Goal: Information Seeking & Learning: Learn about a topic

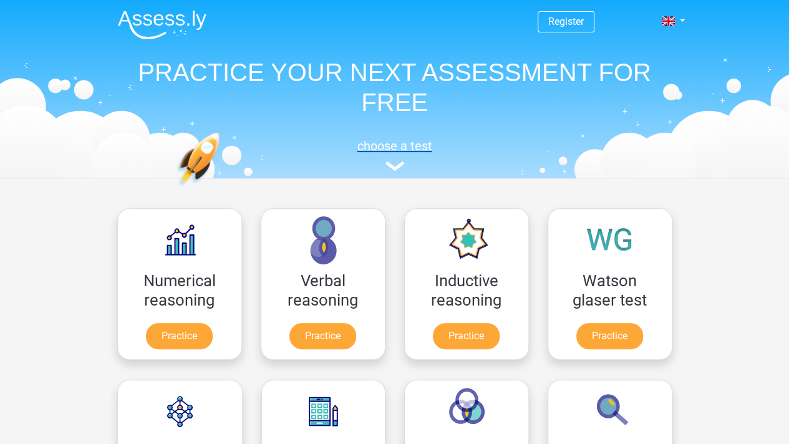
click at [392, 168] on img at bounding box center [394, 166] width 19 height 9
click at [408, 150] on h5 "choose a test" at bounding box center [395, 145] width 574 height 15
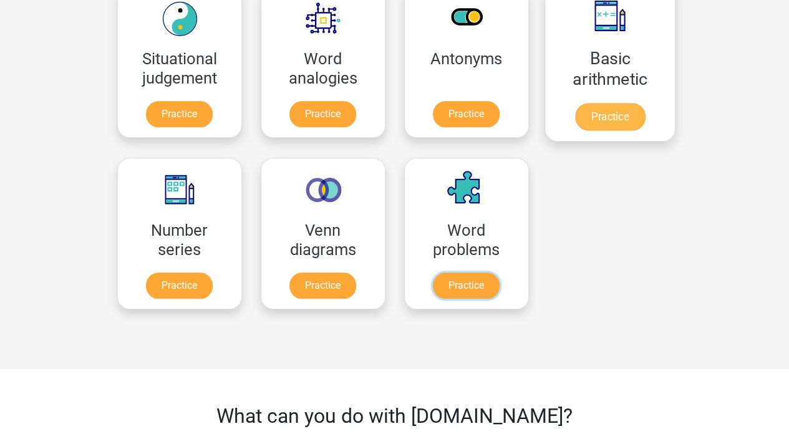
scroll to position [499, 0]
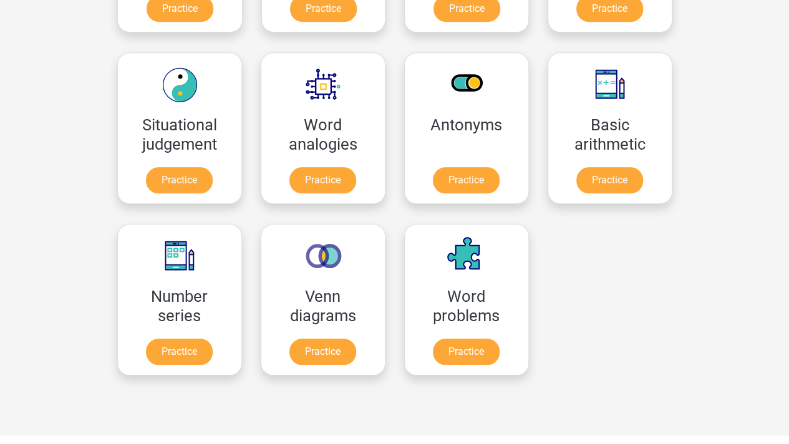
click at [637, 345] on div at bounding box center [609, 299] width 143 height 171
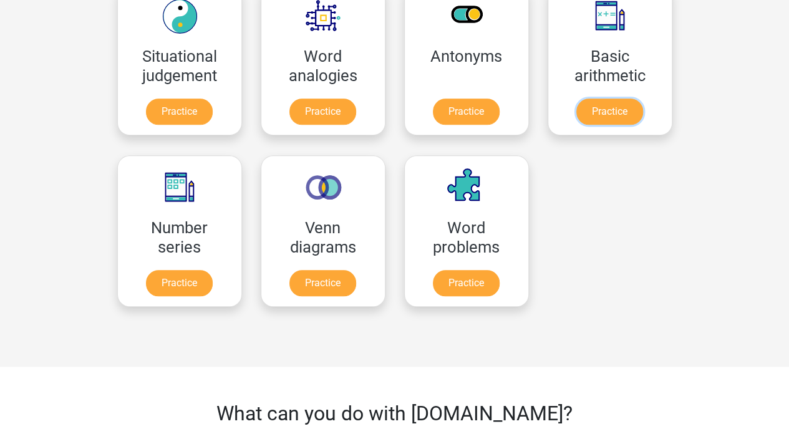
scroll to position [513, 0]
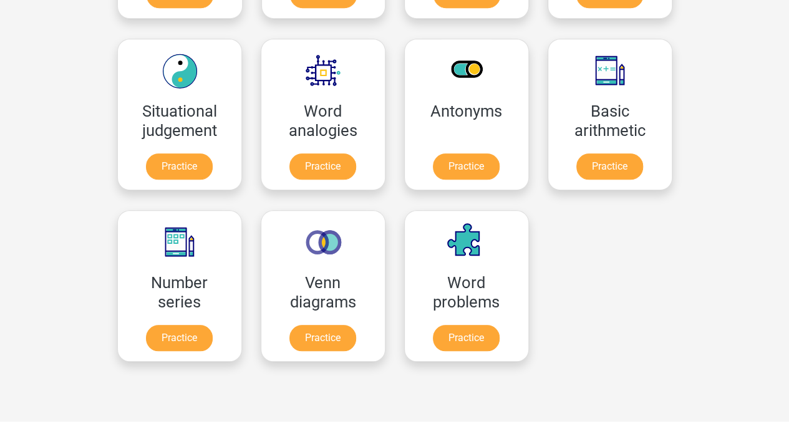
click at [666, 225] on div at bounding box center [609, 285] width 143 height 171
click at [66, 36] on div "Register Nederlands English" at bounding box center [394, 280] width 789 height 1587
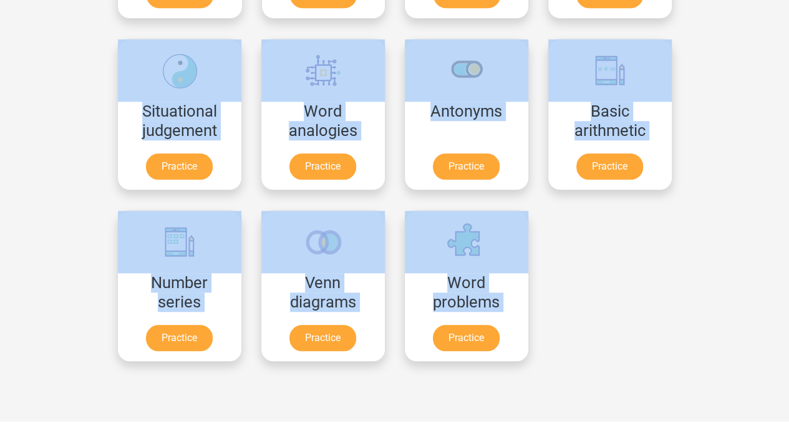
drag, startPoint x: 36, startPoint y: 31, endPoint x: 676, endPoint y: 331, distance: 706.9
click at [676, 331] on div "Register Nederlands English" at bounding box center [394, 280] width 789 height 1587
click at [710, 258] on div "Register Nederlands English" at bounding box center [394, 280] width 789 height 1587
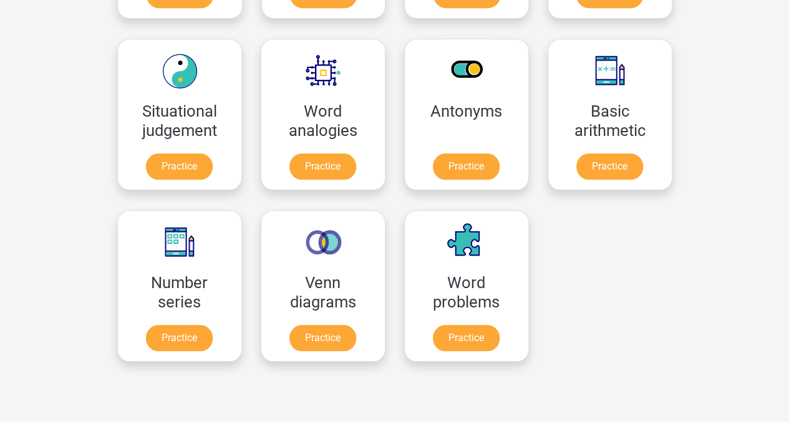
scroll to position [456, 0]
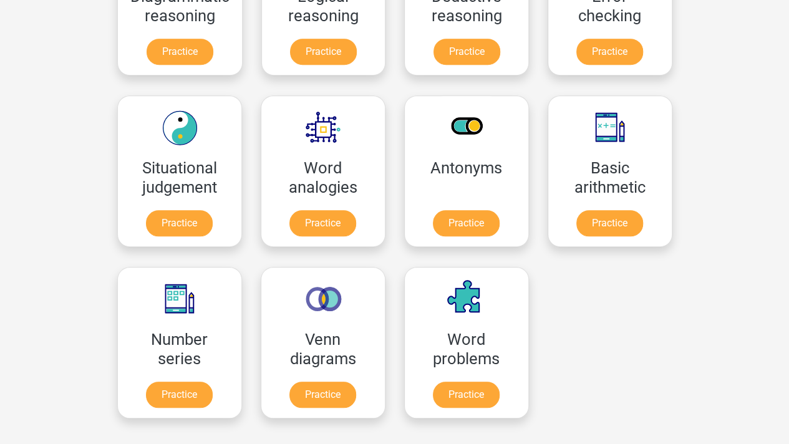
click at [758, 163] on div "Register Nederlands English" at bounding box center [394, 337] width 789 height 1587
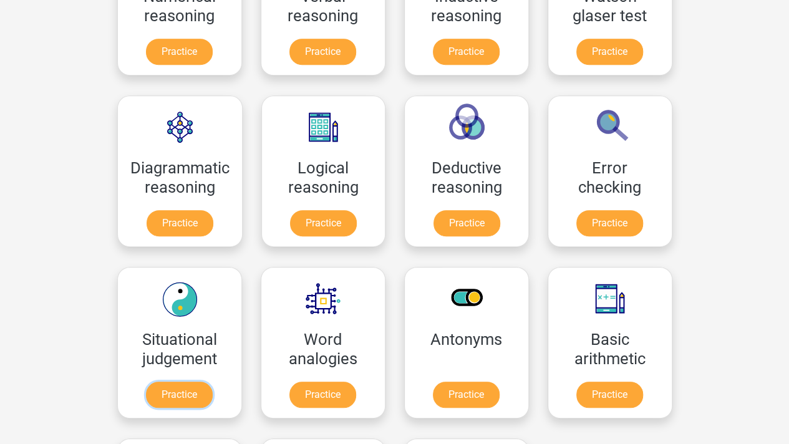
scroll to position [206, 0]
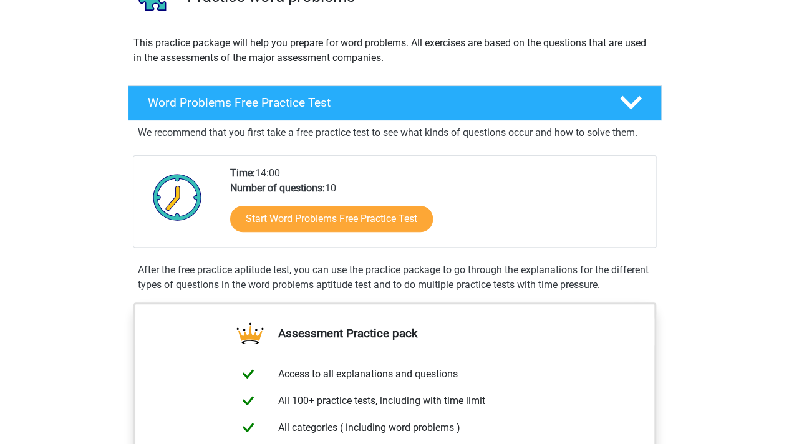
scroll to position [187, 0]
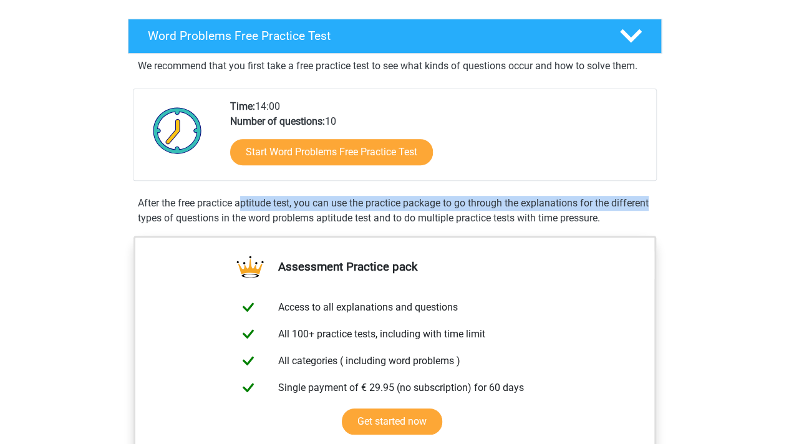
drag, startPoint x: 120, startPoint y: 190, endPoint x: 550, endPoint y: 196, distance: 429.7
click at [550, 196] on div "Word Problems Free Practice Test We recommend that you first take a free practi…" at bounding box center [394, 125] width 562 height 212
click at [550, 196] on div "After the free practice aptitude test, you can use the practice package to go t…" at bounding box center [395, 211] width 524 height 30
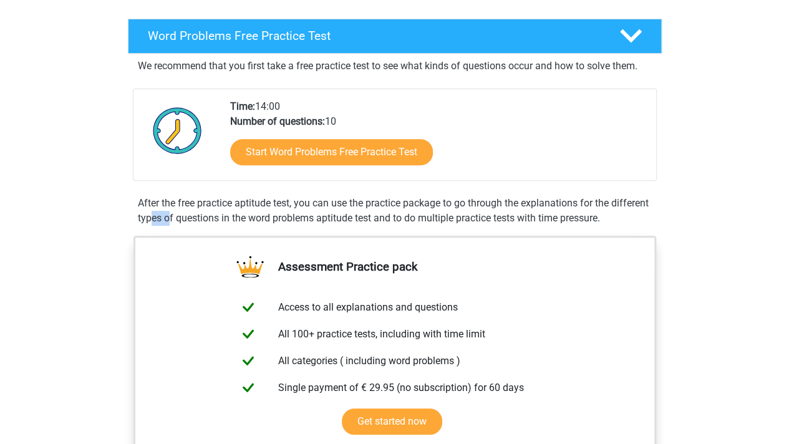
drag, startPoint x: 585, startPoint y: 199, endPoint x: 515, endPoint y: 201, distance: 69.9
click at [515, 201] on div "After the free practice aptitude test, you can use the practice package to go t…" at bounding box center [395, 211] width 524 height 30
click at [554, 153] on div "Start Word Problems Free Practice Test" at bounding box center [438, 154] width 416 height 51
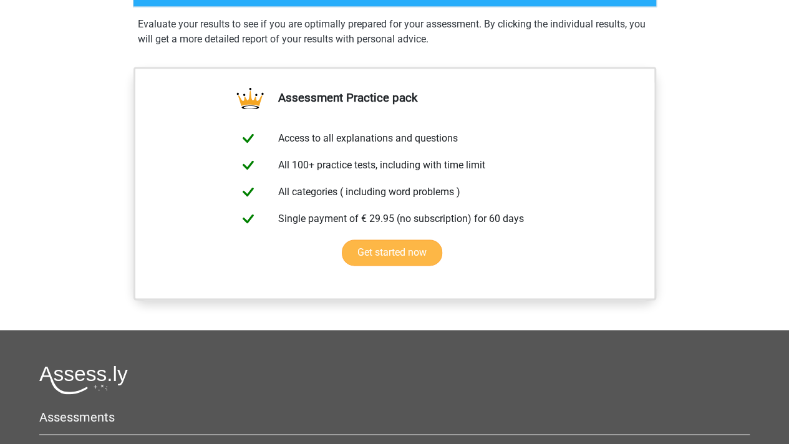
scroll to position [589, 0]
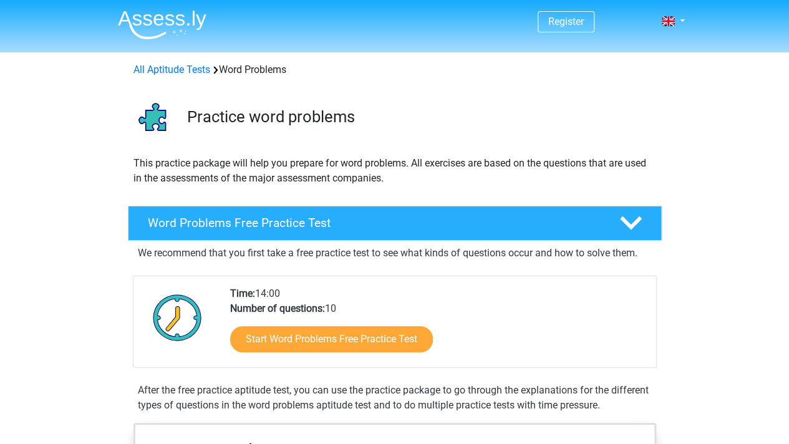
click at [488, 309] on div "Time: 14:00 Number of questions: 10 Start Word Problems Free Practice Test" at bounding box center [438, 326] width 435 height 81
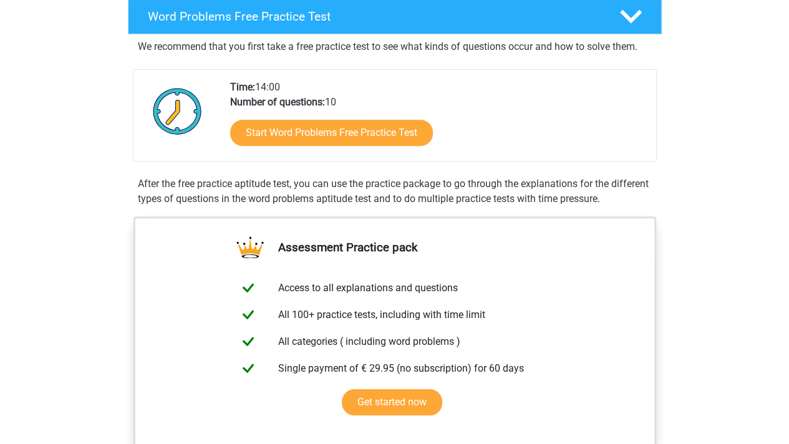
scroll to position [187, 0]
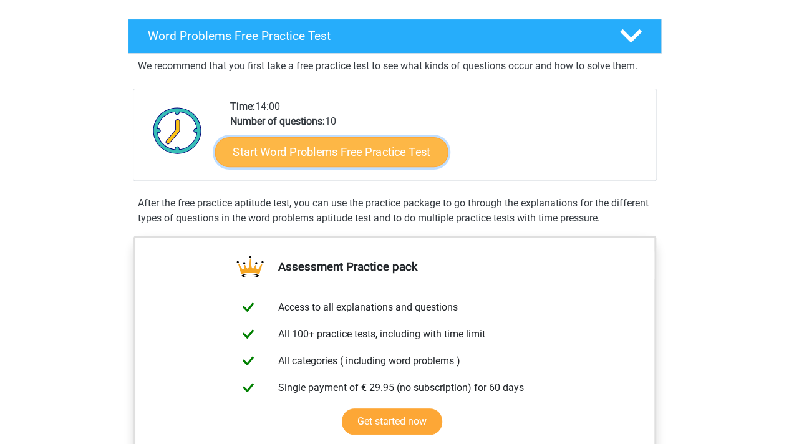
click at [342, 147] on link "Start Word Problems Free Practice Test" at bounding box center [331, 152] width 233 height 30
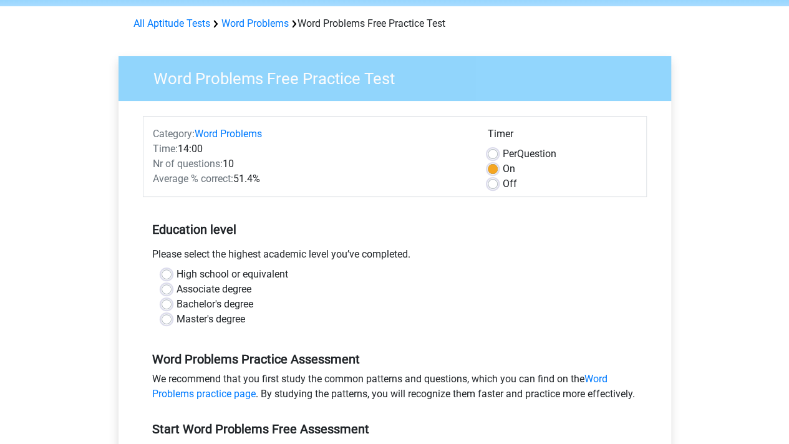
scroll to position [125, 0]
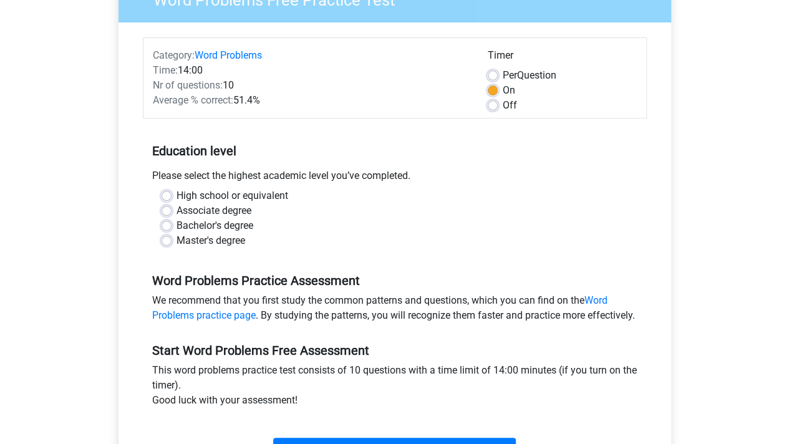
click at [214, 228] on label "Bachelor's degree" at bounding box center [214, 225] width 77 height 15
click at [171, 228] on input "Bachelor's degree" at bounding box center [167, 224] width 10 height 12
radio input "true"
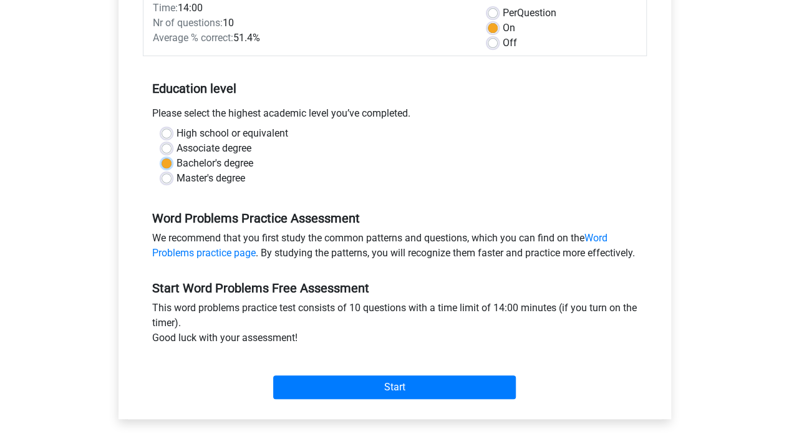
scroll to position [249, 0]
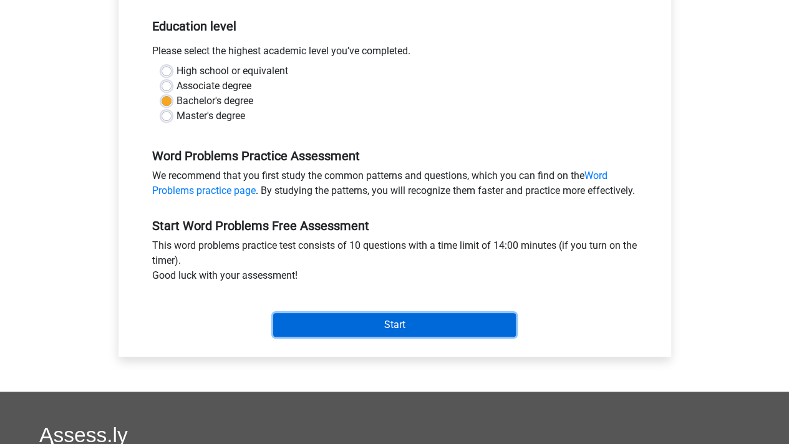
click at [447, 337] on input "Start" at bounding box center [394, 325] width 243 height 24
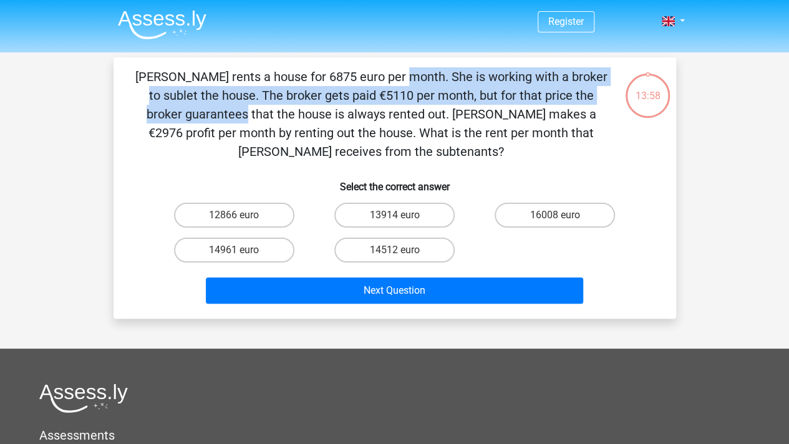
drag, startPoint x: 176, startPoint y: 77, endPoint x: 445, endPoint y: 99, distance: 269.0
click at [445, 99] on p "[PERSON_NAME] rents a house for 6875 euro per month. She is working with a brok…" at bounding box center [371, 114] width 476 height 94
drag, startPoint x: 162, startPoint y: 79, endPoint x: 337, endPoint y: 93, distance: 175.8
click at [337, 93] on p "Julia rents a house for 6875 euro per month. She is working with a broker to su…" at bounding box center [371, 114] width 476 height 94
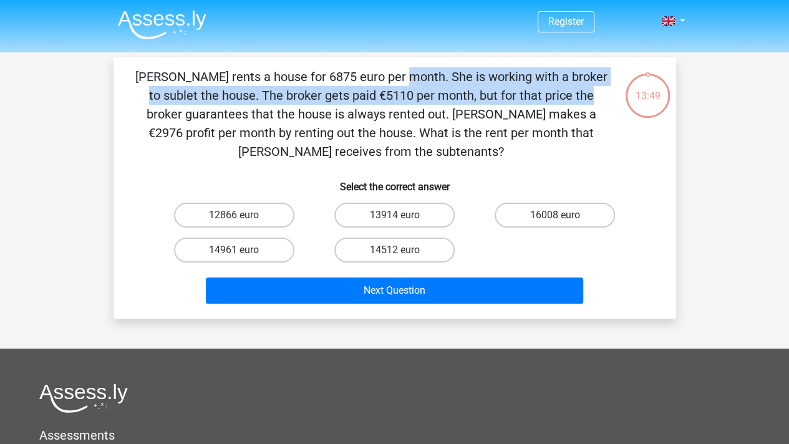
click at [337, 93] on p "Julia rents a house for 6875 euro per month. She is working with a broker to su…" at bounding box center [371, 114] width 476 height 94
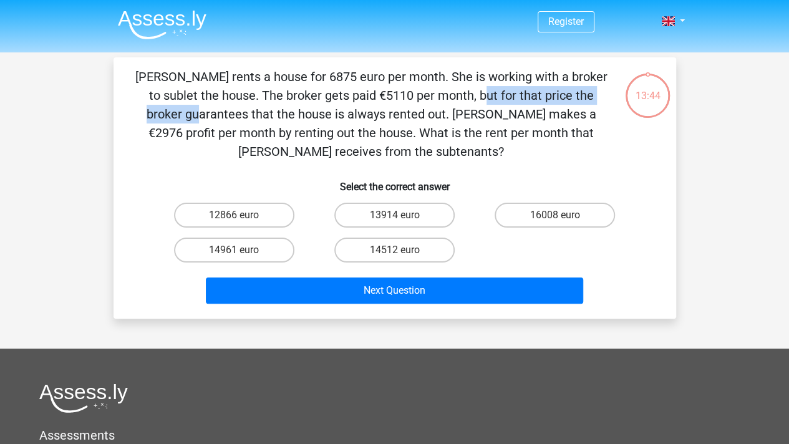
drag, startPoint x: 223, startPoint y: 92, endPoint x: 403, endPoint y: 92, distance: 179.6
click at [403, 92] on p "Julia rents a house for 6875 euro per month. She is working with a broker to su…" at bounding box center [371, 114] width 476 height 94
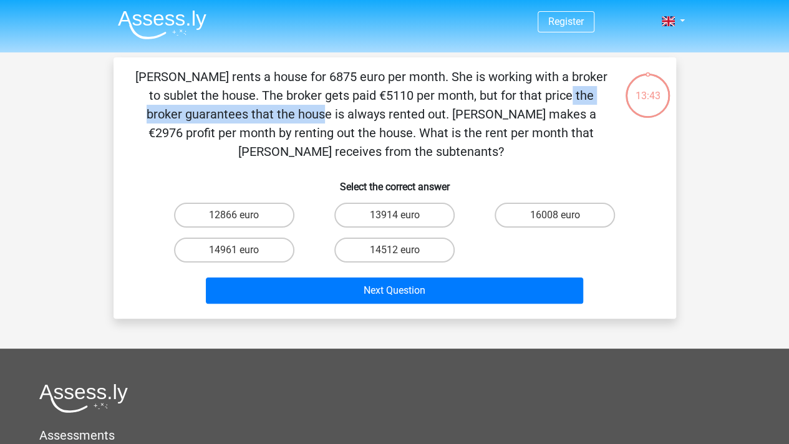
drag, startPoint x: 511, startPoint y: 89, endPoint x: 317, endPoint y: 97, distance: 194.7
click at [317, 97] on p "Julia rents a house for 6875 euro per month. She is working with a broker to su…" at bounding box center [371, 114] width 476 height 94
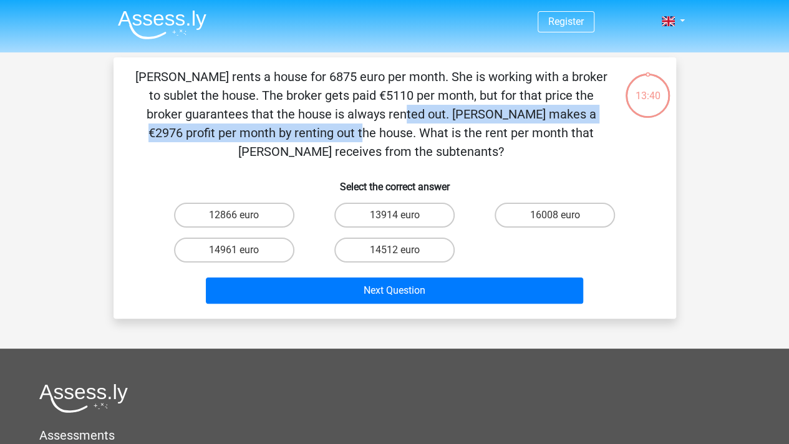
drag, startPoint x: 140, startPoint y: 118, endPoint x: 534, endPoint y: 118, distance: 394.1
click at [534, 118] on p "Julia rents a house for 6875 euro per month. She is working with a broker to su…" at bounding box center [371, 114] width 476 height 94
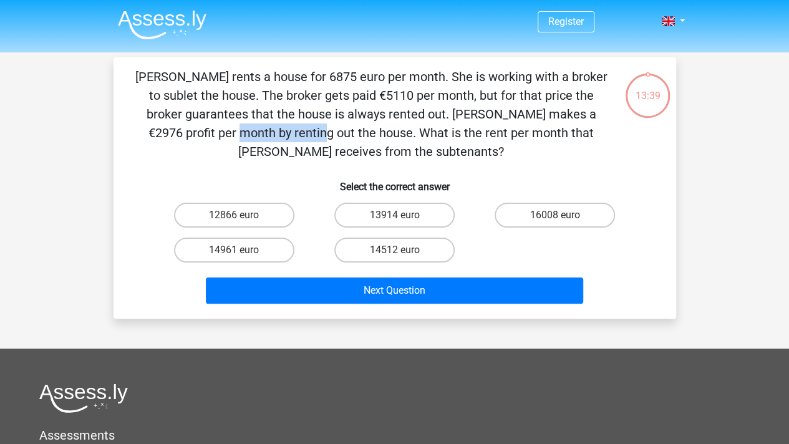
drag, startPoint x: 495, startPoint y: 119, endPoint x: 408, endPoint y: 119, distance: 86.1
click at [408, 119] on p "Julia rents a house for 6875 euro per month. She is working with a broker to su…" at bounding box center [371, 114] width 476 height 94
drag, startPoint x: 389, startPoint y: 119, endPoint x: 434, endPoint y: 150, distance: 54.7
click at [434, 150] on p "Julia rents a house for 6875 euro per month. She is working with a broker to su…" at bounding box center [371, 114] width 476 height 94
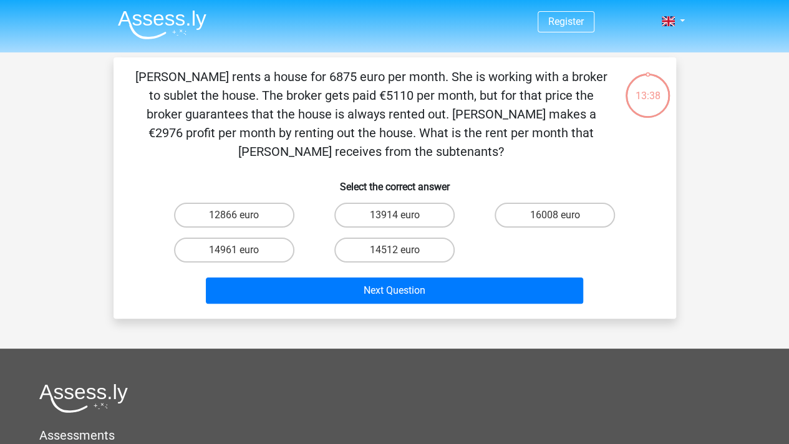
click at [434, 150] on p "Julia rents a house for 6875 euro per month. She is working with a broker to su…" at bounding box center [371, 114] width 476 height 94
click at [466, 150] on p "Julia rents a house for 6875 euro per month. She is working with a broker to su…" at bounding box center [371, 114] width 476 height 94
drag, startPoint x: 466, startPoint y: 150, endPoint x: 294, endPoint y: 144, distance: 171.6
click at [294, 144] on p "Julia rents a house for 6875 euro per month. She is working with a broker to su…" at bounding box center [371, 114] width 476 height 94
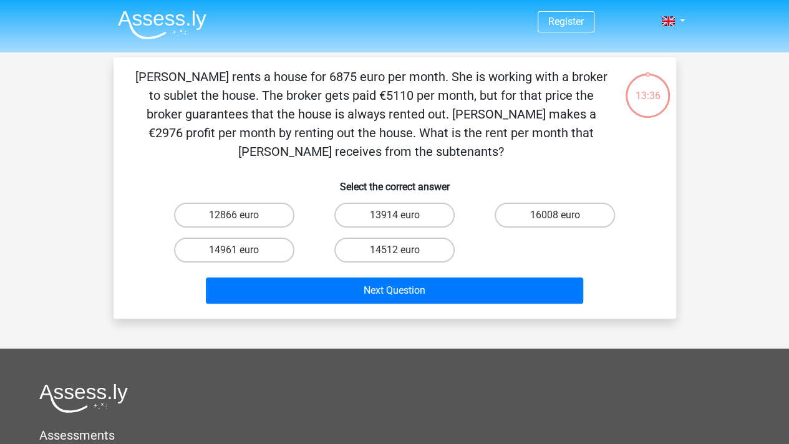
drag, startPoint x: 294, startPoint y: 133, endPoint x: 463, endPoint y: 152, distance: 170.7
click at [463, 152] on p "Julia rents a house for 6875 euro per month. She is working with a broker to su…" at bounding box center [371, 114] width 476 height 94
click at [125, 161] on div "Julia rents a house for 6875 euro per month. She is working with a broker to su…" at bounding box center [394, 187] width 552 height 241
click at [427, 149] on p "Julia rents a house for 6875 euro per month. She is working with a broker to su…" at bounding box center [371, 114] width 476 height 94
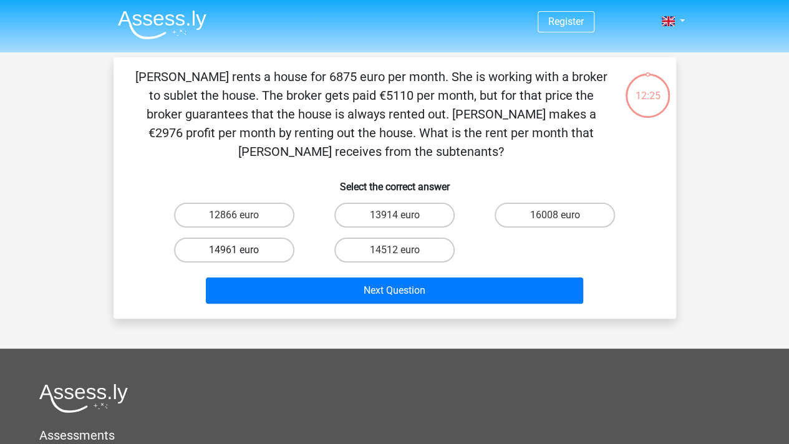
click at [247, 245] on label "14961 euro" at bounding box center [234, 250] width 120 height 25
click at [242, 250] on input "14961 euro" at bounding box center [238, 254] width 8 height 8
radio input "true"
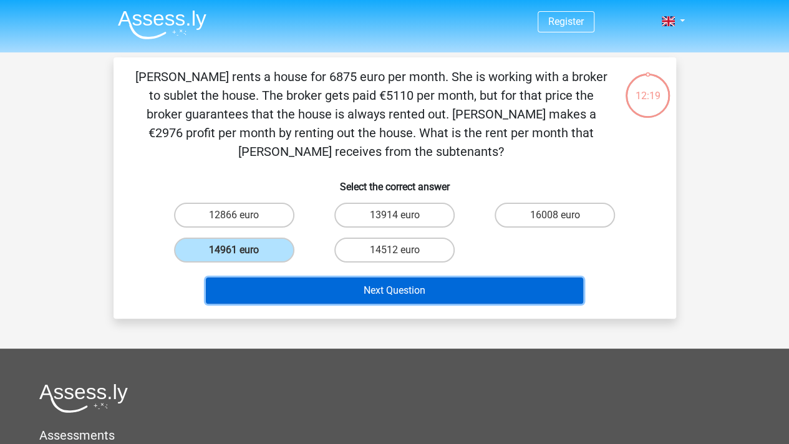
click at [388, 294] on button "Next Question" at bounding box center [394, 290] width 377 height 26
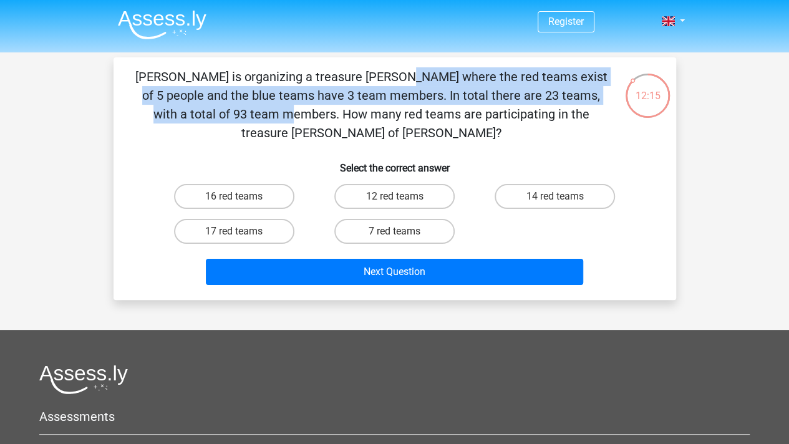
drag, startPoint x: 135, startPoint y: 73, endPoint x: 450, endPoint y: 90, distance: 316.0
click at [450, 90] on p "Chris is organizing a treasure hunt where the red teams exist of 5 people and t…" at bounding box center [371, 104] width 476 height 75
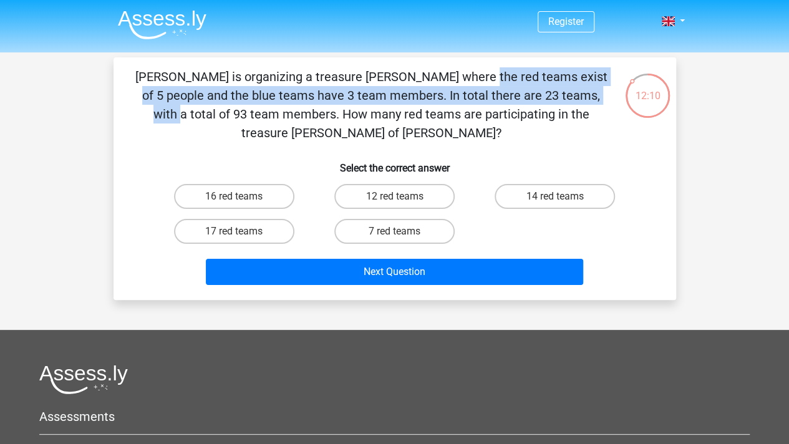
drag, startPoint x: 206, startPoint y: 76, endPoint x: 339, endPoint y: 89, distance: 133.5
click at [339, 89] on p "Chris is organizing a treasure hunt where the red teams exist of 5 people and t…" at bounding box center [371, 104] width 476 height 75
click at [339, 90] on p "Chris is organizing a treasure hunt where the red teams exist of 5 people and t…" at bounding box center [371, 104] width 476 height 75
click at [314, 90] on p "Chris is organizing a treasure hunt where the red teams exist of 5 people and t…" at bounding box center [371, 104] width 476 height 75
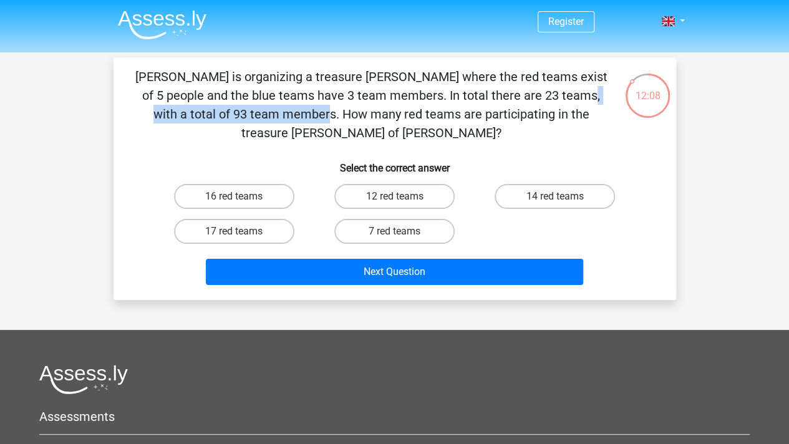
drag, startPoint x: 308, startPoint y: 90, endPoint x: 475, endPoint y: 95, distance: 167.2
click at [475, 95] on p "Chris is organizing a treasure hunt where the red teams exist of 5 people and t…" at bounding box center [371, 104] width 476 height 75
drag, startPoint x: 484, startPoint y: 91, endPoint x: 338, endPoint y: 91, distance: 145.9
click at [338, 91] on p "Chris is organizing a treasure hunt where the red teams exist of 5 people and t…" at bounding box center [371, 104] width 476 height 75
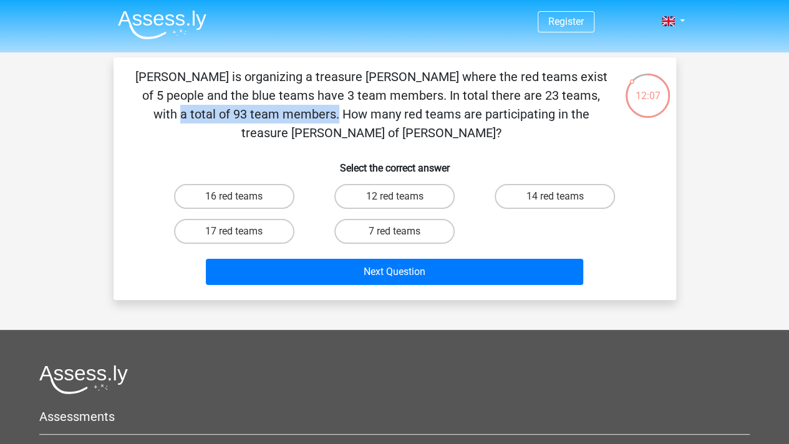
click at [338, 91] on p "Chris is organizing a treasure hunt where the red teams exist of 5 people and t…" at bounding box center [371, 104] width 476 height 75
drag, startPoint x: 312, startPoint y: 93, endPoint x: 402, endPoint y: 94, distance: 89.8
click at [402, 94] on p "Chris is organizing a treasure hunt where the red teams exist of 5 people and t…" at bounding box center [371, 104] width 476 height 75
drag, startPoint x: 507, startPoint y: 88, endPoint x: 458, endPoint y: 88, distance: 49.3
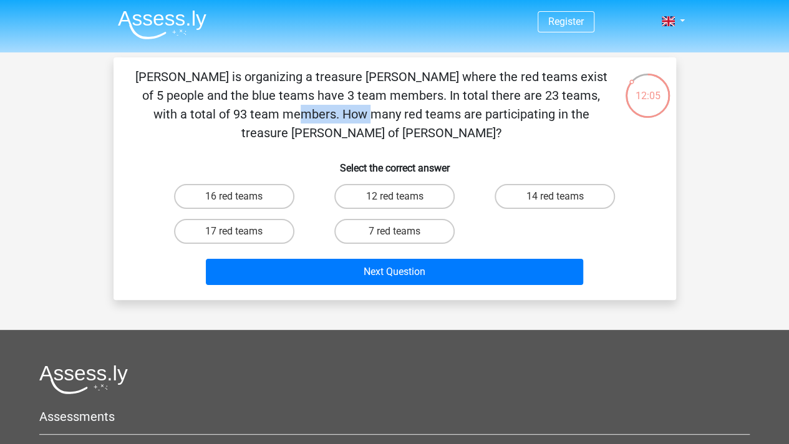
click at [458, 88] on p "Chris is organizing a treasure hunt where the red teams exist of 5 people and t…" at bounding box center [371, 104] width 476 height 75
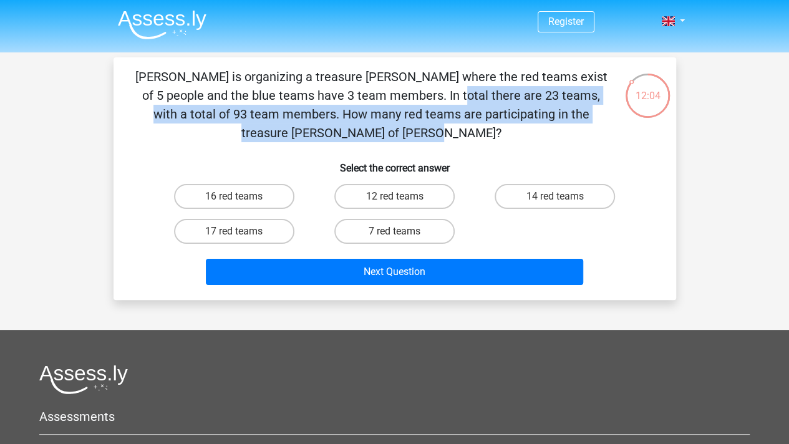
drag, startPoint x: 158, startPoint y: 92, endPoint x: 478, endPoint y: 107, distance: 319.6
click at [478, 107] on p "Chris is organizing a treasure hunt where the red teams exist of 5 people and t…" at bounding box center [371, 104] width 476 height 75
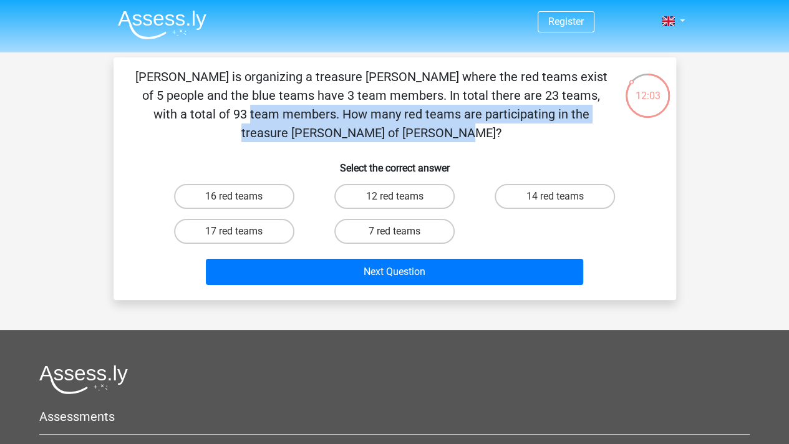
drag, startPoint x: 501, startPoint y: 107, endPoint x: 410, endPoint y: 102, distance: 91.2
click at [410, 102] on p "Chris is organizing a treasure hunt where the red teams exist of 5 people and t…" at bounding box center [371, 104] width 476 height 75
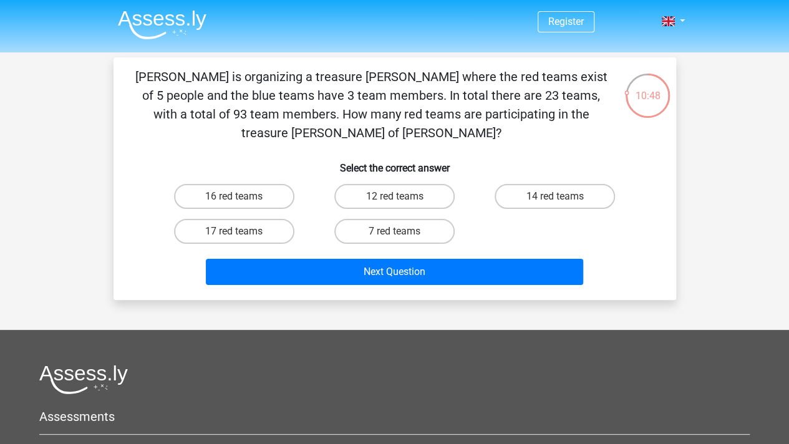
click at [510, 63] on div "Chris is organizing a treasure hunt where the red teams exist of 5 people and t…" at bounding box center [394, 178] width 562 height 243
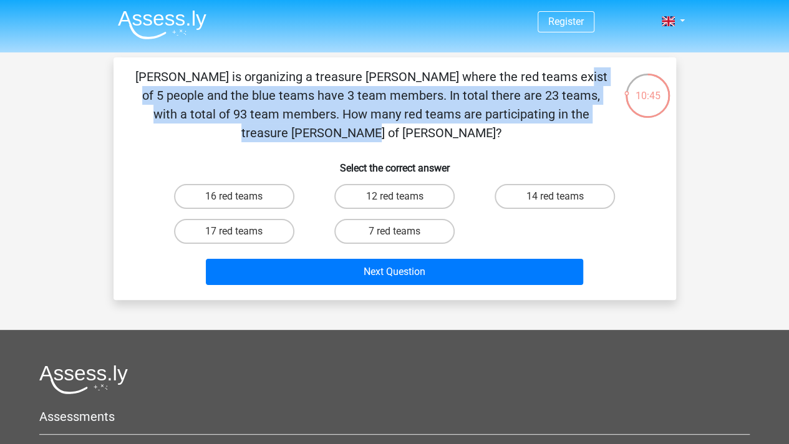
drag, startPoint x: 375, startPoint y: 104, endPoint x: 434, endPoint y: 109, distance: 58.8
click at [434, 109] on p "Chris is organizing a treasure hunt where the red teams exist of 5 people and t…" at bounding box center [371, 104] width 476 height 75
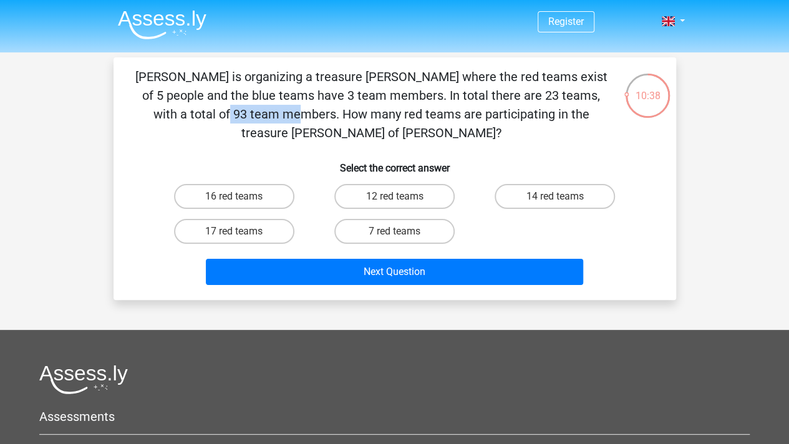
drag, startPoint x: 393, startPoint y: 87, endPoint x: 455, endPoint y: 94, distance: 62.7
click at [455, 94] on p "Chris is organizing a treasure hunt where the red teams exist of 5 people and t…" at bounding box center [371, 104] width 476 height 75
drag, startPoint x: 314, startPoint y: 97, endPoint x: 416, endPoint y: 98, distance: 102.3
click at [416, 98] on p "Chris is organizing a treasure hunt where the red teams exist of 5 people and t…" at bounding box center [371, 104] width 476 height 75
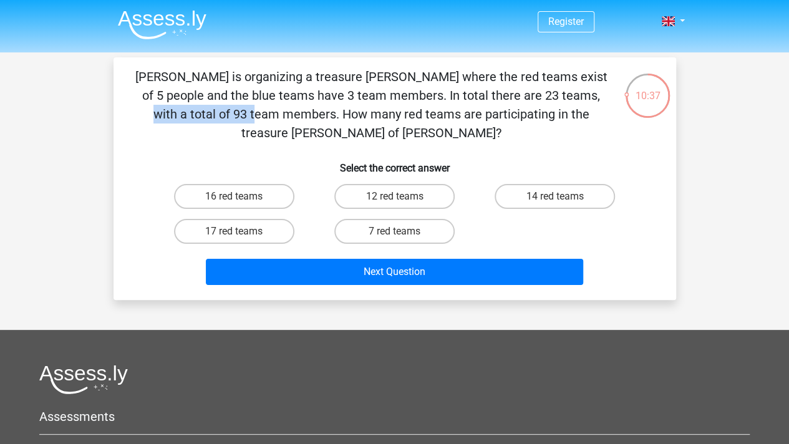
click at [416, 98] on p "Chris is organizing a treasure hunt where the red teams exist of 5 people and t…" at bounding box center [371, 104] width 476 height 75
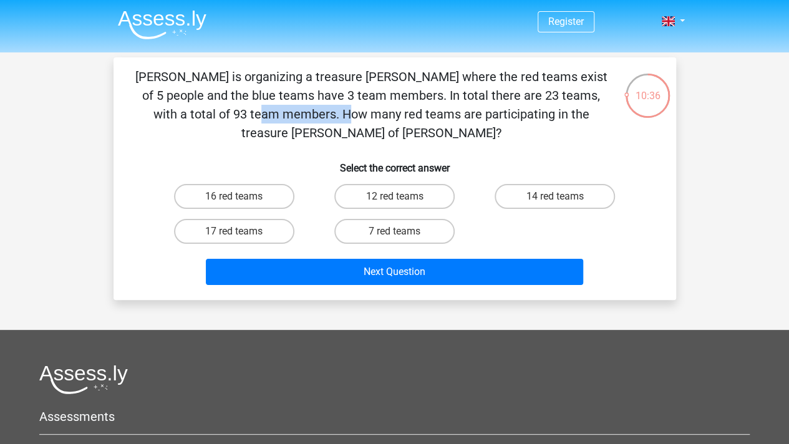
drag, startPoint x: 474, startPoint y: 100, endPoint x: 498, endPoint y: 103, distance: 23.8
click at [498, 103] on p "Chris is organizing a treasure hunt where the red teams exist of 5 people and t…" at bounding box center [371, 104] width 476 height 75
click at [409, 184] on label "12 red teams" at bounding box center [394, 196] width 120 height 25
click at [402, 196] on input "12 red teams" at bounding box center [398, 200] width 8 height 8
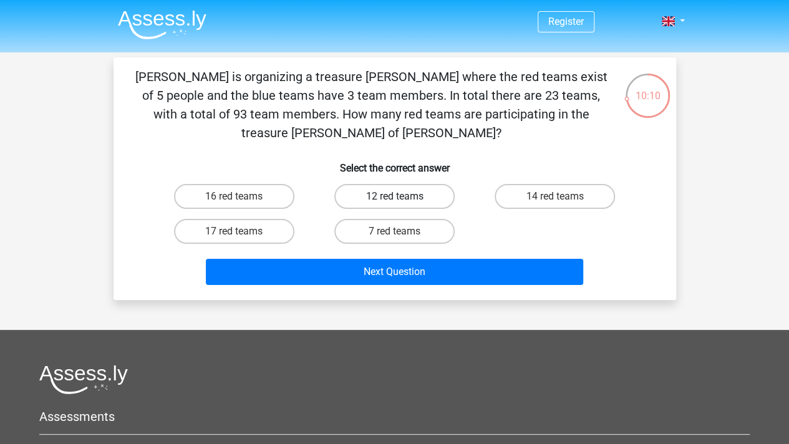
radio input "true"
click at [479, 152] on h6 "Select the correct answer" at bounding box center [394, 163] width 523 height 22
click at [422, 184] on label "12 red teams" at bounding box center [394, 196] width 120 height 25
click at [402, 196] on input "12 red teams" at bounding box center [398, 200] width 8 height 8
click at [244, 184] on label "16 red teams" at bounding box center [234, 196] width 120 height 25
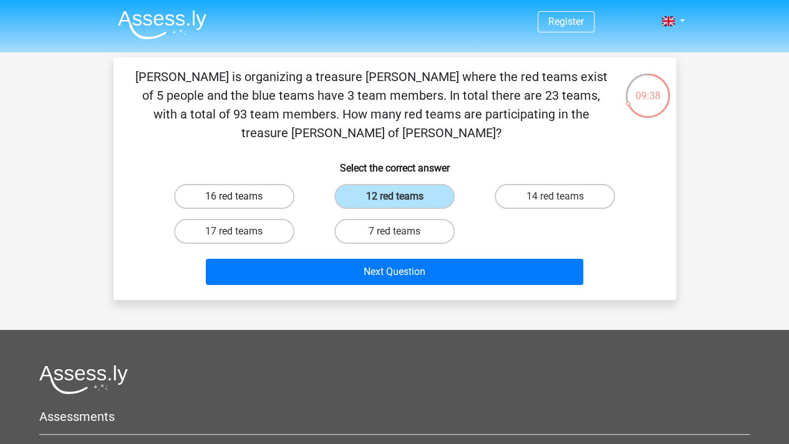
click at [242, 196] on input "16 red teams" at bounding box center [238, 200] width 8 height 8
radio input "true"
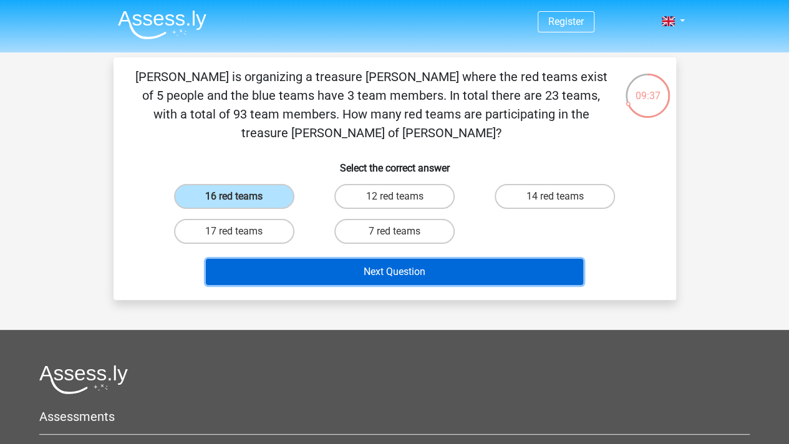
click at [402, 259] on button "Next Question" at bounding box center [394, 272] width 377 height 26
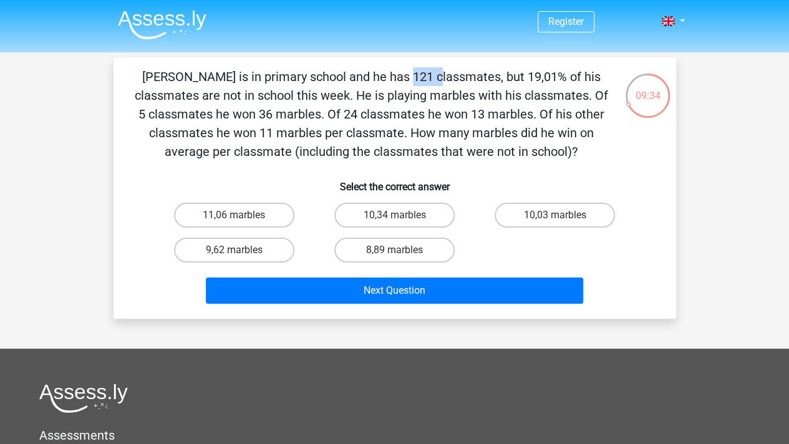
drag, startPoint x: 167, startPoint y: 73, endPoint x: 201, endPoint y: 79, distance: 34.2
click at [201, 79] on p "Jacques is in primary school and he has 121 classmates, but 19,01% of his class…" at bounding box center [371, 114] width 476 height 94
drag, startPoint x: 519, startPoint y: 173, endPoint x: 519, endPoint y: 180, distance: 7.5
click at [519, 180] on h6 "Select the correct answer" at bounding box center [394, 182] width 523 height 22
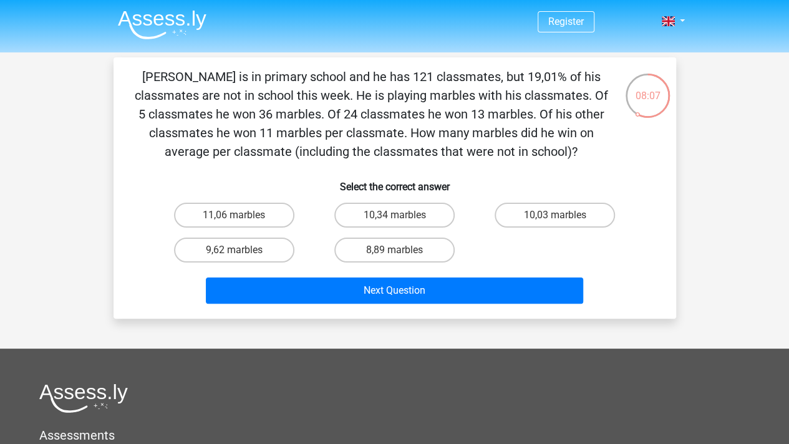
drag, startPoint x: 301, startPoint y: 152, endPoint x: 501, endPoint y: 150, distance: 199.6
click at [501, 150] on p "Jacques is in primary school and he has 121 classmates, but 19,01% of his class…" at bounding box center [371, 114] width 476 height 94
drag, startPoint x: 380, startPoint y: 150, endPoint x: 495, endPoint y: 150, distance: 114.7
click at [495, 150] on p "Jacques is in primary school and he has 121 classmates, but 19,01% of his class…" at bounding box center [371, 114] width 476 height 94
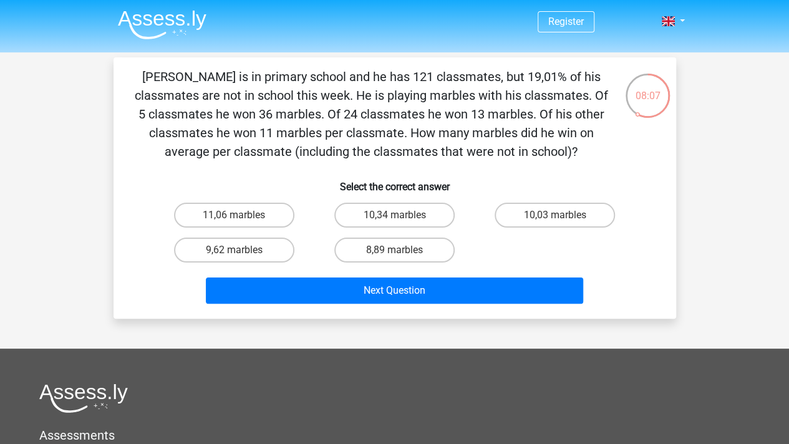
click at [495, 150] on p "Jacques is in primary school and he has 121 classmates, but 19,01% of his class…" at bounding box center [371, 114] width 476 height 94
drag, startPoint x: 417, startPoint y: 137, endPoint x: 520, endPoint y: 130, distance: 103.2
click at [520, 130] on p "Jacques is in primary school and he has 121 classmates, but 19,01% of his class…" at bounding box center [371, 114] width 476 height 94
drag, startPoint x: 462, startPoint y: 133, endPoint x: 476, endPoint y: 134, distance: 13.8
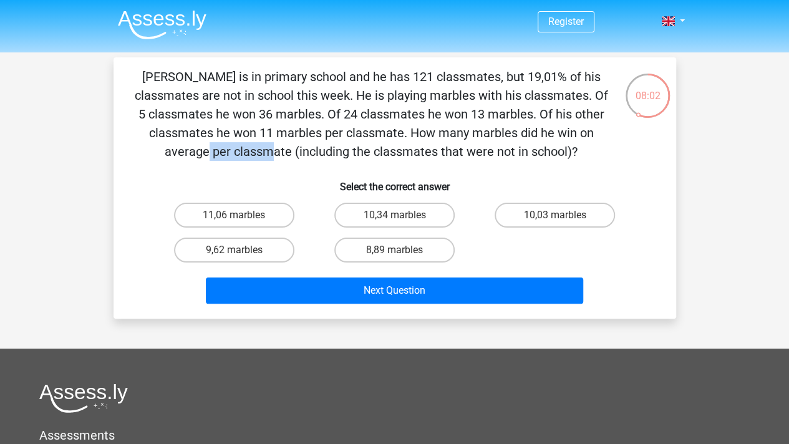
click at [476, 134] on p "Jacques is in primary school and he has 121 classmates, but 19,01% of his class…" at bounding box center [371, 114] width 476 height 94
click at [417, 133] on p "Jacques is in primary school and he has 121 classmates, but 19,01% of his class…" at bounding box center [371, 114] width 476 height 94
drag, startPoint x: 440, startPoint y: 138, endPoint x: 462, endPoint y: 142, distance: 22.1
click at [462, 142] on p "Jacques is in primary school and he has 121 classmates, but 19,01% of his class…" at bounding box center [371, 114] width 476 height 94
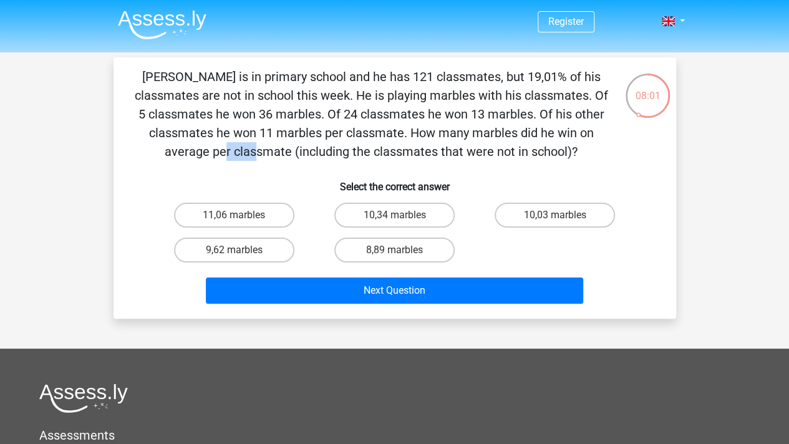
click at [462, 142] on p "Jacques is in primary school and he has 121 classmates, but 19,01% of his class…" at bounding box center [371, 114] width 476 height 94
drag, startPoint x: 233, startPoint y: 138, endPoint x: 357, endPoint y: 154, distance: 125.1
click at [357, 154] on p "Jacques is in primary school and he has 121 classmates, but 19,01% of his class…" at bounding box center [371, 114] width 476 height 94
click at [253, 175] on h6 "Select the correct answer" at bounding box center [394, 182] width 523 height 22
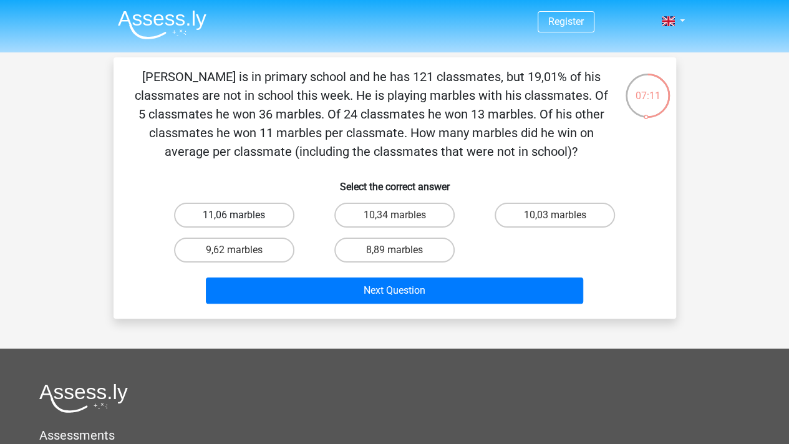
click at [256, 215] on label "11,06 marbles" at bounding box center [234, 215] width 120 height 25
click at [242, 215] on input "11,06 marbles" at bounding box center [238, 219] width 8 height 8
radio input "true"
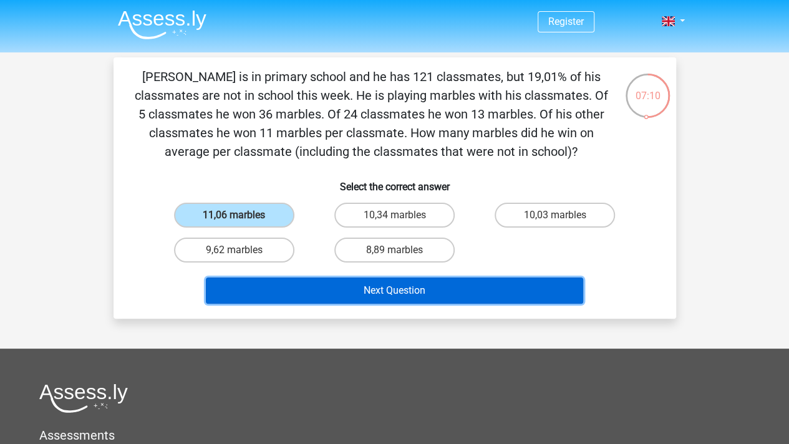
click at [487, 291] on button "Next Question" at bounding box center [394, 290] width 377 height 26
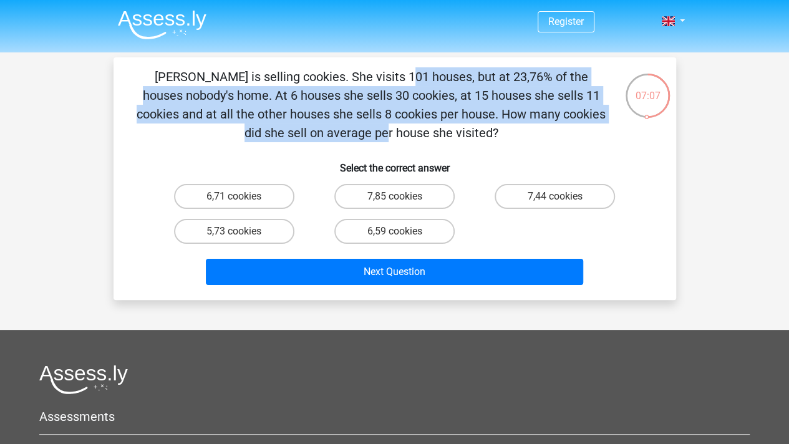
drag, startPoint x: 140, startPoint y: 69, endPoint x: 453, endPoint y: 110, distance: 315.7
click at [453, 110] on p "Anne is selling cookies. She visits 101 houses, but at 23,76% of the houses nob…" at bounding box center [371, 104] width 476 height 75
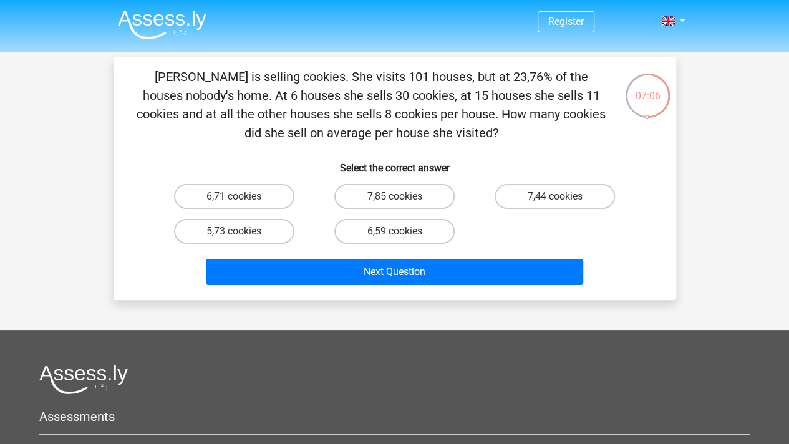
click at [480, 128] on p "Anne is selling cookies. She visits 101 houses, but at 23,76% of the houses nob…" at bounding box center [371, 104] width 476 height 75
drag, startPoint x: 490, startPoint y: 130, endPoint x: 118, endPoint y: 51, distance: 380.0
click at [118, 51] on div "Register Nederlands English" at bounding box center [394, 329] width 789 height 659
click at [119, 51] on header "Register Nederlands English" at bounding box center [394, 26] width 789 height 52
click at [165, 84] on p "Anne is selling cookies. She visits 101 houses, but at 23,76% of the houses nob…" at bounding box center [371, 104] width 476 height 75
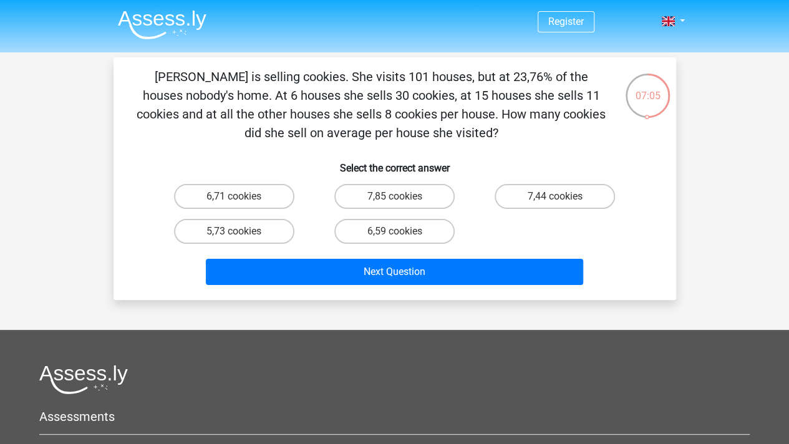
click at [153, 82] on p "Anne is selling cookies. She visits 101 houses, but at 23,76% of the houses nob…" at bounding box center [371, 104] width 476 height 75
drag, startPoint x: 144, startPoint y: 77, endPoint x: 470, endPoint y: 130, distance: 329.8
click at [470, 130] on p "Anne is selling cookies. She visits 101 houses, but at 23,76% of the houses nob…" at bounding box center [371, 104] width 476 height 75
click at [474, 130] on p "Anne is selling cookies. She visits 101 houses, but at 23,76% of the houses nob…" at bounding box center [371, 104] width 476 height 75
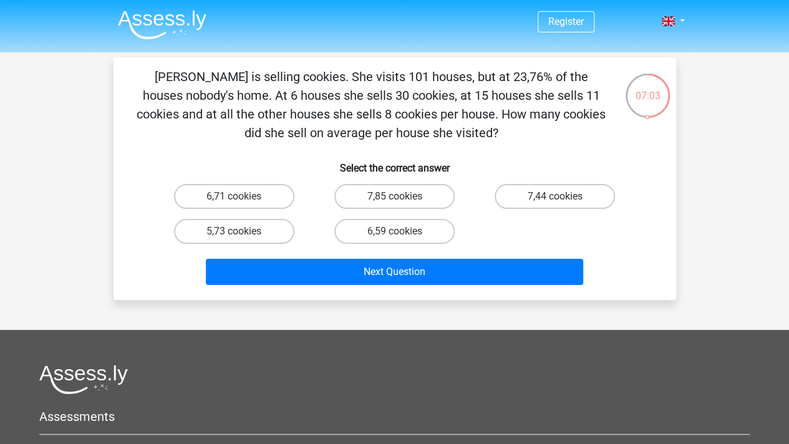
drag, startPoint x: 466, startPoint y: 132, endPoint x: 127, endPoint y: 63, distance: 345.5
click at [127, 63] on div "Anne is selling cookies. She visits 101 houses, but at 23,76% of the houses nob…" at bounding box center [394, 178] width 562 height 243
click at [128, 72] on div "Anne is selling cookies. She visits 101 houses, but at 23,76% of the houses nob…" at bounding box center [394, 178] width 552 height 223
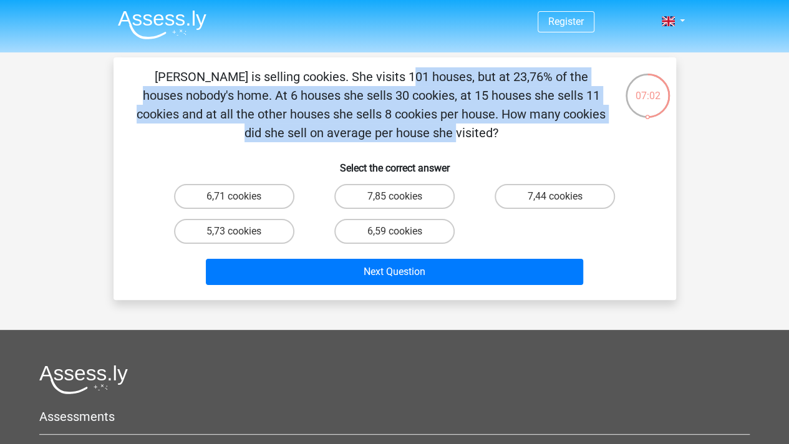
drag, startPoint x: 120, startPoint y: 68, endPoint x: 521, endPoint y: 113, distance: 403.5
click at [521, 113] on div "Anne is selling cookies. She visits 101 houses, but at 23,76% of the houses nob…" at bounding box center [394, 178] width 552 height 223
click at [521, 113] on p "Anne is selling cookies. She visits 101 houses, but at 23,76% of the houses nob…" at bounding box center [371, 104] width 476 height 75
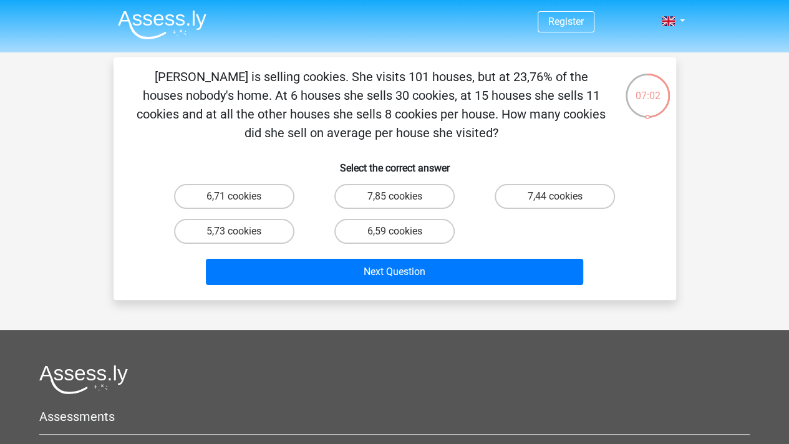
click at [519, 126] on p "Anne is selling cookies. She visits 101 houses, but at 23,76% of the houses nob…" at bounding box center [371, 104] width 476 height 75
drag, startPoint x: 407, startPoint y: 109, endPoint x: 152, endPoint y: 59, distance: 260.5
click at [152, 59] on div "Anne is selling cookies. She visits 101 houses, but at 23,76% of the houses nob…" at bounding box center [394, 178] width 562 height 243
click at [132, 75] on div "Anne is selling cookies. She visits 101 houses, but at 23,76% of the houses nob…" at bounding box center [394, 178] width 552 height 223
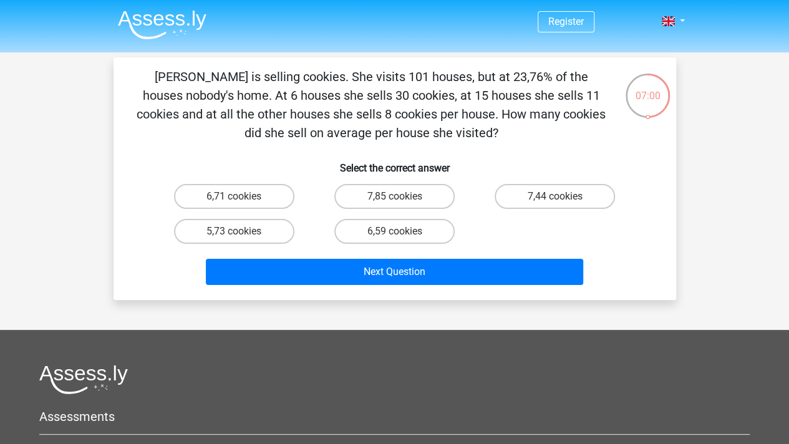
drag, startPoint x: 118, startPoint y: 77, endPoint x: 544, endPoint y: 130, distance: 429.3
click at [544, 130] on div "Anne is selling cookies. She visits 101 houses, but at 23,76% of the houses nob…" at bounding box center [394, 178] width 552 height 223
click at [544, 130] on p "Anne is selling cookies. She visits 101 houses, but at 23,76% of the houses nob…" at bounding box center [371, 104] width 476 height 75
click at [519, 130] on p "Anne is selling cookies. She visits 101 houses, but at 23,76% of the houses nob…" at bounding box center [371, 104] width 476 height 75
drag, startPoint x: 520, startPoint y: 130, endPoint x: 138, endPoint y: 67, distance: 386.9
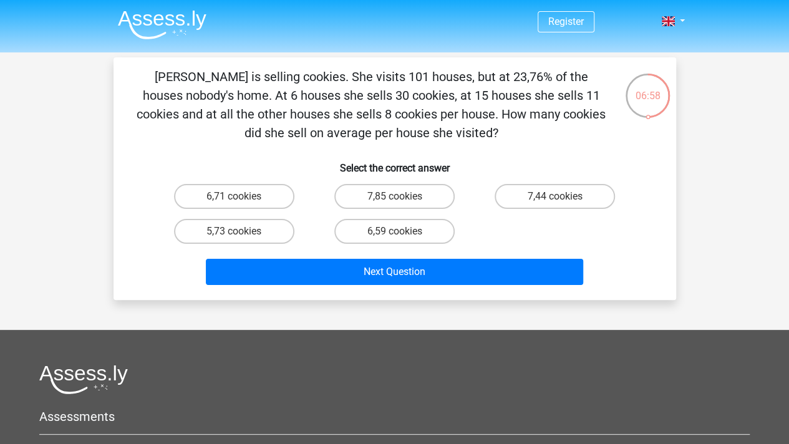
click at [138, 67] on div "Anne is selling cookies. She visits 101 houses, but at 23,76% of the houses nob…" at bounding box center [394, 178] width 562 height 243
drag, startPoint x: 135, startPoint y: 73, endPoint x: 524, endPoint y: 131, distance: 393.4
click at [524, 131] on p "Anne is selling cookies. She visits 101 houses, but at 23,76% of the houses nob…" at bounding box center [371, 104] width 476 height 75
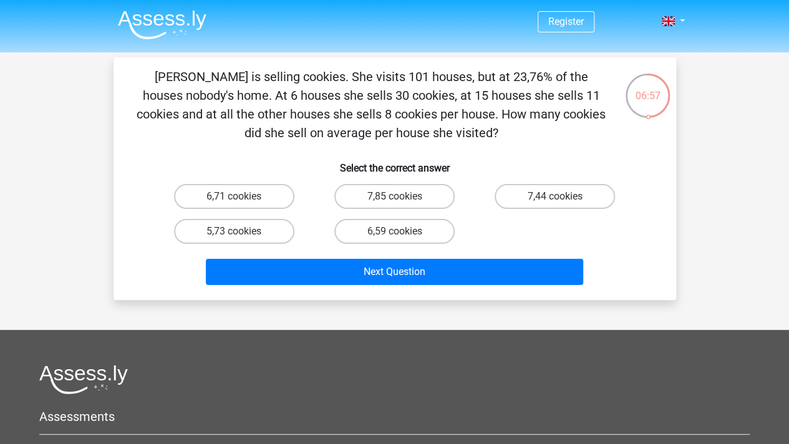
drag, startPoint x: 536, startPoint y: 131, endPoint x: 417, endPoint y: 87, distance: 126.9
click at [417, 87] on p "Anne is selling cookies. She visits 101 houses, but at 23,76% of the houses nob…" at bounding box center [371, 104] width 476 height 75
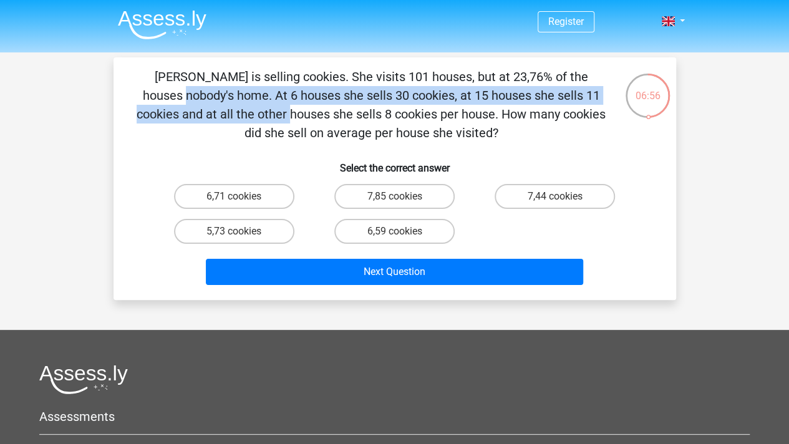
drag, startPoint x: 346, startPoint y: 85, endPoint x: 468, endPoint y: 104, distance: 123.1
click at [468, 104] on p "Anne is selling cookies. She visits 101 houses, but at 23,76% of the houses nob…" at bounding box center [371, 104] width 476 height 75
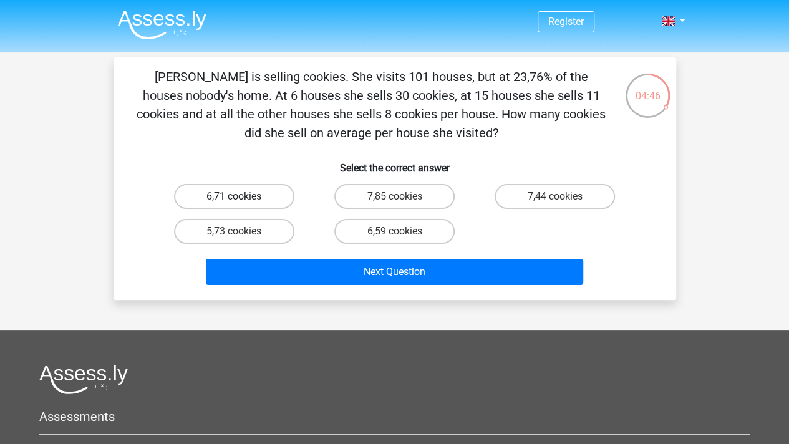
click at [256, 198] on label "6,71 cookies" at bounding box center [234, 196] width 120 height 25
click at [242, 198] on input "6,71 cookies" at bounding box center [238, 200] width 8 height 8
radio input "true"
click at [408, 230] on label "6,59 cookies" at bounding box center [394, 231] width 120 height 25
click at [402, 231] on input "6,59 cookies" at bounding box center [398, 235] width 8 height 8
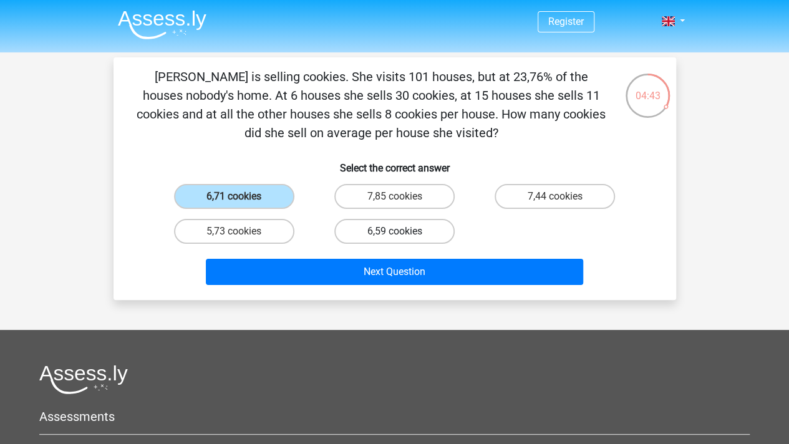
radio input "true"
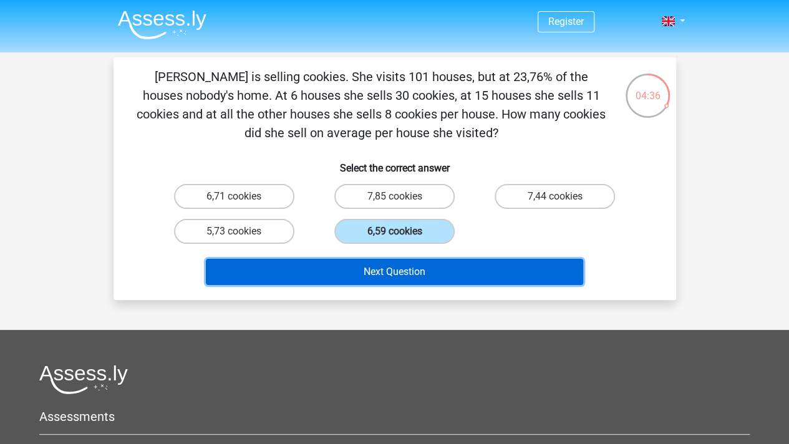
click at [410, 263] on button "Next Question" at bounding box center [394, 272] width 377 height 26
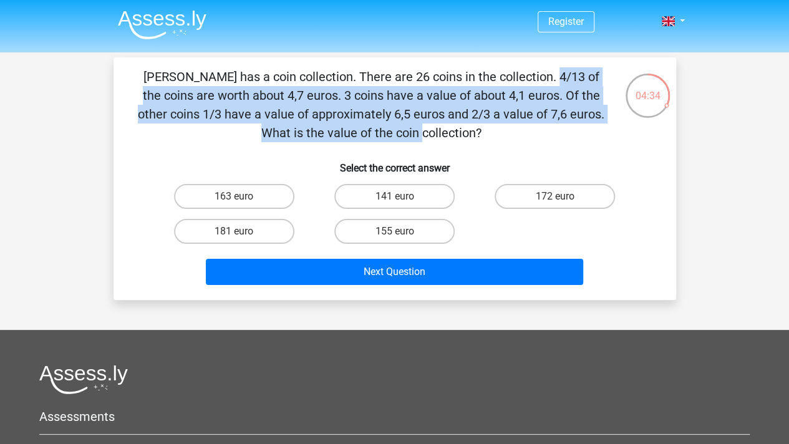
drag, startPoint x: 303, startPoint y: 68, endPoint x: 496, endPoint y: 105, distance: 196.9
click at [496, 105] on p "Celinde has a coin collection. There are 26 coins in the collection. 4/13 of th…" at bounding box center [371, 104] width 476 height 75
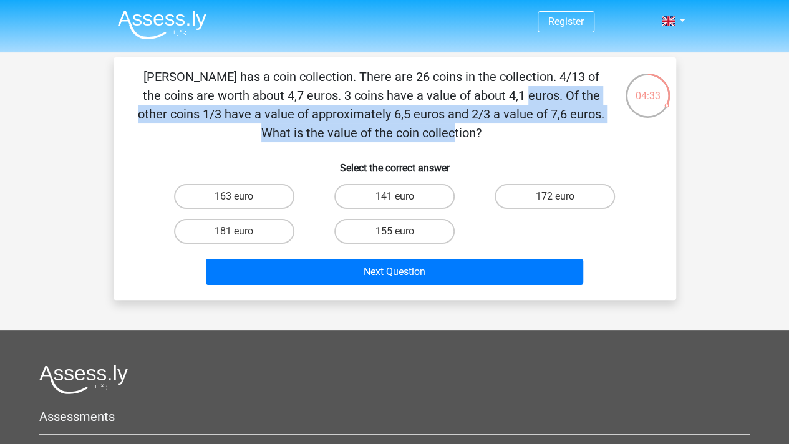
drag, startPoint x: 530, startPoint y: 108, endPoint x: 252, endPoint y: 94, distance: 278.5
click at [252, 94] on p "Celinde has a coin collection. There are 26 coins in the collection. 4/13 of th…" at bounding box center [371, 104] width 476 height 75
drag, startPoint x: 206, startPoint y: 93, endPoint x: 440, endPoint y: 120, distance: 235.4
click at [440, 120] on p "Celinde has a coin collection. There are 26 coins in the collection. 4/13 of th…" at bounding box center [371, 104] width 476 height 75
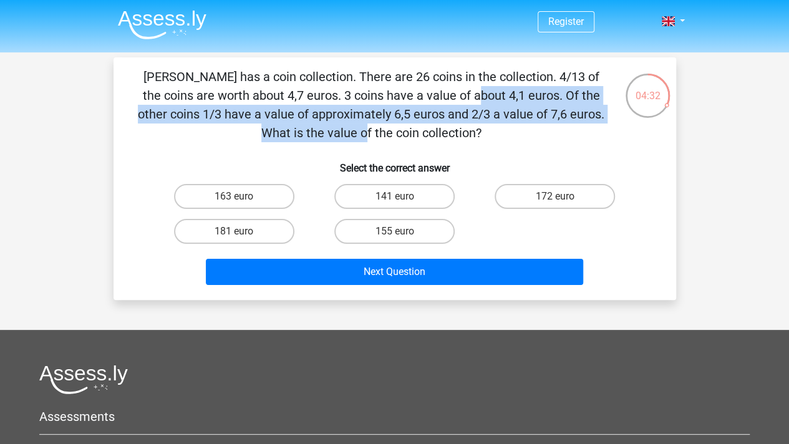
click at [439, 120] on p "Celinde has a coin collection. There are 26 coins in the collection. 4/13 of th…" at bounding box center [371, 104] width 476 height 75
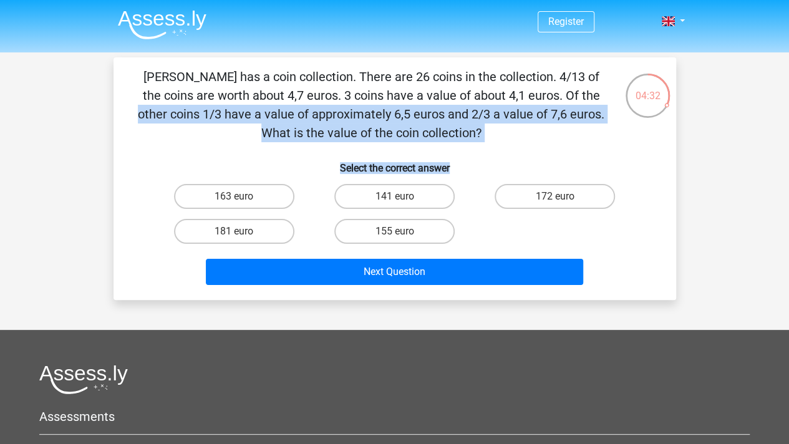
drag, startPoint x: 529, startPoint y: 143, endPoint x: 329, endPoint y: 95, distance: 205.4
click at [329, 95] on div "Celinde has a coin collection. There are 26 coins in the collection. 4/13 of th…" at bounding box center [394, 178] width 552 height 223
click at [329, 95] on p "Celinde has a coin collection. There are 26 coins in the collection. 4/13 of th…" at bounding box center [371, 104] width 476 height 75
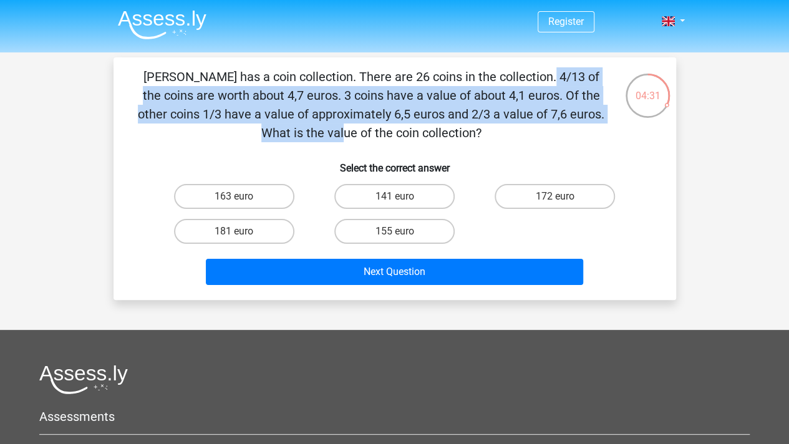
drag, startPoint x: 295, startPoint y: 78, endPoint x: 426, endPoint y: 120, distance: 137.5
click at [426, 120] on p "Celinde has a coin collection. There are 26 coins in the collection. 4/13 of th…" at bounding box center [371, 104] width 476 height 75
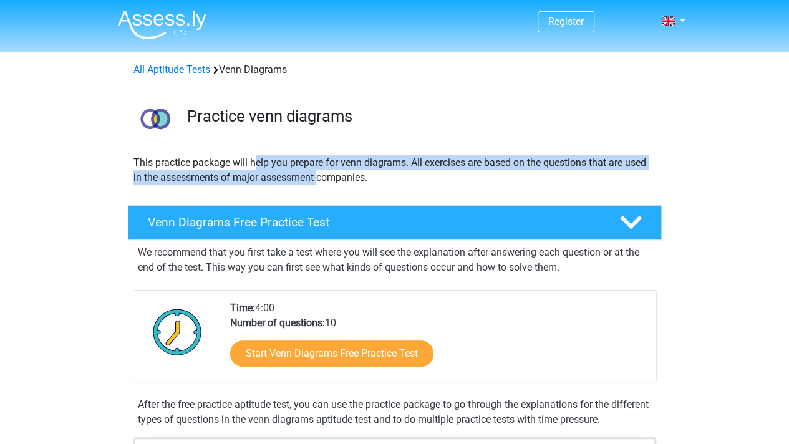
drag, startPoint x: 254, startPoint y: 166, endPoint x: 317, endPoint y: 180, distance: 65.1
click at [317, 180] on p "This practice package will help you prepare for venn diagrams. All exercises ar…" at bounding box center [394, 170] width 523 height 30
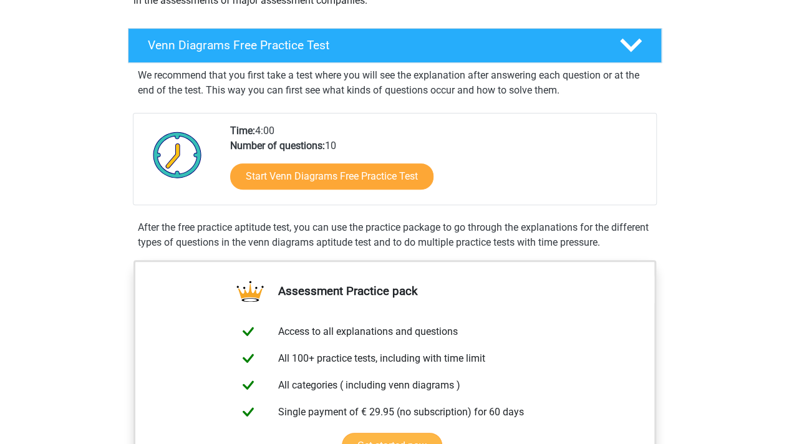
scroll to position [249, 0]
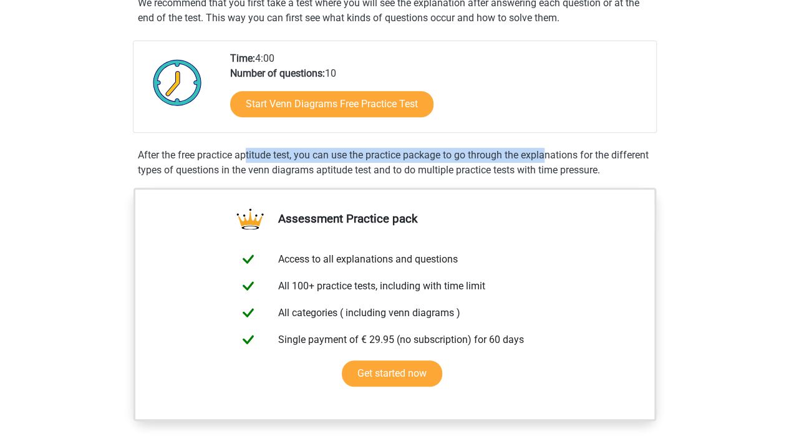
drag, startPoint x: 329, startPoint y: 150, endPoint x: 440, endPoint y: 149, distance: 110.4
click at [440, 149] on div "After the free practice aptitude test, you can use the practice package to go t…" at bounding box center [395, 163] width 524 height 30
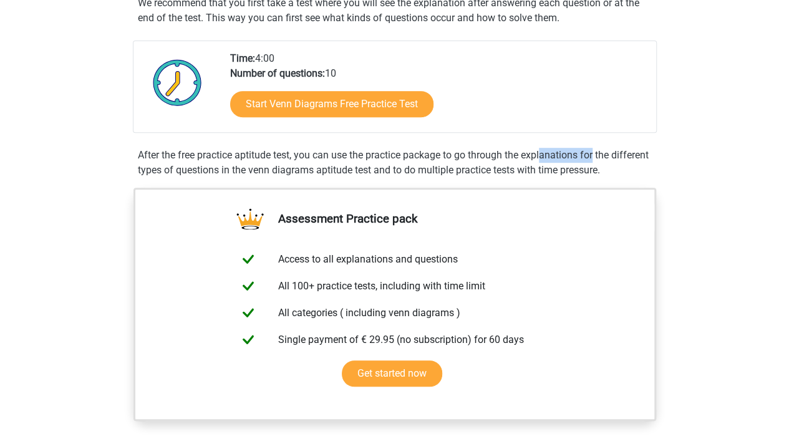
drag, startPoint x: 433, startPoint y: 149, endPoint x: 487, endPoint y: 156, distance: 54.1
click at [487, 156] on div "After the free practice aptitude test, you can use the practice package to go t…" at bounding box center [395, 163] width 524 height 30
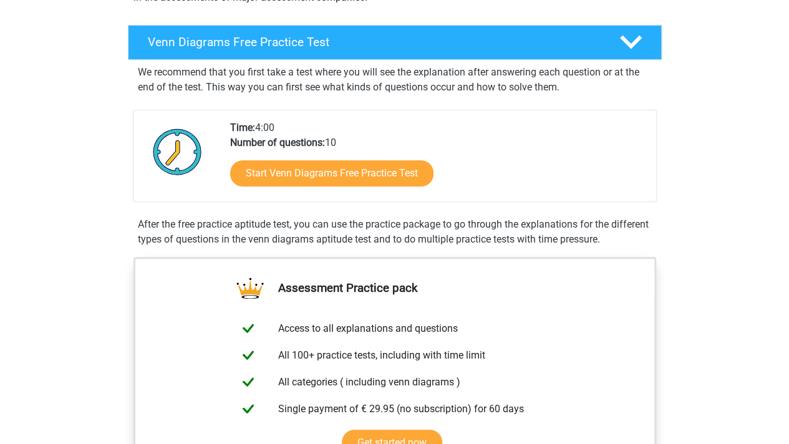
scroll to position [0, 0]
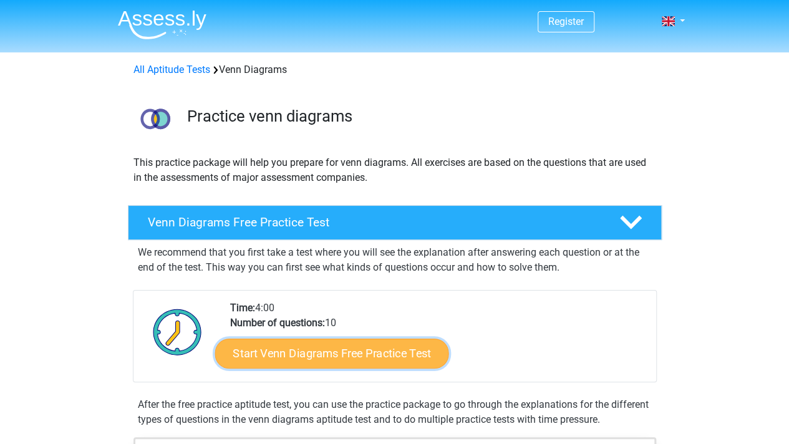
click at [347, 357] on link "Start Venn Diagrams Free Practice Test" at bounding box center [332, 354] width 234 height 30
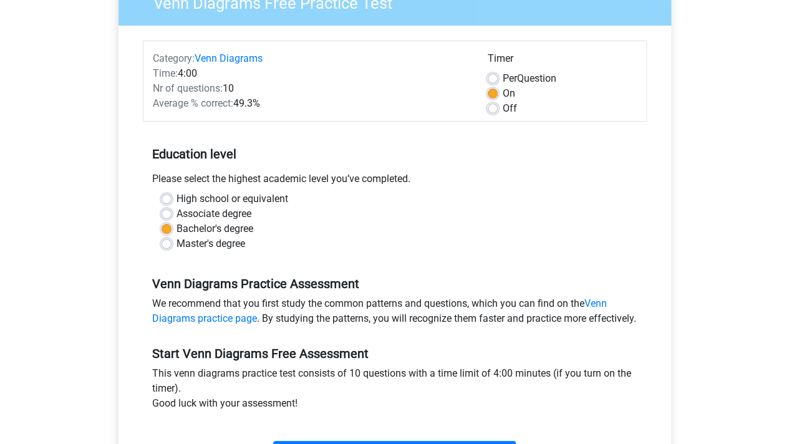
scroll to position [125, 0]
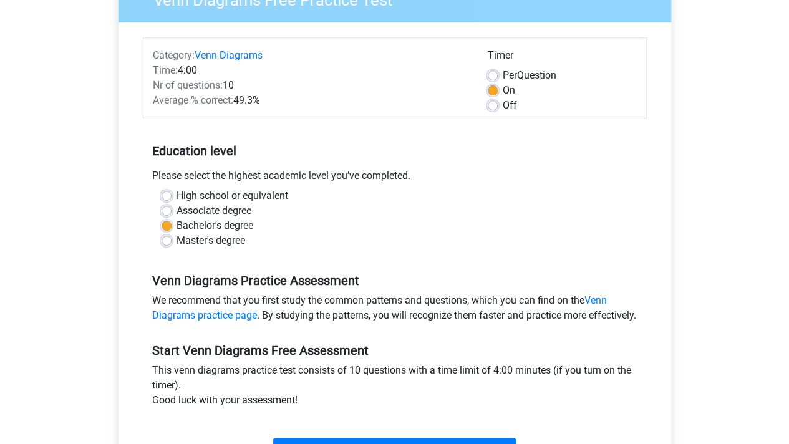
click at [234, 225] on label "Bachelor's degree" at bounding box center [214, 225] width 77 height 15
click at [171, 225] on input "Bachelor's degree" at bounding box center [167, 224] width 10 height 12
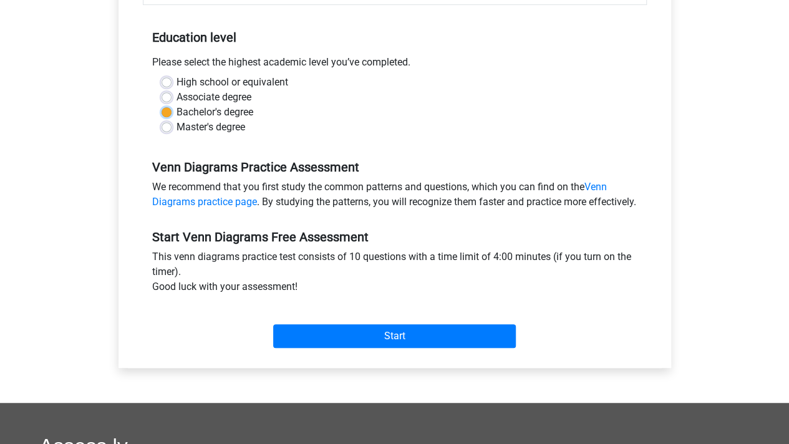
scroll to position [249, 0]
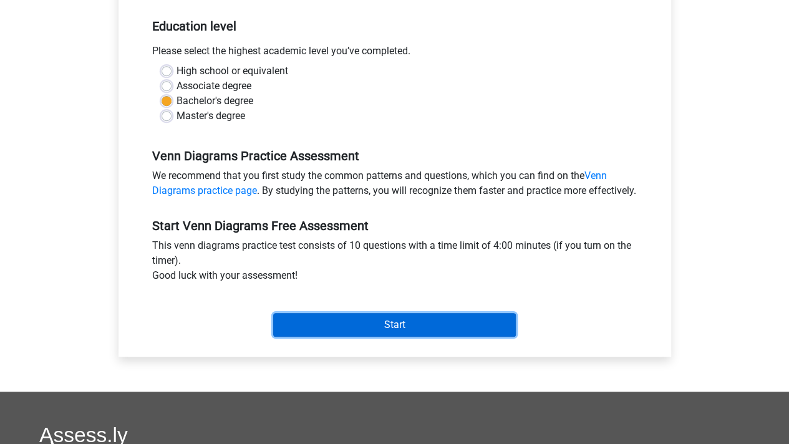
click at [396, 332] on input "Start" at bounding box center [394, 325] width 243 height 24
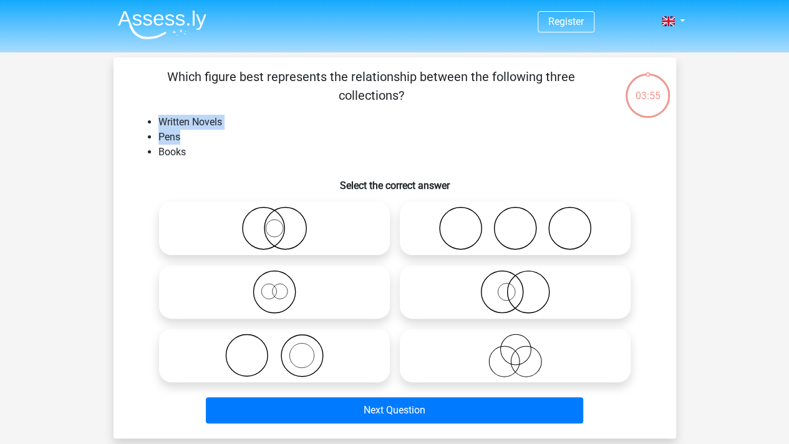
click at [190, 136] on ul "Written Novels Pens Books" at bounding box center [394, 137] width 523 height 45
click at [190, 136] on li "Pens" at bounding box center [407, 137] width 498 height 15
click at [496, 219] on icon at bounding box center [515, 228] width 221 height 44
click at [515, 219] on input "radio" at bounding box center [519, 218] width 8 height 8
radio input "true"
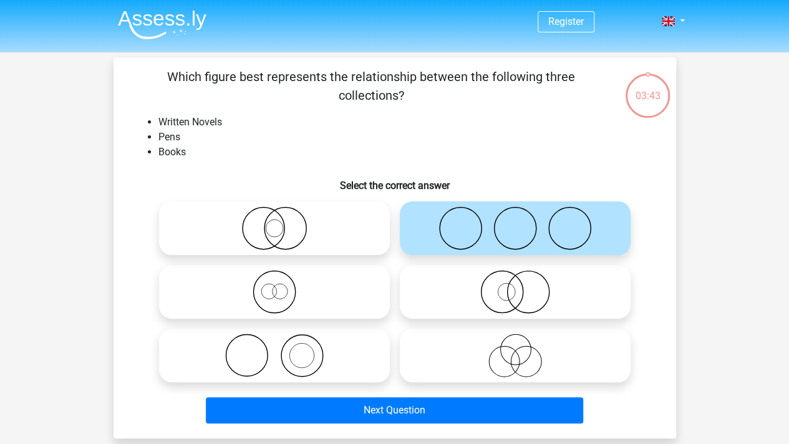
click at [505, 155] on li "Books" at bounding box center [407, 152] width 498 height 15
click at [336, 355] on icon at bounding box center [274, 356] width 221 height 44
click at [282, 349] on input "radio" at bounding box center [278, 345] width 8 height 8
radio input "true"
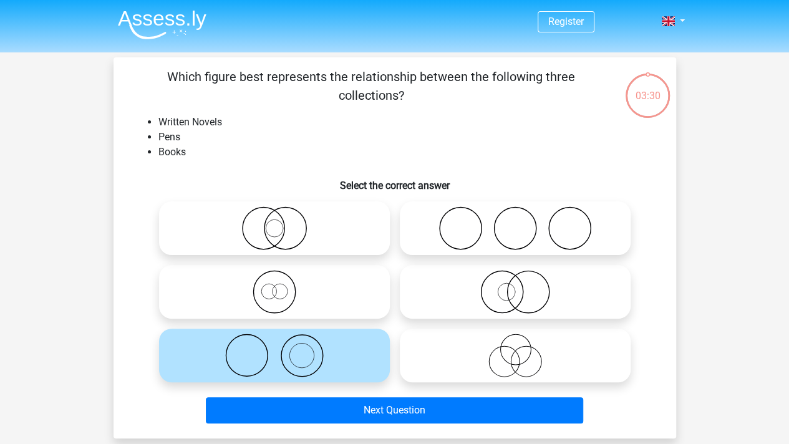
click at [295, 231] on icon at bounding box center [274, 228] width 221 height 44
click at [282, 222] on input "radio" at bounding box center [278, 218] width 8 height 8
radio input "true"
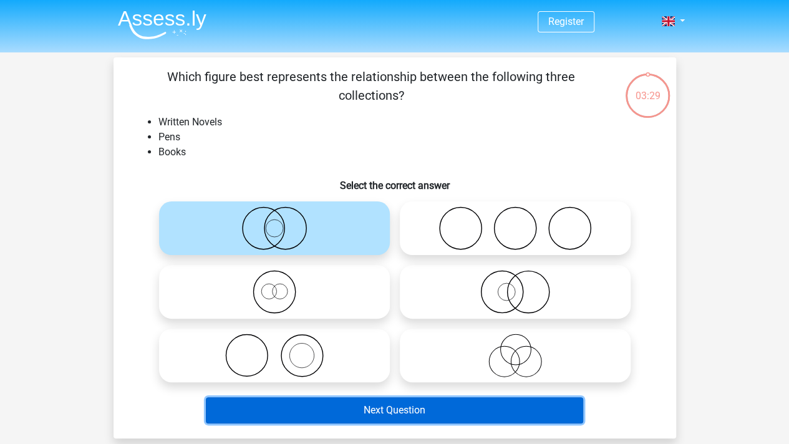
click at [400, 400] on button "Next Question" at bounding box center [394, 410] width 377 height 26
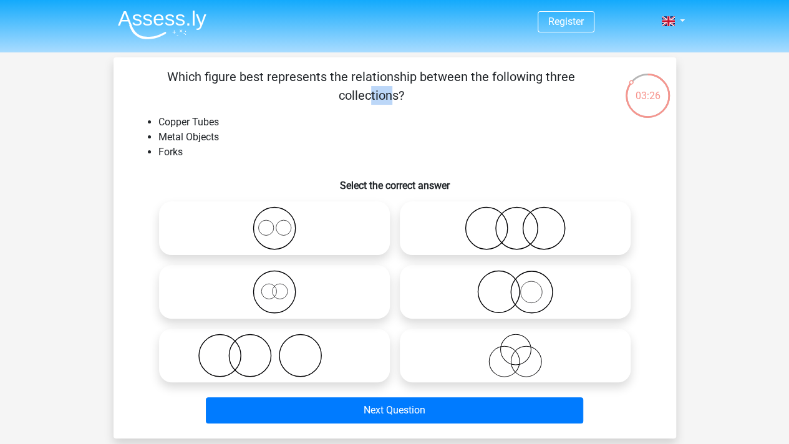
drag, startPoint x: 319, startPoint y: 78, endPoint x: 339, endPoint y: 102, distance: 31.5
click at [339, 102] on p "Which figure best represents the relationship between the following three colle…" at bounding box center [371, 85] width 476 height 37
drag, startPoint x: 156, startPoint y: 122, endPoint x: 255, endPoint y: 140, distance: 100.9
click at [255, 140] on ul "Copper Tubes Metal Objects Forks" at bounding box center [394, 137] width 523 height 45
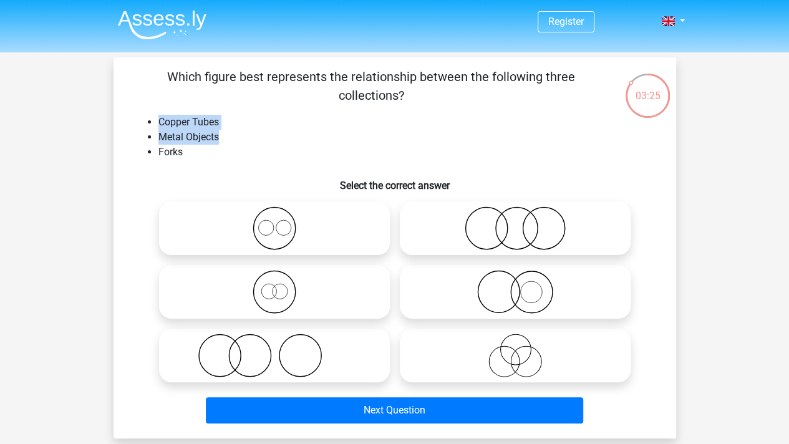
click at [255, 140] on li "Metal Objects" at bounding box center [407, 137] width 498 height 15
drag, startPoint x: 223, startPoint y: 137, endPoint x: 120, endPoint y: 123, distance: 104.5
click at [120, 123] on div "Which figure best represents the relationship between the following three colle…" at bounding box center [394, 247] width 552 height 361
click at [122, 123] on div "Which figure best represents the relationship between the following three colle…" at bounding box center [394, 247] width 552 height 361
click at [168, 128] on li "Copper Tubes" at bounding box center [407, 122] width 498 height 15
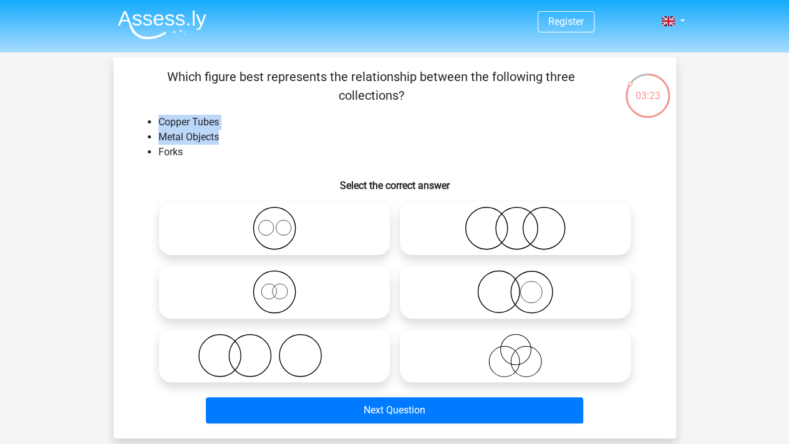
drag, startPoint x: 160, startPoint y: 124, endPoint x: 217, endPoint y: 140, distance: 58.8
click at [217, 140] on ul "Copper Tubes Metal Objects Forks" at bounding box center [394, 137] width 523 height 45
click at [217, 140] on li "Metal Objects" at bounding box center [407, 137] width 498 height 15
click at [233, 139] on li "Metal Objects" at bounding box center [407, 137] width 498 height 15
click at [319, 352] on icon at bounding box center [274, 356] width 221 height 44
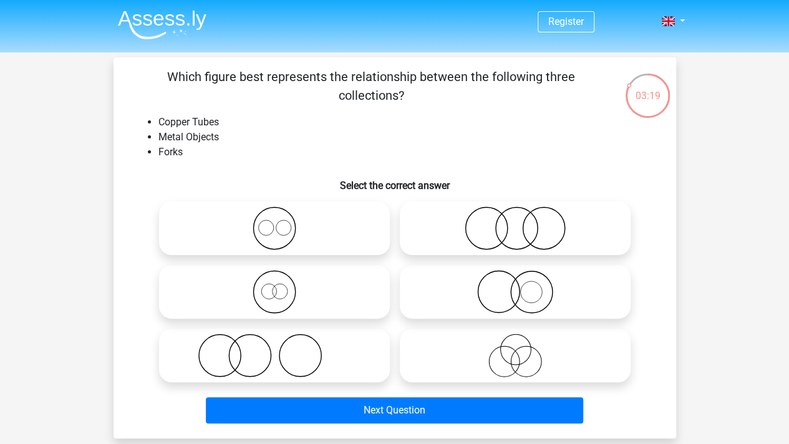
click at [282, 349] on input "radio" at bounding box center [278, 345] width 8 height 8
radio input "true"
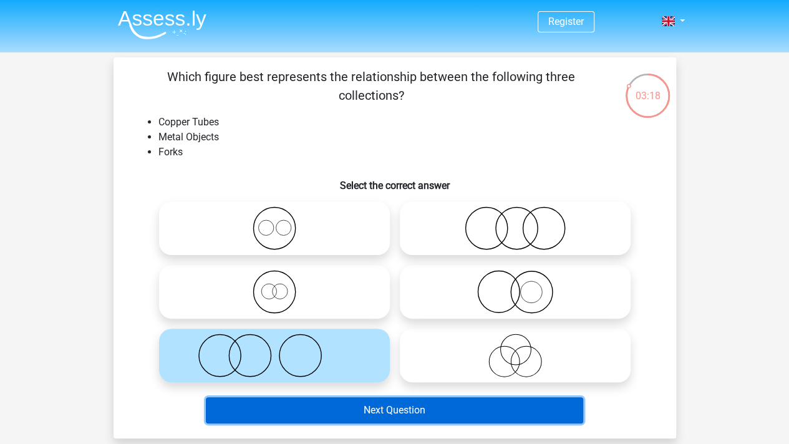
click at [473, 403] on button "Next Question" at bounding box center [394, 410] width 377 height 26
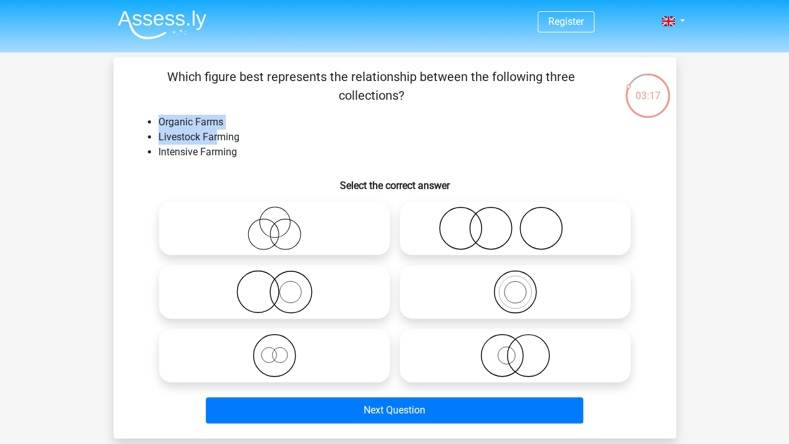
drag, startPoint x: 148, startPoint y: 125, endPoint x: 220, endPoint y: 132, distance: 72.6
click at [220, 132] on ul "Organic Farms Livestock Farming Intensive Farming" at bounding box center [394, 137] width 523 height 45
click at [220, 132] on li "Livestock Farming" at bounding box center [407, 137] width 498 height 15
drag, startPoint x: 172, startPoint y: 123, endPoint x: 286, endPoint y: 155, distance: 118.0
click at [286, 155] on ul "Organic Farms Livestock Farming Intensive Farming" at bounding box center [394, 137] width 523 height 45
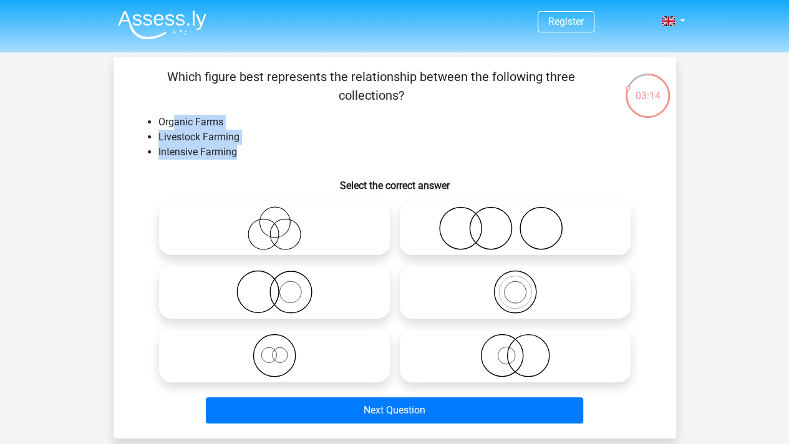
click at [286, 155] on li "Intensive Farming" at bounding box center [407, 152] width 498 height 15
drag, startPoint x: 292, startPoint y: 155, endPoint x: 157, endPoint y: 120, distance: 139.1
click at [157, 120] on ul "Organic Farms Livestock Farming Intensive Farming" at bounding box center [394, 137] width 523 height 45
click at [408, 147] on li "Intensive Farming" at bounding box center [407, 152] width 498 height 15
click at [337, 359] on icon at bounding box center [274, 356] width 221 height 44
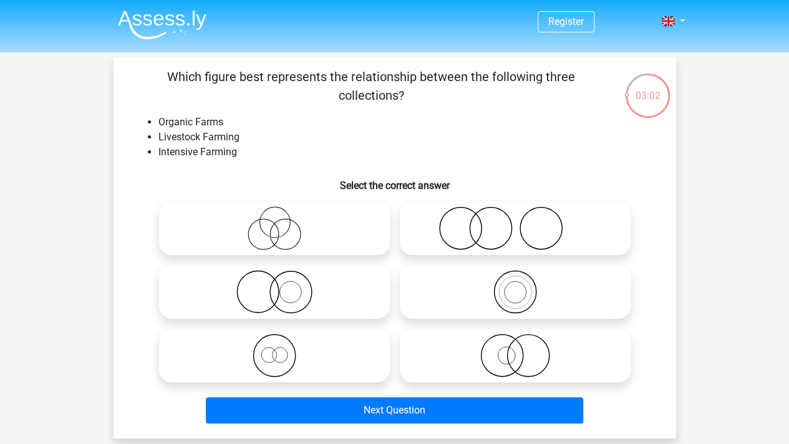
click at [282, 349] on input "radio" at bounding box center [278, 345] width 8 height 8
radio input "true"
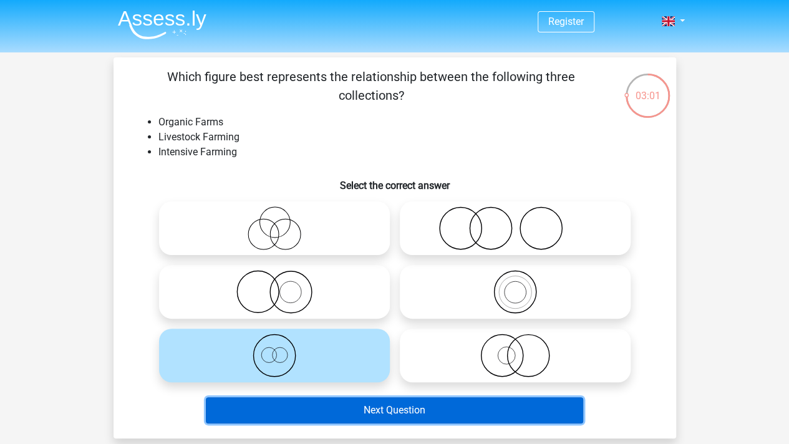
click at [402, 405] on button "Next Question" at bounding box center [394, 410] width 377 height 26
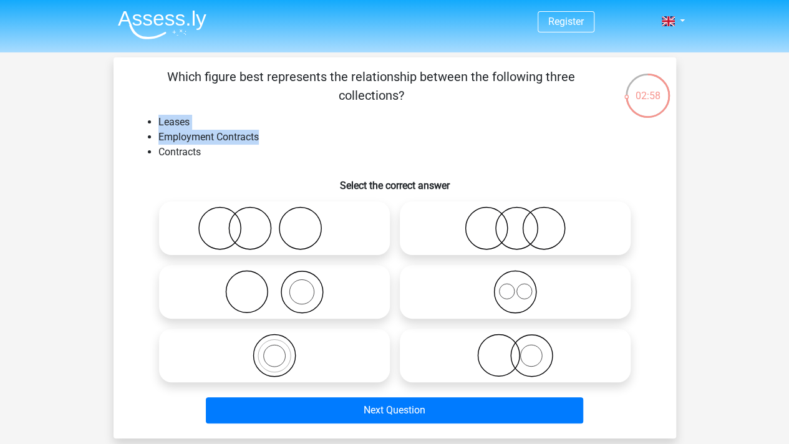
drag, startPoint x: 221, startPoint y: 130, endPoint x: 317, endPoint y: 138, distance: 95.8
click at [317, 138] on ul "Leases Employment Contracts Contracts" at bounding box center [394, 137] width 523 height 45
click at [317, 138] on li "Employment Contracts" at bounding box center [407, 137] width 498 height 15
drag, startPoint x: 306, startPoint y: 146, endPoint x: 134, endPoint y: 113, distance: 174.6
click at [134, 113] on div "Which figure best represents the relationship between the following three colle…" at bounding box center [394, 247] width 552 height 361
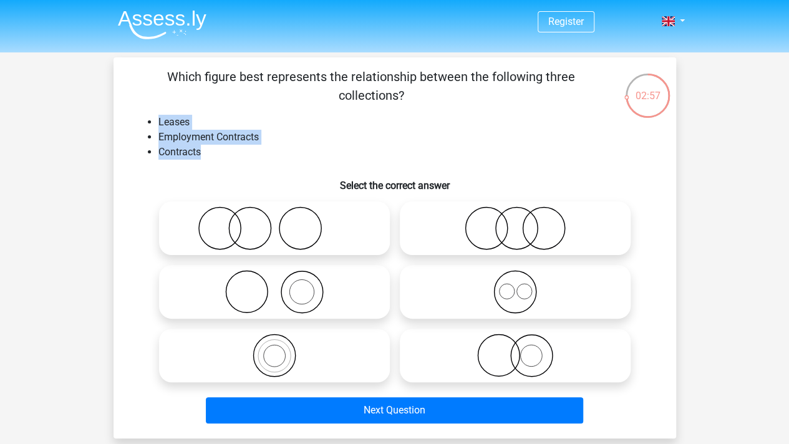
click at [182, 119] on li "Leases" at bounding box center [407, 122] width 498 height 15
drag, startPoint x: 183, startPoint y: 130, endPoint x: 269, endPoint y: 150, distance: 88.3
click at [269, 150] on ul "Leases Employment Contracts Contracts" at bounding box center [394, 137] width 523 height 45
click at [269, 150] on li "Contracts" at bounding box center [407, 152] width 498 height 15
drag, startPoint x: 277, startPoint y: 150, endPoint x: 160, endPoint y: 117, distance: 122.0
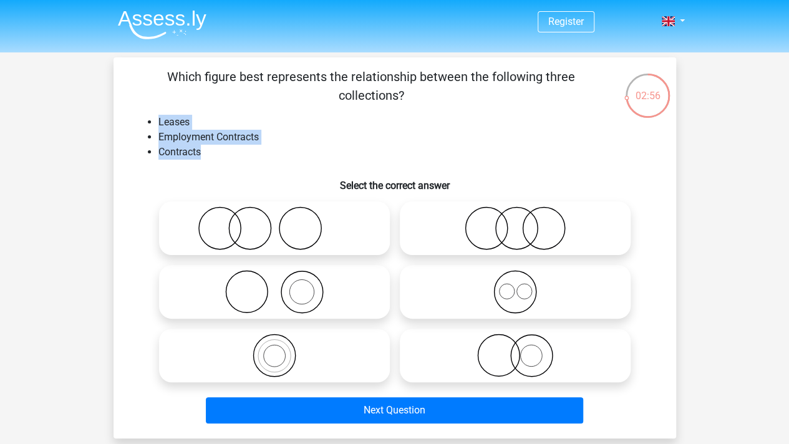
click at [160, 117] on ul "Leases Employment Contracts Contracts" at bounding box center [394, 137] width 523 height 45
click at [160, 117] on li "Leases" at bounding box center [407, 122] width 498 height 15
drag, startPoint x: 160, startPoint y: 117, endPoint x: 291, endPoint y: 157, distance: 136.9
click at [291, 157] on ul "Leases Employment Contracts Contracts" at bounding box center [394, 137] width 523 height 45
click at [291, 157] on li "Contracts" at bounding box center [407, 152] width 498 height 15
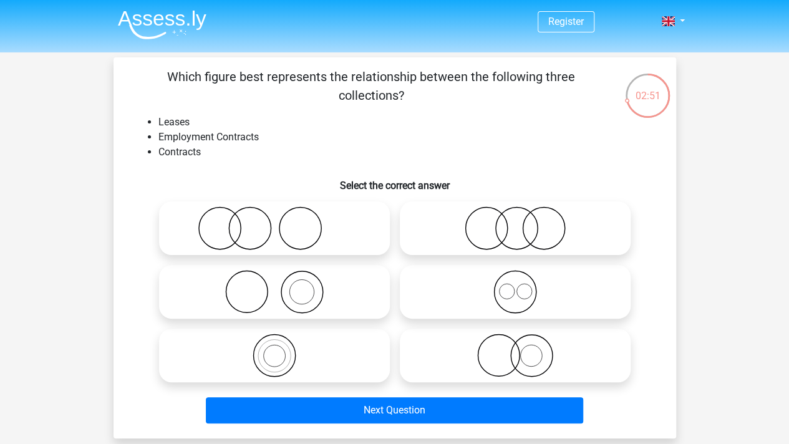
click at [344, 299] on icon at bounding box center [274, 292] width 221 height 44
click at [282, 286] on input "radio" at bounding box center [278, 281] width 8 height 8
radio input "true"
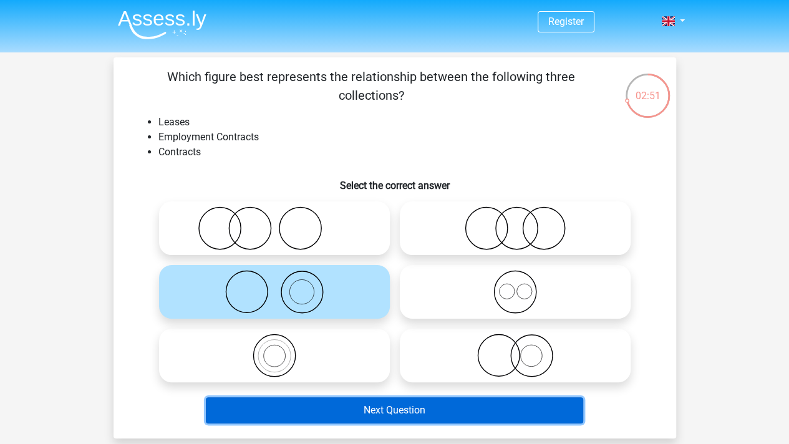
click at [388, 404] on button "Next Question" at bounding box center [394, 410] width 377 height 26
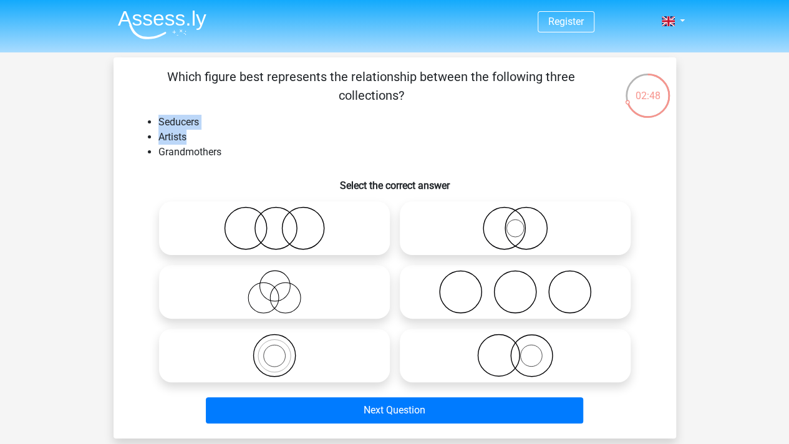
drag, startPoint x: 178, startPoint y: 125, endPoint x: 226, endPoint y: 138, distance: 49.2
click at [226, 138] on ul "Seducers Artists Grandmothers" at bounding box center [394, 137] width 523 height 45
click at [226, 138] on li "Artists" at bounding box center [407, 137] width 498 height 15
click at [541, 296] on icon at bounding box center [515, 292] width 221 height 44
click at [523, 286] on input "radio" at bounding box center [519, 281] width 8 height 8
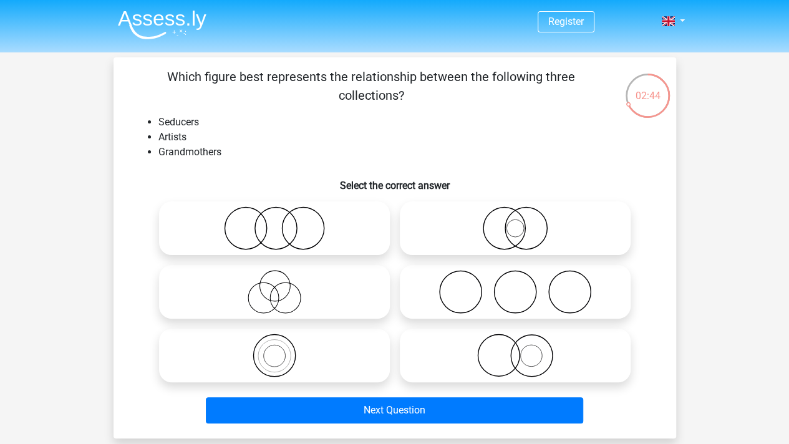
radio input "true"
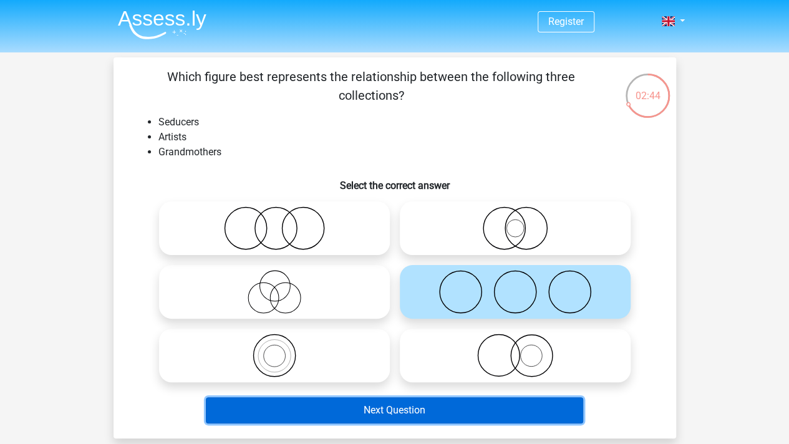
click at [463, 408] on button "Next Question" at bounding box center [394, 410] width 377 height 26
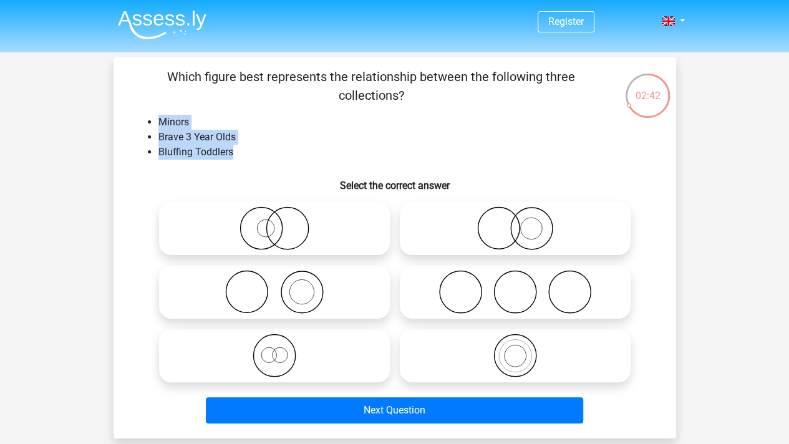
drag, startPoint x: 251, startPoint y: 152, endPoint x: 292, endPoint y: 159, distance: 41.7
click at [292, 159] on div "Which figure best represents the relationship between the following three colle…" at bounding box center [394, 247] width 552 height 361
click at [292, 159] on li "Bluffing Toddlers" at bounding box center [407, 152] width 498 height 15
click at [506, 288] on icon at bounding box center [515, 292] width 221 height 44
click at [515, 286] on input "radio" at bounding box center [519, 281] width 8 height 8
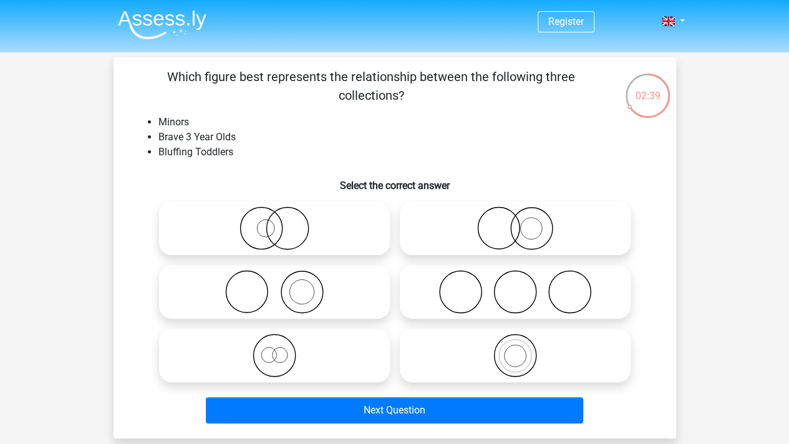
radio input "true"
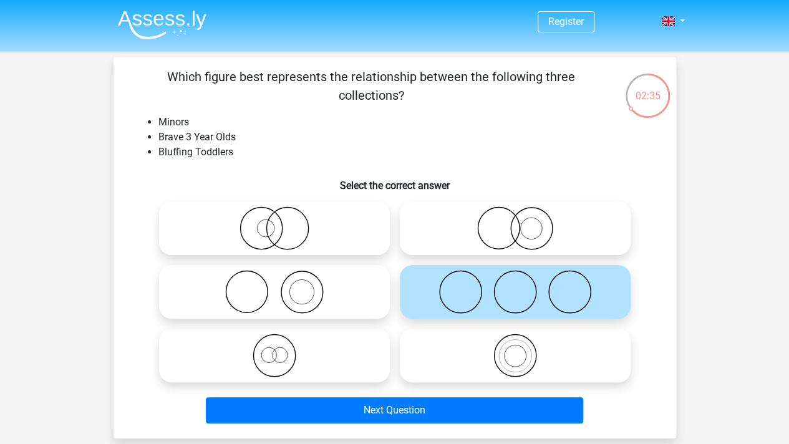
click at [525, 355] on circle at bounding box center [515, 356] width 22 height 22
click at [523, 349] on input "radio" at bounding box center [519, 345] width 8 height 8
radio input "true"
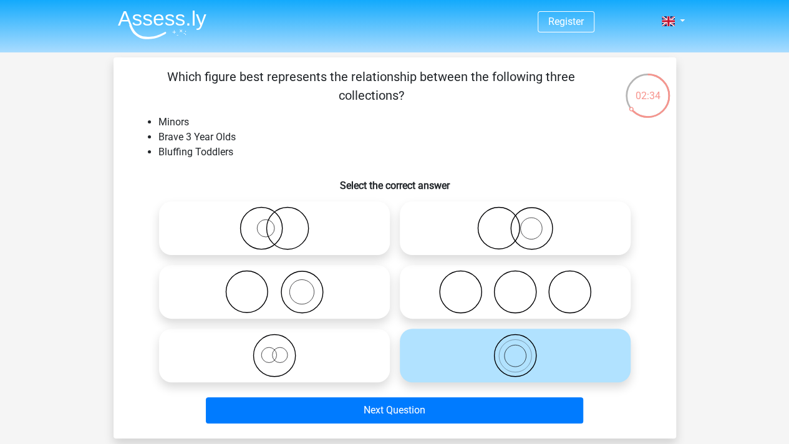
click at [337, 294] on icon at bounding box center [274, 292] width 221 height 44
click at [282, 286] on input "radio" at bounding box center [278, 281] width 8 height 8
radio input "true"
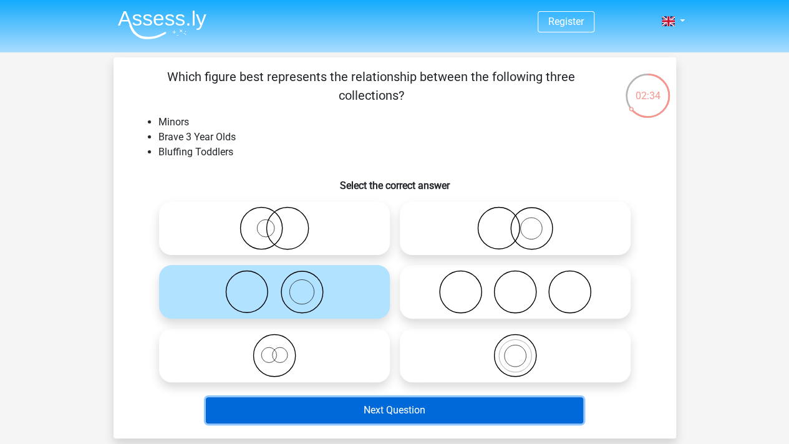
click at [379, 405] on button "Next Question" at bounding box center [394, 410] width 377 height 26
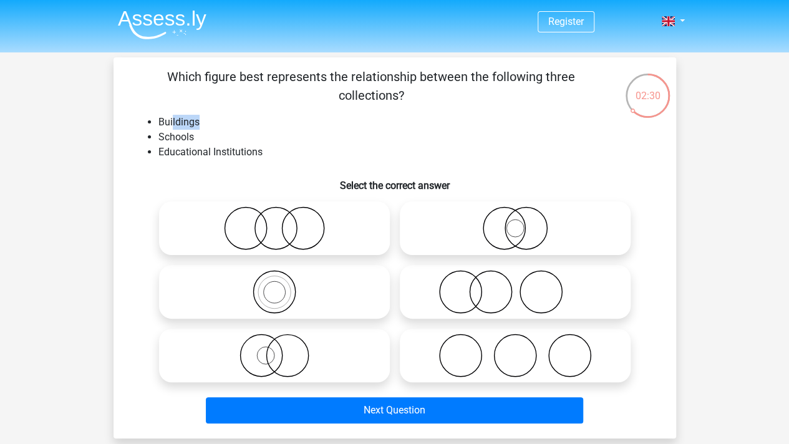
drag, startPoint x: 172, startPoint y: 116, endPoint x: 213, endPoint y: 127, distance: 42.5
click at [213, 127] on li "Buildings" at bounding box center [407, 122] width 498 height 15
click at [214, 127] on li "Buildings" at bounding box center [407, 122] width 498 height 15
click at [521, 293] on icon at bounding box center [515, 292] width 221 height 44
click at [521, 286] on input "radio" at bounding box center [519, 281] width 8 height 8
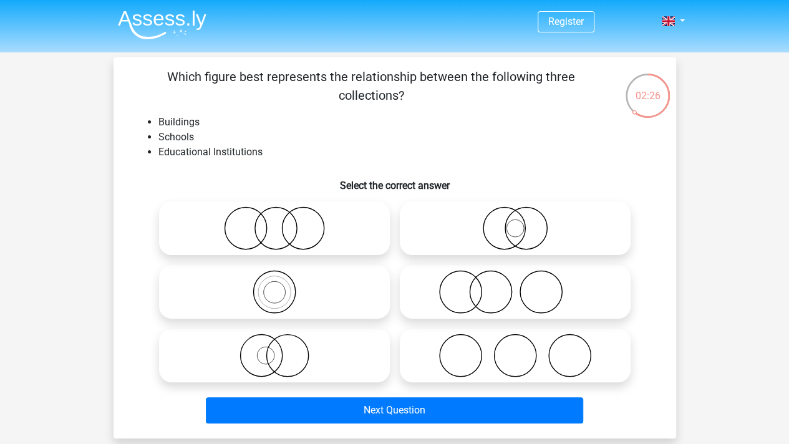
radio input "true"
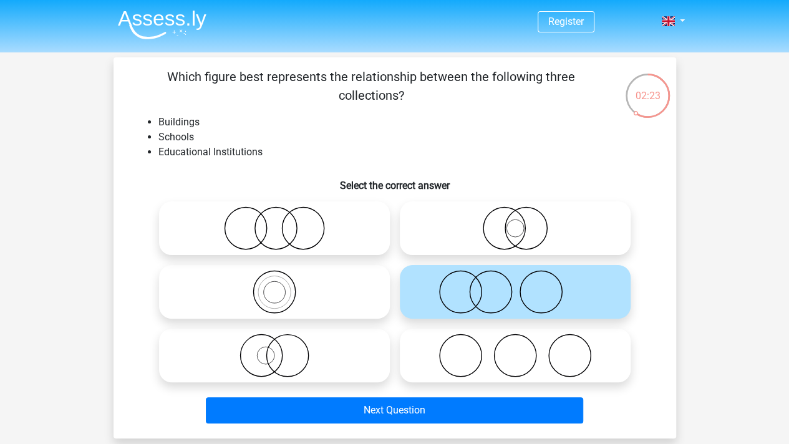
click at [520, 235] on circle at bounding box center [514, 228] width 17 height 17
click at [520, 222] on input "radio" at bounding box center [519, 218] width 8 height 8
radio input "true"
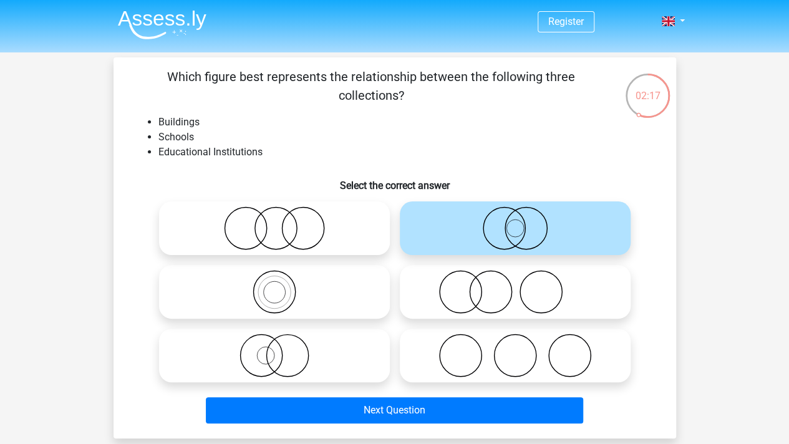
click at [296, 286] on icon at bounding box center [274, 292] width 221 height 44
click at [282, 286] on input "radio" at bounding box center [278, 281] width 8 height 8
radio input "true"
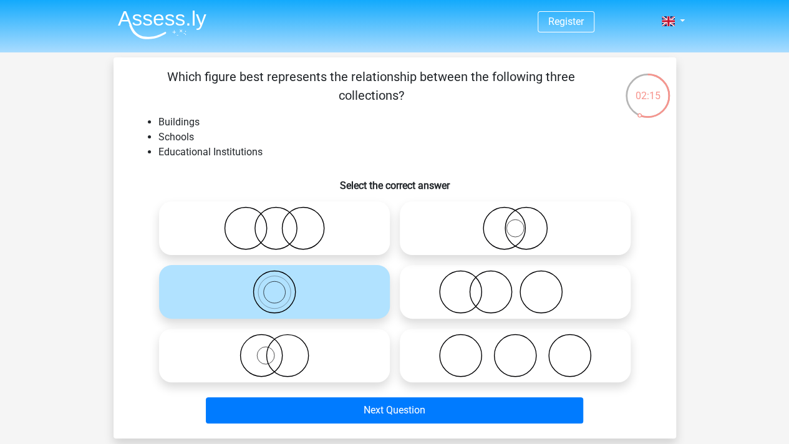
click at [314, 339] on icon at bounding box center [274, 356] width 221 height 44
click at [282, 341] on input "radio" at bounding box center [278, 345] width 8 height 8
radio input "true"
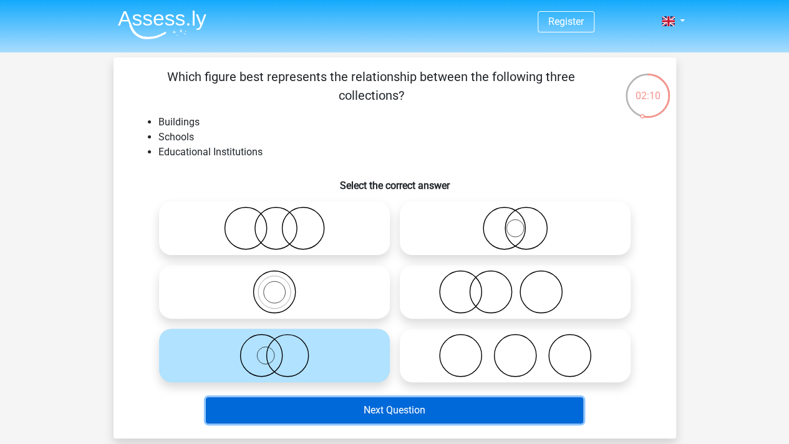
click at [353, 398] on button "Next Question" at bounding box center [394, 410] width 377 height 26
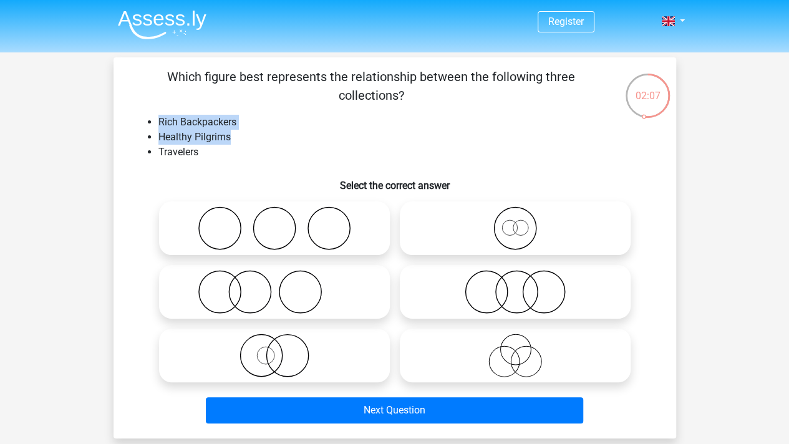
click at [234, 134] on ul "Rich Backpackers Healthy Pilgrims Travelers" at bounding box center [394, 137] width 523 height 45
click at [234, 134] on li "Healthy Pilgrims" at bounding box center [407, 137] width 498 height 15
click at [309, 292] on icon at bounding box center [274, 292] width 221 height 44
click at [282, 286] on input "radio" at bounding box center [278, 281] width 8 height 8
radio input "true"
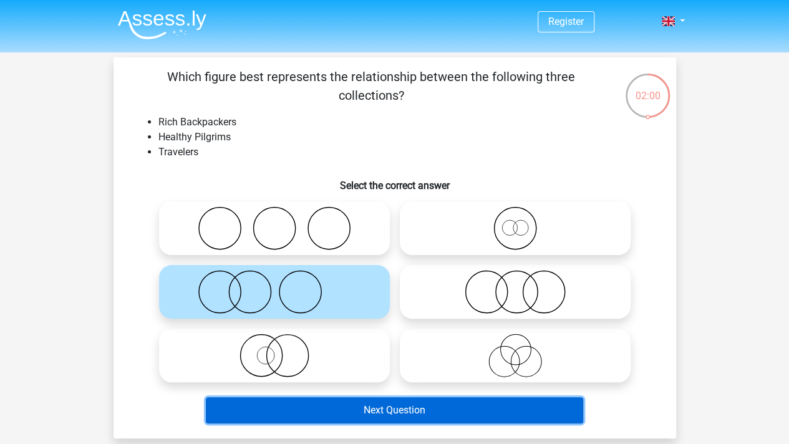
click at [357, 413] on button "Next Question" at bounding box center [394, 410] width 377 height 26
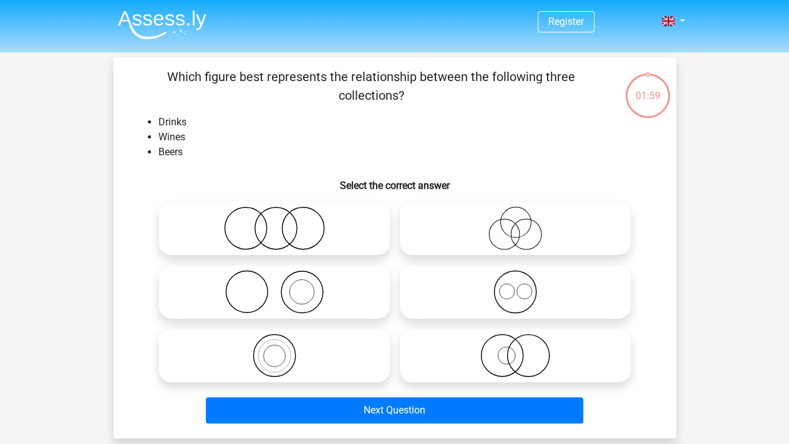
scroll to position [57, 0]
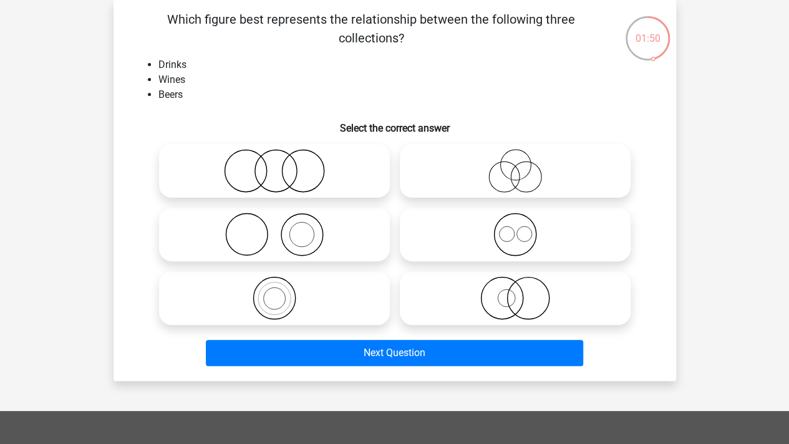
click at [311, 166] on icon at bounding box center [274, 171] width 221 height 44
click at [282, 165] on input "radio" at bounding box center [278, 161] width 8 height 8
radio input "true"
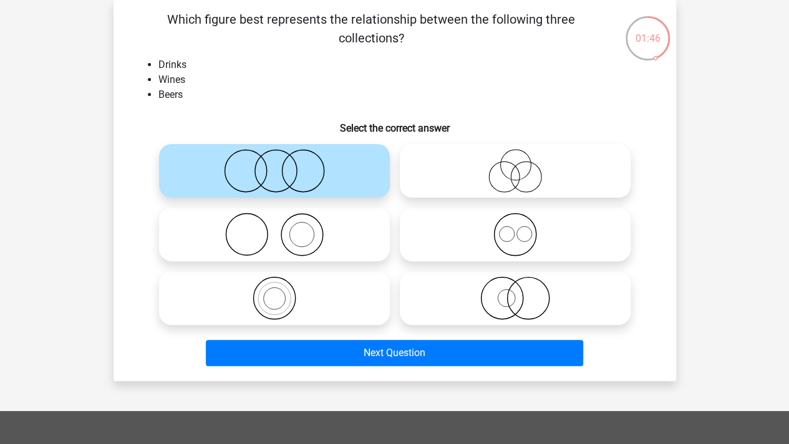
click at [564, 240] on icon at bounding box center [515, 235] width 221 height 44
click at [523, 228] on input "radio" at bounding box center [519, 224] width 8 height 8
radio input "true"
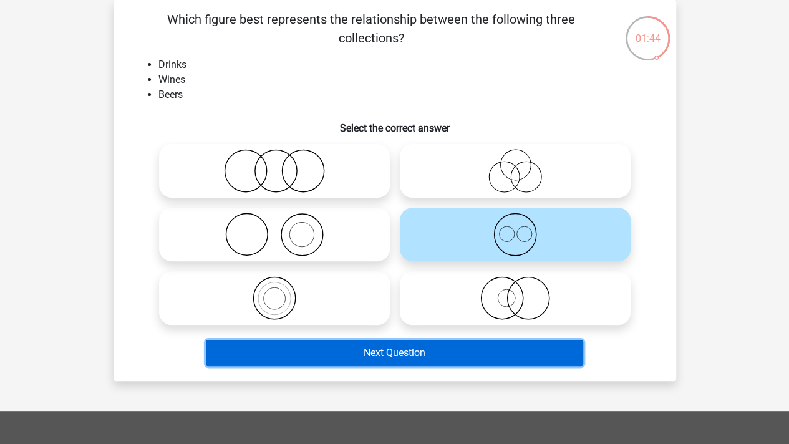
click at [480, 360] on button "Next Question" at bounding box center [394, 353] width 377 height 26
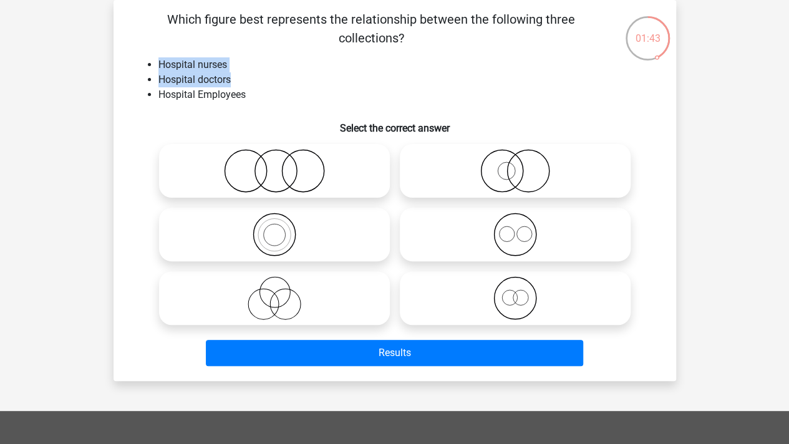
drag, startPoint x: 223, startPoint y: 85, endPoint x: 240, endPoint y: 85, distance: 17.5
click at [240, 85] on div "Which figure best represents the relationship between the following three colle…" at bounding box center [394, 190] width 552 height 361
click at [240, 85] on li "Hospital doctors" at bounding box center [407, 79] width 498 height 15
click at [302, 145] on label at bounding box center [274, 171] width 231 height 54
click at [282, 157] on input "radio" at bounding box center [278, 161] width 8 height 8
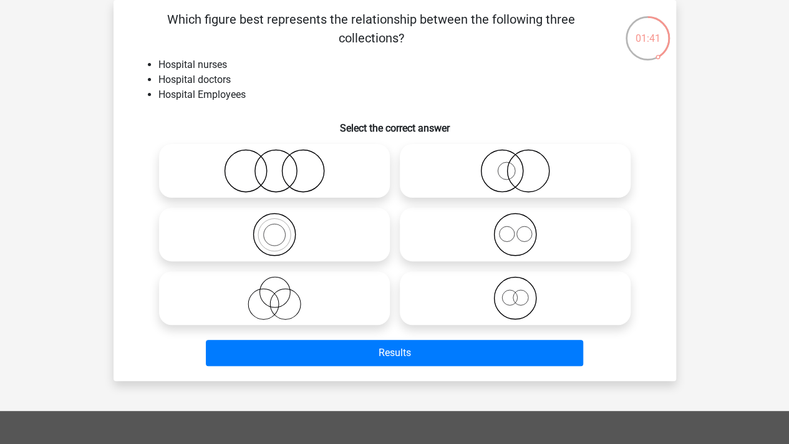
radio input "true"
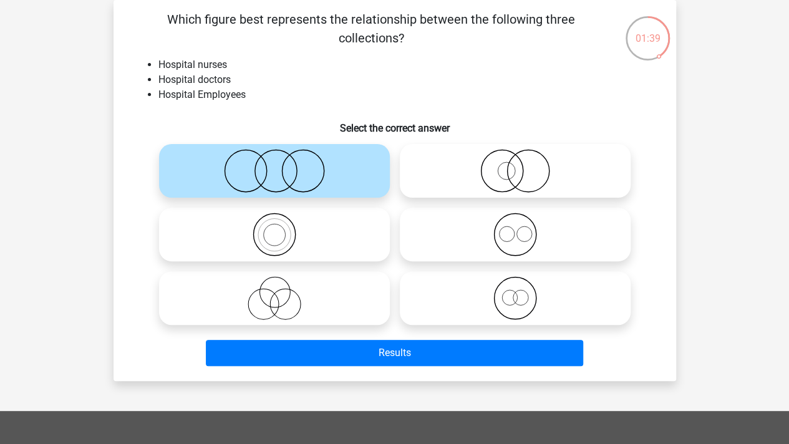
click at [332, 304] on icon at bounding box center [274, 298] width 221 height 44
click at [282, 292] on input "radio" at bounding box center [278, 288] width 8 height 8
radio input "true"
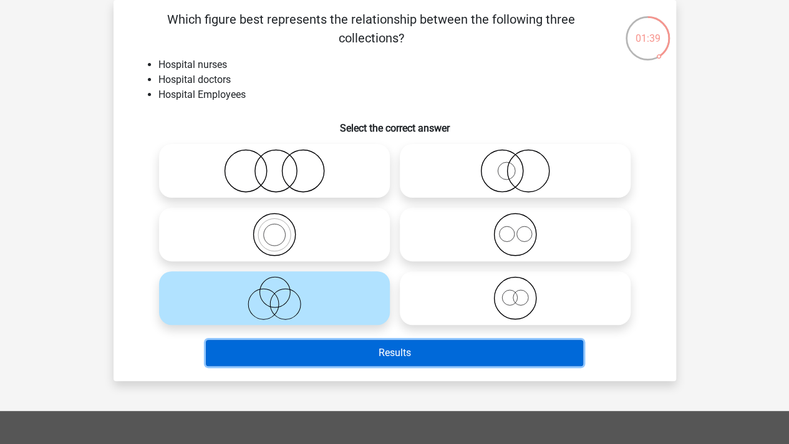
click at [347, 351] on button "Results" at bounding box center [394, 353] width 377 height 26
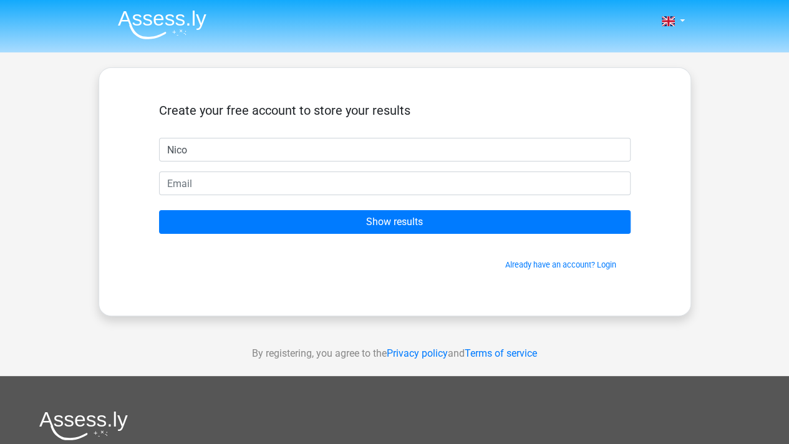
type input "Nico"
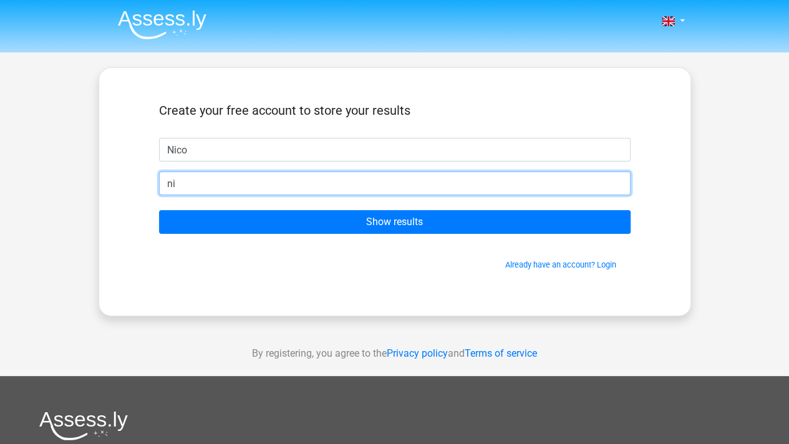
type input "n"
type input "[PERSON_NAME][EMAIL_ADDRESS][DOMAIN_NAME]"
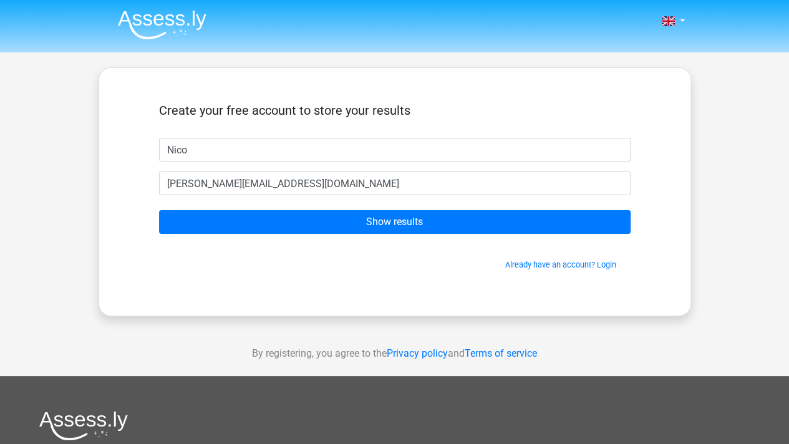
click at [244, 170] on form "Create your free account to store your results Nico [PERSON_NAME][EMAIL_ADDRESS…" at bounding box center [394, 187] width 471 height 168
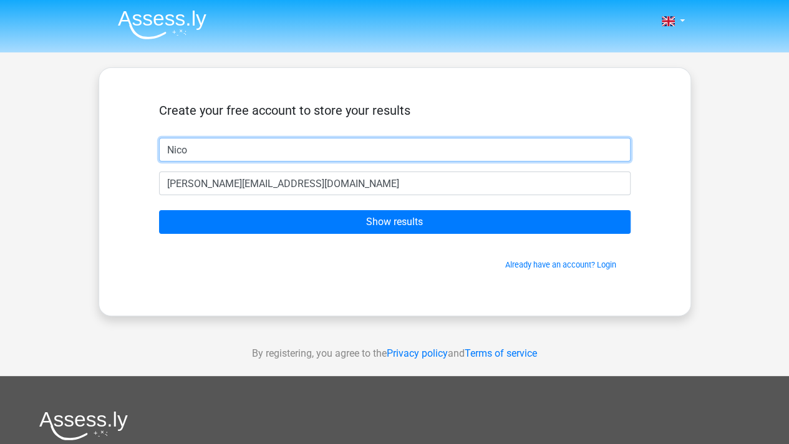
click at [247, 147] on input "Nico" at bounding box center [394, 150] width 471 height 24
type input "[PERSON_NAME]"
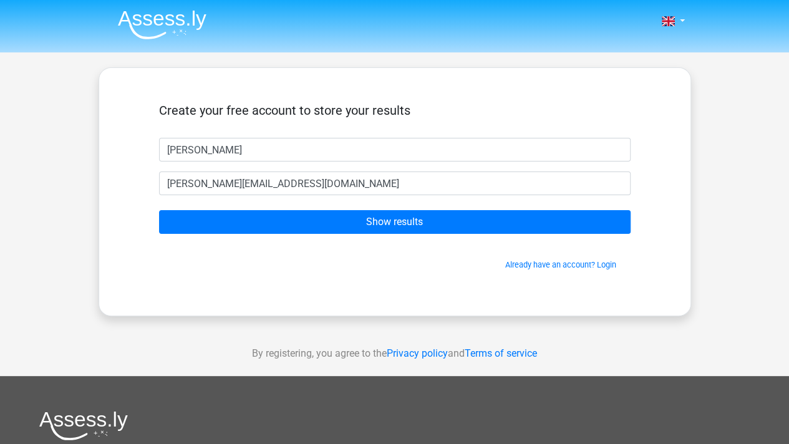
click at [429, 306] on div "Create your free account to store your results [PERSON_NAME] [PERSON_NAME][EMAI…" at bounding box center [395, 191] width 592 height 249
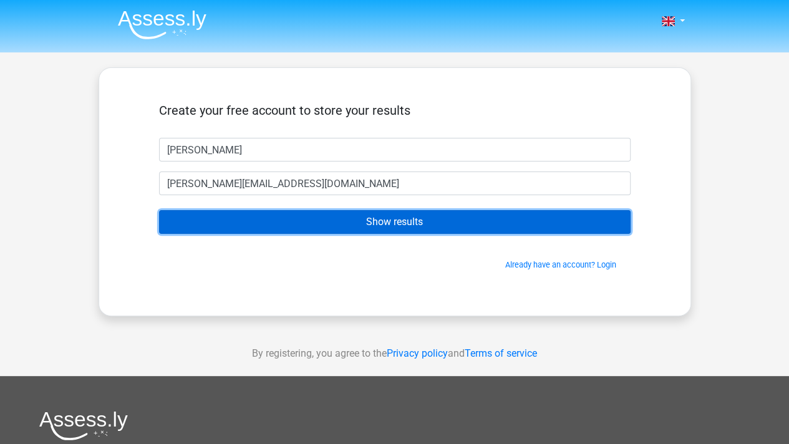
click at [418, 224] on input "Show results" at bounding box center [394, 222] width 471 height 24
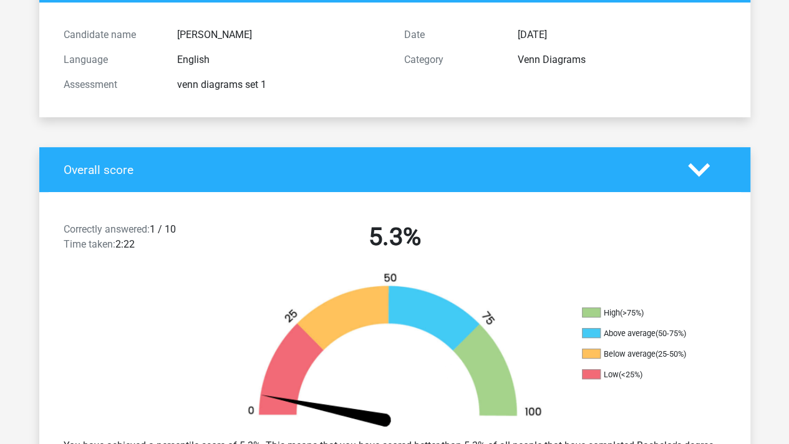
scroll to position [249, 0]
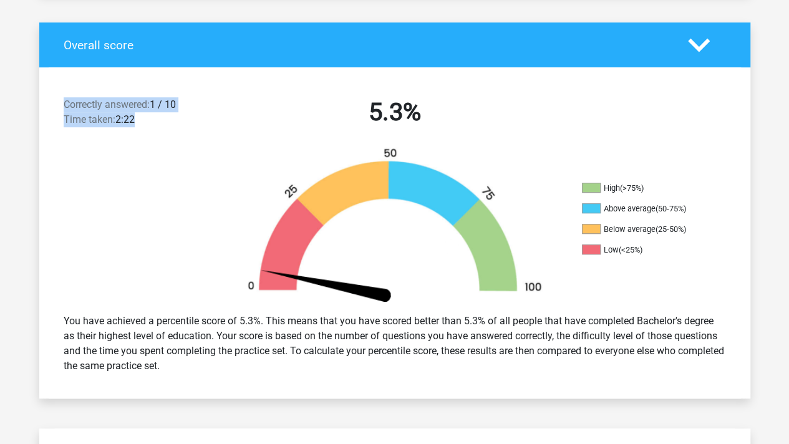
drag, startPoint x: 60, startPoint y: 107, endPoint x: 202, endPoint y: 130, distance: 143.5
click at [202, 130] on div "Correctly answered: 1 / 10 Time taken: 2:22" at bounding box center [139, 114] width 170 height 35
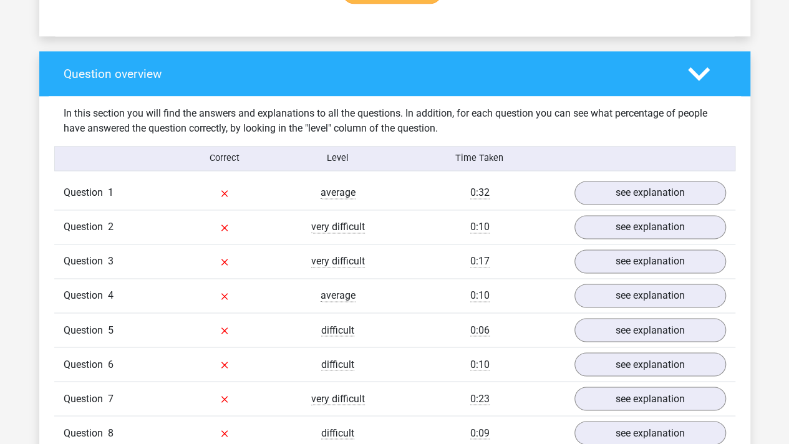
scroll to position [998, 0]
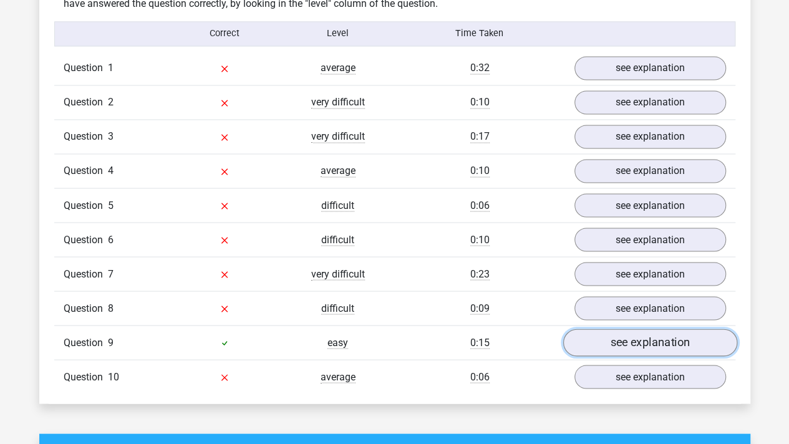
click at [677, 346] on link "see explanation" at bounding box center [649, 342] width 174 height 27
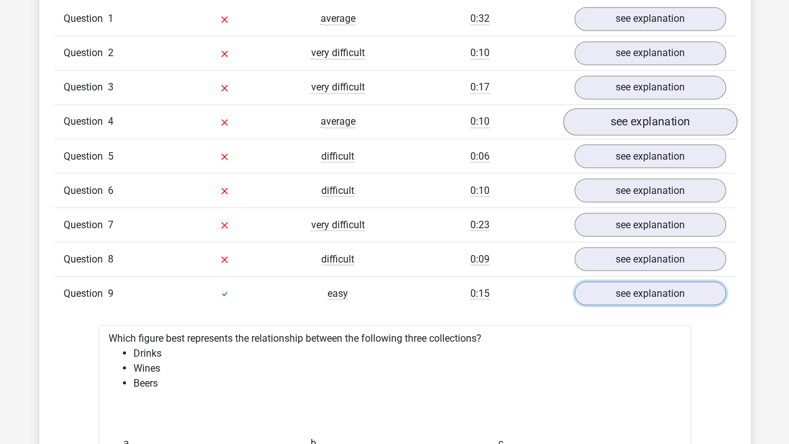
scroll to position [935, 0]
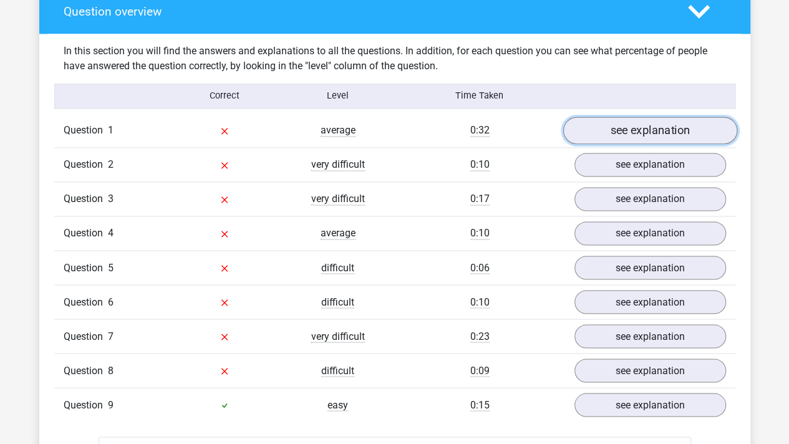
click at [622, 131] on link "see explanation" at bounding box center [649, 130] width 174 height 27
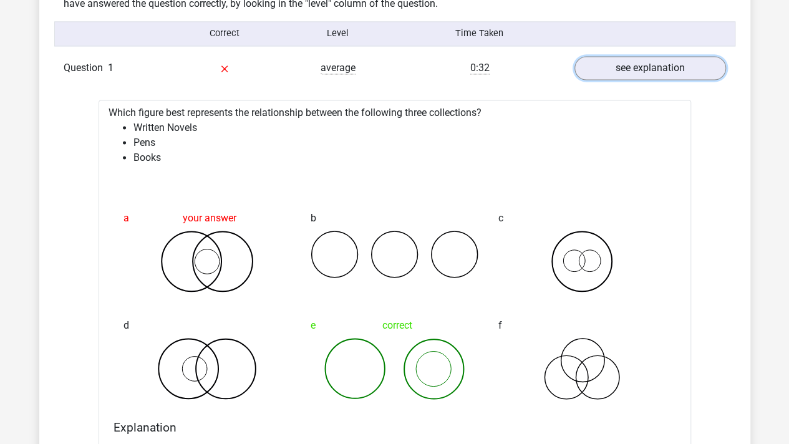
scroll to position [1060, 0]
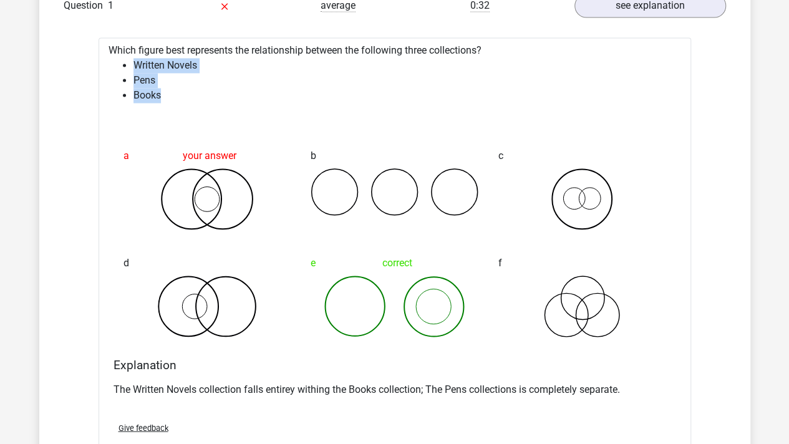
drag, startPoint x: 119, startPoint y: 62, endPoint x: 163, endPoint y: 92, distance: 52.9
click at [163, 92] on ul "Written Novels Pens Books" at bounding box center [395, 80] width 572 height 45
click at [163, 92] on li "Books" at bounding box center [407, 95] width 548 height 15
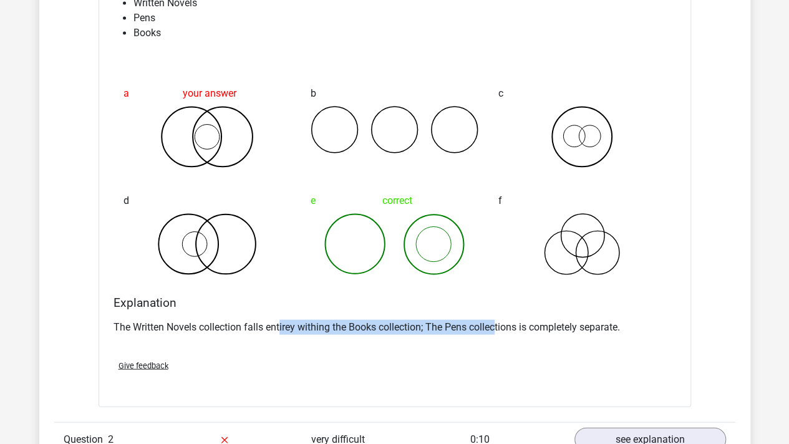
drag, startPoint x: 285, startPoint y: 325, endPoint x: 498, endPoint y: 324, distance: 212.6
click at [498, 324] on p "The Written Novels collection falls entirey withing the Books collection; The P…" at bounding box center [394, 326] width 562 height 15
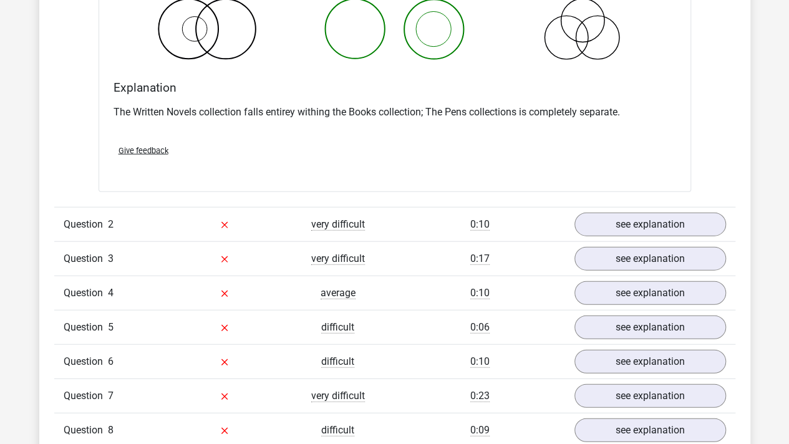
scroll to position [1338, 0]
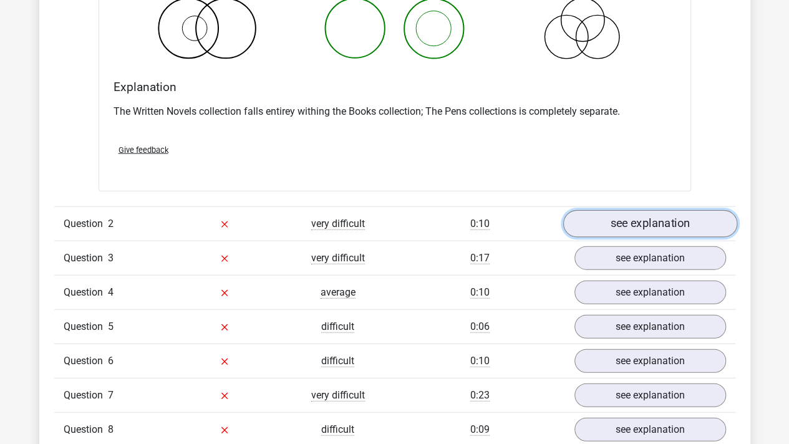
click at [678, 223] on link "see explanation" at bounding box center [649, 223] width 174 height 27
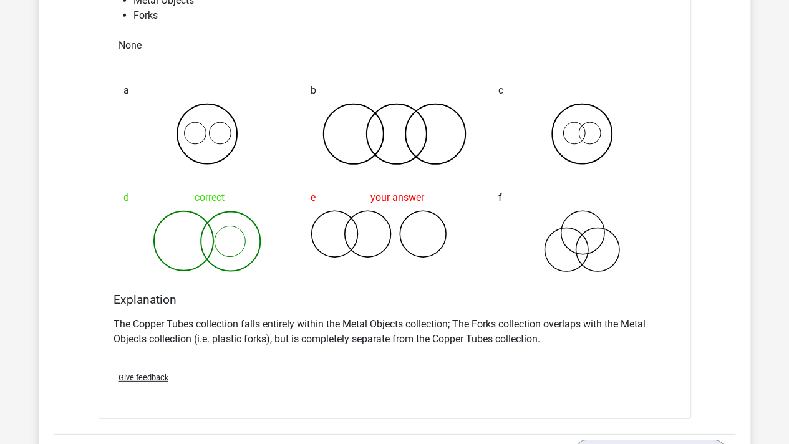
scroll to position [1634, 0]
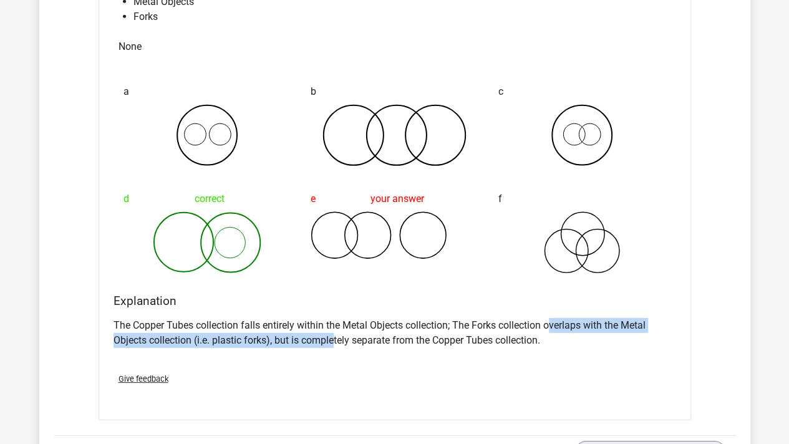
drag, startPoint x: 334, startPoint y: 336, endPoint x: 553, endPoint y: 314, distance: 220.6
click at [553, 314] on div "The Copper Tubes collection falls entirely within the Metal Objects collection;…" at bounding box center [394, 338] width 562 height 50
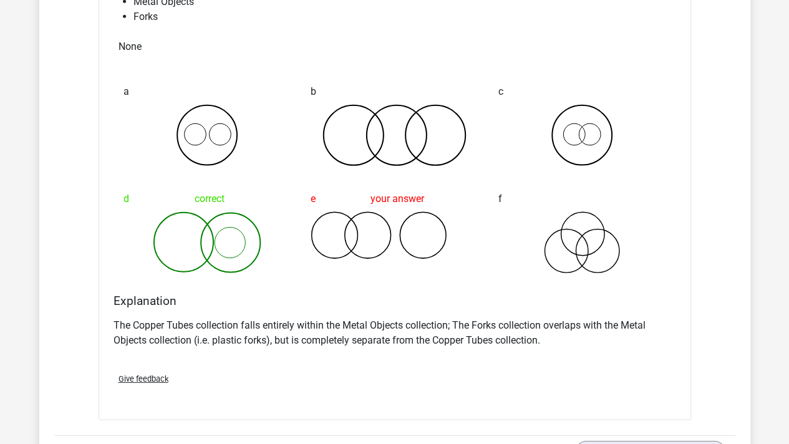
click at [534, 352] on div "The Copper Tubes collection falls entirely within the Metal Objects collection;…" at bounding box center [394, 338] width 562 height 50
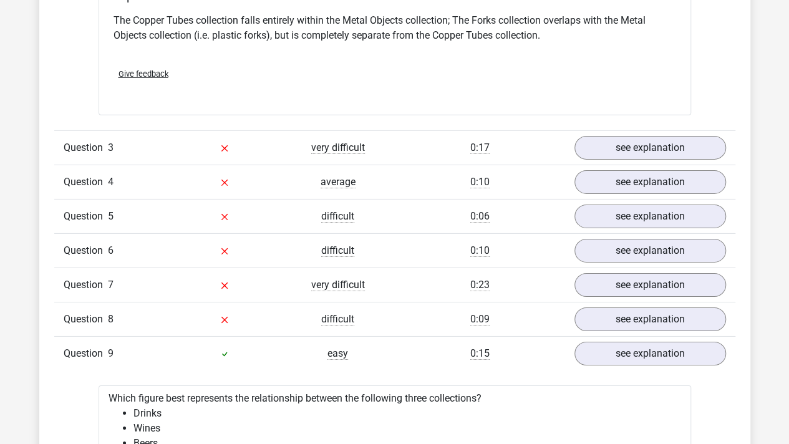
scroll to position [1942, 0]
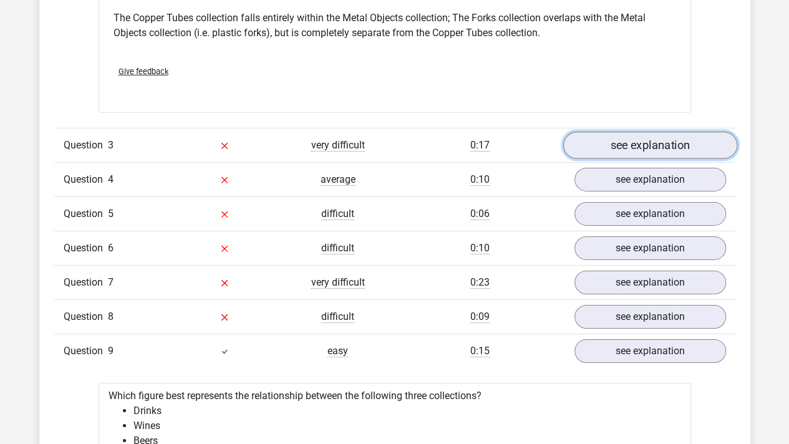
click at [611, 141] on link "see explanation" at bounding box center [649, 145] width 174 height 27
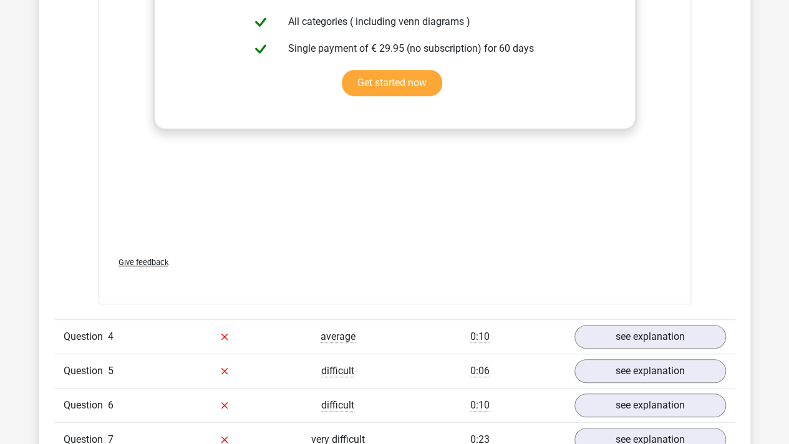
scroll to position [2630, 0]
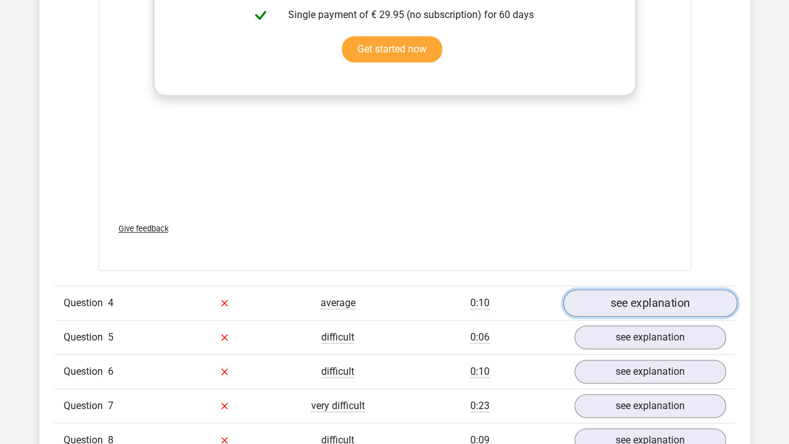
click at [600, 301] on link "see explanation" at bounding box center [649, 302] width 174 height 27
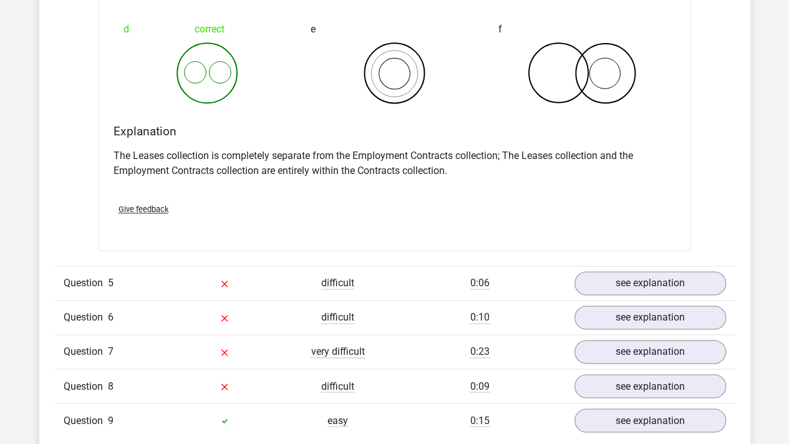
scroll to position [3160, 0]
drag, startPoint x: 369, startPoint y: 168, endPoint x: 491, endPoint y: 169, distance: 122.2
click at [491, 169] on p "The Leases collection is completely separate from the Employment Contracts coll…" at bounding box center [394, 164] width 562 height 30
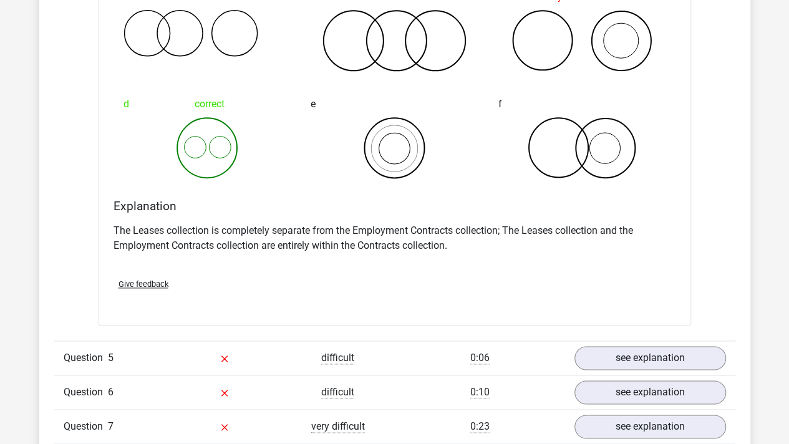
scroll to position [3085, 0]
click at [597, 358] on link "see explanation" at bounding box center [649, 358] width 174 height 27
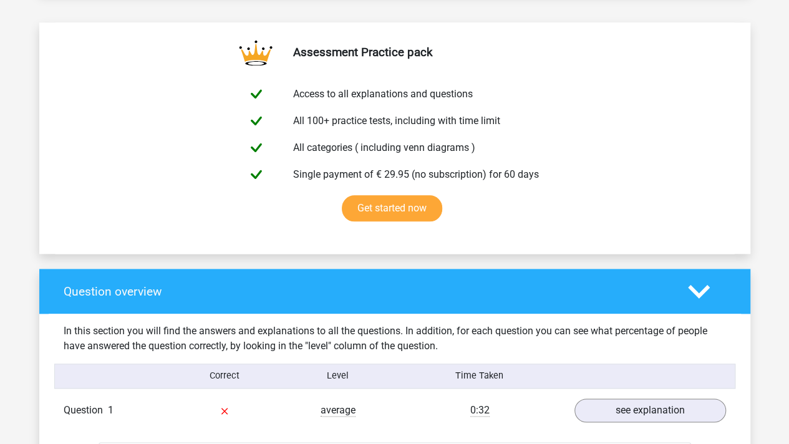
scroll to position [0, 0]
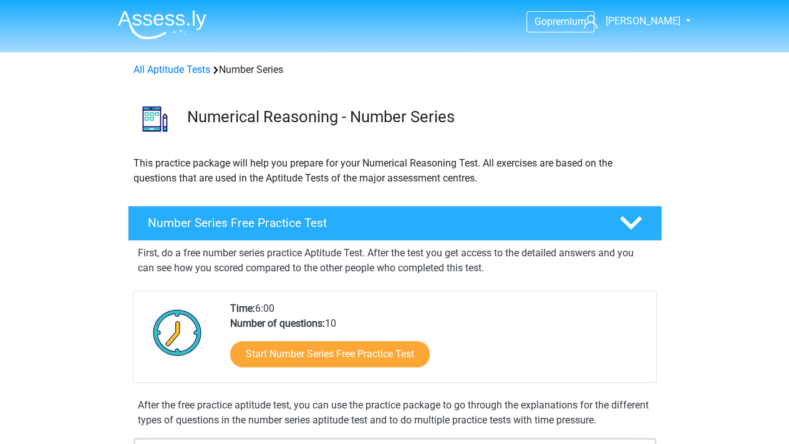
click at [625, 107] on h3 "Numerical Reasoning - Number Series" at bounding box center [419, 116] width 465 height 19
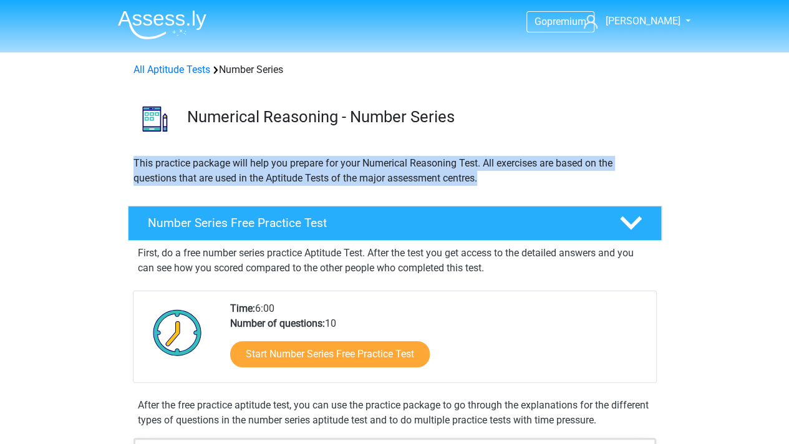
drag, startPoint x: 136, startPoint y: 158, endPoint x: 496, endPoint y: 188, distance: 361.0
click at [496, 188] on div "This practice package will help you prepare for your Numerical Reasoning Test. …" at bounding box center [395, 176] width 592 height 40
click at [496, 188] on div "This practice package will help you prepare for your Numerical Reasoning Test. …" at bounding box center [394, 176] width 533 height 40
drag, startPoint x: 514, startPoint y: 188, endPoint x: 97, endPoint y: 152, distance: 419.4
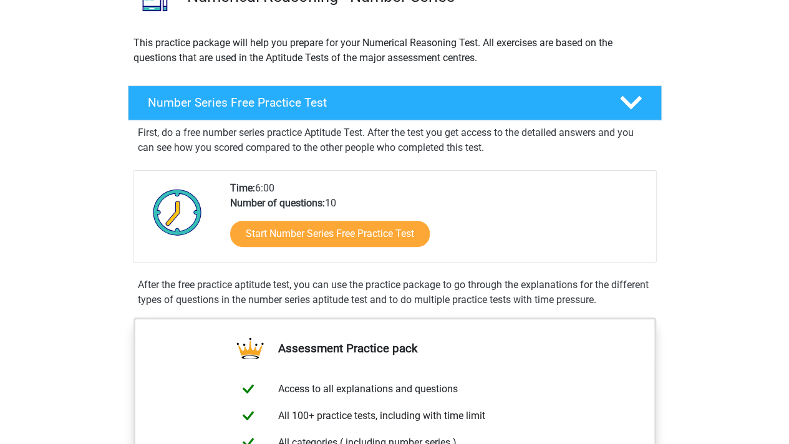
scroll to position [125, 0]
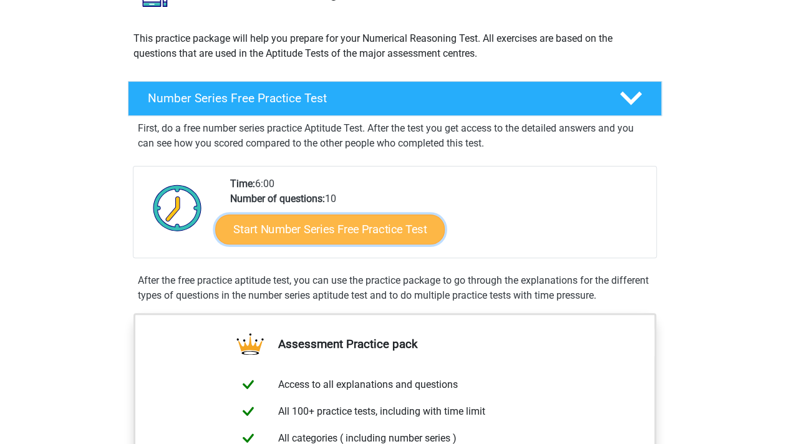
click at [359, 234] on link "Start Number Series Free Practice Test" at bounding box center [329, 229] width 229 height 30
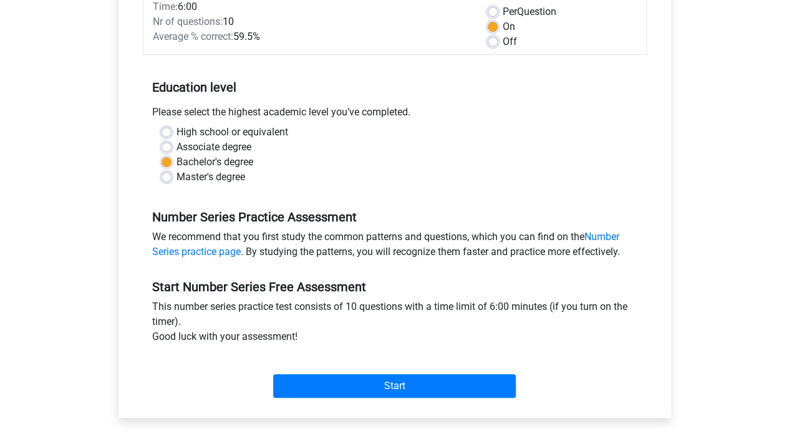
scroll to position [249, 0]
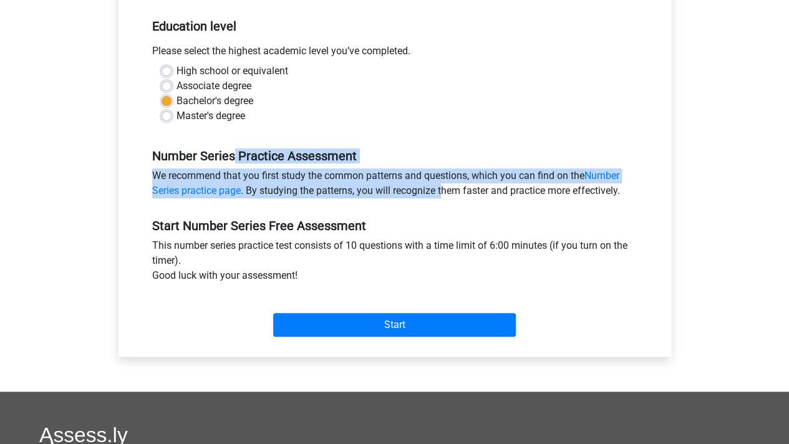
drag, startPoint x: 143, startPoint y: 148, endPoint x: 442, endPoint y: 203, distance: 304.2
click at [442, 203] on div "Number Series Practice Assessment We recommend that you first study the common …" at bounding box center [395, 168] width 504 height 70
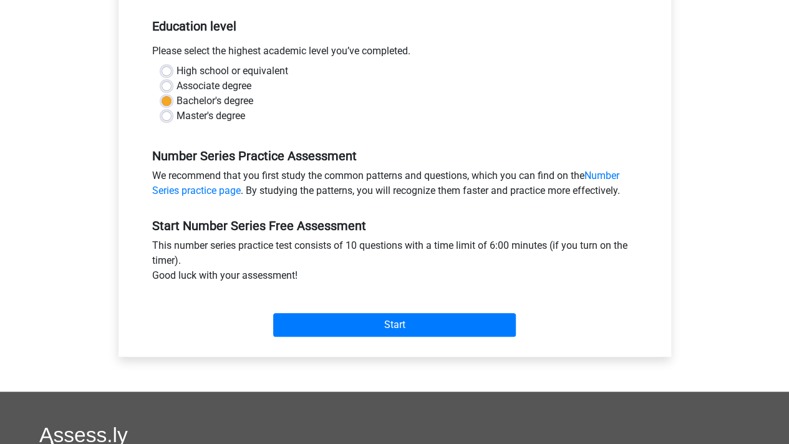
click at [475, 201] on div "We recommend that you first study the common patterns and questions, which you …" at bounding box center [395, 185] width 504 height 35
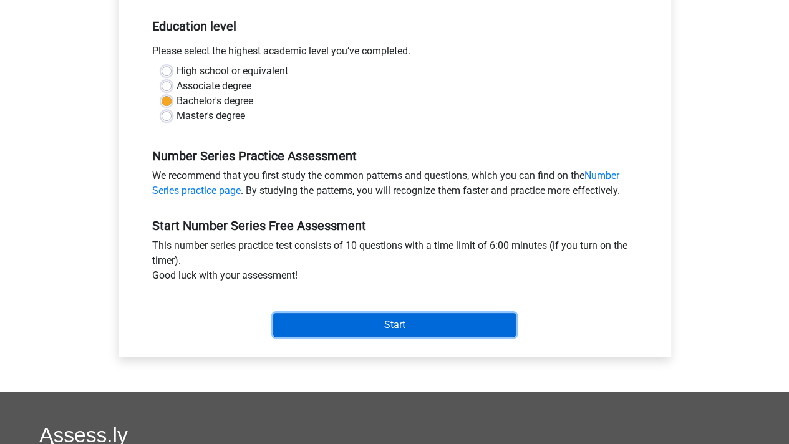
click at [410, 324] on input "Start" at bounding box center [394, 325] width 243 height 24
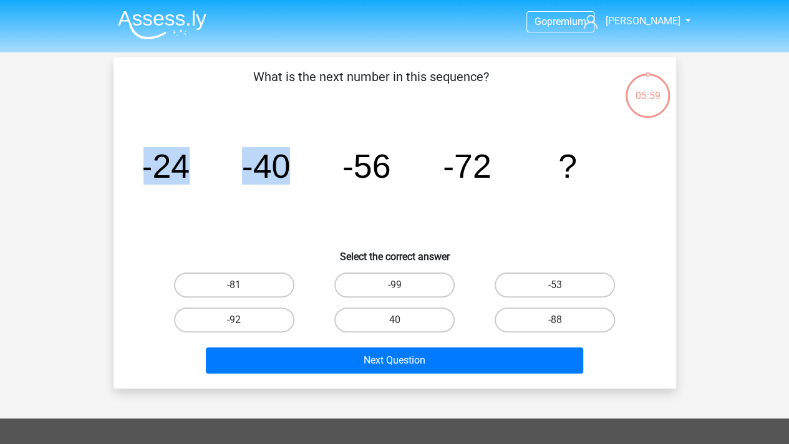
drag, startPoint x: 132, startPoint y: 166, endPoint x: 338, endPoint y: 168, distance: 205.8
click at [338, 168] on div "What is the next number in this sequence? image/svg+xml -24 -40 -56 -72 ? Selec…" at bounding box center [394, 222] width 552 height 311
click at [338, 168] on icon "image/svg+xml -24 -40 -56 -72 ?" at bounding box center [394, 178] width 503 height 126
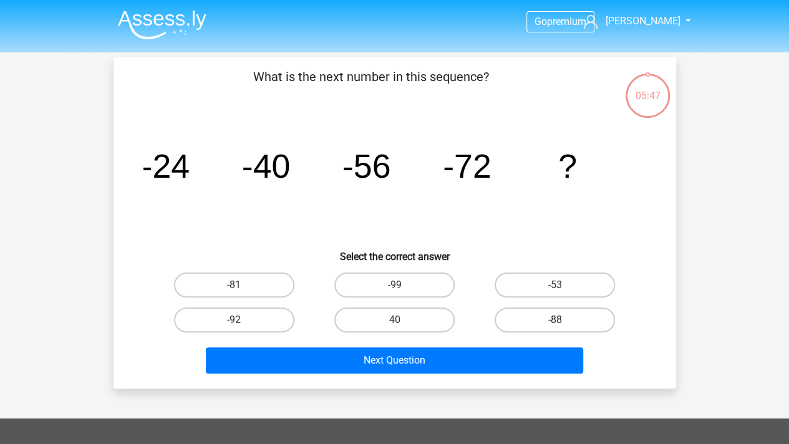
click at [543, 321] on label "-88" at bounding box center [555, 319] width 120 height 25
click at [555, 321] on input "-88" at bounding box center [559, 324] width 8 height 8
radio input "true"
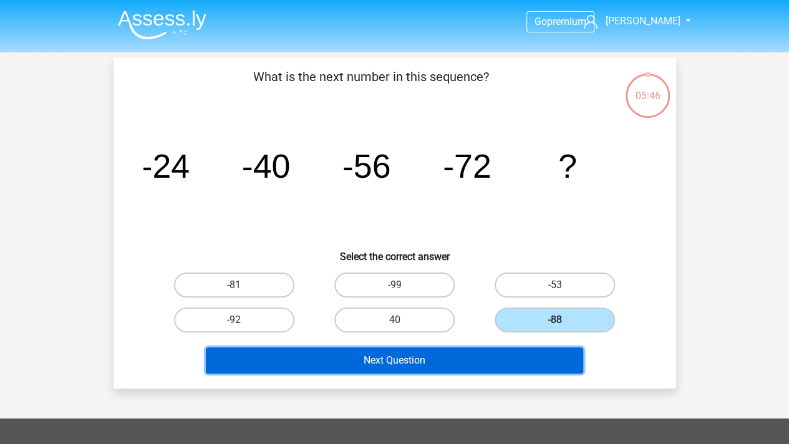
click at [498, 363] on button "Next Question" at bounding box center [394, 360] width 377 height 26
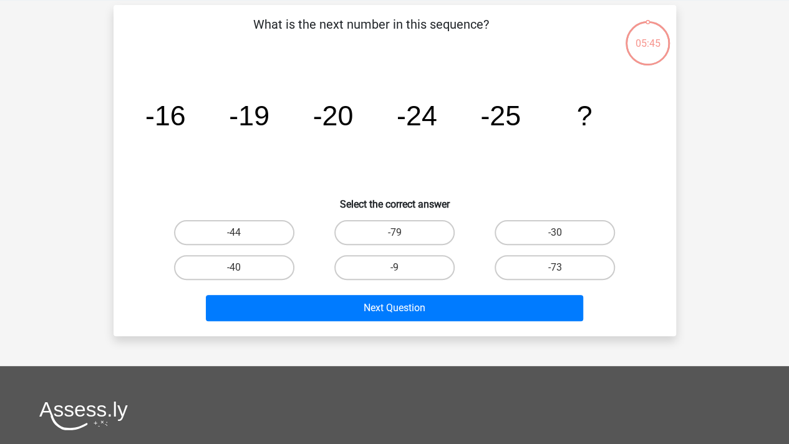
scroll to position [57, 0]
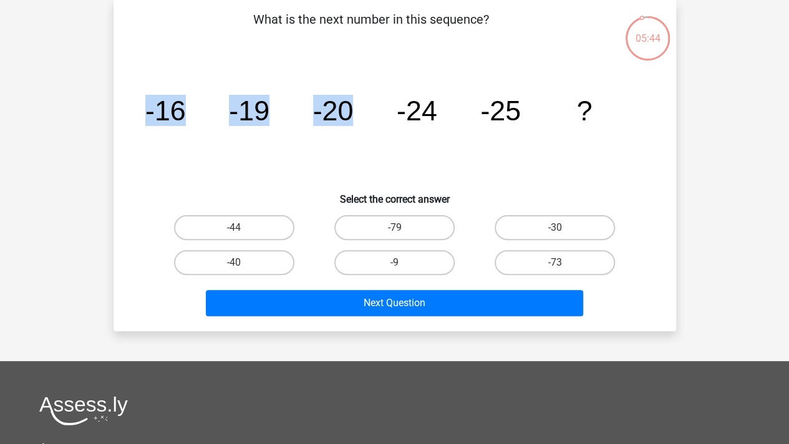
drag, startPoint x: 157, startPoint y: 114, endPoint x: 378, endPoint y: 113, distance: 220.7
click at [378, 113] on div "image/svg+xml -16 -19 -20 -24 -25 ?" at bounding box center [394, 120] width 523 height 126
click at [378, 113] on icon "image/svg+xml -16 -19 -20 -24 -25 ?" at bounding box center [394, 120] width 503 height 126
drag, startPoint x: 271, startPoint y: 113, endPoint x: 514, endPoint y: 115, distance: 242.6
click at [514, 115] on div "What is the next number in this sequence? image/svg+xml -16 -19 -20 -24 -25 ? S…" at bounding box center [394, 165] width 552 height 311
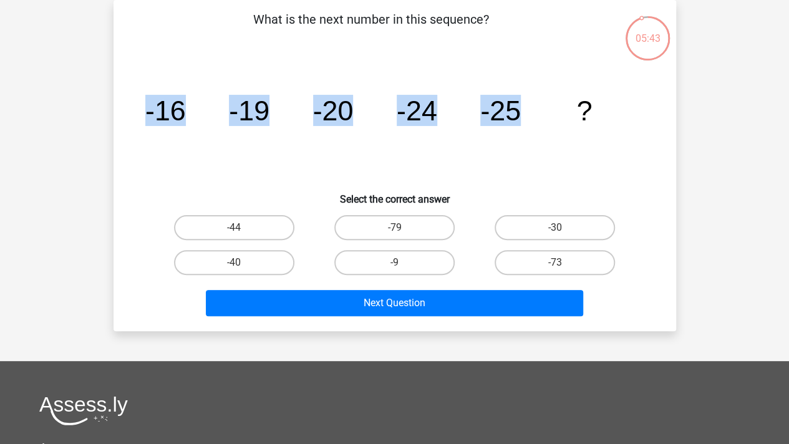
click at [514, 115] on tspan "-25" at bounding box center [500, 110] width 41 height 31
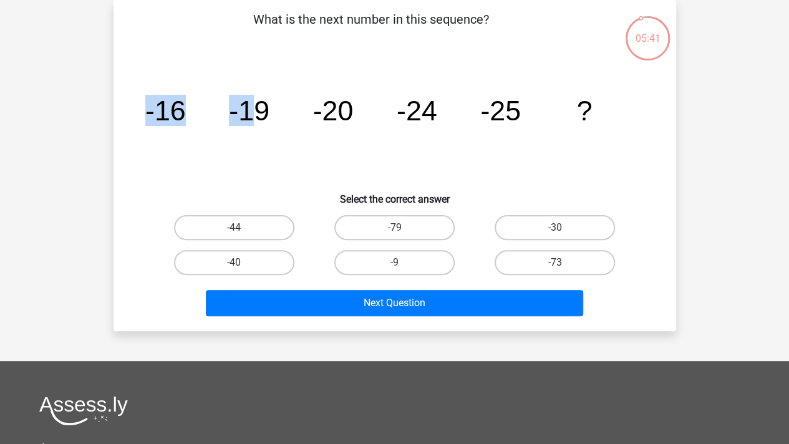
drag, startPoint x: 148, startPoint y: 109, endPoint x: 259, endPoint y: 112, distance: 111.0
click at [259, 112] on g "-16 -19 -20 -24 -25 ?" at bounding box center [368, 110] width 446 height 31
click at [259, 112] on tspan "-19" at bounding box center [249, 110] width 41 height 31
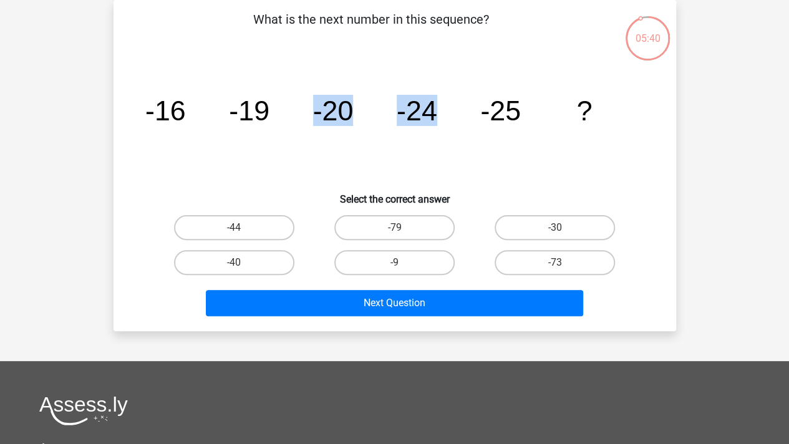
drag, startPoint x: 303, startPoint y: 109, endPoint x: 460, endPoint y: 109, distance: 156.5
click at [460, 109] on icon "image/svg+xml -16 -19 -20 -24 -25 ?" at bounding box center [394, 120] width 503 height 126
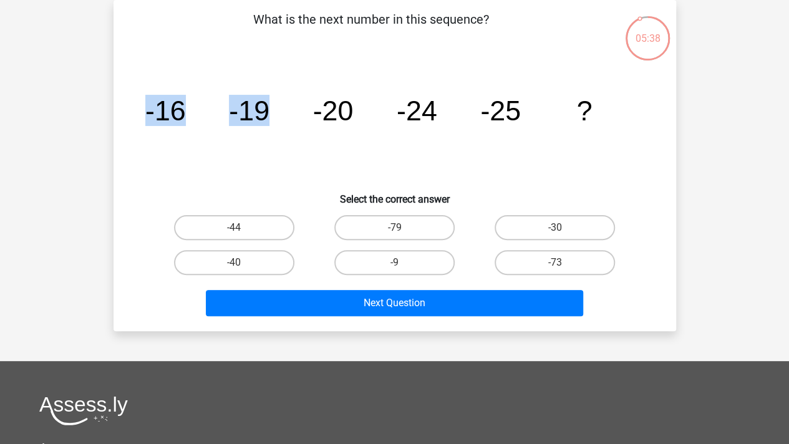
drag, startPoint x: 149, startPoint y: 110, endPoint x: 281, endPoint y: 117, distance: 132.3
click at [281, 117] on icon "image/svg+xml -16 -19 -20 -24 -25 ?" at bounding box center [394, 120] width 503 height 126
drag, startPoint x: 143, startPoint y: 107, endPoint x: 311, endPoint y: 114, distance: 167.3
click at [311, 114] on icon "image/svg+xml -16 -19 -20 -24 -25 ?" at bounding box center [394, 120] width 503 height 126
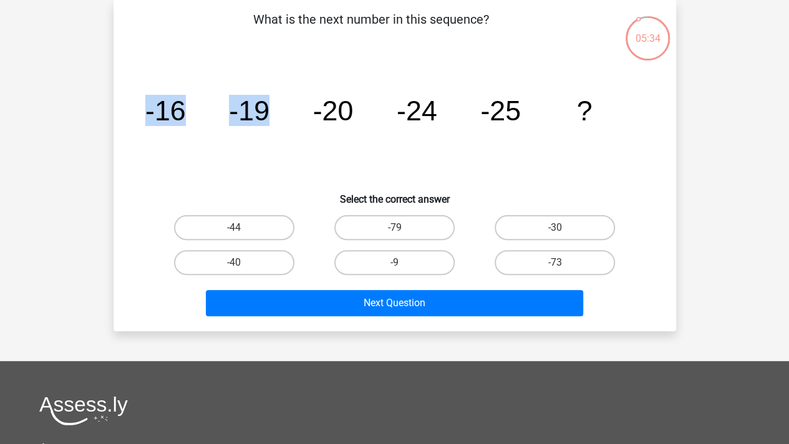
click at [311, 114] on icon "image/svg+xml -16 -19 -20 -24 -25 ?" at bounding box center [394, 120] width 503 height 126
drag, startPoint x: 231, startPoint y: 115, endPoint x: 374, endPoint y: 114, distance: 142.8
click at [374, 114] on icon "image/svg+xml -16 -19 -20 -24 -25 ?" at bounding box center [394, 120] width 503 height 126
click at [338, 114] on tspan "-20" at bounding box center [332, 110] width 41 height 31
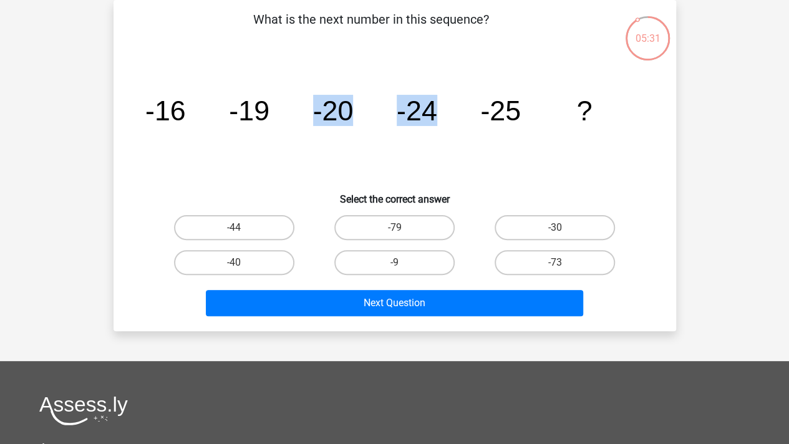
drag, startPoint x: 314, startPoint y: 113, endPoint x: 443, endPoint y: 115, distance: 128.5
click at [443, 115] on icon "image/svg+xml -16 -19 -20 -24 -25 ?" at bounding box center [394, 120] width 503 height 126
click at [544, 232] on label "-30" at bounding box center [555, 227] width 120 height 25
click at [555, 232] on input "-30" at bounding box center [559, 232] width 8 height 8
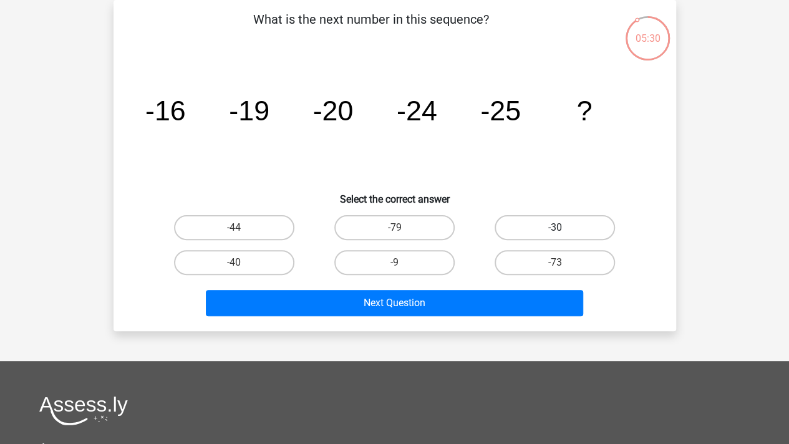
radio input "true"
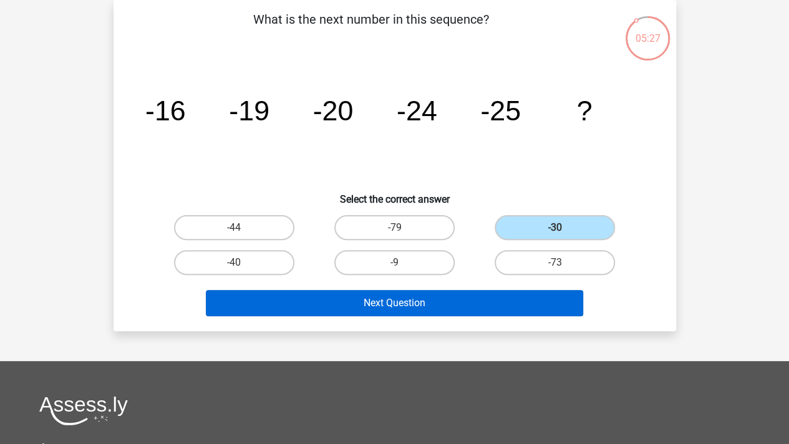
click at [486, 299] on button "Next Question" at bounding box center [394, 303] width 377 height 26
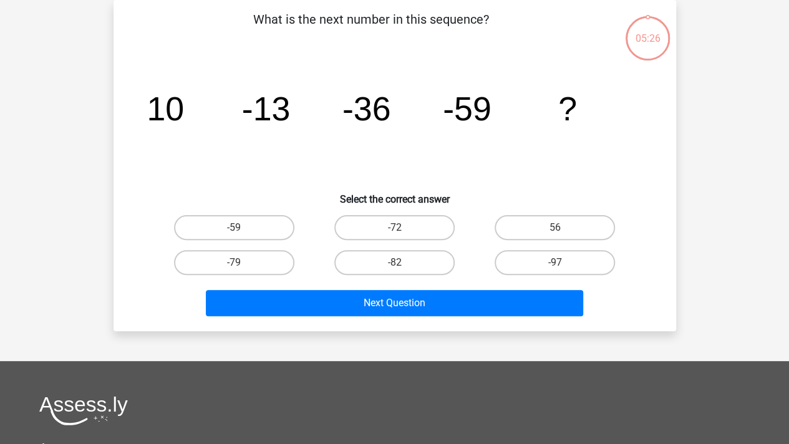
drag, startPoint x: 146, startPoint y: 110, endPoint x: 334, endPoint y: 111, distance: 188.3
click at [334, 111] on div "image/svg+xml 10 -13 -36 -59 ?" at bounding box center [394, 120] width 523 height 126
click at [334, 111] on icon "image/svg+xml 10 -13 -36 -59 ?" at bounding box center [394, 120] width 503 height 126
drag, startPoint x: 261, startPoint y: 109, endPoint x: 269, endPoint y: 109, distance: 8.1
click at [269, 109] on tspan "-13" at bounding box center [265, 108] width 49 height 37
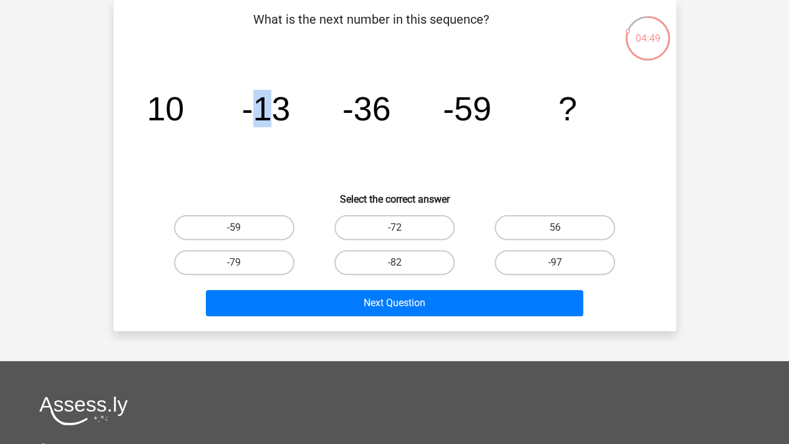
click at [269, 109] on tspan "-13" at bounding box center [265, 108] width 49 height 37
click at [340, 147] on icon "image/svg+xml 10 -13 -36 -59 ?" at bounding box center [394, 120] width 503 height 126
click at [398, 265] on input "-82" at bounding box center [398, 267] width 8 height 8
radio input "true"
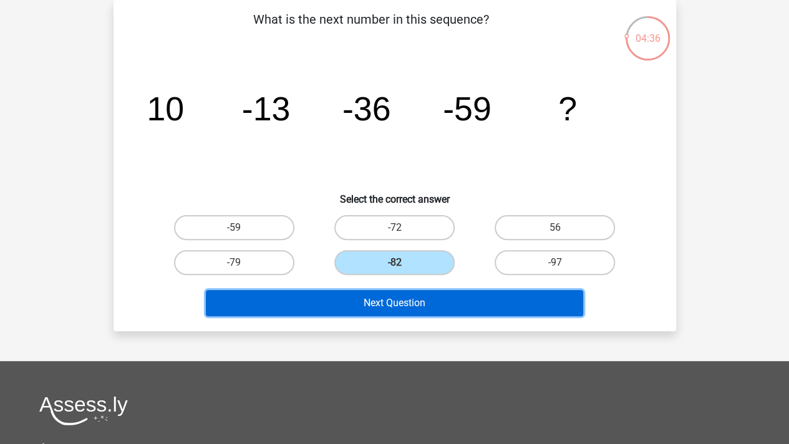
click at [419, 297] on button "Next Question" at bounding box center [394, 303] width 377 height 26
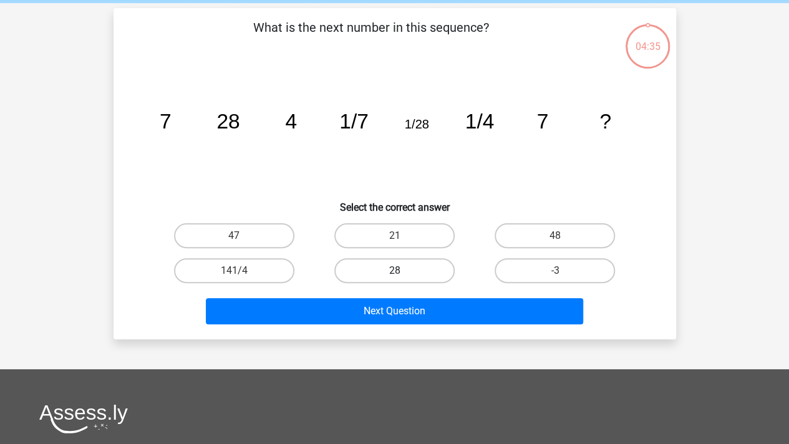
scroll to position [0, 0]
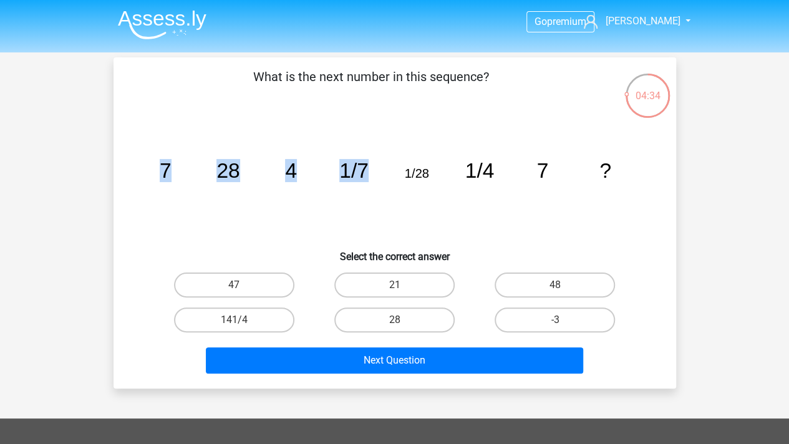
drag, startPoint x: 150, startPoint y: 165, endPoint x: 365, endPoint y: 166, distance: 215.8
click at [365, 166] on icon "image/svg+xml 7 28 4 1/7 1/28 1/4 7 ?" at bounding box center [394, 178] width 503 height 126
click at [365, 166] on tspan "1/7" at bounding box center [353, 170] width 29 height 23
click at [228, 190] on icon "image/svg+xml 7 28 4 1/7 1/28 1/4 7 ?" at bounding box center [394, 178] width 503 height 126
click at [280, 164] on icon "image/svg+xml 7 28 4 1/7 1/28 1/4 7 ?" at bounding box center [394, 178] width 503 height 126
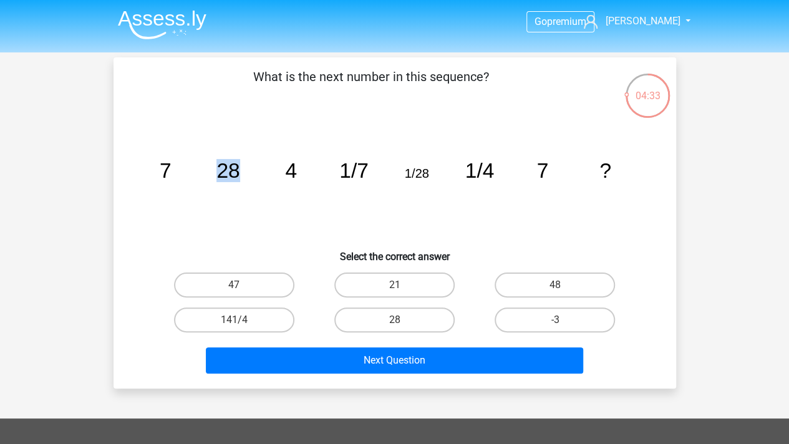
click at [280, 164] on icon "image/svg+xml 7 28 4 1/7 1/28 1/4 7 ?" at bounding box center [394, 178] width 503 height 126
drag, startPoint x: 297, startPoint y: 166, endPoint x: 222, endPoint y: 166, distance: 74.8
click at [222, 166] on icon "image/svg+xml 7 28 4 1/7 1/28 1/4 7 ?" at bounding box center [394, 178] width 503 height 126
click at [222, 166] on tspan "28" at bounding box center [227, 170] width 23 height 23
drag, startPoint x: 169, startPoint y: 158, endPoint x: 252, endPoint y: 174, distance: 84.4
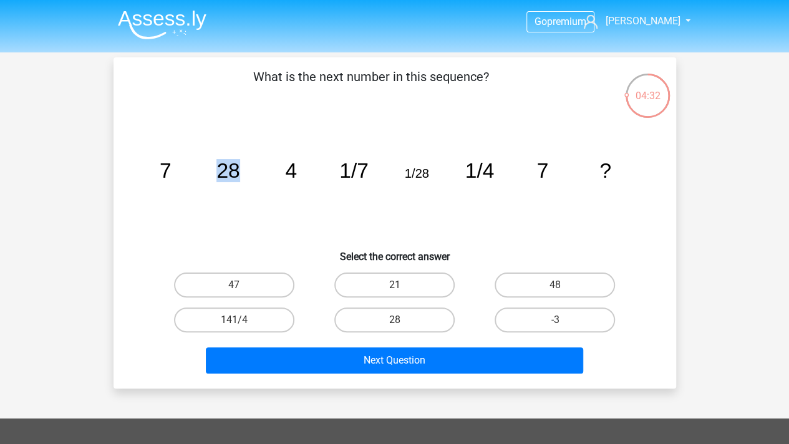
click at [252, 174] on icon "image/svg+xml 7 28 4 1/7 1/28 1/4 7 ?" at bounding box center [394, 178] width 503 height 126
drag, startPoint x: 294, startPoint y: 174, endPoint x: 248, endPoint y: 171, distance: 46.3
click at [248, 171] on icon "image/svg+xml 7 28 4 1/7 1/28 1/4 7 ?" at bounding box center [394, 178] width 503 height 126
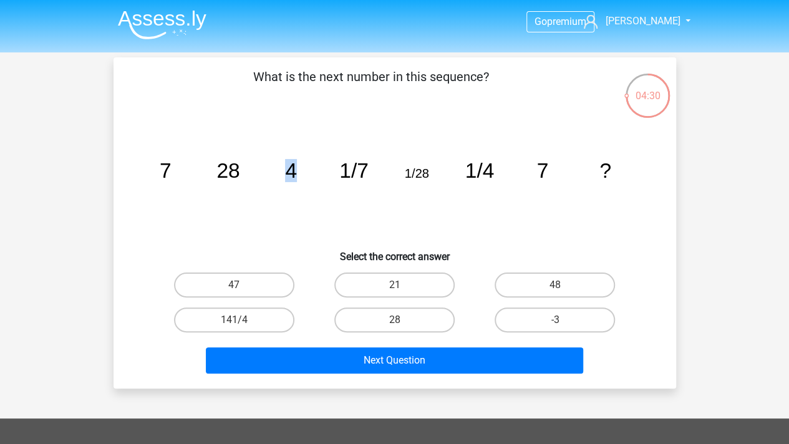
drag, startPoint x: 314, startPoint y: 170, endPoint x: 261, endPoint y: 166, distance: 53.7
click at [261, 166] on icon "image/svg+xml 7 28 4 1/7 1/28 1/4 7 ?" at bounding box center [394, 178] width 503 height 126
drag, startPoint x: 162, startPoint y: 166, endPoint x: 276, endPoint y: 168, distance: 113.5
click at [276, 168] on icon "image/svg+xml 7 28 4 1/7 1/28 1/4 7 ?" at bounding box center [394, 178] width 503 height 126
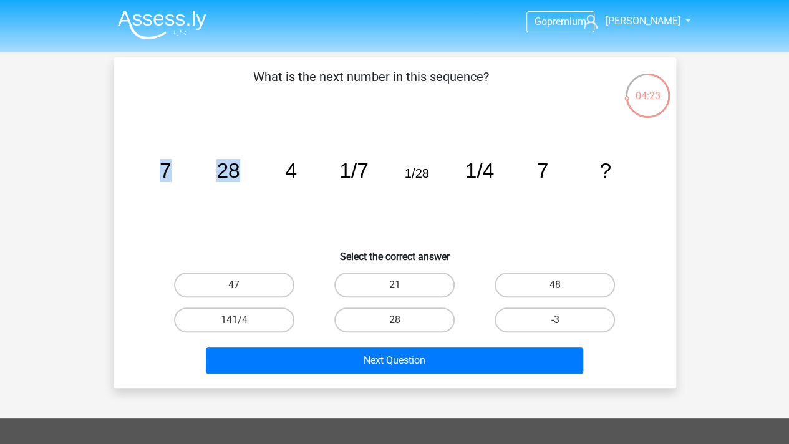
click at [276, 168] on icon "image/svg+xml 7 28 4 1/7 1/28 1/4 7 ?" at bounding box center [394, 178] width 503 height 126
drag, startPoint x: 151, startPoint y: 168, endPoint x: 253, endPoint y: 168, distance: 102.3
click at [253, 168] on icon "image/svg+xml 7 28 4 1/7 1/28 1/4 7 ?" at bounding box center [394, 178] width 503 height 126
drag, startPoint x: 161, startPoint y: 168, endPoint x: 253, endPoint y: 171, distance: 91.7
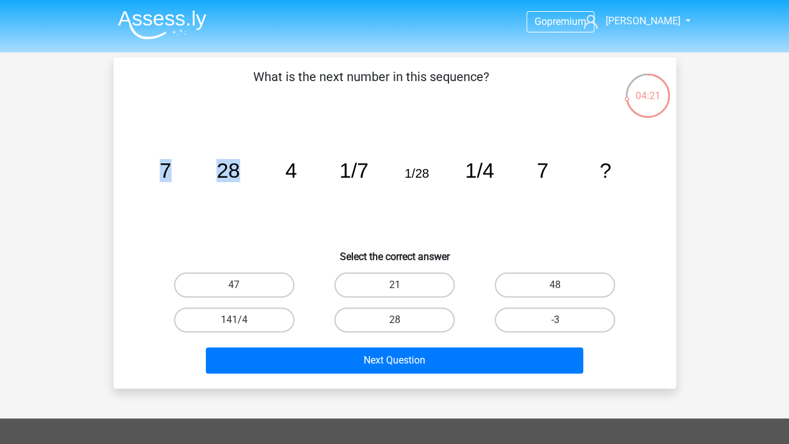
click at [253, 171] on icon "image/svg+xml 7 28 4 1/7 1/28 1/4 7 ?" at bounding box center [394, 178] width 503 height 126
drag, startPoint x: 163, startPoint y: 165, endPoint x: 253, endPoint y: 168, distance: 90.5
click at [253, 168] on icon "image/svg+xml 7 28 4 1/7 1/28 1/4 7 ?" at bounding box center [394, 178] width 503 height 126
click at [248, 165] on icon "image/svg+xml 7 28 4 1/7 1/28 1/4 7 ?" at bounding box center [394, 178] width 503 height 126
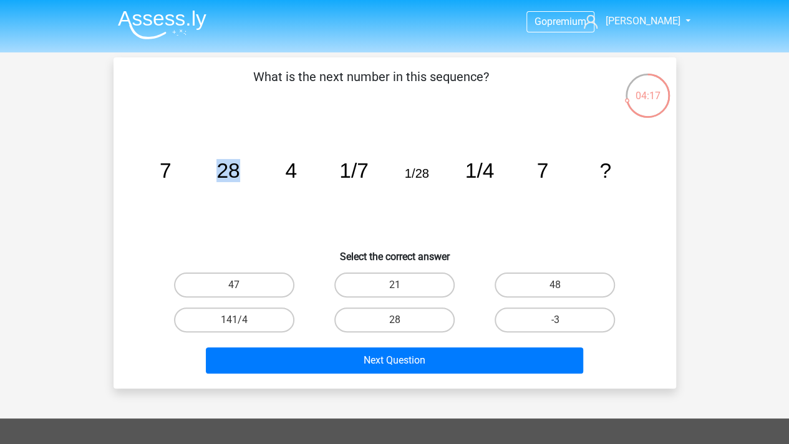
drag, startPoint x: 165, startPoint y: 162, endPoint x: 243, endPoint y: 163, distance: 78.0
click at [243, 163] on icon "image/svg+xml 7 28 4 1/7 1/28 1/4 7 ?" at bounding box center [394, 178] width 503 height 126
drag, startPoint x: 203, startPoint y: 171, endPoint x: 297, endPoint y: 170, distance: 94.8
click at [297, 170] on icon "image/svg+xml 7 28 4 1/7 1/28 1/4 7 ?" at bounding box center [394, 178] width 503 height 126
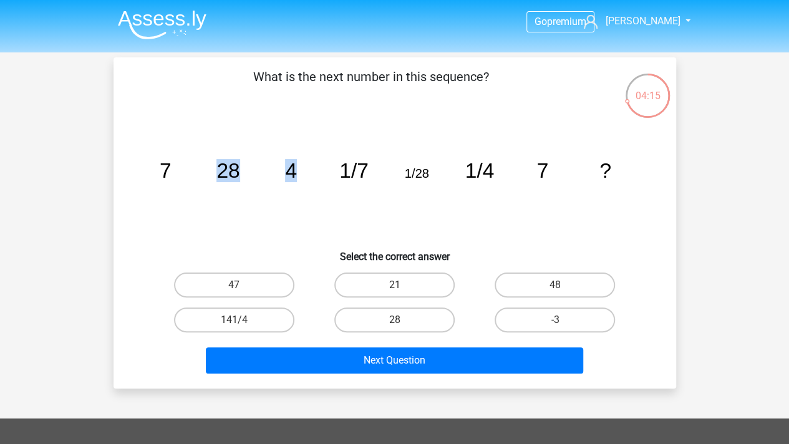
click at [297, 170] on icon "image/svg+xml 7 28 4 1/7 1/28 1/4 7 ?" at bounding box center [394, 178] width 503 height 126
drag, startPoint x: 283, startPoint y: 170, endPoint x: 306, endPoint y: 170, distance: 22.4
click at [306, 170] on icon "image/svg+xml 7 28 4 1/7 1/28 1/4 7 ?" at bounding box center [394, 178] width 503 height 126
drag, startPoint x: 286, startPoint y: 170, endPoint x: 323, endPoint y: 170, distance: 37.4
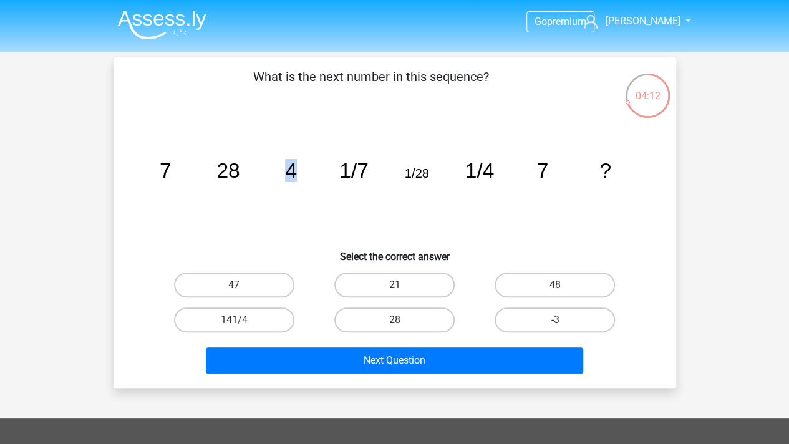
click at [323, 170] on icon "image/svg+xml 7 28 4 1/7 1/28 1/4 7 ?" at bounding box center [394, 178] width 503 height 126
drag, startPoint x: 381, startPoint y: 168, endPoint x: 344, endPoint y: 168, distance: 36.8
click at [344, 168] on icon "image/svg+xml 7 28 4 1/7 1/28 1/4 7 ?" at bounding box center [394, 178] width 503 height 126
click at [344, 168] on tspan "1/7" at bounding box center [353, 170] width 29 height 23
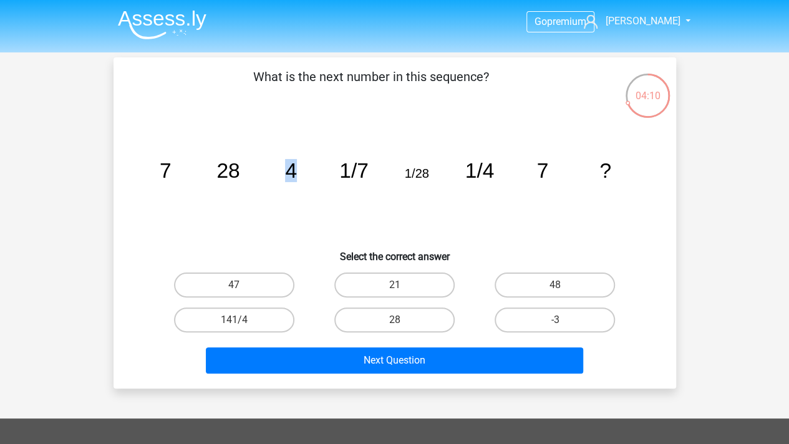
click at [310, 169] on icon "image/svg+xml 7 28 4 1/7 1/28 1/4 7 ?" at bounding box center [394, 178] width 503 height 126
drag, startPoint x: 158, startPoint y: 169, endPoint x: 178, endPoint y: 171, distance: 20.0
click at [178, 171] on icon "image/svg+xml 7 28 4 1/7 1/28 1/4 7 ?" at bounding box center [394, 178] width 503 height 126
click at [193, 171] on icon "image/svg+xml 7 28 4 1/7 1/28 1/4 7 ?" at bounding box center [394, 178] width 503 height 126
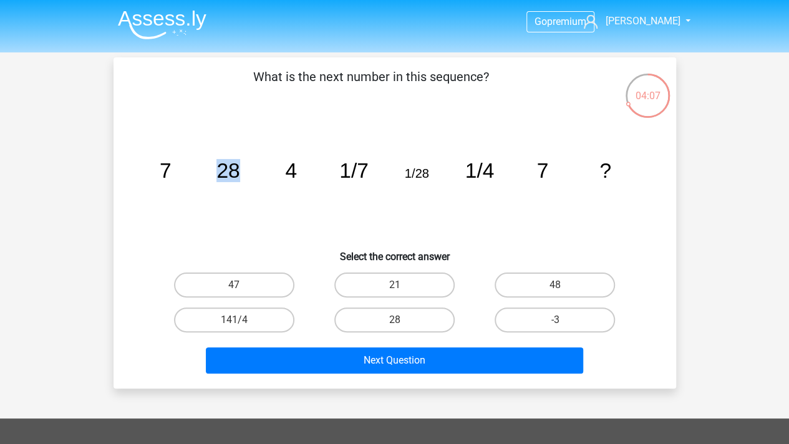
drag, startPoint x: 244, startPoint y: 167, endPoint x: 211, endPoint y: 166, distance: 33.7
click at [211, 166] on icon "image/svg+xml 7 28 4 1/7 1/28 1/4 7 ?" at bounding box center [394, 178] width 503 height 126
drag, startPoint x: 158, startPoint y: 165, endPoint x: 241, endPoint y: 165, distance: 82.3
click at [241, 165] on icon "image/svg+xml 7 28 4 1/7 1/28 1/4 7 ?" at bounding box center [394, 178] width 503 height 126
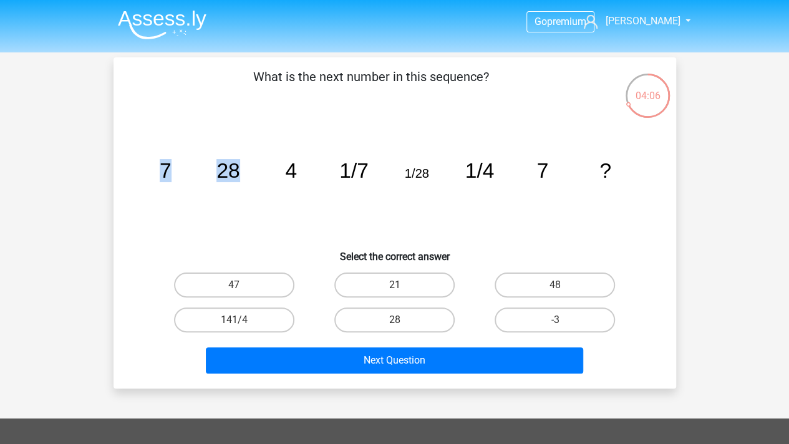
click at [241, 165] on icon "image/svg+xml 7 28 4 1/7 1/28 1/4 7 ?" at bounding box center [394, 178] width 503 height 126
click at [246, 166] on icon "image/svg+xml 7 28 4 1/7 1/28 1/4 7 ?" at bounding box center [394, 178] width 503 height 126
drag, startPoint x: 231, startPoint y: 169, endPoint x: 223, endPoint y: 169, distance: 8.1
click at [224, 169] on tspan "28" at bounding box center [227, 170] width 23 height 23
click at [285, 173] on tspan "4" at bounding box center [291, 170] width 12 height 23
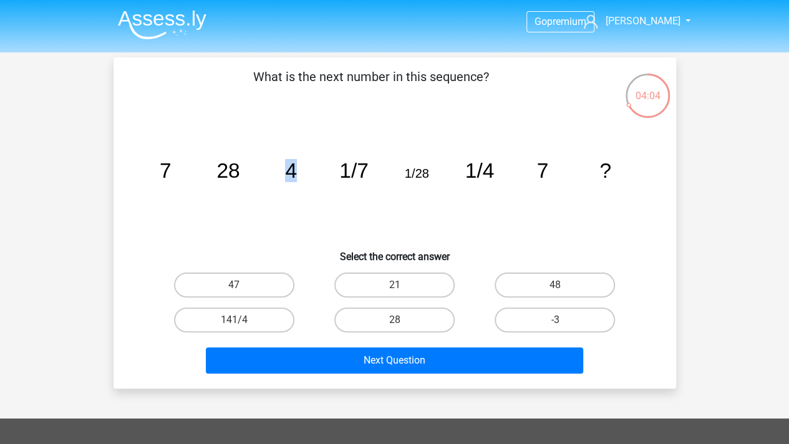
drag, startPoint x: 297, startPoint y: 173, endPoint x: 278, endPoint y: 173, distance: 18.7
click at [278, 173] on icon "image/svg+xml 7 28 4 1/7 1/28 1/4 7 ?" at bounding box center [394, 178] width 503 height 126
drag, startPoint x: 239, startPoint y: 171, endPoint x: 178, endPoint y: 171, distance: 61.1
click at [178, 171] on icon "image/svg+xml 7 28 4 1/7 1/28 1/4 7 ?" at bounding box center [394, 178] width 503 height 126
click at [285, 173] on tspan "4" at bounding box center [291, 170] width 12 height 23
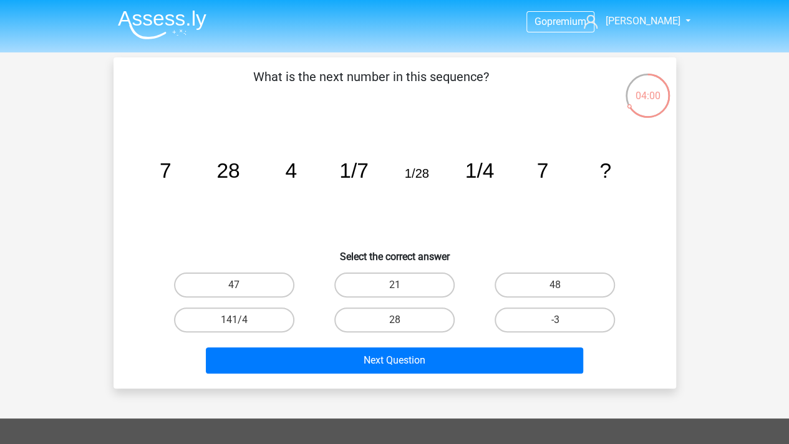
drag, startPoint x: 289, startPoint y: 166, endPoint x: 279, endPoint y: 168, distance: 10.2
click at [279, 168] on icon "image/svg+xml 7 28 4 1/7 1/28 1/4 7 ?" at bounding box center [394, 178] width 503 height 126
click at [319, 220] on icon "image/svg+xml 7 28 4 1/7 1/28 1/4 7 ?" at bounding box center [394, 178] width 503 height 126
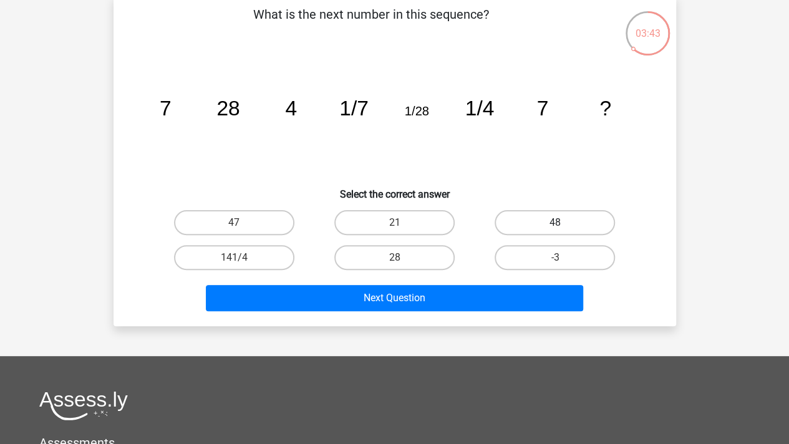
click at [591, 215] on label "48" at bounding box center [555, 222] width 120 height 25
click at [563, 223] on input "48" at bounding box center [559, 227] width 8 height 8
radio input "true"
click at [503, 150] on icon "image/svg+xml 7 28 4 1/7 1/28 1/4 7 ?" at bounding box center [394, 115] width 503 height 126
click at [415, 251] on label "28" at bounding box center [394, 257] width 120 height 25
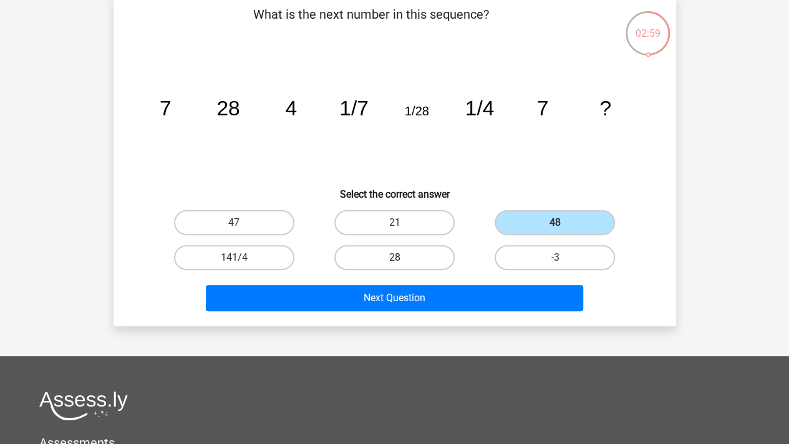
click at [402, 258] on input "28" at bounding box center [398, 262] width 8 height 8
radio input "true"
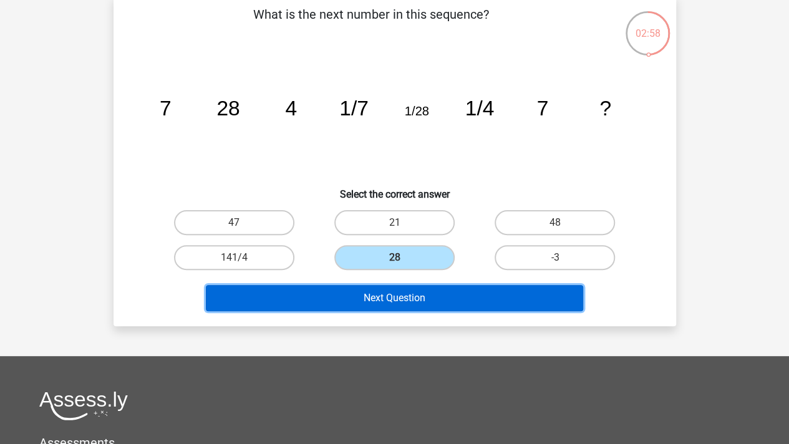
click at [434, 302] on button "Next Question" at bounding box center [394, 298] width 377 height 26
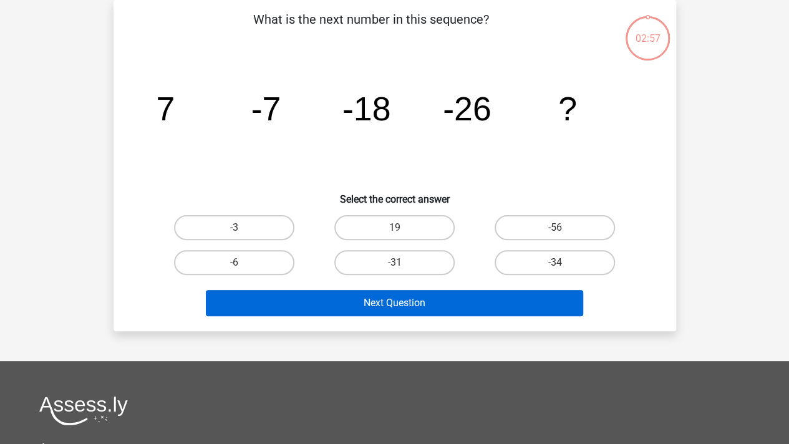
scroll to position [0, 0]
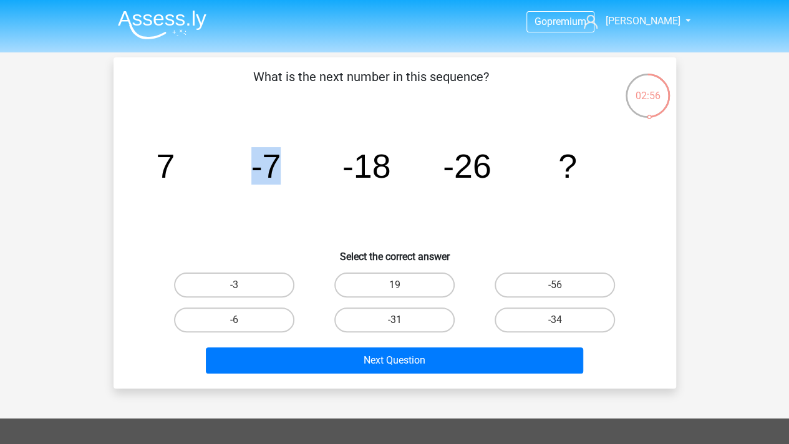
drag, startPoint x: 250, startPoint y: 165, endPoint x: 304, endPoint y: 166, distance: 54.3
click at [304, 166] on icon "image/svg+xml 7 -7 -18 -26 ?" at bounding box center [394, 178] width 503 height 126
click at [414, 316] on label "-31" at bounding box center [394, 319] width 120 height 25
click at [402, 320] on input "-31" at bounding box center [398, 324] width 8 height 8
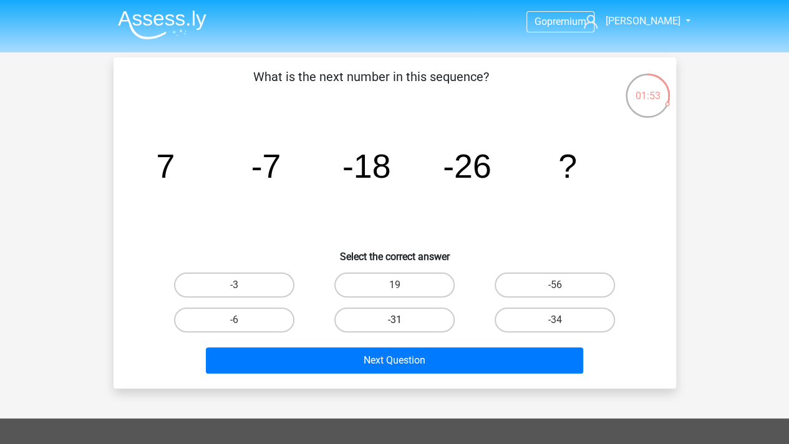
radio input "true"
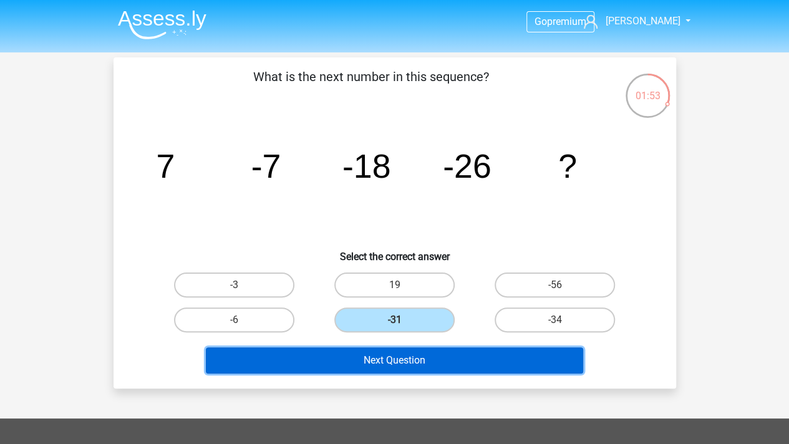
click at [424, 352] on button "Next Question" at bounding box center [394, 360] width 377 height 26
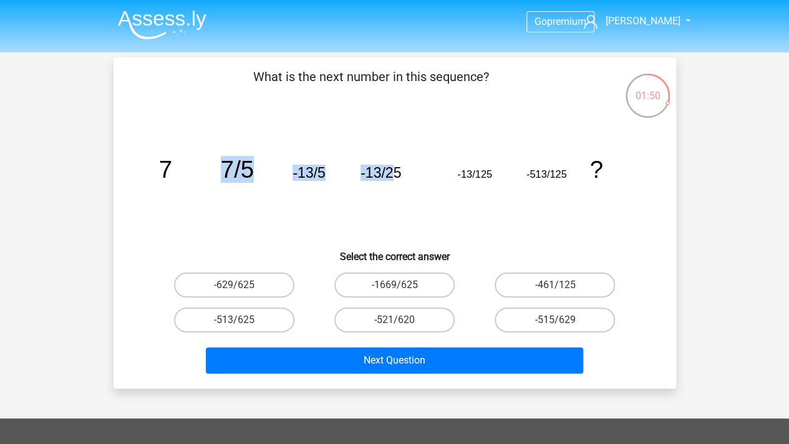
drag, startPoint x: 88, startPoint y: 157, endPoint x: 392, endPoint y: 170, distance: 304.6
click at [392, 170] on div "Go premium Nicolas nicolassius@gmail.com" at bounding box center [394, 374] width 789 height 748
click at [392, 170] on tspan "-13/25" at bounding box center [380, 173] width 41 height 16
click at [562, 274] on label "-461/125" at bounding box center [555, 285] width 120 height 25
click at [562, 285] on input "-461/125" at bounding box center [559, 289] width 8 height 8
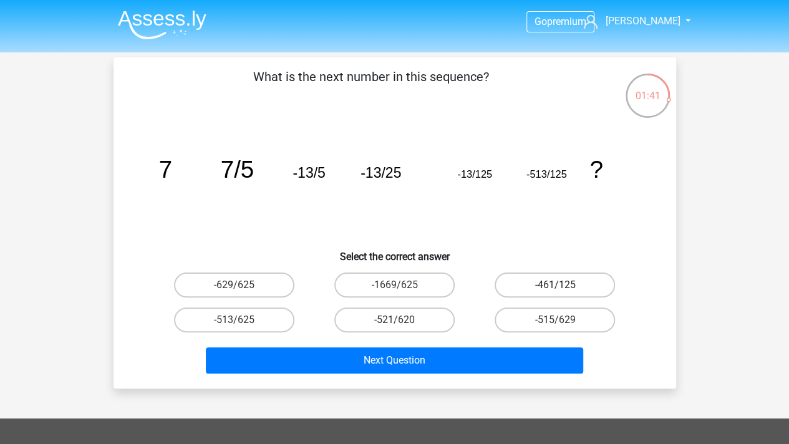
radio input "true"
click at [555, 188] on icon "image/svg+xml 7 7/5 -13/5 -13/25 -13/125 -513/125 ?" at bounding box center [394, 178] width 503 height 126
click at [513, 197] on icon "image/svg+xml 7 7/5 -13/5 -13/25 -13/125 -513/125 ?" at bounding box center [394, 178] width 503 height 126
click at [417, 274] on label "-1669/625" at bounding box center [394, 285] width 120 height 25
click at [402, 285] on input "-1669/625" at bounding box center [398, 289] width 8 height 8
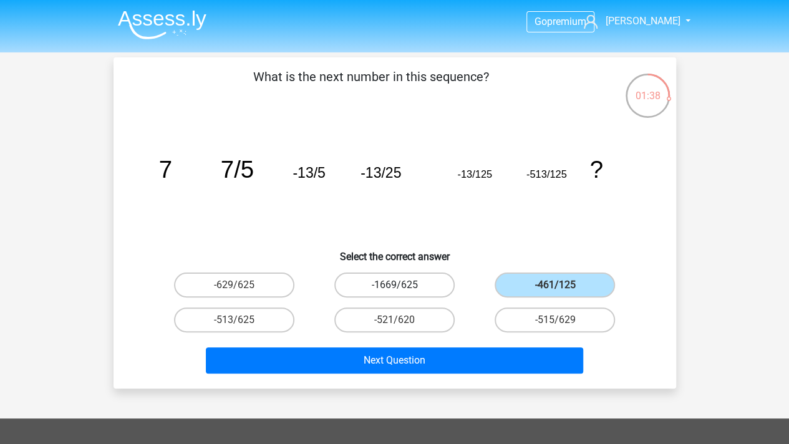
radio input "true"
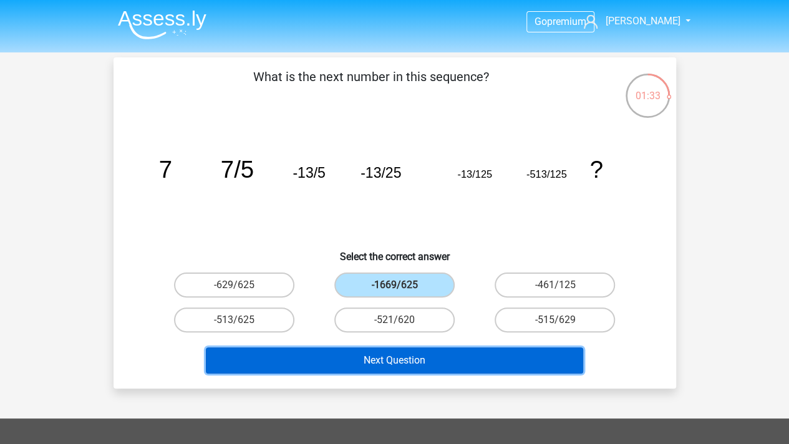
click at [421, 365] on button "Next Question" at bounding box center [394, 360] width 377 height 26
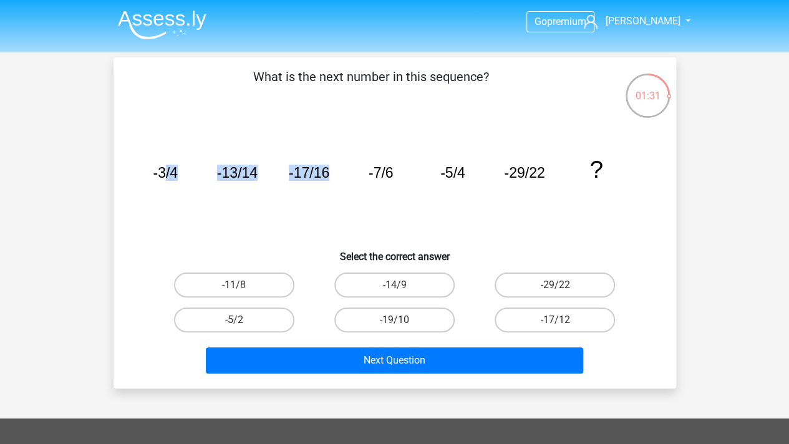
drag, startPoint x: 162, startPoint y: 175, endPoint x: 355, endPoint y: 179, distance: 193.4
click at [355, 179] on icon "image/svg+xml -3/4 -13/14 -17/16 -7/6 -5/4 -29/22 ?" at bounding box center [394, 178] width 503 height 126
click at [407, 206] on icon "image/svg+xml -3/4 -13/14 -17/16 -7/6 -5/4 -29/22 ?" at bounding box center [394, 178] width 503 height 126
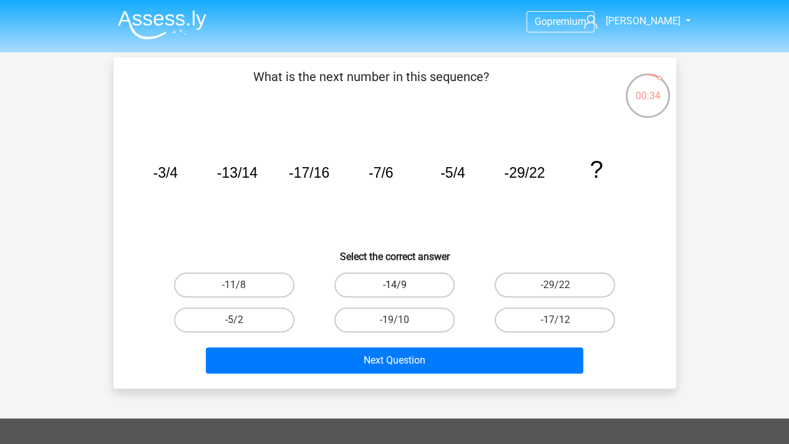
click at [443, 287] on label "-14/9" at bounding box center [394, 285] width 120 height 25
click at [402, 287] on input "-14/9" at bounding box center [398, 289] width 8 height 8
radio input "true"
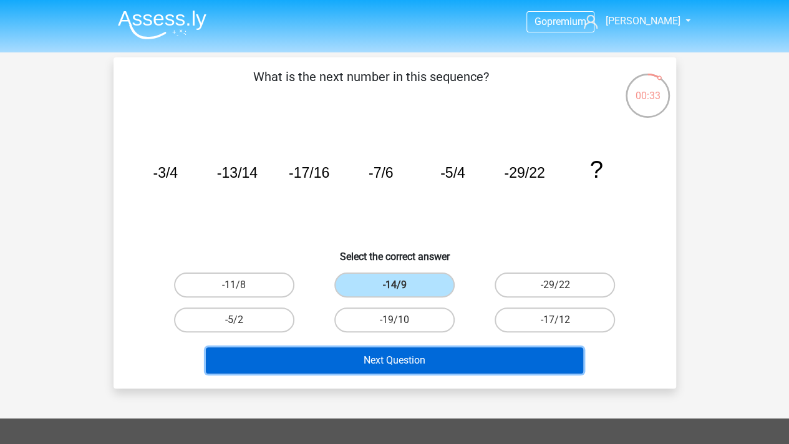
click at [433, 352] on button "Next Question" at bounding box center [394, 360] width 377 height 26
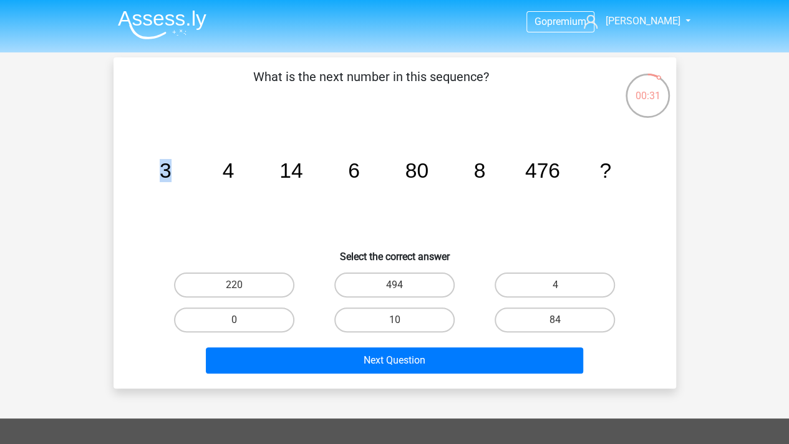
drag, startPoint x: 181, startPoint y: 168, endPoint x: 226, endPoint y: 170, distance: 44.3
click at [226, 170] on g "3 4 14 6 80 8 476 ?" at bounding box center [384, 170] width 451 height 23
click at [226, 170] on tspan "4" at bounding box center [228, 170] width 12 height 23
drag, startPoint x: 209, startPoint y: 170, endPoint x: 297, endPoint y: 176, distance: 88.2
click at [297, 176] on icon "image/svg+xml 3 4 14 6 80 8 476 ?" at bounding box center [394, 178] width 503 height 126
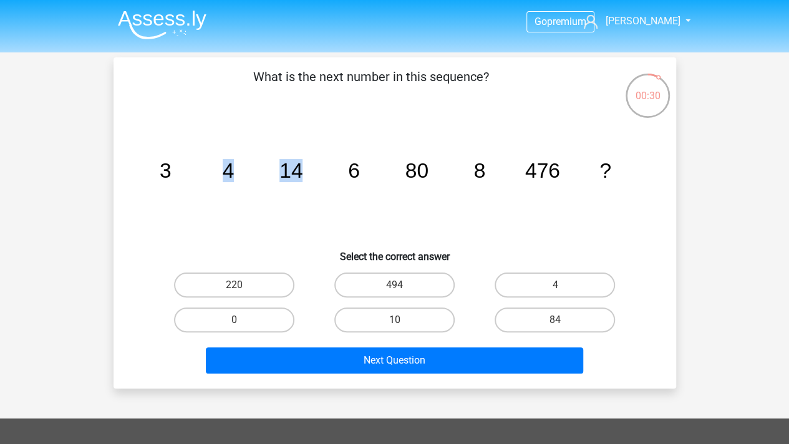
click at [297, 176] on tspan "14" at bounding box center [290, 170] width 23 height 23
drag, startPoint x: 224, startPoint y: 174, endPoint x: 377, endPoint y: 174, distance: 152.8
click at [377, 174] on icon "image/svg+xml 3 4 14 6 80 8 476 ?" at bounding box center [394, 178] width 503 height 126
click at [541, 316] on label "84" at bounding box center [555, 319] width 120 height 25
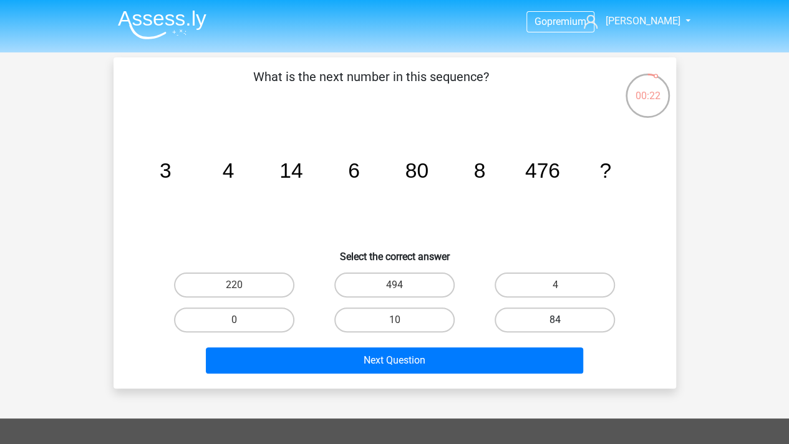
click at [555, 320] on input "84" at bounding box center [559, 324] width 8 height 8
radio input "true"
click at [206, 270] on div "220" at bounding box center [234, 285] width 160 height 35
click at [246, 277] on label "220" at bounding box center [234, 285] width 120 height 25
click at [242, 285] on input "220" at bounding box center [238, 289] width 8 height 8
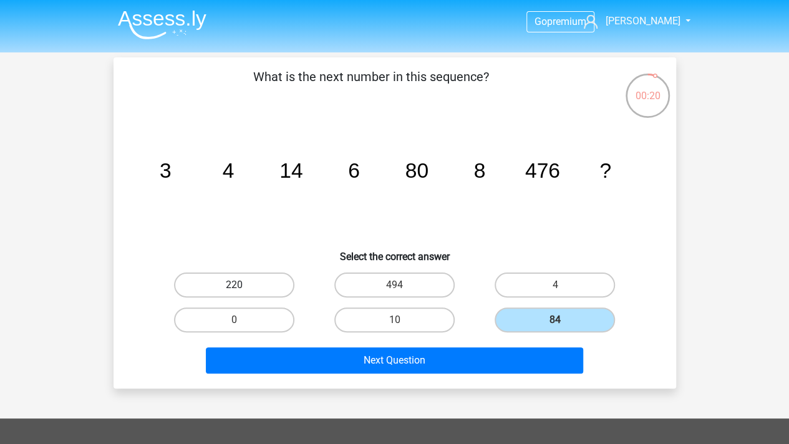
radio input "true"
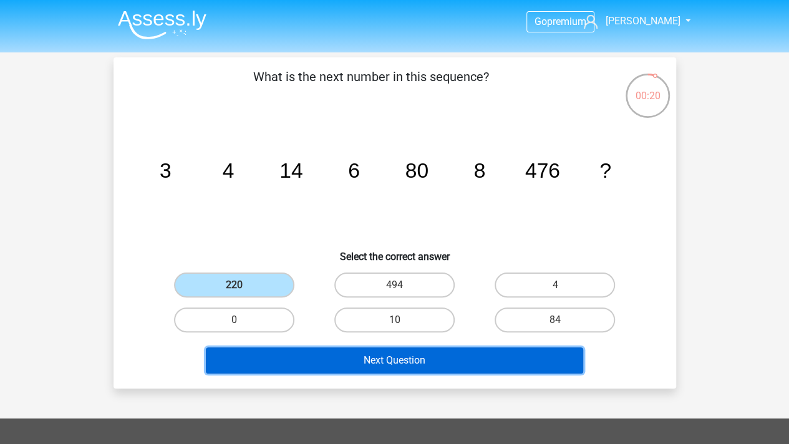
click at [340, 350] on button "Next Question" at bounding box center [394, 360] width 377 height 26
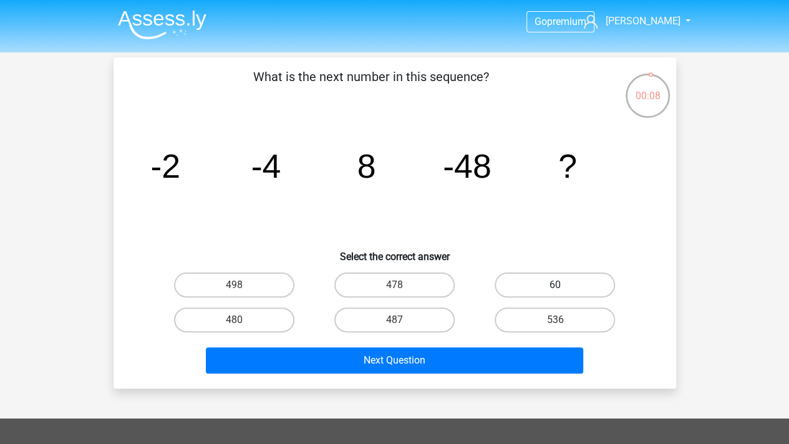
click at [540, 286] on label "60" at bounding box center [555, 285] width 120 height 25
click at [555, 286] on input "60" at bounding box center [559, 289] width 8 height 8
radio input "true"
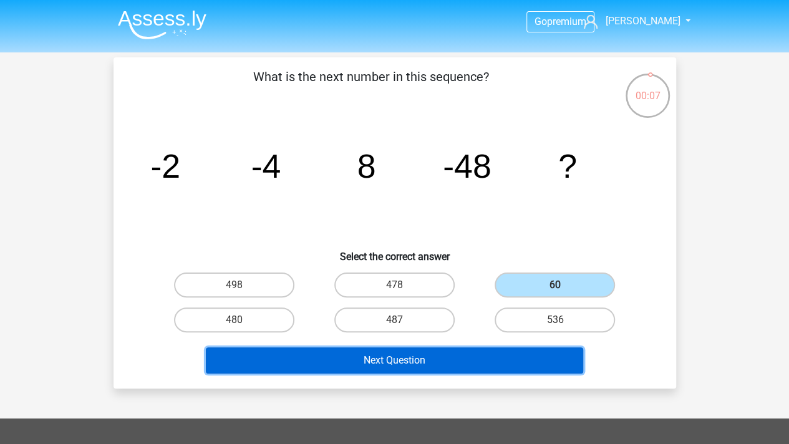
click at [445, 367] on button "Next Question" at bounding box center [394, 360] width 377 height 26
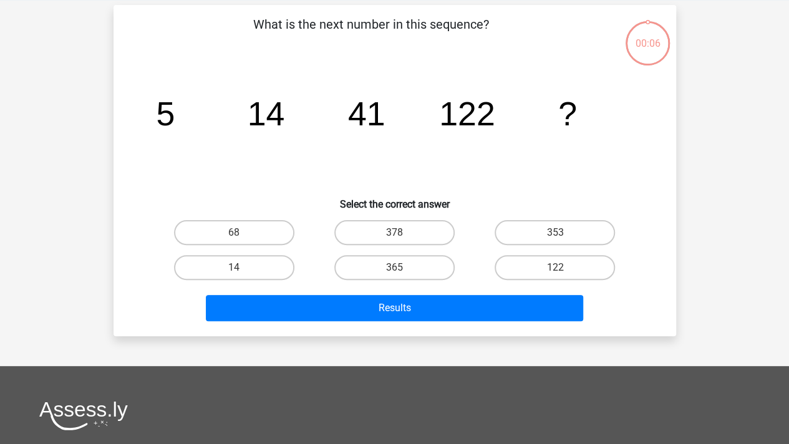
scroll to position [57, 0]
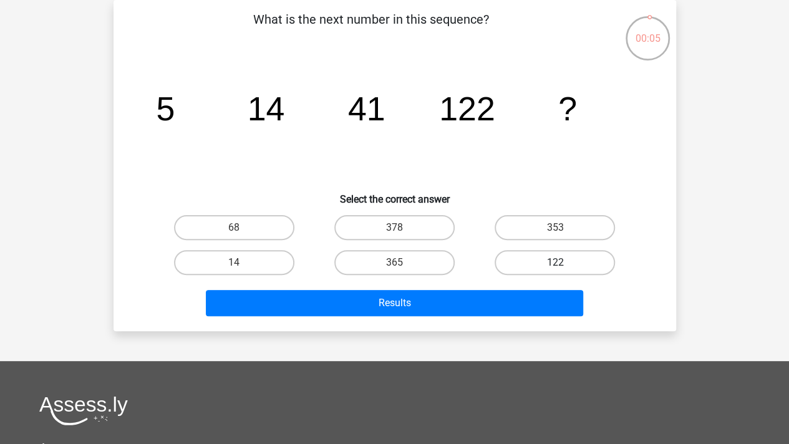
click at [546, 258] on label "122" at bounding box center [555, 262] width 120 height 25
click at [555, 263] on input "122" at bounding box center [559, 267] width 8 height 8
radio input "true"
click at [368, 269] on label "365" at bounding box center [394, 262] width 120 height 25
click at [394, 269] on input "365" at bounding box center [398, 267] width 8 height 8
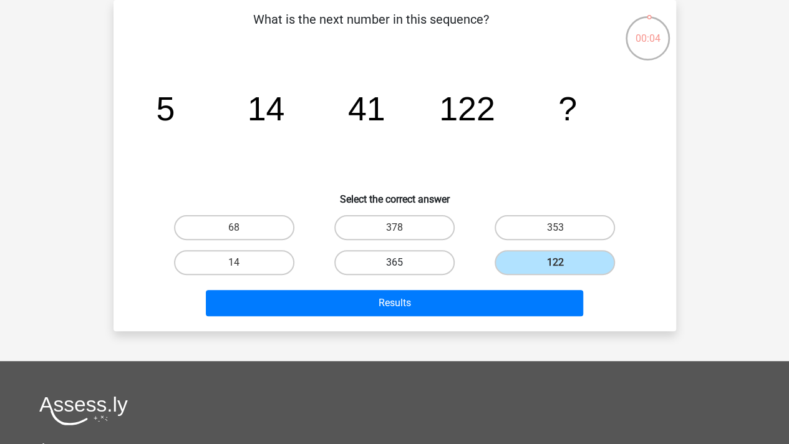
radio input "true"
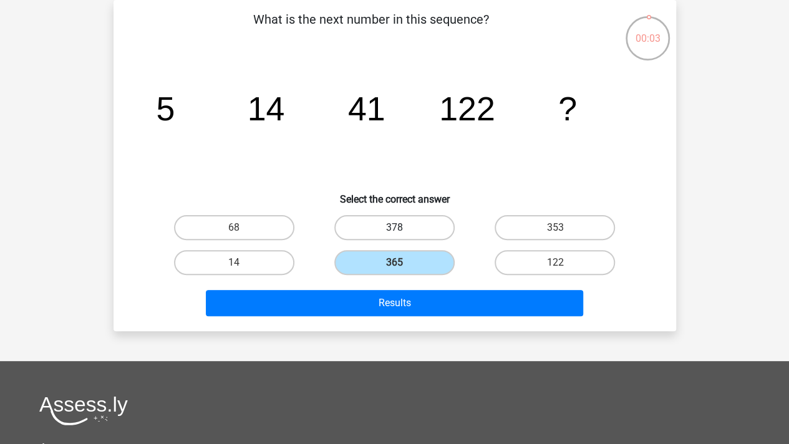
click at [417, 224] on label "378" at bounding box center [394, 227] width 120 height 25
click at [402, 228] on input "378" at bounding box center [398, 232] width 8 height 8
radio input "true"
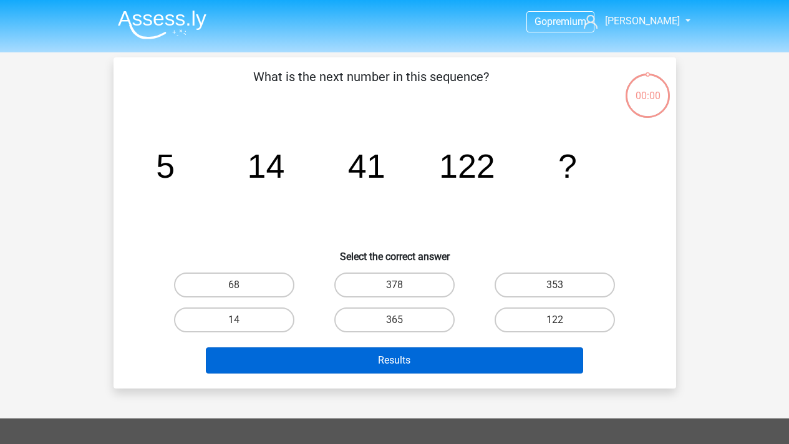
scroll to position [57, 0]
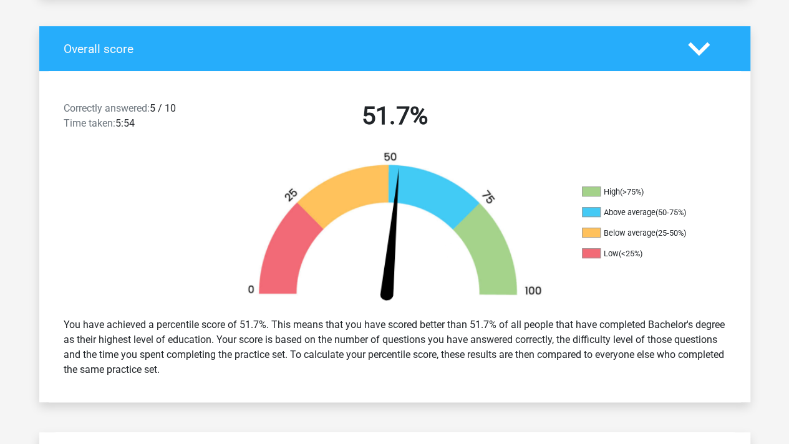
scroll to position [249, 0]
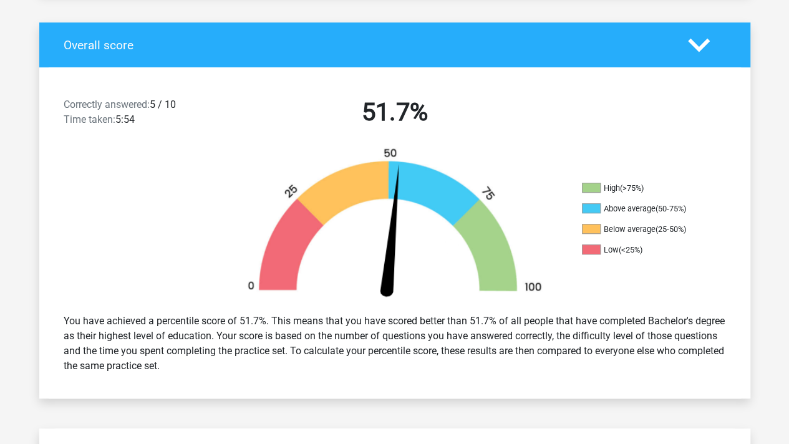
drag, startPoint x: 626, startPoint y: 211, endPoint x: 677, endPoint y: 236, distance: 56.6
click at [677, 236] on ul "High (>75%) Above average (50-75%) Below average (25-50%) Low (<25%)" at bounding box center [644, 224] width 125 height 82
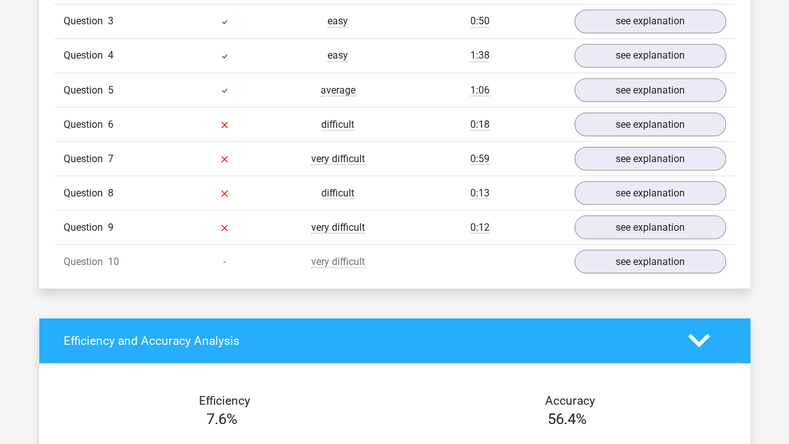
scroll to position [1060, 0]
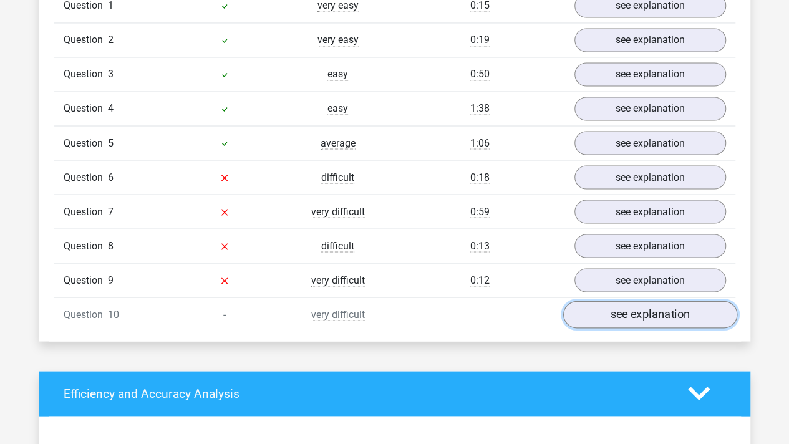
click at [654, 306] on link "see explanation" at bounding box center [649, 314] width 174 height 27
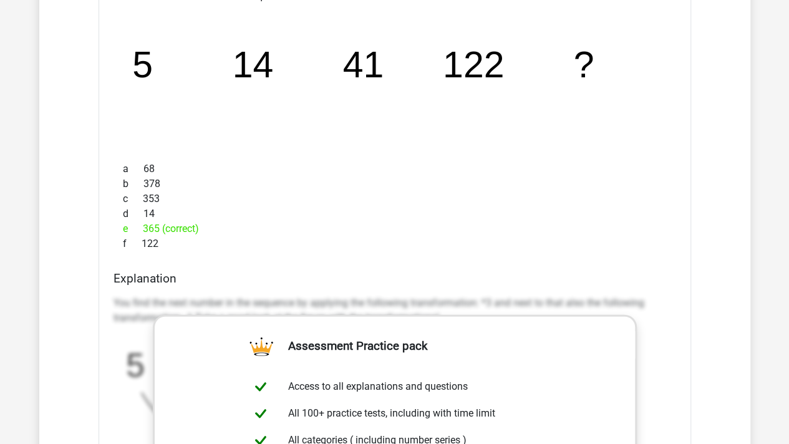
scroll to position [1497, 0]
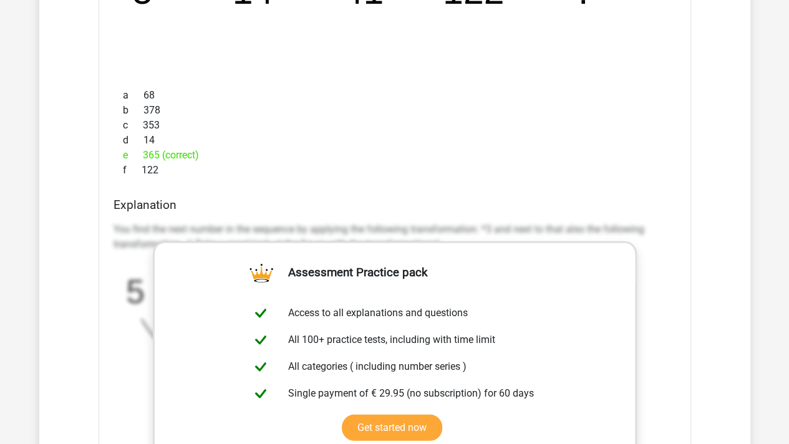
drag, startPoint x: 132, startPoint y: 147, endPoint x: 200, endPoint y: 148, distance: 68.0
click at [200, 148] on div "e 365 (correct)" at bounding box center [394, 155] width 562 height 15
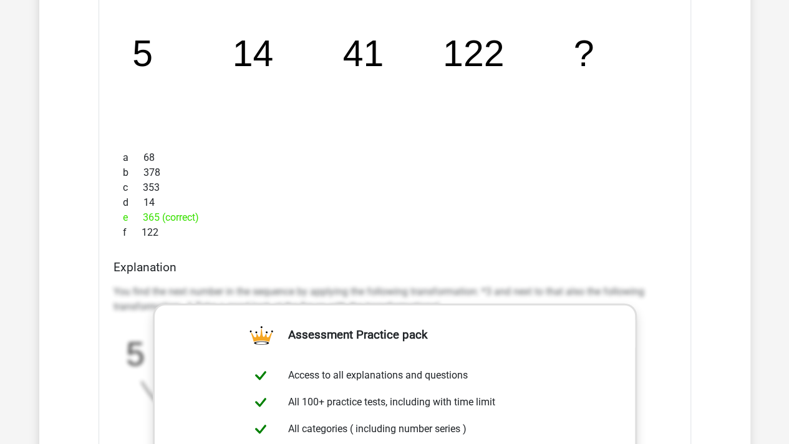
scroll to position [1247, 0]
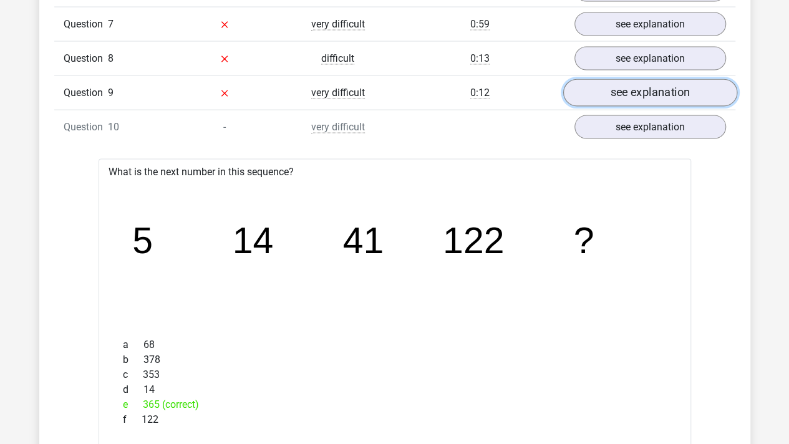
click at [629, 87] on link "see explanation" at bounding box center [649, 92] width 174 height 27
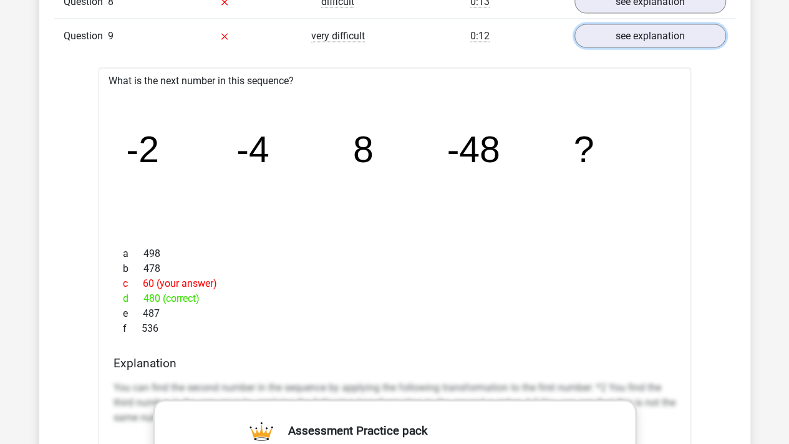
scroll to position [1372, 0]
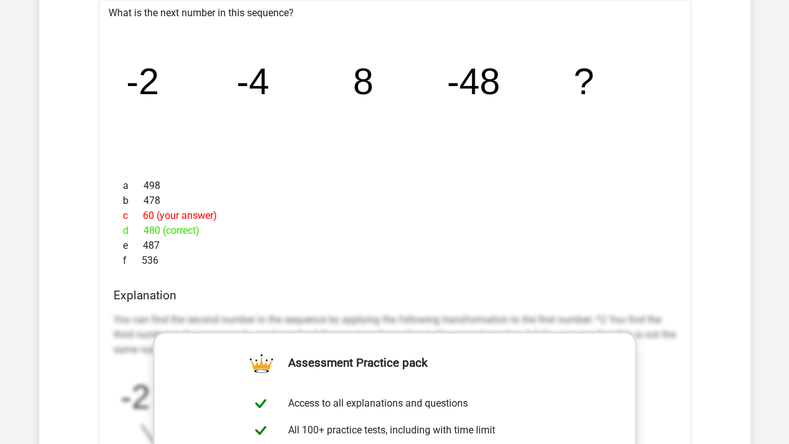
drag, startPoint x: 224, startPoint y: 228, endPoint x: 322, endPoint y: 228, distance: 97.9
click at [322, 228] on div "d 480 (correct)" at bounding box center [394, 230] width 562 height 15
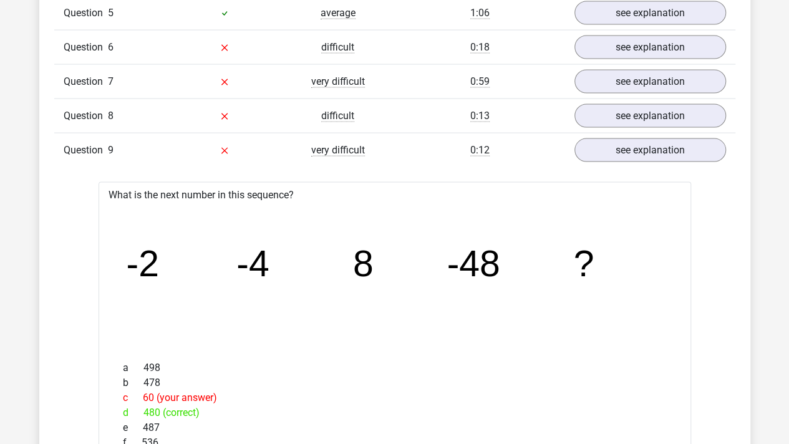
scroll to position [1185, 0]
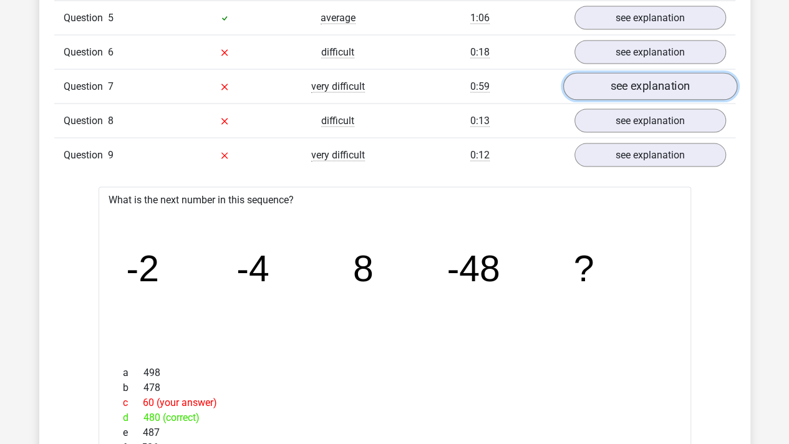
click at [622, 82] on link "see explanation" at bounding box center [649, 86] width 174 height 27
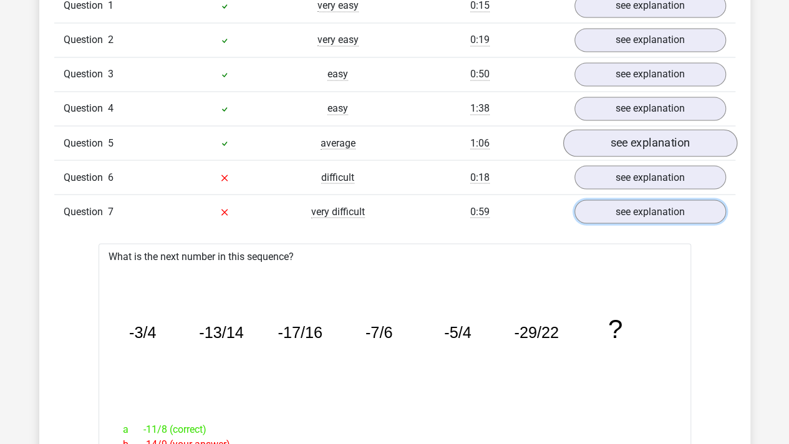
scroll to position [1060, 0]
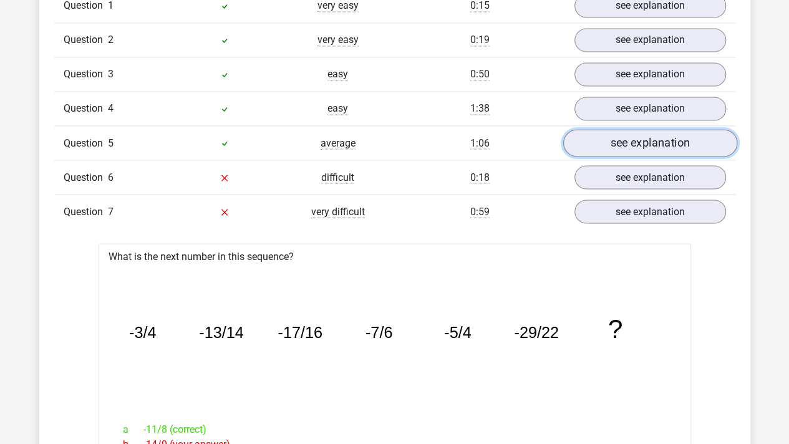
click at [609, 147] on link "see explanation" at bounding box center [649, 142] width 174 height 27
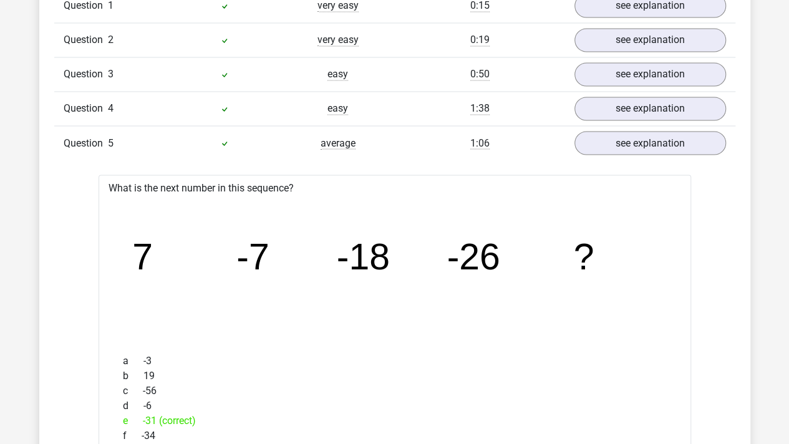
click at [165, 195] on div "image/svg+xml 7 -7 -18 -26 ?" at bounding box center [395, 269] width 572 height 148
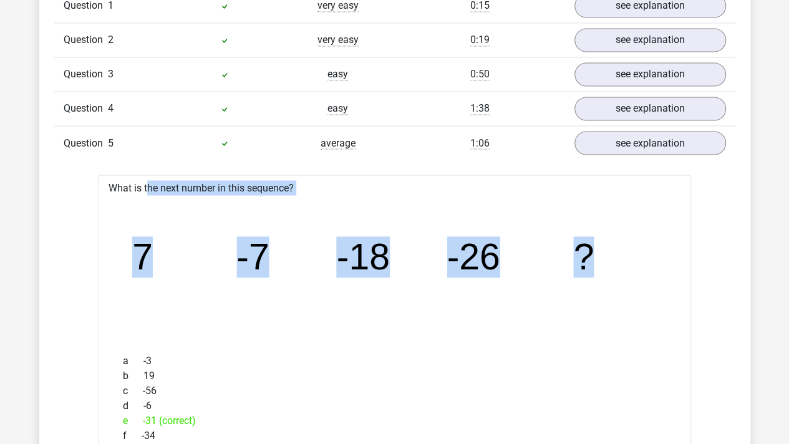
drag, startPoint x: 110, startPoint y: 181, endPoint x: 738, endPoint y: 237, distance: 631.1
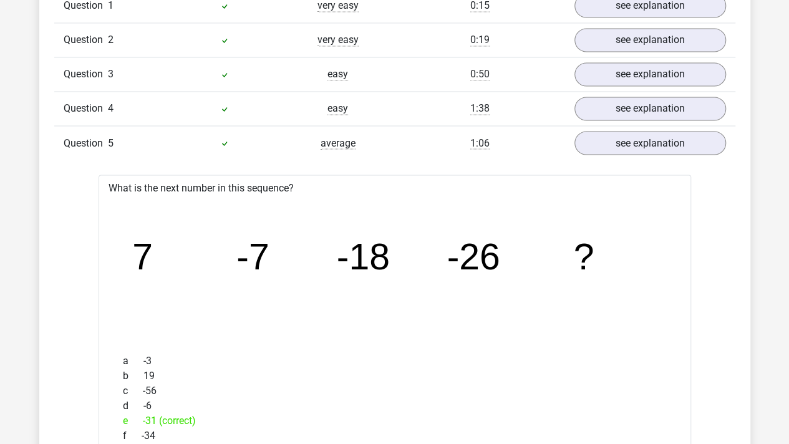
click at [669, 241] on icon "image/svg+xml 7 -7 -18 -26 ?" at bounding box center [394, 269] width 552 height 138
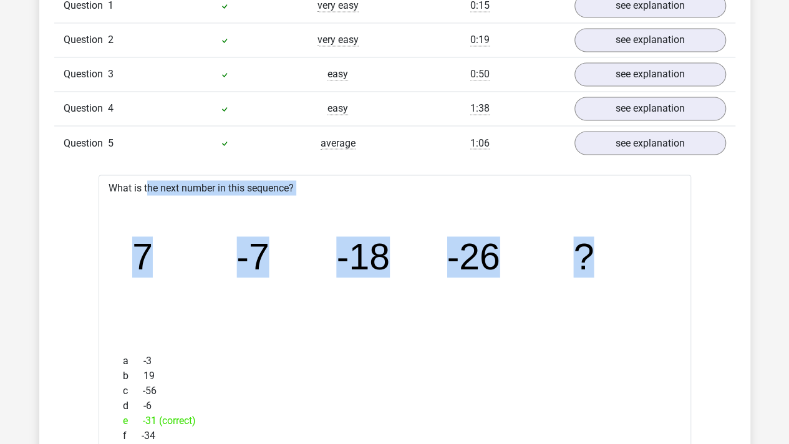
drag, startPoint x: 668, startPoint y: 257, endPoint x: 75, endPoint y: 174, distance: 598.8
drag, startPoint x: 107, startPoint y: 183, endPoint x: 642, endPoint y: 273, distance: 542.5
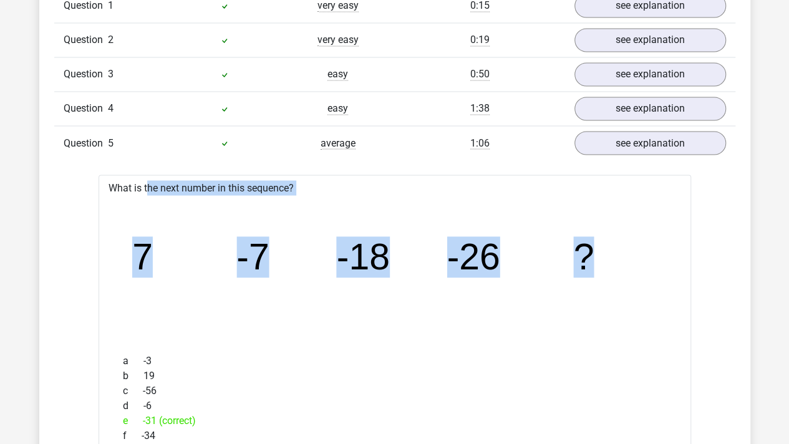
click at [642, 273] on icon "image/svg+xml 7 -7 -18 -26 ?" at bounding box center [394, 269] width 552 height 138
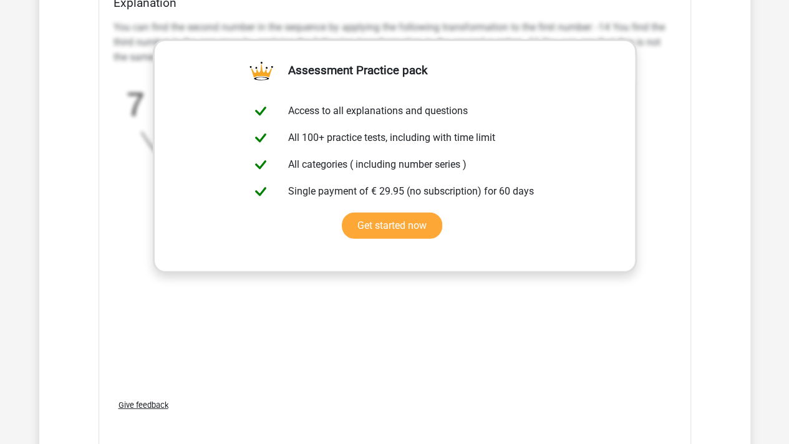
scroll to position [0, 0]
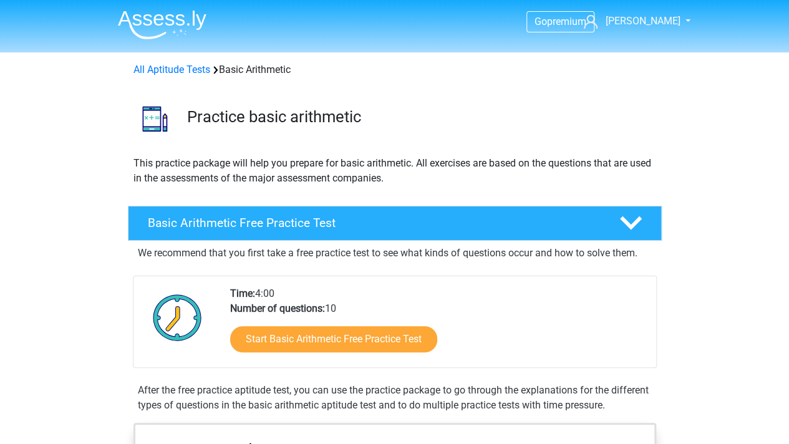
click at [559, 176] on p "This practice package will help you prepare for basic arithmetic. All exercises…" at bounding box center [394, 171] width 523 height 30
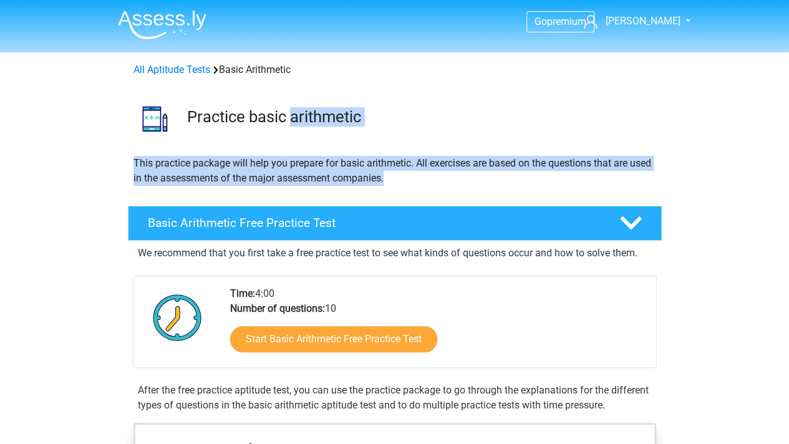
drag, startPoint x: 549, startPoint y: 179, endPoint x: 289, endPoint y: 145, distance: 262.3
click at [289, 145] on div "Practice basic arithmetic" at bounding box center [395, 116] width 592 height 58
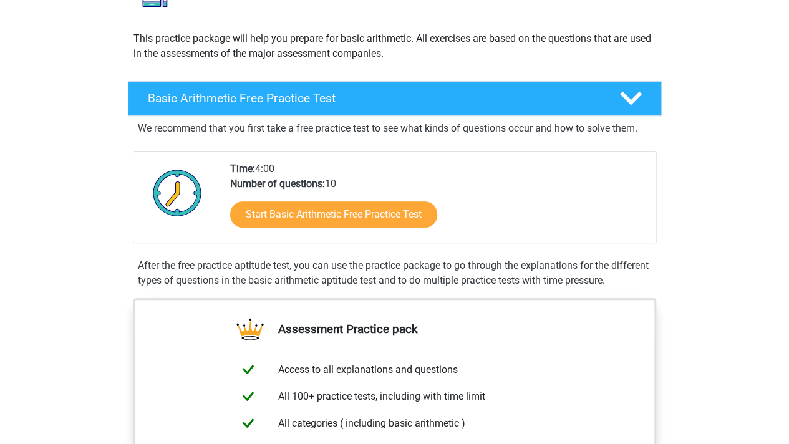
scroll to position [187, 0]
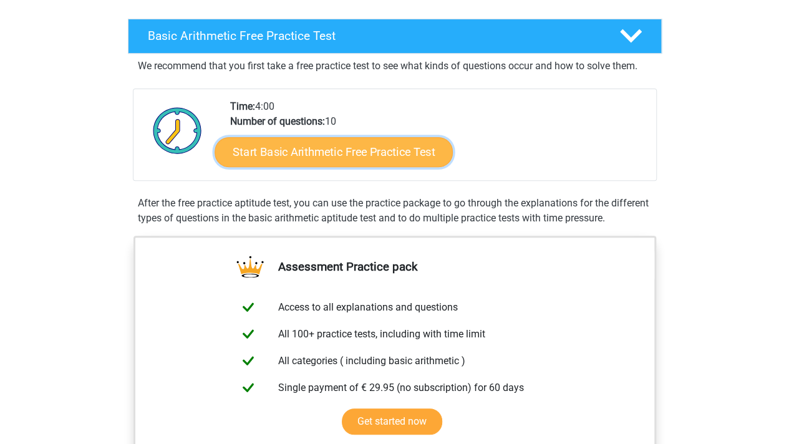
click at [344, 153] on link "Start Basic Arithmetic Free Practice Test" at bounding box center [334, 152] width 238 height 30
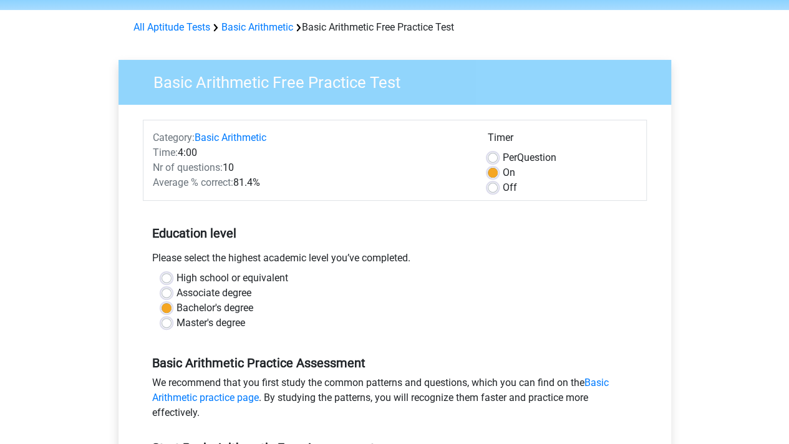
scroll to position [62, 0]
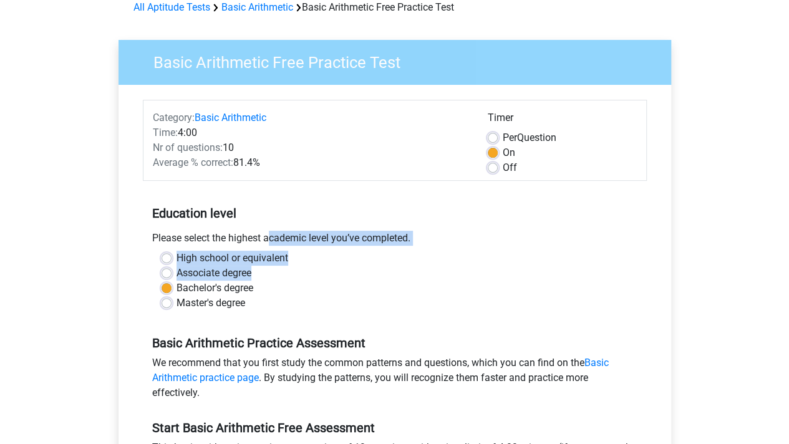
drag, startPoint x: 210, startPoint y: 240, endPoint x: 361, endPoint y: 269, distance: 154.2
click at [361, 269] on div "Education level Please select the highest academic level you’ve completed. High…" at bounding box center [395, 253] width 504 height 135
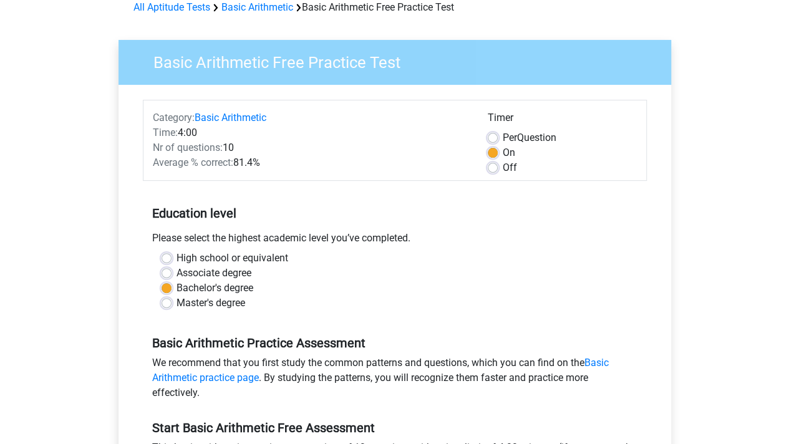
click at [361, 269] on div "Associate degree" at bounding box center [395, 273] width 466 height 15
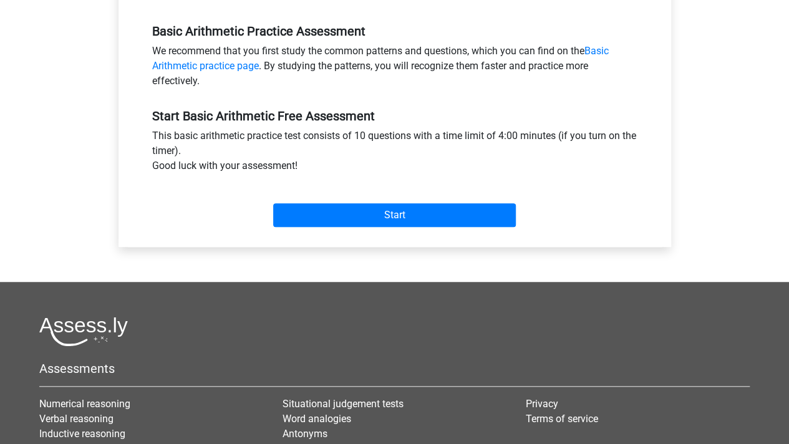
scroll to position [249, 0]
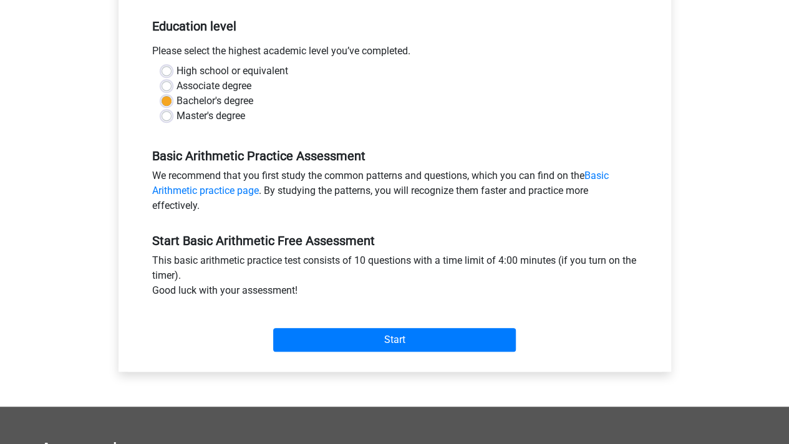
click at [224, 102] on label "Bachelor's degree" at bounding box center [214, 101] width 77 height 15
click at [171, 102] on input "Bachelor's degree" at bounding box center [167, 100] width 10 height 12
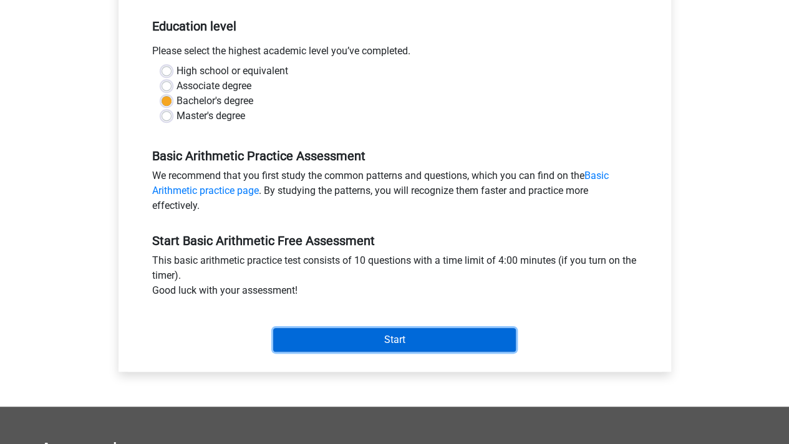
click at [398, 335] on input "Start" at bounding box center [394, 340] width 243 height 24
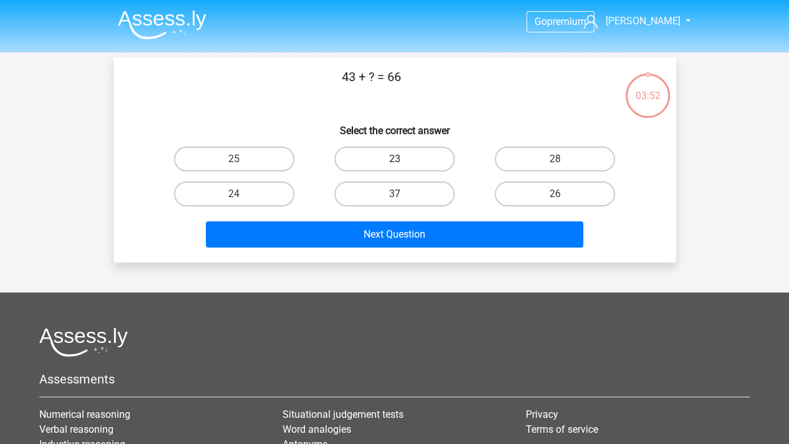
click at [422, 158] on label "23" at bounding box center [394, 159] width 120 height 25
click at [402, 159] on input "23" at bounding box center [398, 163] width 8 height 8
radio input "true"
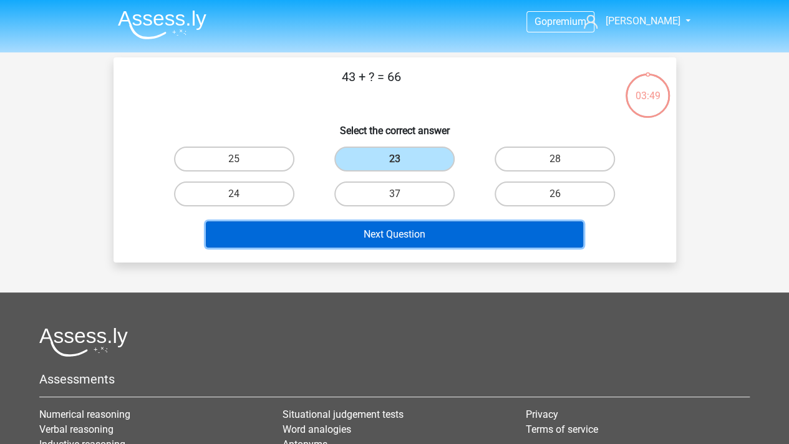
click at [453, 244] on button "Next Question" at bounding box center [394, 234] width 377 height 26
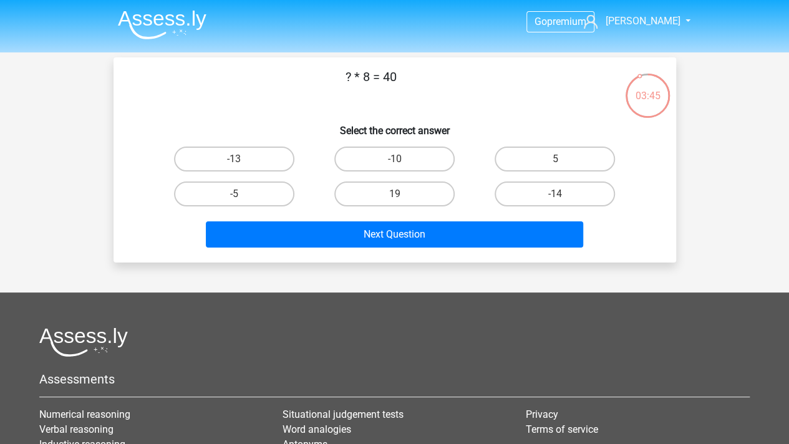
click at [555, 163] on input "5" at bounding box center [559, 163] width 8 height 8
radio input "true"
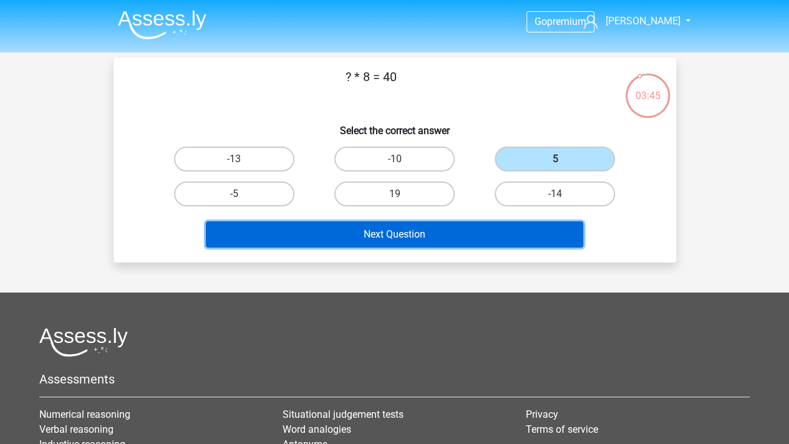
click at [476, 239] on button "Next Question" at bounding box center [394, 234] width 377 height 26
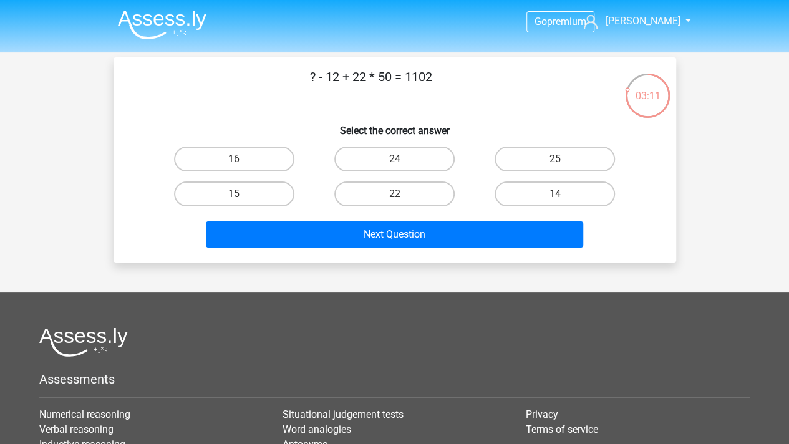
click at [546, 208] on div "14" at bounding box center [555, 193] width 160 height 35
click at [547, 191] on label "14" at bounding box center [555, 193] width 120 height 25
click at [555, 194] on input "14" at bounding box center [559, 198] width 8 height 8
radio input "true"
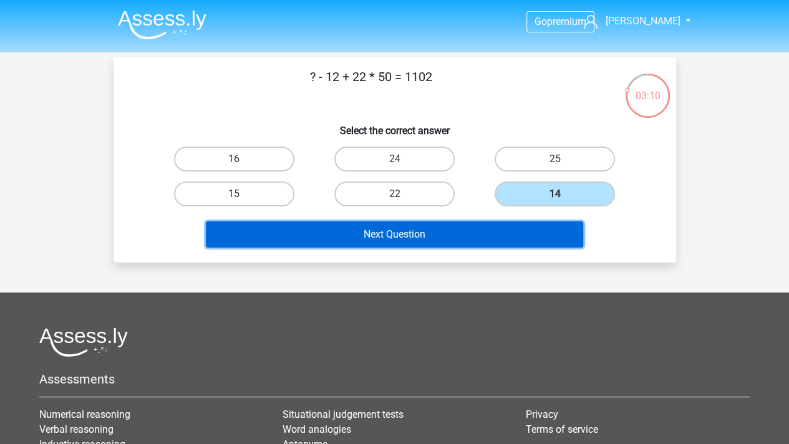
click at [504, 233] on button "Next Question" at bounding box center [394, 234] width 377 height 26
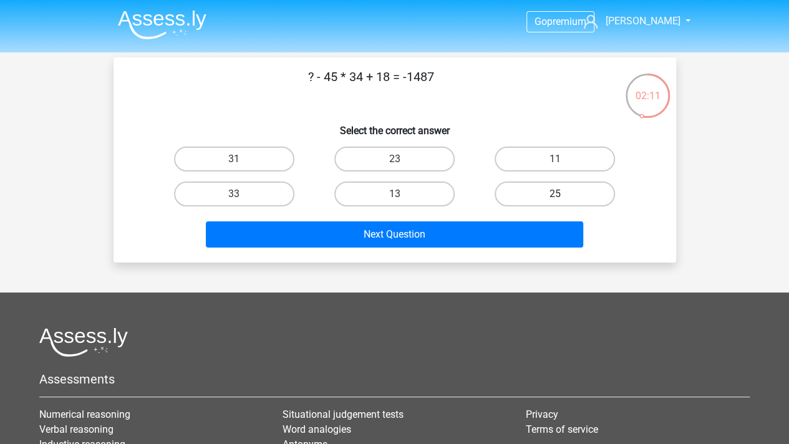
click at [572, 190] on label "25" at bounding box center [555, 193] width 120 height 25
click at [563, 194] on input "25" at bounding box center [559, 198] width 8 height 8
radio input "true"
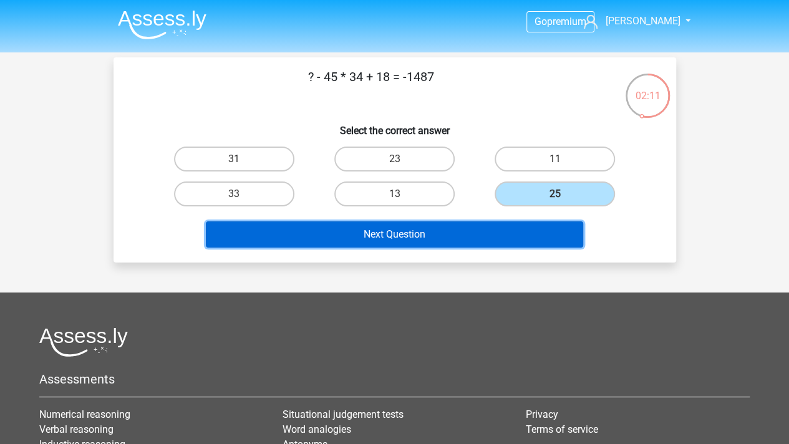
click at [503, 227] on button "Next Question" at bounding box center [394, 234] width 377 height 26
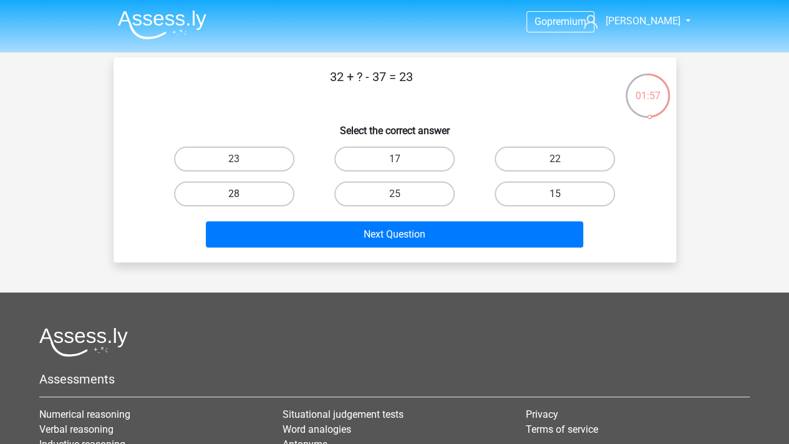
click at [271, 185] on label "28" at bounding box center [234, 193] width 120 height 25
click at [242, 194] on input "28" at bounding box center [238, 198] width 8 height 8
radio input "true"
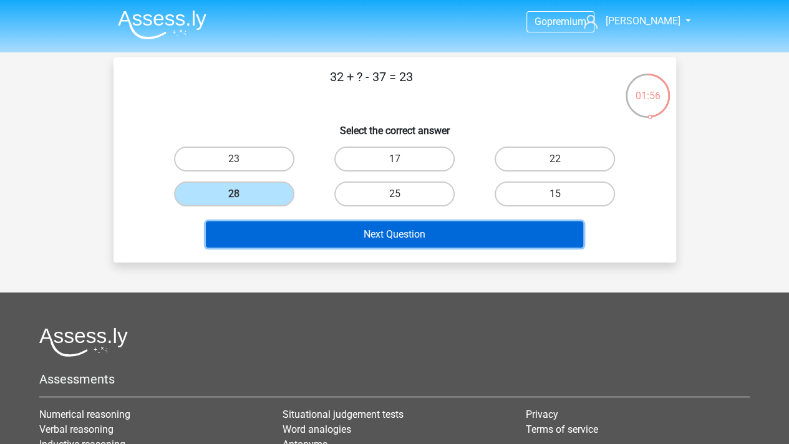
click at [360, 231] on button "Next Question" at bounding box center [394, 234] width 377 height 26
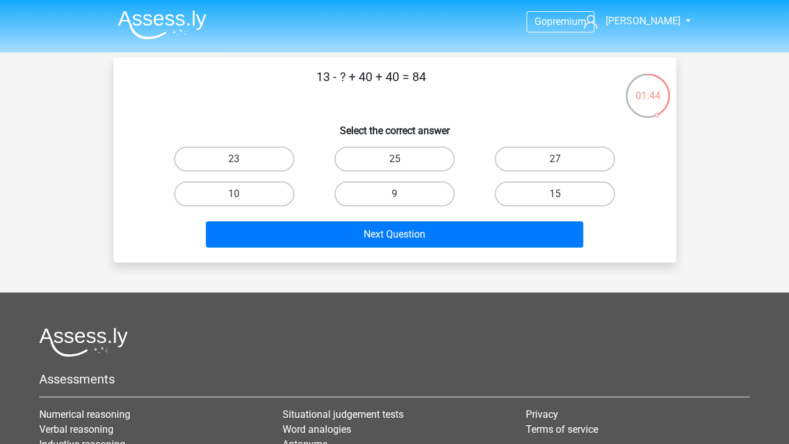
click at [483, 349] on div at bounding box center [394, 341] width 710 height 29
click at [566, 157] on label "27" at bounding box center [555, 159] width 120 height 25
click at [563, 159] on input "27" at bounding box center [559, 163] width 8 height 8
radio input "true"
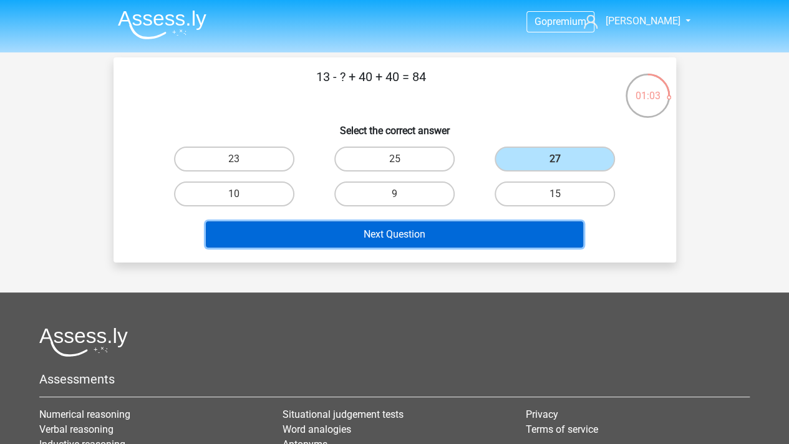
click at [454, 236] on button "Next Question" at bounding box center [394, 234] width 377 height 26
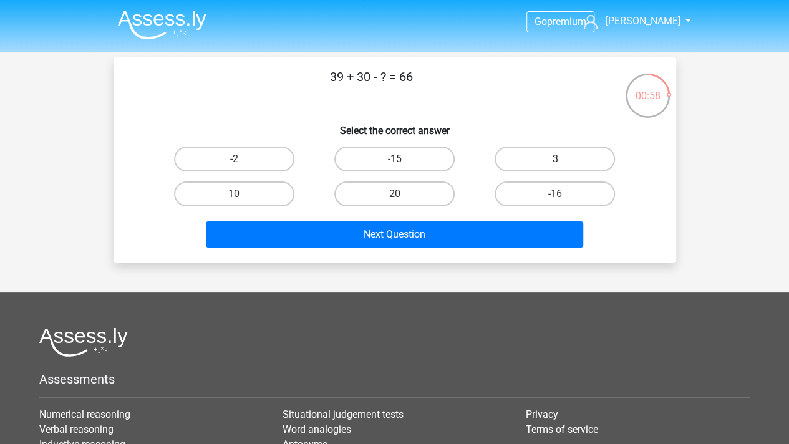
click at [554, 157] on label "3" at bounding box center [555, 159] width 120 height 25
click at [555, 159] on input "3" at bounding box center [559, 163] width 8 height 8
radio input "true"
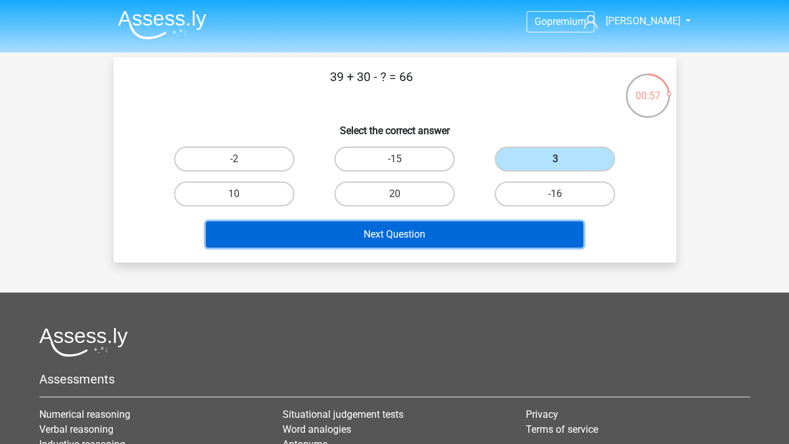
click at [420, 236] on button "Next Question" at bounding box center [394, 234] width 377 height 26
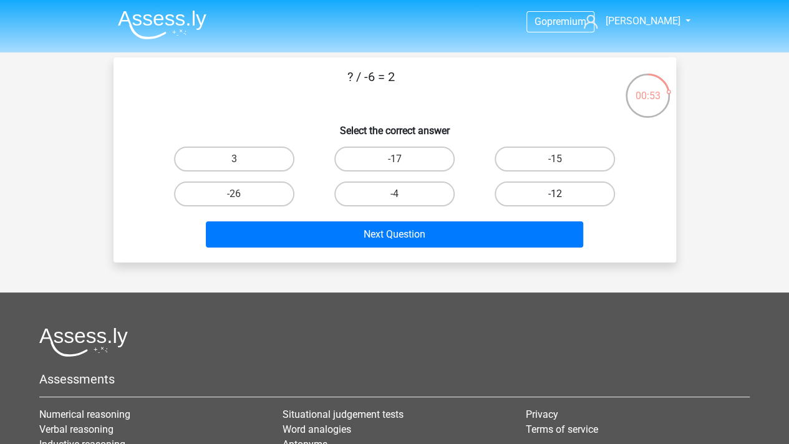
click at [572, 198] on label "-12" at bounding box center [555, 193] width 120 height 25
click at [563, 198] on input "-12" at bounding box center [559, 198] width 8 height 8
radio input "true"
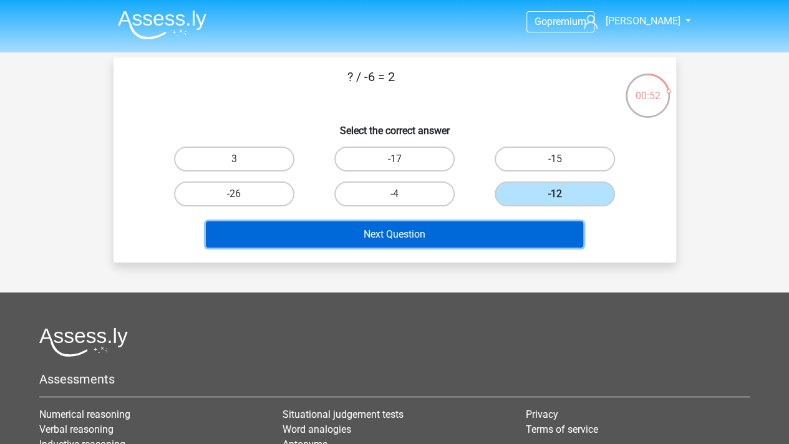
click at [495, 236] on button "Next Question" at bounding box center [394, 234] width 377 height 26
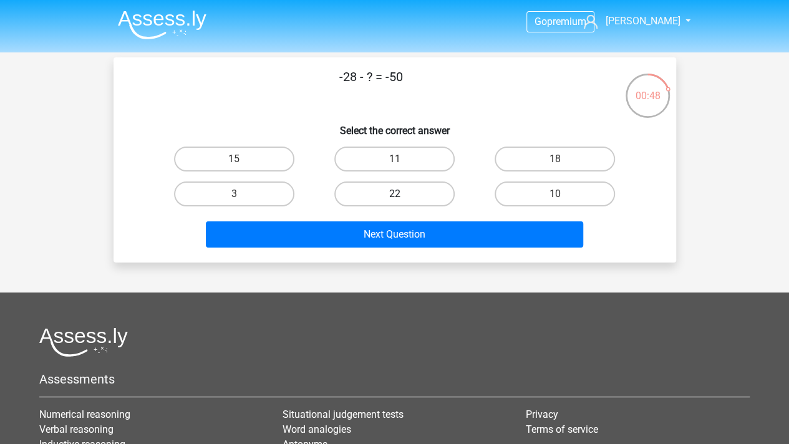
click at [412, 190] on label "22" at bounding box center [394, 193] width 120 height 25
click at [402, 194] on input "22" at bounding box center [398, 198] width 8 height 8
radio input "true"
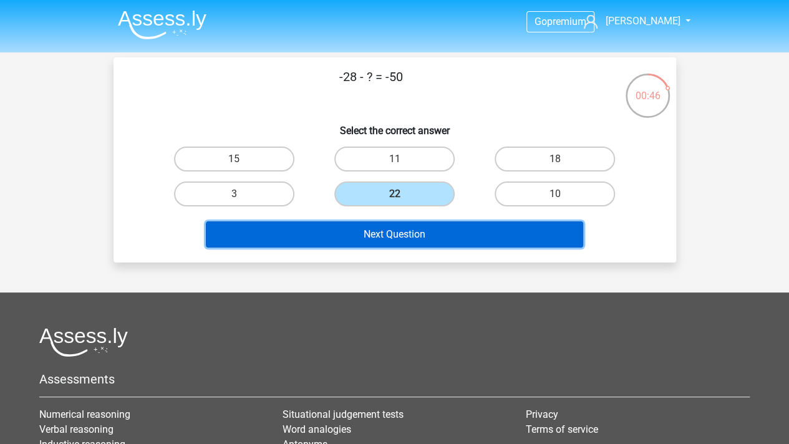
click at [415, 236] on button "Next Question" at bounding box center [394, 234] width 377 height 26
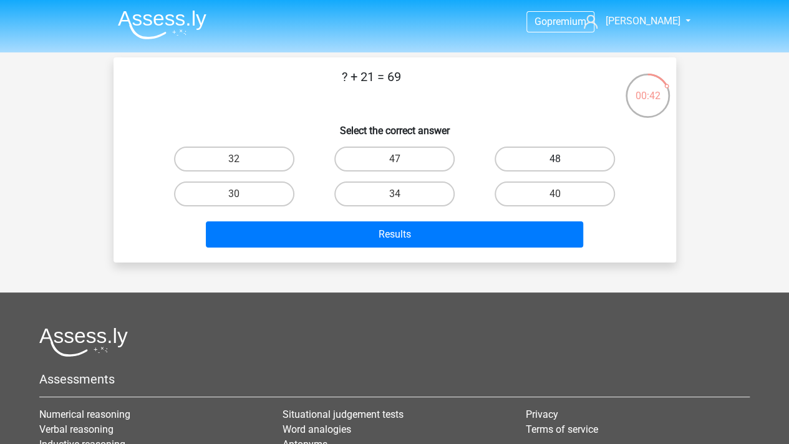
click at [584, 149] on label "48" at bounding box center [555, 159] width 120 height 25
click at [563, 159] on input "48" at bounding box center [559, 163] width 8 height 8
radio input "true"
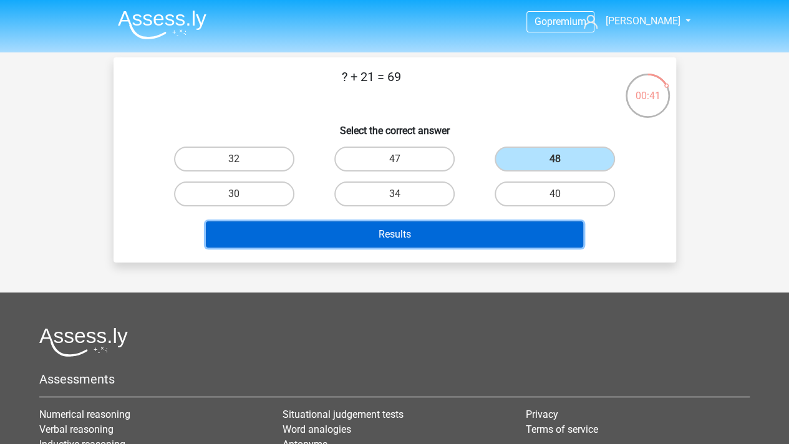
click at [493, 238] on button "Results" at bounding box center [394, 234] width 377 height 26
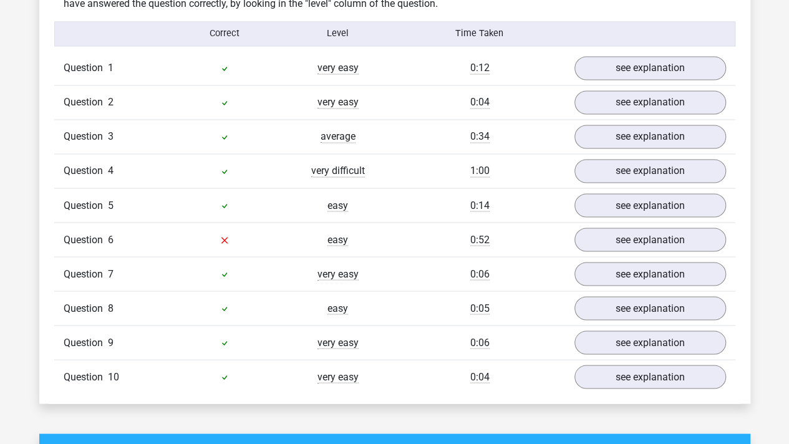
scroll to position [1060, 0]
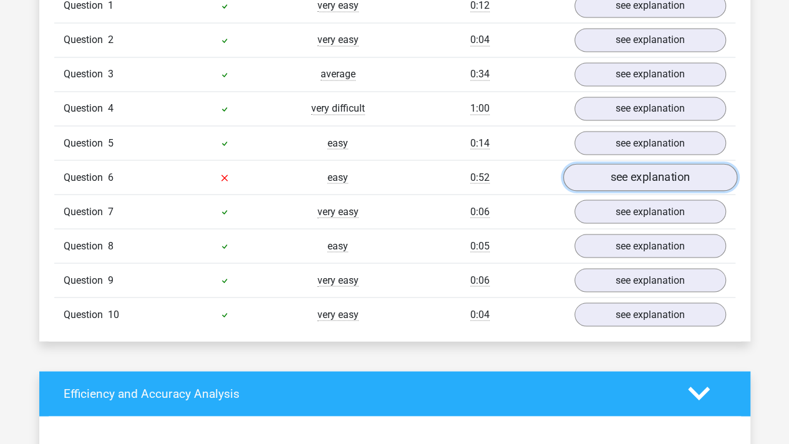
click at [623, 168] on link "see explanation" at bounding box center [649, 176] width 174 height 27
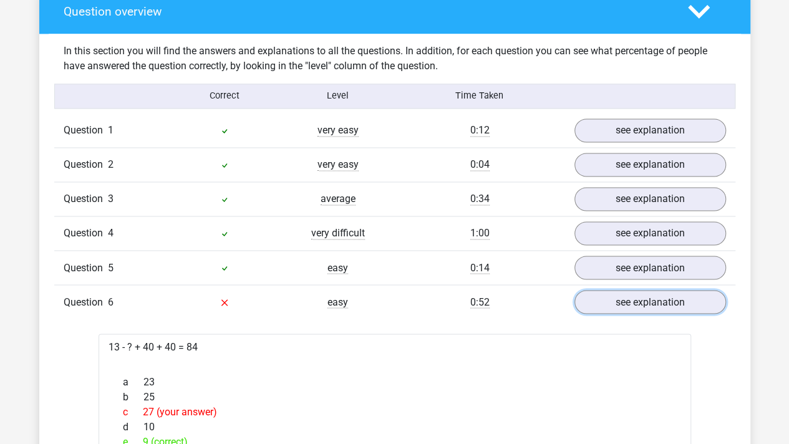
scroll to position [873, 0]
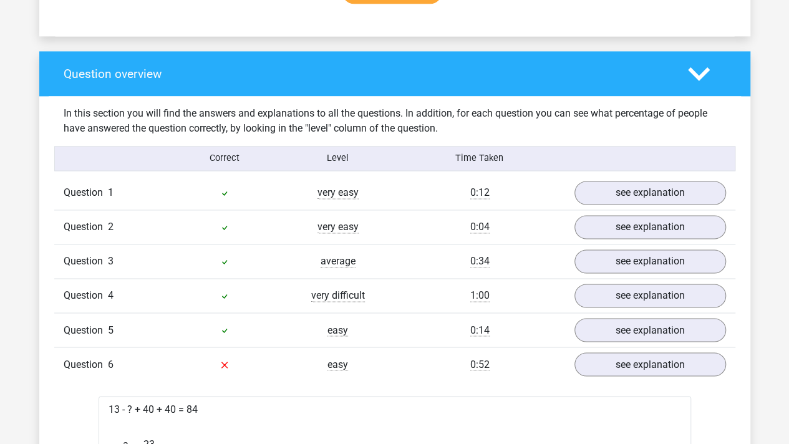
drag, startPoint x: 63, startPoint y: 109, endPoint x: 478, endPoint y: 133, distance: 415.4
click at [478, 133] on div "In this section you will find the answers and explanations to all the questions…" at bounding box center [394, 121] width 681 height 30
click at [489, 133] on div "In this section you will find the answers and explanations to all the questions…" at bounding box center [394, 121] width 681 height 30
drag, startPoint x: 430, startPoint y: 125, endPoint x: 51, endPoint y: 99, distance: 380.1
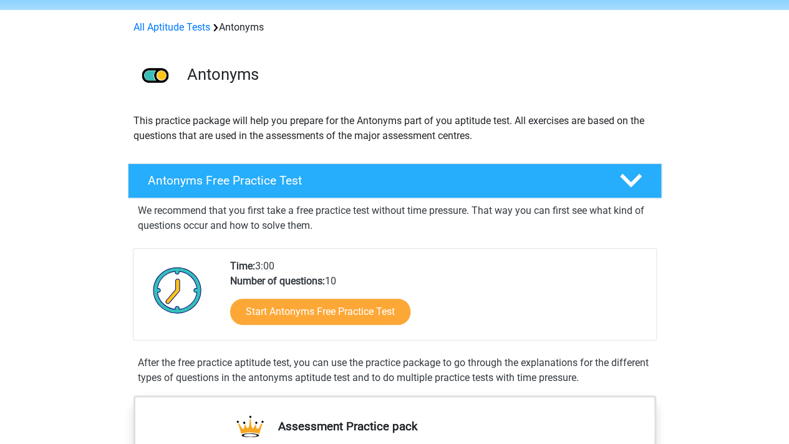
scroll to position [62, 0]
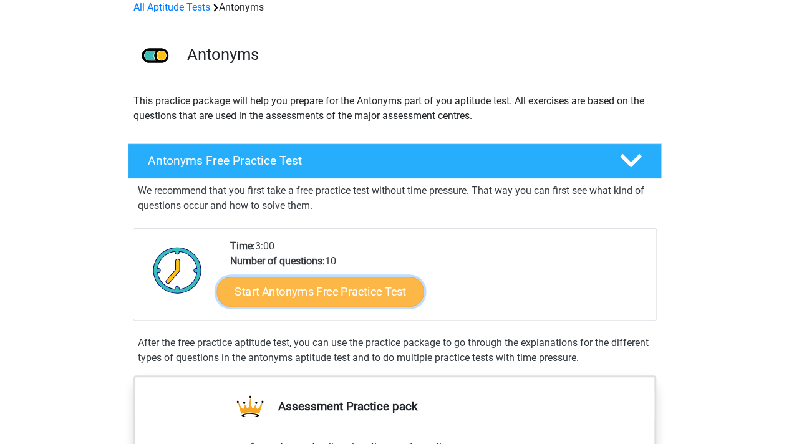
click at [310, 289] on link "Start Antonyms Free Practice Test" at bounding box center [319, 291] width 207 height 30
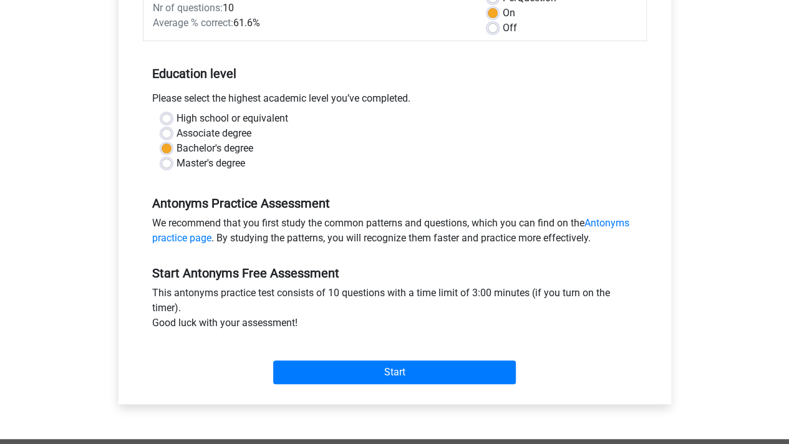
scroll to position [312, 0]
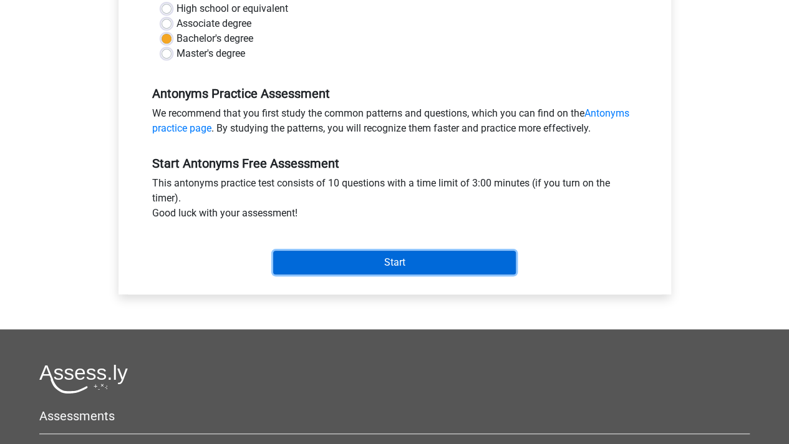
click at [384, 257] on input "Start" at bounding box center [394, 263] width 243 height 24
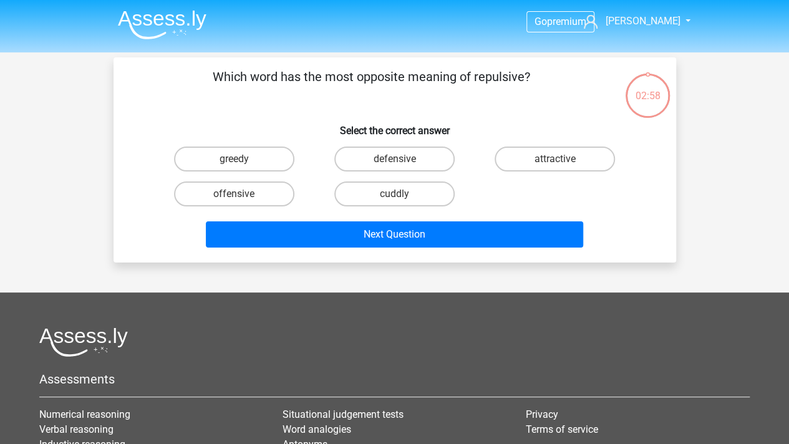
drag, startPoint x: 194, startPoint y: 75, endPoint x: 470, endPoint y: 74, distance: 276.2
click at [470, 74] on p "Which word has the most opposite meaning of repulsive?" at bounding box center [371, 85] width 476 height 37
click at [384, 157] on label "defensive" at bounding box center [394, 159] width 120 height 25
click at [394, 159] on input "defensive" at bounding box center [398, 163] width 8 height 8
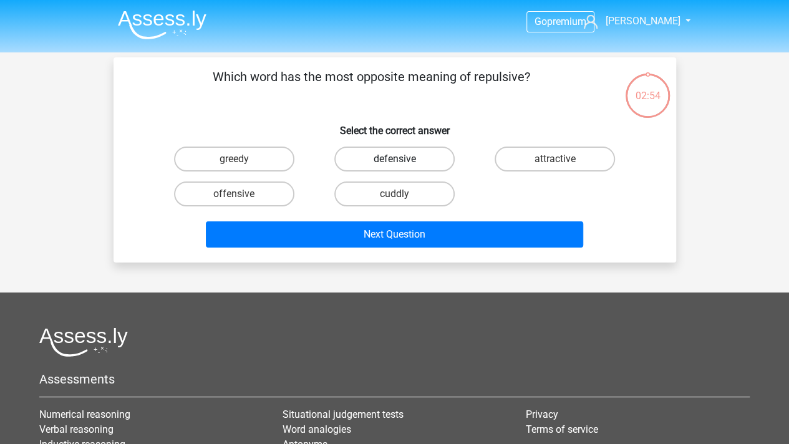
radio input "true"
click at [270, 153] on label "greedy" at bounding box center [234, 159] width 120 height 25
click at [242, 159] on input "greedy" at bounding box center [238, 163] width 8 height 8
radio input "true"
click at [571, 156] on label "attractive" at bounding box center [555, 159] width 120 height 25
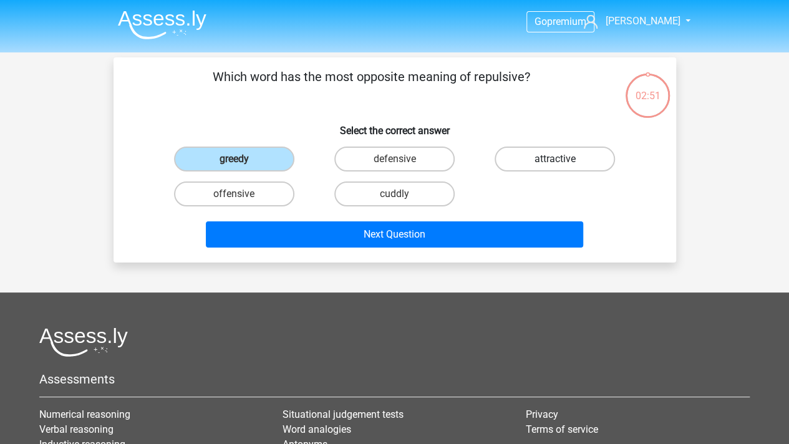
click at [563, 159] on input "attractive" at bounding box center [559, 163] width 8 height 8
radio input "true"
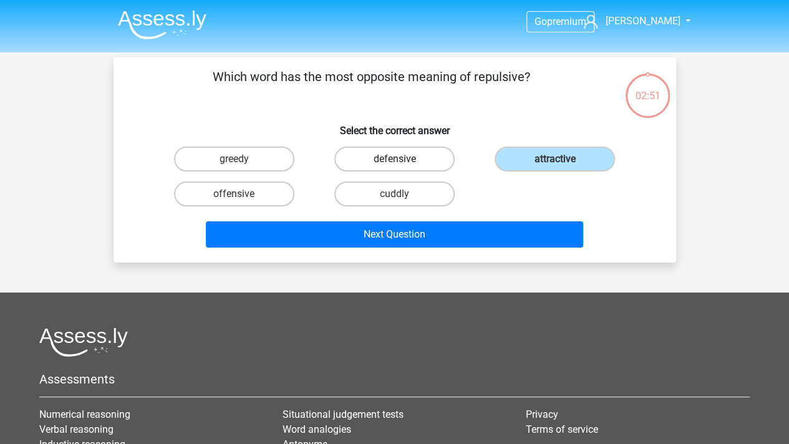
click at [413, 154] on label "defensive" at bounding box center [394, 159] width 120 height 25
click at [402, 159] on input "defensive" at bounding box center [398, 163] width 8 height 8
radio input "true"
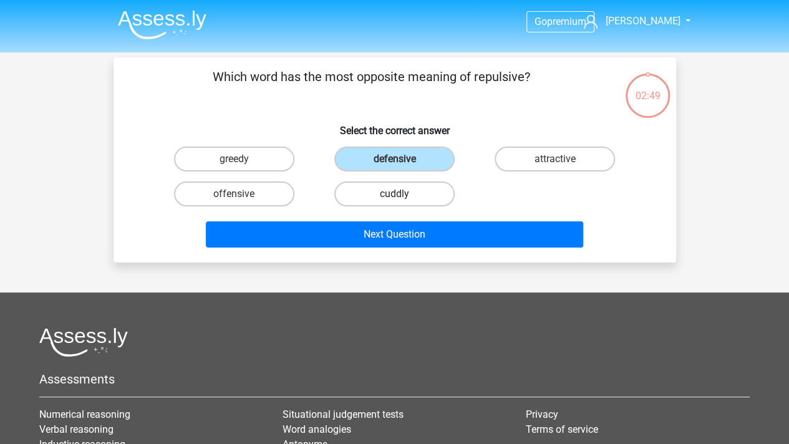
click at [407, 195] on label "cuddly" at bounding box center [394, 193] width 120 height 25
click at [402, 195] on input "cuddly" at bounding box center [398, 198] width 8 height 8
radio input "true"
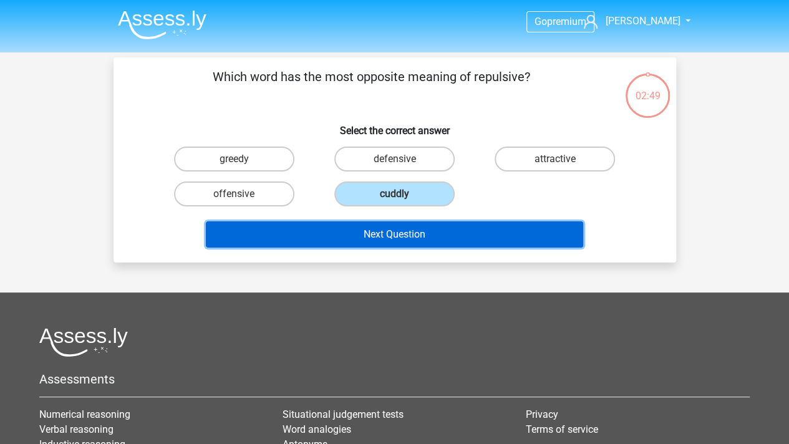
click at [407, 231] on button "Next Question" at bounding box center [394, 234] width 377 height 26
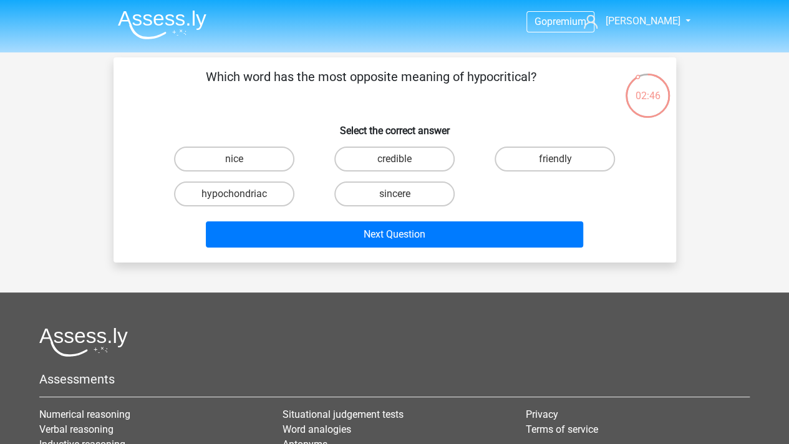
drag, startPoint x: 394, startPoint y: 70, endPoint x: 452, endPoint y: 77, distance: 58.3
click at [450, 77] on p "Which word has the most opposite meaning of hypocritical?" at bounding box center [371, 85] width 476 height 37
click at [452, 77] on p "Which word has the most opposite meaning of hypocritical?" at bounding box center [371, 85] width 476 height 37
drag, startPoint x: 437, startPoint y: 74, endPoint x: 496, endPoint y: 78, distance: 59.4
click at [496, 78] on p "Which word has the most opposite meaning of hypocritical?" at bounding box center [371, 85] width 476 height 37
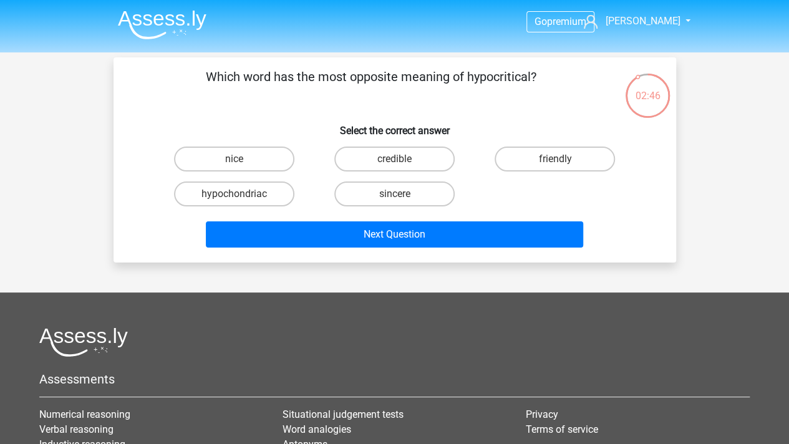
click at [496, 78] on p "Which word has the most opposite meaning of hypocritical?" at bounding box center [371, 85] width 476 height 37
click at [368, 161] on label "credible" at bounding box center [394, 159] width 120 height 25
click at [394, 161] on input "credible" at bounding box center [398, 163] width 8 height 8
radio input "true"
click at [378, 200] on label "sincere" at bounding box center [394, 193] width 120 height 25
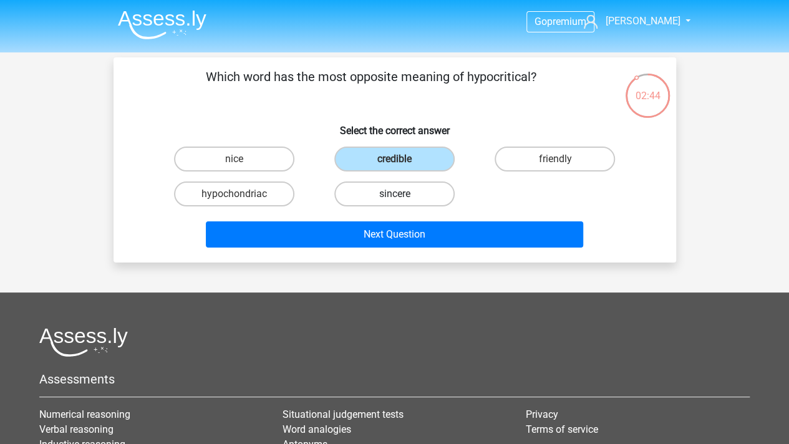
click at [394, 200] on input "sincere" at bounding box center [398, 198] width 8 height 8
radio input "true"
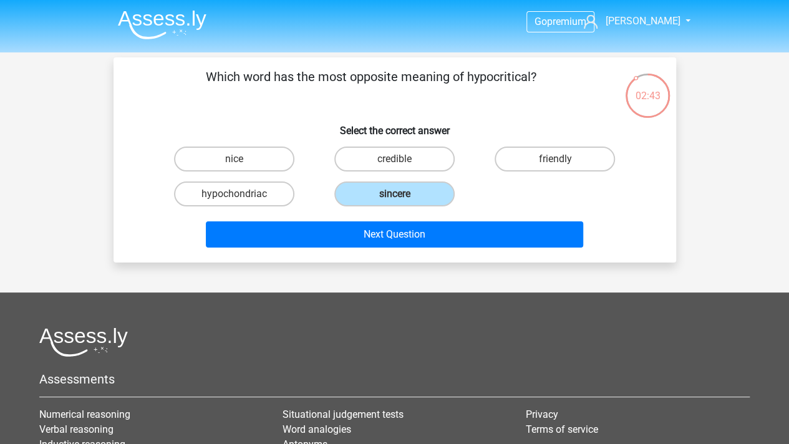
click at [297, 194] on div "hypochondriac" at bounding box center [234, 193] width 150 height 25
click at [367, 166] on label "credible" at bounding box center [394, 159] width 120 height 25
click at [394, 166] on input "credible" at bounding box center [398, 163] width 8 height 8
radio input "true"
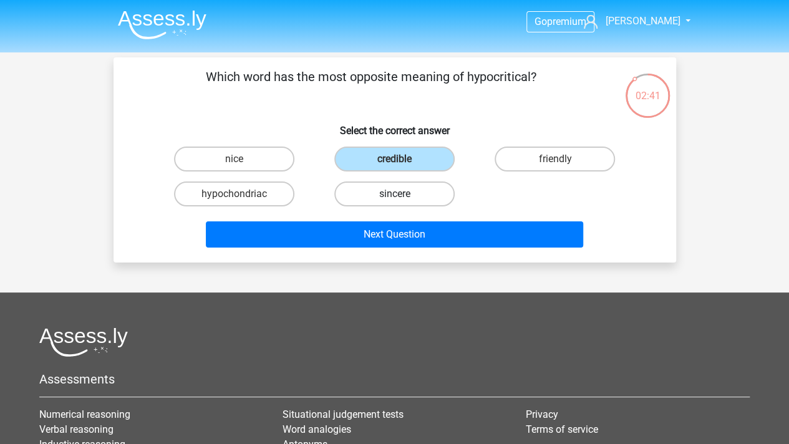
click at [423, 197] on label "sincere" at bounding box center [394, 193] width 120 height 25
click at [402, 197] on input "sincere" at bounding box center [398, 198] width 8 height 8
radio input "true"
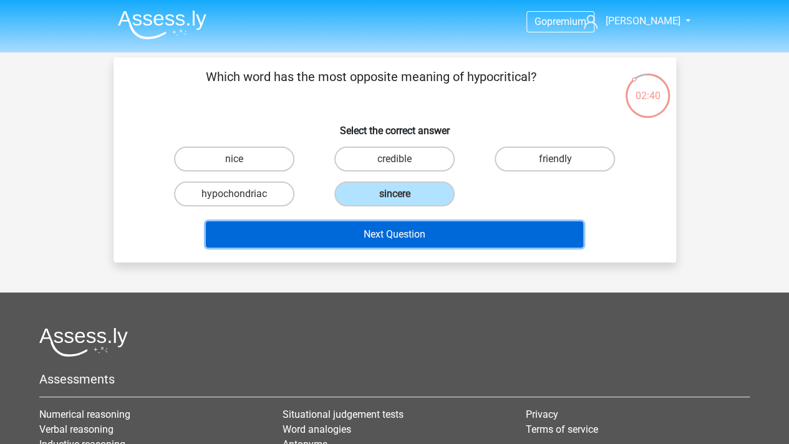
click at [423, 234] on button "Next Question" at bounding box center [394, 234] width 377 height 26
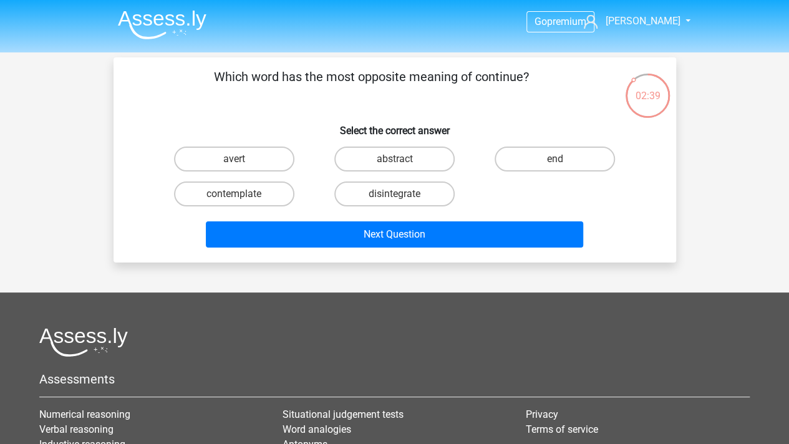
click at [492, 80] on div "Which word has the most opposite meaning of continue? Select the correct answer…" at bounding box center [394, 159] width 562 height 205
click at [492, 80] on p "Which word has the most opposite meaning of continue?" at bounding box center [371, 85] width 476 height 37
drag, startPoint x: 523, startPoint y: 80, endPoint x: 229, endPoint y: 67, distance: 294.0
click at [229, 67] on p "Which word has the most opposite meaning of continue?" at bounding box center [371, 85] width 476 height 37
click at [548, 195] on div "avert abstract end contemplate disintegrate" at bounding box center [394, 177] width 481 height 70
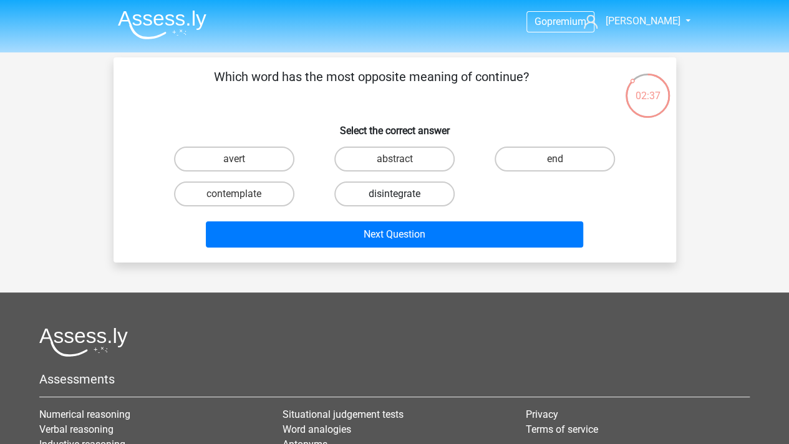
click at [416, 189] on label "disintegrate" at bounding box center [394, 193] width 120 height 25
click at [402, 194] on input "disintegrate" at bounding box center [398, 198] width 8 height 8
radio input "true"
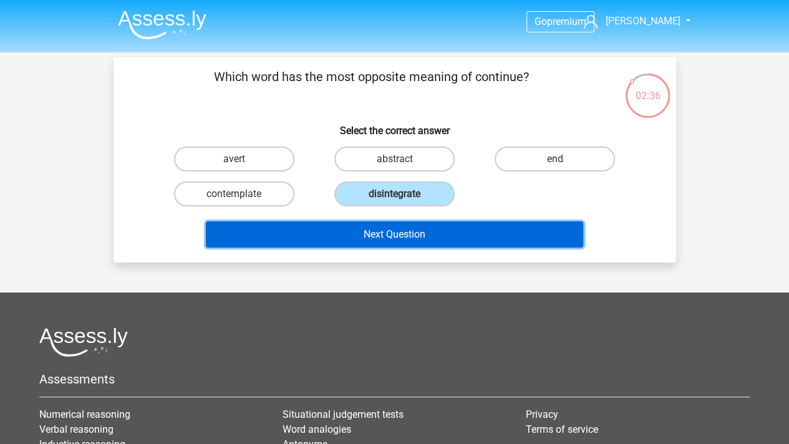
click at [416, 235] on button "Next Question" at bounding box center [394, 234] width 377 height 26
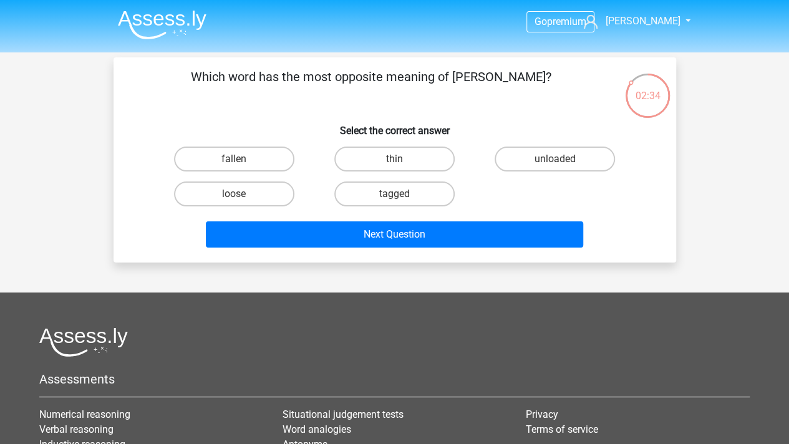
drag, startPoint x: 401, startPoint y: 83, endPoint x: 491, endPoint y: 83, distance: 90.4
click at [491, 83] on p "Which word has the most opposite meaning of stout?" at bounding box center [371, 85] width 476 height 37
drag, startPoint x: 522, startPoint y: 83, endPoint x: 394, endPoint y: 83, distance: 127.8
click at [394, 83] on p "Which word has the most opposite meaning of stout?" at bounding box center [371, 85] width 476 height 37
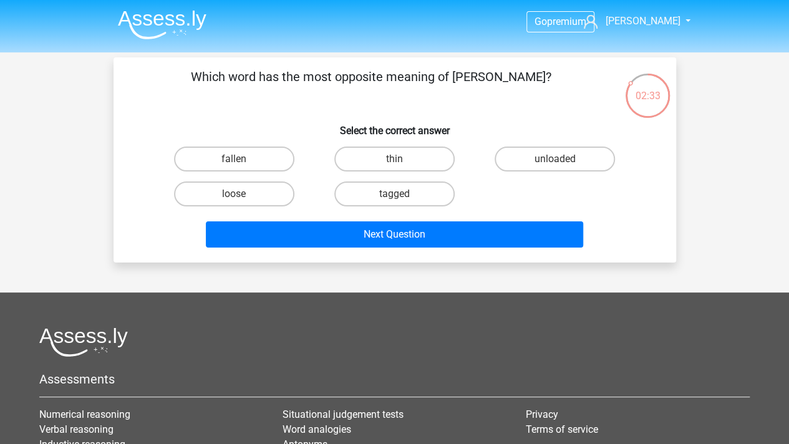
click at [394, 83] on p "Which word has the most opposite meaning of stout?" at bounding box center [371, 85] width 476 height 37
click at [258, 196] on label "loose" at bounding box center [234, 193] width 120 height 25
click at [242, 196] on input "loose" at bounding box center [238, 198] width 8 height 8
radio input "true"
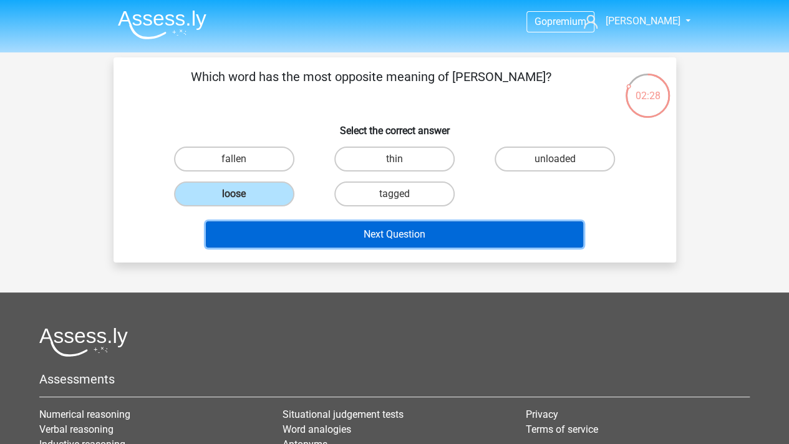
click at [430, 233] on button "Next Question" at bounding box center [394, 234] width 377 height 26
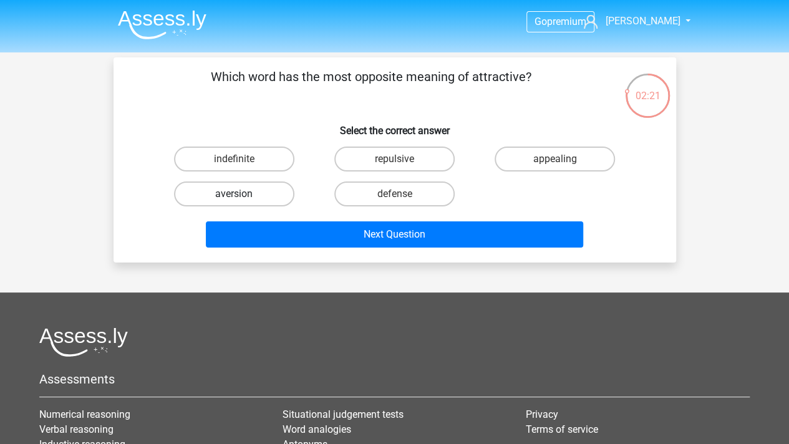
click at [248, 196] on label "aversion" at bounding box center [234, 193] width 120 height 25
click at [242, 196] on input "aversion" at bounding box center [238, 198] width 8 height 8
radio input "true"
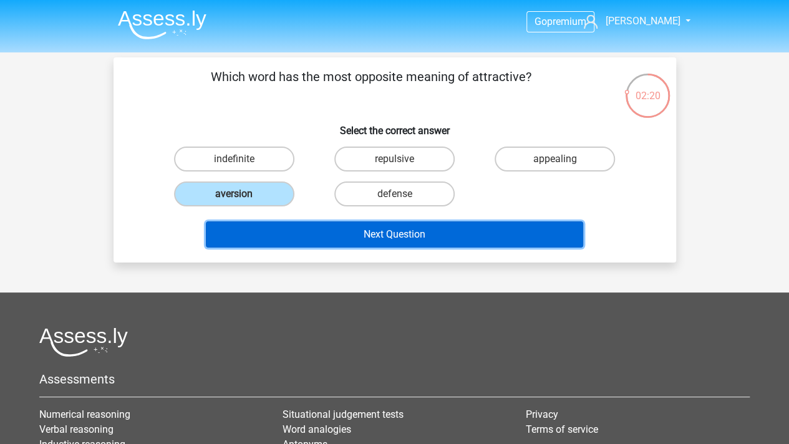
click at [441, 233] on button "Next Question" at bounding box center [394, 234] width 377 height 26
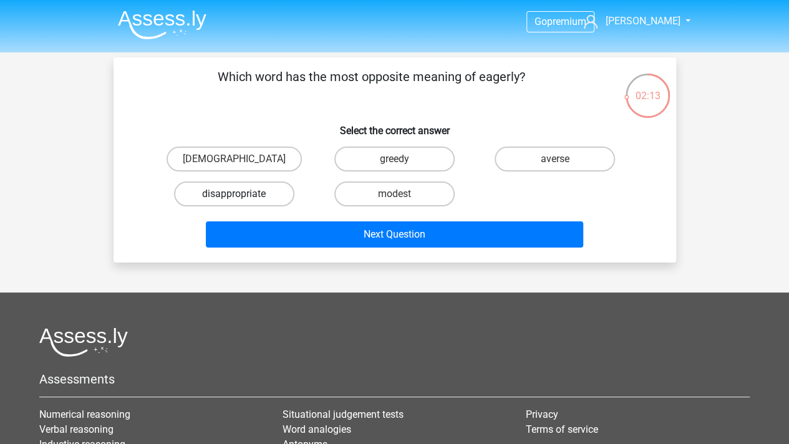
click at [263, 194] on label "disappropriate" at bounding box center [234, 193] width 120 height 25
click at [242, 194] on input "disappropriate" at bounding box center [238, 198] width 8 height 8
radio input "true"
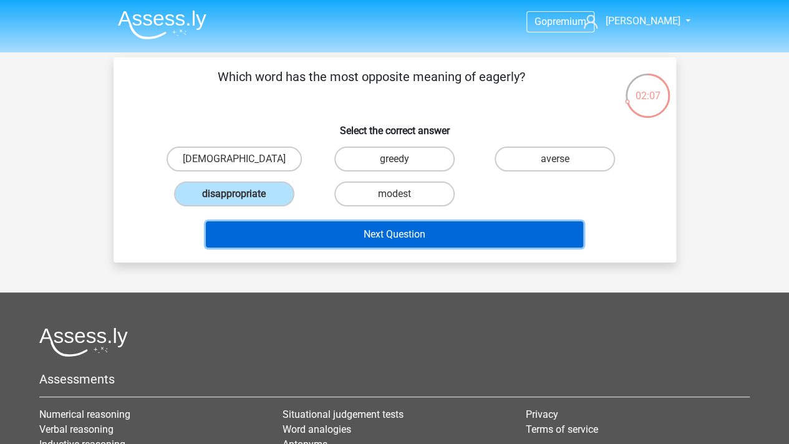
click at [380, 229] on button "Next Question" at bounding box center [394, 234] width 377 height 26
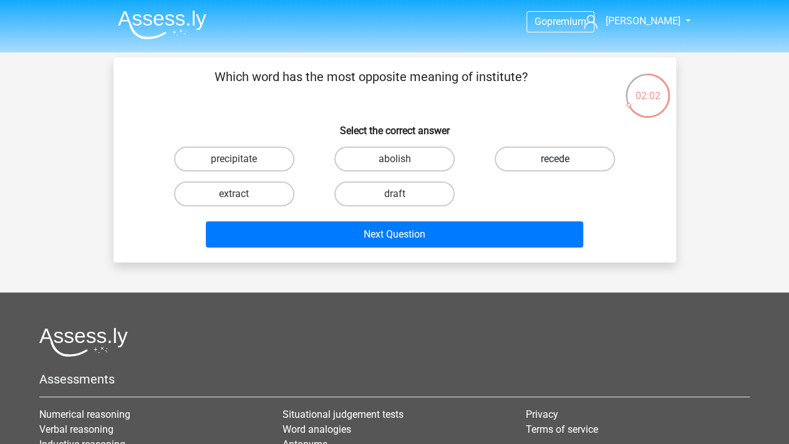
click at [563, 153] on label "recede" at bounding box center [555, 159] width 120 height 25
click at [563, 159] on input "recede" at bounding box center [559, 163] width 8 height 8
radio input "true"
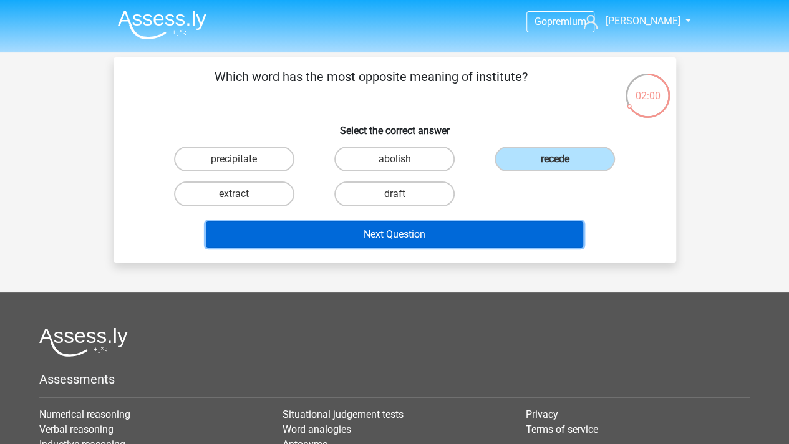
click at [485, 237] on button "Next Question" at bounding box center [394, 234] width 377 height 26
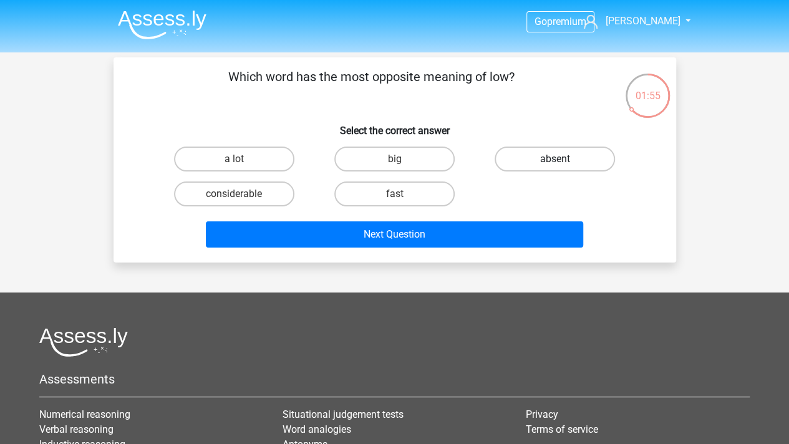
click at [538, 158] on label "absent" at bounding box center [555, 159] width 120 height 25
click at [555, 159] on input "absent" at bounding box center [559, 163] width 8 height 8
radio input "true"
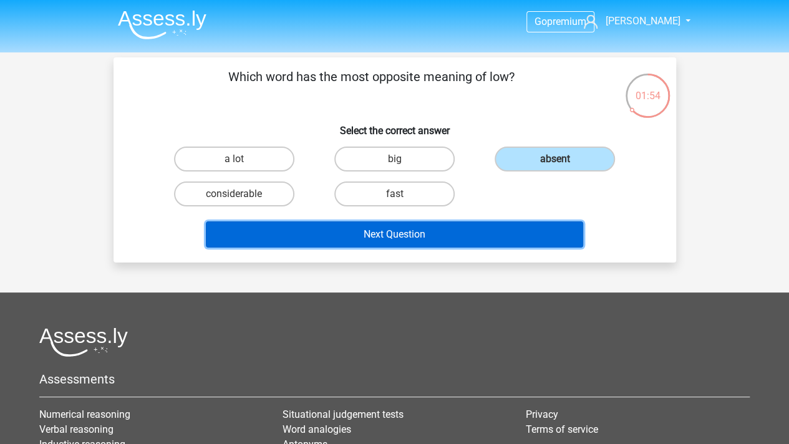
click at [508, 244] on button "Next Question" at bounding box center [394, 234] width 377 height 26
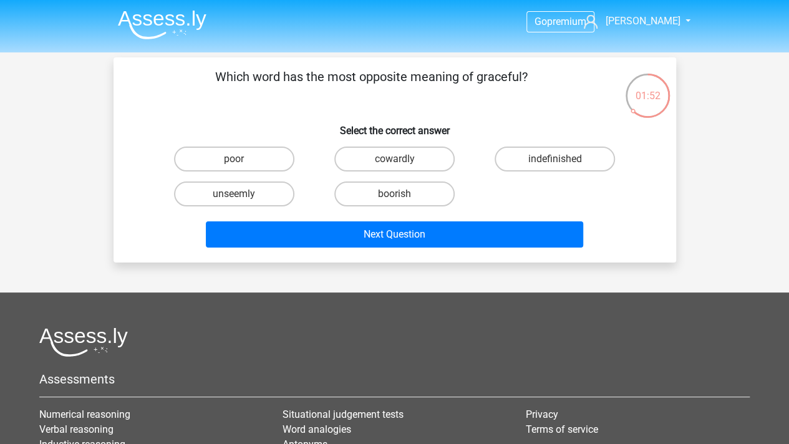
drag, startPoint x: 400, startPoint y: 79, endPoint x: 531, endPoint y: 77, distance: 131.6
click at [531, 77] on p "Which word has the most opposite meaning of graceful?" at bounding box center [371, 85] width 476 height 37
click at [266, 189] on label "unseemly" at bounding box center [234, 193] width 120 height 25
click at [242, 194] on input "unseemly" at bounding box center [238, 198] width 8 height 8
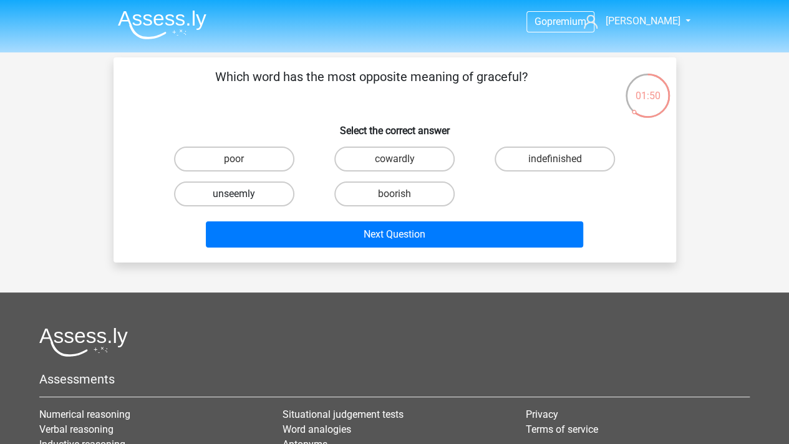
radio input "true"
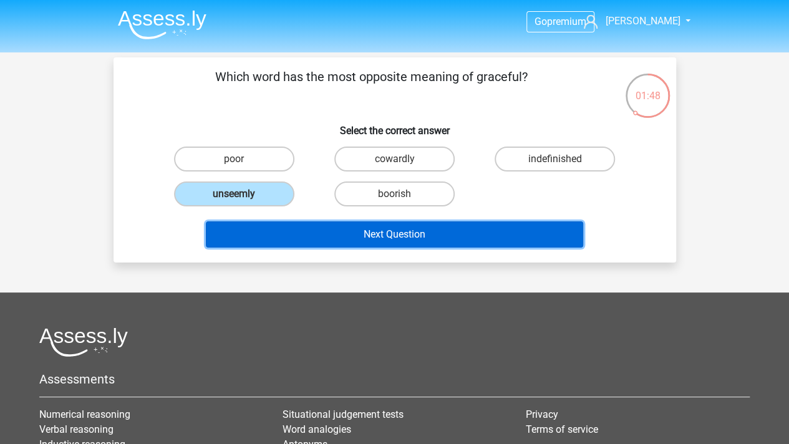
click at [464, 236] on button "Next Question" at bounding box center [394, 234] width 377 height 26
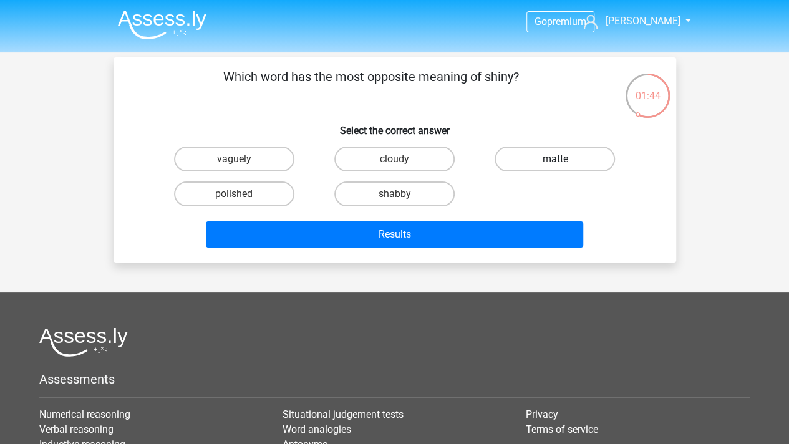
click at [540, 155] on label "matte" at bounding box center [555, 159] width 120 height 25
click at [555, 159] on input "matte" at bounding box center [559, 163] width 8 height 8
radio input "true"
click at [422, 154] on label "cloudy" at bounding box center [394, 159] width 120 height 25
click at [402, 159] on input "cloudy" at bounding box center [398, 163] width 8 height 8
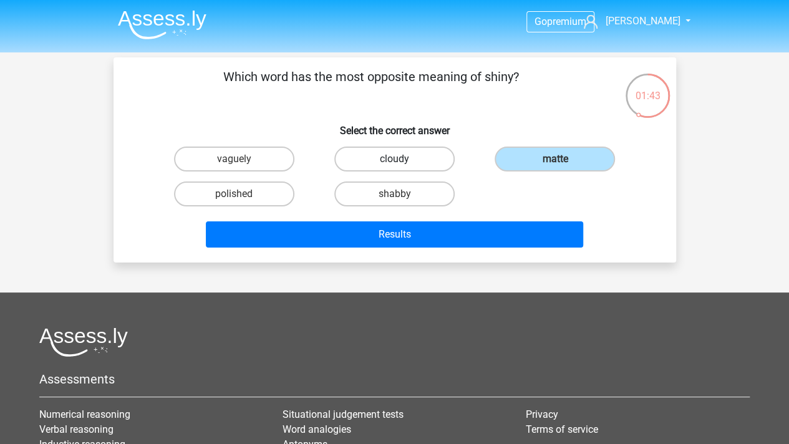
radio input "true"
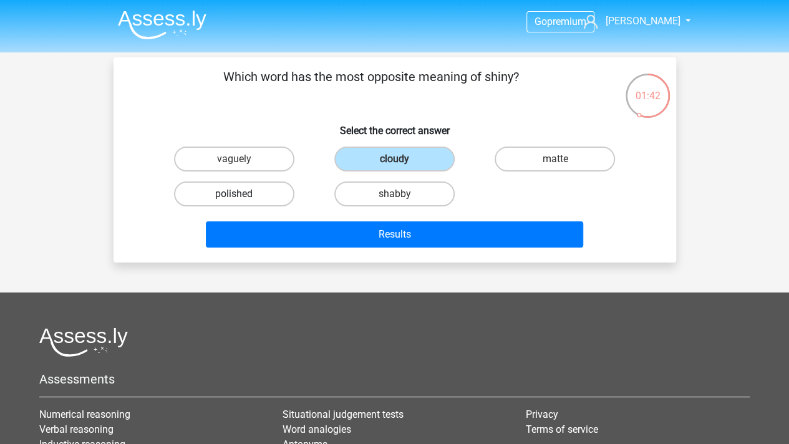
click at [234, 191] on label "polished" at bounding box center [234, 193] width 120 height 25
click at [234, 194] on input "polished" at bounding box center [238, 198] width 8 height 8
radio input "true"
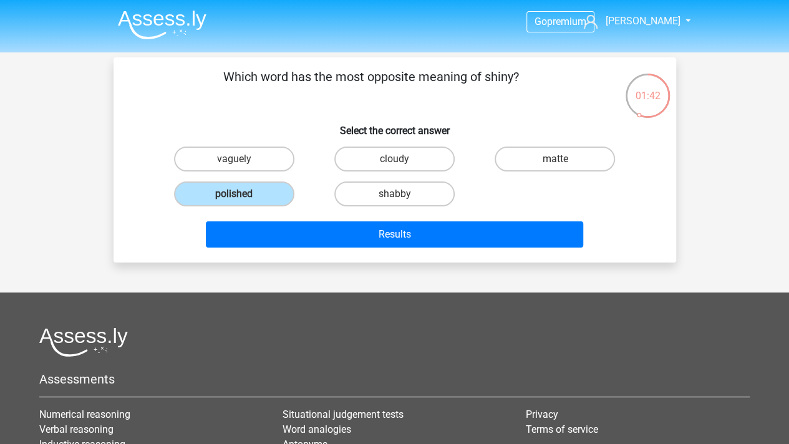
click at [234, 160] on input "vaguely" at bounding box center [238, 163] width 8 height 8
radio input "true"
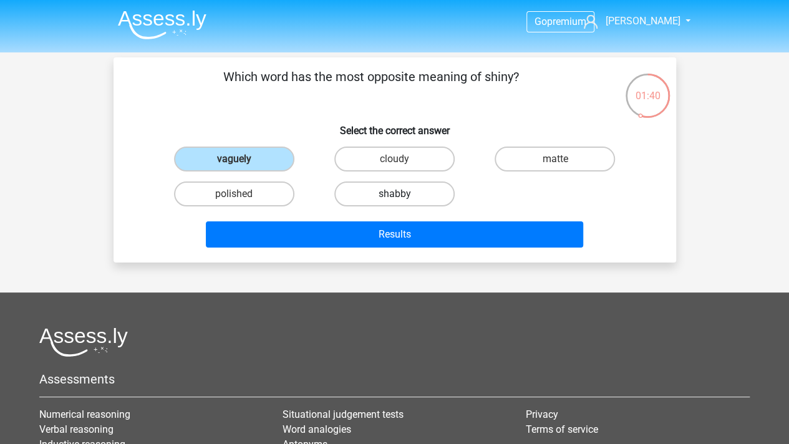
click at [423, 195] on label "shabby" at bounding box center [394, 193] width 120 height 25
click at [402, 195] on input "shabby" at bounding box center [398, 198] width 8 height 8
radio input "true"
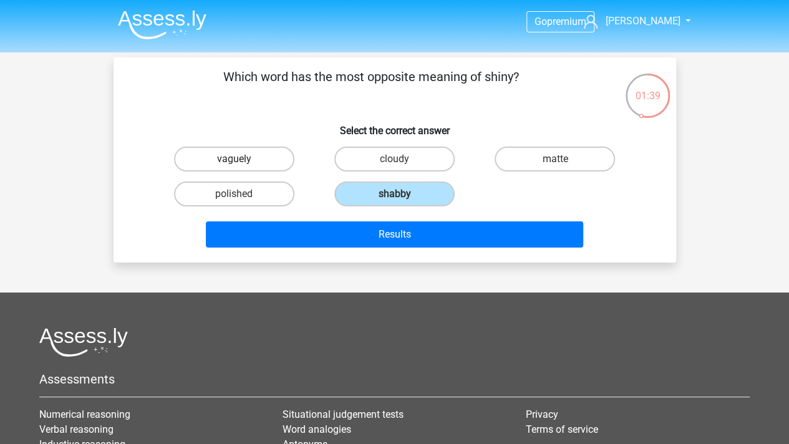
click at [258, 154] on label "vaguely" at bounding box center [234, 159] width 120 height 25
click at [242, 159] on input "vaguely" at bounding box center [238, 163] width 8 height 8
radio input "true"
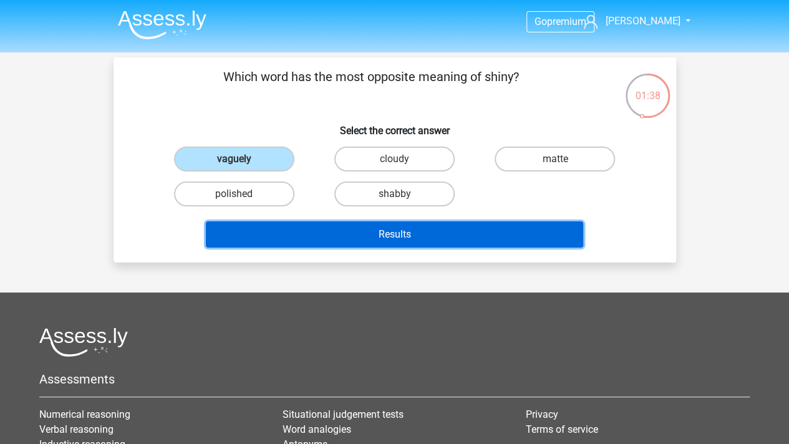
click at [497, 236] on button "Results" at bounding box center [394, 234] width 377 height 26
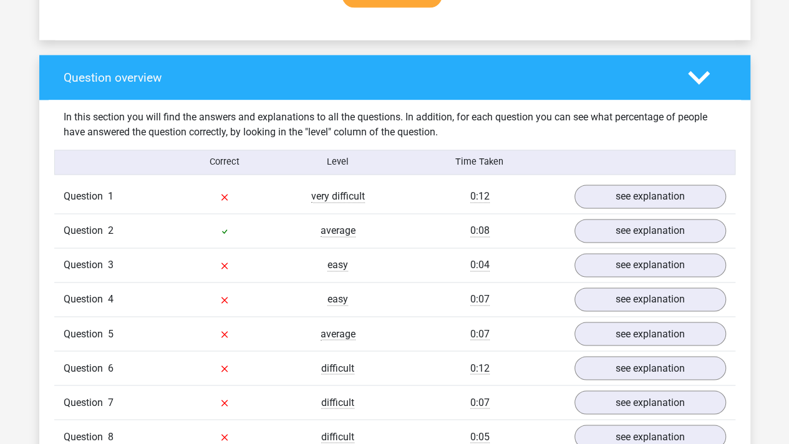
scroll to position [935, 0]
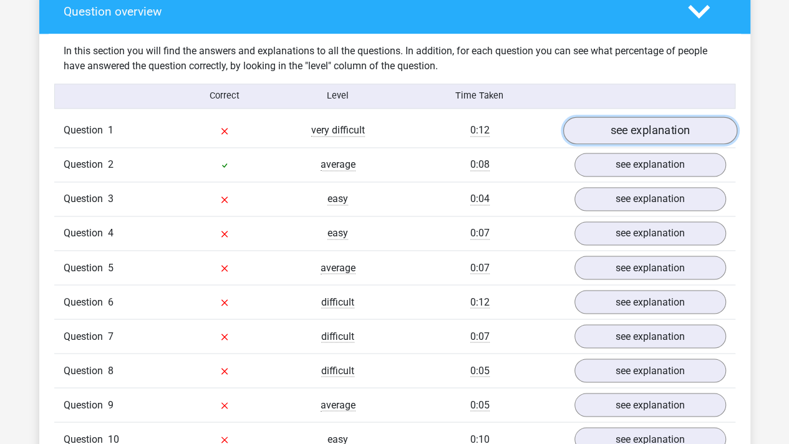
click at [668, 125] on link "see explanation" at bounding box center [649, 130] width 174 height 27
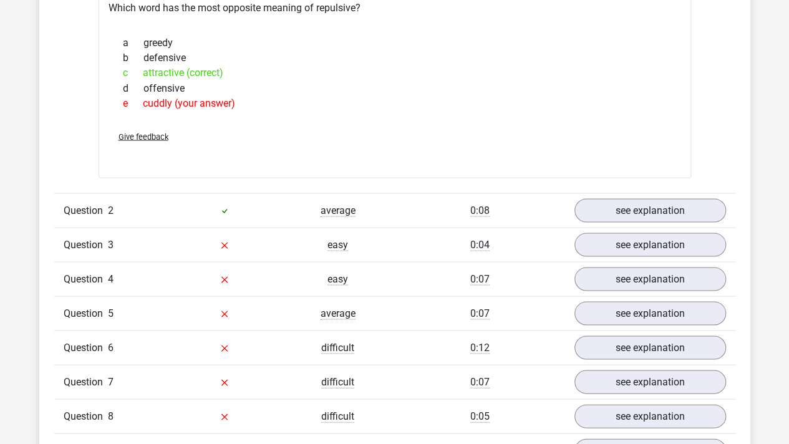
scroll to position [1122, 0]
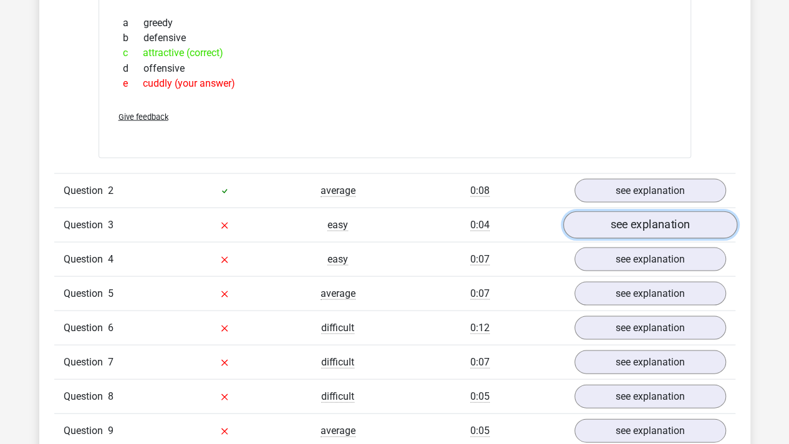
click at [663, 216] on link "see explanation" at bounding box center [649, 224] width 174 height 27
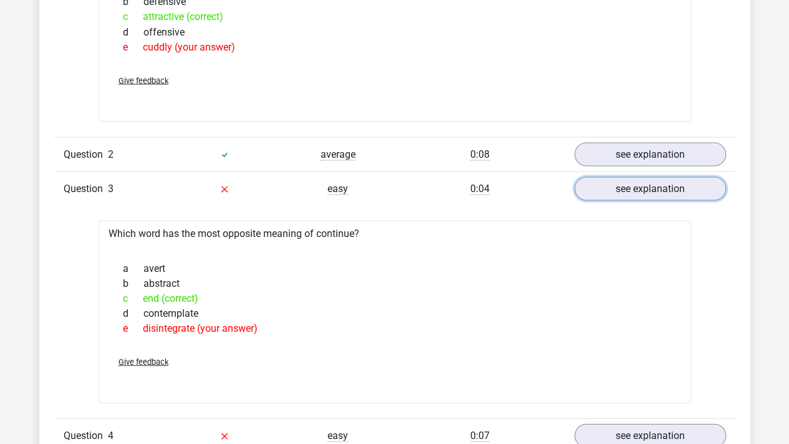
scroll to position [1185, 0]
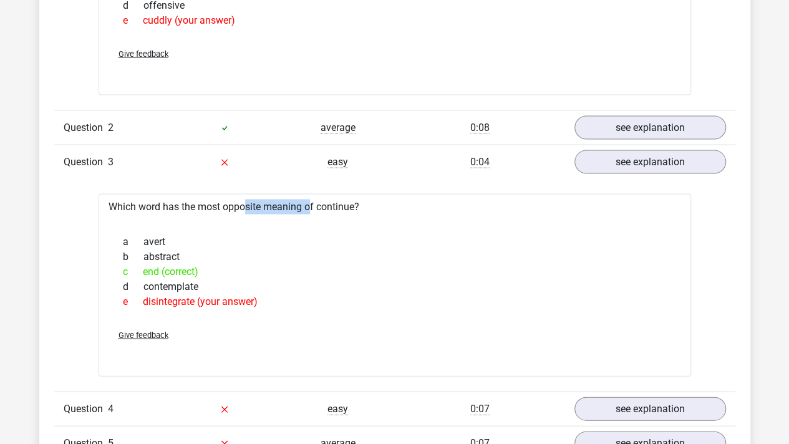
click at [268, 198] on div "Which word has the most opposite meaning of continue? a avert b abstract c end …" at bounding box center [395, 285] width 592 height 183
drag, startPoint x: 237, startPoint y: 303, endPoint x: 250, endPoint y: 302, distance: 13.1
click at [250, 302] on div "e disintegrate (your answer)" at bounding box center [394, 301] width 562 height 15
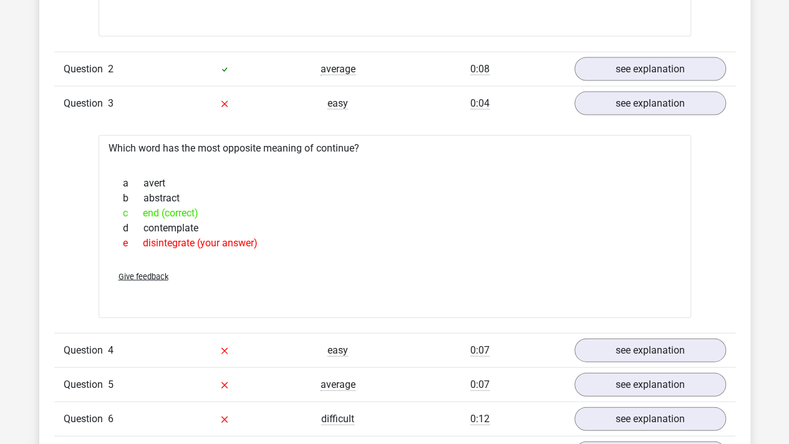
scroll to position [1434, 0]
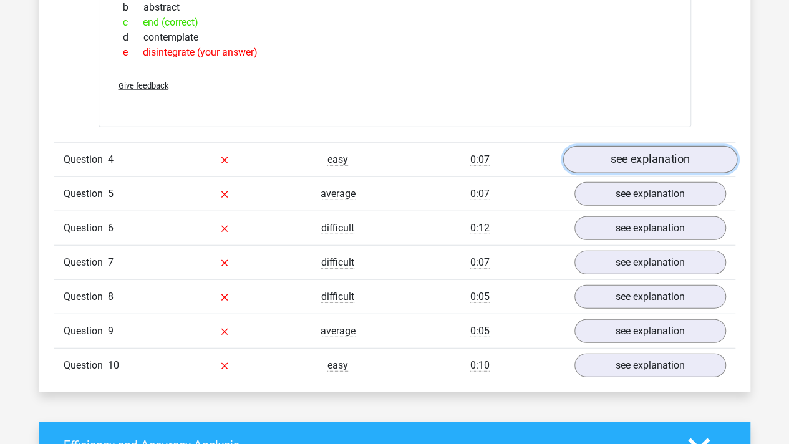
click at [609, 159] on link "see explanation" at bounding box center [649, 159] width 174 height 27
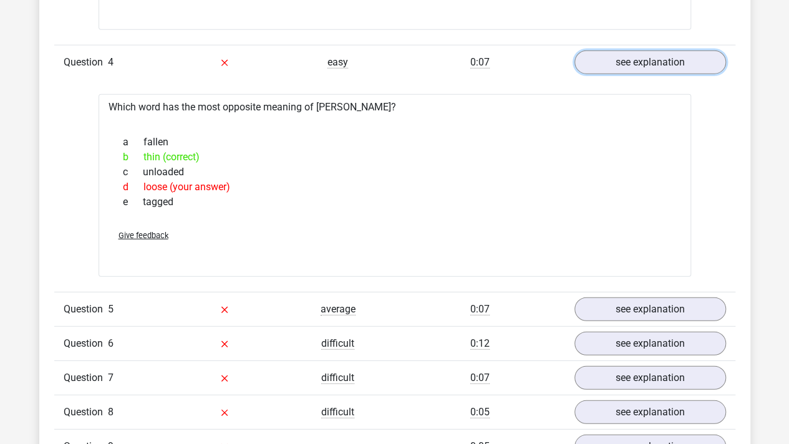
scroll to position [1559, 0]
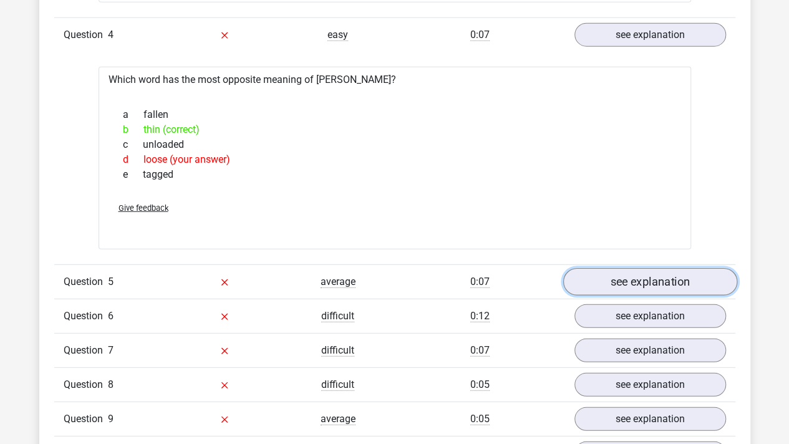
click at [629, 280] on link "see explanation" at bounding box center [649, 282] width 174 height 27
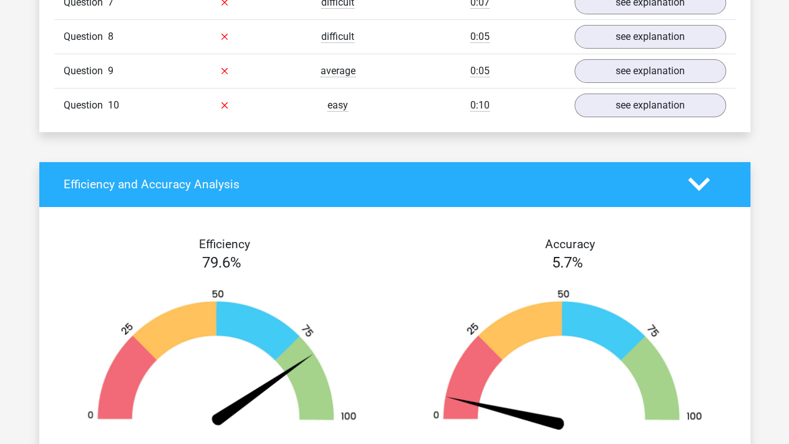
scroll to position [2245, 0]
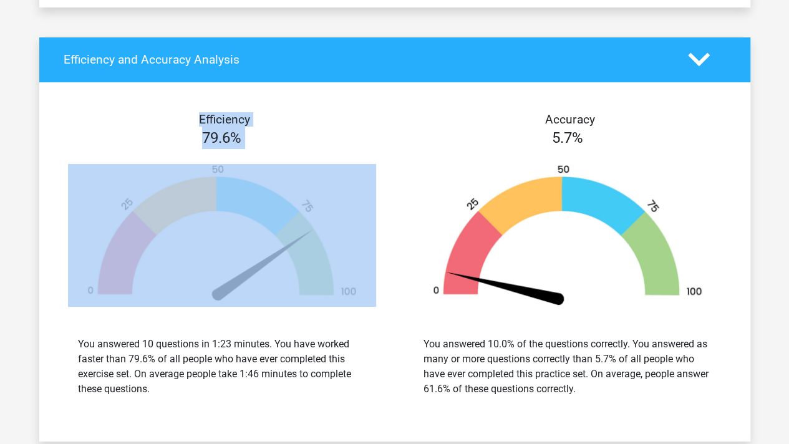
drag, startPoint x: 119, startPoint y: 95, endPoint x: 382, endPoint y: 193, distance: 280.0
click at [382, 193] on div "Efficiency 79.6% You answered 10 questions in 1:23 minutes. You have worked fas…" at bounding box center [394, 261] width 711 height 329
click at [382, 193] on div at bounding box center [222, 235] width 327 height 143
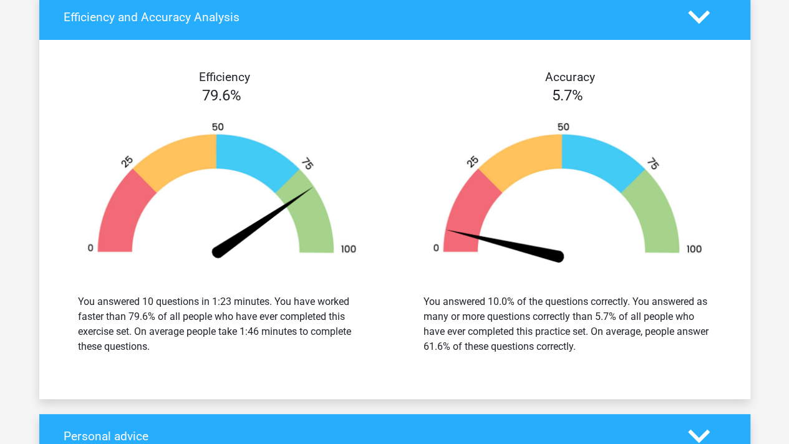
scroll to position [2307, 0]
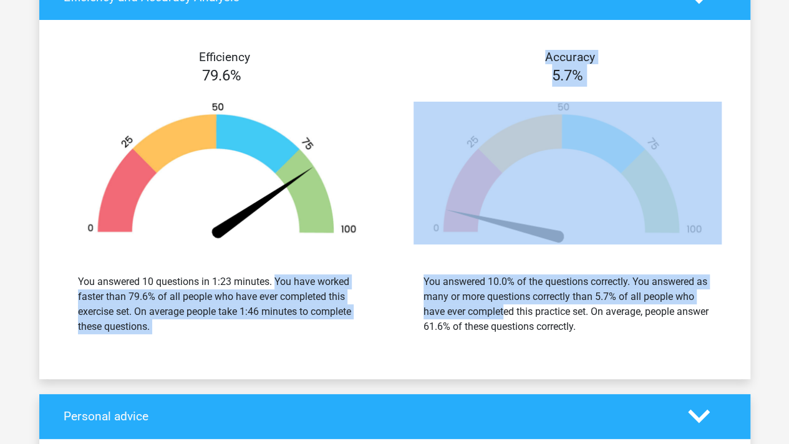
drag, startPoint x: 237, startPoint y: 261, endPoint x: 444, endPoint y: 309, distance: 212.5
click at [445, 309] on div "Efficiency 79.6% You answered 10 questions in 1:23 minutes. You have worked fas…" at bounding box center [394, 199] width 711 height 329
click at [444, 309] on div "You answered 10.0% of the questions correctly. You answered as many or more que…" at bounding box center [567, 304] width 288 height 60
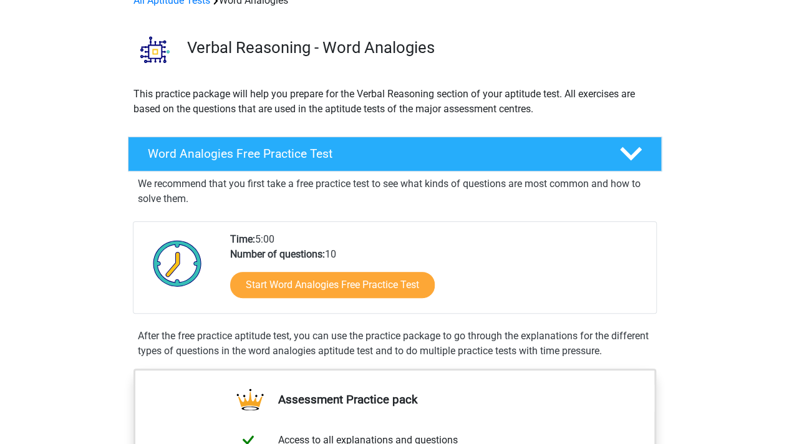
scroll to position [125, 0]
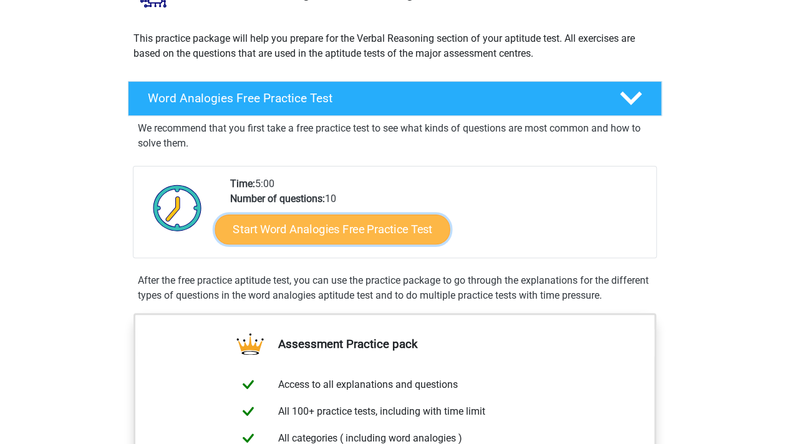
click at [321, 229] on link "Start Word Analogies Free Practice Test" at bounding box center [332, 229] width 235 height 30
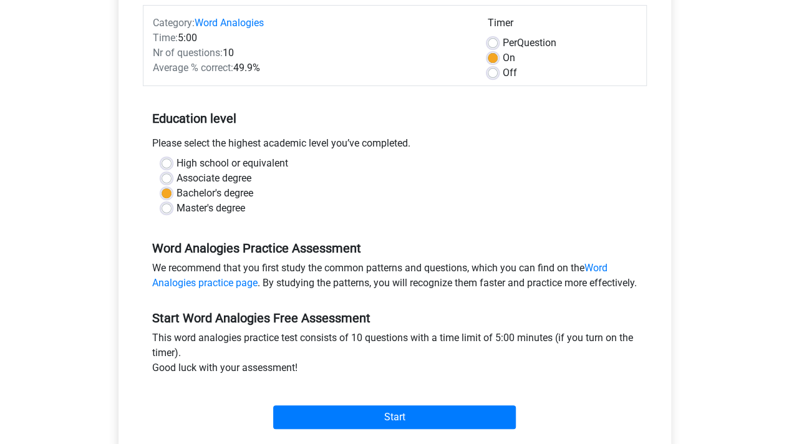
scroll to position [187, 0]
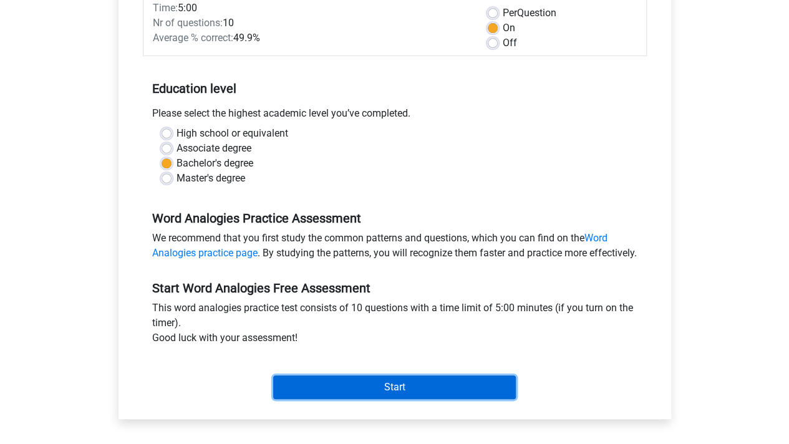
click at [413, 398] on input "Start" at bounding box center [394, 387] width 243 height 24
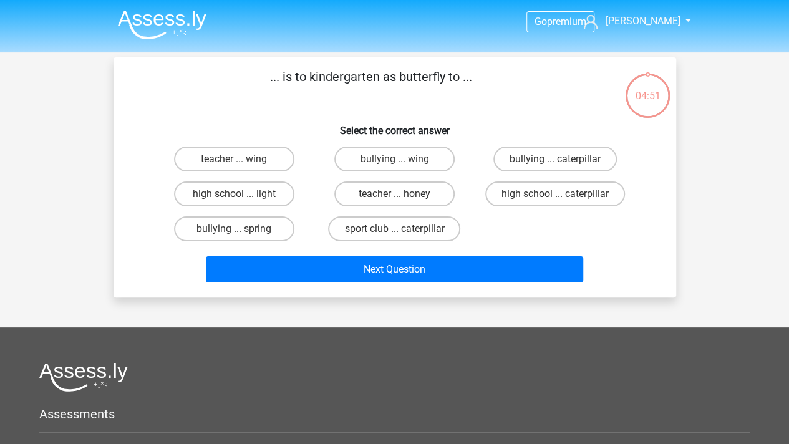
drag, startPoint x: 453, startPoint y: 79, endPoint x: 468, endPoint y: 79, distance: 15.6
click at [468, 79] on p "... is to kindergarten as butterfly to ..." at bounding box center [371, 85] width 476 height 37
drag, startPoint x: 505, startPoint y: 82, endPoint x: 261, endPoint y: 62, distance: 245.3
click at [261, 62] on div "... is to kindergarten as butterfly to ... Select the correct answer teacher ..…" at bounding box center [394, 177] width 562 height 240
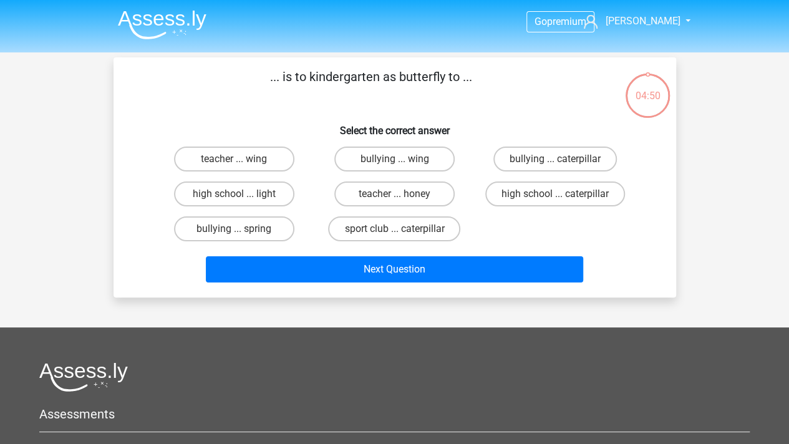
click at [261, 62] on div "... is to kindergarten as butterfly to ... Select the correct answer teacher ..…" at bounding box center [394, 177] width 562 height 240
click at [267, 158] on label "teacher ... wing" at bounding box center [234, 159] width 120 height 25
click at [242, 159] on input "teacher ... wing" at bounding box center [238, 163] width 8 height 8
radio input "true"
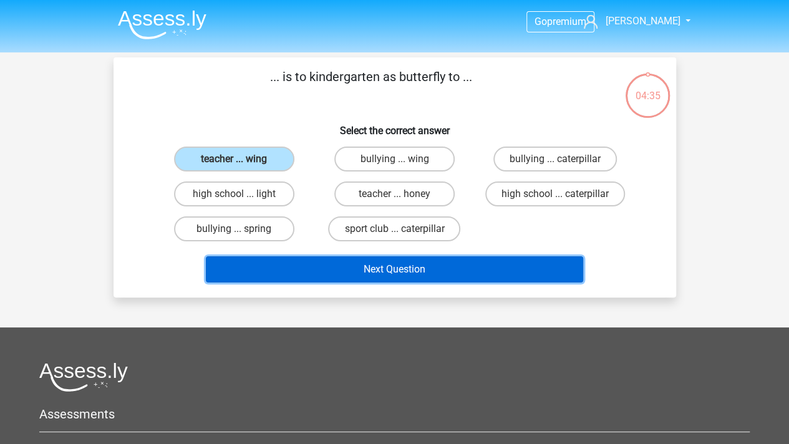
click at [390, 269] on button "Next Question" at bounding box center [394, 269] width 377 height 26
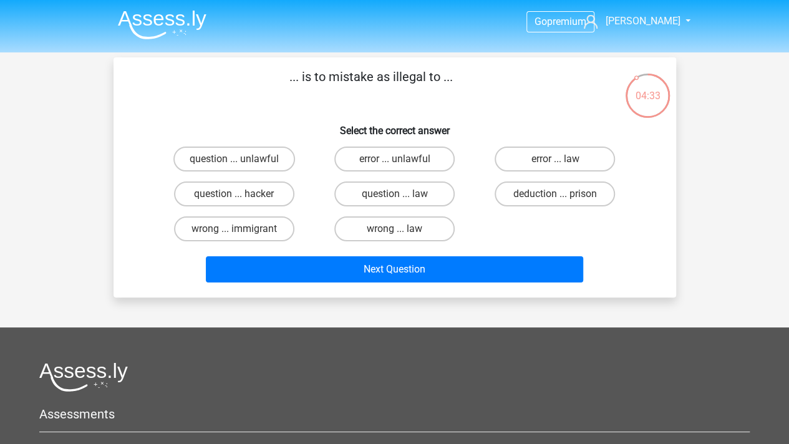
drag, startPoint x: 299, startPoint y: 78, endPoint x: 425, endPoint y: 78, distance: 126.0
click at [425, 78] on p "... is to mistake as illegal to ..." at bounding box center [371, 85] width 476 height 37
click at [397, 229] on input "wrong ... law" at bounding box center [398, 233] width 8 height 8
radio input "true"
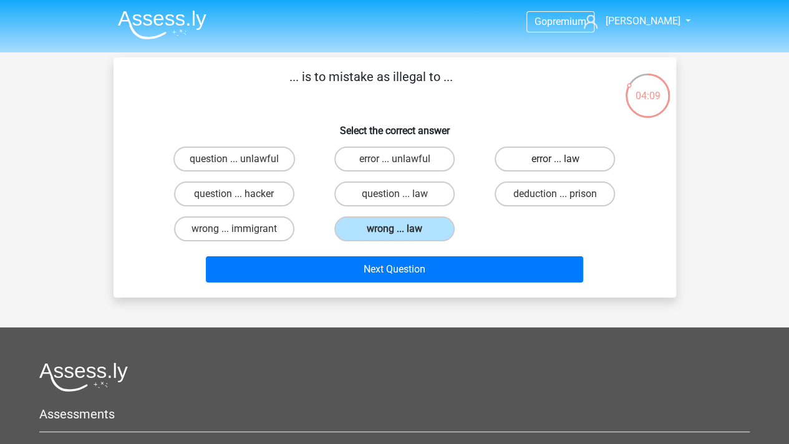
click at [541, 153] on label "error ... law" at bounding box center [555, 159] width 120 height 25
click at [555, 159] on input "error ... law" at bounding box center [559, 163] width 8 height 8
radio input "true"
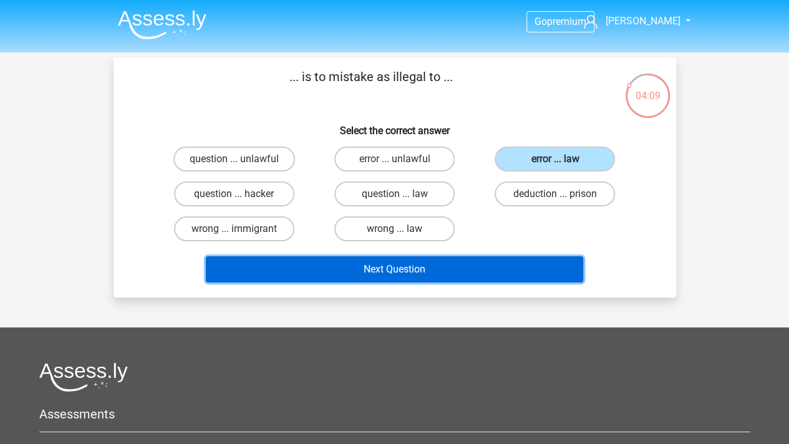
click at [463, 275] on button "Next Question" at bounding box center [394, 269] width 377 height 26
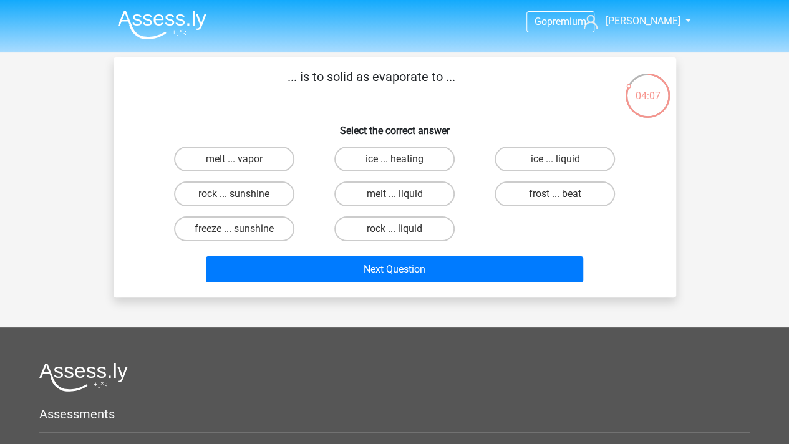
drag, startPoint x: 281, startPoint y: 79, endPoint x: 463, endPoint y: 79, distance: 182.1
click at [463, 79] on p "... is to solid as evaporate to ..." at bounding box center [371, 85] width 476 height 37
click at [356, 75] on p "... is to solid as evaporate to ..." at bounding box center [371, 85] width 476 height 37
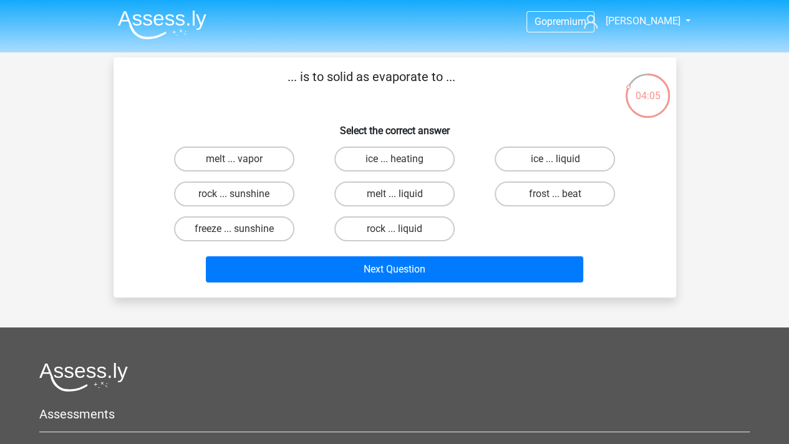
drag, startPoint x: 308, startPoint y: 75, endPoint x: 453, endPoint y: 75, distance: 144.7
click at [453, 75] on p "... is to solid as evaporate to ..." at bounding box center [371, 85] width 476 height 37
drag, startPoint x: 464, startPoint y: 75, endPoint x: 205, endPoint y: 75, distance: 259.4
click at [205, 75] on p "... is to solid as evaporate to ..." at bounding box center [371, 85] width 476 height 37
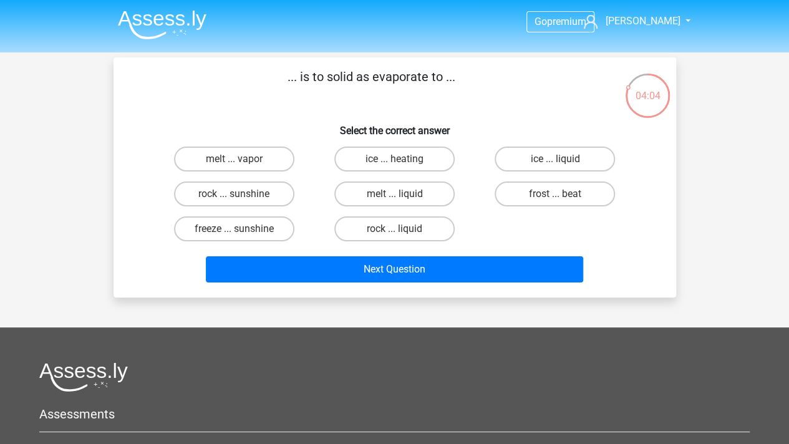
click at [237, 88] on p "... is to solid as evaporate to ..." at bounding box center [371, 85] width 476 height 37
click at [268, 224] on label "freeze ... sunshine" at bounding box center [234, 228] width 120 height 25
click at [242, 229] on input "freeze ... sunshine" at bounding box center [238, 233] width 8 height 8
radio input "true"
click at [529, 158] on label "ice ... liquid" at bounding box center [555, 159] width 120 height 25
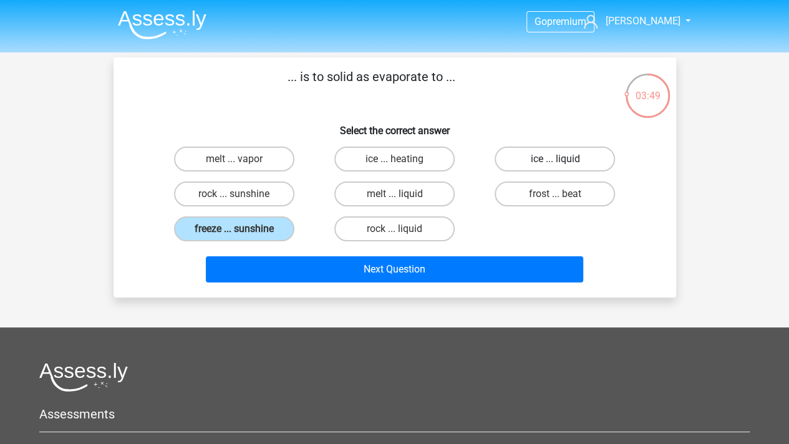
click at [555, 159] on input "ice ... liquid" at bounding box center [559, 163] width 8 height 8
radio input "true"
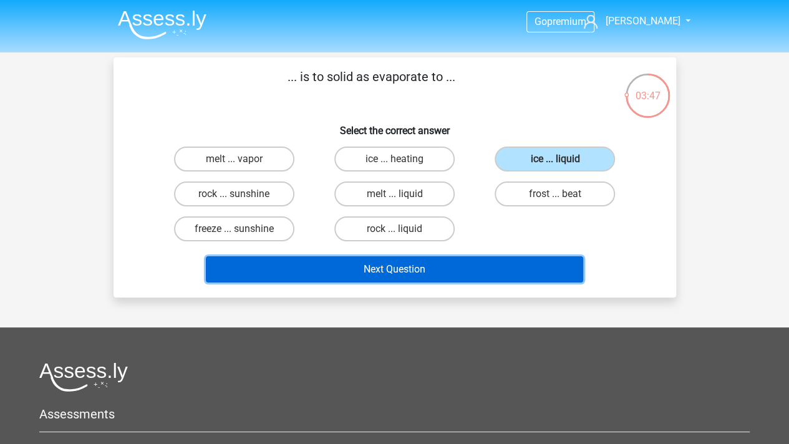
click at [503, 265] on button "Next Question" at bounding box center [394, 269] width 377 height 26
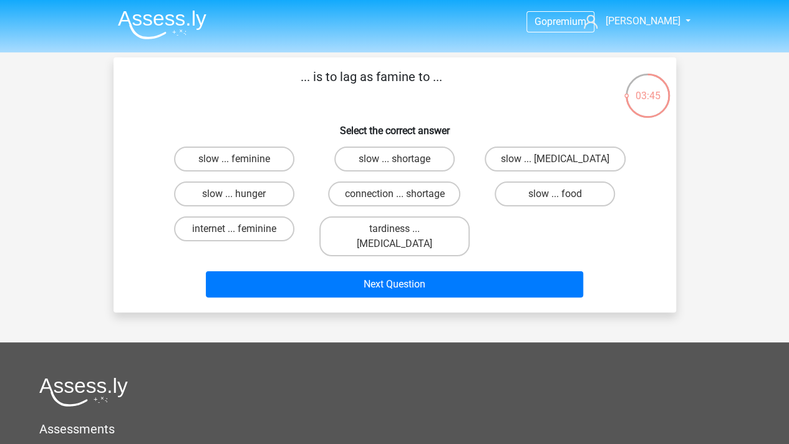
drag, startPoint x: 302, startPoint y: 75, endPoint x: 439, endPoint y: 75, distance: 136.6
click at [439, 75] on p "... is to lag as famine to ..." at bounding box center [371, 85] width 476 height 37
drag, startPoint x: 450, startPoint y: 75, endPoint x: 220, endPoint y: 70, distance: 229.5
click at [220, 70] on p "... is to lag as famine to ..." at bounding box center [371, 85] width 476 height 37
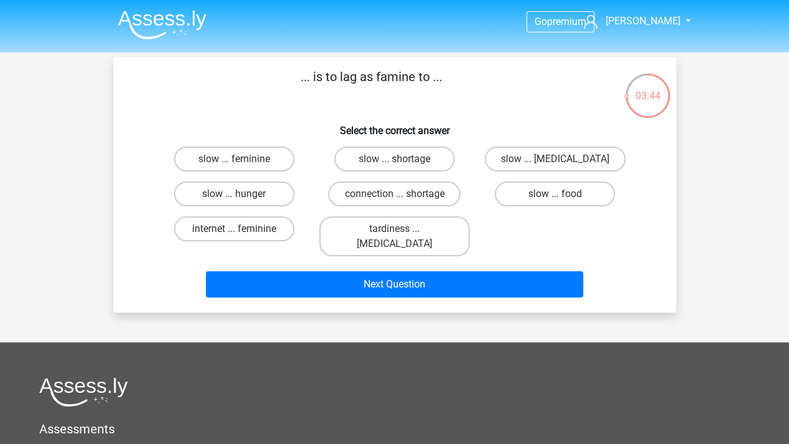
click at [220, 70] on p "... is to lag as famine to ..." at bounding box center [371, 85] width 476 height 37
click at [254, 76] on p "... is to lag as famine to ..." at bounding box center [371, 85] width 476 height 37
click at [402, 150] on label "slow ... shortage" at bounding box center [394, 159] width 120 height 25
click at [402, 159] on input "slow ... shortage" at bounding box center [398, 163] width 8 height 8
radio input "true"
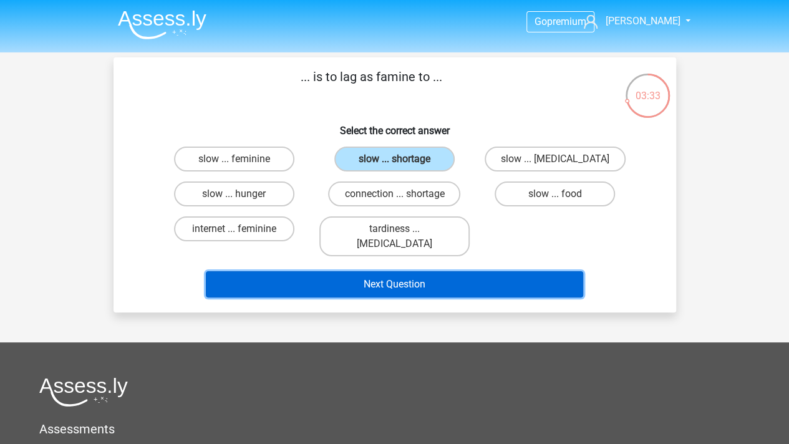
click at [425, 271] on button "Next Question" at bounding box center [394, 284] width 377 height 26
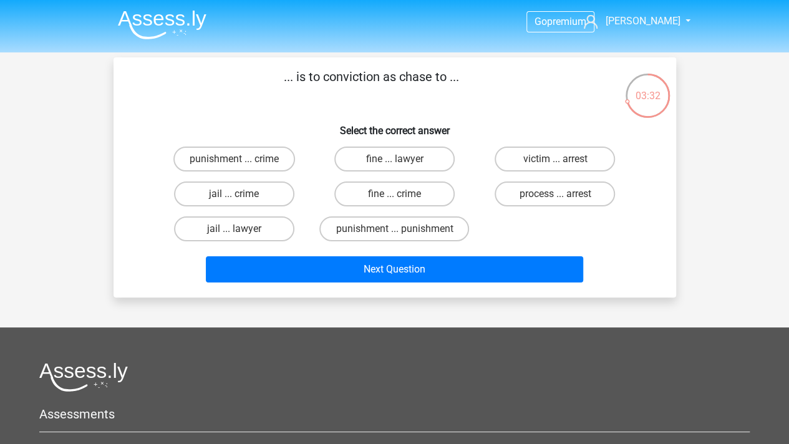
drag, startPoint x: 283, startPoint y: 72, endPoint x: 505, endPoint y: 78, distance: 222.1
click at [505, 78] on p "... is to conviction as chase to ..." at bounding box center [371, 85] width 476 height 37
click at [274, 77] on p "... is to conviction as chase to ..." at bounding box center [371, 85] width 476 height 37
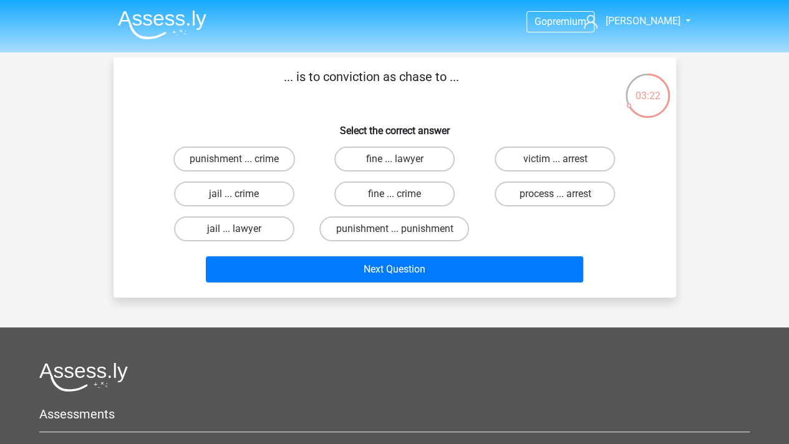
click at [531, 107] on div "... is to conviction as chase to ... Select the correct answer punishment ... c…" at bounding box center [394, 177] width 552 height 220
drag, startPoint x: 413, startPoint y: 127, endPoint x: 466, endPoint y: 127, distance: 53.0
click at [466, 127] on h6 "Select the correct answer" at bounding box center [394, 126] width 523 height 22
drag, startPoint x: 272, startPoint y: 84, endPoint x: 518, endPoint y: 99, distance: 246.7
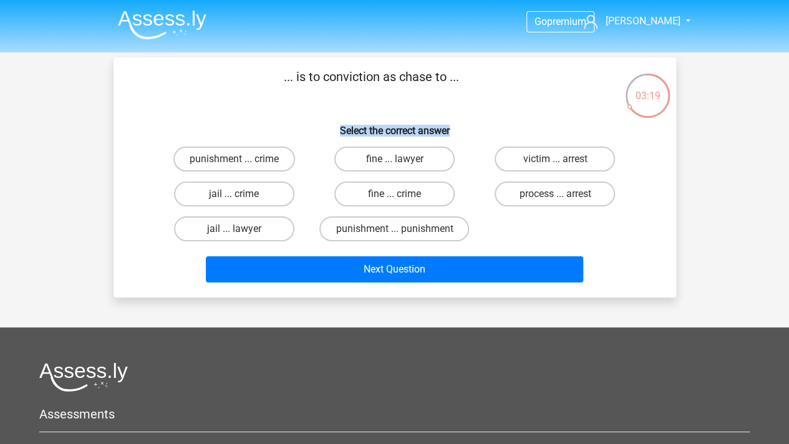
click at [519, 99] on p "... is to conviction as chase to ..." at bounding box center [371, 85] width 476 height 37
click at [518, 99] on p "... is to conviction as chase to ..." at bounding box center [371, 85] width 476 height 37
click at [402, 196] on input "fine ... crime" at bounding box center [398, 198] width 8 height 8
radio input "true"
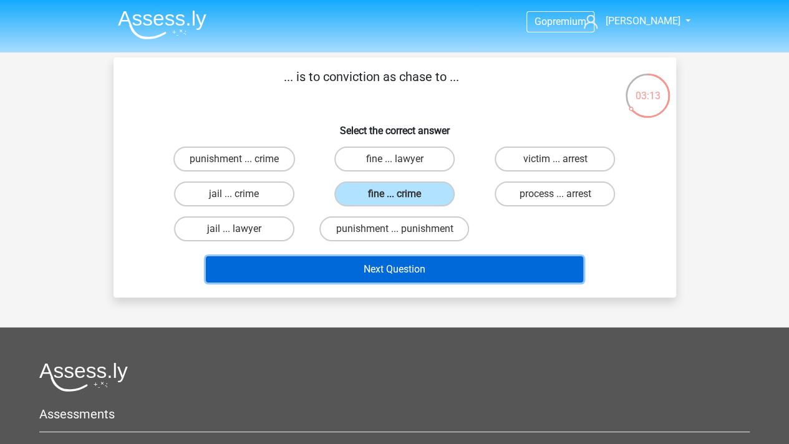
click at [423, 275] on button "Next Question" at bounding box center [394, 269] width 377 height 26
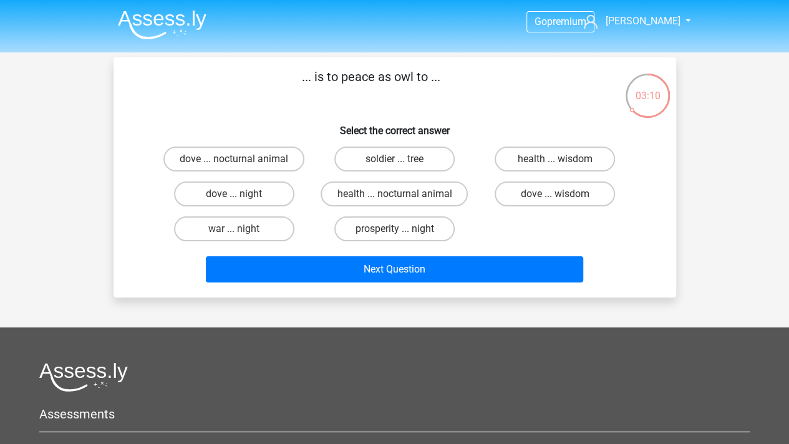
drag, startPoint x: 308, startPoint y: 79, endPoint x: 460, endPoint y: 79, distance: 152.2
click at [460, 79] on p "... is to peace as owl to ..." at bounding box center [371, 85] width 476 height 37
drag, startPoint x: 475, startPoint y: 79, endPoint x: 290, endPoint y: 76, distance: 184.6
click at [290, 76] on p "... is to peace as owl to ..." at bounding box center [371, 85] width 476 height 37
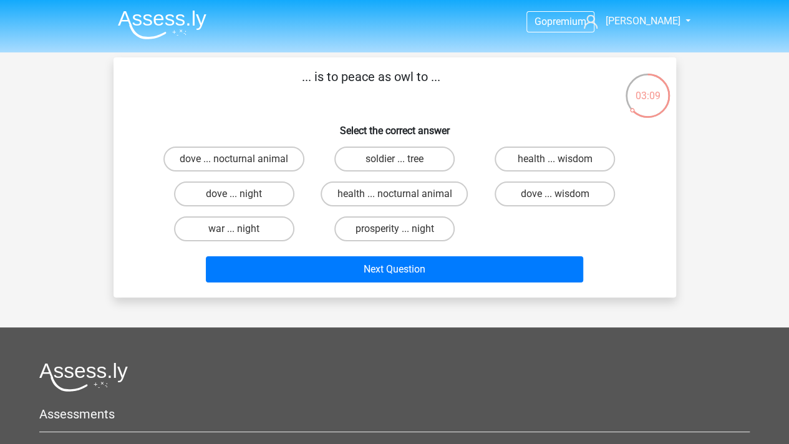
click at [276, 104] on p "... is to peace as owl to ..." at bounding box center [371, 85] width 476 height 37
click at [388, 228] on label "prosperity ... night" at bounding box center [394, 228] width 120 height 25
click at [394, 229] on input "prosperity ... night" at bounding box center [398, 233] width 8 height 8
radio input "true"
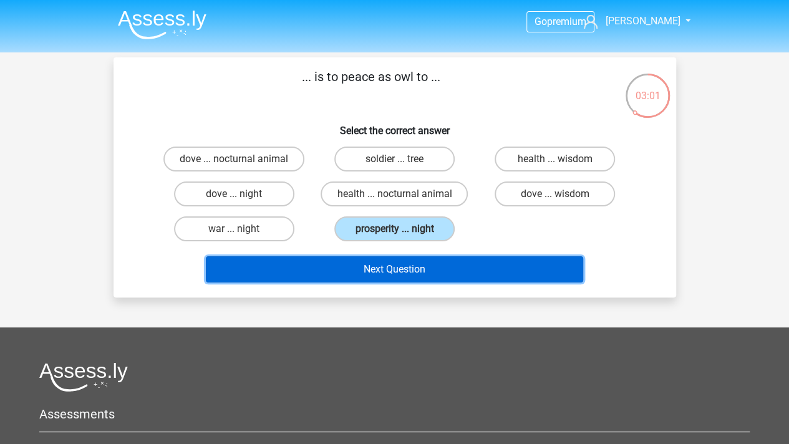
click at [439, 268] on button "Next Question" at bounding box center [394, 269] width 377 height 26
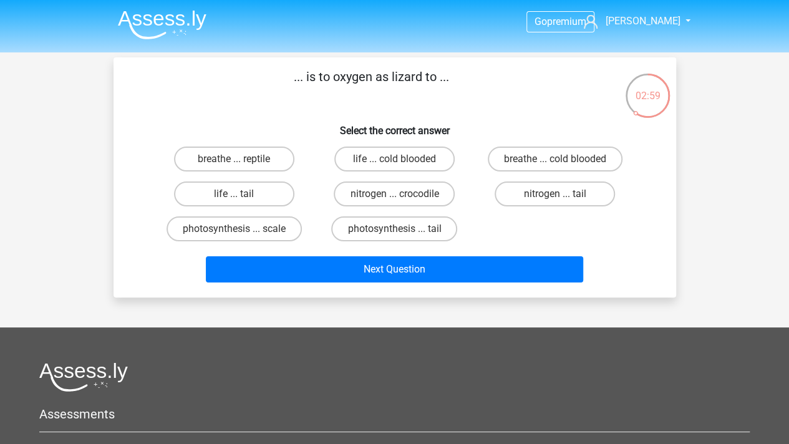
drag, startPoint x: 296, startPoint y: 77, endPoint x: 445, endPoint y: 79, distance: 149.7
click at [445, 79] on p "... is to oxygen as lizard to ..." at bounding box center [371, 85] width 476 height 37
click at [468, 79] on p "... is to oxygen as lizard to ..." at bounding box center [371, 85] width 476 height 37
drag, startPoint x: 463, startPoint y: 79, endPoint x: 304, endPoint y: 77, distance: 158.4
click at [304, 77] on p "... is to oxygen as lizard to ..." at bounding box center [371, 85] width 476 height 37
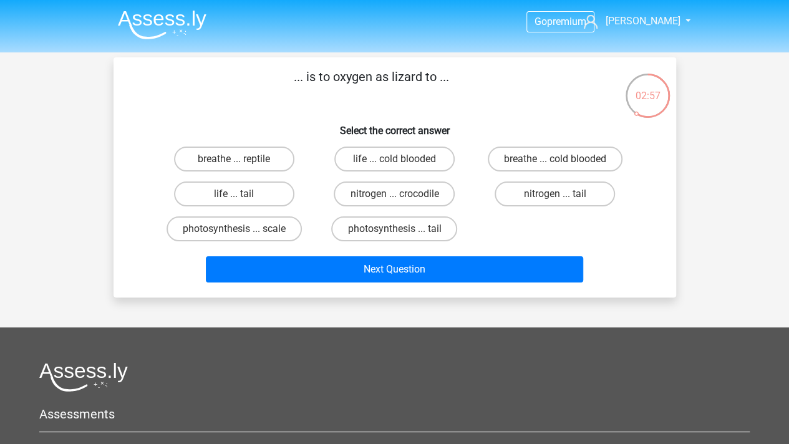
click at [304, 77] on p "... is to oxygen as lizard to ..." at bounding box center [371, 85] width 476 height 37
drag, startPoint x: 273, startPoint y: 78, endPoint x: 516, endPoint y: 81, distance: 243.8
click at [516, 81] on p "... is to oxygen as lizard to ..." at bounding box center [371, 85] width 476 height 37
click at [374, 230] on label "photosynthesis ... tail" at bounding box center [394, 228] width 126 height 25
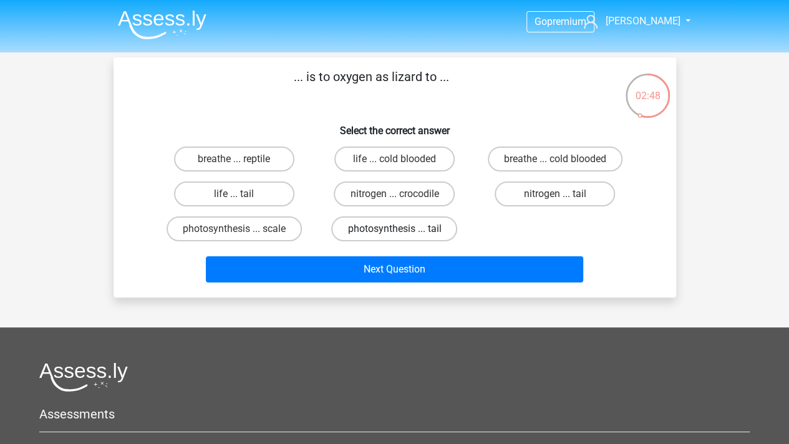
click at [394, 230] on input "photosynthesis ... tail" at bounding box center [398, 233] width 8 height 8
radio input "true"
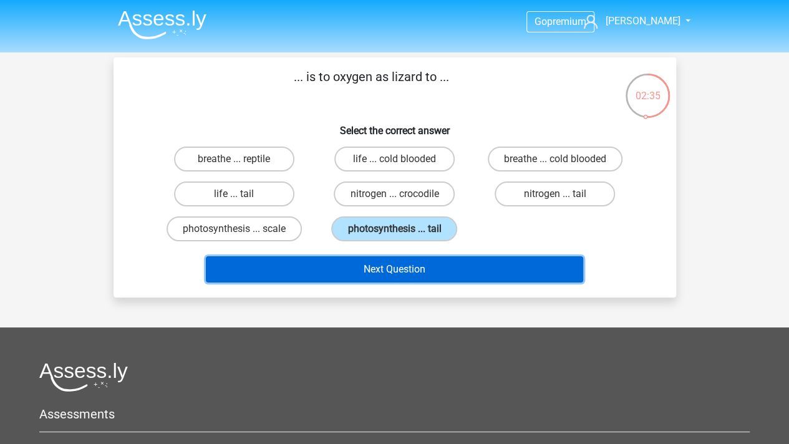
click at [508, 277] on button "Next Question" at bounding box center [394, 269] width 377 height 26
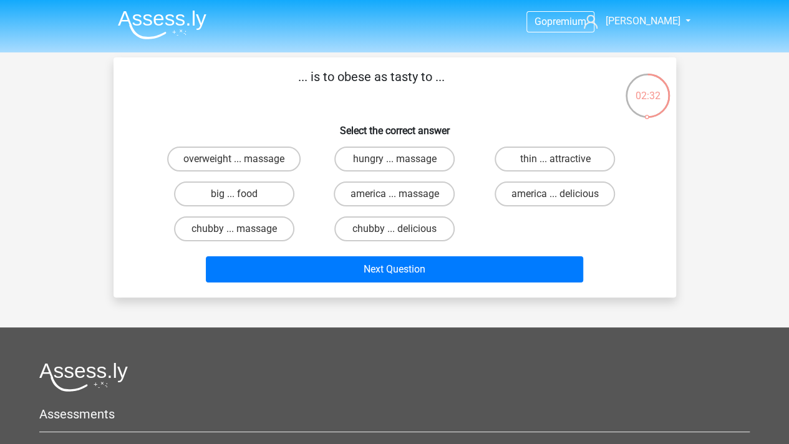
drag, startPoint x: 297, startPoint y: 82, endPoint x: 445, endPoint y: 96, distance: 148.5
click at [445, 96] on p "... is to obese as tasty to ..." at bounding box center [371, 85] width 476 height 37
drag, startPoint x: 289, startPoint y: 83, endPoint x: 491, endPoint y: 82, distance: 202.7
click at [491, 82] on p "... is to obese as tasty to ..." at bounding box center [371, 85] width 476 height 37
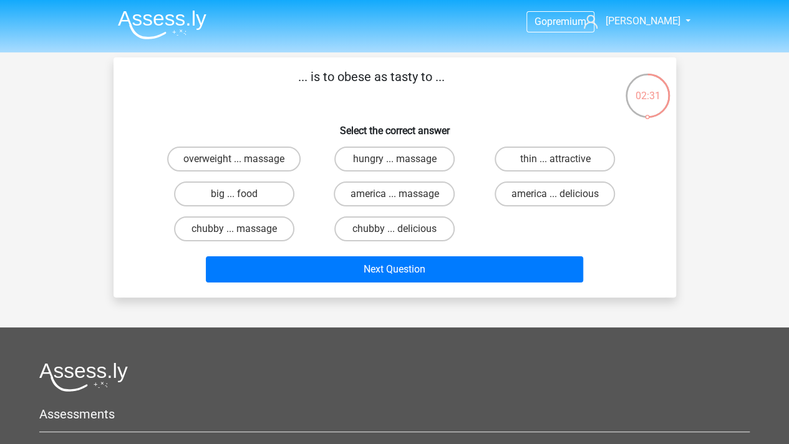
click at [491, 82] on p "... is to obese as tasty to ..." at bounding box center [371, 85] width 476 height 37
click at [275, 160] on label "overweight ... massage" at bounding box center [233, 159] width 133 height 25
click at [242, 160] on input "overweight ... massage" at bounding box center [238, 163] width 8 height 8
radio input "true"
click at [271, 193] on label "big ... food" at bounding box center [234, 193] width 120 height 25
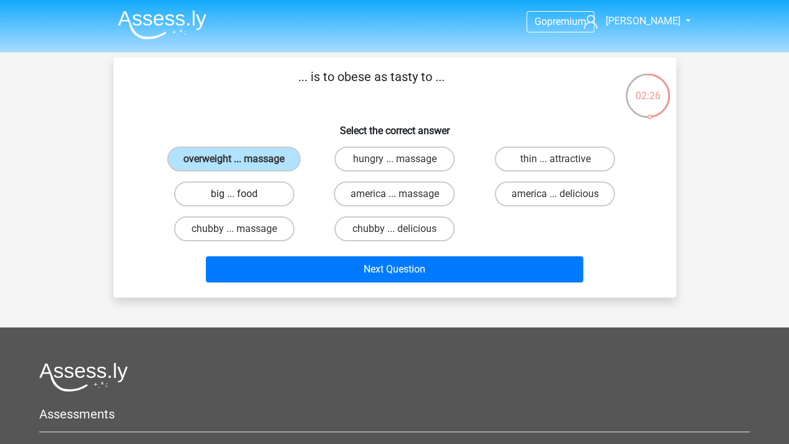
click at [242, 194] on input "big ... food" at bounding box center [238, 198] width 8 height 8
radio input "true"
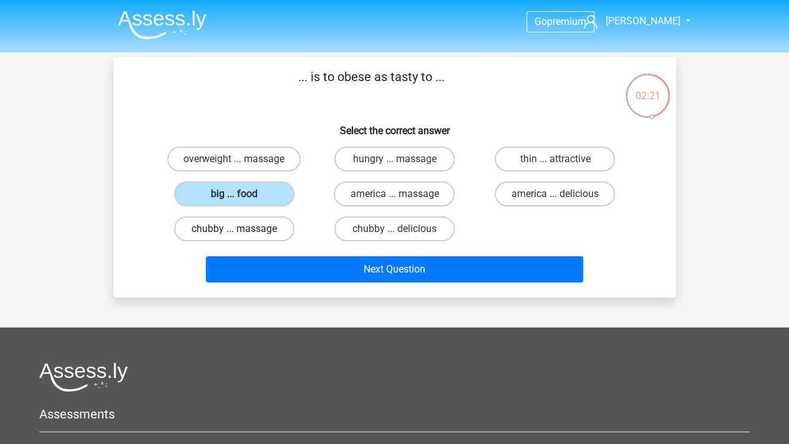
click at [270, 229] on label "chubby ... massage" at bounding box center [234, 228] width 120 height 25
click at [242, 229] on input "chubby ... massage" at bounding box center [238, 233] width 8 height 8
radio input "true"
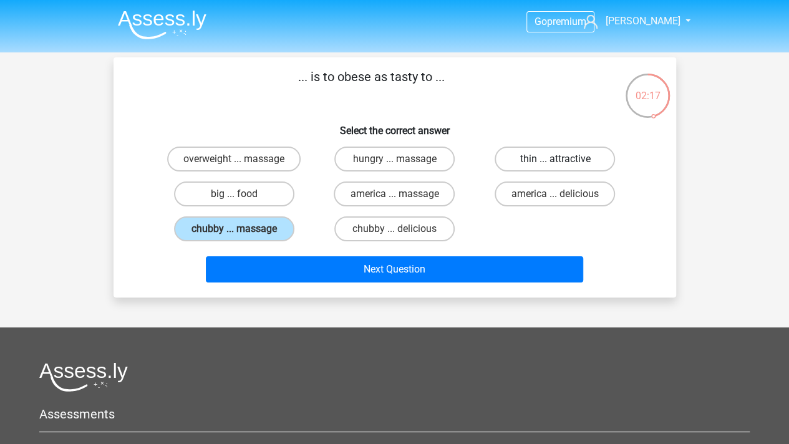
click at [532, 163] on label "thin ... attractive" at bounding box center [555, 159] width 120 height 25
click at [555, 163] on input "thin ... attractive" at bounding box center [559, 163] width 8 height 8
radio input "true"
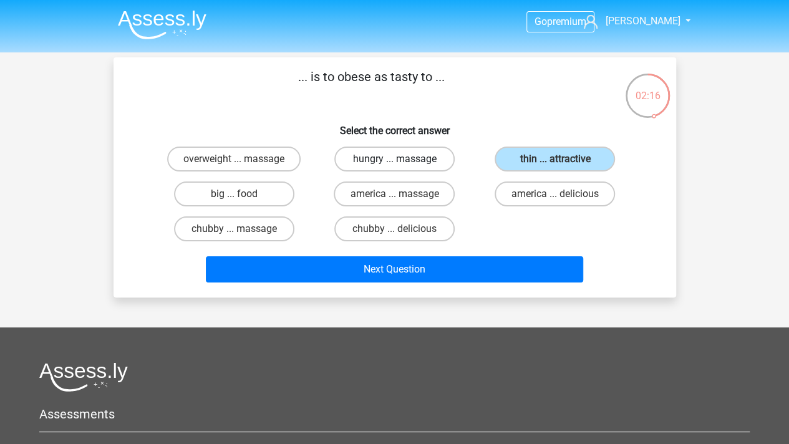
click at [408, 160] on label "hungry ... massage" at bounding box center [394, 159] width 120 height 25
click at [402, 160] on input "hungry ... massage" at bounding box center [398, 163] width 8 height 8
radio input "true"
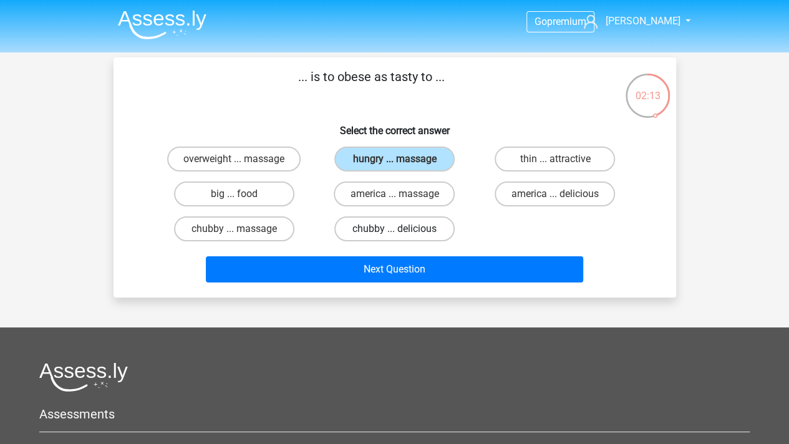
click at [418, 226] on label "chubby ... delicious" at bounding box center [394, 228] width 120 height 25
click at [402, 229] on input "chubby ... delicious" at bounding box center [398, 233] width 8 height 8
radio input "true"
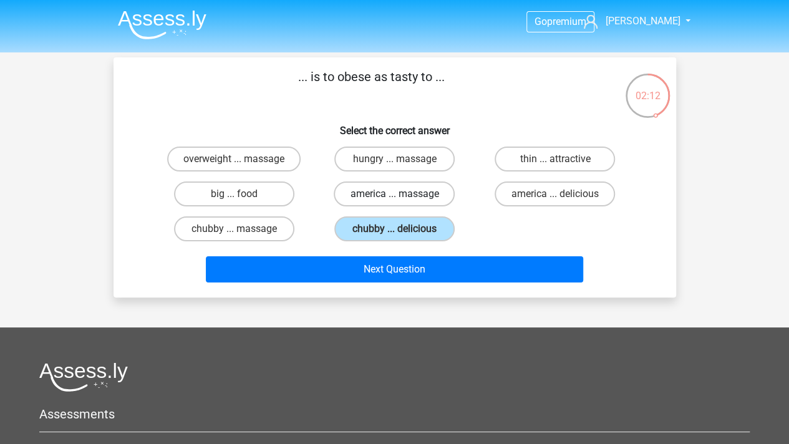
click at [418, 196] on label "america ... massage" at bounding box center [394, 193] width 121 height 25
click at [402, 196] on input "america ... massage" at bounding box center [398, 198] width 8 height 8
radio input "true"
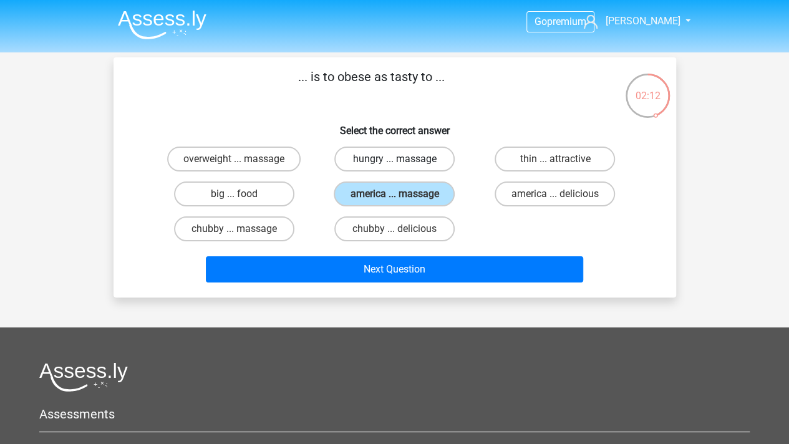
click at [413, 165] on label "hungry ... massage" at bounding box center [394, 159] width 120 height 25
click at [402, 165] on input "hungry ... massage" at bounding box center [398, 163] width 8 height 8
radio input "true"
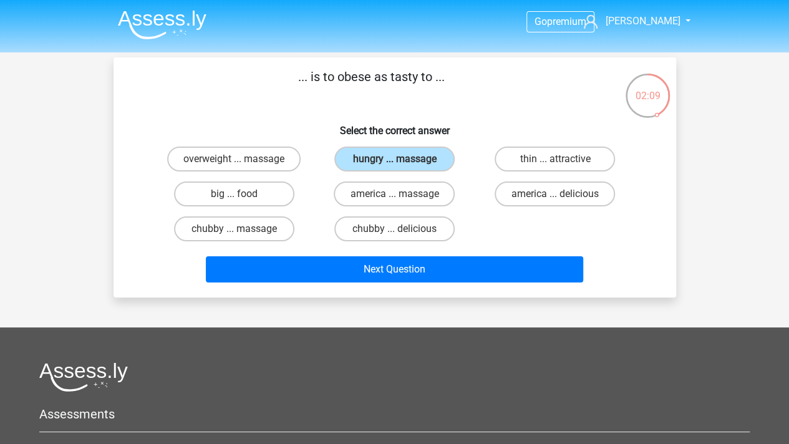
drag, startPoint x: 369, startPoint y: 93, endPoint x: 462, endPoint y: 83, distance: 93.4
click at [429, 93] on p "... is to obese as tasty to ..." at bounding box center [371, 85] width 476 height 37
click at [485, 79] on p "... is to obese as tasty to ..." at bounding box center [371, 85] width 476 height 37
click at [251, 229] on label "chubby ... massage" at bounding box center [234, 228] width 120 height 25
click at [242, 229] on input "chubby ... massage" at bounding box center [238, 233] width 8 height 8
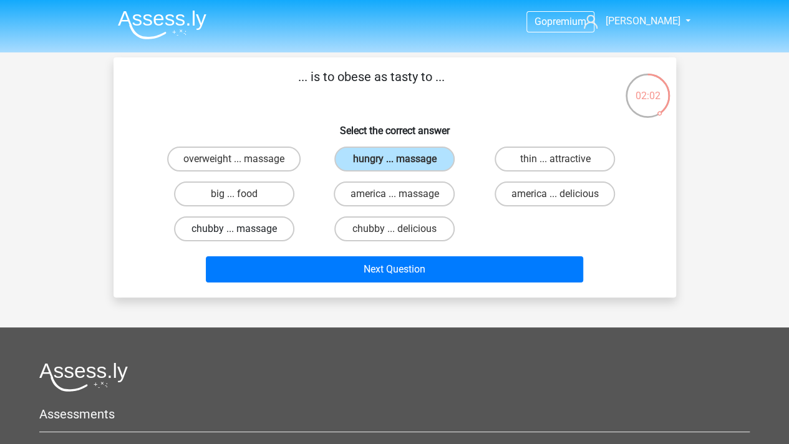
radio input "true"
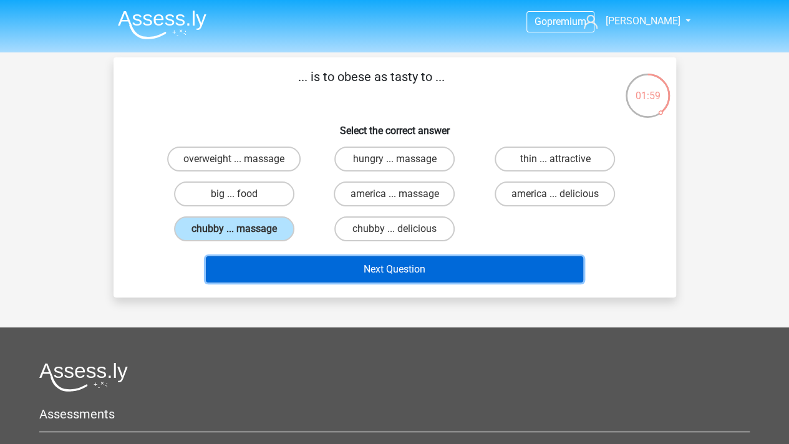
click at [509, 274] on button "Next Question" at bounding box center [394, 269] width 377 height 26
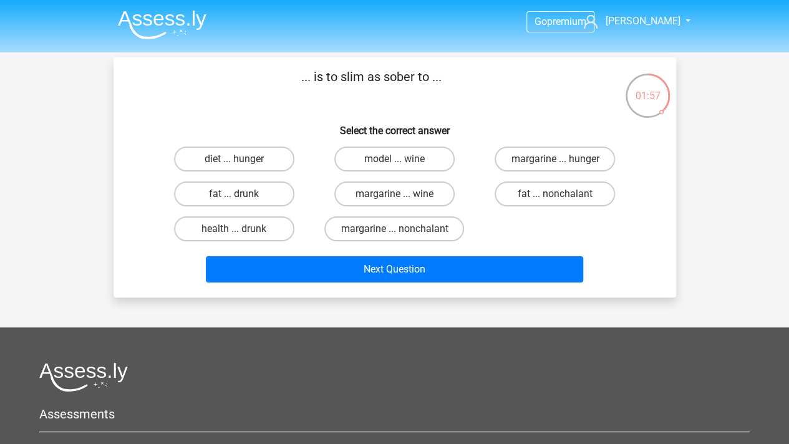
drag, startPoint x: 315, startPoint y: 75, endPoint x: 518, endPoint y: 74, distance: 203.3
click at [518, 74] on p "... is to slim as sober to ..." at bounding box center [371, 85] width 476 height 37
drag, startPoint x: 384, startPoint y: 72, endPoint x: 415, endPoint y: 72, distance: 31.2
click at [415, 72] on p "... is to slim as sober to ..." at bounding box center [371, 85] width 476 height 37
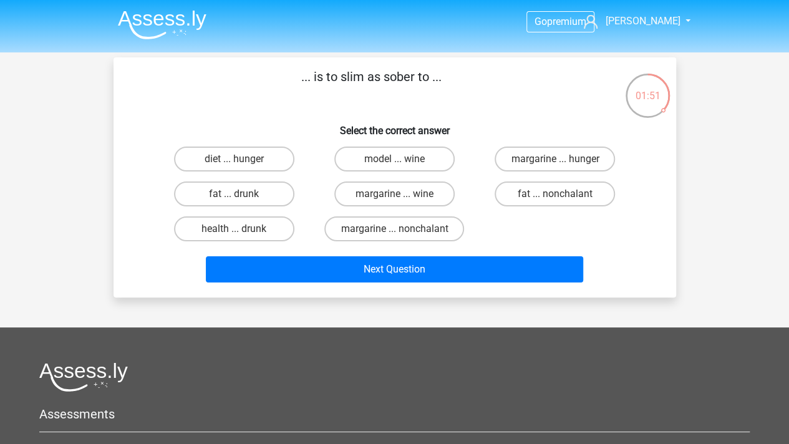
click at [529, 223] on div "diet ... hunger model ... wine margarine ... hunger fat ... drunk margarine ...…" at bounding box center [394, 194] width 481 height 105
click at [541, 197] on label "fat ... nonchalant" at bounding box center [555, 193] width 120 height 25
click at [555, 197] on input "fat ... nonchalant" at bounding box center [559, 198] width 8 height 8
radio input "true"
click at [222, 194] on label "fat ... drunk" at bounding box center [234, 193] width 120 height 25
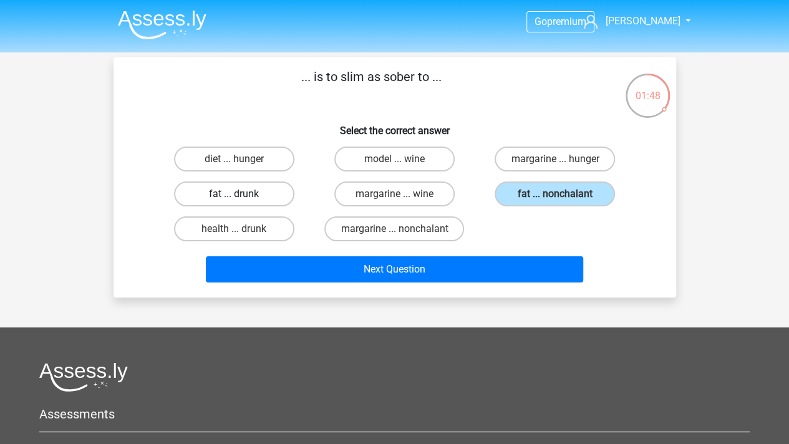
click at [234, 194] on input "fat ... drunk" at bounding box center [238, 198] width 8 height 8
radio input "true"
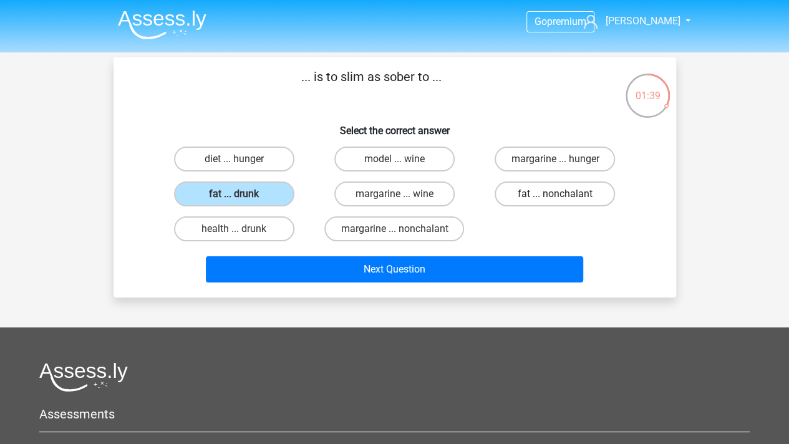
click at [563, 197] on label "fat ... nonchalant" at bounding box center [555, 193] width 120 height 25
click at [563, 197] on input "fat ... nonchalant" at bounding box center [559, 198] width 8 height 8
radio input "true"
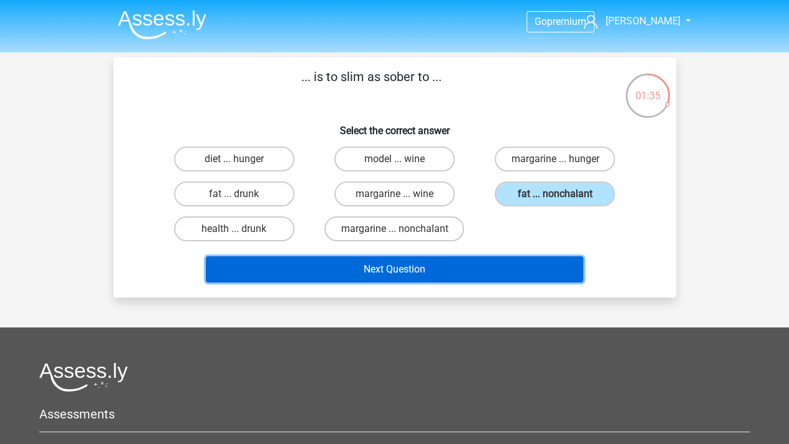
click at [445, 273] on button "Next Question" at bounding box center [394, 269] width 377 height 26
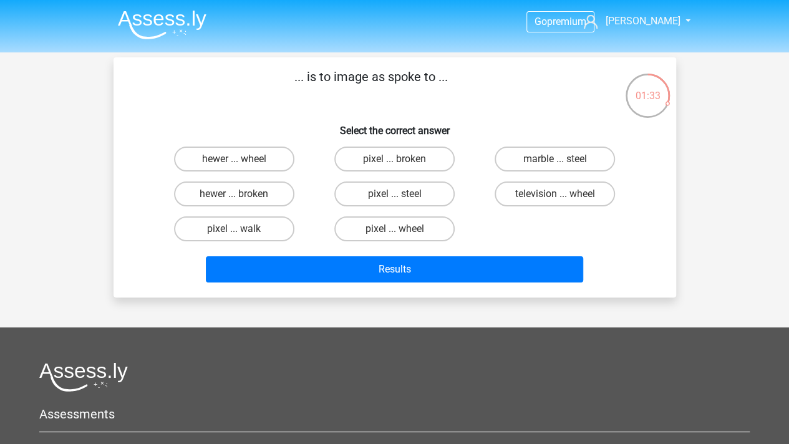
drag, startPoint x: 273, startPoint y: 68, endPoint x: 557, endPoint y: 70, distance: 285.0
click at [557, 70] on p "... is to image as spoke to ..." at bounding box center [371, 85] width 476 height 37
drag, startPoint x: 332, startPoint y: 78, endPoint x: 369, endPoint y: 75, distance: 37.5
click at [369, 75] on p "... is to image as spoke to ..." at bounding box center [371, 85] width 476 height 37
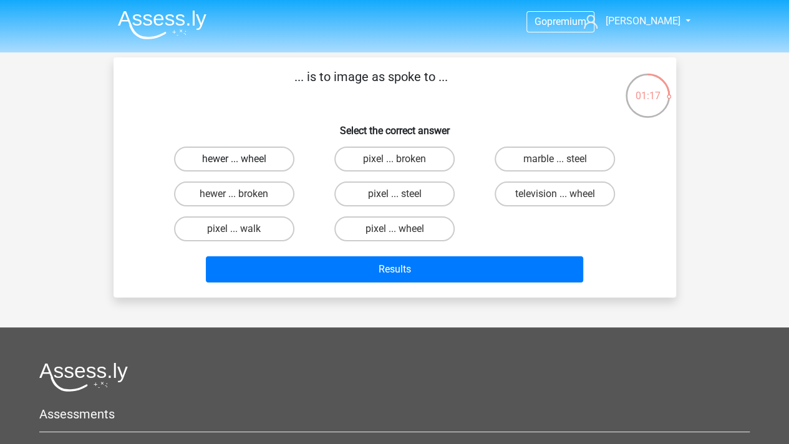
click at [271, 158] on label "hewer ... wheel" at bounding box center [234, 159] width 120 height 25
click at [242, 159] on input "hewer ... wheel" at bounding box center [238, 163] width 8 height 8
radio input "true"
click at [564, 196] on label "television ... wheel" at bounding box center [555, 193] width 120 height 25
click at [563, 196] on input "television ... wheel" at bounding box center [559, 198] width 8 height 8
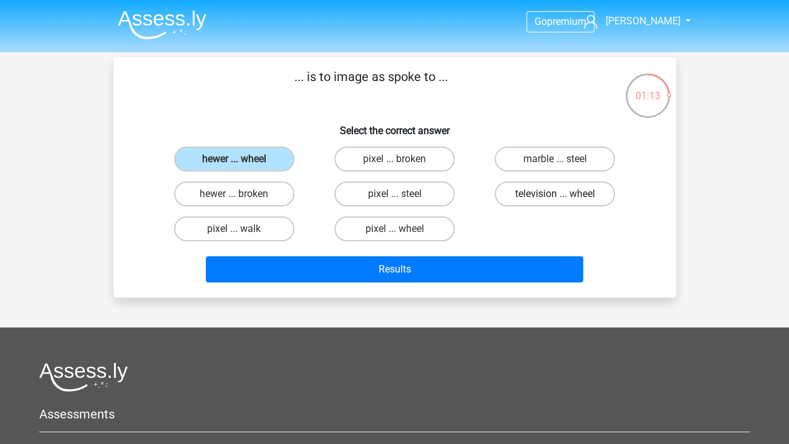
radio input "true"
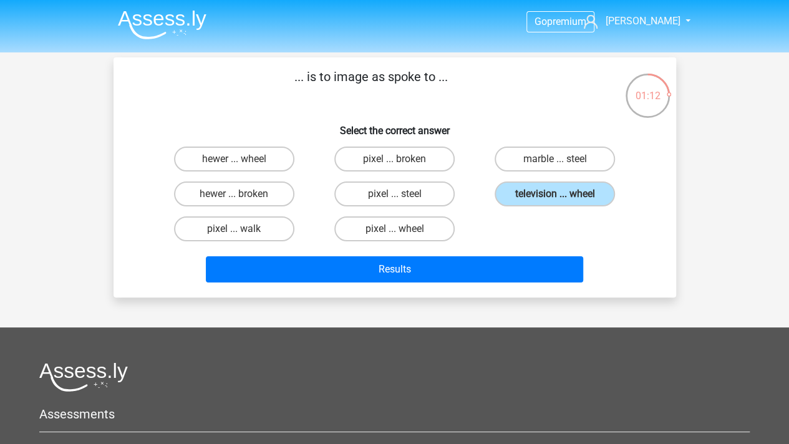
click at [528, 223] on div "hewer ... wheel pixel ... broken marble ... steel hewer ... broken pixel ... st…" at bounding box center [394, 194] width 481 height 105
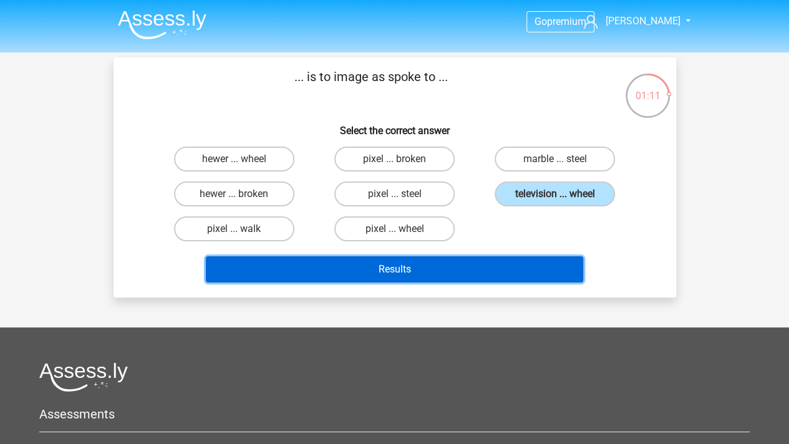
click at [481, 266] on button "Results" at bounding box center [394, 269] width 377 height 26
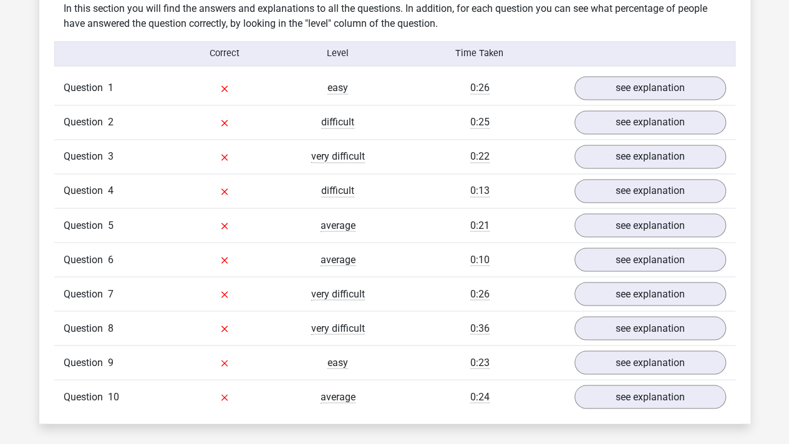
scroll to position [998, 0]
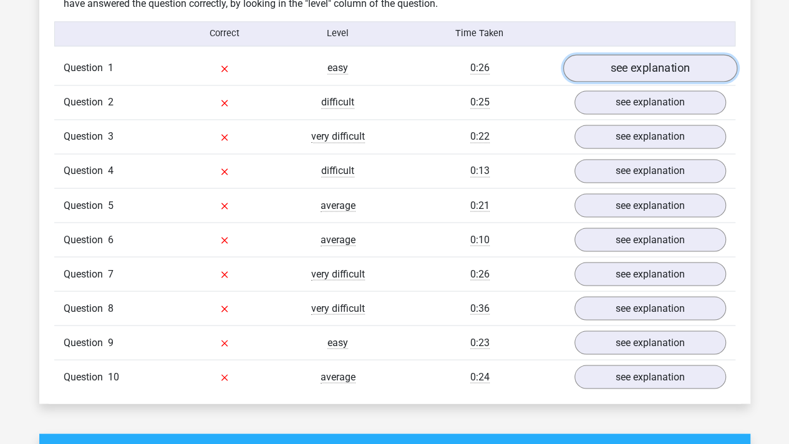
click at [688, 63] on link "see explanation" at bounding box center [649, 67] width 174 height 27
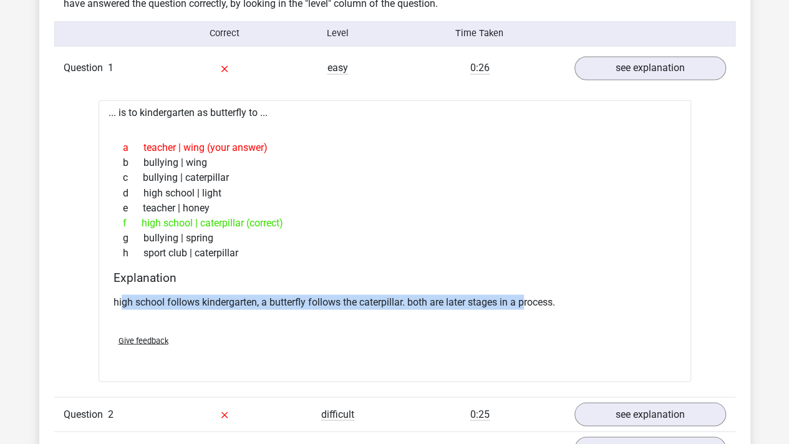
drag, startPoint x: 120, startPoint y: 303, endPoint x: 524, endPoint y: 297, distance: 403.5
click at [524, 297] on p "high school follows kindergarten, a butterfly follows the caterpillar. both are…" at bounding box center [394, 301] width 562 height 15
drag, startPoint x: 589, startPoint y: 292, endPoint x: 253, endPoint y: 297, distance: 335.5
click at [253, 297] on div "high school follows kindergarten, a butterfly follows the caterpillar. both are…" at bounding box center [394, 306] width 562 height 35
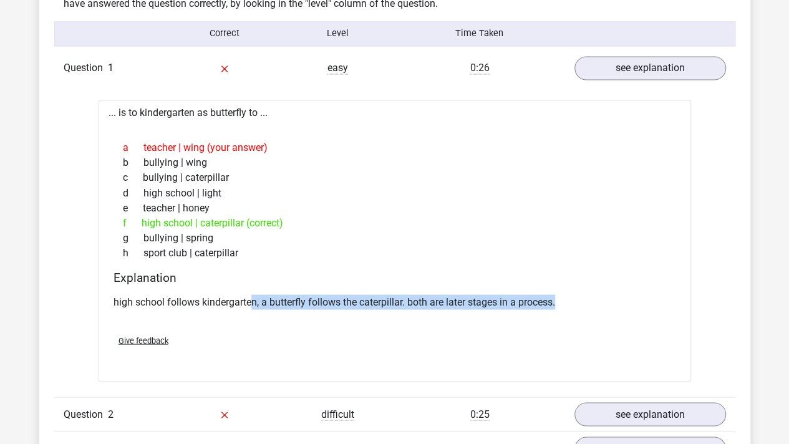
click at [253, 297] on p "high school follows kindergarten, a butterfly follows the caterpillar. both are…" at bounding box center [394, 301] width 562 height 15
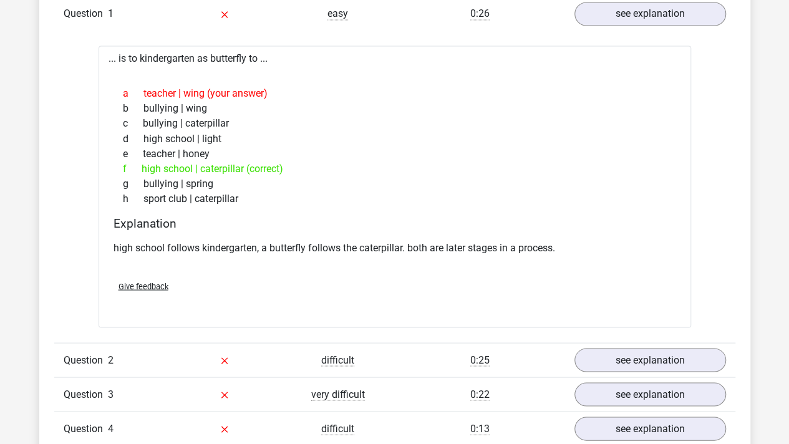
scroll to position [1122, 0]
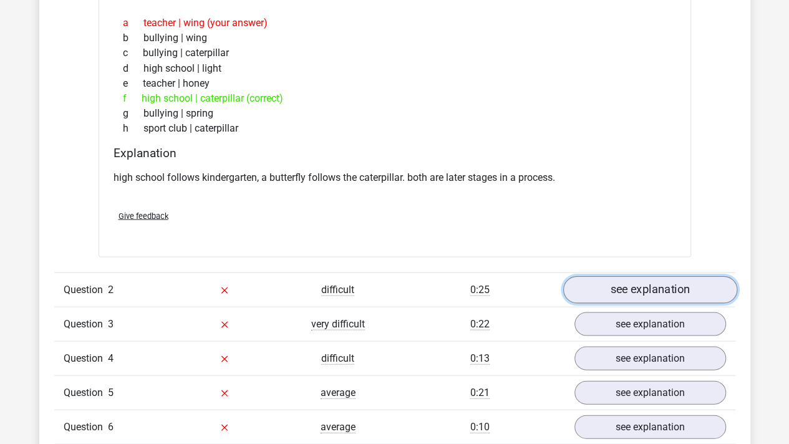
click at [619, 279] on link "see explanation" at bounding box center [649, 289] width 174 height 27
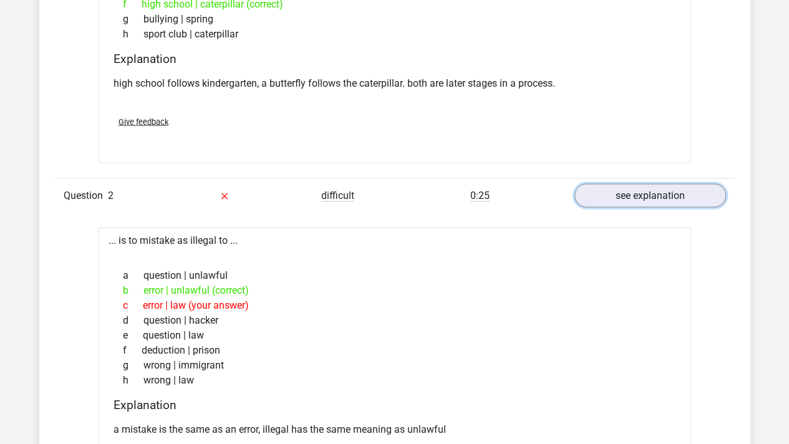
scroll to position [1310, 0]
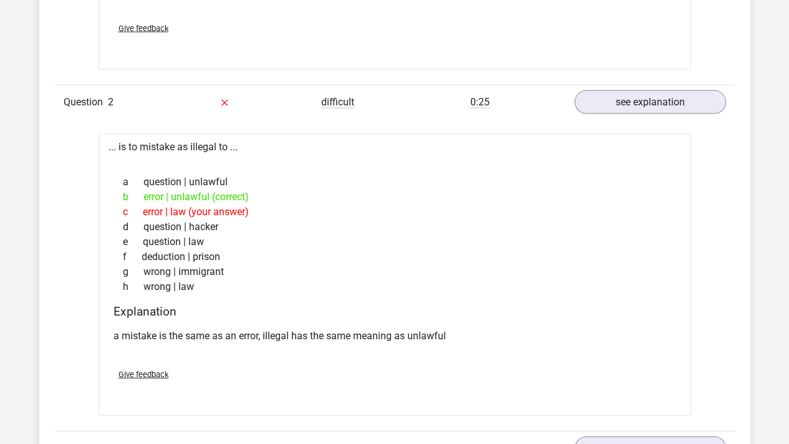
drag, startPoint x: 148, startPoint y: 168, endPoint x: 329, endPoint y: 214, distance: 185.9
click at [329, 214] on div "a question | unlawful b error | unlawful (correct) c error | law (your answer) …" at bounding box center [394, 235] width 562 height 130
click at [329, 214] on div "c error | law (your answer)" at bounding box center [394, 212] width 562 height 15
drag, startPoint x: 338, startPoint y: 211, endPoint x: 160, endPoint y: 186, distance: 180.0
click at [160, 186] on div "a question | unlawful b error | unlawful (correct) c error | law (your answer) …" at bounding box center [394, 235] width 562 height 130
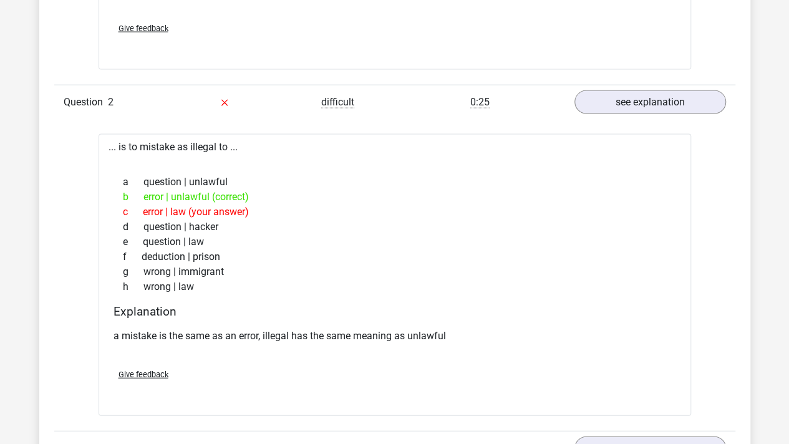
click at [160, 190] on div "b error | unlawful (correct)" at bounding box center [394, 197] width 562 height 15
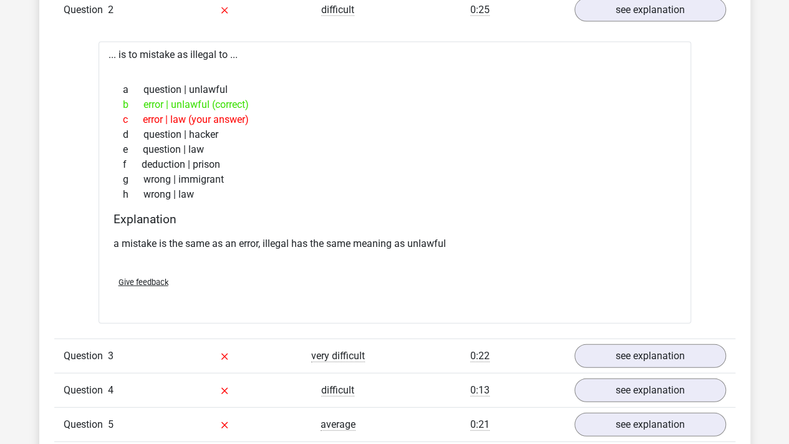
scroll to position [1434, 0]
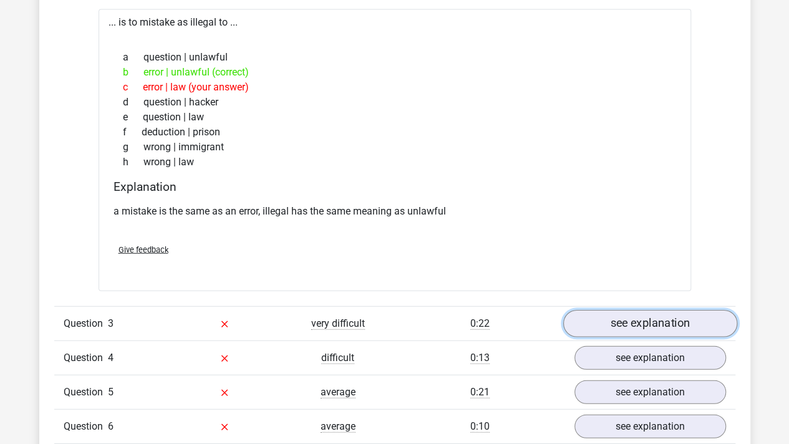
click at [632, 326] on link "see explanation" at bounding box center [649, 324] width 174 height 27
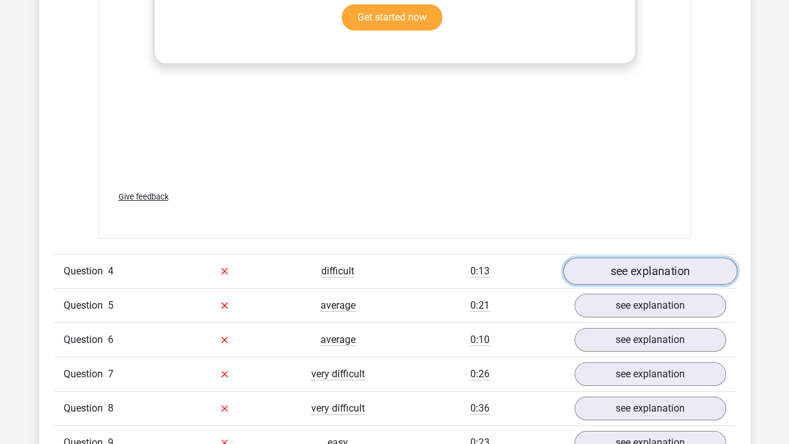
click at [624, 258] on link "see explanation" at bounding box center [649, 271] width 174 height 27
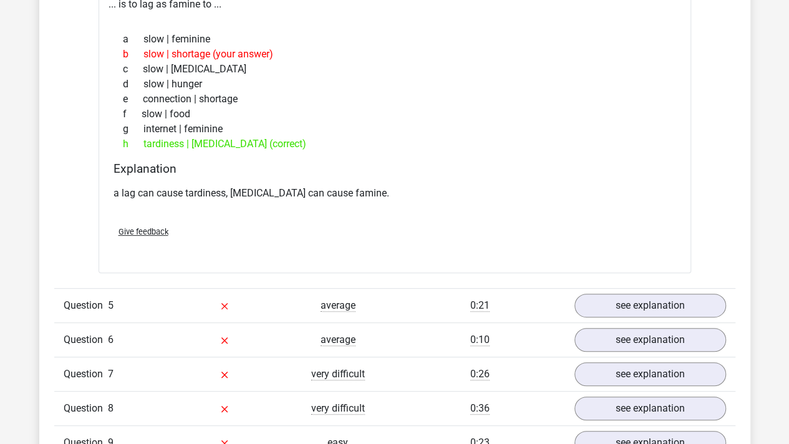
scroll to position [2432, 0]
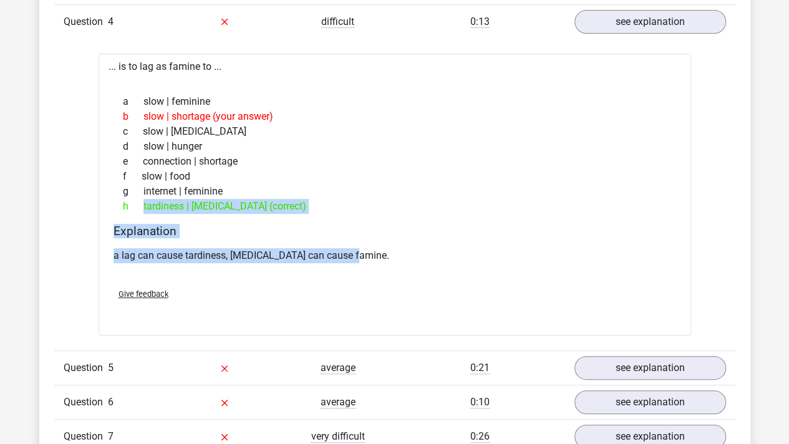
drag, startPoint x: 134, startPoint y: 201, endPoint x: 352, endPoint y: 266, distance: 226.9
click at [352, 266] on div "... is to lag as famine to ... a slow | feminine b slow | shortage (your answer…" at bounding box center [395, 195] width 592 height 282
click at [352, 266] on div "a lag can cause tardiness, [MEDICAL_DATA] can cause famine." at bounding box center [394, 260] width 562 height 35
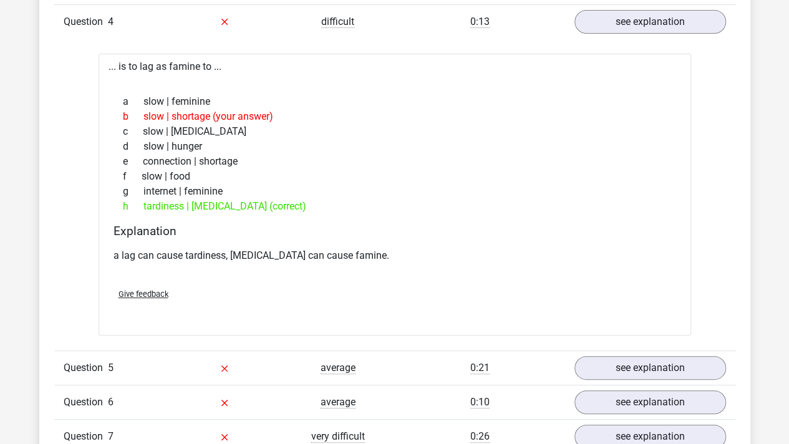
click at [372, 260] on div "a lag can cause tardiness, [MEDICAL_DATA] can cause famine." at bounding box center [394, 260] width 562 height 35
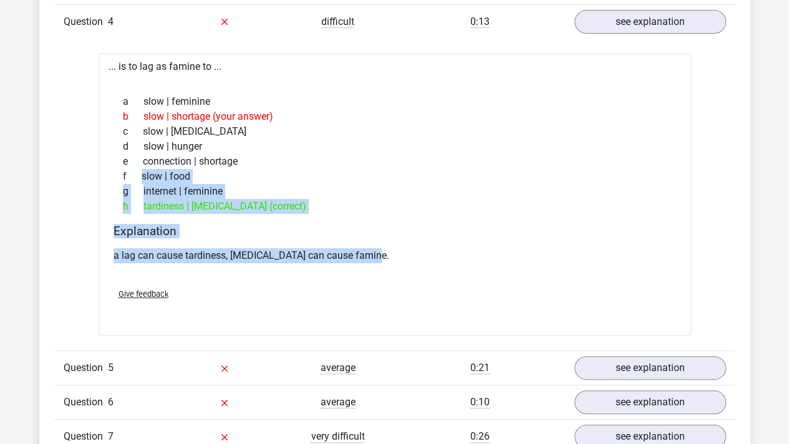
drag, startPoint x: 390, startPoint y: 259, endPoint x: 138, endPoint y: 178, distance: 264.6
click at [138, 178] on div "... is to lag as famine to ... a slow | feminine b slow | shortage (your answer…" at bounding box center [395, 195] width 592 height 282
click at [138, 178] on span "f" at bounding box center [132, 176] width 19 height 15
drag, startPoint x: 289, startPoint y: 218, endPoint x: 417, endPoint y: 236, distance: 129.2
click at [417, 236] on div "... is to lag as famine to ... a slow | feminine b slow | shortage (your answer…" at bounding box center [395, 195] width 592 height 282
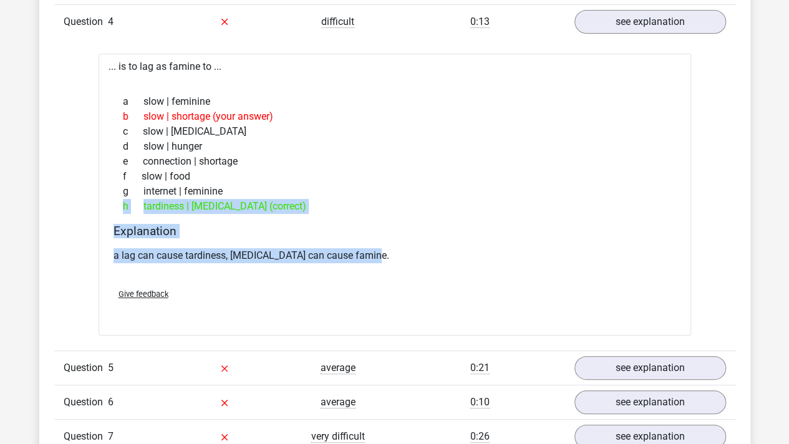
click at [417, 236] on div "Explanation a lag can cause tardiness, [MEDICAL_DATA] can cause famine." at bounding box center [395, 251] width 572 height 54
drag, startPoint x: 459, startPoint y: 244, endPoint x: 172, endPoint y: 186, distance: 292.5
click at [172, 186] on div "... is to lag as famine to ... a slow | feminine b slow | shortage (your answer…" at bounding box center [395, 195] width 592 height 282
click at [172, 186] on div "g internet | feminine" at bounding box center [394, 191] width 562 height 15
drag, startPoint x: 150, startPoint y: 188, endPoint x: 415, endPoint y: 255, distance: 273.9
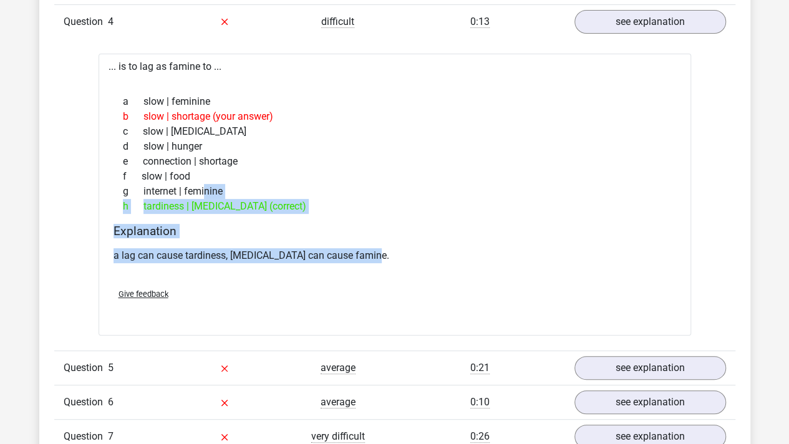
click at [415, 255] on div "... is to lag as famine to ... a slow | feminine b slow | shortage (your answer…" at bounding box center [395, 195] width 592 height 282
click at [415, 255] on p "a lag can cause tardiness, [MEDICAL_DATA] can cause famine." at bounding box center [394, 255] width 562 height 15
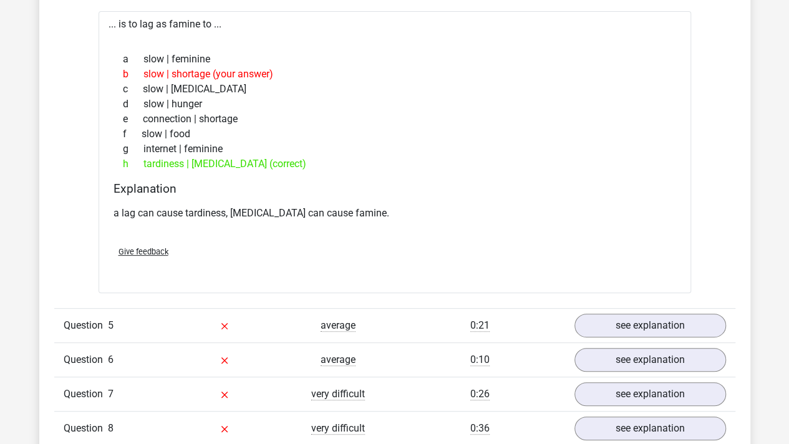
scroll to position [2494, 0]
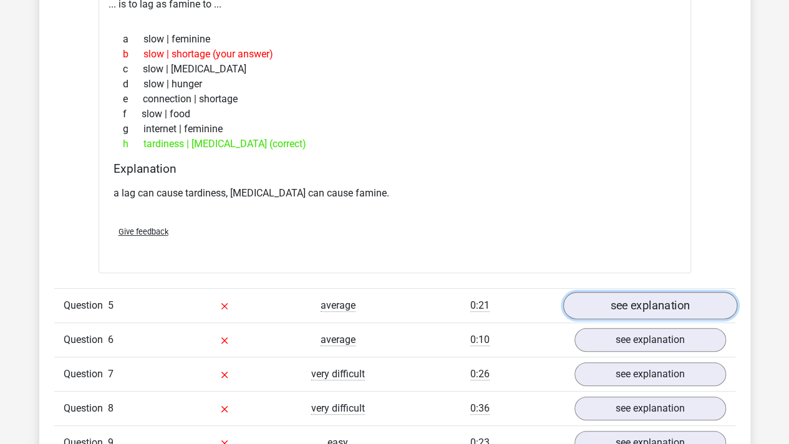
click at [625, 295] on link "see explanation" at bounding box center [649, 305] width 174 height 27
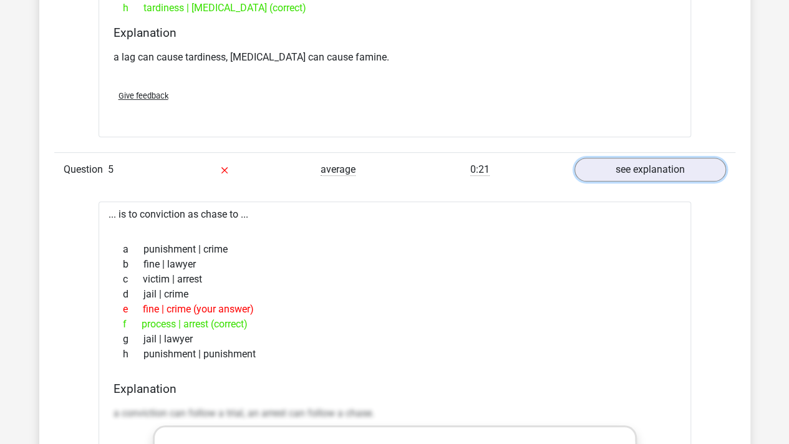
scroll to position [2744, 0]
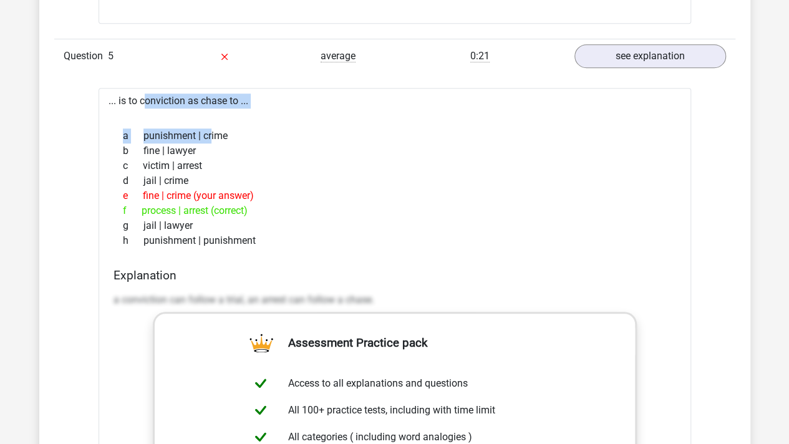
drag, startPoint x: 116, startPoint y: 95, endPoint x: 266, endPoint y: 152, distance: 160.4
click at [252, 149] on div "... is to conviction as chase to ... a punishment | crime b fine | lawyer c vic…" at bounding box center [395, 403] width 592 height 631
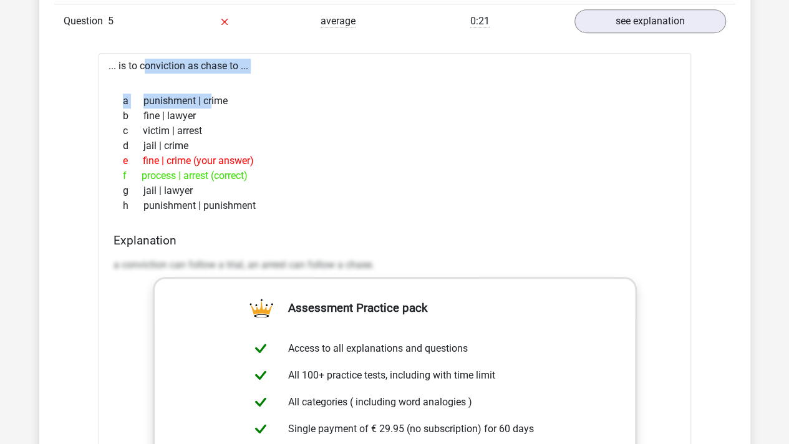
scroll to position [2806, 0]
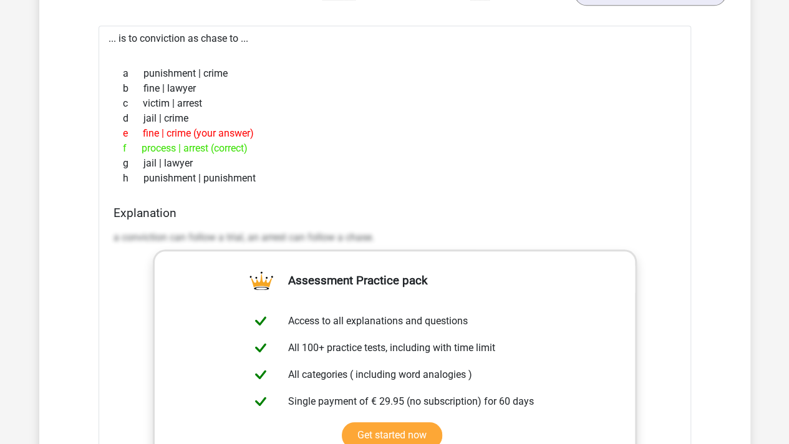
click at [451, 163] on div "g jail | lawyer" at bounding box center [394, 163] width 562 height 15
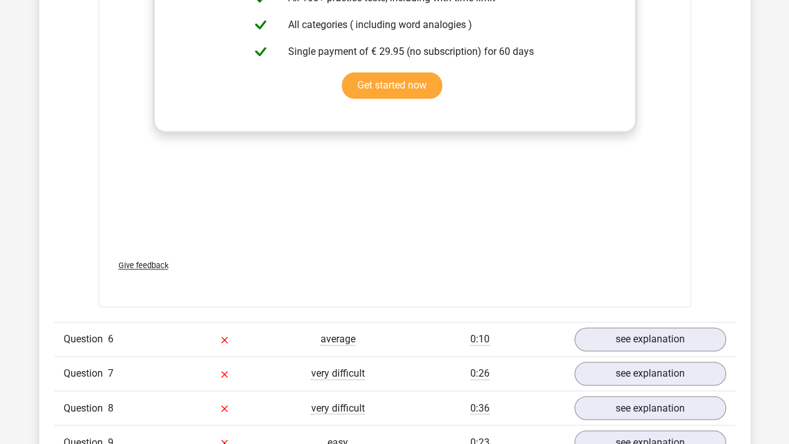
scroll to position [3180, 0]
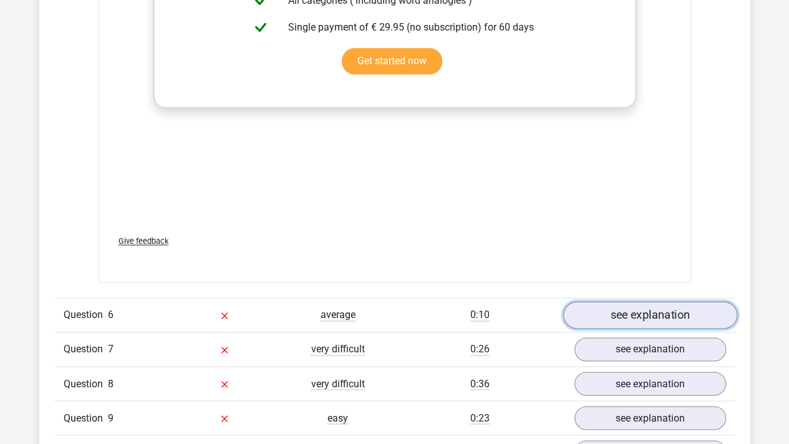
click at [632, 301] on link "see explanation" at bounding box center [649, 314] width 174 height 27
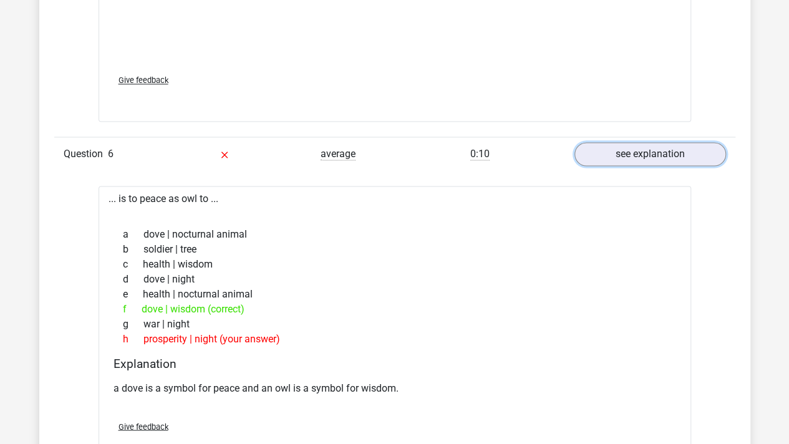
scroll to position [3367, 0]
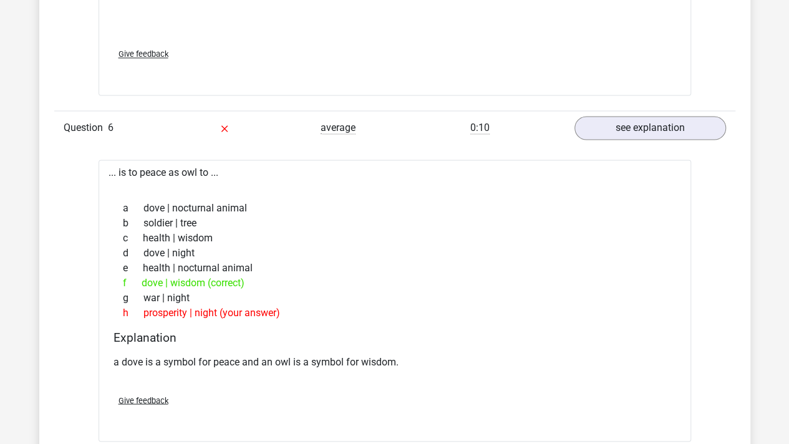
drag, startPoint x: 113, startPoint y: 163, endPoint x: 302, endPoint y: 267, distance: 215.2
click at [302, 267] on div "... is to peace as owl to ... a dove | nocturnal animal b soldier | tree c heal…" at bounding box center [395, 301] width 592 height 282
click at [302, 267] on div "e health | nocturnal animal" at bounding box center [394, 267] width 562 height 15
drag, startPoint x: 317, startPoint y: 276, endPoint x: 257, endPoint y: 251, distance: 64.9
click at [257, 251] on div "a dove | nocturnal animal b soldier | tree c health | wisdom d dove | night e h…" at bounding box center [394, 260] width 562 height 130
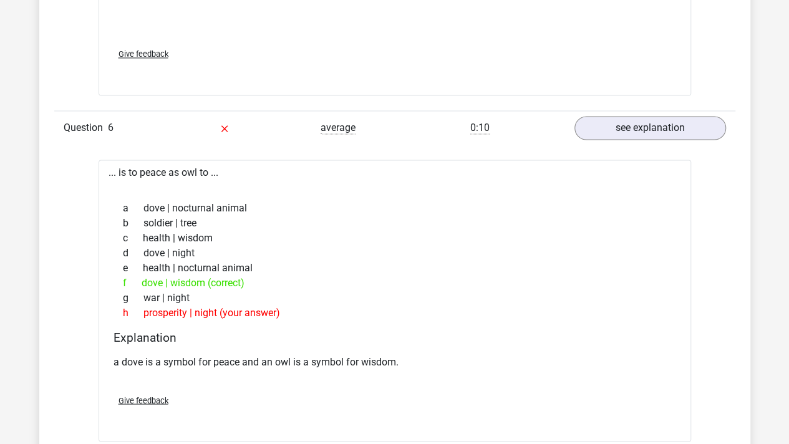
click at [257, 251] on div "d dove | night" at bounding box center [394, 252] width 562 height 15
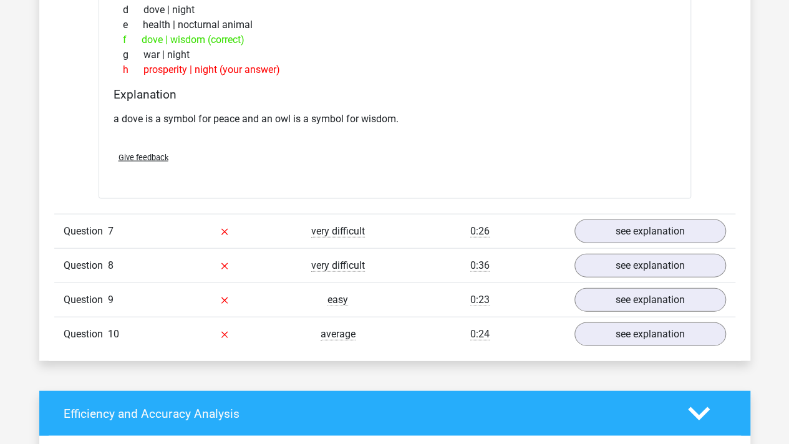
scroll to position [3679, 0]
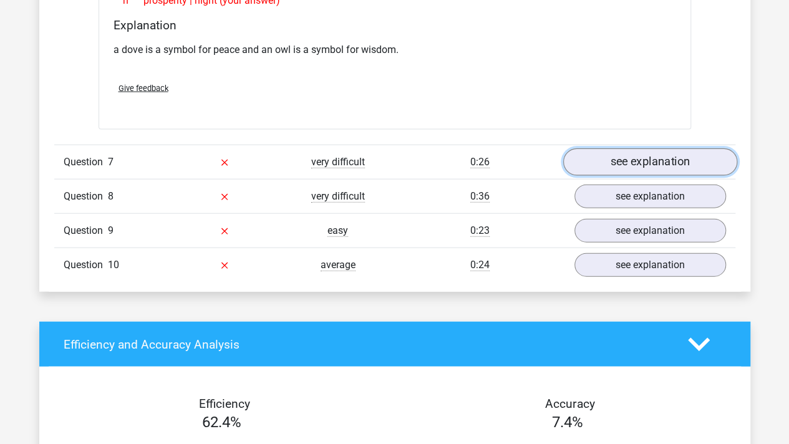
click at [631, 151] on link "see explanation" at bounding box center [649, 161] width 174 height 27
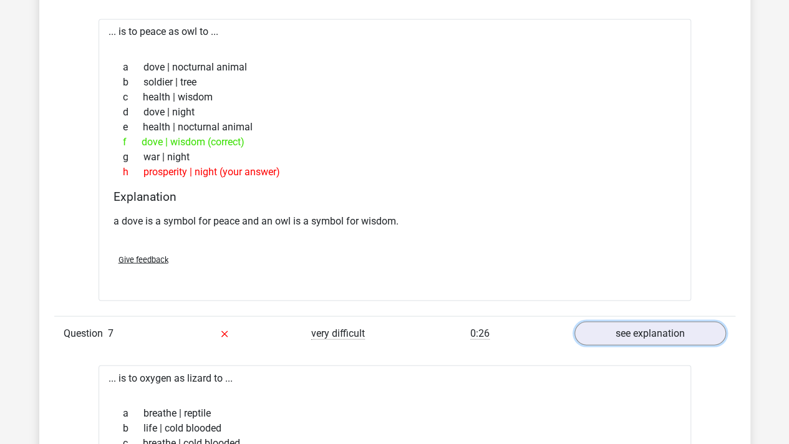
scroll to position [3492, 0]
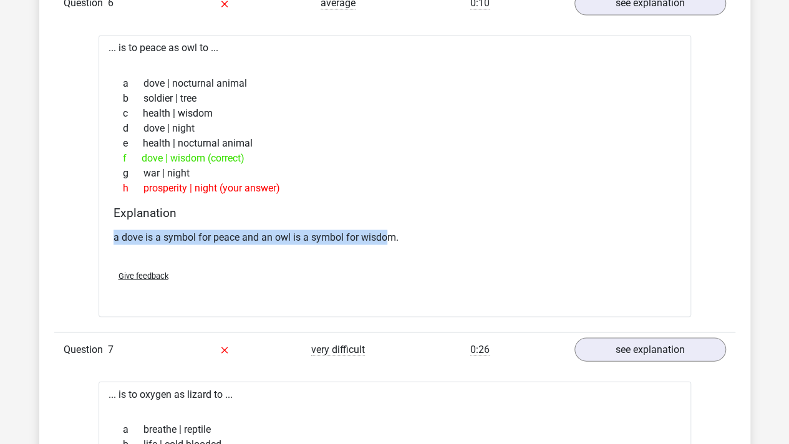
drag, startPoint x: 111, startPoint y: 231, endPoint x: 384, endPoint y: 230, distance: 273.1
click at [384, 230] on div "Explanation a dove is a symbol for peace and an owl is a symbol for wisdom." at bounding box center [395, 232] width 572 height 54
click at [384, 230] on p "a dove is a symbol for peace and an owl is a symbol for wisdom." at bounding box center [394, 236] width 562 height 15
drag, startPoint x: 432, startPoint y: 231, endPoint x: 104, endPoint y: 222, distance: 328.1
click at [104, 222] on div "... is to peace as owl to ... a dove | nocturnal animal b soldier | tree c heal…" at bounding box center [395, 176] width 592 height 282
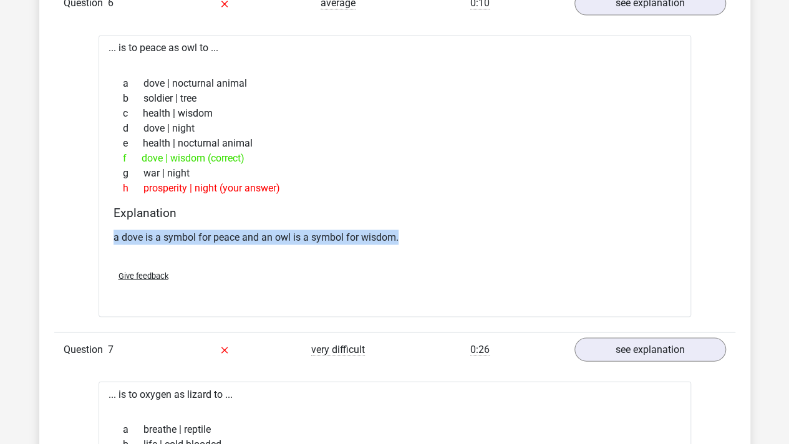
click at [104, 222] on div "... is to peace as owl to ... a dove | nocturnal animal b soldier | tree c heal…" at bounding box center [395, 176] width 592 height 282
drag, startPoint x: 104, startPoint y: 229, endPoint x: 441, endPoint y: 229, distance: 337.4
click at [441, 229] on div "... is to peace as owl to ... a dove | nocturnal animal b soldier | tree c heal…" at bounding box center [395, 176] width 592 height 282
click at [441, 229] on p "a dove is a symbol for peace and an owl is a symbol for wisdom." at bounding box center [394, 236] width 562 height 15
drag, startPoint x: 455, startPoint y: 226, endPoint x: 83, endPoint y: 219, distance: 372.4
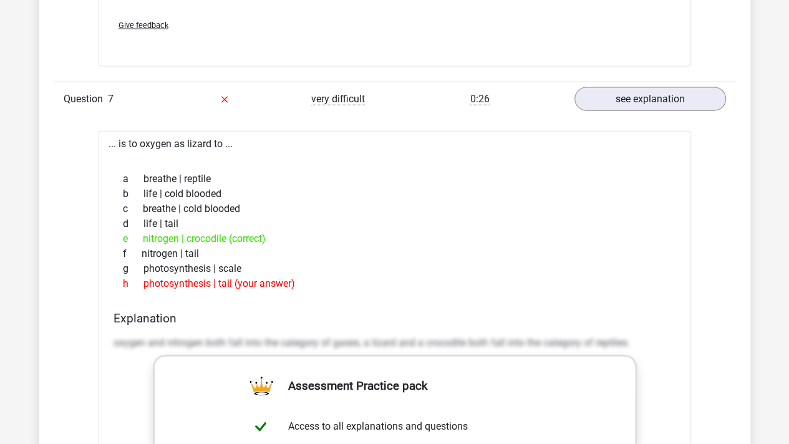
scroll to position [3804, 0]
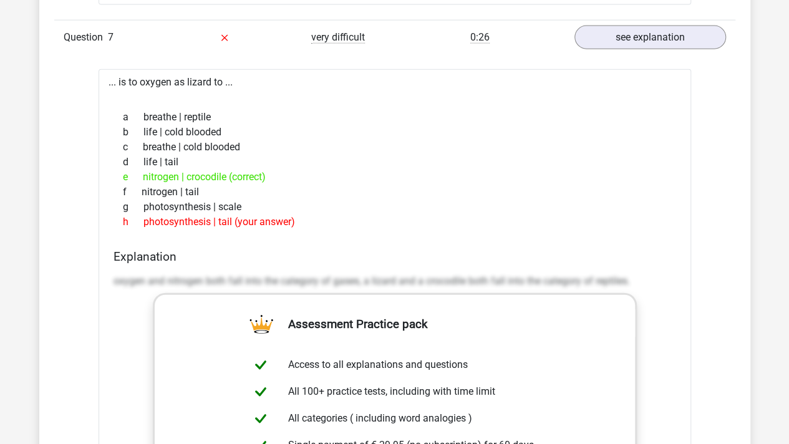
click at [187, 140] on div "c breathe | cold blooded" at bounding box center [394, 147] width 562 height 15
drag, startPoint x: 116, startPoint y: 90, endPoint x: 326, endPoint y: 166, distance: 223.5
click at [326, 166] on div "... is to oxygen as lizard to ... a breathe | reptile b life | cold blooded c b…" at bounding box center [395, 384] width 592 height 631
click at [326, 170] on div "e nitrogen | crocodile (correct)" at bounding box center [394, 177] width 562 height 15
drag, startPoint x: 346, startPoint y: 168, endPoint x: 109, endPoint y: 97, distance: 248.2
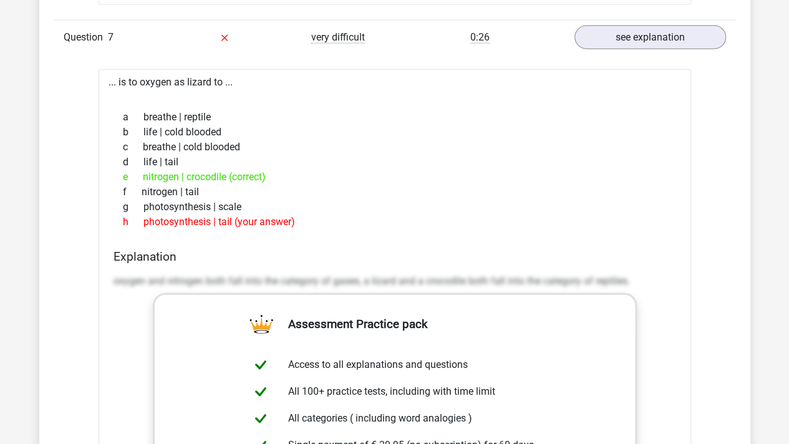
click at [109, 97] on div "... is to oxygen as lizard to ... a breathe | reptile b life | cold blooded c b…" at bounding box center [395, 384] width 592 height 631
click at [120, 90] on div at bounding box center [395, 95] width 572 height 10
drag, startPoint x: 120, startPoint y: 107, endPoint x: 331, endPoint y: 172, distance: 221.3
click at [331, 172] on div "a breathe | reptile b life | cold blooded c breathe | cold blooded d life | tai…" at bounding box center [394, 170] width 562 height 130
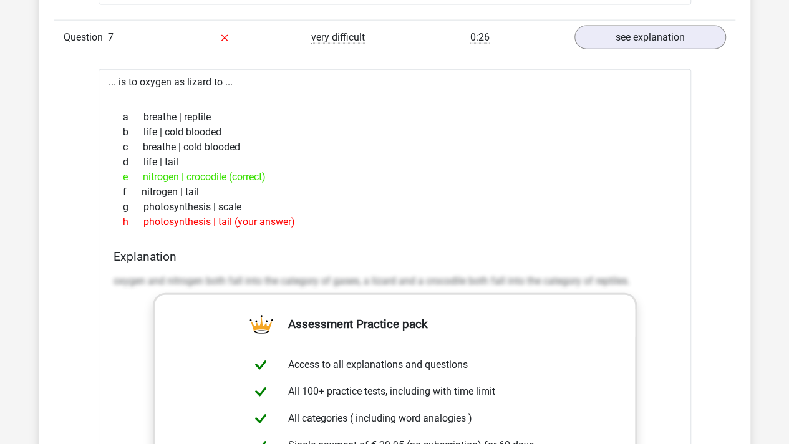
click at [331, 172] on div "e nitrogen | crocodile (correct)" at bounding box center [394, 177] width 562 height 15
click at [342, 173] on div "e nitrogen | crocodile (correct)" at bounding box center [394, 177] width 562 height 15
drag, startPoint x: 351, startPoint y: 172, endPoint x: 127, endPoint y: 112, distance: 232.5
click at [127, 112] on div "a breathe | reptile b life | cold blooded c breathe | cold blooded d life | tai…" at bounding box center [394, 170] width 562 height 130
click at [127, 112] on span "a" at bounding box center [133, 117] width 21 height 15
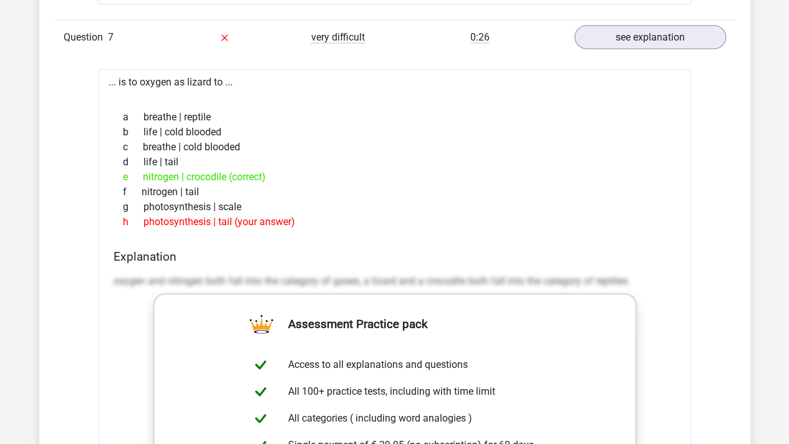
click at [116, 105] on div "a breathe | reptile b life | cold blooded c breathe | cold blooded d life | tai…" at bounding box center [394, 170] width 562 height 130
drag, startPoint x: 110, startPoint y: 102, endPoint x: 322, endPoint y: 162, distance: 219.7
click at [322, 162] on div "... is to oxygen as lizard to ... a breathe | reptile b life | cold blooded c b…" at bounding box center [395, 384] width 592 height 631
click at [322, 170] on div "e nitrogen | crocodile (correct)" at bounding box center [394, 177] width 562 height 15
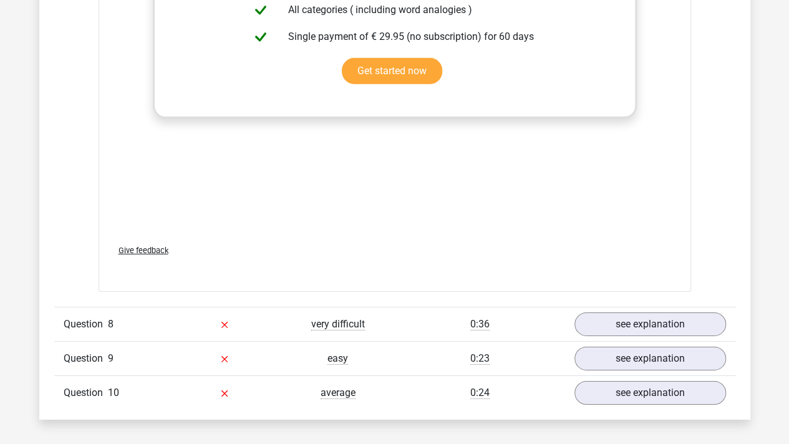
scroll to position [4240, 0]
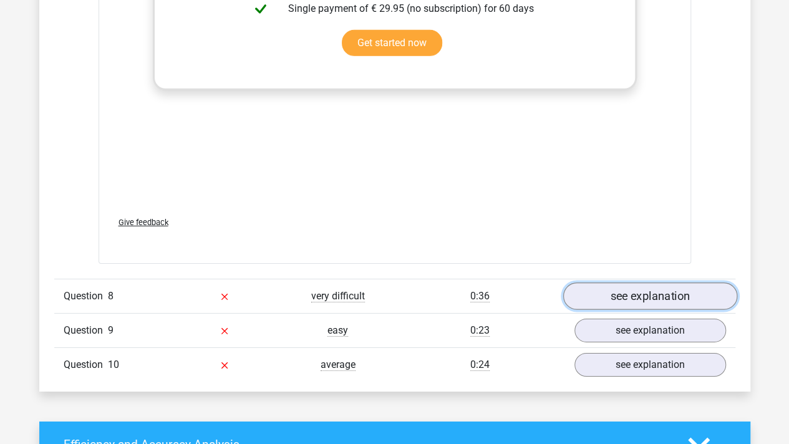
click at [658, 292] on link "see explanation" at bounding box center [649, 296] width 174 height 27
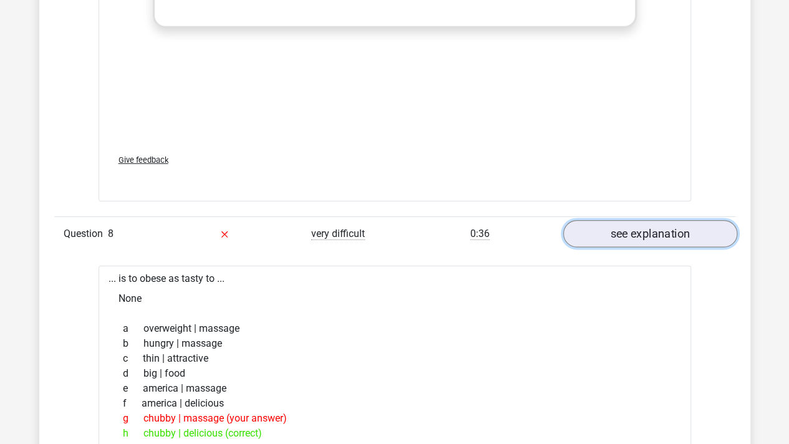
scroll to position [4490, 0]
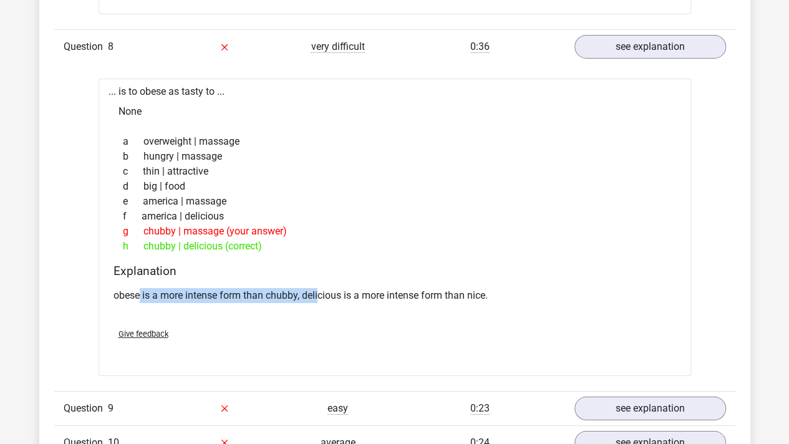
drag, startPoint x: 139, startPoint y: 281, endPoint x: 318, endPoint y: 281, distance: 179.0
click at [318, 288] on p "obese is a more intense form than chubby, delicious is a more intense form than…" at bounding box center [394, 295] width 562 height 15
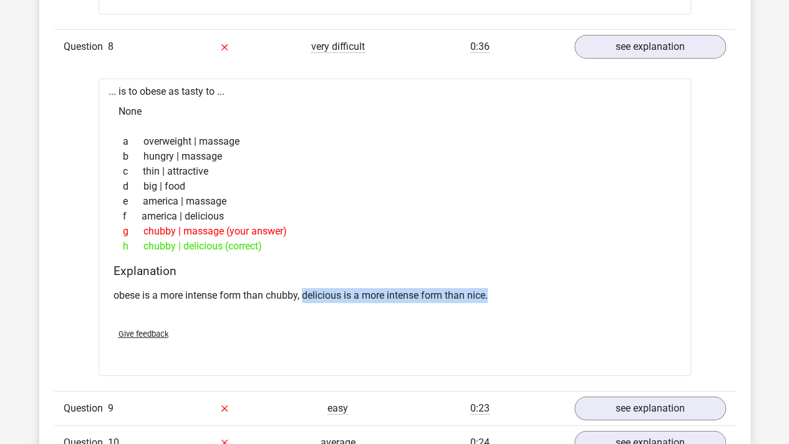
drag, startPoint x: 303, startPoint y: 287, endPoint x: 531, endPoint y: 291, distance: 227.6
click at [531, 291] on p "obese is a more intense form than chubby, delicious is a more intense form than…" at bounding box center [394, 295] width 562 height 15
drag, startPoint x: 400, startPoint y: 290, endPoint x: 369, endPoint y: 291, distance: 31.2
click at [369, 291] on p "obese is a more intense form than chubby, delicious is a more intense form than…" at bounding box center [394, 295] width 562 height 15
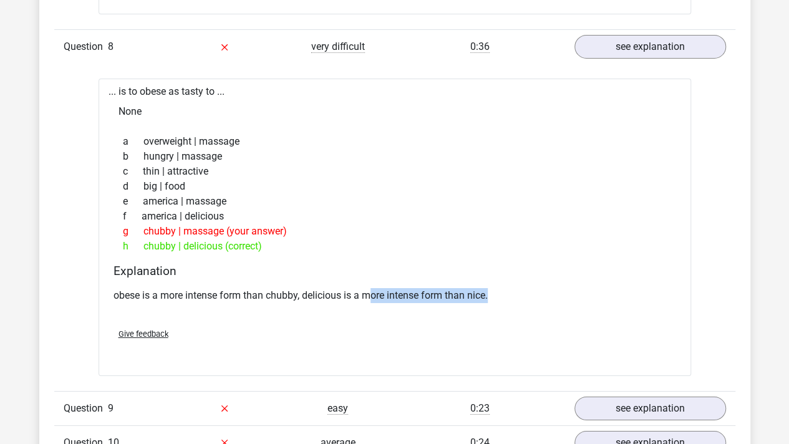
click at [369, 291] on p "obese is a more intense form than chubby, delicious is a more intense form than…" at bounding box center [394, 295] width 562 height 15
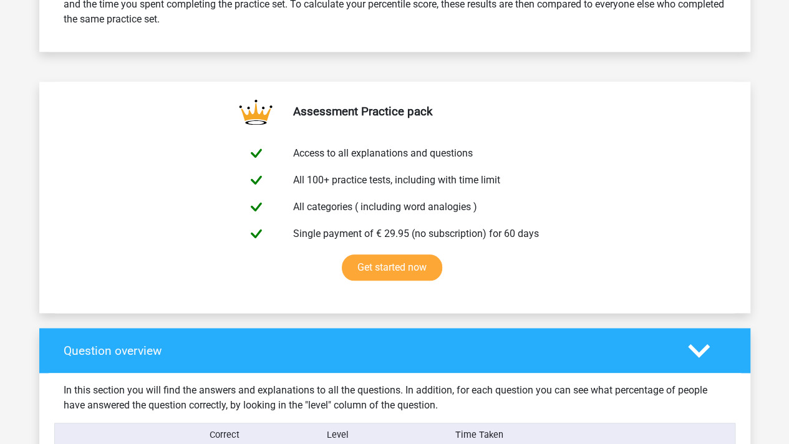
scroll to position [0, 0]
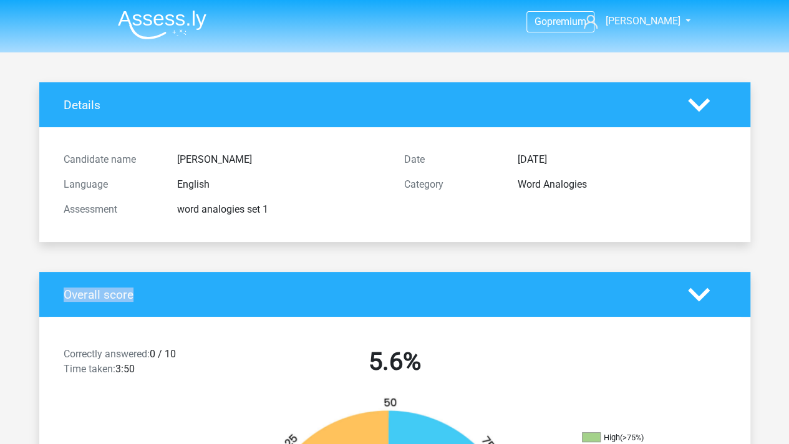
drag, startPoint x: 64, startPoint y: 294, endPoint x: 156, endPoint y: 294, distance: 91.7
click at [156, 294] on h4 "Overall score" at bounding box center [366, 294] width 605 height 14
drag, startPoint x: 160, startPoint y: 294, endPoint x: 52, endPoint y: 293, distance: 107.3
click at [52, 293] on div "Overall score" at bounding box center [394, 294] width 711 height 45
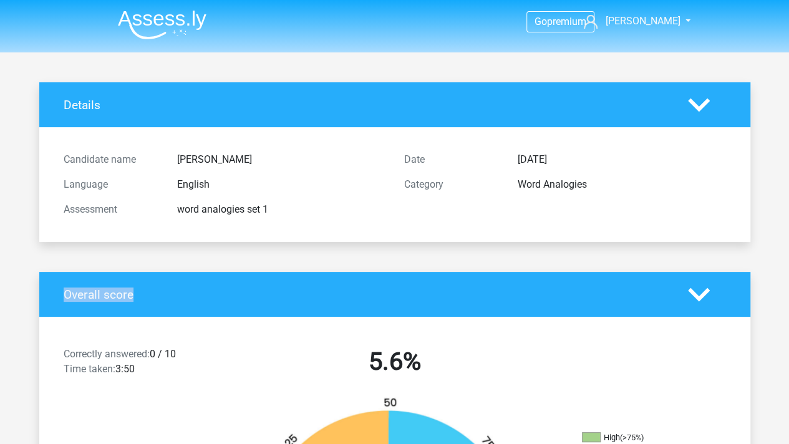
click at [52, 293] on div "Overall score" at bounding box center [394, 294] width 711 height 45
drag, startPoint x: 42, startPoint y: 288, endPoint x: 202, endPoint y: 370, distance: 179.9
click at [202, 370] on div "Correctly answered: 0 / 10 Time taken: 3:50" at bounding box center [139, 364] width 170 height 35
drag, startPoint x: 180, startPoint y: 154, endPoint x: 286, endPoint y: 206, distance: 118.8
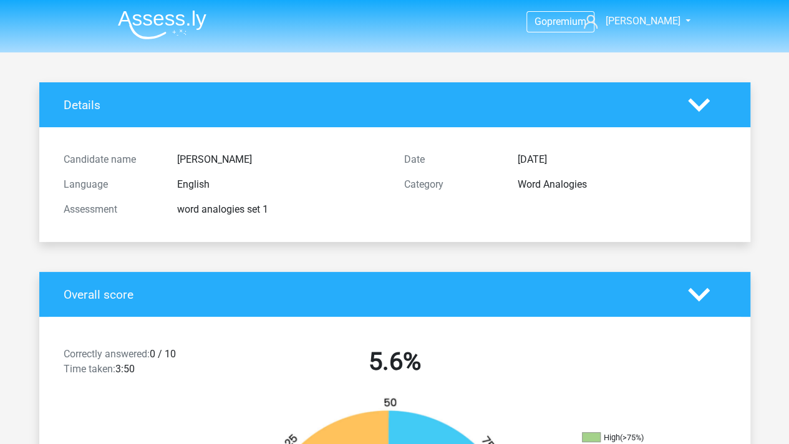
click at [286, 206] on div "Candidate name [PERSON_NAME] Language English Assessment word analogies set 1" at bounding box center [224, 184] width 340 height 75
click at [286, 206] on div "word analogies set 1" at bounding box center [281, 209] width 227 height 15
drag, startPoint x: 292, startPoint y: 207, endPoint x: 46, endPoint y: 140, distance: 255.2
click at [46, 140] on div "Details Candidate name [PERSON_NAME] Language English Assessment word analogies…" at bounding box center [394, 162] width 711 height 160
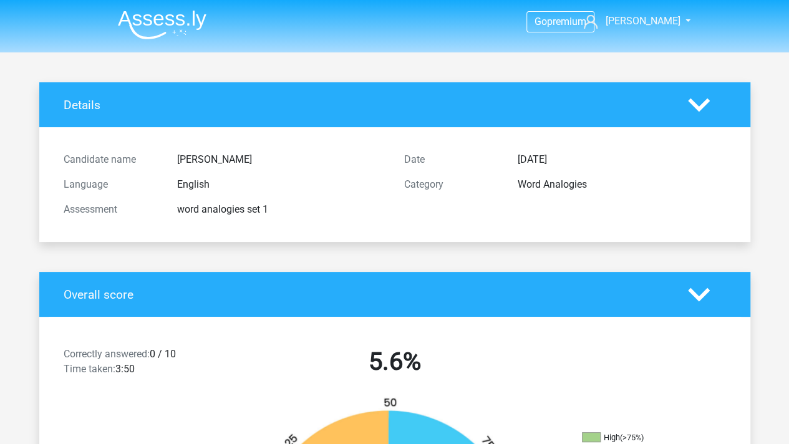
click at [394, 137] on div "Candidate name [PERSON_NAME] Language English Assessment word analogies set 1 D…" at bounding box center [395, 184] width 692 height 115
drag, startPoint x: 65, startPoint y: 103, endPoint x: 711, endPoint y: 221, distance: 656.8
click at [711, 221] on div "Details Candidate name [PERSON_NAME] Language English Assessment word analogies…" at bounding box center [394, 162] width 711 height 160
click at [632, 190] on div "Word Analogies" at bounding box center [621, 184] width 227 height 15
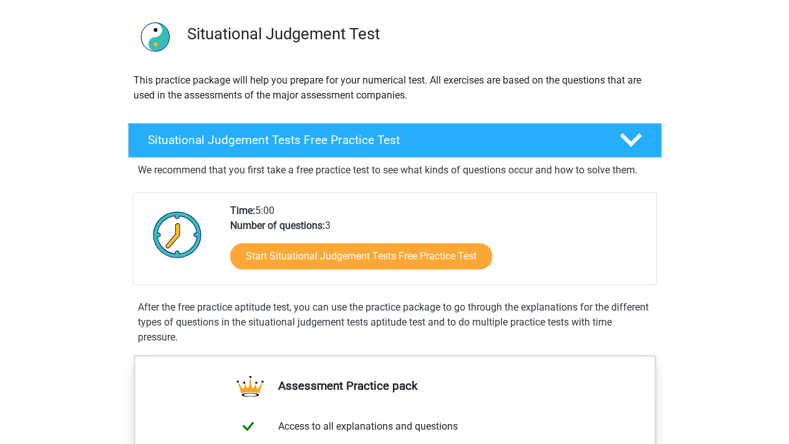
scroll to position [125, 0]
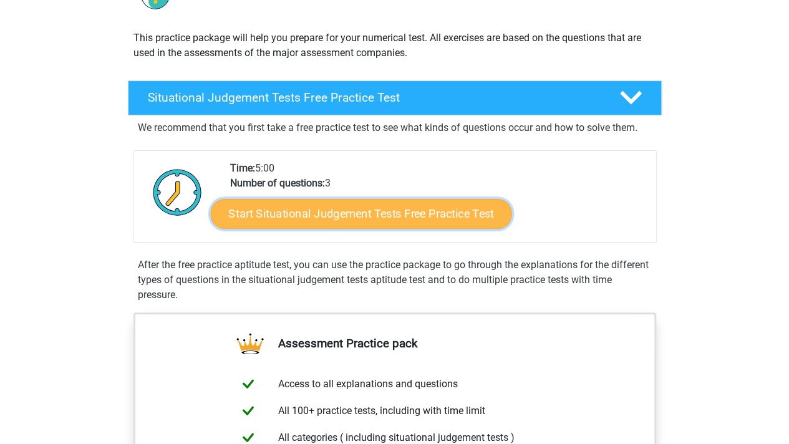
click at [342, 216] on link "Start Situational Judgement Tests Free Practice Test" at bounding box center [360, 214] width 301 height 30
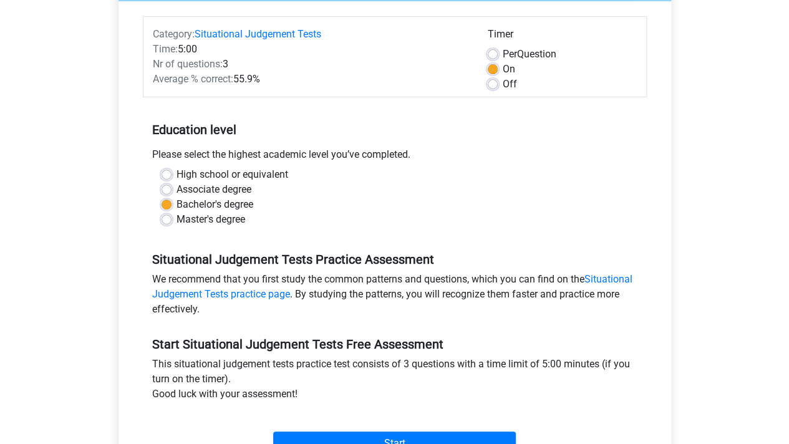
scroll to position [249, 0]
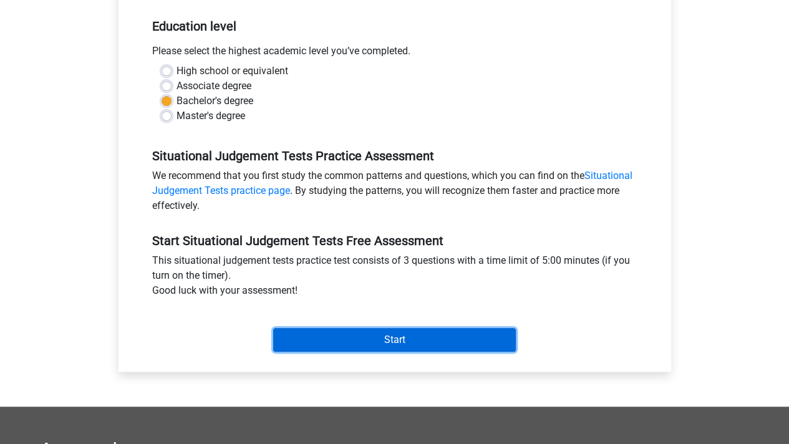
click at [390, 336] on input "Start" at bounding box center [394, 340] width 243 height 24
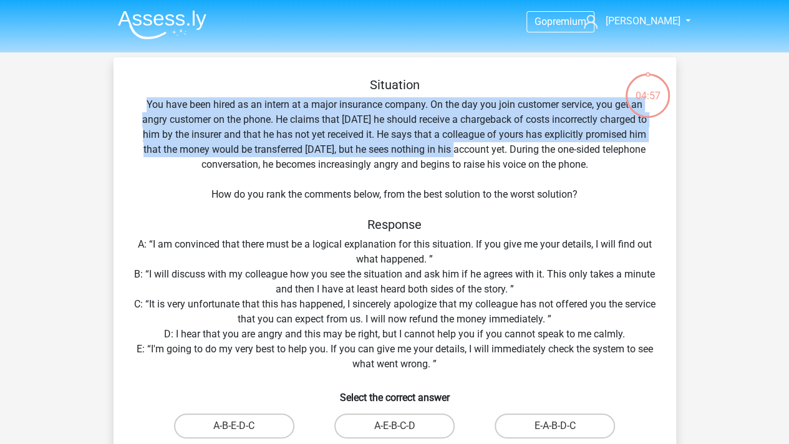
drag, startPoint x: 135, startPoint y: 105, endPoint x: 461, endPoint y: 147, distance: 328.8
click at [461, 147] on div "Situation You have been hired as an intern at a major insurance company. On the…" at bounding box center [394, 298] width 552 height 442
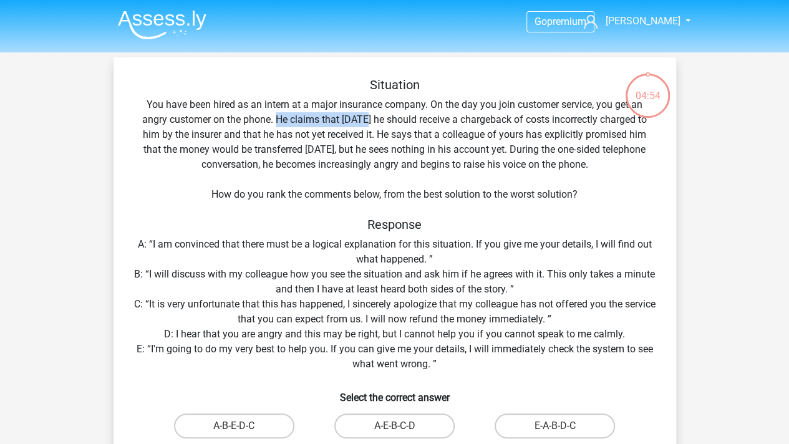
drag, startPoint x: 279, startPoint y: 122, endPoint x: 367, endPoint y: 124, distance: 88.0
click at [367, 124] on div "Situation You have been hired as an intern at a major insurance company. On the…" at bounding box center [394, 298] width 552 height 442
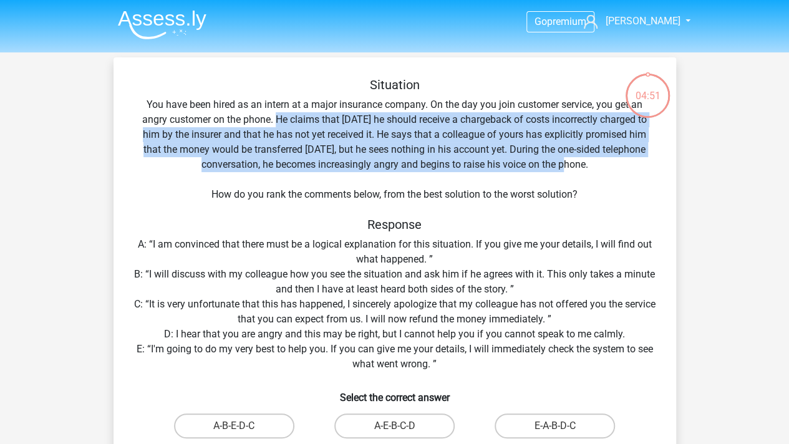
drag, startPoint x: 278, startPoint y: 118, endPoint x: 576, endPoint y: 165, distance: 301.6
click at [576, 165] on div "Situation You have been hired as an intern at a major insurance company. On the…" at bounding box center [394, 298] width 552 height 442
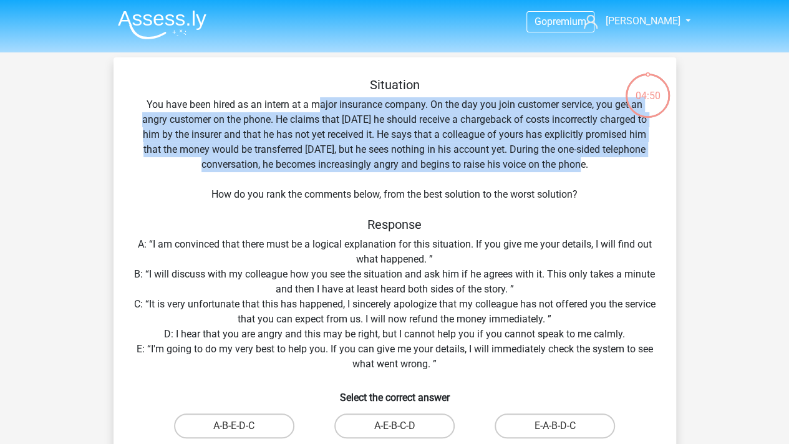
drag, startPoint x: 624, startPoint y: 167, endPoint x: 320, endPoint y: 109, distance: 309.2
click at [320, 109] on div "Situation You have been hired as an intern at a major insurance company. On the…" at bounding box center [394, 298] width 552 height 442
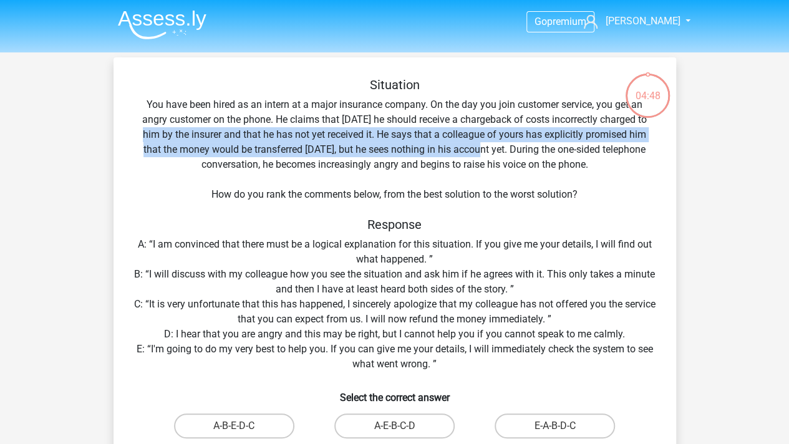
drag, startPoint x: 135, startPoint y: 135, endPoint x: 487, endPoint y: 143, distance: 352.4
click at [487, 143] on div "Situation You have been hired as an intern at a major insurance company. On the…" at bounding box center [394, 298] width 552 height 442
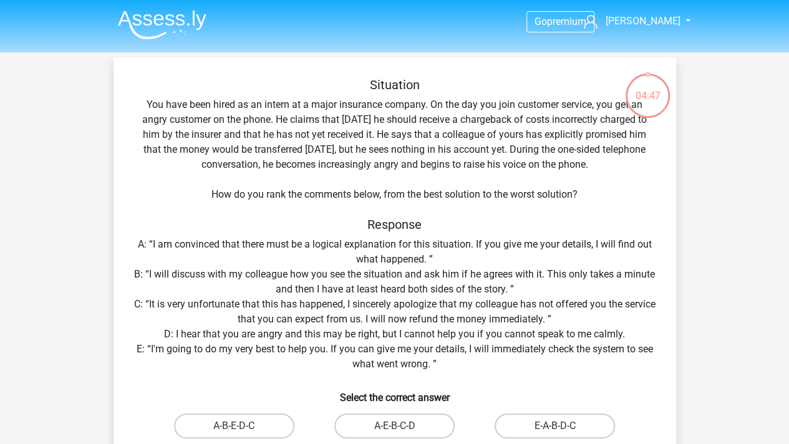
click at [488, 143] on div "Situation You have been hired as an intern at a major insurance company. On the…" at bounding box center [394, 298] width 552 height 442
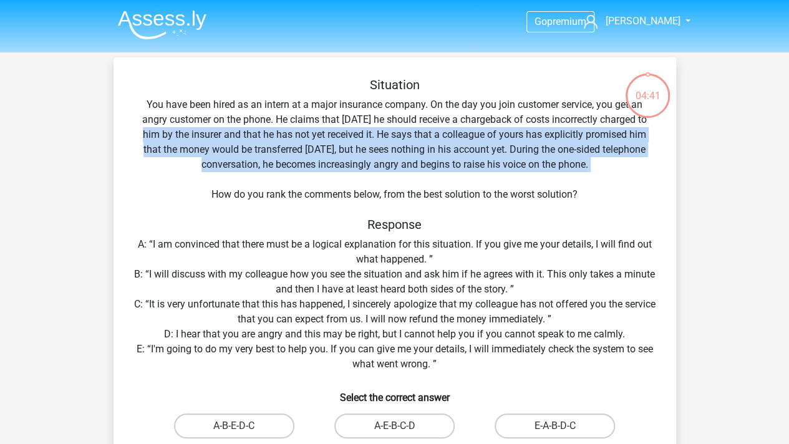
drag, startPoint x: 136, startPoint y: 129, endPoint x: 649, endPoint y: 176, distance: 514.7
click at [649, 176] on div "Situation You have been hired as an intern at a major insurance company. On the…" at bounding box center [394, 298] width 552 height 442
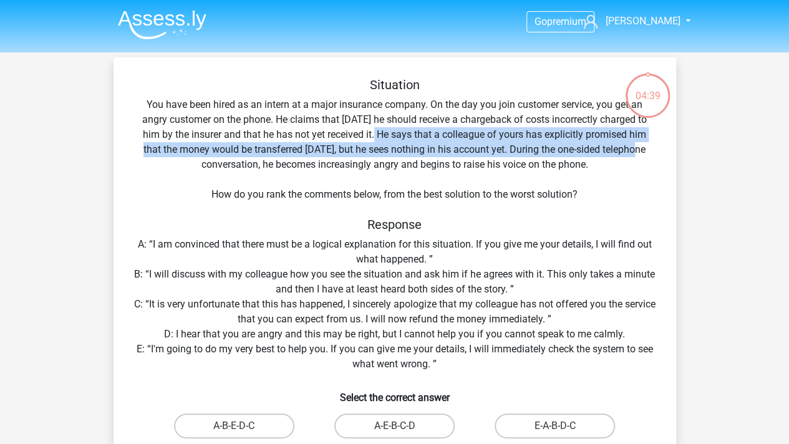
drag, startPoint x: 378, startPoint y: 134, endPoint x: 662, endPoint y: 154, distance: 285.1
click at [662, 154] on div "Situation You have been hired as an intern at a major insurance company. On the…" at bounding box center [394, 298] width 552 height 442
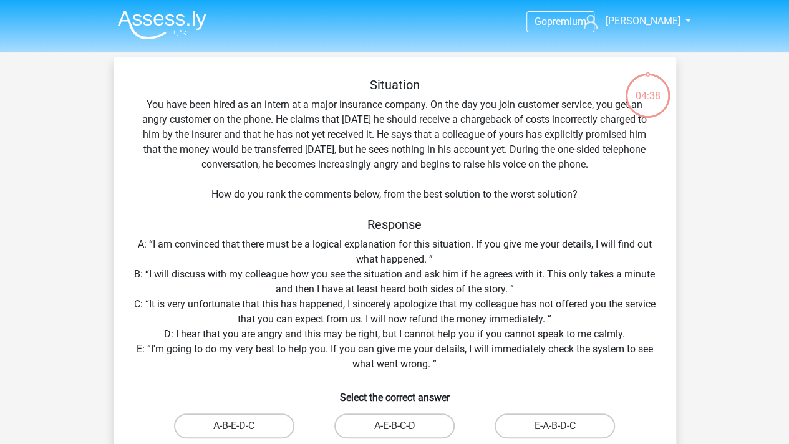
click at [641, 165] on div "Situation You have been hired as an intern at a major insurance company. On the…" at bounding box center [394, 298] width 552 height 442
click at [620, 171] on div "Situation You have been hired as an intern at a major insurance company. On the…" at bounding box center [394, 298] width 552 height 442
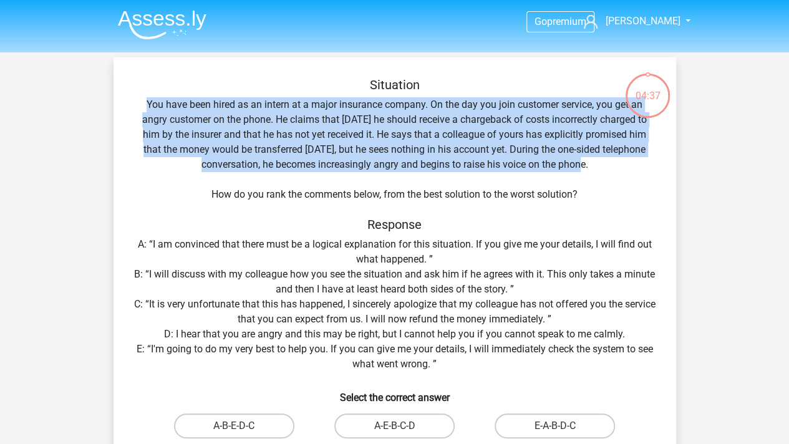
drag, startPoint x: 627, startPoint y: 170, endPoint x: 109, endPoint y: 105, distance: 522.2
click at [109, 105] on div "04:37 Question 1 of 3 Question category: situational judgement tests set 1 Situ…" at bounding box center [395, 293] width 582 height 472
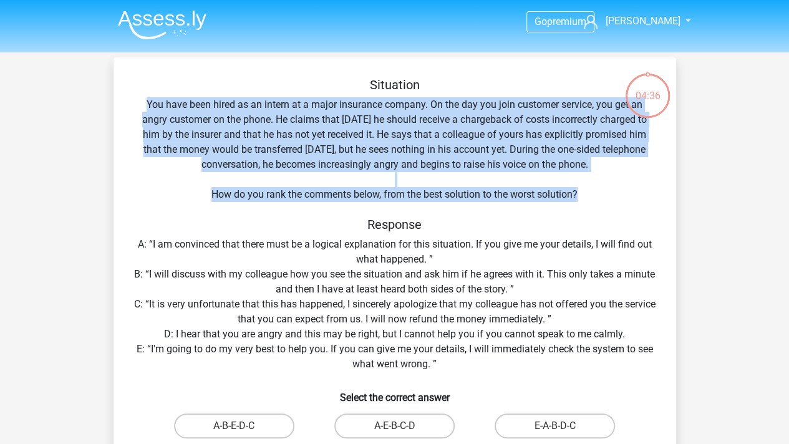
drag, startPoint x: 109, startPoint y: 98, endPoint x: 657, endPoint y: 197, distance: 557.0
click at [657, 197] on div "04:36 Question 1 of 3 Question category: situational judgement tests set 1 Situ…" at bounding box center [395, 293] width 582 height 472
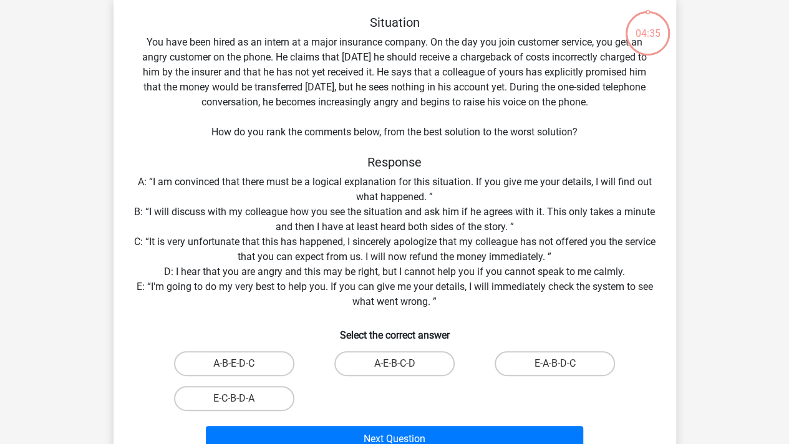
click at [579, 184] on div "Situation You have been hired as an intern at a major insurance company. On the…" at bounding box center [394, 236] width 552 height 442
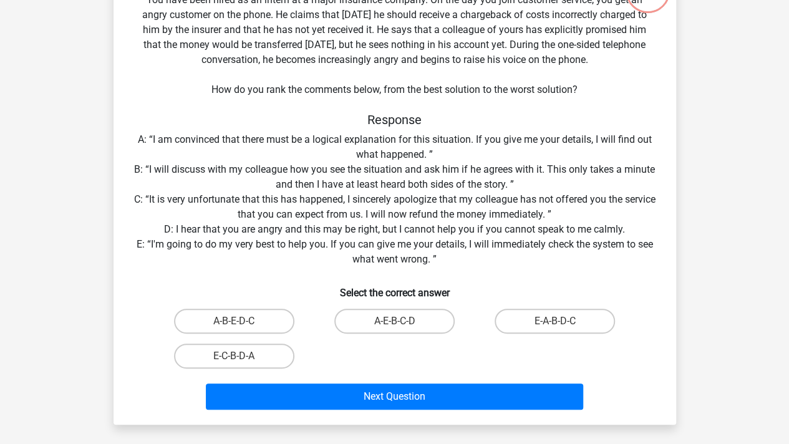
scroll to position [125, 0]
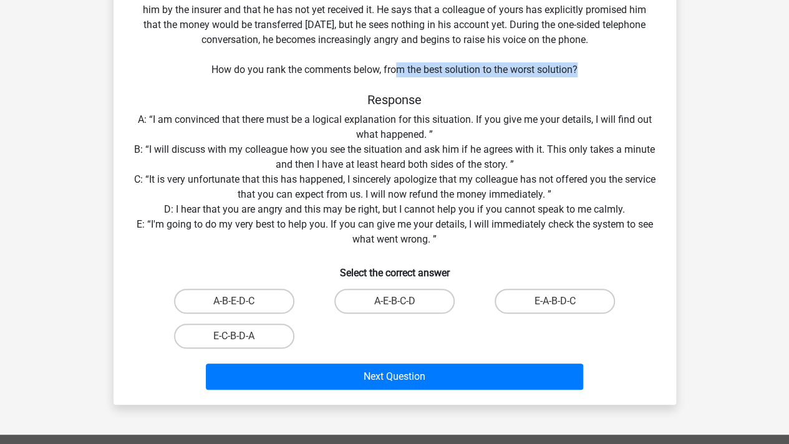
drag, startPoint x: 396, startPoint y: 65, endPoint x: 602, endPoint y: 66, distance: 206.4
click at [602, 66] on div "Situation You have been hired as an intern at a major insurance company. On the…" at bounding box center [394, 174] width 552 height 442
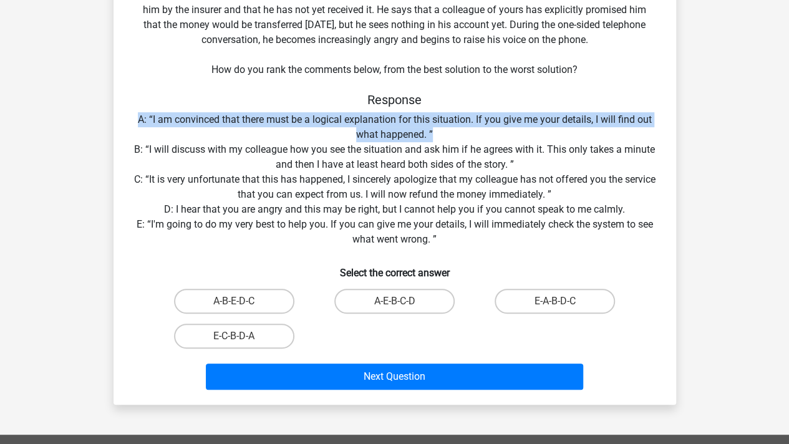
drag, startPoint x: 122, startPoint y: 114, endPoint x: 523, endPoint y: 132, distance: 401.3
click at [523, 132] on div "Situation You have been hired as an intern at a major insurance company. On the…" at bounding box center [394, 174] width 552 height 442
drag, startPoint x: 535, startPoint y: 132, endPoint x: 117, endPoint y: 115, distance: 418.7
click at [117, 115] on div "Situation You have been hired as an intern at a major insurance company. On the…" at bounding box center [394, 169] width 562 height 472
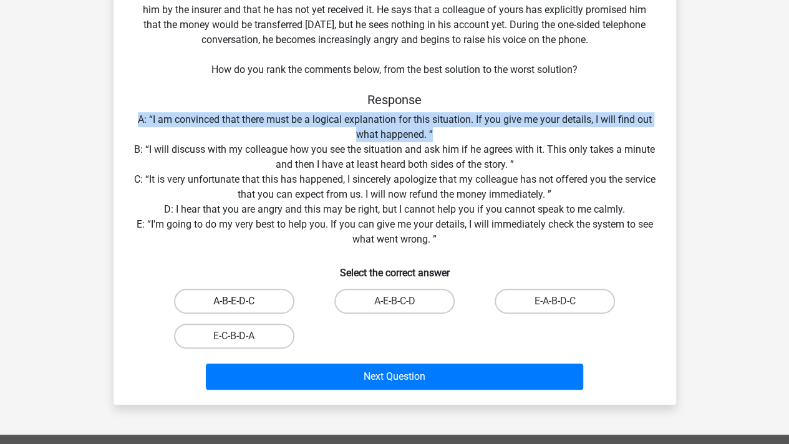
click at [220, 305] on label "A-B-E-D-C" at bounding box center [234, 301] width 120 height 25
click at [234, 305] on input "A-B-E-D-C" at bounding box center [238, 305] width 8 height 8
radio input "true"
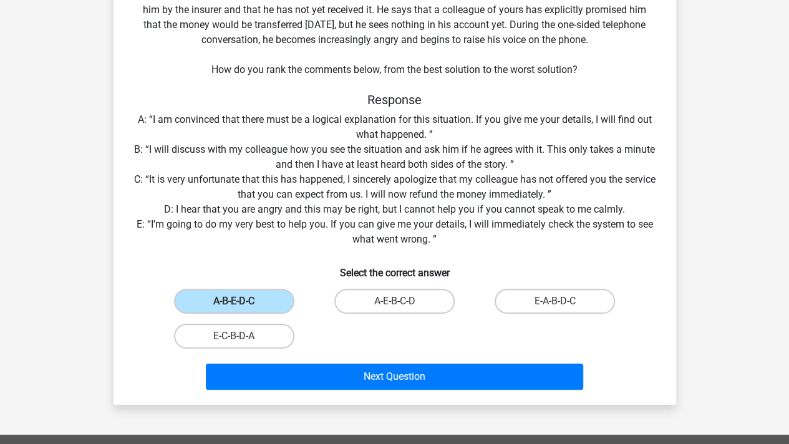
click at [212, 201] on div "Situation You have been hired as an intern at a major insurance company. On the…" at bounding box center [394, 174] width 552 height 442
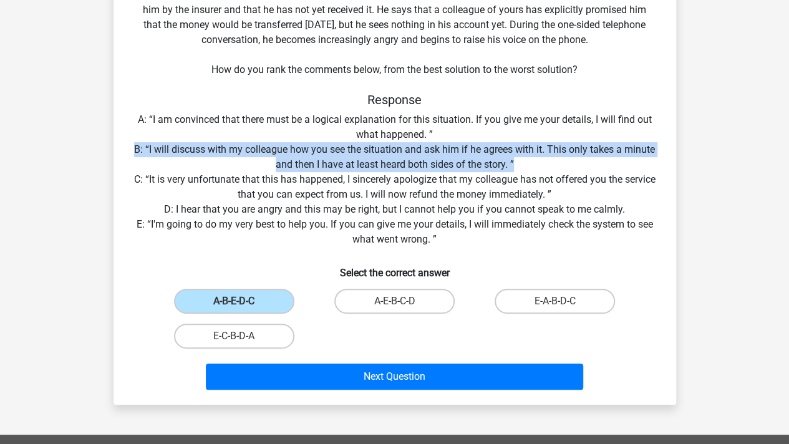
drag, startPoint x: 128, startPoint y: 152, endPoint x: 532, endPoint y: 164, distance: 403.6
click at [532, 164] on div "Situation You have been hired as an intern at a major insurance company. On the…" at bounding box center [394, 174] width 552 height 442
drag, startPoint x: 539, startPoint y: 162, endPoint x: 96, endPoint y: 149, distance: 442.9
click at [96, 149] on div "Go premium [PERSON_NAME] [PERSON_NAME][EMAIL_ADDRESS][DOMAIN_NAME]" at bounding box center [394, 319] width 789 height 889
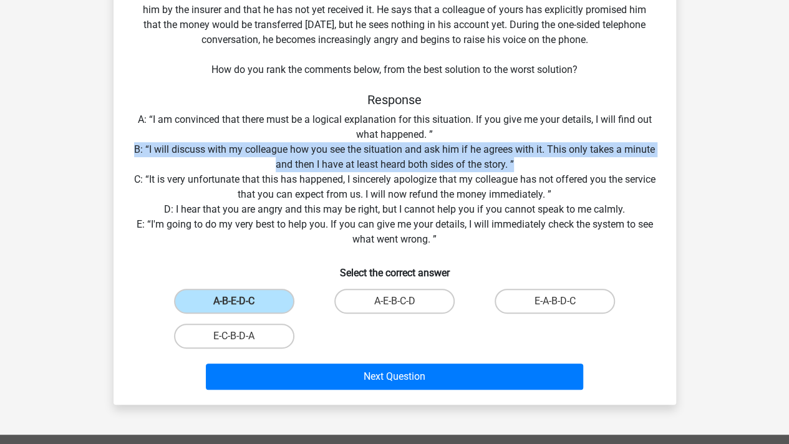
click at [96, 149] on div "Go premium [PERSON_NAME] [PERSON_NAME][EMAIL_ADDRESS][DOMAIN_NAME]" at bounding box center [394, 319] width 789 height 889
drag, startPoint x: 368, startPoint y: 140, endPoint x: 554, endPoint y: 166, distance: 187.8
click at [554, 166] on div "04:21 Question 1 of 3 Question category: situational judgement tests set 1 Situ…" at bounding box center [395, 169] width 582 height 472
click at [565, 169] on div "Situation You have been hired as an intern at a major insurance company. On the…" at bounding box center [394, 174] width 552 height 442
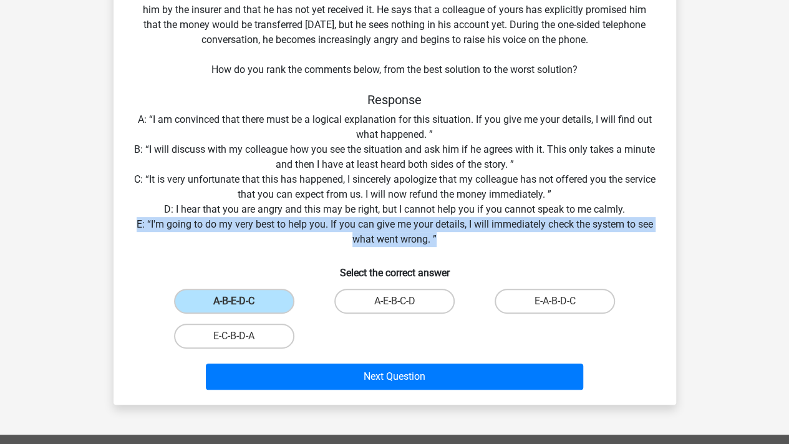
drag, startPoint x: 133, startPoint y: 225, endPoint x: 516, endPoint y: 243, distance: 382.7
click at [516, 243] on div "Situation You have been hired as an intern at a major insurance company. On the…" at bounding box center [394, 174] width 552 height 442
drag, startPoint x: 527, startPoint y: 241, endPoint x: 424, endPoint y: 216, distance: 105.7
click at [424, 216] on div "Situation You have been hired as an intern at a major insurance company. On the…" at bounding box center [394, 174] width 552 height 442
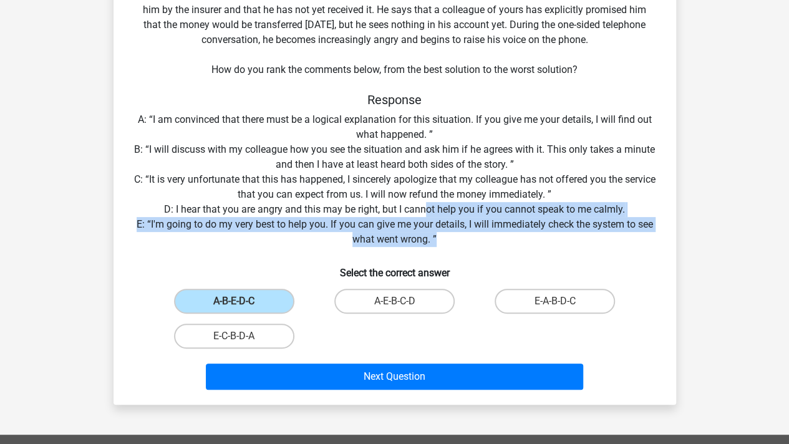
click at [424, 216] on div "Situation You have been hired as an intern at a major insurance company. On the…" at bounding box center [394, 174] width 552 height 442
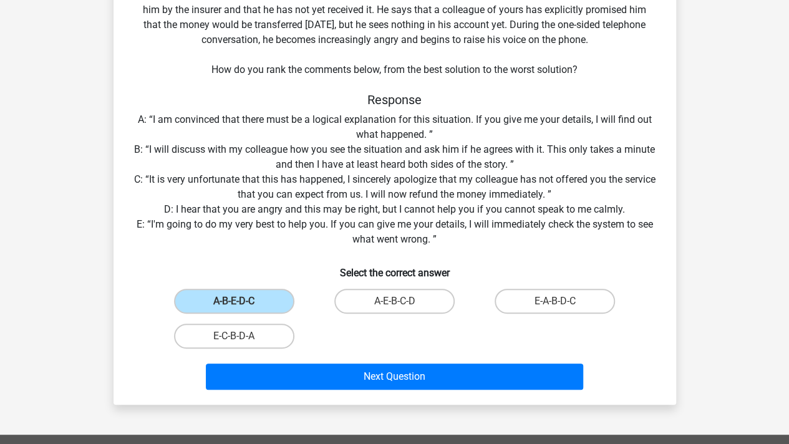
click at [399, 306] on input "A-E-B-C-D" at bounding box center [398, 305] width 8 height 8
radio input "true"
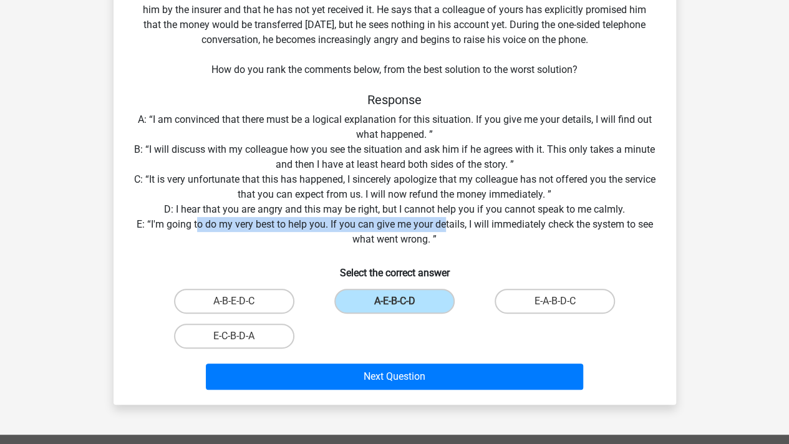
drag, startPoint x: 195, startPoint y: 226, endPoint x: 445, endPoint y: 225, distance: 250.7
click at [445, 225] on div "Situation You have been hired as an intern at a major insurance company. On the…" at bounding box center [394, 174] width 552 height 442
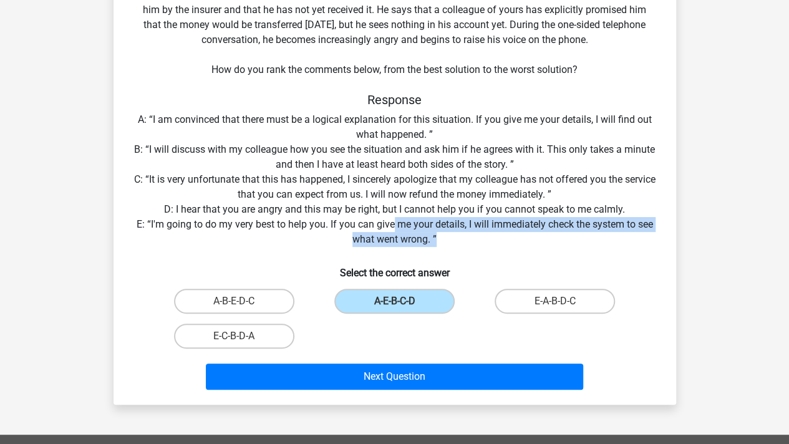
click at [392, 224] on div "Situation You have been hired as an intern at a major insurance company. On the…" at bounding box center [394, 174] width 552 height 442
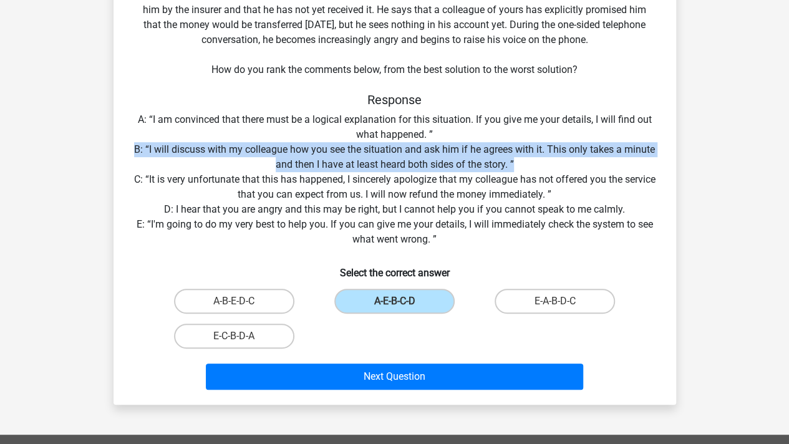
drag, startPoint x: 136, startPoint y: 147, endPoint x: 516, endPoint y: 166, distance: 380.3
click at [516, 166] on div "Situation You have been hired as an intern at a major insurance company. On the…" at bounding box center [394, 174] width 552 height 442
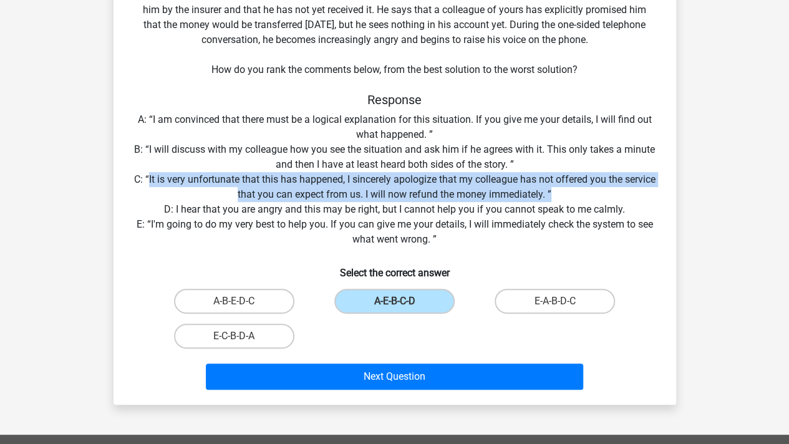
drag, startPoint x: 165, startPoint y: 180, endPoint x: 580, endPoint y: 199, distance: 415.7
click at [580, 199] on div "Situation You have been hired as an intern at a major insurance company. On the…" at bounding box center [394, 174] width 552 height 442
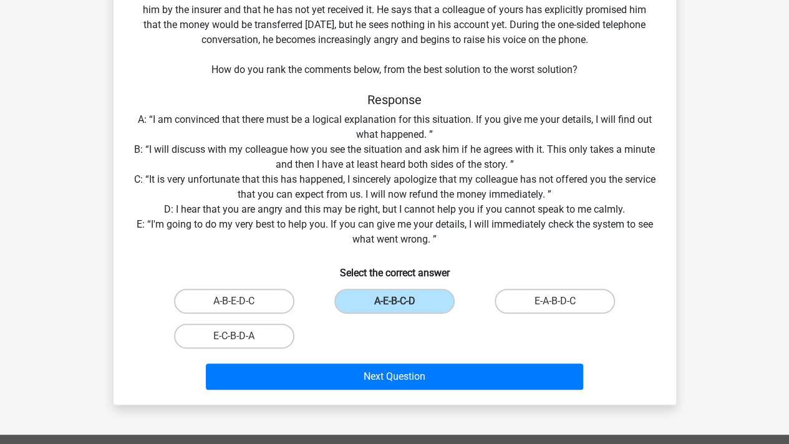
click at [597, 197] on div "Situation You have been hired as an intern at a major insurance company. On the…" at bounding box center [394, 174] width 552 height 442
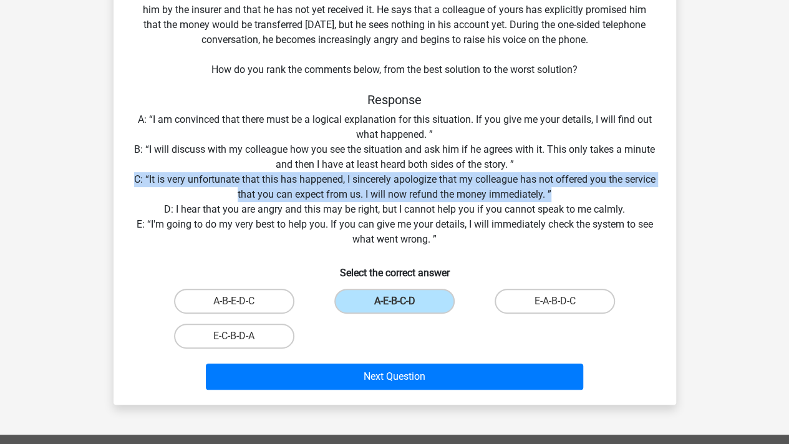
drag, startPoint x: 601, startPoint y: 197, endPoint x: 113, endPoint y: 178, distance: 488.6
click at [113, 178] on div "Situation You have been hired as an intern at a major insurance company. On the…" at bounding box center [394, 169] width 562 height 472
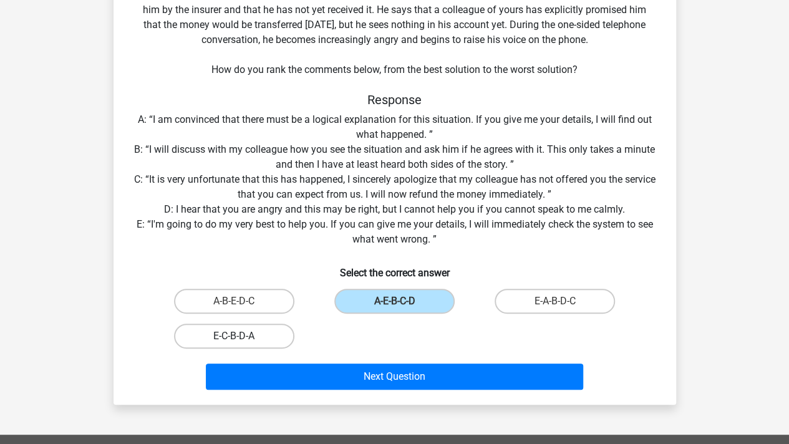
click at [233, 336] on label "E-C-B-D-A" at bounding box center [234, 336] width 120 height 25
click at [234, 336] on input "E-C-B-D-A" at bounding box center [238, 340] width 8 height 8
radio input "true"
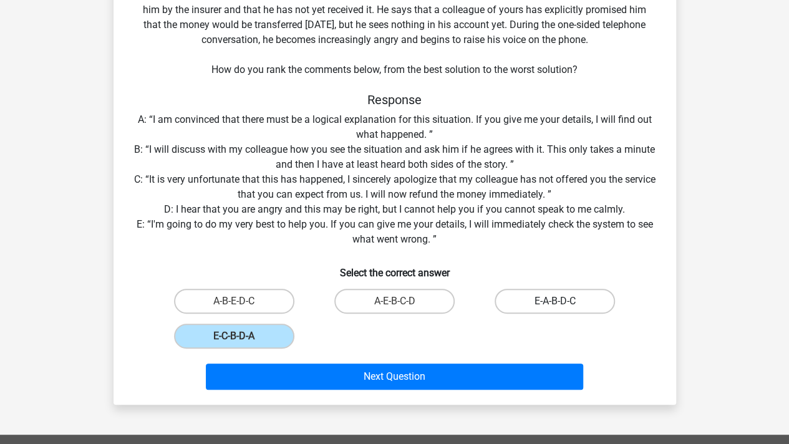
click at [576, 304] on label "E-A-B-D-C" at bounding box center [555, 301] width 120 height 25
click at [563, 304] on input "E-A-B-D-C" at bounding box center [559, 305] width 8 height 8
radio input "true"
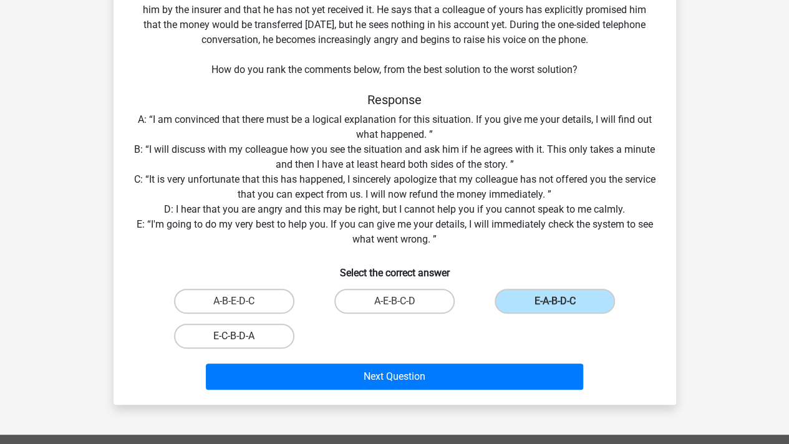
click at [231, 338] on label "E-C-B-D-A" at bounding box center [234, 336] width 120 height 25
click at [234, 338] on input "E-C-B-D-A" at bounding box center [238, 340] width 8 height 8
radio input "true"
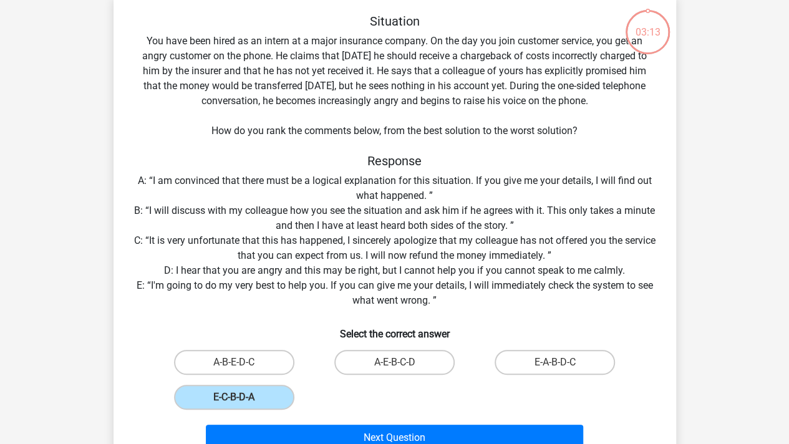
scroll to position [187, 0]
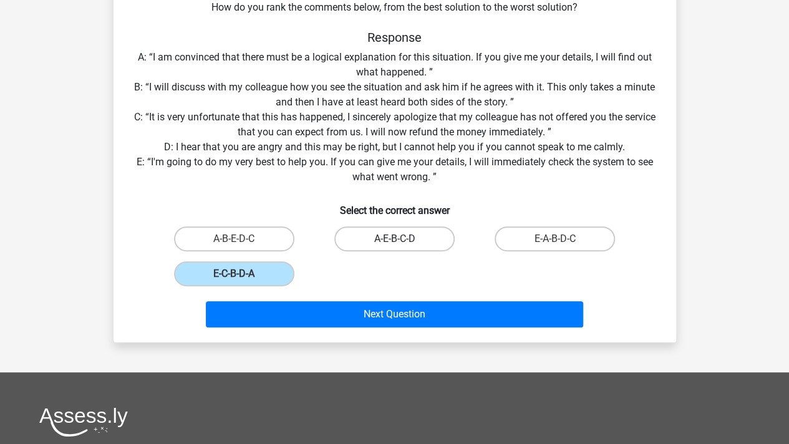
click at [433, 240] on label "A-E-B-C-D" at bounding box center [394, 238] width 120 height 25
click at [402, 240] on input "A-E-B-C-D" at bounding box center [398, 243] width 8 height 8
radio input "true"
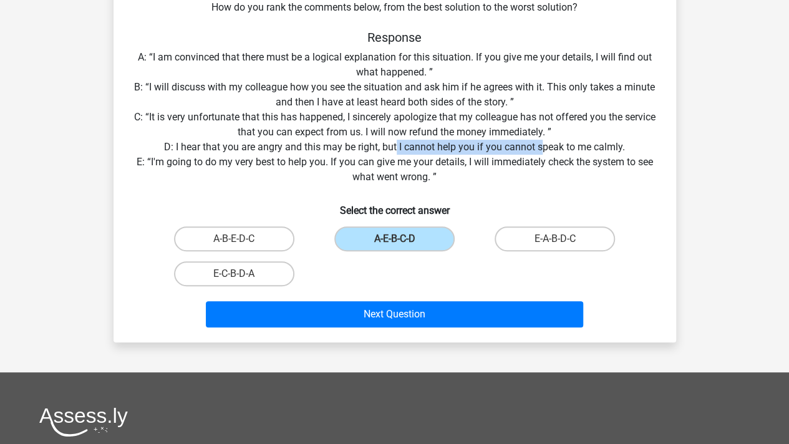
drag, startPoint x: 396, startPoint y: 148, endPoint x: 539, endPoint y: 150, distance: 143.4
click at [539, 150] on div "Situation You have been hired as an intern at a major insurance company. On the…" at bounding box center [394, 111] width 552 height 442
drag, startPoint x: 543, startPoint y: 150, endPoint x: 338, endPoint y: 148, distance: 205.2
click at [338, 148] on div "Situation You have been hired as an intern at a major insurance company. On the…" at bounding box center [394, 111] width 552 height 442
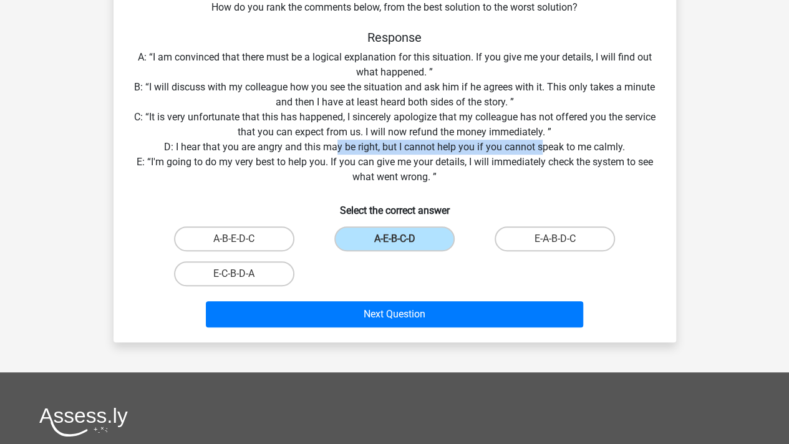
click at [338, 148] on div "Situation You have been hired as an intern at a major insurance company. On the…" at bounding box center [394, 111] width 552 height 442
drag, startPoint x: 453, startPoint y: 148, endPoint x: 670, endPoint y: 150, distance: 217.0
click at [670, 150] on div "Situation You have been hired as an intern at a major insurance company. On the…" at bounding box center [394, 106] width 562 height 472
click at [665, 148] on div "Situation You have been hired as an intern at a major insurance company. On the…" at bounding box center [394, 111] width 552 height 442
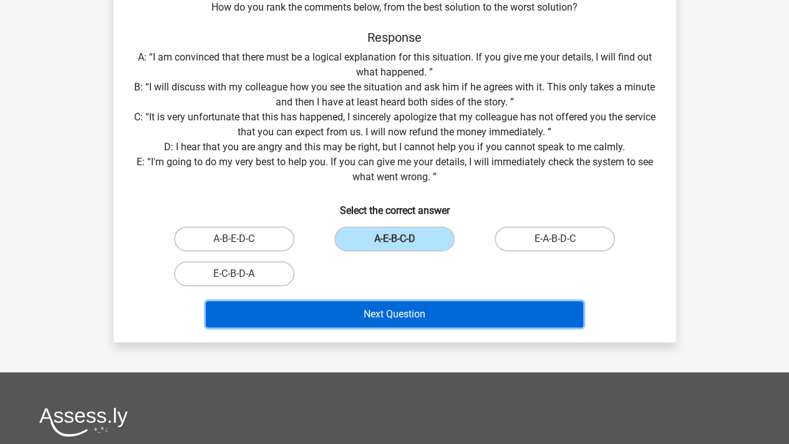
click at [418, 317] on button "Next Question" at bounding box center [394, 314] width 377 height 26
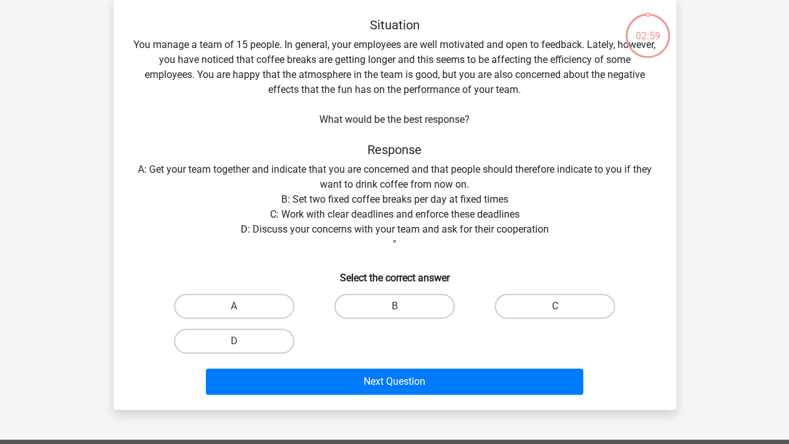
scroll to position [57, 0]
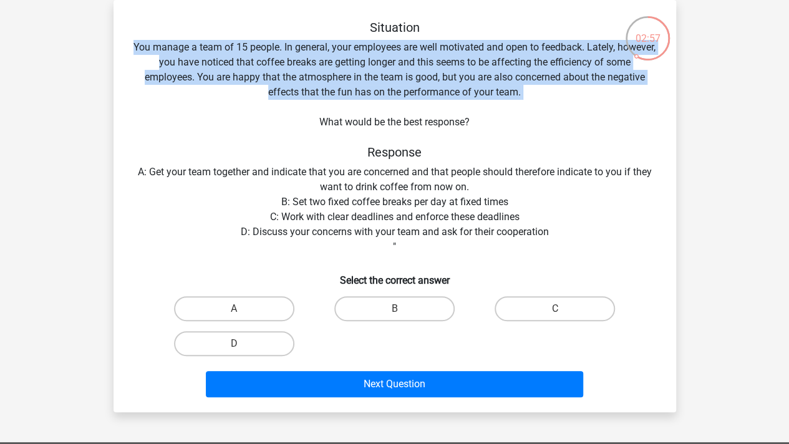
drag, startPoint x: 147, startPoint y: 41, endPoint x: 494, endPoint y: 115, distance: 355.0
click at [494, 115] on div "Situation You manage a team of 15 people. In general, your employees are well m…" at bounding box center [394, 211] width 552 height 382
click at [495, 115] on div "Situation You manage a team of 15 people. In general, your employees are well m…" at bounding box center [394, 211] width 552 height 382
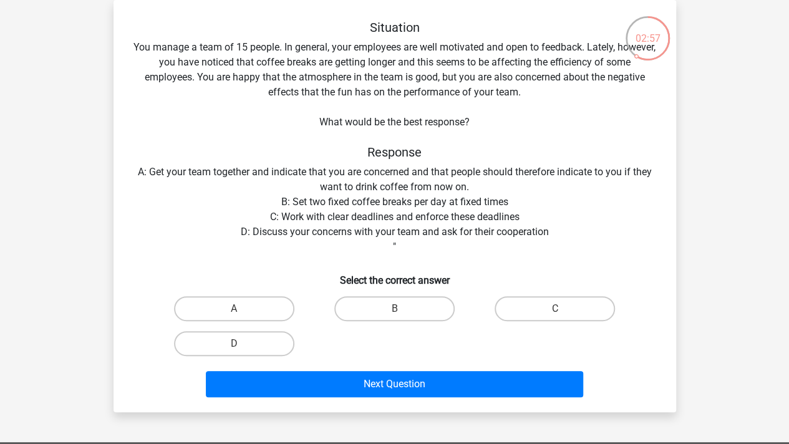
click at [496, 142] on div "Situation You manage a team of 15 people. In general, your employees are well m…" at bounding box center [394, 211] width 552 height 382
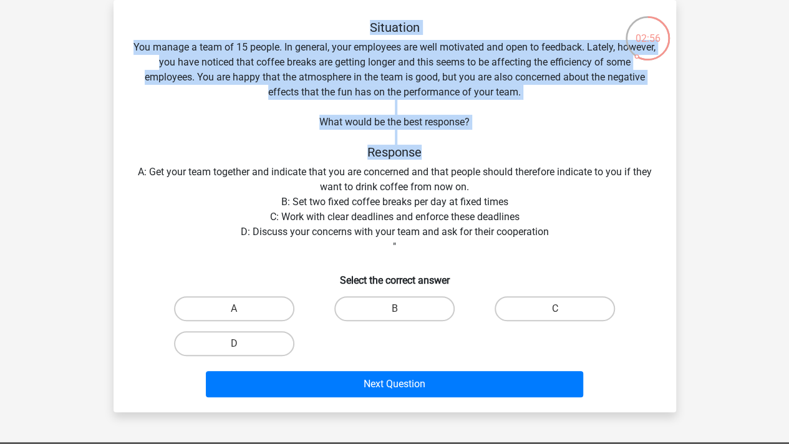
drag, startPoint x: 530, startPoint y: 147, endPoint x: 155, endPoint y: 22, distance: 395.8
click at [155, 22] on div "Situation You manage a team of 15 people. In general, your employees are well m…" at bounding box center [394, 211] width 552 height 382
click at [155, 22] on h5 "Situation" at bounding box center [394, 27] width 523 height 15
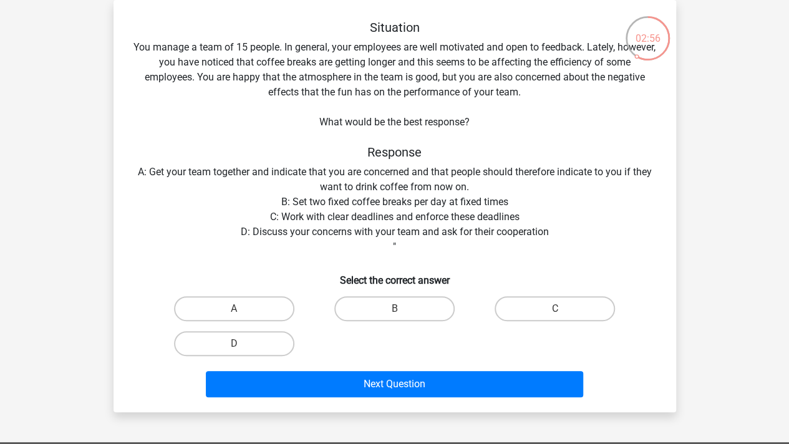
click at [160, 16] on div "Situation You manage a team of 15 people. In general, your employees are well m…" at bounding box center [394, 206] width 562 height 412
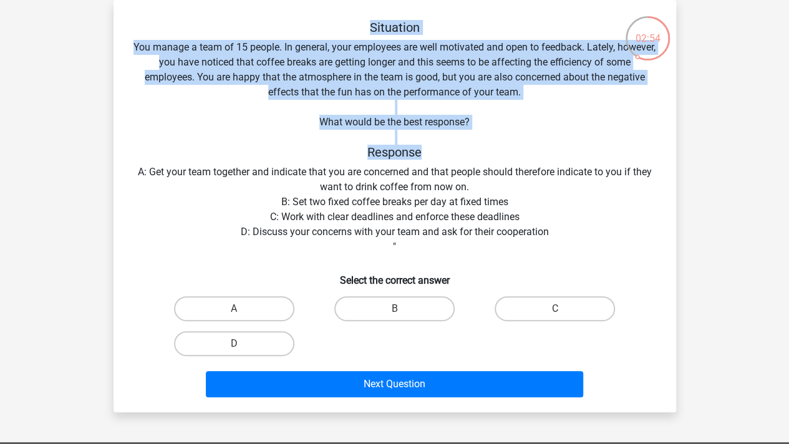
drag, startPoint x: 156, startPoint y: 15, endPoint x: 466, endPoint y: 148, distance: 337.2
click at [466, 148] on div "Situation You manage a team of 15 people. In general, your employees are well m…" at bounding box center [394, 206] width 562 height 412
click at [466, 148] on h5 "Response" at bounding box center [394, 152] width 523 height 15
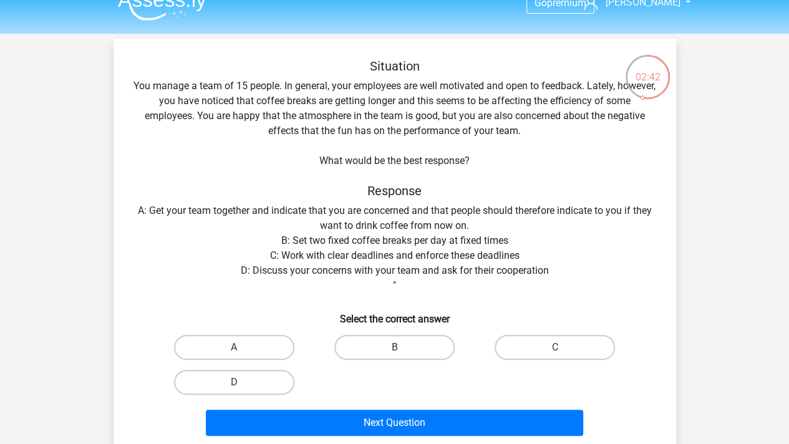
scroll to position [0, 0]
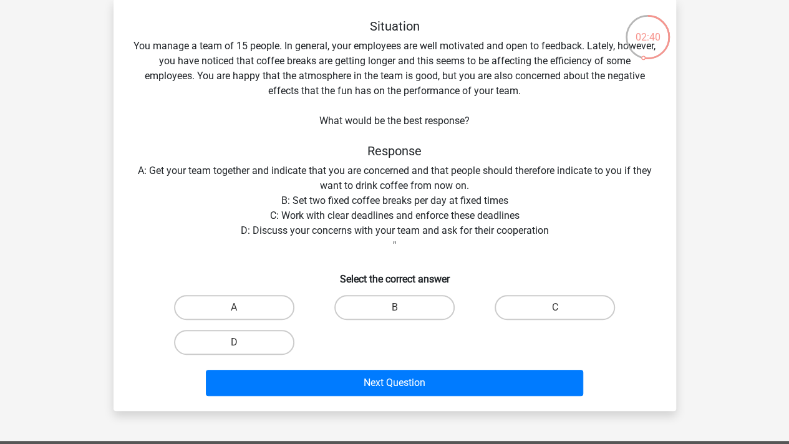
drag, startPoint x: 234, startPoint y: 98, endPoint x: 233, endPoint y: 80, distance: 17.5
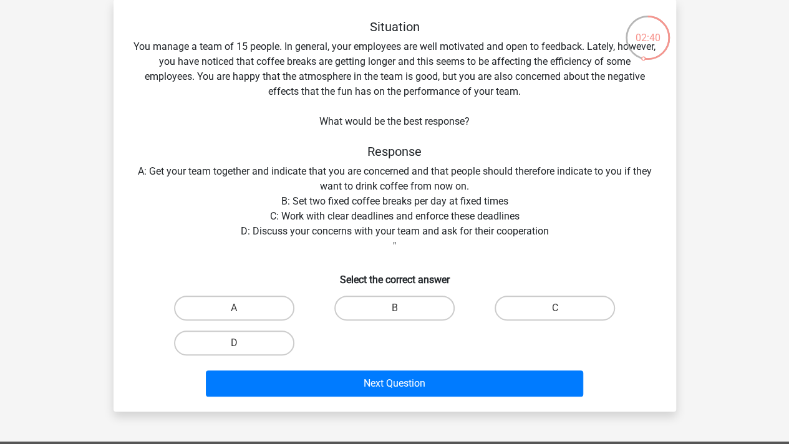
click at [233, 80] on div "Situation You manage a team of 15 people. In general, your employees are well m…" at bounding box center [394, 210] width 552 height 382
drag, startPoint x: 160, startPoint y: 34, endPoint x: 481, endPoint y: 109, distance: 329.6
click at [481, 109] on div "Situation You manage a team of 15 people. In general, your employees are well m…" at bounding box center [394, 210] width 552 height 382
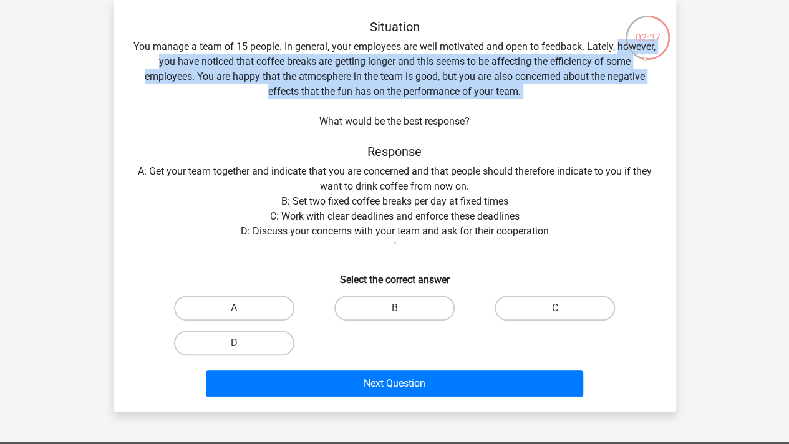
drag, startPoint x: 132, startPoint y: 60, endPoint x: 480, endPoint y: 107, distance: 351.1
click at [480, 107] on div "Situation You manage a team of 15 people. In general, your employees are well m…" at bounding box center [394, 210] width 552 height 382
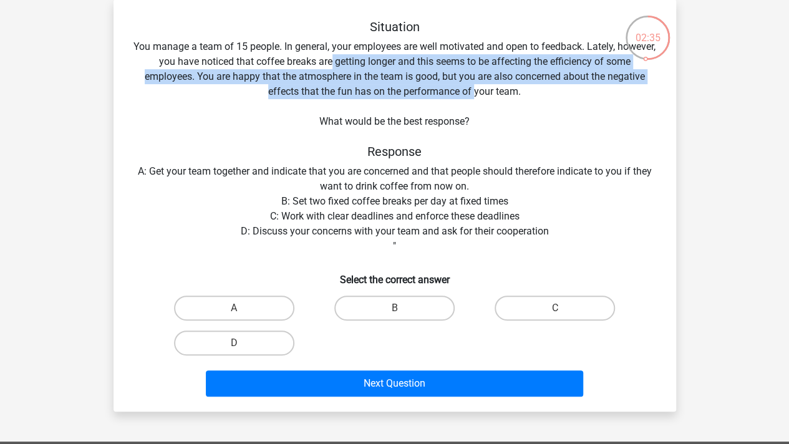
drag, startPoint x: 352, startPoint y: 66, endPoint x: 474, endPoint y: 85, distance: 123.7
click at [474, 85] on div "Situation You manage a team of 15 people. In general, your employees are well m…" at bounding box center [394, 210] width 552 height 382
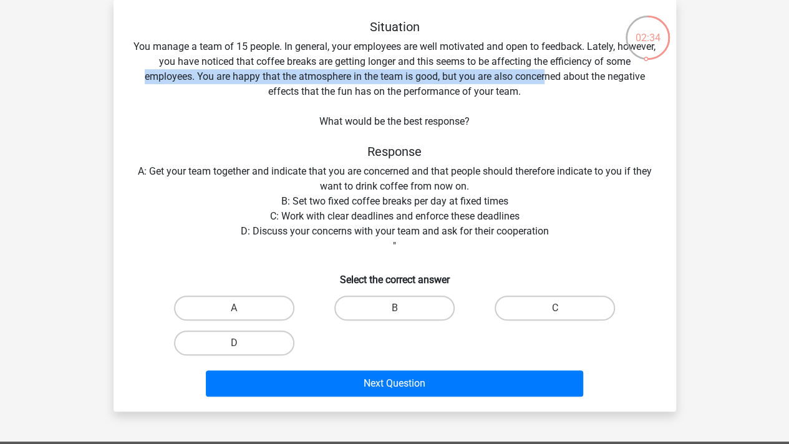
drag, startPoint x: 541, startPoint y: 74, endPoint x: 87, endPoint y: 73, distance: 453.3
click at [87, 73] on div "Go premium [PERSON_NAME] [PERSON_NAME][EMAIL_ADDRESS][DOMAIN_NAME]" at bounding box center [394, 356] width 789 height 829
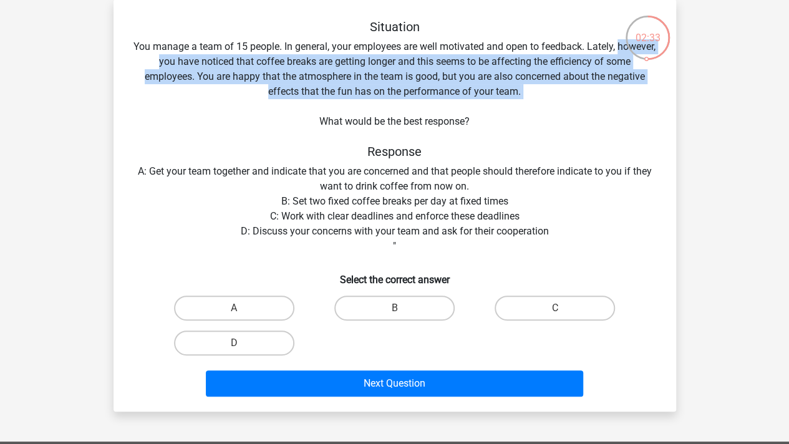
drag, startPoint x: 132, startPoint y: 64, endPoint x: 432, endPoint y: 110, distance: 304.2
click at [432, 110] on div "02:33 Question 2 of 3 Question category: situational judgement tests set 1 Situ…" at bounding box center [395, 205] width 582 height 412
click at [432, 110] on div "Situation You manage a team of 15 people. In general, your employees are well m…" at bounding box center [394, 210] width 552 height 382
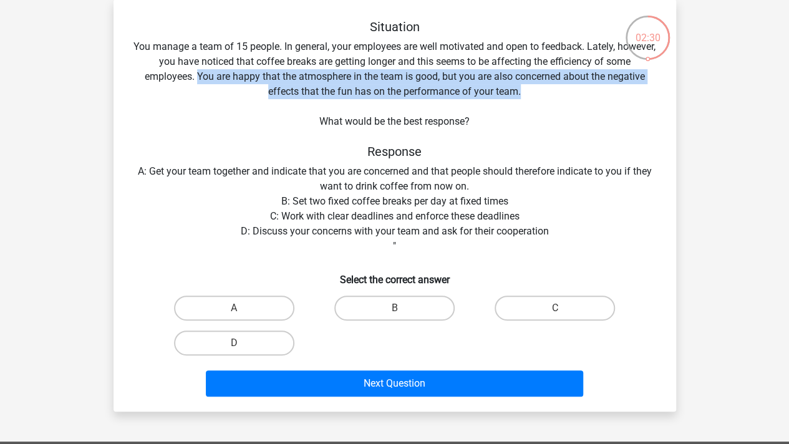
drag, startPoint x: 195, startPoint y: 78, endPoint x: 543, endPoint y: 91, distance: 347.6
click at [543, 91] on div "Situation You manage a team of 15 people. In general, your employees are well m…" at bounding box center [394, 210] width 552 height 382
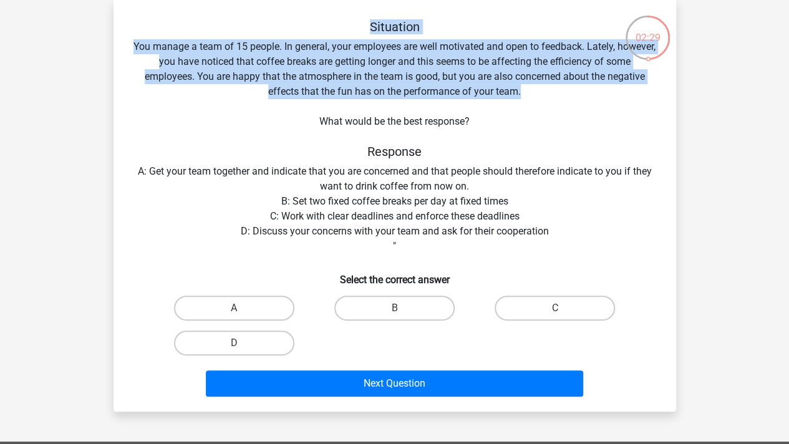
drag, startPoint x: 564, startPoint y: 92, endPoint x: 193, endPoint y: 28, distance: 376.4
click at [193, 28] on div "Situation You manage a team of 15 people. In general, your employees are well m…" at bounding box center [394, 210] width 552 height 382
click at [193, 28] on h5 "Situation" at bounding box center [394, 26] width 523 height 15
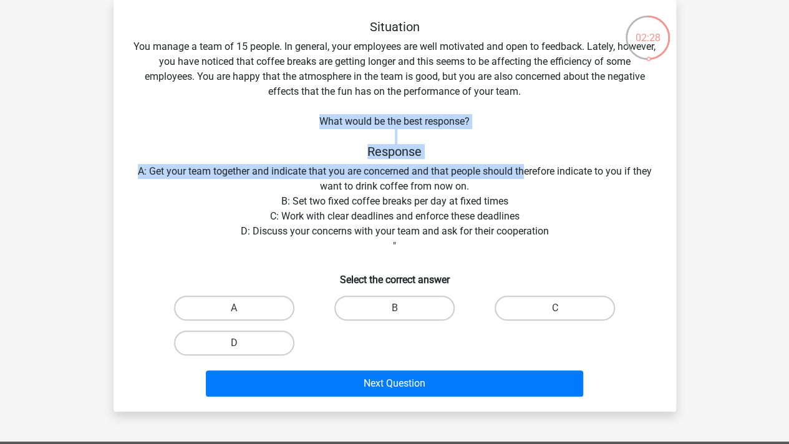
drag, startPoint x: 313, startPoint y: 121, endPoint x: 526, endPoint y: 166, distance: 217.9
click at [526, 166] on div "Situation You manage a team of 15 people. In general, your employees are well m…" at bounding box center [394, 210] width 552 height 382
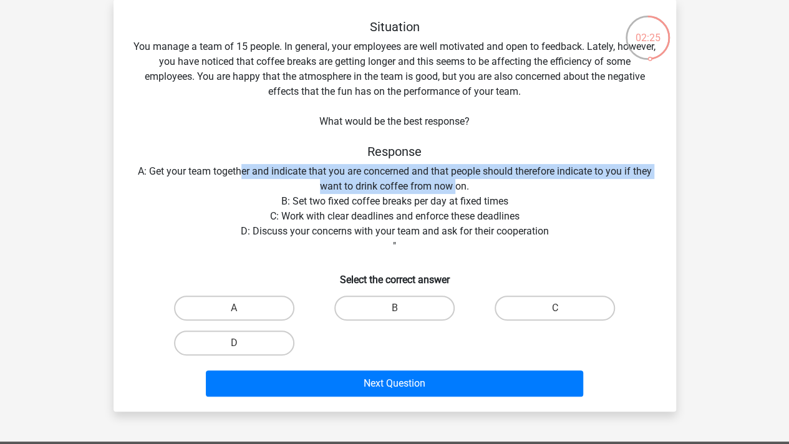
drag, startPoint x: 251, startPoint y: 175, endPoint x: 456, endPoint y: 190, distance: 205.7
click at [456, 190] on div "Situation You manage a team of 15 people. In general, your employees are well m…" at bounding box center [394, 210] width 552 height 382
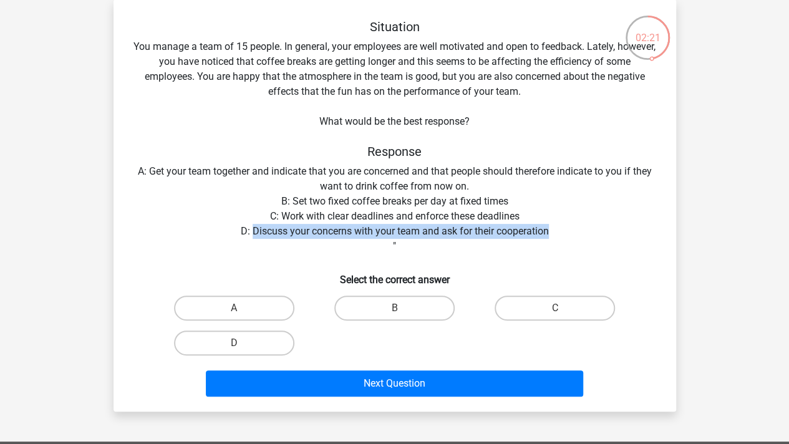
drag, startPoint x: 251, startPoint y: 231, endPoint x: 562, endPoint y: 233, distance: 310.5
click at [562, 233] on div "Situation You manage a team of 15 people. In general, your employees are well m…" at bounding box center [394, 210] width 552 height 382
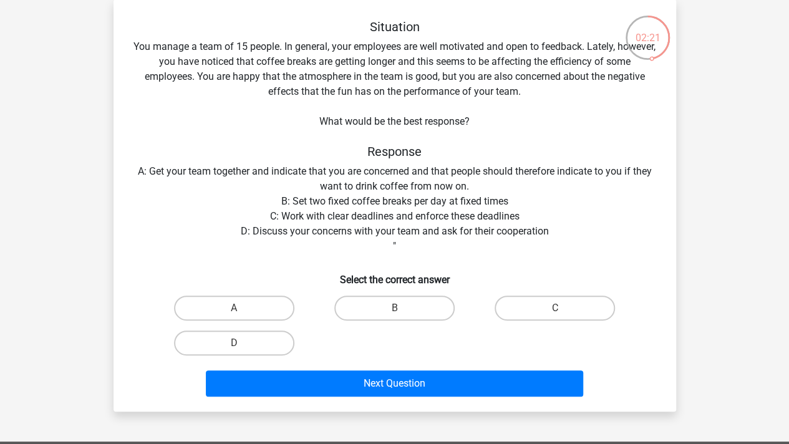
click at [562, 233] on div "Situation You manage a team of 15 people. In general, your employees are well m…" at bounding box center [394, 210] width 552 height 382
click at [423, 187] on div "Situation You manage a team of 15 people. In general, your employees are well m…" at bounding box center [394, 210] width 552 height 382
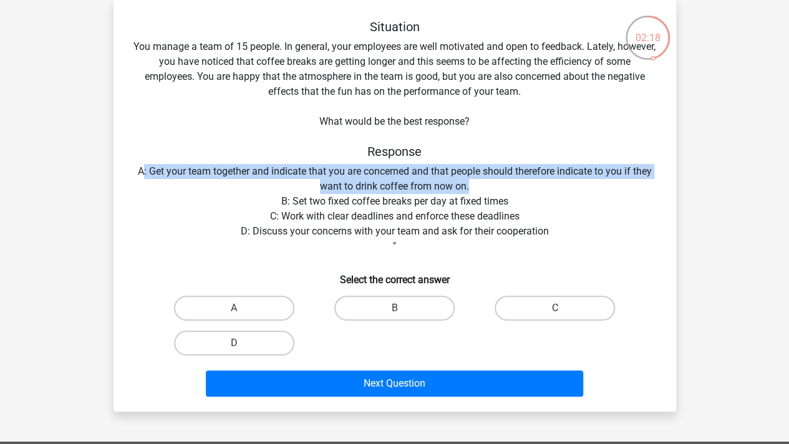
drag, startPoint x: 140, startPoint y: 166, endPoint x: 538, endPoint y: 183, distance: 398.2
click at [538, 183] on div "Situation You manage a team of 15 people. In general, your employees are well m…" at bounding box center [394, 210] width 552 height 382
click at [528, 179] on div "Situation You manage a team of 15 people. In general, your employees are well m…" at bounding box center [394, 210] width 552 height 382
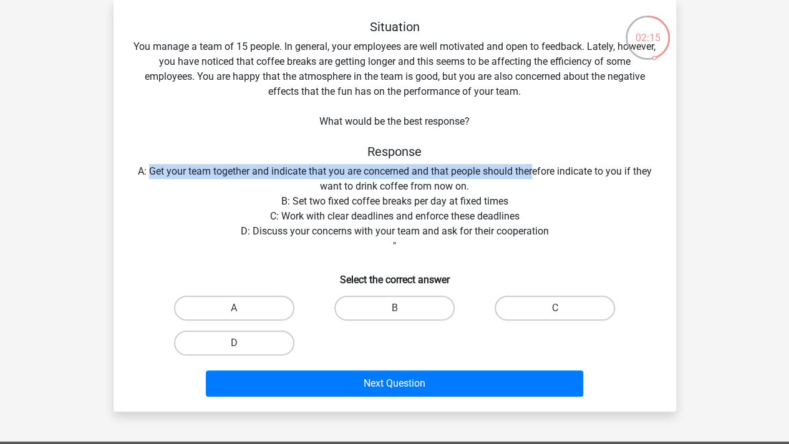
drag, startPoint x: 534, startPoint y: 178, endPoint x: 148, endPoint y: 171, distance: 386.1
click at [148, 171] on div "Situation You manage a team of 15 people. In general, your employees are well m…" at bounding box center [394, 210] width 552 height 382
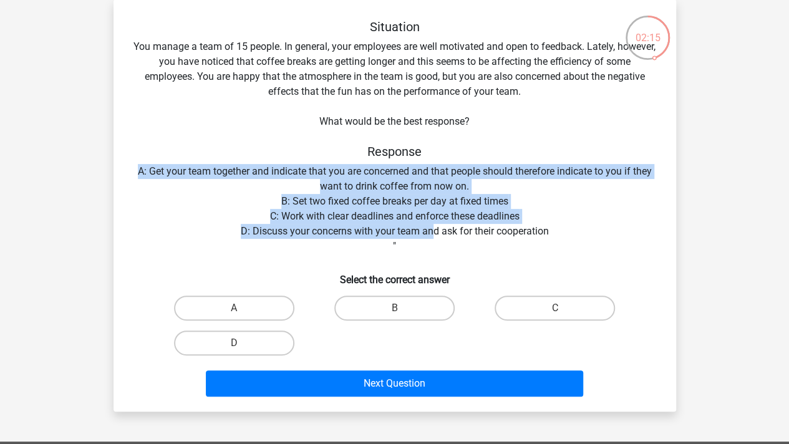
drag, startPoint x: 138, startPoint y: 175, endPoint x: 433, endPoint y: 230, distance: 299.4
click at [433, 230] on div "Situation You manage a team of 15 people. In general, your employees are well m…" at bounding box center [394, 210] width 552 height 382
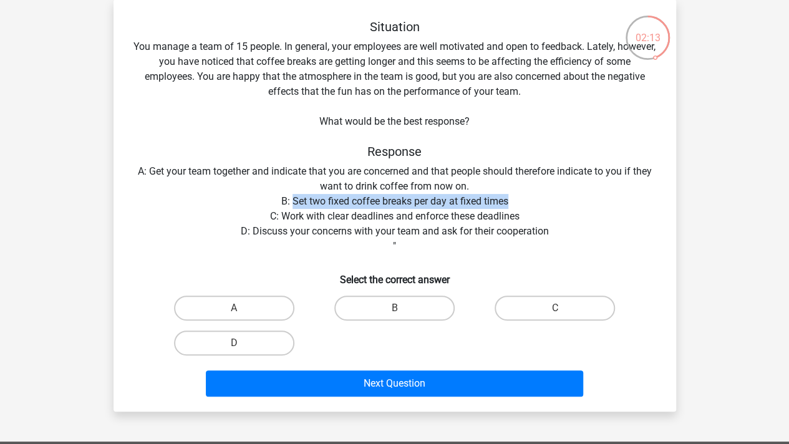
drag, startPoint x: 291, startPoint y: 196, endPoint x: 523, endPoint y: 203, distance: 232.1
click at [523, 203] on div "Situation You manage a team of 15 people. In general, your employees are well m…" at bounding box center [394, 210] width 552 height 382
drag, startPoint x: 533, startPoint y: 198, endPoint x: 273, endPoint y: 195, distance: 259.4
click at [273, 195] on div "Situation You manage a team of 15 people. In general, your employees are well m…" at bounding box center [394, 210] width 552 height 382
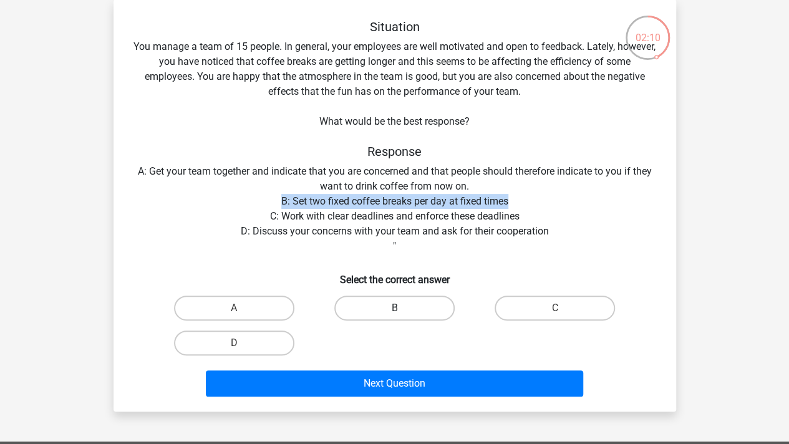
click at [402, 307] on label "B" at bounding box center [394, 308] width 120 height 25
click at [402, 308] on input "B" at bounding box center [398, 312] width 8 height 8
radio input "true"
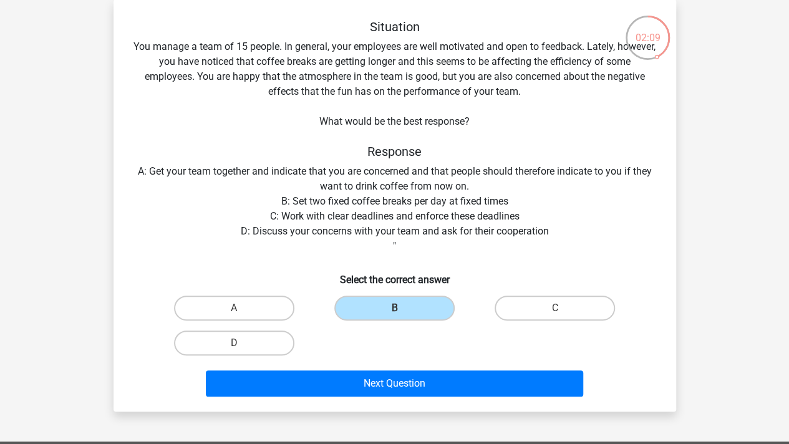
click at [367, 221] on div "Situation You manage a team of 15 people. In general, your employees are well m…" at bounding box center [394, 210] width 552 height 382
drag, startPoint x: 344, startPoint y: 217, endPoint x: 556, endPoint y: 218, distance: 211.4
click at [556, 218] on div "Situation You manage a team of 15 people. In general, your employees are well m…" at bounding box center [394, 210] width 552 height 382
click at [557, 305] on label "C" at bounding box center [555, 308] width 120 height 25
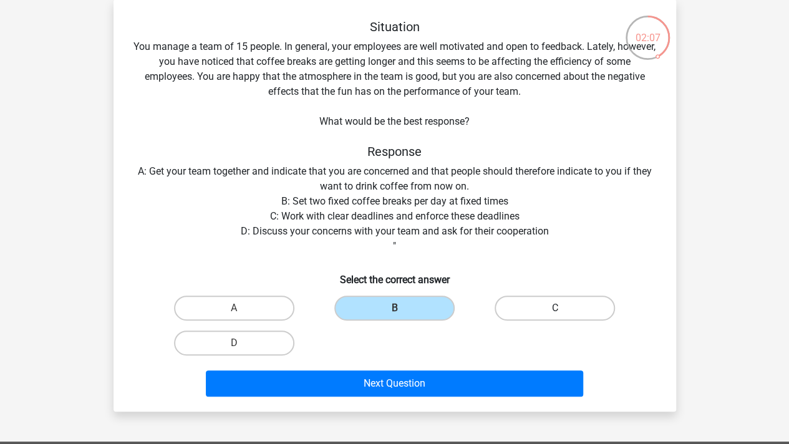
click at [557, 308] on input "C" at bounding box center [559, 312] width 8 height 8
radio input "true"
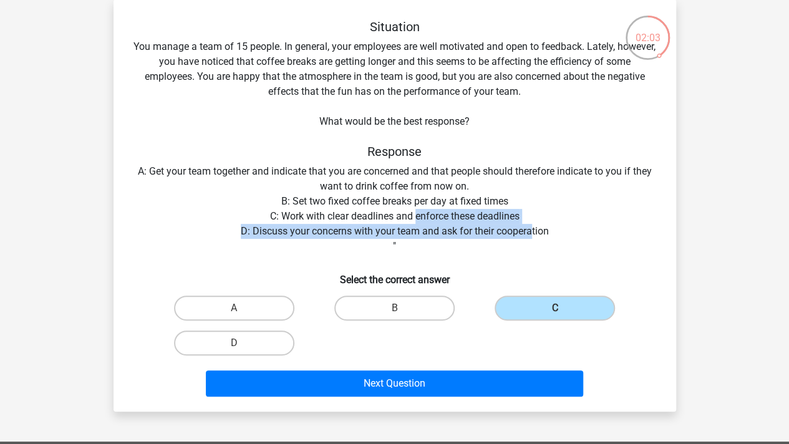
drag, startPoint x: 417, startPoint y: 222, endPoint x: 531, endPoint y: 224, distance: 113.5
click at [531, 224] on div "Situation You manage a team of 15 people. In general, your employees are well m…" at bounding box center [394, 210] width 552 height 382
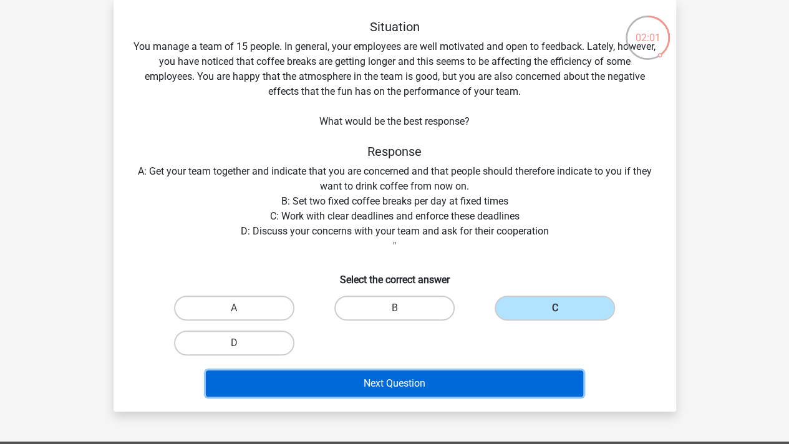
click at [498, 380] on button "Next Question" at bounding box center [394, 383] width 377 height 26
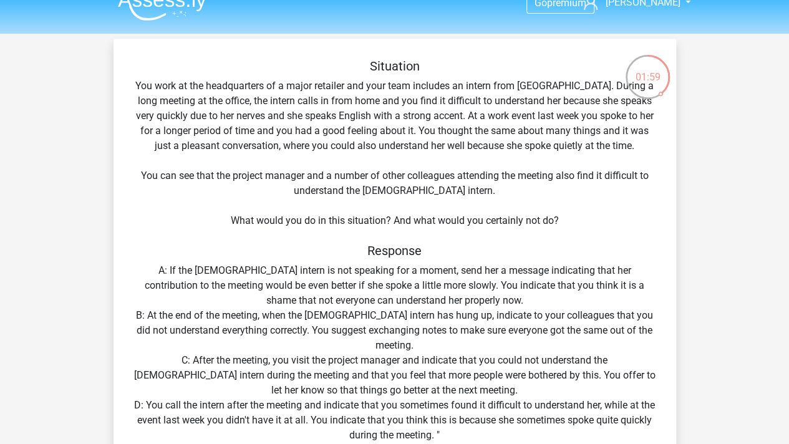
scroll to position [0, 0]
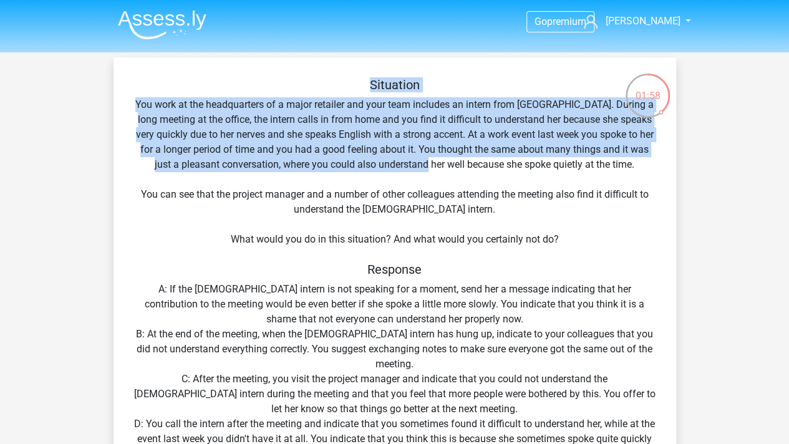
drag, startPoint x: 137, startPoint y: 90, endPoint x: 437, endPoint y: 159, distance: 307.1
click at [437, 159] on div "Situation You work at the headquarters of a major retailer and your team includ…" at bounding box center [394, 343] width 552 height 532
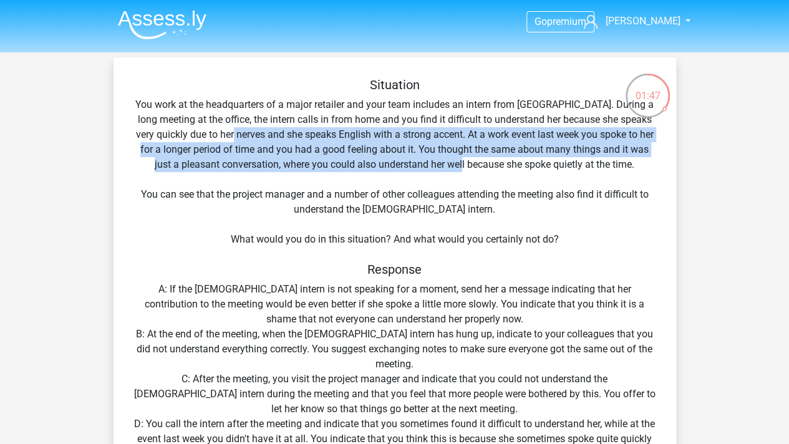
drag, startPoint x: 226, startPoint y: 132, endPoint x: 476, endPoint y: 166, distance: 252.5
click at [476, 166] on div "Situation You work at the headquarters of a major retailer and your team includ…" at bounding box center [394, 343] width 552 height 532
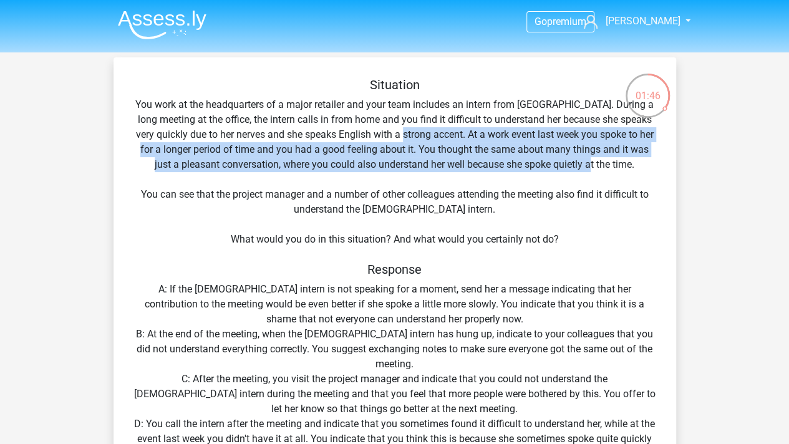
drag, startPoint x: 410, startPoint y: 133, endPoint x: 604, endPoint y: 169, distance: 196.6
click at [604, 169] on div "Situation You work at the headquarters of a major retailer and your team includ…" at bounding box center [394, 343] width 552 height 532
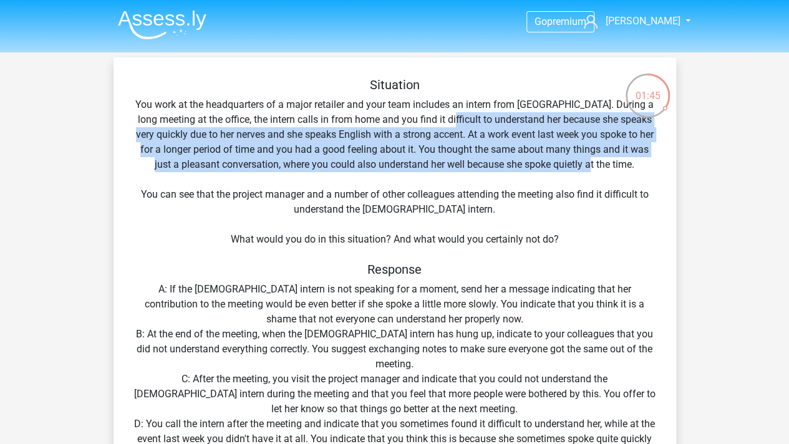
drag, startPoint x: 622, startPoint y: 171, endPoint x: 435, endPoint y: 127, distance: 191.5
click at [435, 127] on div "Situation You work at the headquarters of a major retailer and your team includ…" at bounding box center [394, 343] width 552 height 532
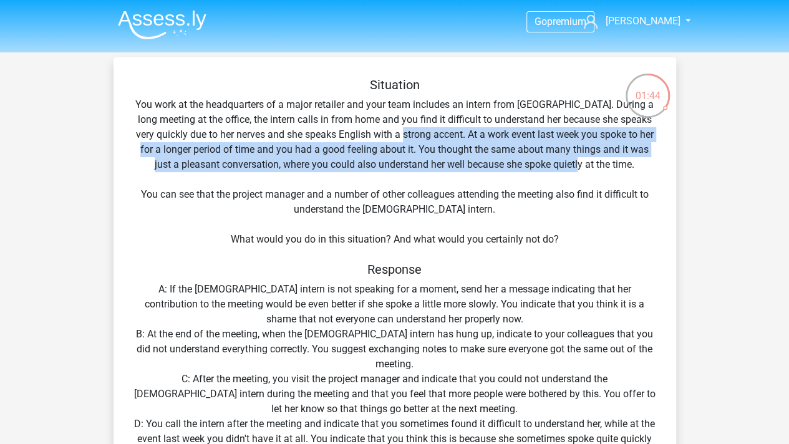
drag, startPoint x: 409, startPoint y: 138, endPoint x: 588, endPoint y: 171, distance: 182.1
click at [588, 171] on div "Situation You work at the headquarters of a major retailer and your team includ…" at bounding box center [394, 343] width 552 height 532
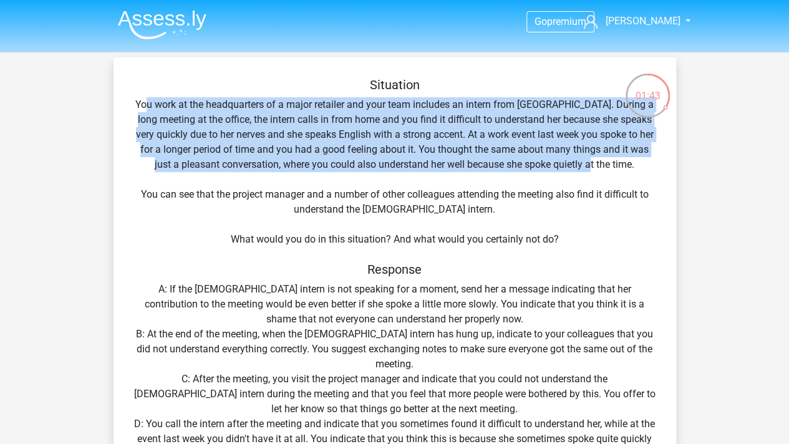
drag, startPoint x: 614, startPoint y: 171, endPoint x: 148, endPoint y: 104, distance: 470.0
click at [148, 104] on div "Situation You work at the headquarters of a major retailer and your team includ…" at bounding box center [394, 343] width 552 height 532
drag, startPoint x: 137, startPoint y: 105, endPoint x: 696, endPoint y: 173, distance: 562.8
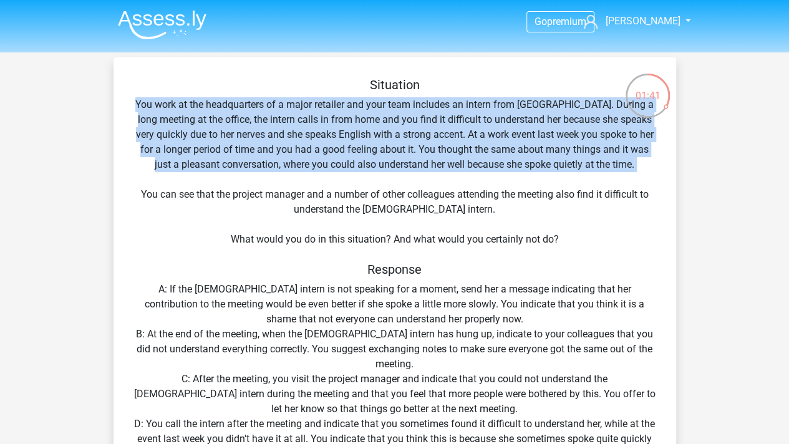
click at [649, 173] on div "Situation You work at the headquarters of a major retailer and your team includ…" at bounding box center [394, 343] width 552 height 532
drag, startPoint x: 629, startPoint y: 170, endPoint x: 127, endPoint y: 83, distance: 509.5
click at [127, 83] on div "Situation You work at the headquarters of a major retailer and your team includ…" at bounding box center [394, 343] width 552 height 532
drag, startPoint x: 147, startPoint y: 82, endPoint x: 635, endPoint y: 176, distance: 497.3
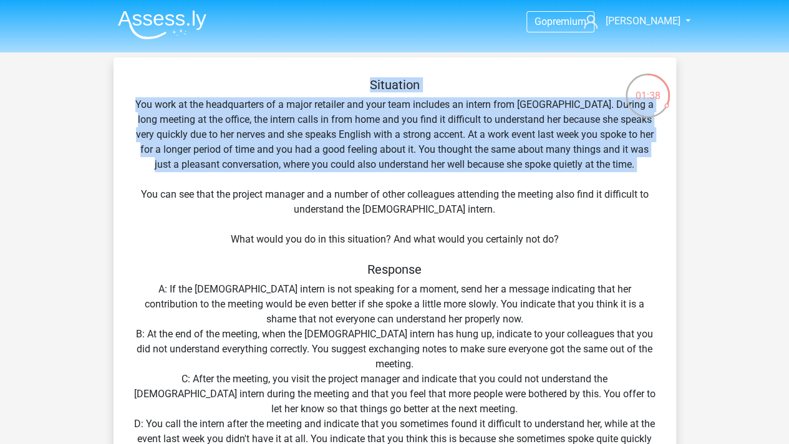
click at [635, 176] on div "Situation You work at the headquarters of a major retailer and your team includ…" at bounding box center [394, 343] width 552 height 532
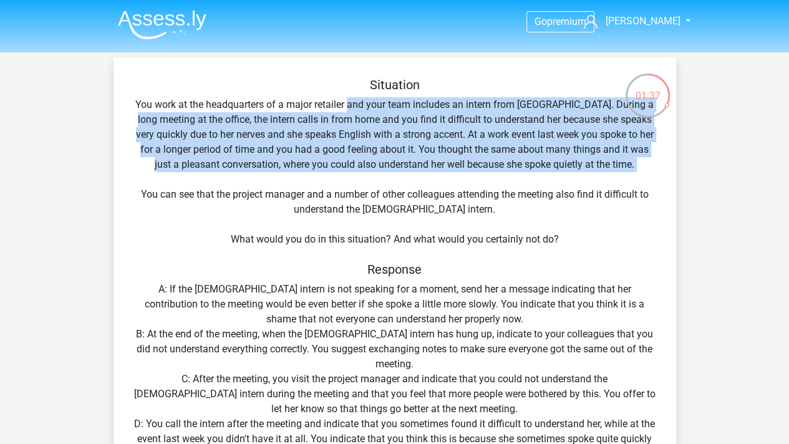
drag, startPoint x: 650, startPoint y: 173, endPoint x: 351, endPoint y: 98, distance: 307.9
click at [351, 98] on div "Situation You work at the headquarters of a major retailer and your team includ…" at bounding box center [394, 343] width 552 height 532
click at [351, 91] on h5 "Situation" at bounding box center [394, 84] width 523 height 15
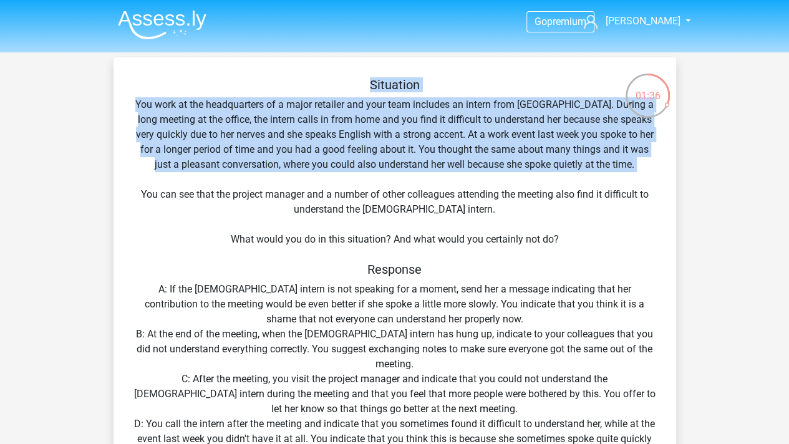
drag, startPoint x: 350, startPoint y: 78, endPoint x: 666, endPoint y: 177, distance: 331.3
click at [666, 177] on div "Situation You work at the headquarters of a major retailer and your team includ…" at bounding box center [394, 343] width 552 height 532
drag, startPoint x: 362, startPoint y: 123, endPoint x: 207, endPoint y: 80, distance: 160.7
click at [207, 80] on div "Situation You work at the headquarters of a major retailer and your team includ…" at bounding box center [394, 343] width 552 height 532
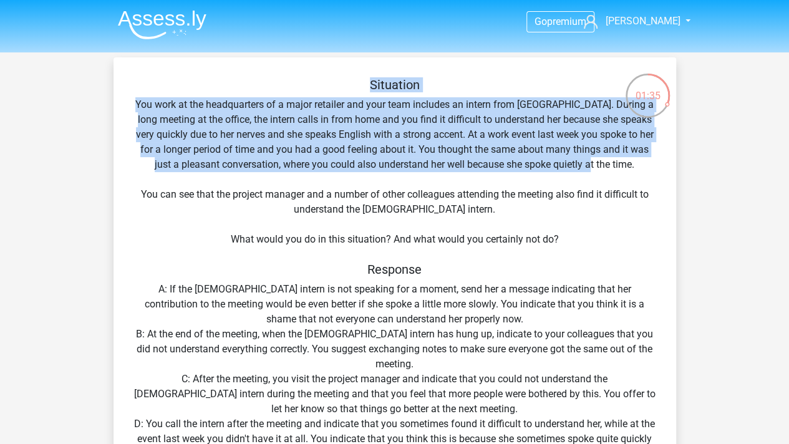
click at [207, 80] on h5 "Situation" at bounding box center [394, 84] width 523 height 15
drag, startPoint x: 216, startPoint y: 78, endPoint x: 605, endPoint y: 176, distance: 400.8
click at [605, 176] on div "Situation You work at the headquarters of a major retailer and your team includ…" at bounding box center [394, 343] width 552 height 532
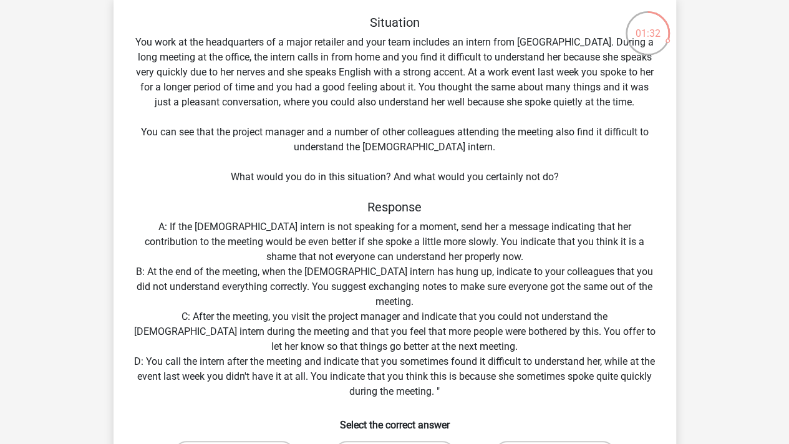
click at [140, 130] on div "Situation You work at the headquarters of a major retailer and your team includ…" at bounding box center [394, 281] width 552 height 532
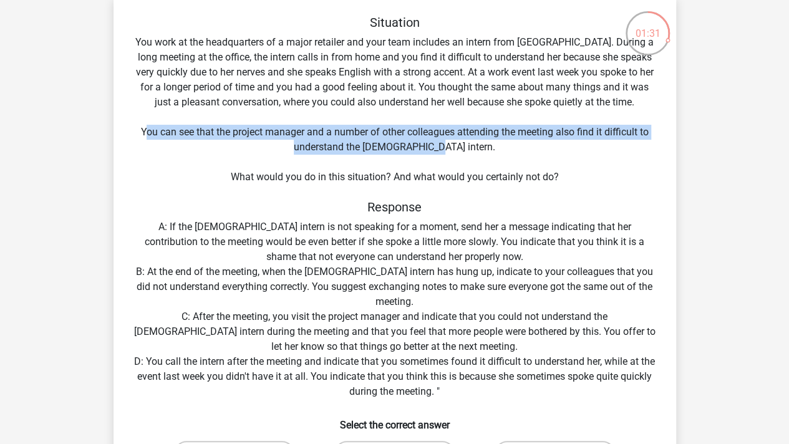
drag, startPoint x: 144, startPoint y: 127, endPoint x: 513, endPoint y: 143, distance: 368.9
click at [513, 143] on div "Situation You work at the headquarters of a major retailer and your team includ…" at bounding box center [394, 281] width 552 height 532
drag, startPoint x: 524, startPoint y: 144, endPoint x: 64, endPoint y: 122, distance: 460.8
click at [64, 122] on div "Go premium [PERSON_NAME] [PERSON_NAME][EMAIL_ADDRESS][DOMAIN_NAME]" at bounding box center [394, 427] width 789 height 978
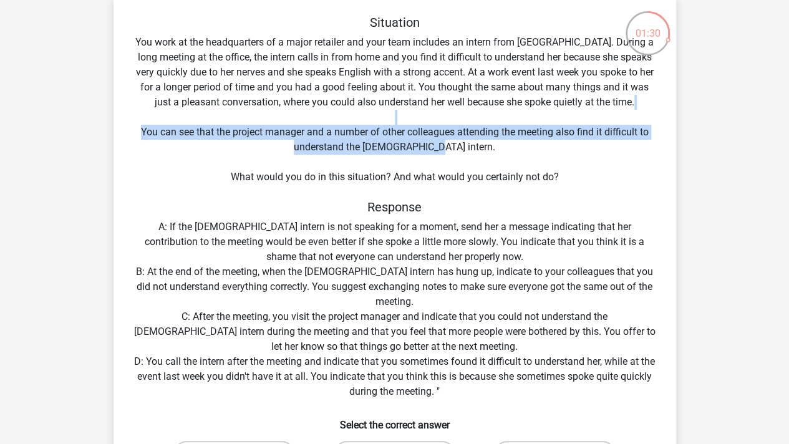
click at [64, 122] on div "Go premium [PERSON_NAME] [PERSON_NAME][EMAIL_ADDRESS][DOMAIN_NAME]" at bounding box center [394, 427] width 789 height 978
drag, startPoint x: 72, startPoint y: 120, endPoint x: 490, endPoint y: 150, distance: 418.8
click at [490, 150] on div "Go premium [PERSON_NAME] [PERSON_NAME][EMAIL_ADDRESS][DOMAIN_NAME]" at bounding box center [394, 427] width 789 height 978
click at [490, 150] on div "Situation You work at the headquarters of a major retailer and your team includ…" at bounding box center [394, 281] width 552 height 532
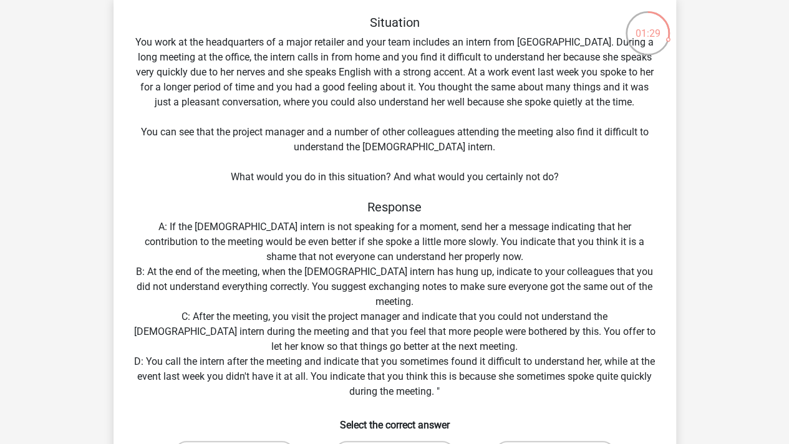
click at [518, 147] on div "Situation You work at the headquarters of a major retailer and your team includ…" at bounding box center [394, 281] width 552 height 532
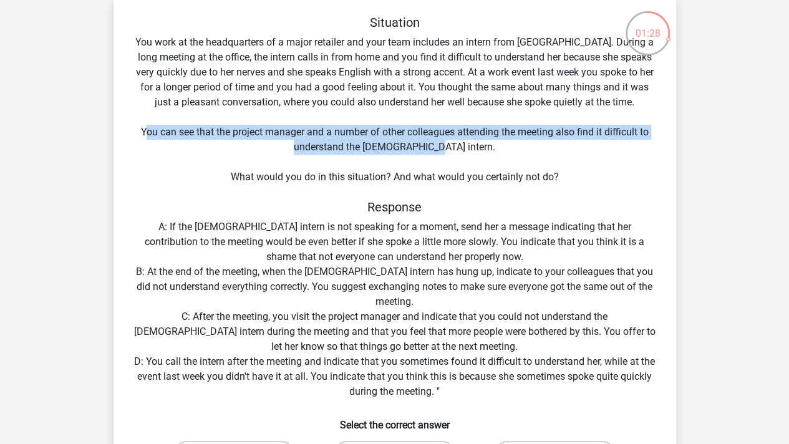
drag, startPoint x: 533, startPoint y: 148, endPoint x: 142, endPoint y: 127, distance: 392.2
click at [142, 127] on div "Situation You work at the headquarters of a major retailer and your team includ…" at bounding box center [394, 281] width 552 height 532
click at [123, 134] on div "Situation You work at the headquarters of a major retailer and your team includ…" at bounding box center [394, 281] width 552 height 532
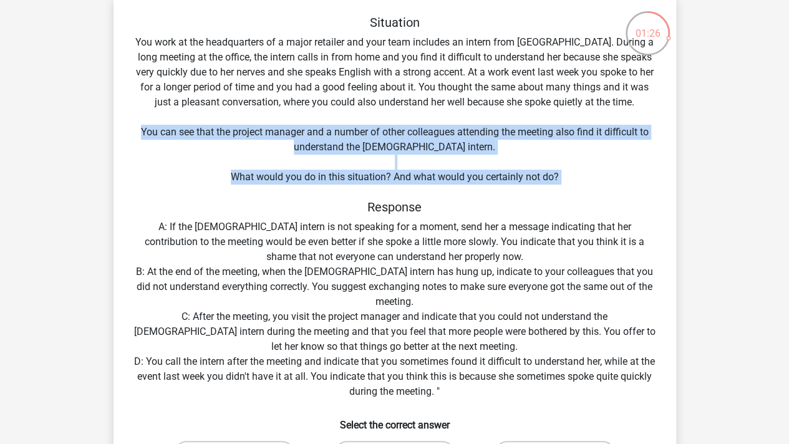
drag, startPoint x: 123, startPoint y: 129, endPoint x: 597, endPoint y: 193, distance: 478.8
click at [597, 193] on div "Situation You work at the headquarters of a major retailer and your team includ…" at bounding box center [394, 281] width 552 height 532
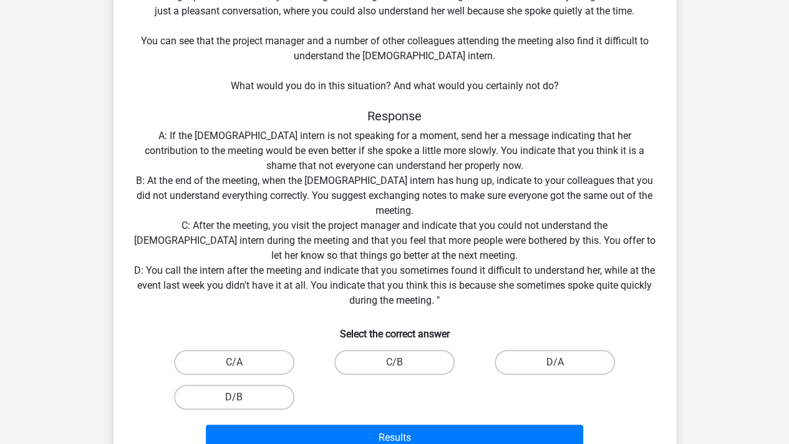
scroll to position [125, 0]
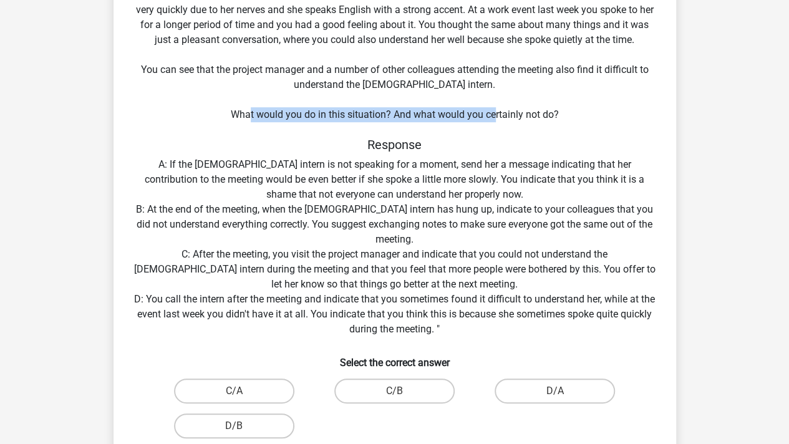
drag, startPoint x: 249, startPoint y: 117, endPoint x: 495, endPoint y: 116, distance: 245.7
click at [495, 116] on div "Situation You work at the headquarters of a major retailer and your team includ…" at bounding box center [394, 219] width 552 height 532
click at [653, 117] on div "Situation You work at the headquarters of a major retailer and your team includ…" at bounding box center [394, 219] width 552 height 532
drag, startPoint x: 642, startPoint y: 117, endPoint x: 239, endPoint y: 117, distance: 402.8
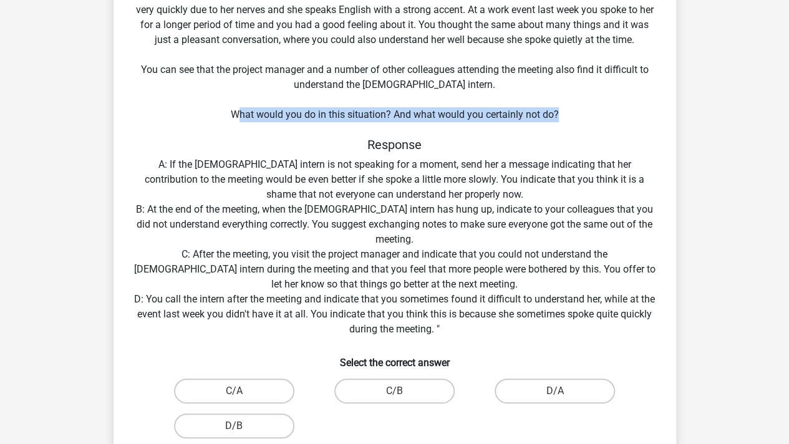
click at [239, 117] on div "Situation You work at the headquarters of a major retailer and your team includ…" at bounding box center [394, 219] width 552 height 532
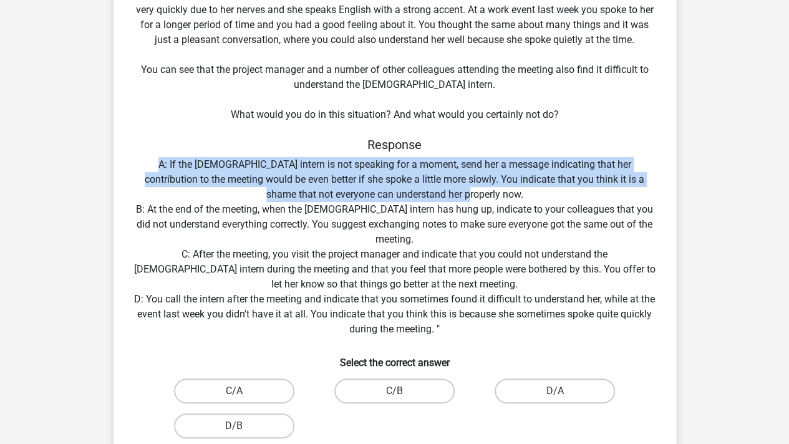
drag, startPoint x: 130, startPoint y: 160, endPoint x: 556, endPoint y: 193, distance: 426.6
click at [556, 193] on div "Situation You work at the headquarters of a major retailer and your team includ…" at bounding box center [394, 219] width 552 height 532
click at [244, 392] on label "C/A" at bounding box center [234, 391] width 120 height 25
click at [242, 392] on input "C/A" at bounding box center [238, 395] width 8 height 8
radio input "true"
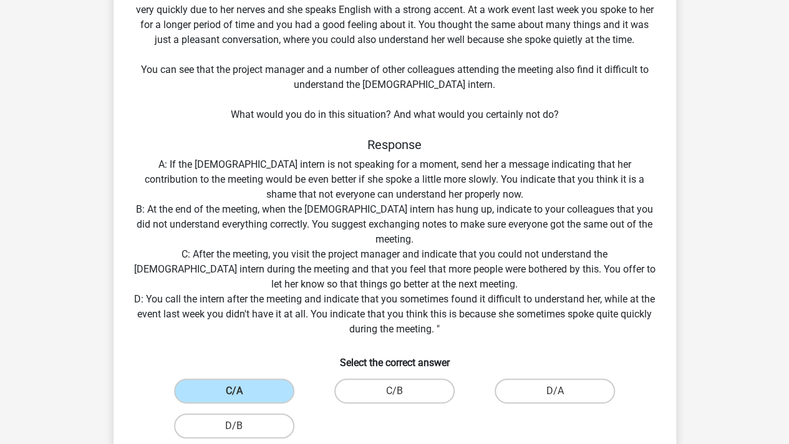
click at [233, 216] on div "Situation You work at the headquarters of a major retailer and your team includ…" at bounding box center [394, 219] width 552 height 532
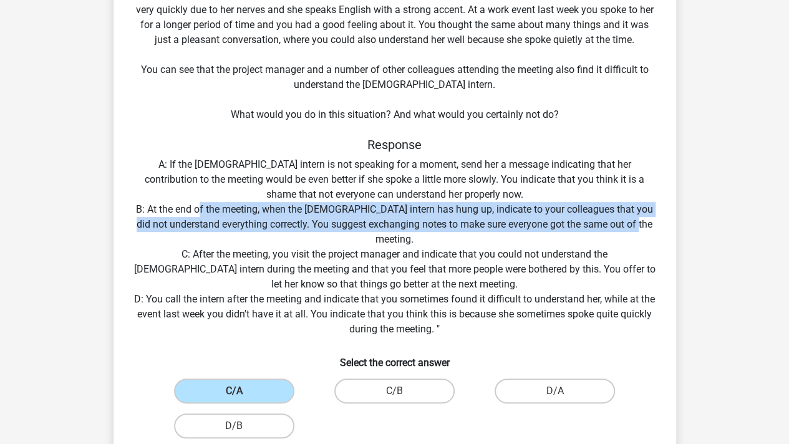
drag, startPoint x: 216, startPoint y: 205, endPoint x: 520, endPoint y: 239, distance: 305.5
click at [520, 239] on div "Situation You work at the headquarters of a major retailer and your team includ…" at bounding box center [394, 219] width 552 height 532
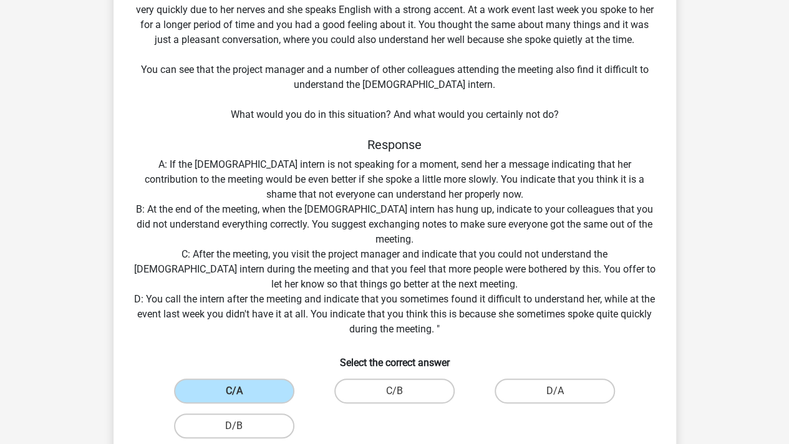
click at [528, 235] on div "Situation You work at the headquarters of a major retailer and your team includ…" at bounding box center [394, 219] width 552 height 532
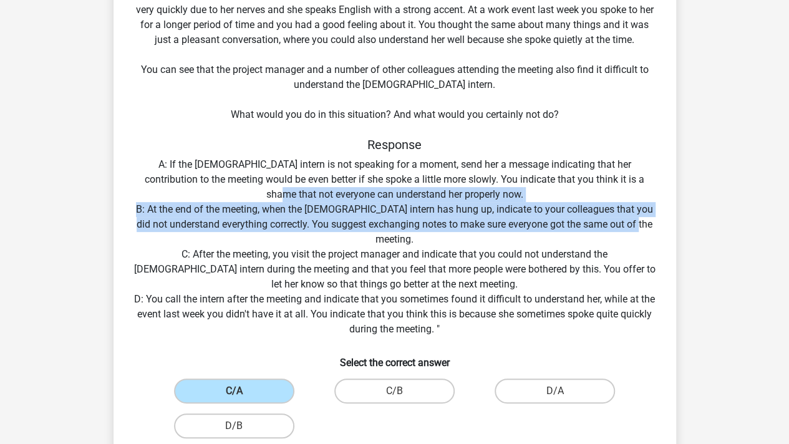
drag, startPoint x: 544, startPoint y: 235, endPoint x: 142, endPoint y: 201, distance: 403.6
click at [142, 201] on div "Situation You work at the headquarters of a major retailer and your team includ…" at bounding box center [394, 219] width 552 height 532
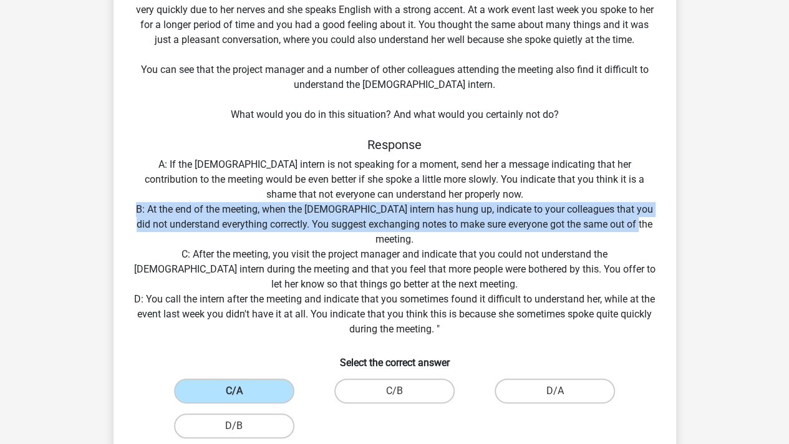
drag, startPoint x: 180, startPoint y: 211, endPoint x: 507, endPoint y: 239, distance: 328.0
click at [507, 239] on div "Situation You work at the headquarters of a major retailer and your team includ…" at bounding box center [394, 219] width 552 height 532
drag, startPoint x: 527, startPoint y: 240, endPoint x: 86, endPoint y: 208, distance: 442.1
click at [86, 208] on div "Go premium [PERSON_NAME] [PERSON_NAME][EMAIL_ADDRESS][DOMAIN_NAME]" at bounding box center [394, 364] width 789 height 978
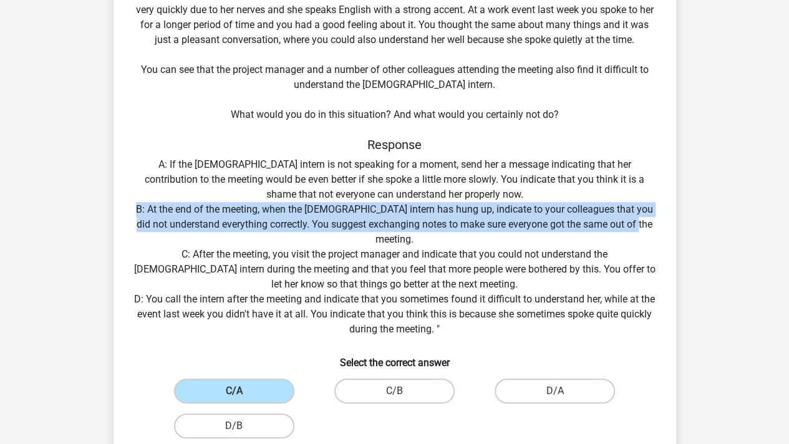
scroll to position [187, 0]
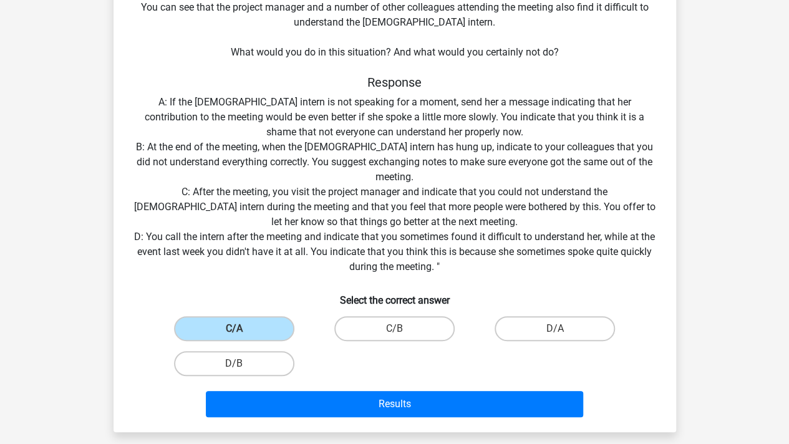
click at [335, 361] on div "C/A C/B D/A D/B" at bounding box center [394, 346] width 481 height 70
click at [394, 325] on label "C/B" at bounding box center [394, 328] width 120 height 25
click at [394, 329] on input "C/B" at bounding box center [398, 333] width 8 height 8
radio input "true"
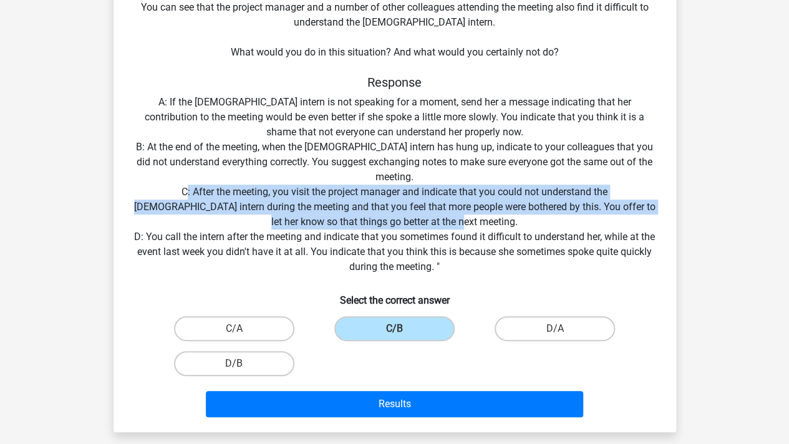
drag, startPoint x: 138, startPoint y: 185, endPoint x: 519, endPoint y: 218, distance: 381.8
click at [519, 218] on div "Situation You work at the headquarters of a major retailer and your team includ…" at bounding box center [394, 156] width 552 height 532
drag, startPoint x: 528, startPoint y: 219, endPoint x: 127, endPoint y: 183, distance: 402.0
click at [127, 183] on div "Situation You work at the headquarters of a major retailer and your team includ…" at bounding box center [394, 156] width 552 height 532
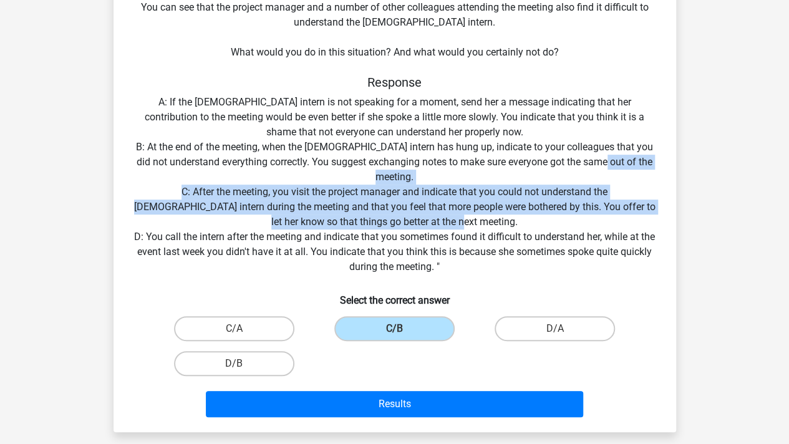
click at [127, 183] on div "Situation You work at the headquarters of a major retailer and your team includ…" at bounding box center [394, 156] width 552 height 532
drag, startPoint x: 123, startPoint y: 184, endPoint x: 538, endPoint y: 221, distance: 415.7
click at [538, 221] on div "Situation You work at the headquarters of a major retailer and your team includ…" at bounding box center [394, 156] width 552 height 532
drag, startPoint x: 549, startPoint y: 221, endPoint x: 160, endPoint y: 180, distance: 391.3
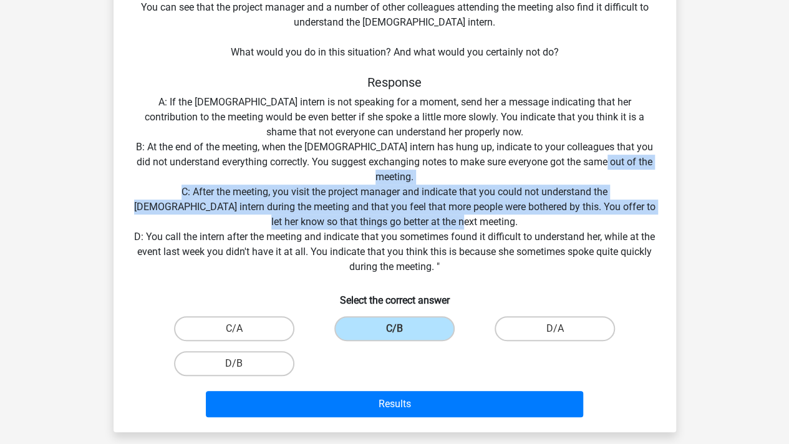
click at [160, 180] on div "Situation You work at the headquarters of a major retailer and your team includ…" at bounding box center [394, 156] width 552 height 532
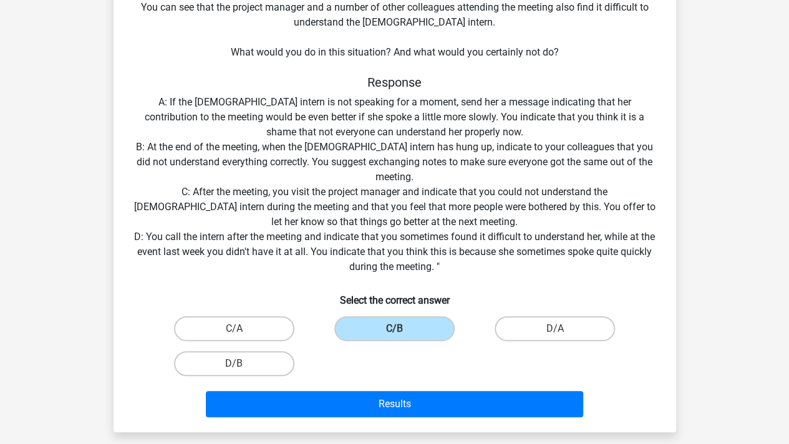
click at [133, 192] on div "Situation You work at the headquarters of a major retailer and your team includ…" at bounding box center [394, 156] width 552 height 532
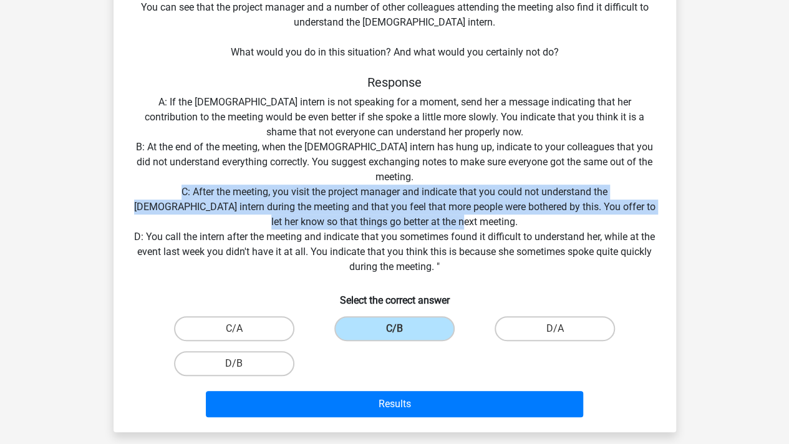
drag, startPoint x: 136, startPoint y: 192, endPoint x: 490, endPoint y: 217, distance: 354.4
click at [490, 217] on div "Situation You work at the headquarters of a major retailer and your team includ…" at bounding box center [394, 156] width 552 height 532
drag, startPoint x: 526, startPoint y: 216, endPoint x: 203, endPoint y: 174, distance: 326.4
click at [203, 174] on div "Situation You work at the headquarters of a major retailer and your team includ…" at bounding box center [394, 156] width 552 height 532
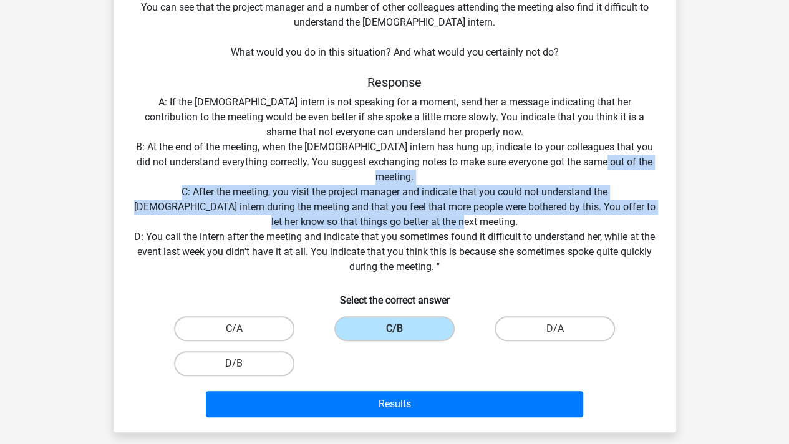
click at [201, 174] on div "Situation You work at the headquarters of a major retailer and your team includ…" at bounding box center [394, 156] width 552 height 532
drag, startPoint x: 216, startPoint y: 175, endPoint x: 530, endPoint y: 203, distance: 315.5
click at [530, 203] on div "Situation You work at the headquarters of a major retailer and your team includ…" at bounding box center [394, 156] width 552 height 532
click at [530, 204] on div "Situation You work at the headquarters of a major retailer and your team includ…" at bounding box center [394, 156] width 552 height 532
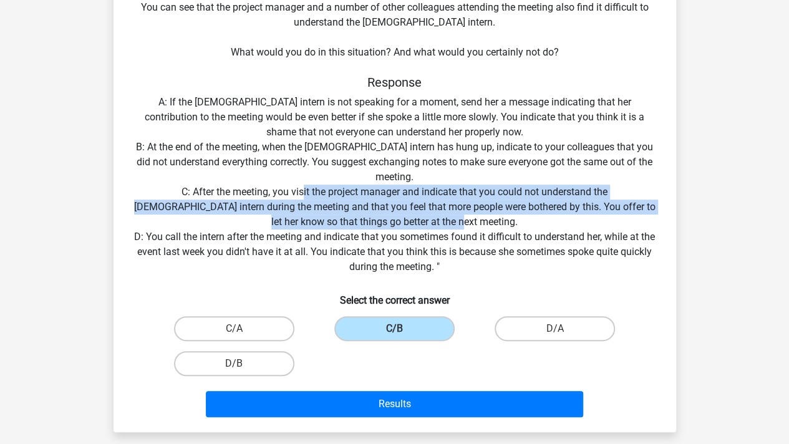
drag, startPoint x: 534, startPoint y: 221, endPoint x: 257, endPoint y: 188, distance: 278.9
click at [257, 188] on div "Situation You work at the headquarters of a major retailer and your team includ…" at bounding box center [394, 156] width 552 height 532
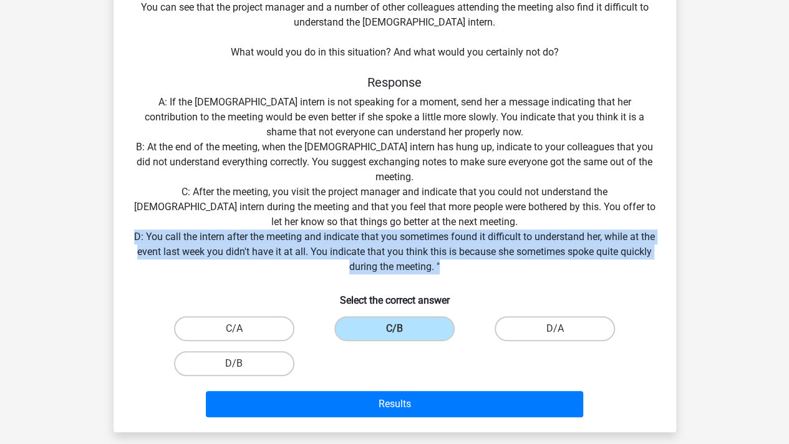
drag, startPoint x: 143, startPoint y: 239, endPoint x: 607, endPoint y: 264, distance: 464.6
click at [607, 264] on div "Situation You work at the headquarters of a major retailer and your team includ…" at bounding box center [394, 156] width 552 height 532
drag, startPoint x: 630, startPoint y: 261, endPoint x: 151, endPoint y: 241, distance: 479.3
click at [151, 241] on div "Situation You work at the headquarters of a major retailer and your team includ…" at bounding box center [394, 156] width 552 height 532
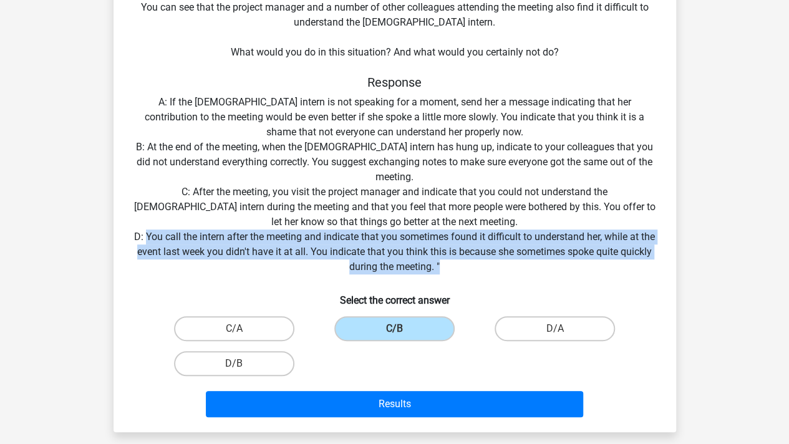
click at [151, 241] on div "Situation You work at the headquarters of a major retailer and your team includ…" at bounding box center [394, 156] width 552 height 532
drag, startPoint x: 122, startPoint y: 241, endPoint x: 461, endPoint y: 273, distance: 340.8
click at [461, 273] on div "Situation You work at the headquarters of a major retailer and your team includ…" at bounding box center [394, 156] width 552 height 532
drag, startPoint x: 503, startPoint y: 270, endPoint x: 113, endPoint y: 223, distance: 391.9
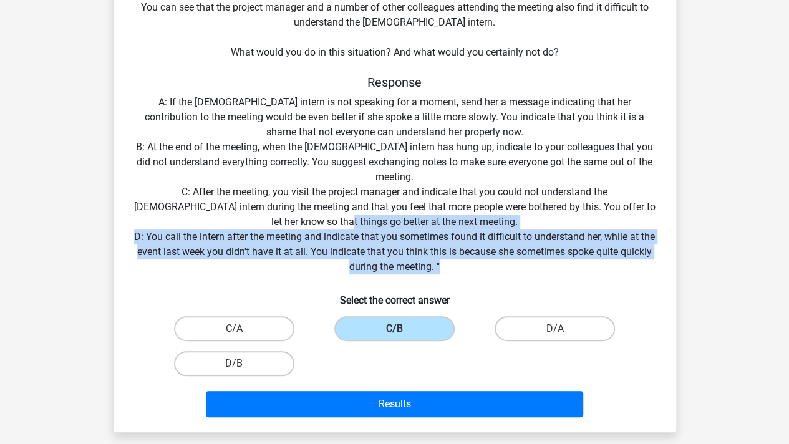
click at [113, 223] on div "Situation You work at the headquarters of a major retailer and your team includ…" at bounding box center [394, 151] width 562 height 562
drag, startPoint x: 127, startPoint y: 225, endPoint x: 540, endPoint y: 262, distance: 414.4
click at [540, 262] on div "Situation You work at the headquarters of a major retailer and your team includ…" at bounding box center [394, 156] width 552 height 532
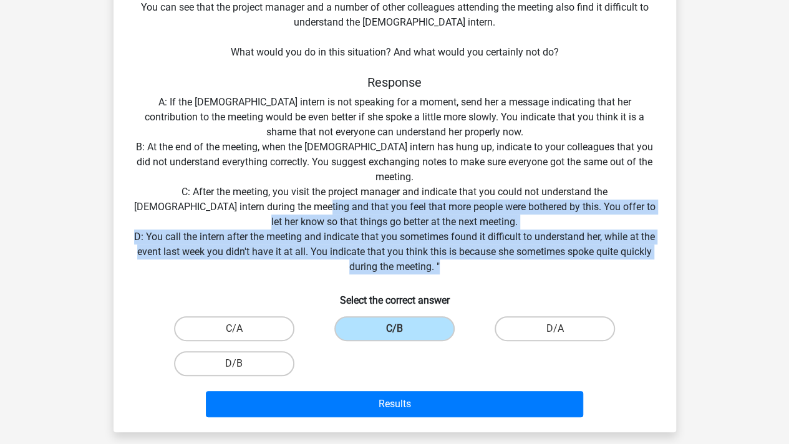
drag, startPoint x: 544, startPoint y: 265, endPoint x: 236, endPoint y: 213, distance: 313.1
click at [236, 213] on div "Situation You work at the headquarters of a major retailer and your team includ…" at bounding box center [394, 156] width 552 height 532
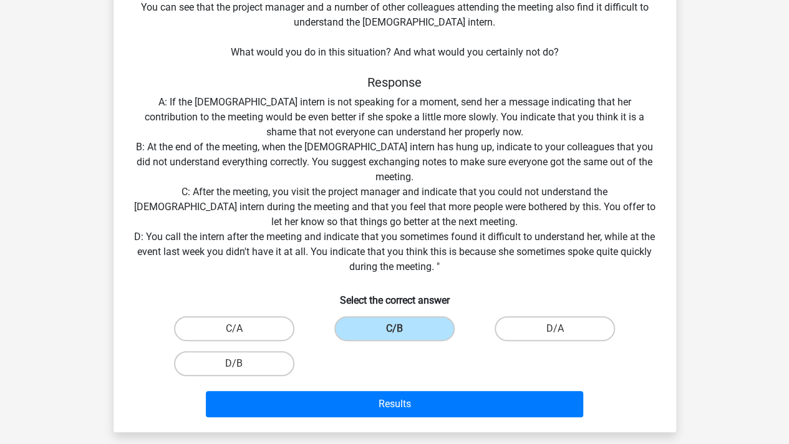
click at [229, 205] on div "Situation You work at the headquarters of a major retailer and your team includ…" at bounding box center [394, 156] width 552 height 532
click at [251, 368] on label "D/B" at bounding box center [234, 363] width 120 height 25
click at [242, 368] on input "D/B" at bounding box center [238, 368] width 8 height 8
radio input "true"
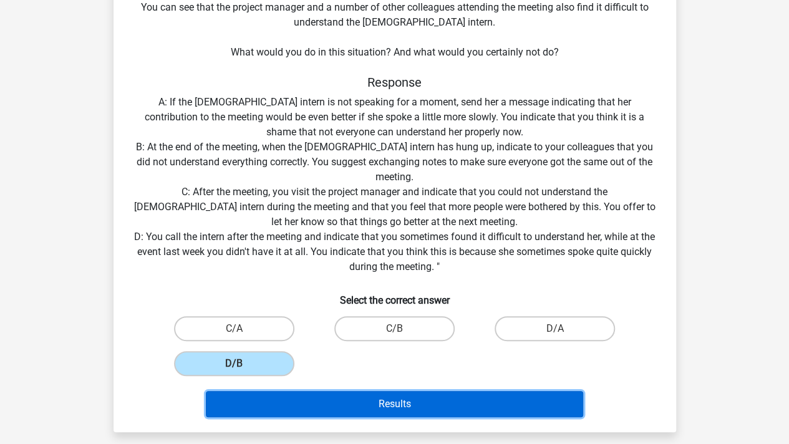
click at [409, 401] on button "Results" at bounding box center [394, 404] width 377 height 26
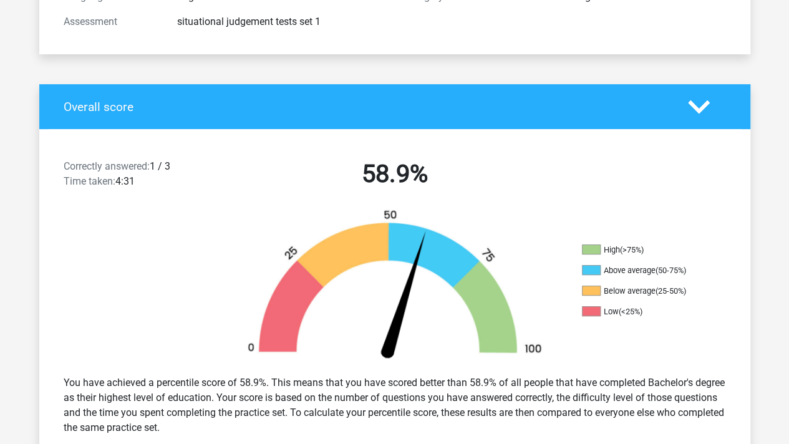
scroll to position [312, 0]
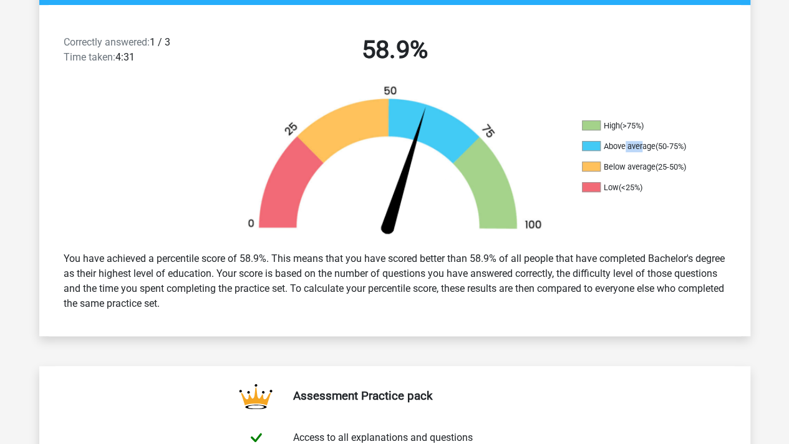
drag, startPoint x: 624, startPoint y: 143, endPoint x: 642, endPoint y: 149, distance: 18.3
click at [642, 149] on li "Above average (50-75%)" at bounding box center [644, 146] width 125 height 11
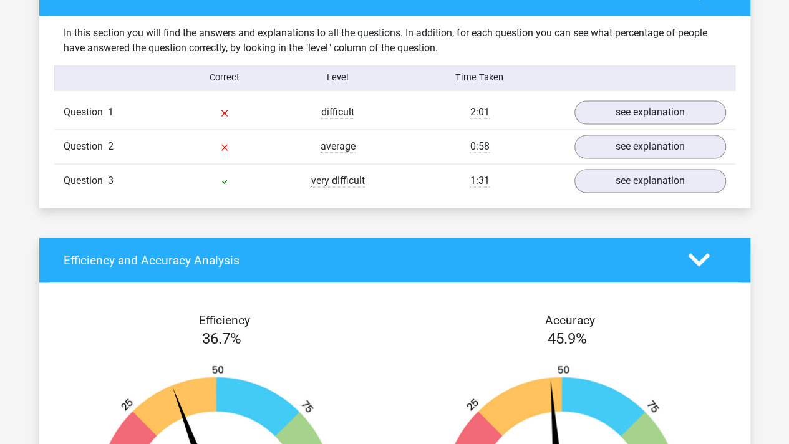
scroll to position [935, 0]
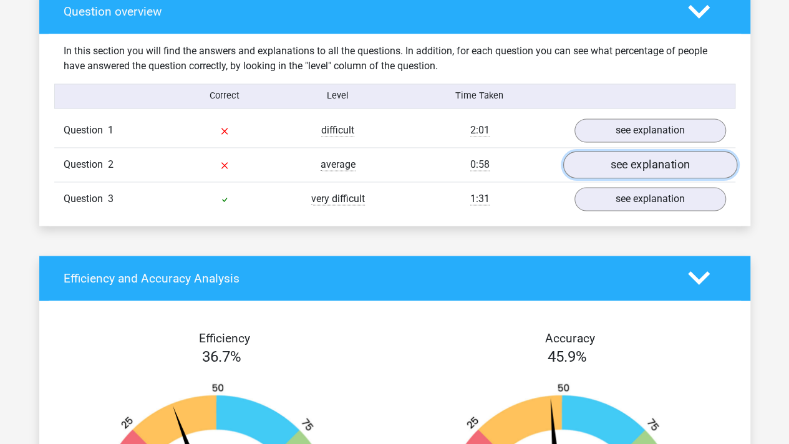
click at [606, 155] on link "see explanation" at bounding box center [649, 164] width 174 height 27
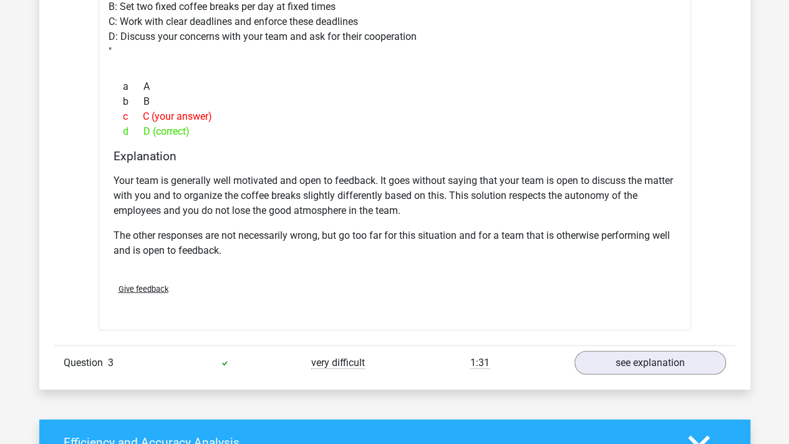
scroll to position [1247, 0]
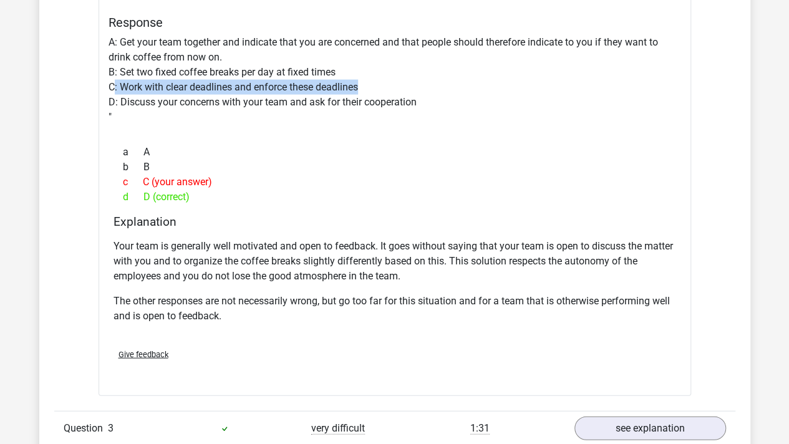
drag, startPoint x: 112, startPoint y: 84, endPoint x: 442, endPoint y: 88, distance: 329.9
click at [442, 88] on div "Situation You manage a team of 15 people. In general, your employees are well m…" at bounding box center [395, 140] width 592 height 511
drag, startPoint x: 450, startPoint y: 88, endPoint x: 178, endPoint y: 72, distance: 272.3
click at [178, 72] on div "Situation You manage a team of 15 people. In general, your employees are well m…" at bounding box center [395, 140] width 592 height 511
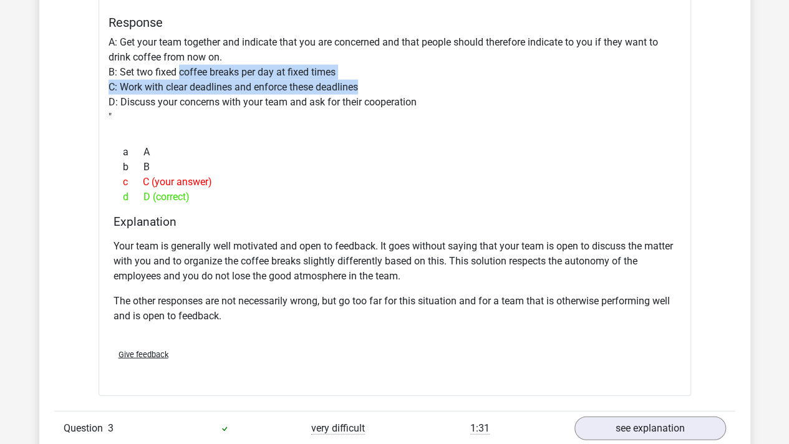
click at [178, 72] on div "Situation You manage a team of 15 people. In general, your employees are well m…" at bounding box center [395, 140] width 592 height 511
drag, startPoint x: 99, startPoint y: 79, endPoint x: 374, endPoint y: 82, distance: 275.6
click at [374, 82] on div "Question 1 difficult 2:01 see explanation Situation You have been hired as an i…" at bounding box center [395, 124] width 662 height 644
click at [374, 82] on div "Situation You manage a team of 15 people. In general, your employees are well m…" at bounding box center [395, 140] width 592 height 511
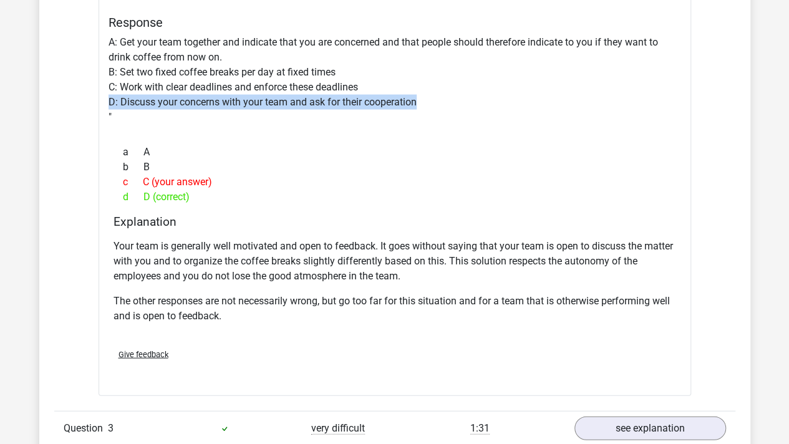
drag, startPoint x: 91, startPoint y: 96, endPoint x: 525, endPoint y: 99, distance: 434.0
click at [525, 99] on div "Question 1 difficult 2:01 see explanation Situation You have been hired as an i…" at bounding box center [395, 124] width 662 height 644
click at [525, 99] on div "Situation You manage a team of 15 people. In general, your employees are well m…" at bounding box center [395, 140] width 592 height 511
drag, startPoint x: 529, startPoint y: 99, endPoint x: 37, endPoint y: 104, distance: 492.0
click at [37, 104] on div "Go premium [PERSON_NAME] [PERSON_NAME][EMAIL_ADDRESS][DOMAIN_NAME]" at bounding box center [394, 250] width 789 height 2994
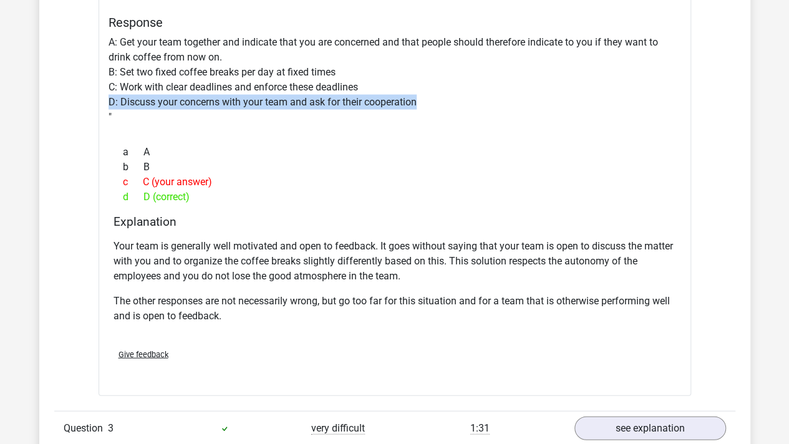
click at [424, 243] on p "Your team is generally well motivated and open to feedback. It goes without say…" at bounding box center [394, 261] width 562 height 45
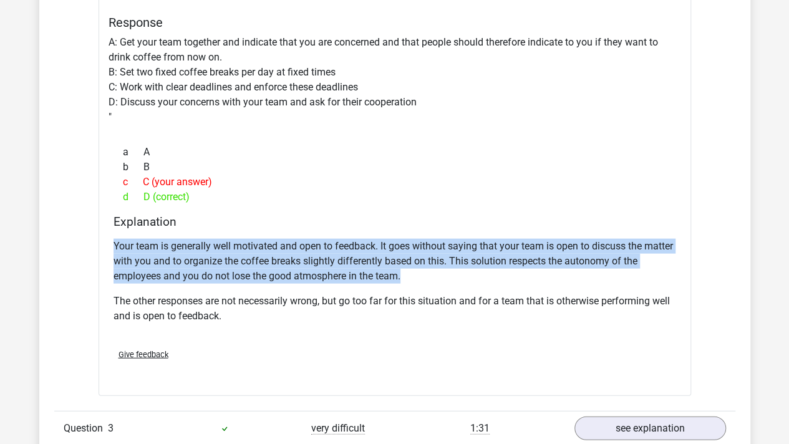
drag, startPoint x: 106, startPoint y: 243, endPoint x: 405, endPoint y: 281, distance: 301.7
click at [405, 281] on div "Situation You manage a team of 15 people. In general, your employees are well m…" at bounding box center [395, 140] width 592 height 511
click at [405, 281] on p "Your team is generally well motivated and open to feedback. It goes without say…" at bounding box center [394, 261] width 562 height 45
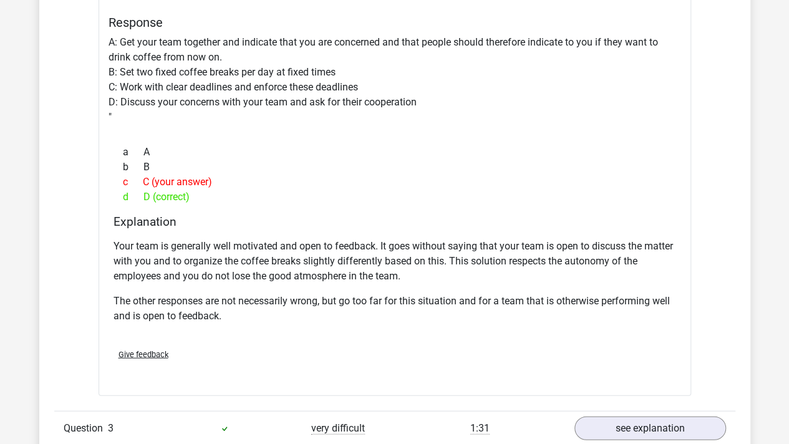
click at [435, 282] on div "Your team is generally well motivated and open to feedback. It goes without say…" at bounding box center [394, 286] width 562 height 105
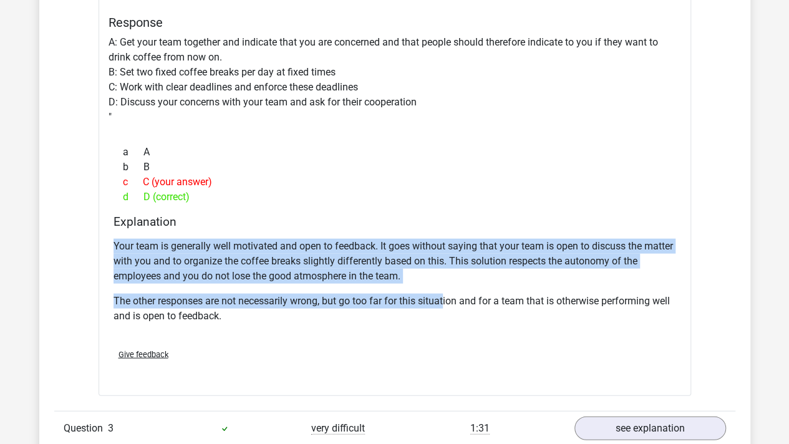
drag, startPoint x: 444, startPoint y: 282, endPoint x: 73, endPoint y: 243, distance: 373.1
click at [73, 243] on div "Question 1 difficult 2:01 see explanation Situation You have been hired as an i…" at bounding box center [395, 124] width 662 height 644
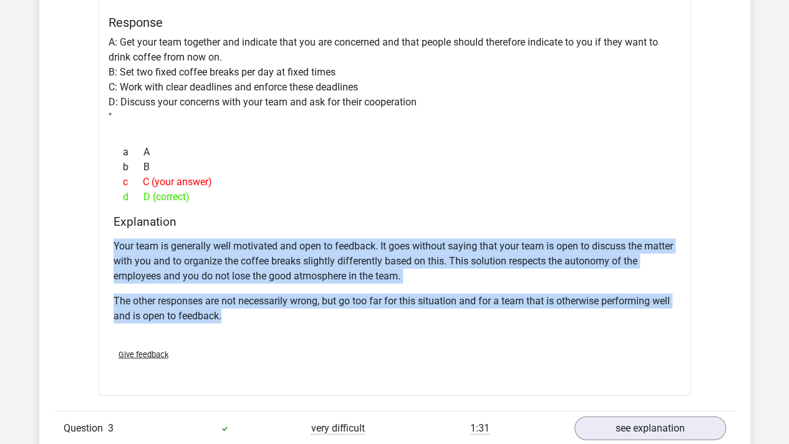
drag, startPoint x: 75, startPoint y: 238, endPoint x: 379, endPoint y: 315, distance: 312.8
click at [379, 315] on div "Question 1 difficult 2:01 see explanation Situation You have been hired as an i…" at bounding box center [395, 124] width 662 height 644
click at [379, 315] on p "The other responses are not necessarily wrong, but go too far for this situatio…" at bounding box center [394, 309] width 562 height 30
drag, startPoint x: 422, startPoint y: 315, endPoint x: 101, endPoint y: 192, distance: 343.8
click at [101, 192] on div "Situation You manage a team of 15 people. In general, your employees are well m…" at bounding box center [395, 140] width 592 height 511
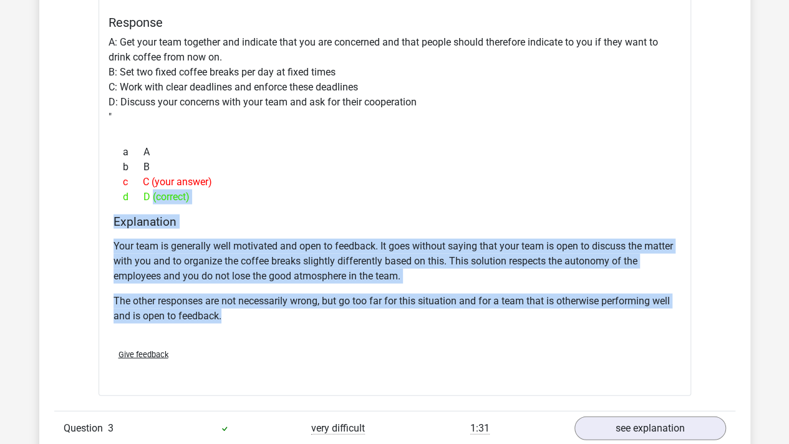
click at [110, 215] on div "Explanation Your team is generally well motivated and open to feedback. It goes…" at bounding box center [395, 277] width 572 height 124
drag, startPoint x: 100, startPoint y: 218, endPoint x: 417, endPoint y: 316, distance: 331.0
click at [417, 316] on div "Situation You manage a team of 15 people. In general, your employees are well m…" at bounding box center [395, 140] width 592 height 511
click at [417, 316] on p "The other responses are not necessarily wrong, but go too far for this situatio…" at bounding box center [394, 309] width 562 height 30
drag, startPoint x: 423, startPoint y: 316, endPoint x: 111, endPoint y: 223, distance: 326.1
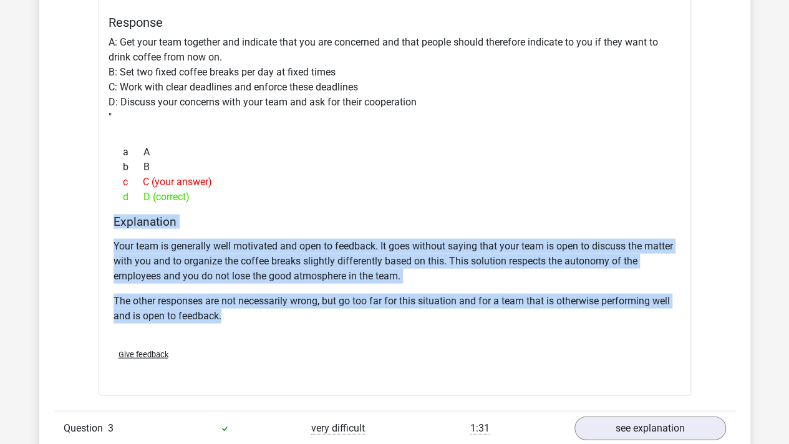
click at [111, 223] on div "Explanation Your team is generally well motivated and open to feedback. It goes…" at bounding box center [395, 277] width 572 height 124
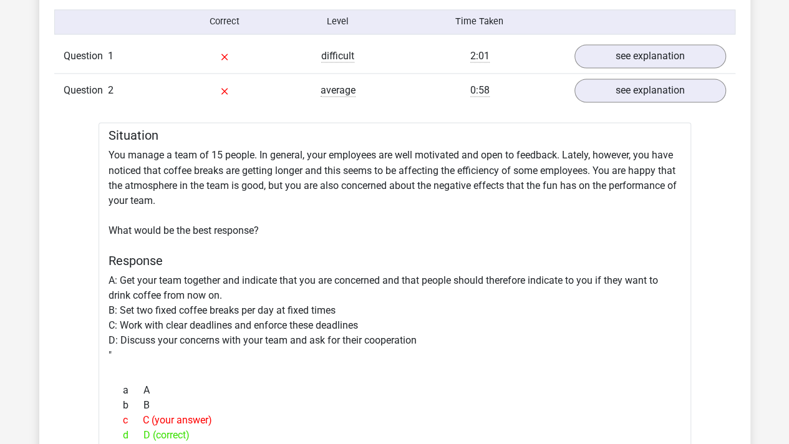
scroll to position [998, 0]
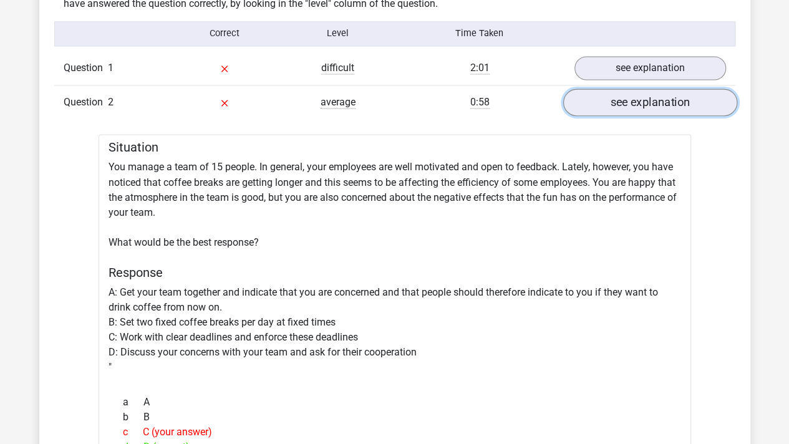
drag, startPoint x: 665, startPoint y: 95, endPoint x: 654, endPoint y: 97, distance: 10.8
click at [665, 95] on link "see explanation" at bounding box center [649, 102] width 174 height 27
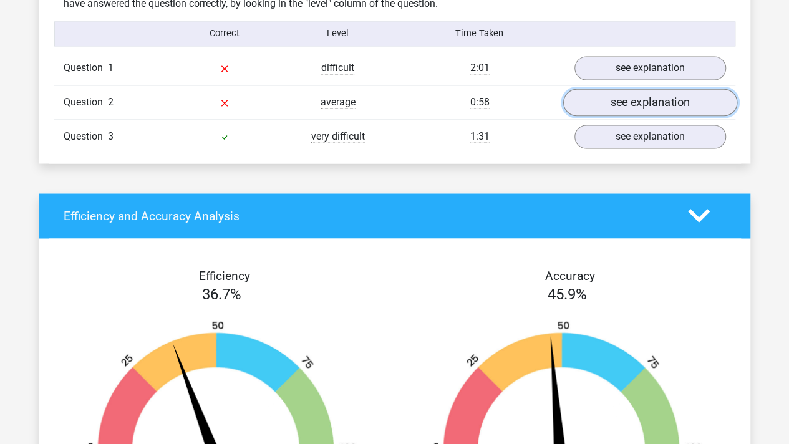
click at [615, 103] on link "see explanation" at bounding box center [649, 102] width 174 height 27
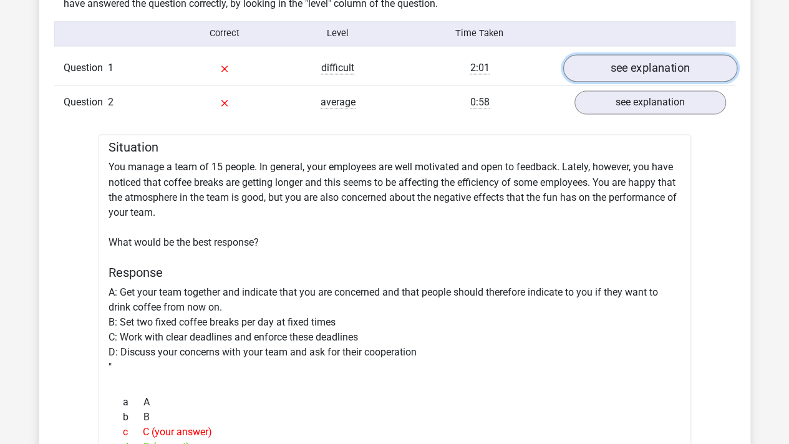
click at [621, 63] on link "see explanation" at bounding box center [649, 67] width 174 height 27
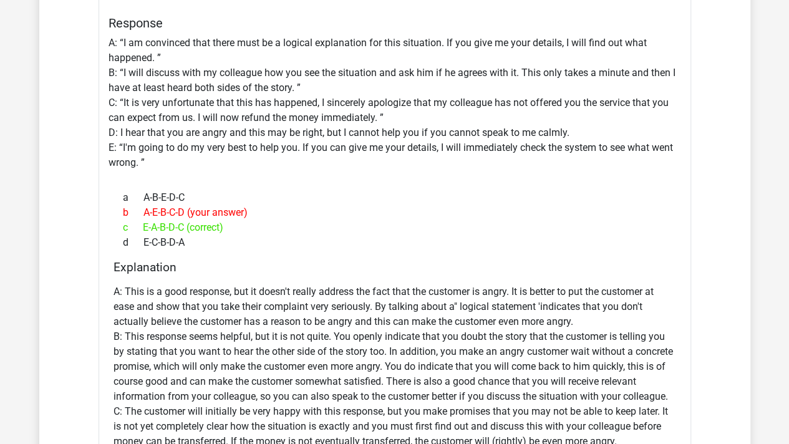
scroll to position [1247, 0]
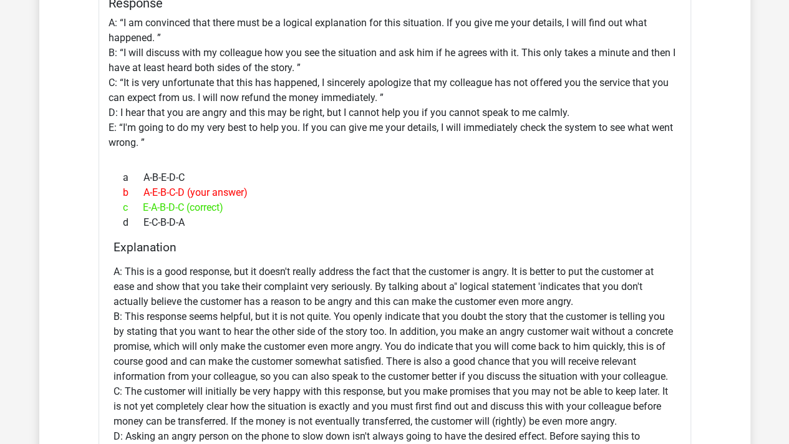
drag, startPoint x: 141, startPoint y: 209, endPoint x: 190, endPoint y: 209, distance: 48.6
click at [190, 209] on div "c E-A-B-D-C (correct)" at bounding box center [394, 207] width 562 height 15
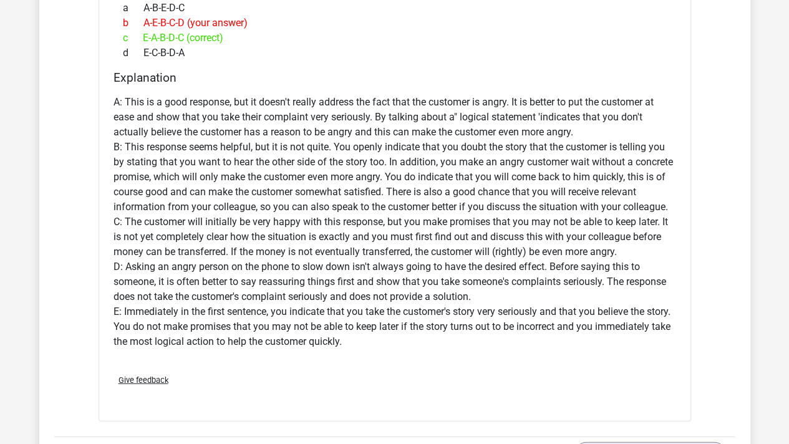
scroll to position [1434, 0]
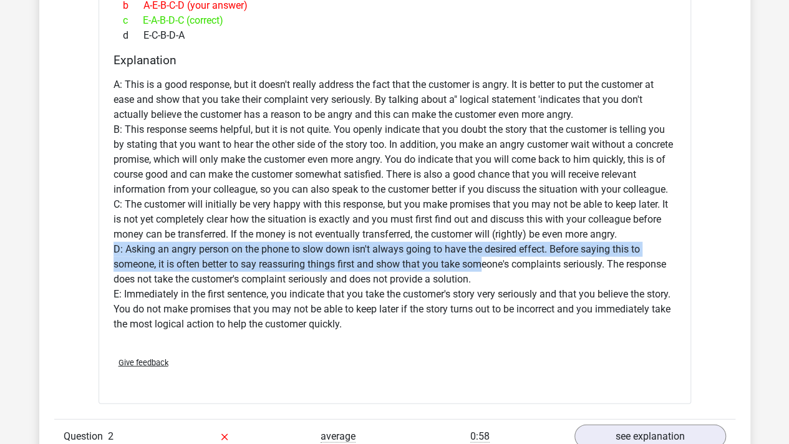
drag, startPoint x: 110, startPoint y: 244, endPoint x: 480, endPoint y: 267, distance: 371.1
click at [480, 267] on div "Explanation A: This is a good response, but it doesn't really address the fact …" at bounding box center [395, 200] width 572 height 294
click at [480, 267] on p "A: This is a good response, but it doesn't really address the fact that the cus…" at bounding box center [394, 204] width 562 height 254
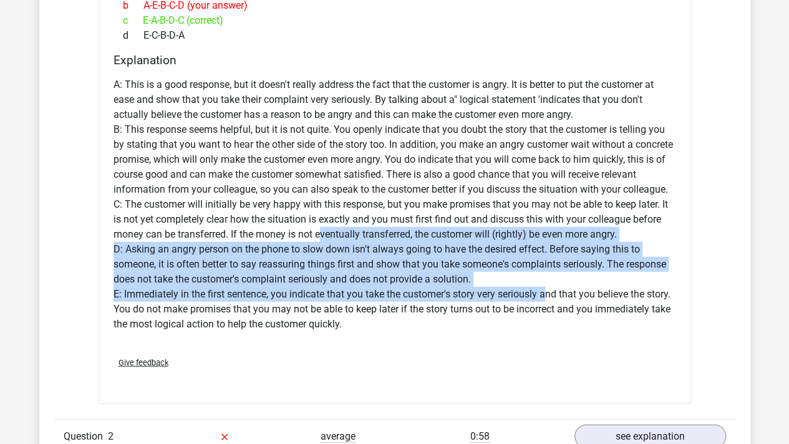
drag, startPoint x: 549, startPoint y: 289, endPoint x: 322, endPoint y: 234, distance: 232.9
click at [322, 234] on p "A: This is a good response, but it doesn't really address the fact that the cus…" at bounding box center [394, 204] width 562 height 254
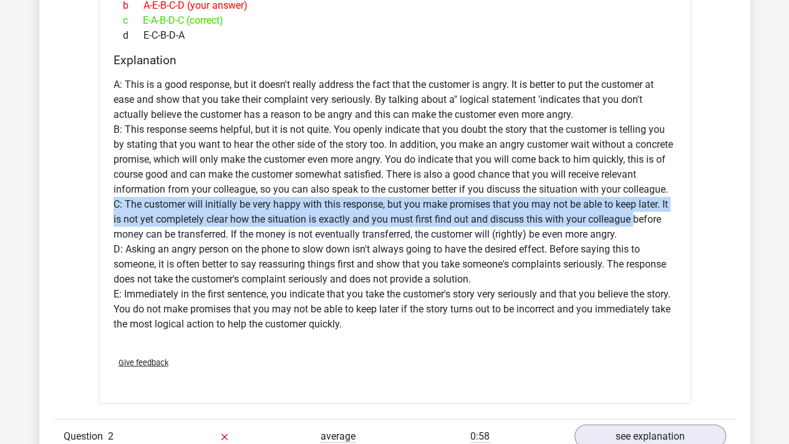
drag, startPoint x: 112, startPoint y: 203, endPoint x: 634, endPoint y: 222, distance: 521.7
click at [634, 222] on div "Explanation A: This is a good response, but it doesn't really address the fact …" at bounding box center [395, 200] width 572 height 294
click at [634, 222] on p "A: This is a good response, but it doesn't really address the fact that the cus…" at bounding box center [394, 204] width 562 height 254
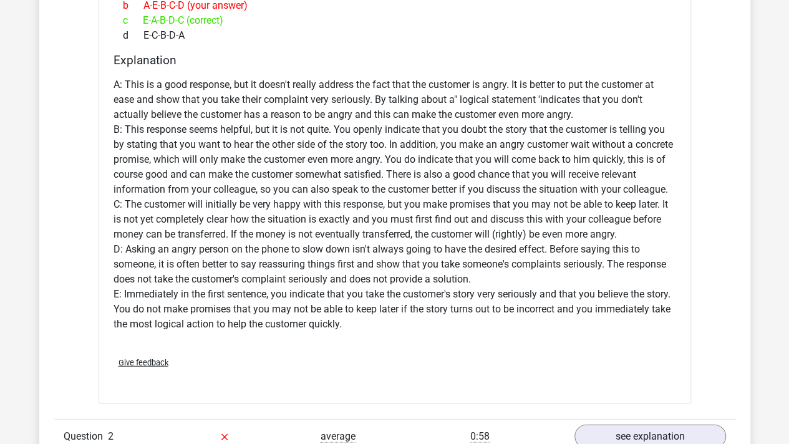
click at [667, 219] on p "A: This is a good response, but it doesn't really address the fact that the cus…" at bounding box center [394, 204] width 562 height 254
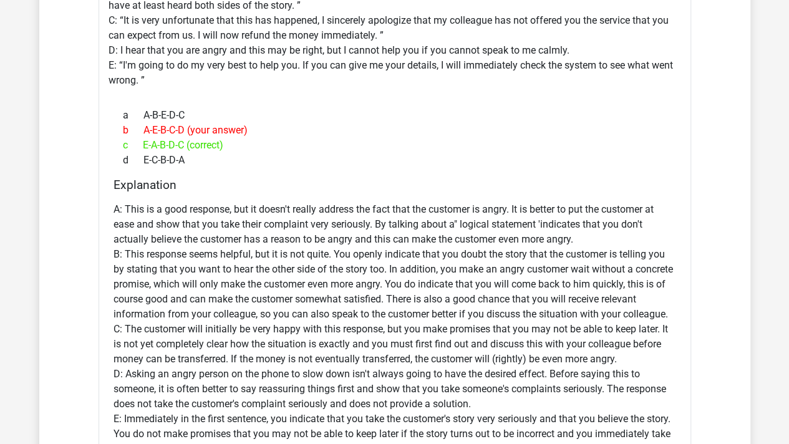
scroll to position [1185, 0]
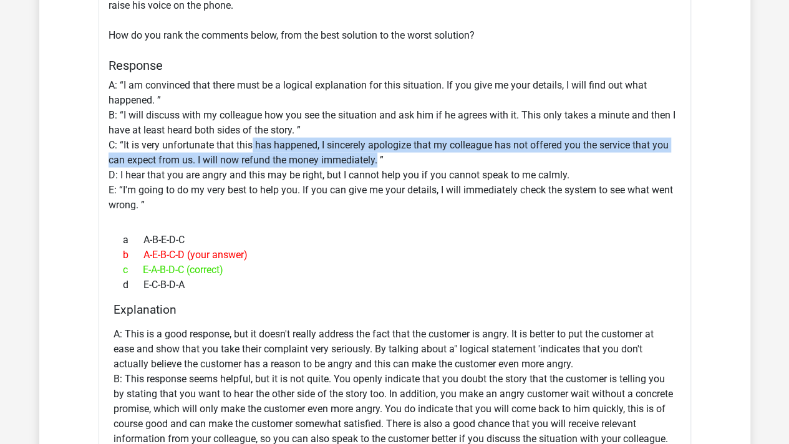
drag, startPoint x: 253, startPoint y: 140, endPoint x: 378, endPoint y: 153, distance: 125.5
click at [378, 153] on div "Situation You have been hired as an intern at a major insurance company. On the…" at bounding box center [395, 283] width 592 height 741
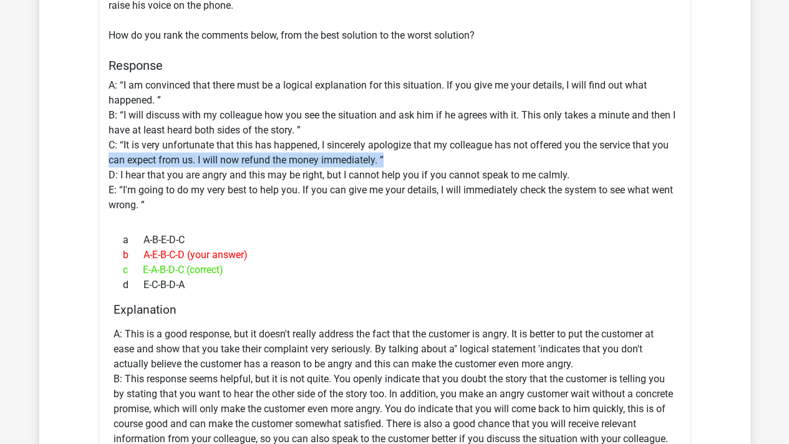
drag, startPoint x: 407, startPoint y: 153, endPoint x: 79, endPoint y: 152, distance: 328.0
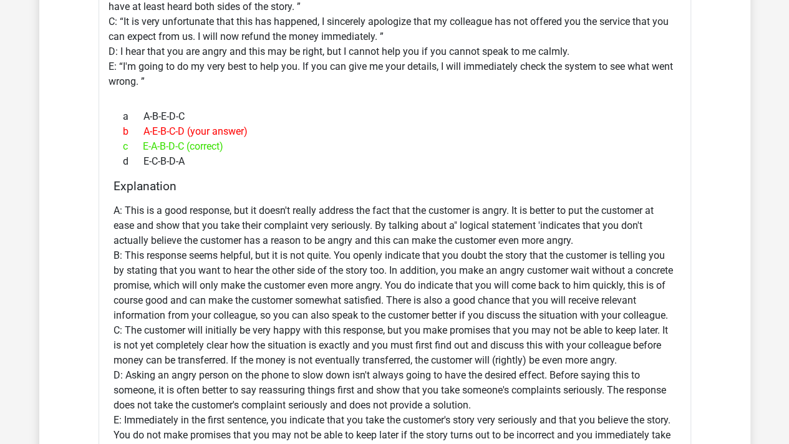
scroll to position [1372, 0]
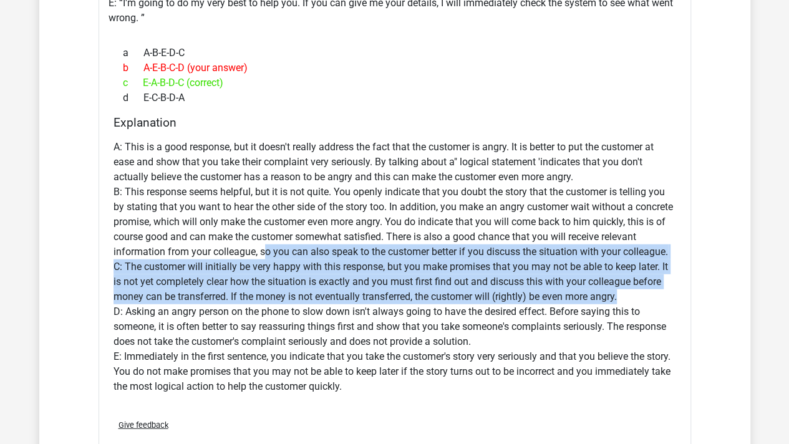
drag, startPoint x: 266, startPoint y: 249, endPoint x: 636, endPoint y: 301, distance: 373.4
click at [636, 301] on p "A: This is a good response, but it doesn't really address the fact that the cus…" at bounding box center [394, 267] width 562 height 254
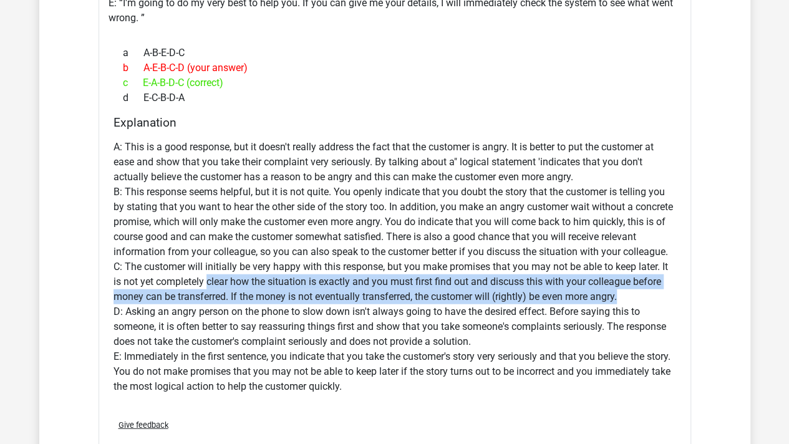
drag, startPoint x: 654, startPoint y: 291, endPoint x: 206, endPoint y: 284, distance: 447.8
click at [206, 284] on p "A: This is a good response, but it doesn't really address the fact that the cus…" at bounding box center [394, 267] width 562 height 254
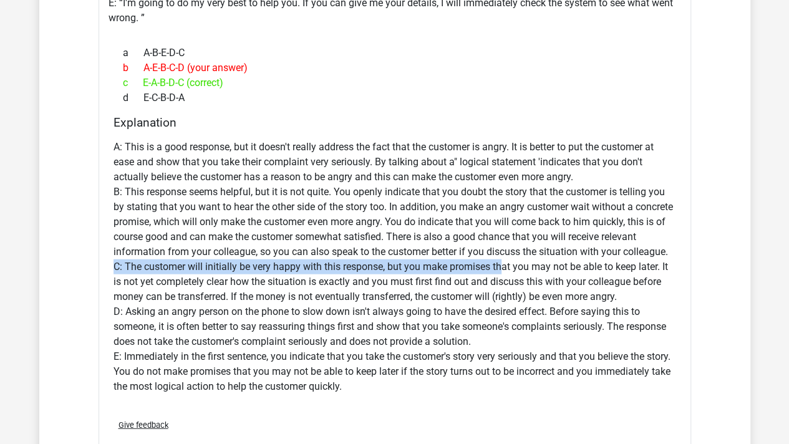
drag, startPoint x: 109, startPoint y: 260, endPoint x: 500, endPoint y: 261, distance: 391.6
click at [500, 261] on div "Explanation A: This is a good response, but it doesn't really address the fact …" at bounding box center [395, 262] width 572 height 294
click at [500, 261] on p "A: This is a good response, but it doesn't really address the fact that the cus…" at bounding box center [394, 267] width 562 height 254
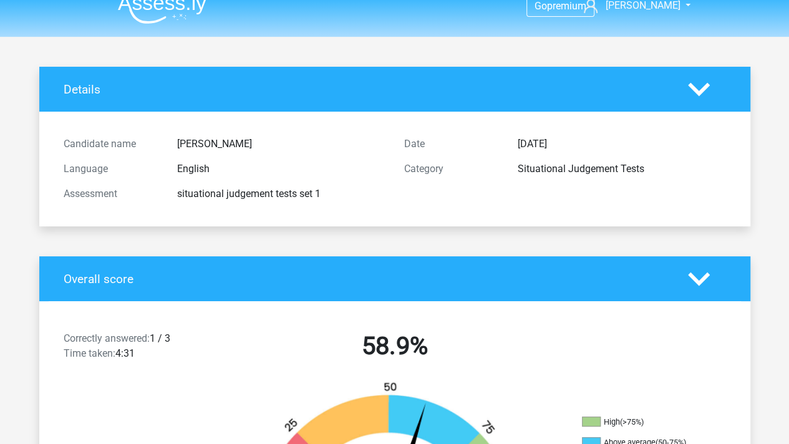
scroll to position [0, 0]
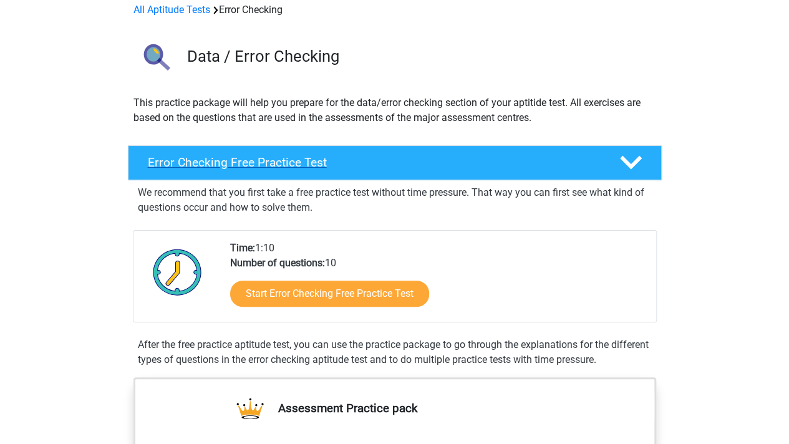
scroll to position [62, 0]
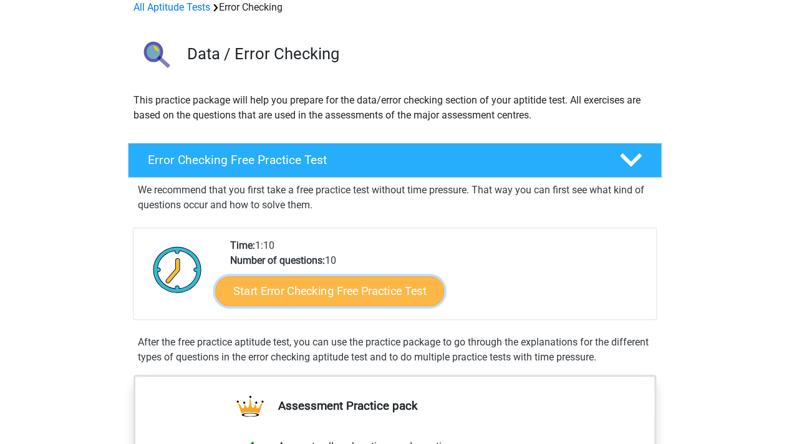
click at [342, 290] on link "Start Error Checking Free Practice Test" at bounding box center [329, 291] width 229 height 30
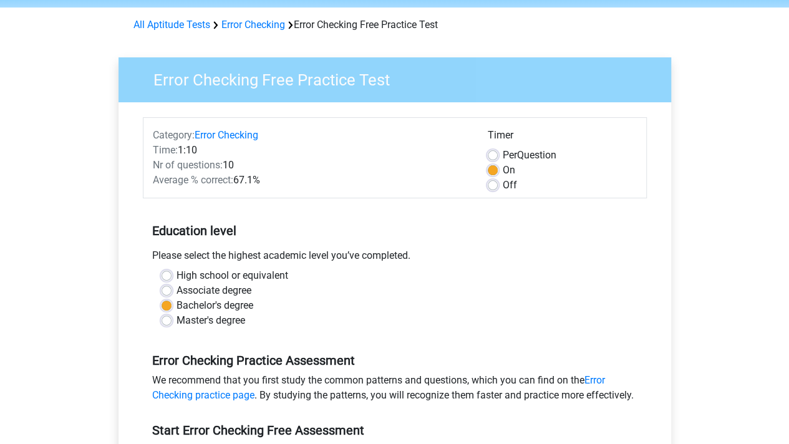
scroll to position [62, 0]
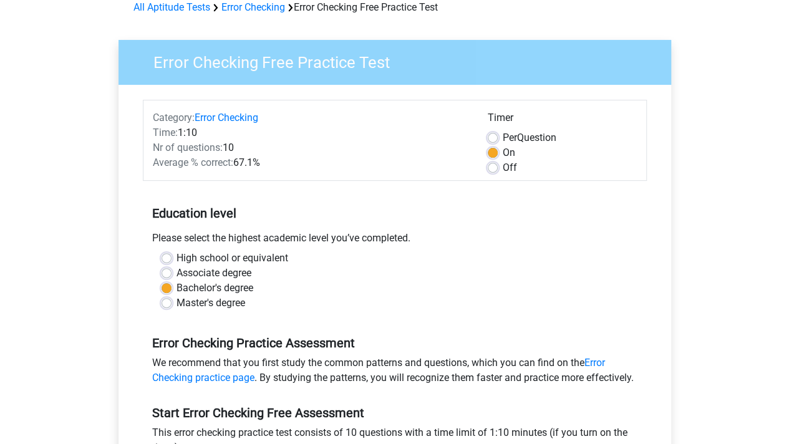
drag, startPoint x: 176, startPoint y: 148, endPoint x: 257, endPoint y: 150, distance: 80.5
click at [257, 150] on div "Nr of questions: 10" at bounding box center [310, 147] width 335 height 15
drag, startPoint x: 274, startPoint y: 150, endPoint x: 201, endPoint y: 144, distance: 72.6
click at [201, 144] on div "Nr of questions: 10" at bounding box center [310, 147] width 335 height 15
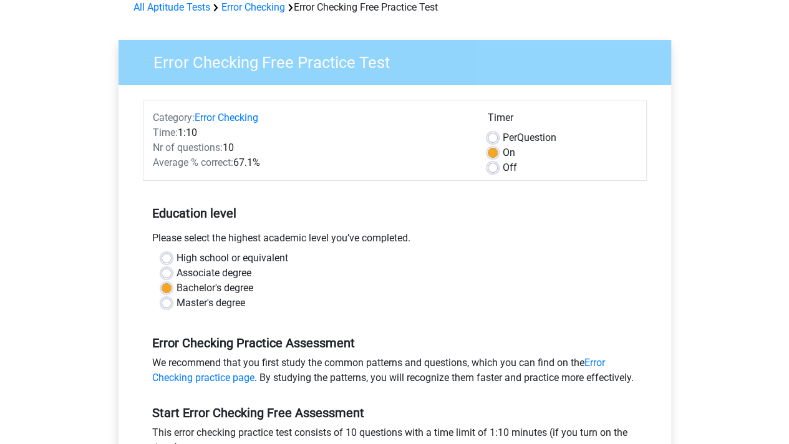
click at [201, 143] on span "Nr of questions:" at bounding box center [188, 148] width 70 height 12
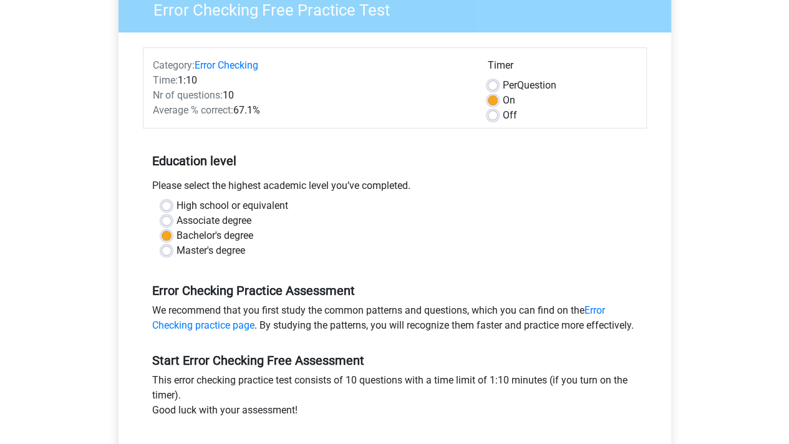
scroll to position [187, 0]
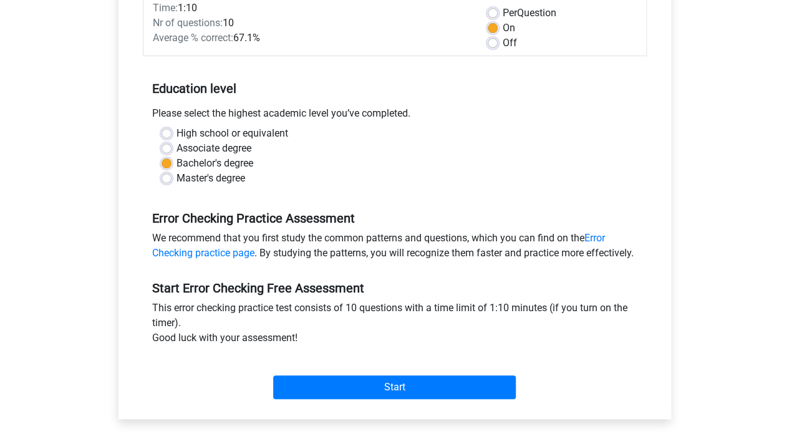
click at [337, 170] on div "Bachelor's degree" at bounding box center [395, 163] width 466 height 15
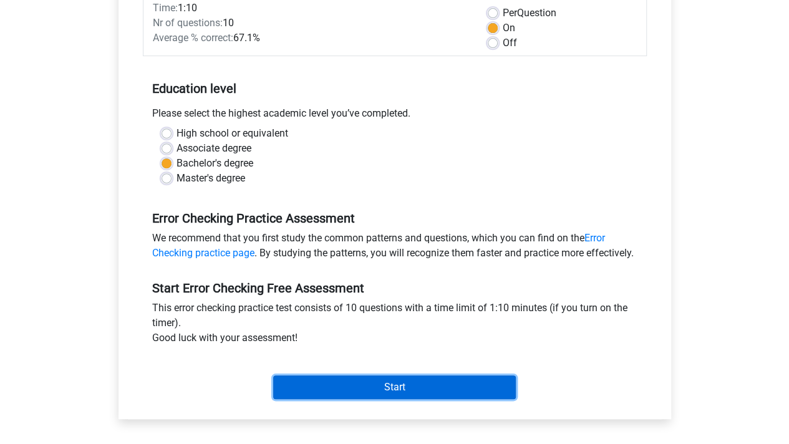
click at [414, 399] on input "Start" at bounding box center [394, 387] width 243 height 24
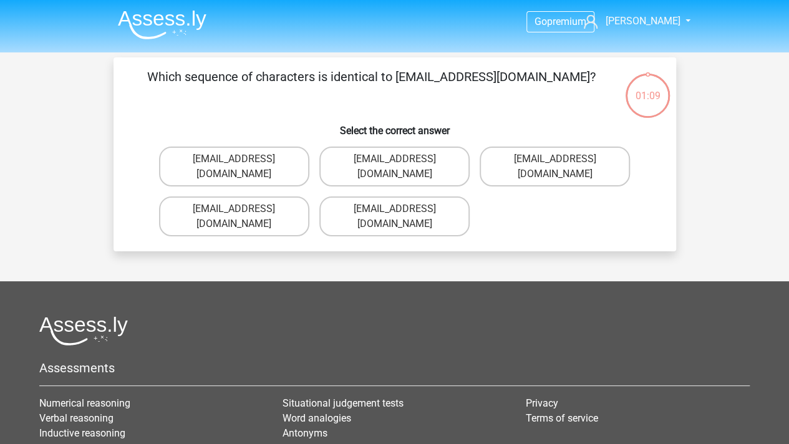
drag, startPoint x: 158, startPoint y: 75, endPoint x: 413, endPoint y: 75, distance: 254.4
click at [413, 75] on p "Which sequence of characters is identical to Evie_Meade@jointmail.com.uk?" at bounding box center [371, 85] width 476 height 37
drag, startPoint x: 473, startPoint y: 75, endPoint x: 175, endPoint y: 71, distance: 298.1
click at [175, 71] on p "Which sequence of characters is identical to [EMAIL_ADDRESS][DOMAIN_NAME]?" at bounding box center [371, 85] width 476 height 37
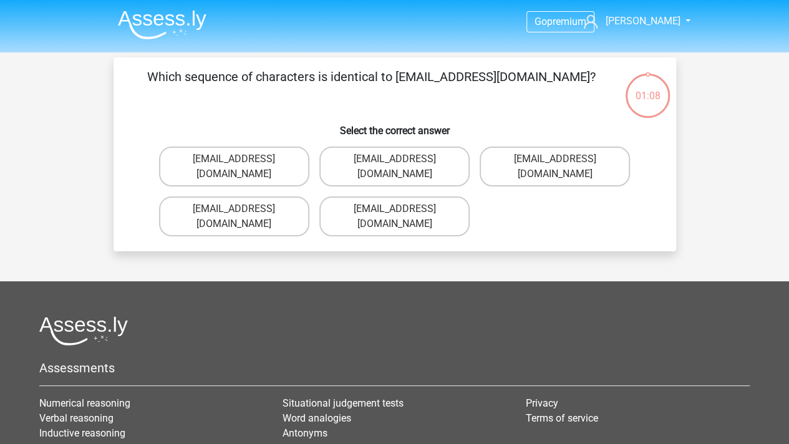
click at [175, 71] on p "Which sequence of characters is identical to [EMAIL_ADDRESS][DOMAIN_NAME]?" at bounding box center [371, 85] width 476 height 37
drag, startPoint x: 155, startPoint y: 69, endPoint x: 448, endPoint y: 74, distance: 293.7
click at [448, 74] on p "Which sequence of characters is identical to [EMAIL_ADDRESS][DOMAIN_NAME]?" at bounding box center [371, 85] width 476 height 37
click at [448, 74] on p "Which sequence of characters is identical to Evie_Meade@jointmail.com.uk?" at bounding box center [371, 85] width 476 height 37
drag, startPoint x: 277, startPoint y: 82, endPoint x: 499, endPoint y: 92, distance: 221.6
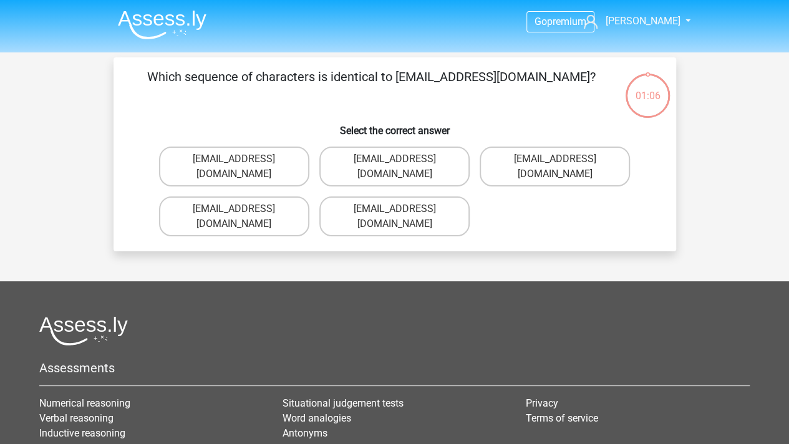
click at [499, 92] on p "Which sequence of characters is identical to Evie_Meade@jointmail.com.uk?" at bounding box center [371, 85] width 476 height 37
drag, startPoint x: 405, startPoint y: 77, endPoint x: 475, endPoint y: 79, distance: 69.9
click at [475, 79] on p "Which sequence of characters is identical to Evie_Meade@jointmail.com.uk?" at bounding box center [371, 85] width 476 height 37
click at [251, 159] on label "Evie_Meade@jointmail.co.uk" at bounding box center [234, 167] width 150 height 40
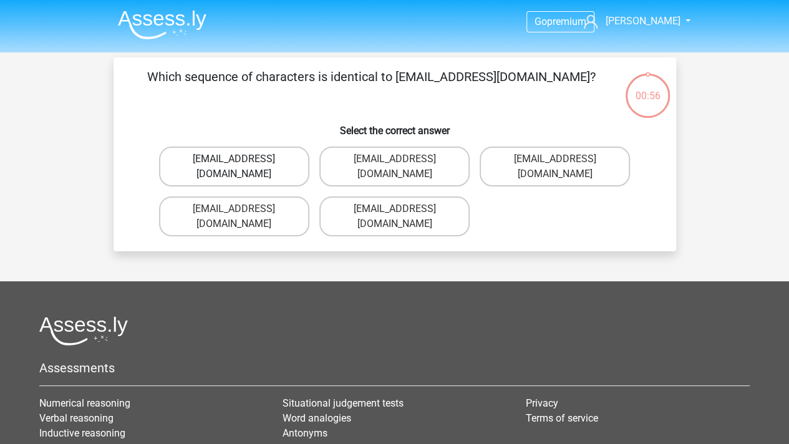
click at [242, 159] on input "Evie_Meade@jointmail.co.uk" at bounding box center [238, 163] width 8 height 8
radio input "true"
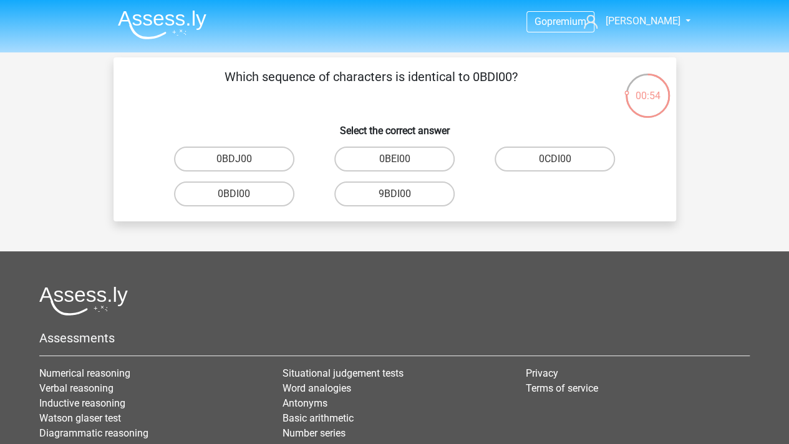
drag, startPoint x: 221, startPoint y: 78, endPoint x: 513, endPoint y: 79, distance: 291.8
click at [513, 79] on p "Which sequence of characters is identical to 0BDI00?" at bounding box center [371, 85] width 476 height 37
drag, startPoint x: 539, startPoint y: 79, endPoint x: 242, endPoint y: 78, distance: 296.8
click at [242, 78] on p "Which sequence of characters is identical to 0BDI00?" at bounding box center [371, 85] width 476 height 37
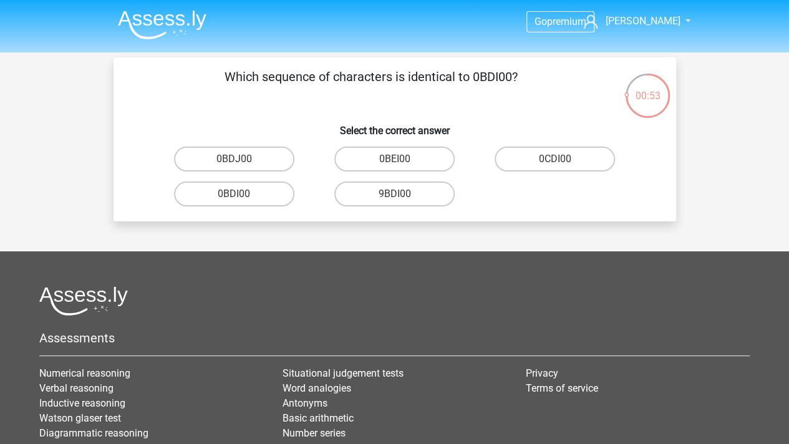
click at [242, 78] on p "Which sequence of characters is identical to 0BDI00?" at bounding box center [371, 85] width 476 height 37
click at [261, 193] on label "0BDI00" at bounding box center [234, 193] width 120 height 25
click at [242, 194] on input "0BDI00" at bounding box center [238, 198] width 8 height 8
radio input "true"
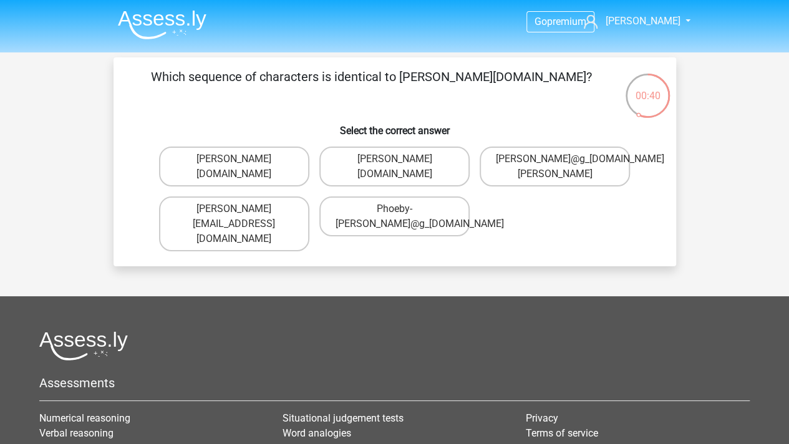
drag, startPoint x: 314, startPoint y: 74, endPoint x: 418, endPoint y: 82, distance: 104.5
click at [418, 82] on p "Which sequence of characters is identical to Phoebe-Patterson@g_mail.gr?" at bounding box center [371, 85] width 476 height 37
drag, startPoint x: 407, startPoint y: 83, endPoint x: 559, endPoint y: 83, distance: 152.2
click at [559, 83] on p "Which sequence of characters is identical to Phoebe-Patterson@g_mail.gr?" at bounding box center [371, 85] width 476 height 37
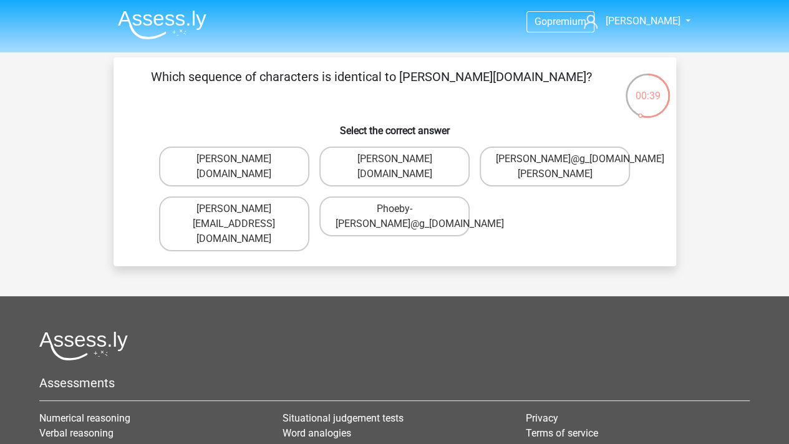
click at [473, 79] on p "Which sequence of characters is identical to Phoebe-Patterson@g_mail.gr?" at bounding box center [371, 85] width 476 height 37
drag, startPoint x: 413, startPoint y: 69, endPoint x: 573, endPoint y: 67, distance: 160.3
click at [573, 67] on p "Which sequence of characters is identical to Phoebe-Patterson@g_mail.gr?" at bounding box center [371, 85] width 476 height 37
click at [443, 171] on label "Phoebe-Patterson@g_mail.gr" at bounding box center [394, 167] width 150 height 40
click at [402, 167] on input "Phoebe-Patterson@g_mail.gr" at bounding box center [398, 163] width 8 height 8
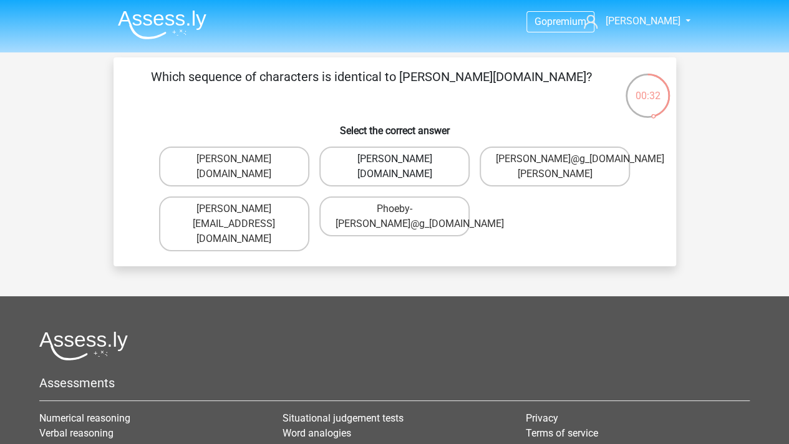
radio input "true"
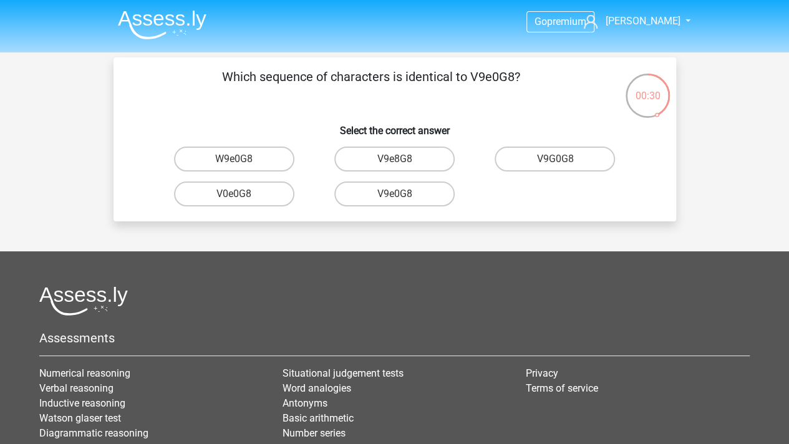
drag, startPoint x: 473, startPoint y: 71, endPoint x: 511, endPoint y: 75, distance: 38.8
click at [511, 75] on p "Which sequence of characters is identical to V9e0G8?" at bounding box center [371, 85] width 476 height 37
click at [412, 193] on label "V9e0G8" at bounding box center [394, 193] width 120 height 25
click at [402, 194] on input "V9e0G8" at bounding box center [398, 198] width 8 height 8
radio input "true"
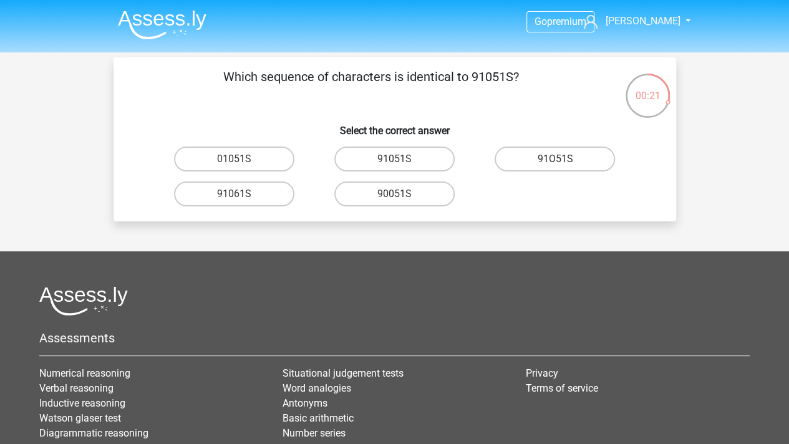
click at [398, 163] on input "91051S" at bounding box center [398, 163] width 8 height 8
radio input "true"
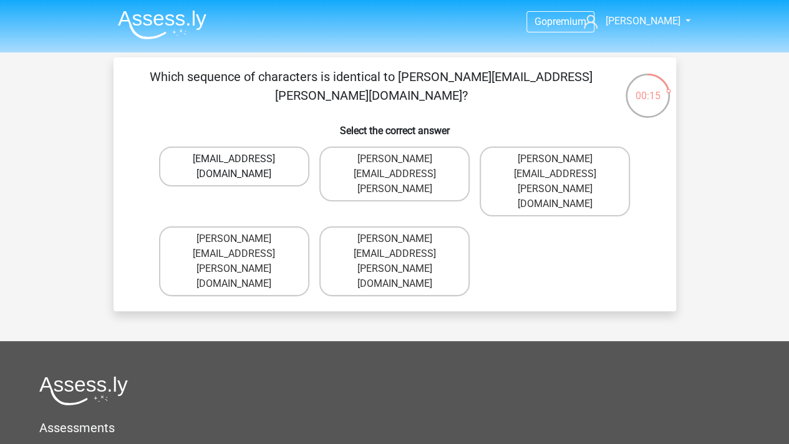
click at [272, 165] on label "Conor.Paterson@mailme.com" at bounding box center [234, 167] width 150 height 40
click at [242, 165] on input "Conor.Paterson@mailme.com" at bounding box center [238, 163] width 8 height 8
radio input "true"
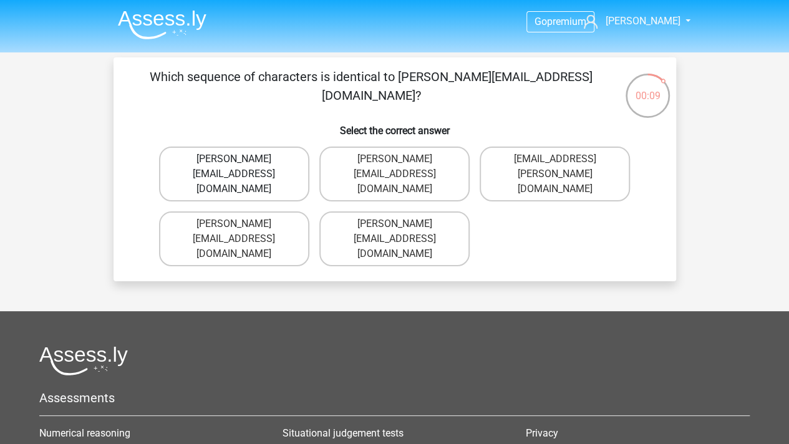
click at [284, 176] on label "Ava-Caroll@mailme.uk.com" at bounding box center [234, 174] width 150 height 55
click at [242, 167] on input "Ava-Caroll@mailme.uk.com" at bounding box center [238, 163] width 8 height 8
radio input "true"
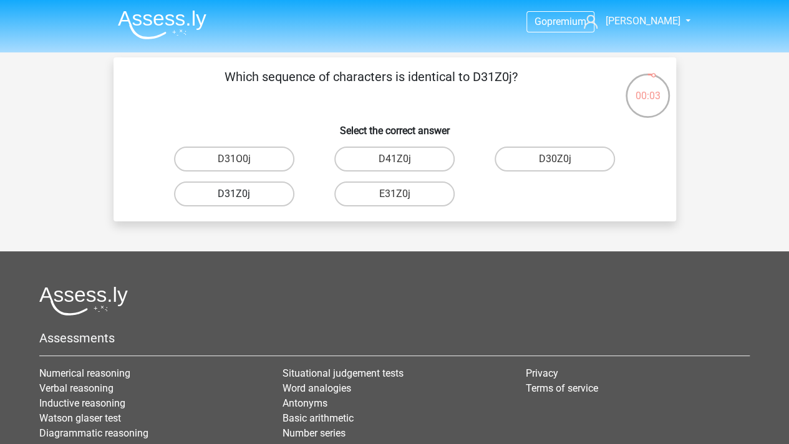
click at [270, 195] on label "D31Z0j" at bounding box center [234, 193] width 120 height 25
click at [242, 195] on input "D31Z0j" at bounding box center [238, 198] width 8 height 8
radio input "true"
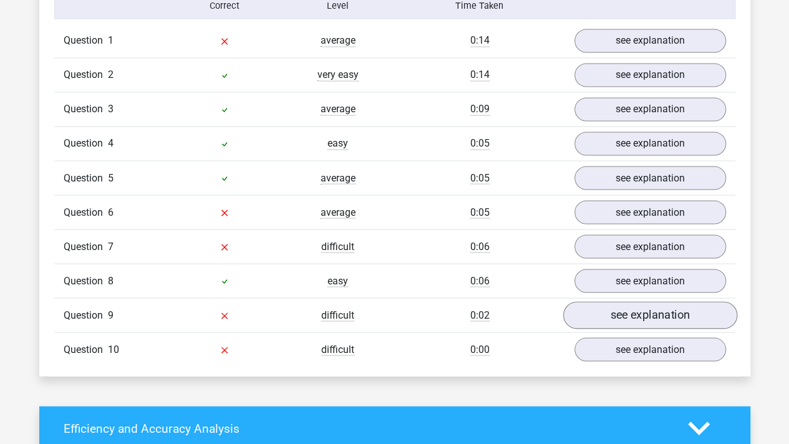
scroll to position [998, 0]
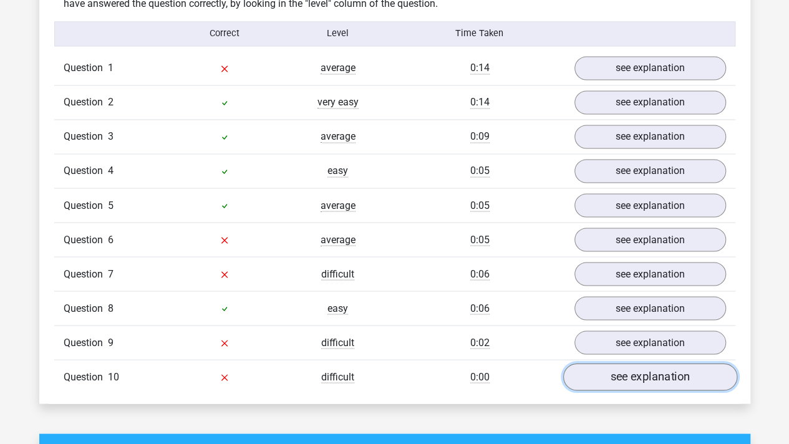
click at [645, 382] on link "see explanation" at bounding box center [649, 376] width 174 height 27
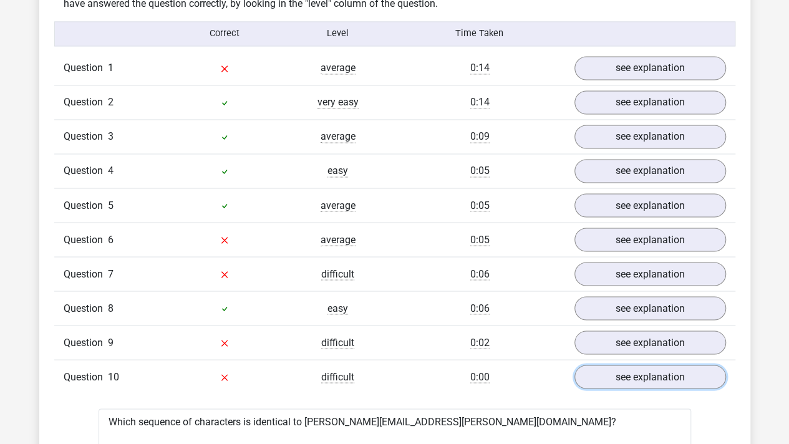
scroll to position [1060, 0]
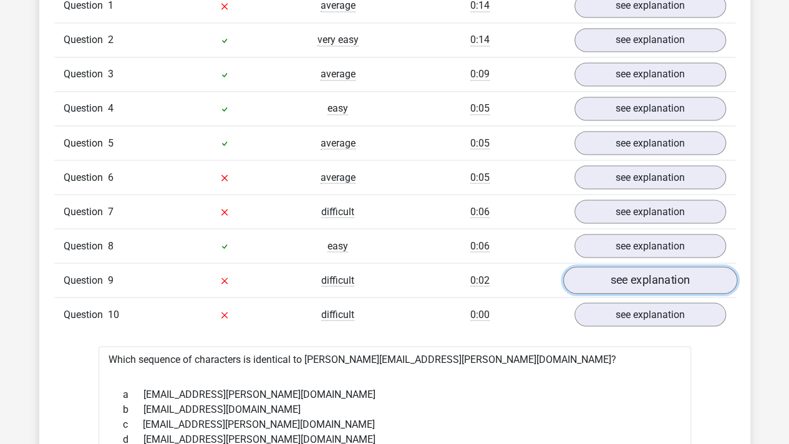
click at [659, 273] on link "see explanation" at bounding box center [649, 279] width 174 height 27
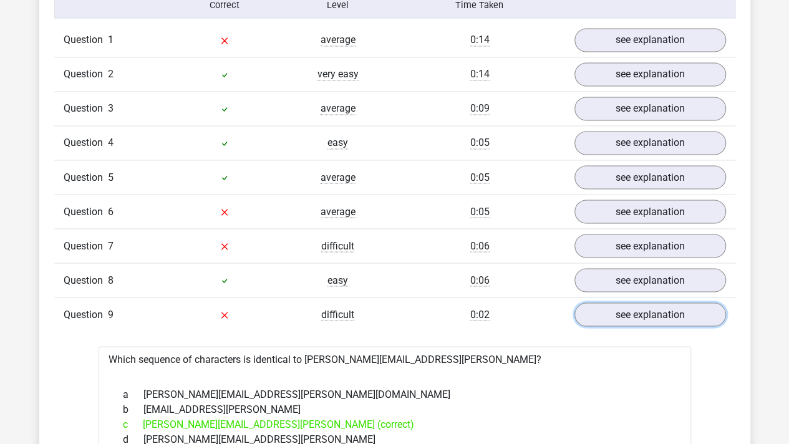
scroll to position [998, 0]
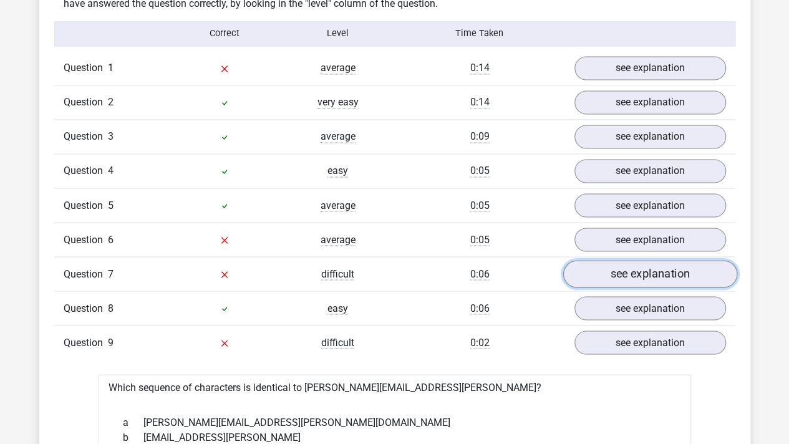
click at [611, 260] on link "see explanation" at bounding box center [649, 273] width 174 height 27
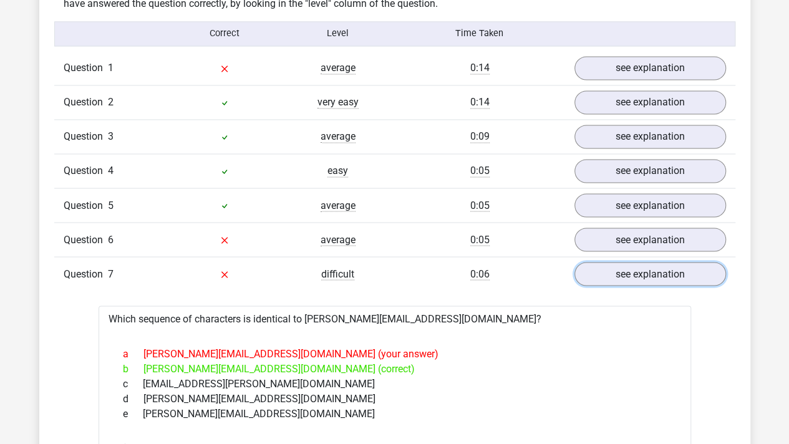
scroll to position [1060, 0]
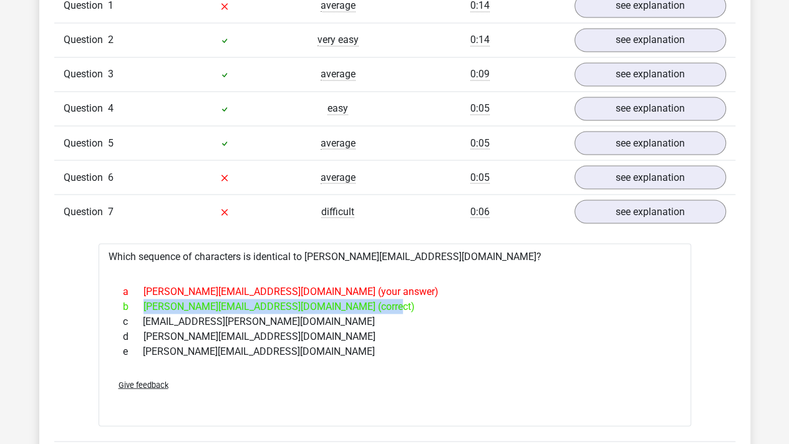
drag, startPoint x: 138, startPoint y: 297, endPoint x: 338, endPoint y: 299, distance: 199.6
click at [338, 299] on div "b Ava-Carroll@mailme.uk.com (correct)" at bounding box center [394, 306] width 562 height 15
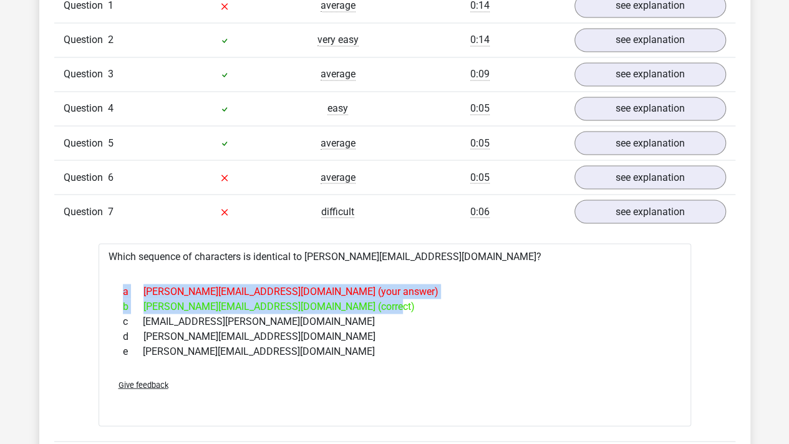
drag, startPoint x: 370, startPoint y: 299, endPoint x: 233, endPoint y: 268, distance: 140.7
click at [233, 268] on div "Which sequence of characters is identical to Ava-Carroll@mailme.uk.com? a Ava-C…" at bounding box center [395, 334] width 592 height 183
click at [233, 268] on div at bounding box center [395, 269] width 572 height 10
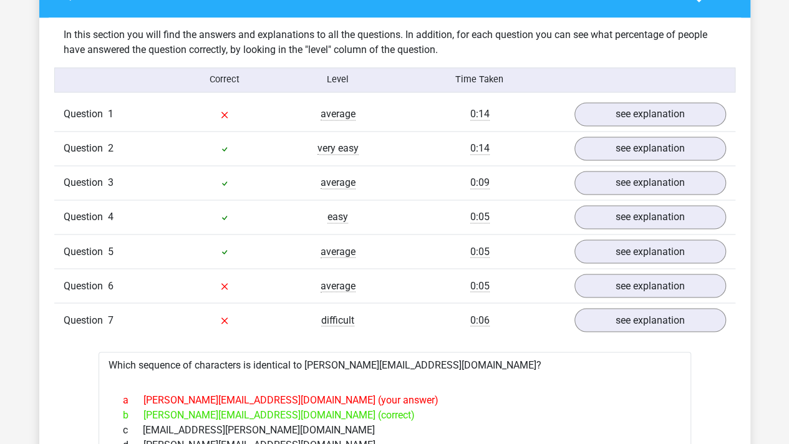
scroll to position [935, 0]
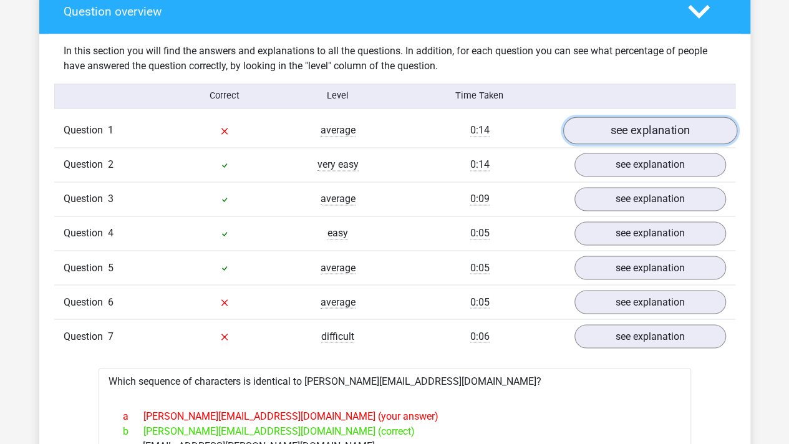
click at [652, 120] on link "see explanation" at bounding box center [649, 130] width 174 height 27
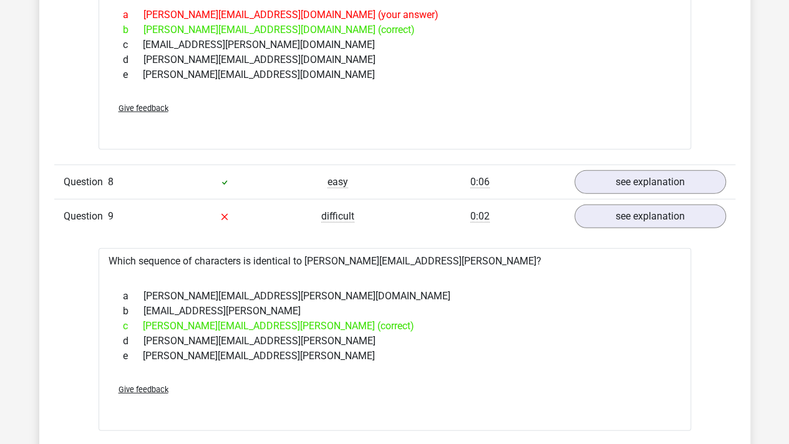
scroll to position [1559, 0]
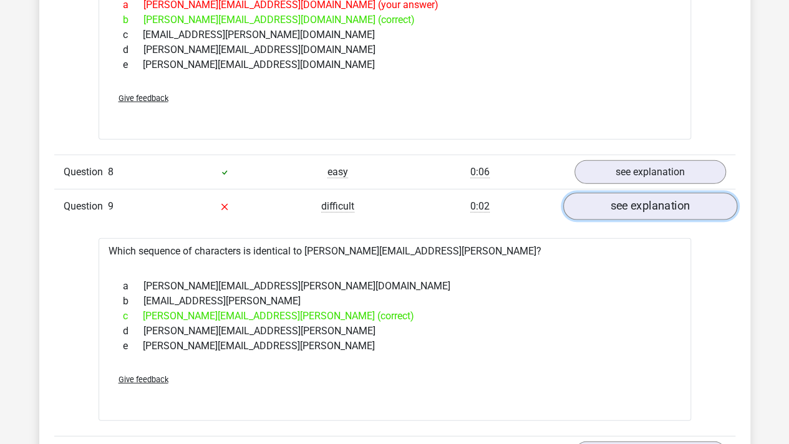
click at [657, 205] on link "see explanation" at bounding box center [649, 206] width 174 height 27
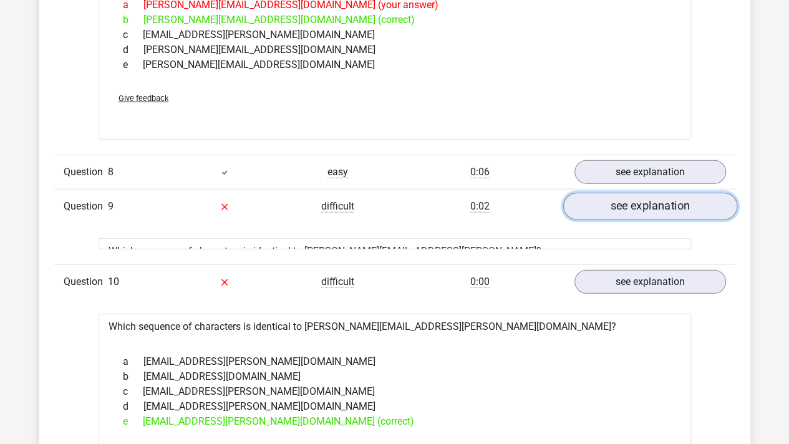
click at [657, 205] on link "see explanation" at bounding box center [649, 206] width 174 height 27
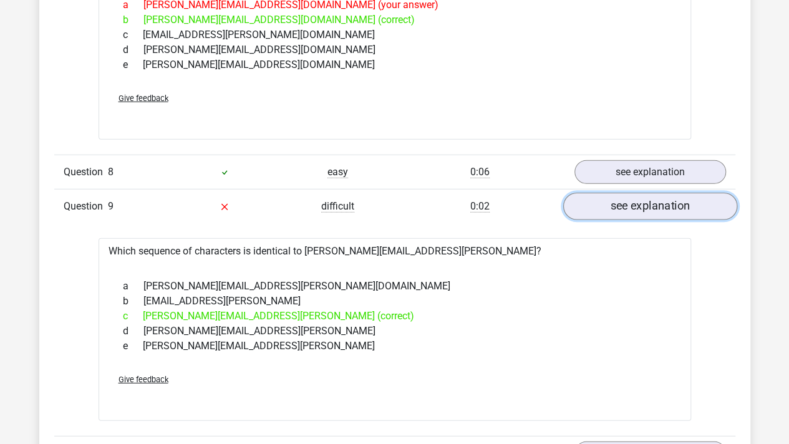
click at [657, 205] on link "see explanation" at bounding box center [649, 206] width 174 height 27
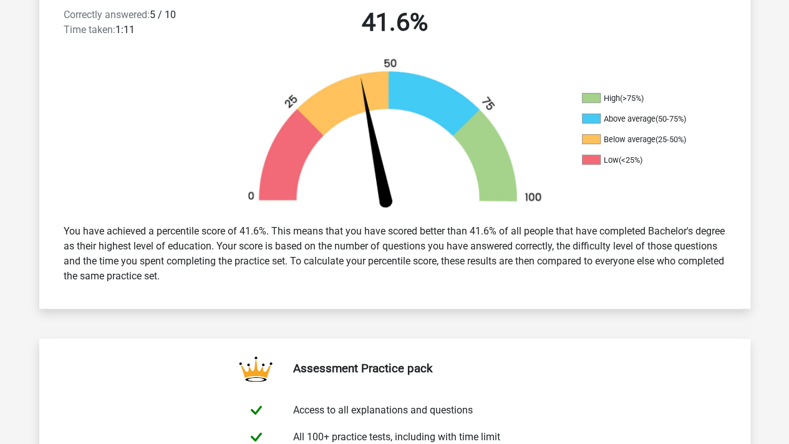
scroll to position [312, 0]
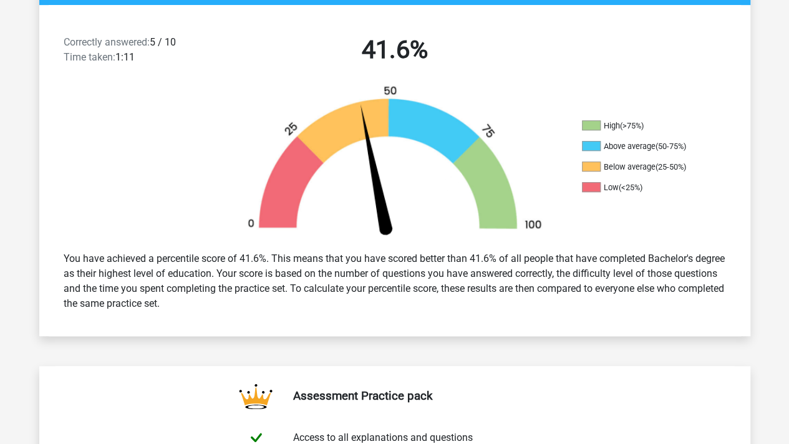
drag, startPoint x: 201, startPoint y: 268, endPoint x: 347, endPoint y: 303, distance: 150.2
click at [347, 303] on div "You have achieved a percentile score of 41.6%. This means that you have scored …" at bounding box center [394, 281] width 681 height 70
drag, startPoint x: 400, startPoint y: 302, endPoint x: 14, endPoint y: 230, distance: 392.6
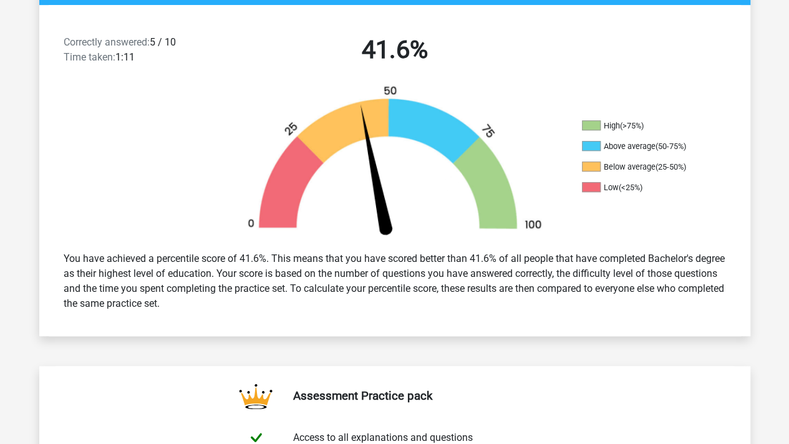
click at [141, 253] on div "You have achieved a percentile score of 41.6%. This means that you have scored …" at bounding box center [394, 281] width 681 height 70
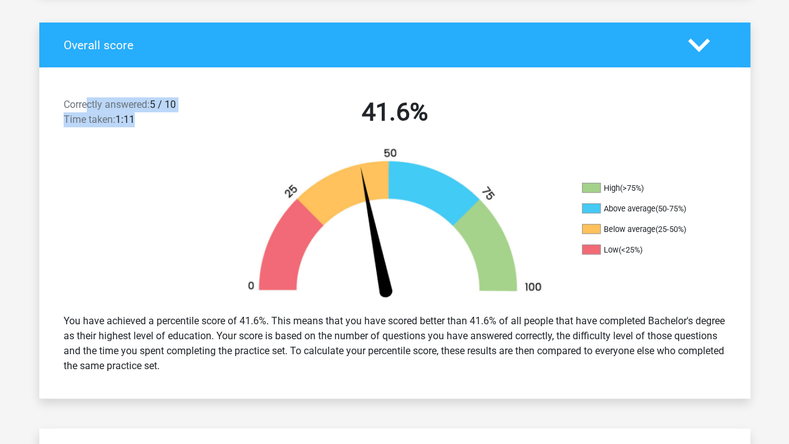
drag, startPoint x: 90, startPoint y: 101, endPoint x: 197, endPoint y: 118, distance: 108.7
click at [198, 120] on div "Correctly answered: 5 / 10 Time taken: 1:11" at bounding box center [139, 114] width 170 height 35
click at [197, 118] on div "Correctly answered: 5 / 10 Time taken: 1:11" at bounding box center [139, 114] width 170 height 35
click at [198, 118] on div "Correctly answered: 5 / 10 Time taken: 1:11" at bounding box center [139, 114] width 170 height 35
drag, startPoint x: 230, startPoint y: 118, endPoint x: 49, endPoint y: 100, distance: 182.4
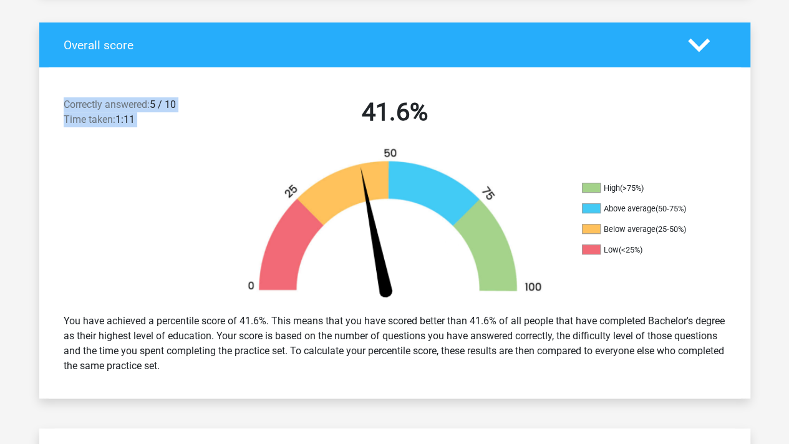
click at [49, 100] on div "Correctly answered: 5 / 10 Time taken: 1:11 41.6%" at bounding box center [394, 114] width 711 height 65
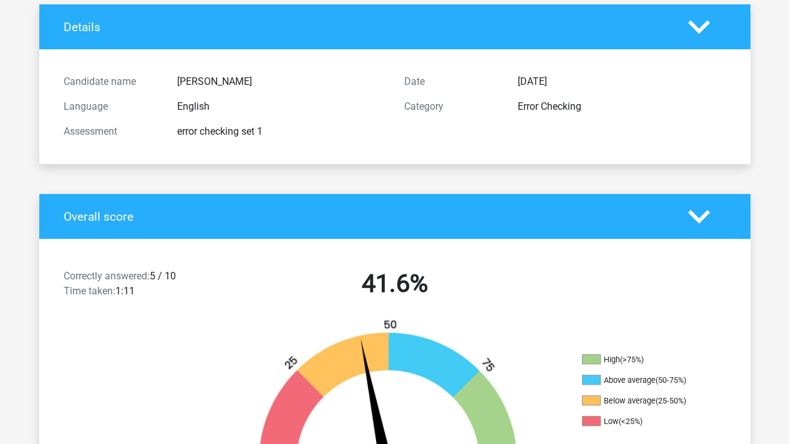
scroll to position [62, 0]
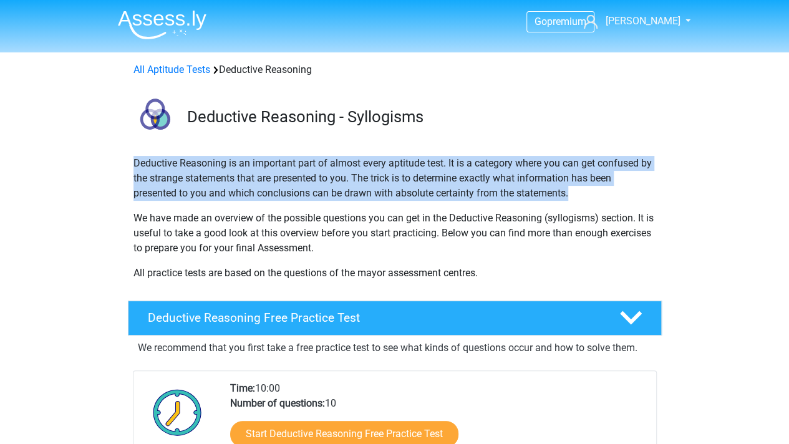
drag, startPoint x: 118, startPoint y: 170, endPoint x: 577, endPoint y: 189, distance: 458.7
click at [577, 189] on div "Deductive Reasoning is an important part of almost every aptitude test. It is a…" at bounding box center [395, 223] width 592 height 135
click at [577, 189] on p "Deductive Reasoning is an important part of almost every aptitude test. It is a…" at bounding box center [394, 178] width 523 height 45
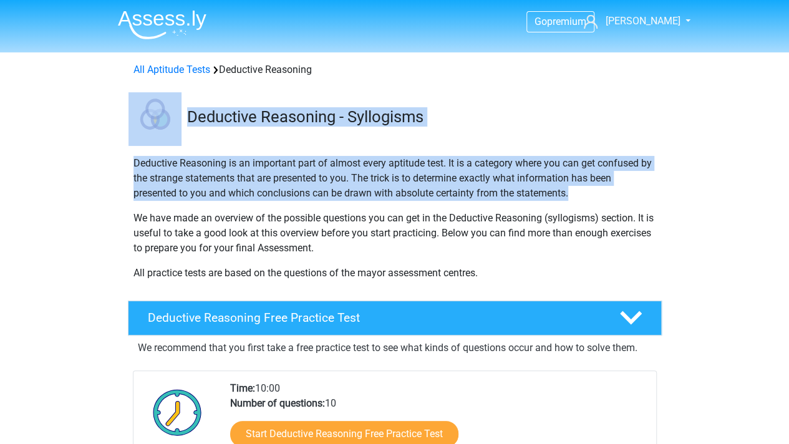
drag, startPoint x: 622, startPoint y: 190, endPoint x: 97, endPoint y: 122, distance: 529.4
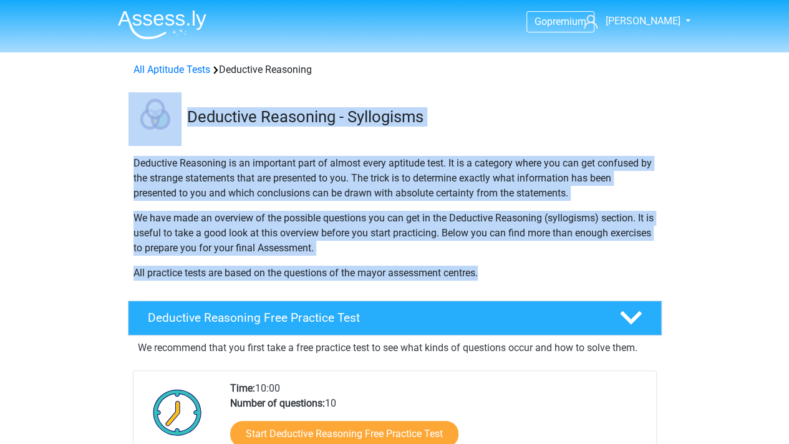
drag, startPoint x: 97, startPoint y: 105, endPoint x: 507, endPoint y: 261, distance: 438.7
click at [507, 261] on div "Deductive Reasoning is an important part of almost every aptitude test. It is a…" at bounding box center [394, 223] width 533 height 135
drag, startPoint x: 579, startPoint y: 264, endPoint x: 153, endPoint y: 120, distance: 449.0
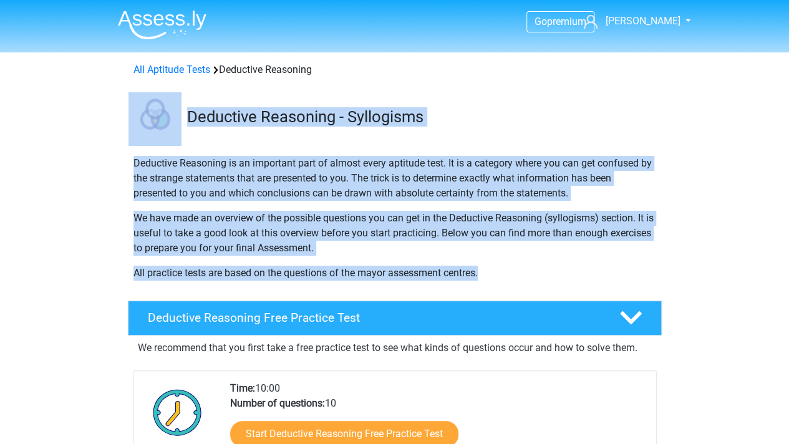
click at [153, 120] on img at bounding box center [154, 118] width 53 height 53
click at [105, 110] on div "Deductive Reasoning - Syllogisms" at bounding box center [395, 116] width 592 height 58
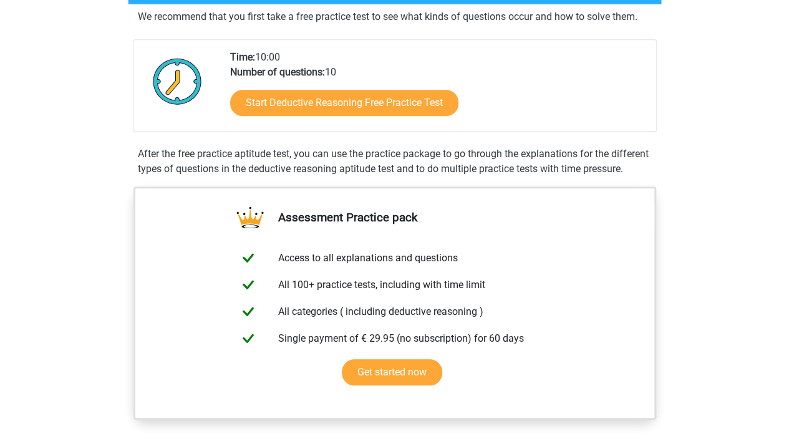
scroll to position [312, 0]
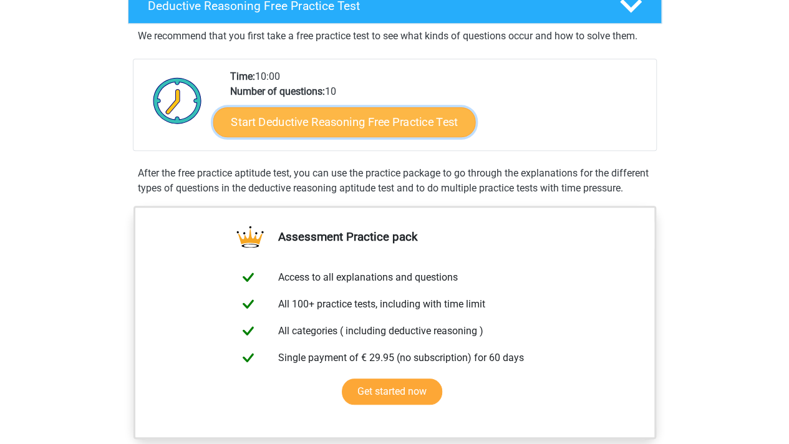
click at [347, 117] on link "Start Deductive Reasoning Free Practice Test" at bounding box center [344, 122] width 263 height 30
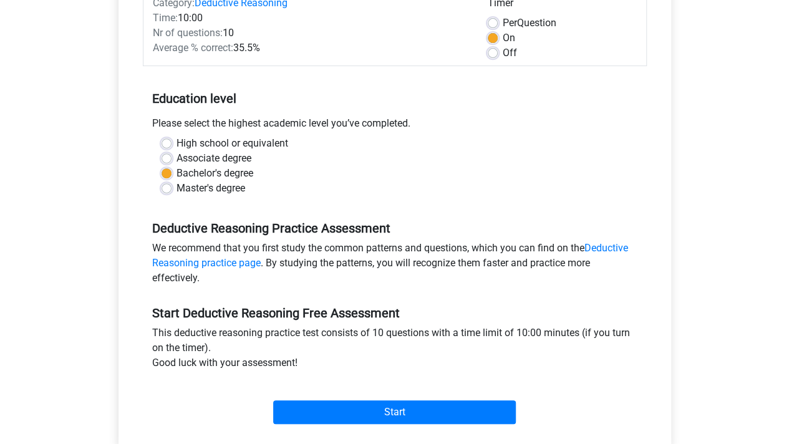
scroll to position [249, 0]
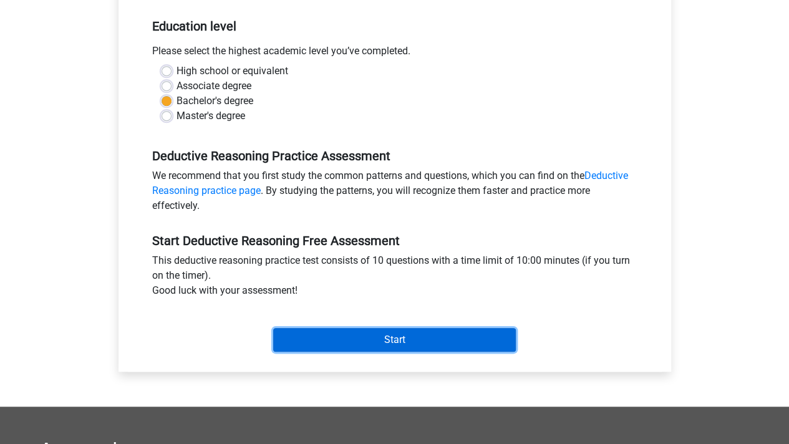
click at [385, 344] on input "Start" at bounding box center [394, 340] width 243 height 24
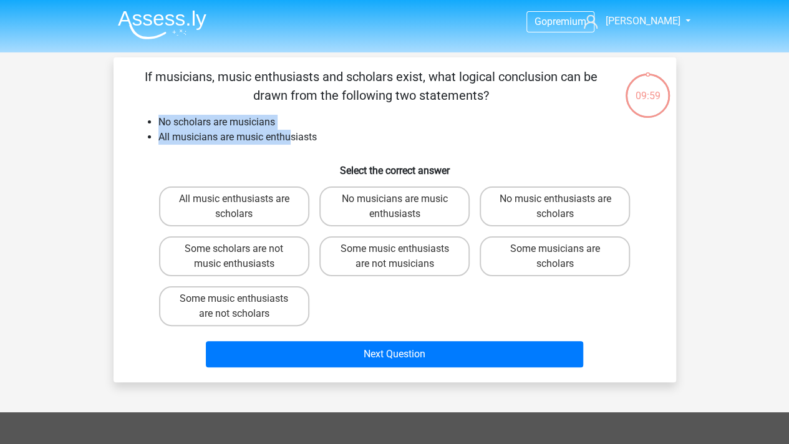
drag, startPoint x: 220, startPoint y: 128, endPoint x: 289, endPoint y: 130, distance: 68.6
click at [289, 130] on ul "No scholars are musicians All musicians are music enthusiasts" at bounding box center [394, 130] width 523 height 30
click at [289, 130] on li "All musicians are music enthusiasts" at bounding box center [407, 137] width 498 height 15
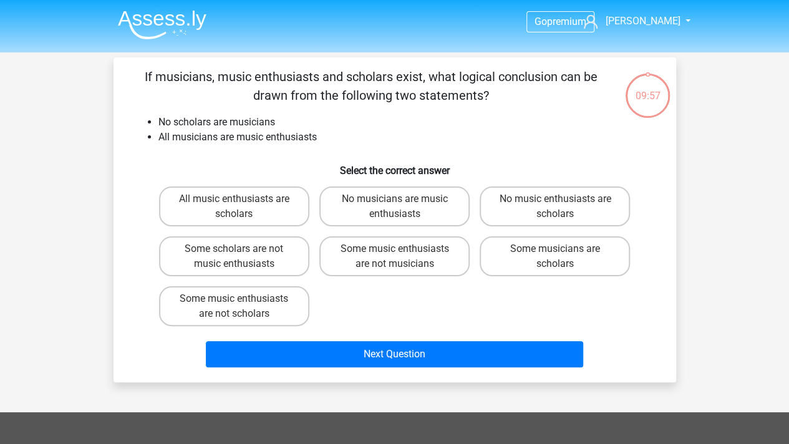
drag, startPoint x: 133, startPoint y: 79, endPoint x: 464, endPoint y: 93, distance: 330.8
click at [464, 93] on p "If musicians, music enthusiasts and scholars exist, what logical conclusion can…" at bounding box center [371, 85] width 476 height 37
drag, startPoint x: 510, startPoint y: 92, endPoint x: 145, endPoint y: 59, distance: 366.3
click at [145, 59] on div "If musicians, music enthusiasts and scholars exist, what logical conclusion can…" at bounding box center [394, 219] width 562 height 325
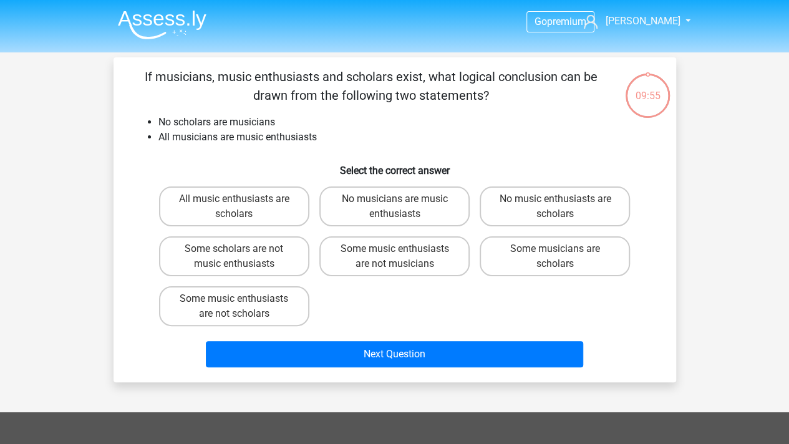
click at [145, 59] on div "If musicians, music enthusiasts and scholars exist, what logical conclusion can…" at bounding box center [394, 219] width 562 height 325
drag, startPoint x: 138, startPoint y: 68, endPoint x: 511, endPoint y: 89, distance: 373.5
click at [511, 89] on p "If musicians, music enthusiasts and scholars exist, what logical conclusion can…" at bounding box center [371, 85] width 476 height 37
drag, startPoint x: 520, startPoint y: 92, endPoint x: 151, endPoint y: 74, distance: 369.6
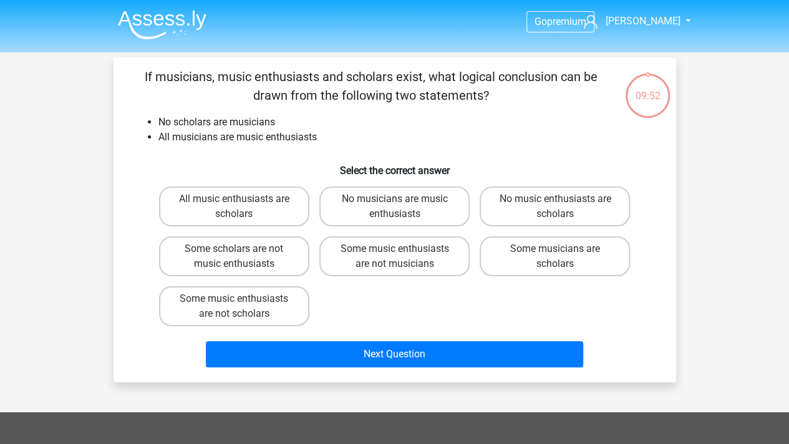
click at [151, 74] on p "If musicians, music enthusiasts and scholars exist, what logical conclusion can…" at bounding box center [371, 85] width 476 height 37
drag, startPoint x: 283, startPoint y: 123, endPoint x: 370, endPoint y: 121, distance: 87.3
click at [370, 121] on li "No scholars are musicians" at bounding box center [407, 122] width 498 height 15
click at [361, 116] on li "No scholars are musicians" at bounding box center [407, 122] width 498 height 15
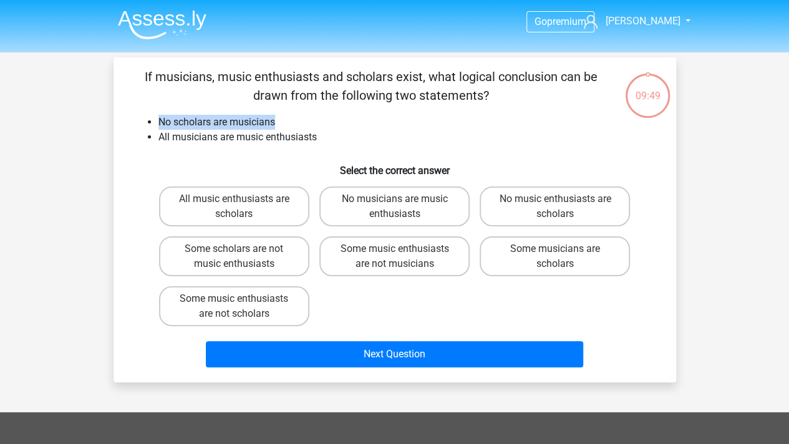
drag, startPoint x: 329, startPoint y: 124, endPoint x: 115, endPoint y: 109, distance: 214.4
click at [115, 109] on div "If musicians, music enthusiasts and scholars exist, what logical conclusion can…" at bounding box center [394, 219] width 562 height 325
click at [231, 153] on div "If musicians, music enthusiasts and scholars exist, what logical conclusion can…" at bounding box center [394, 219] width 552 height 305
drag, startPoint x: 211, startPoint y: 120, endPoint x: 284, endPoint y: 122, distance: 73.6
click at [284, 122] on li "No scholars are musicians" at bounding box center [407, 122] width 498 height 15
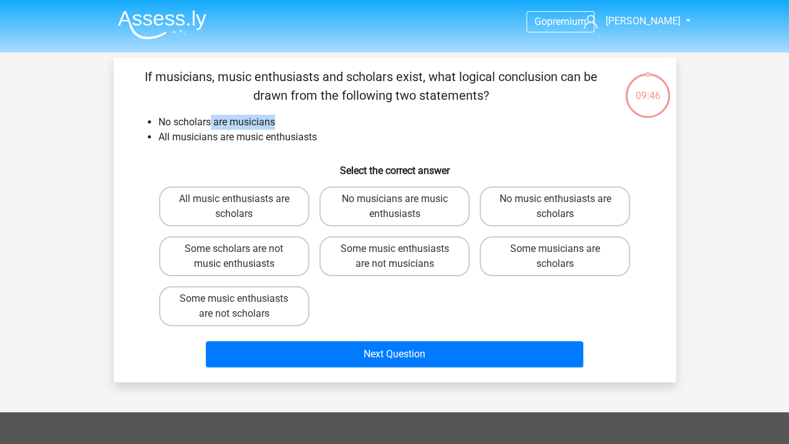
click at [284, 122] on li "No scholars are musicians" at bounding box center [407, 122] width 498 height 15
drag, startPoint x: 162, startPoint y: 123, endPoint x: 292, endPoint y: 130, distance: 129.9
click at [292, 130] on ul "No scholars are musicians All musicians are music enthusiasts" at bounding box center [394, 130] width 523 height 30
click at [292, 130] on li "All musicians are music enthusiasts" at bounding box center [407, 137] width 498 height 15
drag, startPoint x: 289, startPoint y: 112, endPoint x: 161, endPoint y: 110, distance: 128.5
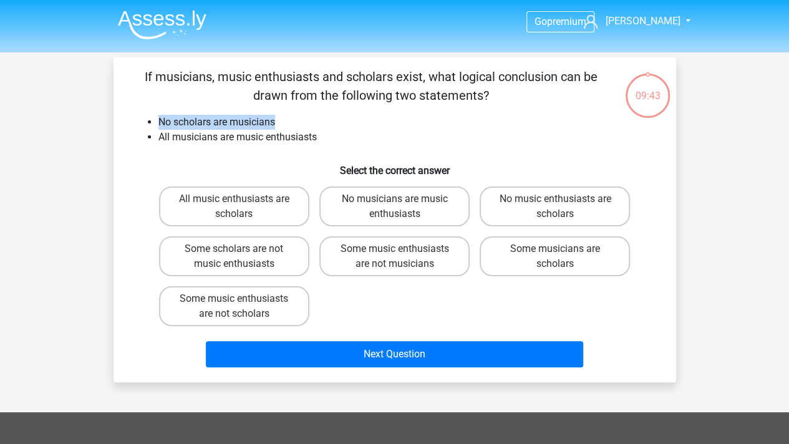
click at [161, 110] on div "If musicians, music enthusiasts and scholars exist, what logical conclusion can…" at bounding box center [394, 219] width 552 height 305
drag, startPoint x: 150, startPoint y: 110, endPoint x: 289, endPoint y: 112, distance: 139.1
click at [289, 112] on div "If musicians, music enthusiasts and scholars exist, what logical conclusion can…" at bounding box center [394, 219] width 552 height 305
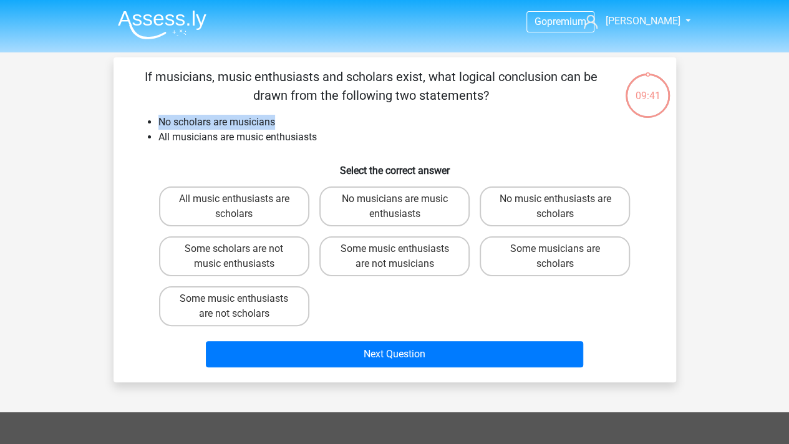
drag, startPoint x: 295, startPoint y: 112, endPoint x: 115, endPoint y: 108, distance: 180.3
click at [115, 108] on div "If musicians, music enthusiasts and scholars exist, what logical conclusion can…" at bounding box center [394, 219] width 562 height 325
drag, startPoint x: 175, startPoint y: 109, endPoint x: 282, endPoint y: 112, distance: 107.3
click at [282, 112] on div "If musicians, music enthusiasts and scholars exist, what logical conclusion can…" at bounding box center [394, 219] width 552 height 305
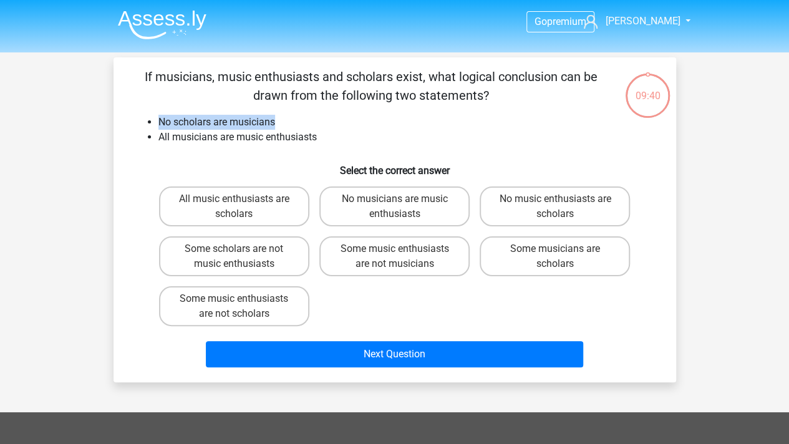
click at [282, 112] on div "If musicians, music enthusiasts and scholars exist, what logical conclusion can…" at bounding box center [394, 219] width 552 height 305
drag, startPoint x: 206, startPoint y: 122, endPoint x: 294, endPoint y: 121, distance: 88.6
click at [294, 121] on li "No scholars are musicians" at bounding box center [407, 122] width 498 height 15
drag, startPoint x: 302, startPoint y: 120, endPoint x: 165, endPoint y: 120, distance: 136.6
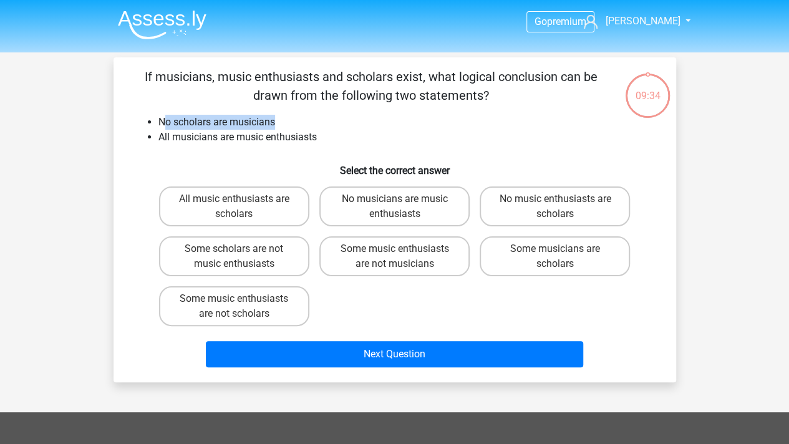
click at [165, 120] on li "No scholars are musicians" at bounding box center [407, 122] width 498 height 15
drag, startPoint x: 160, startPoint y: 120, endPoint x: 347, endPoint y: 139, distance: 187.4
click at [347, 139] on ul "No scholars are musicians All musicians are music enthusiasts" at bounding box center [394, 130] width 523 height 30
click at [347, 139] on li "All musicians are music enthusiasts" at bounding box center [407, 137] width 498 height 15
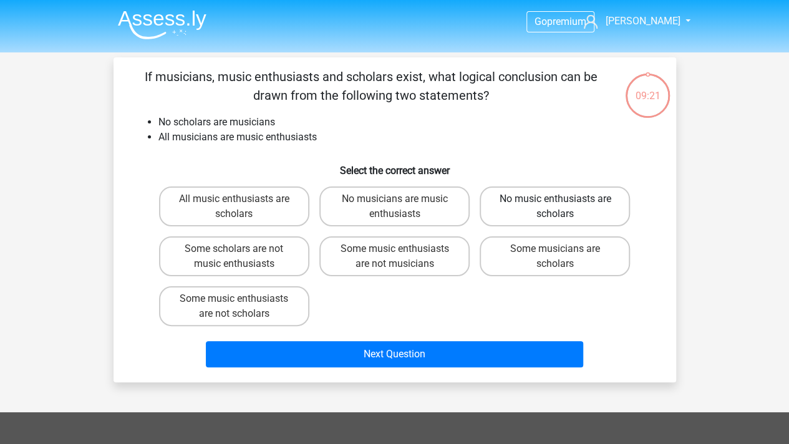
click at [580, 213] on label "No music enthusiasts are scholars" at bounding box center [555, 206] width 150 height 40
click at [563, 207] on input "No music enthusiasts are scholars" at bounding box center [559, 203] width 8 height 8
radio input "true"
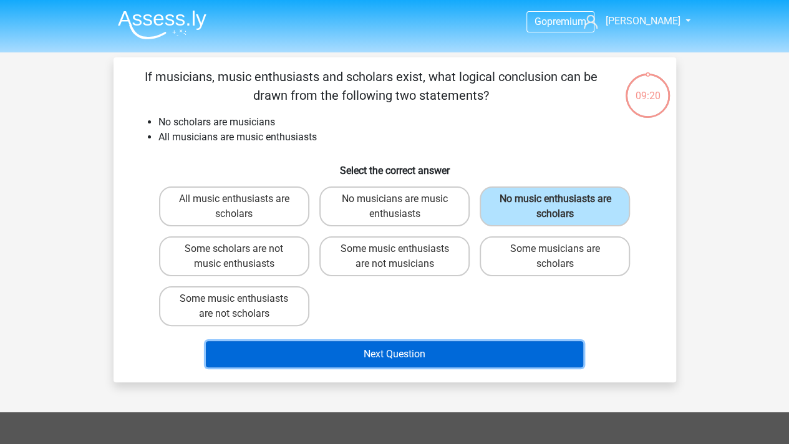
click at [459, 356] on button "Next Question" at bounding box center [394, 354] width 377 height 26
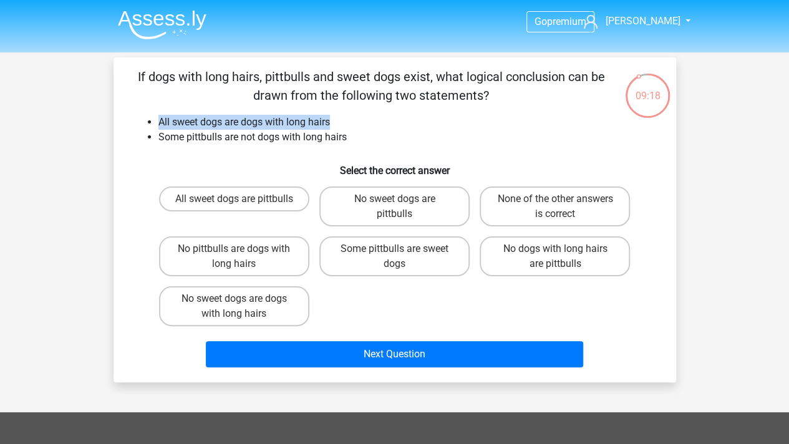
drag, startPoint x: 147, startPoint y: 119, endPoint x: 344, endPoint y: 126, distance: 196.5
click at [344, 126] on ul "All sweet dogs are dogs with long hairs Some pittbulls are not dogs with long h…" at bounding box center [394, 130] width 523 height 30
click at [344, 126] on li "All sweet dogs are dogs with long hairs" at bounding box center [407, 122] width 498 height 15
drag, startPoint x: 365, startPoint y: 137, endPoint x: 148, endPoint y: 93, distance: 221.4
click at [148, 93] on div "If dogs with long hairs, pittbulls and sweet dogs exist, what logical conclusio…" at bounding box center [394, 219] width 552 height 305
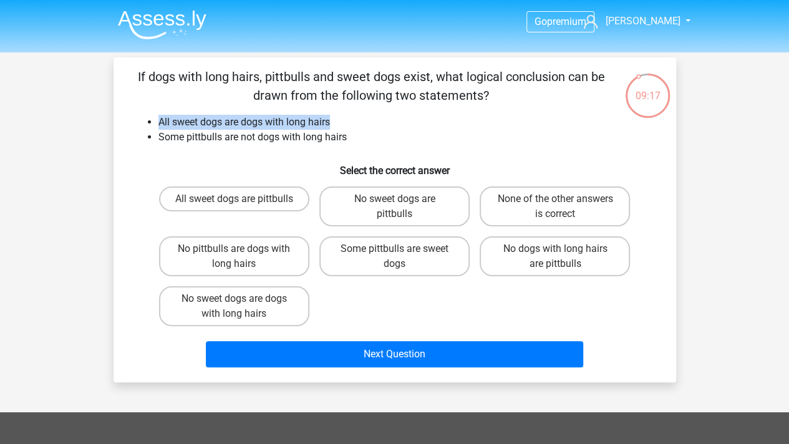
click at [148, 93] on p "If dogs with long hairs, pittbulls and sweet dogs exist, what logical conclusio…" at bounding box center [371, 85] width 476 height 37
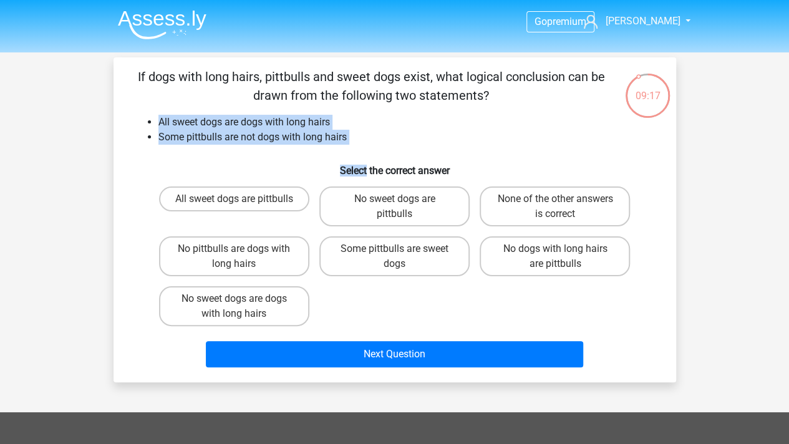
drag, startPoint x: 145, startPoint y: 120, endPoint x: 366, endPoint y: 152, distance: 223.0
click at [366, 152] on div "If dogs with long hairs, pittbulls and sweet dogs exist, what logical conclusio…" at bounding box center [394, 219] width 552 height 305
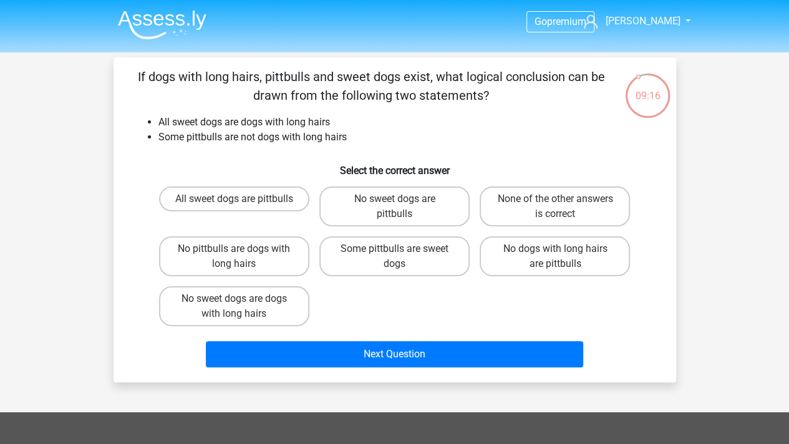
click at [369, 140] on li "Some pittbulls are not dogs with long hairs" at bounding box center [407, 137] width 498 height 15
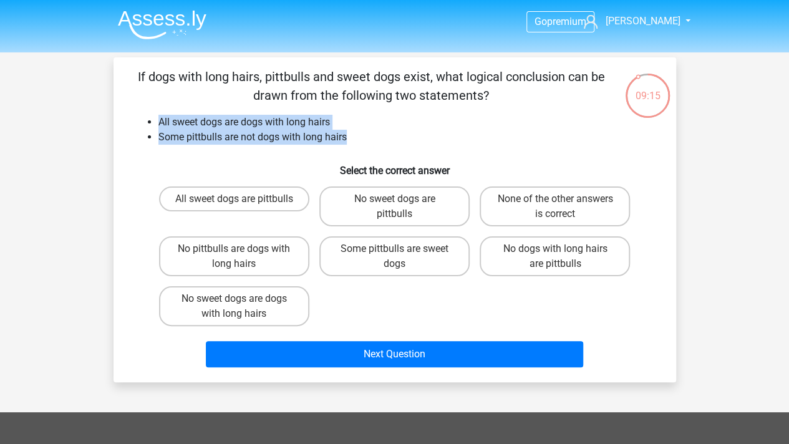
drag, startPoint x: 380, startPoint y: 135, endPoint x: 155, endPoint y: 127, distance: 224.7
click at [155, 127] on ul "All sweet dogs are dogs with long hairs Some pittbulls are not dogs with long h…" at bounding box center [394, 130] width 523 height 30
click at [224, 138] on li "Some pittbulls are not dogs with long hairs" at bounding box center [407, 137] width 498 height 15
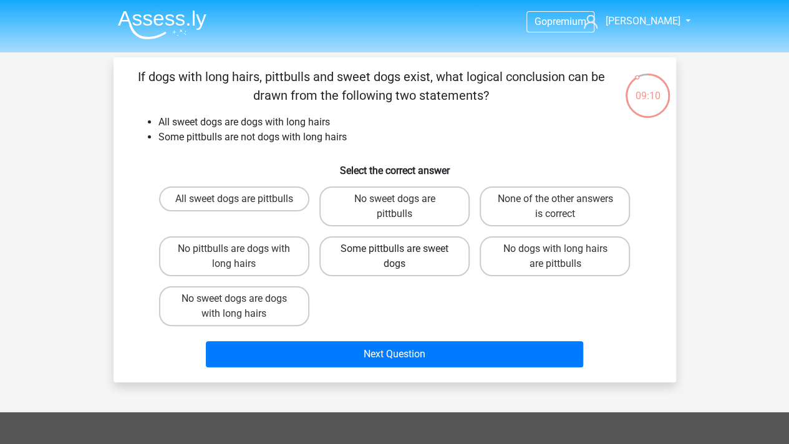
click at [395, 273] on label "Some pittbulls are sweet dogs" at bounding box center [394, 256] width 150 height 40
click at [395, 257] on input "Some pittbulls are sweet dogs" at bounding box center [398, 253] width 8 height 8
radio input "true"
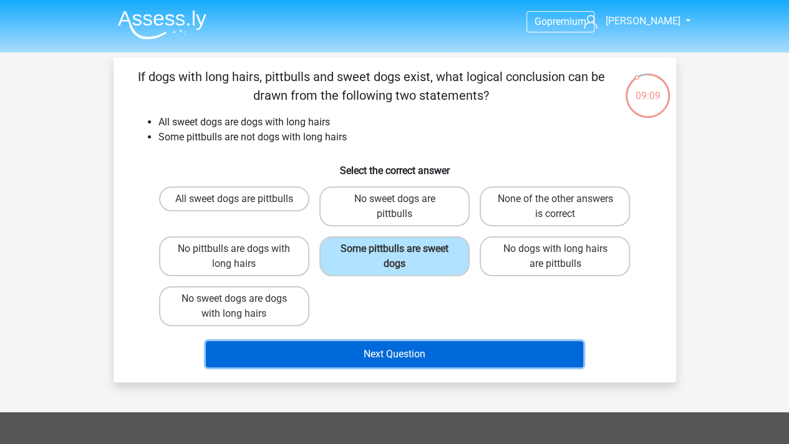
click at [415, 350] on button "Next Question" at bounding box center [394, 354] width 377 height 26
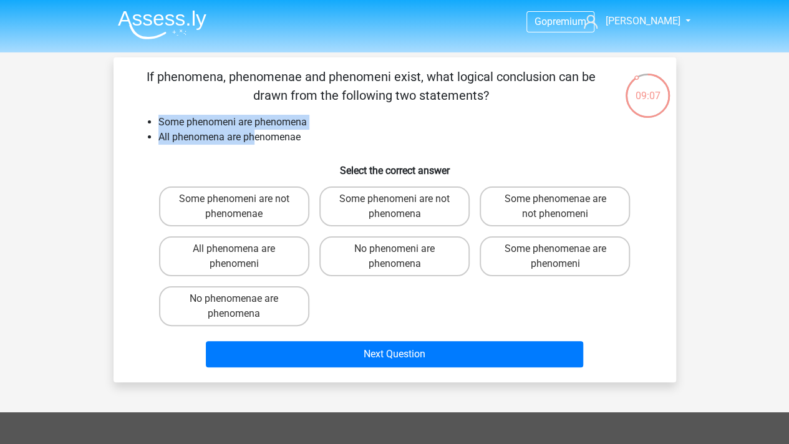
drag, startPoint x: 212, startPoint y: 131, endPoint x: 256, endPoint y: 141, distance: 44.8
click at [256, 141] on ul "Some phenomeni are phenomena All phenomena are phenomenae" at bounding box center [394, 130] width 523 height 30
click at [256, 141] on li "All phenomena are phenomenae" at bounding box center [407, 137] width 498 height 15
drag, startPoint x: 157, startPoint y: 118, endPoint x: 359, endPoint y: 142, distance: 203.4
click at [359, 142] on ul "Some phenomeni are phenomena All phenomena are phenomenae" at bounding box center [394, 130] width 523 height 30
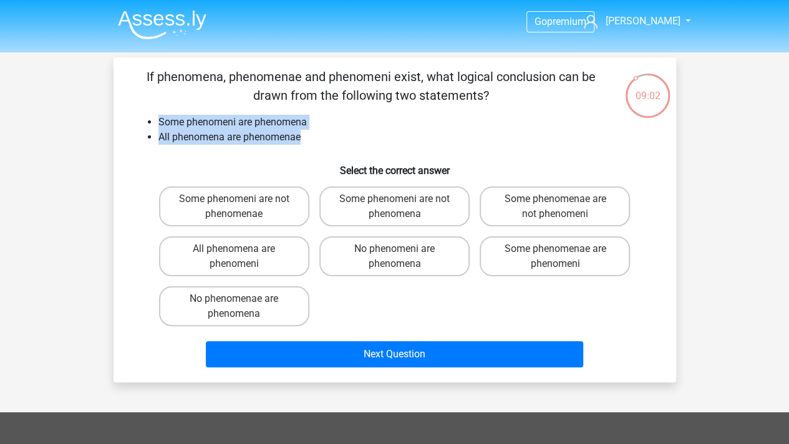
click at [359, 142] on li "All phenomena are phenomenae" at bounding box center [407, 137] width 498 height 15
drag, startPoint x: 362, startPoint y: 140, endPoint x: 127, endPoint y: 100, distance: 237.8
click at [127, 100] on div "If phenomena, phenomenae and phenomeni exist, what logical conclusion can be dr…" at bounding box center [394, 219] width 552 height 305
drag, startPoint x: 147, startPoint y: 133, endPoint x: 304, endPoint y: 133, distance: 156.5
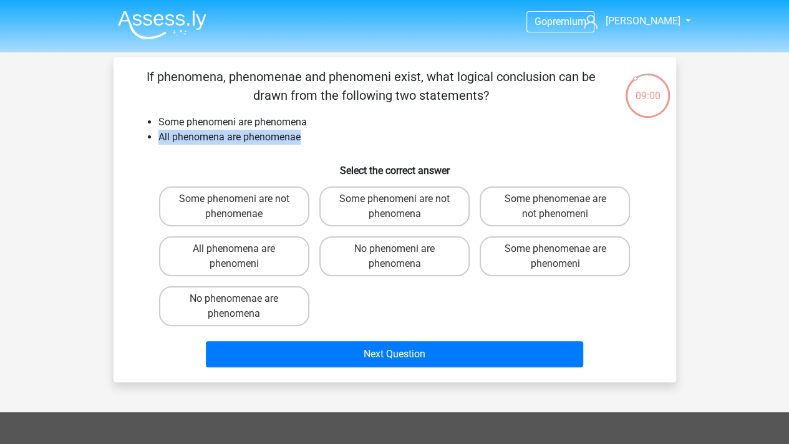
click at [304, 133] on ul "Some phenomeni are phenomena All phenomena are phenomenae" at bounding box center [394, 130] width 523 height 30
click at [562, 266] on label "Some phenomenae are phenomeni" at bounding box center [555, 256] width 150 height 40
click at [562, 257] on input "Some phenomenae are phenomeni" at bounding box center [559, 253] width 8 height 8
radio input "true"
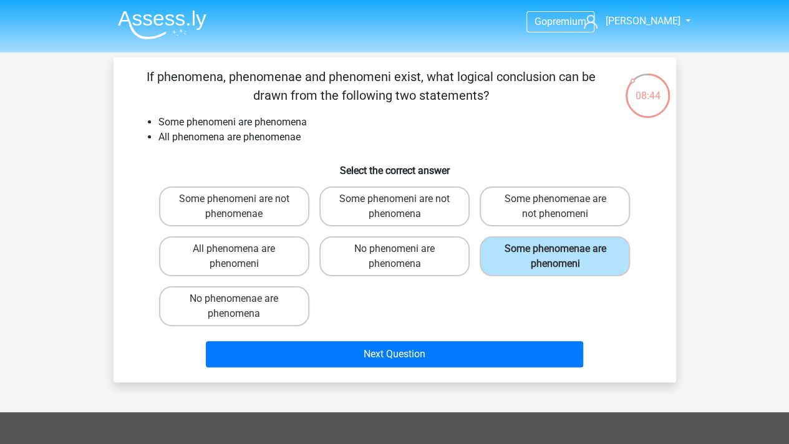
click at [541, 312] on div "Some phenomeni are not phenomenae Some phenomeni are not phenomena Some phenome…" at bounding box center [394, 256] width 481 height 150
click at [243, 197] on label "Some phenomeni are not phenomenae" at bounding box center [234, 206] width 150 height 40
click at [242, 199] on input "Some phenomeni are not phenomenae" at bounding box center [238, 203] width 8 height 8
radio input "true"
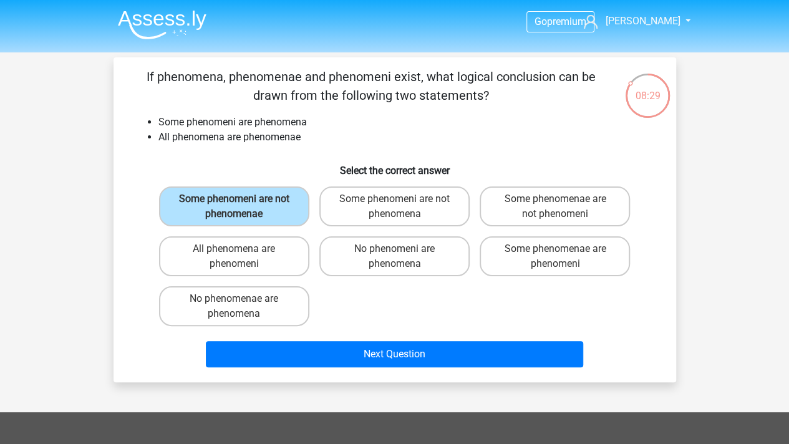
click at [360, 145] on div "If phenomena, phenomenae and phenomeni exist, what logical conclusion can be dr…" at bounding box center [394, 219] width 552 height 305
click at [432, 209] on label "Some phenomeni are not phenomena" at bounding box center [394, 206] width 150 height 40
click at [402, 207] on input "Some phenomeni are not phenomena" at bounding box center [398, 203] width 8 height 8
radio input "true"
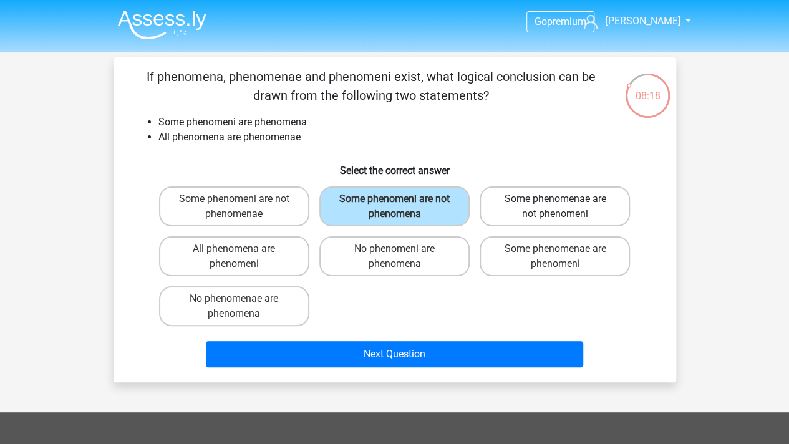
click at [611, 212] on label "Some phenomenae are not phenomeni" at bounding box center [555, 206] width 150 height 40
click at [563, 207] on input "Some phenomenae are not phenomeni" at bounding box center [559, 203] width 8 height 8
radio input "true"
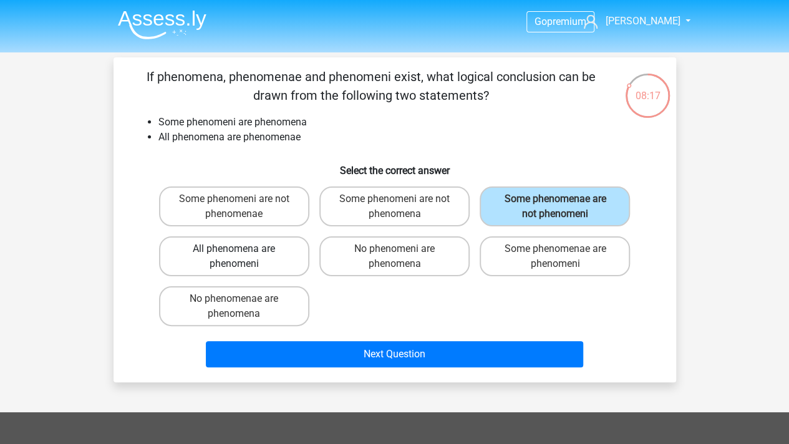
click at [226, 266] on label "All phenomena are phenomeni" at bounding box center [234, 256] width 150 height 40
click at [234, 257] on input "All phenomena are phenomeni" at bounding box center [238, 253] width 8 height 8
radio input "true"
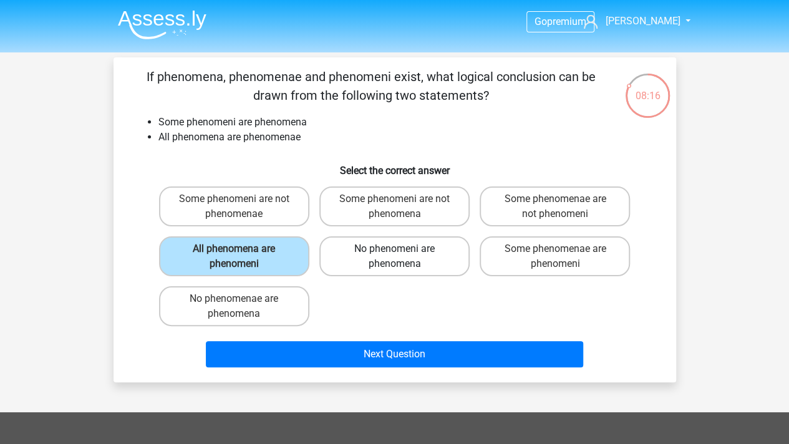
click at [369, 266] on label "No phenomeni are phenomena" at bounding box center [394, 256] width 150 height 40
click at [394, 257] on input "No phenomeni are phenomena" at bounding box center [398, 253] width 8 height 8
radio input "true"
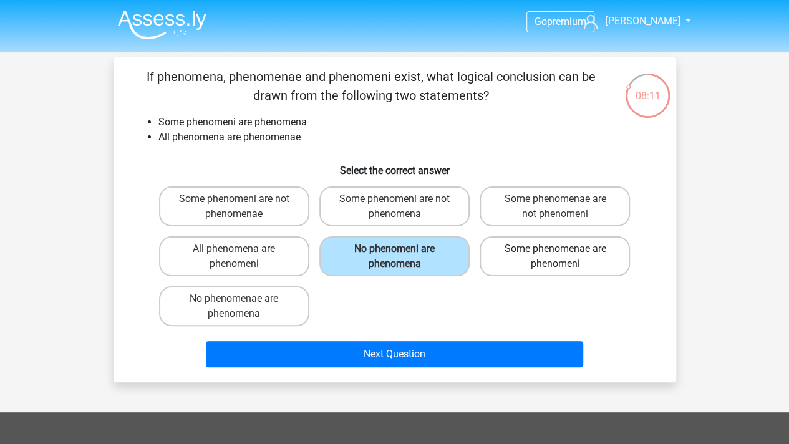
click at [538, 255] on label "Some phenomenae are phenomeni" at bounding box center [555, 256] width 150 height 40
click at [555, 255] on input "Some phenomenae are phenomeni" at bounding box center [559, 253] width 8 height 8
radio input "true"
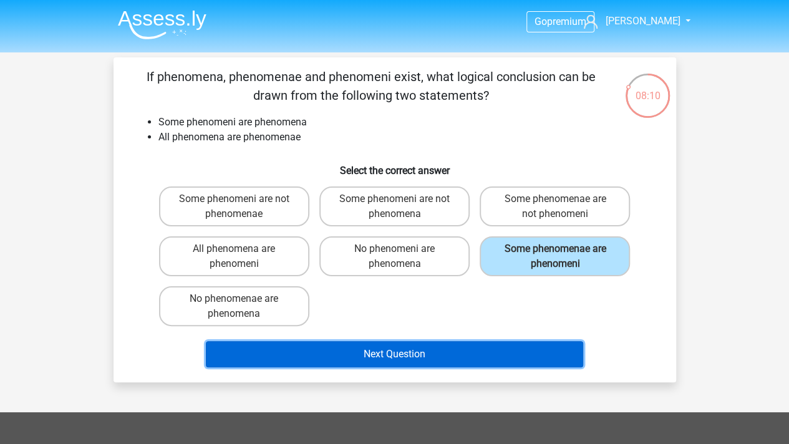
click at [422, 352] on button "Next Question" at bounding box center [394, 354] width 377 height 26
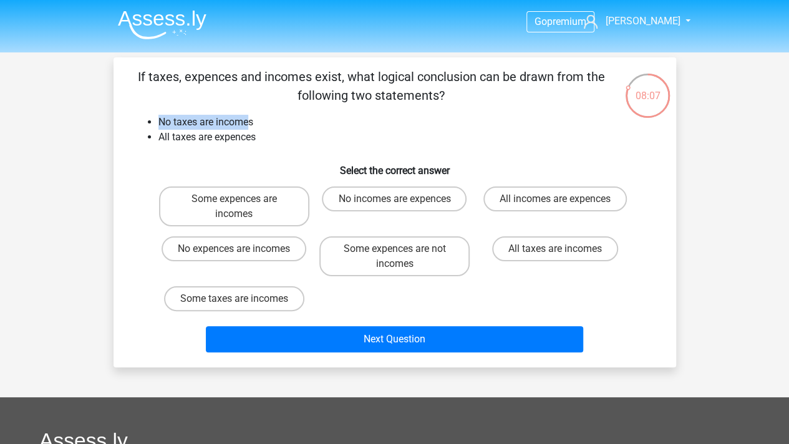
drag, startPoint x: 196, startPoint y: 117, endPoint x: 249, endPoint y: 125, distance: 54.2
click at [249, 125] on div "If taxes, expences and incomes exist, what logical conclusion can be drawn from…" at bounding box center [394, 212] width 552 height 290
click at [249, 125] on li "No taxes are incomes" at bounding box center [407, 122] width 498 height 15
drag, startPoint x: 259, startPoint y: 139, endPoint x: 156, endPoint y: 115, distance: 105.6
click at [156, 115] on ul "No taxes are incomes All taxes are expences" at bounding box center [394, 130] width 523 height 30
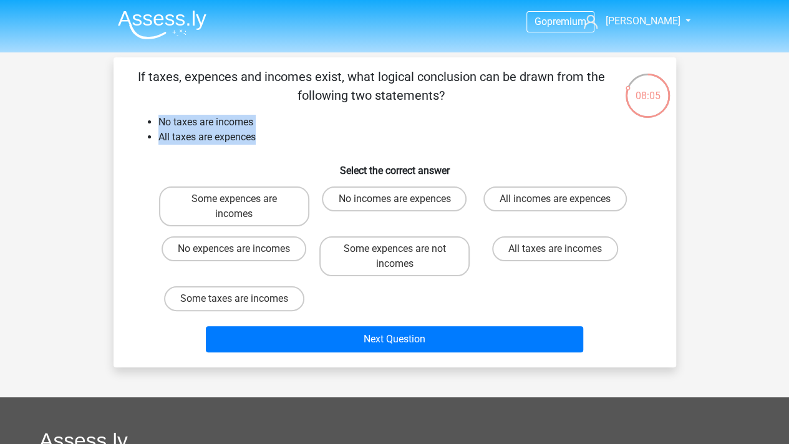
click at [156, 115] on ul "No taxes are incomes All taxes are expences" at bounding box center [394, 130] width 523 height 30
drag, startPoint x: 150, startPoint y: 115, endPoint x: 278, endPoint y: 130, distance: 129.3
click at [278, 130] on ul "No taxes are incomes All taxes are expences" at bounding box center [394, 130] width 523 height 30
click at [278, 130] on li "All taxes are expences" at bounding box center [407, 137] width 498 height 15
drag, startPoint x: 285, startPoint y: 137, endPoint x: 147, endPoint y: 128, distance: 138.0
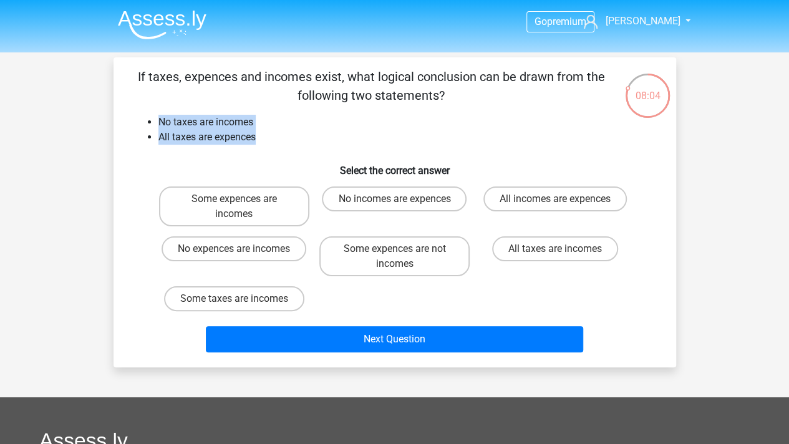
click at [147, 128] on ul "No taxes are incomes All taxes are expences" at bounding box center [394, 130] width 523 height 30
click at [136, 117] on ul "No taxes are incomes All taxes are expences" at bounding box center [394, 130] width 523 height 30
drag, startPoint x: 131, startPoint y: 123, endPoint x: 291, endPoint y: 155, distance: 163.4
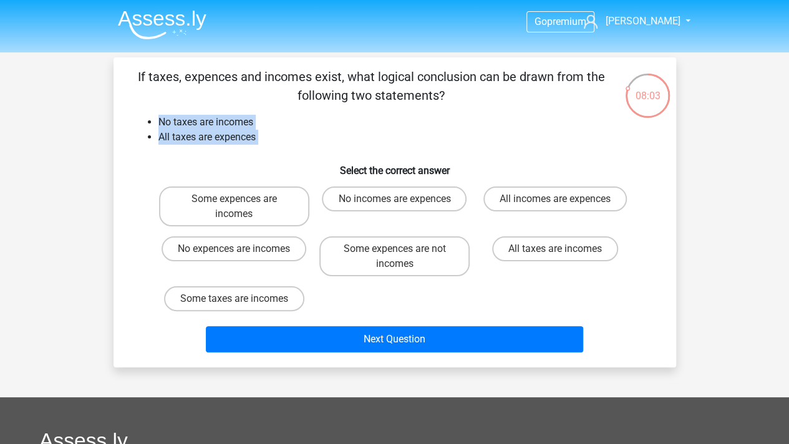
click at [291, 155] on div "If taxes, expences and incomes exist, what logical conclusion can be drawn from…" at bounding box center [394, 212] width 552 height 290
click at [291, 155] on h6 "Select the correct answer" at bounding box center [394, 166] width 523 height 22
drag, startPoint x: 318, startPoint y: 147, endPoint x: 126, endPoint y: 124, distance: 193.4
click at [126, 124] on div "If taxes, expences and incomes exist, what logical conclusion can be drawn from…" at bounding box center [394, 212] width 552 height 290
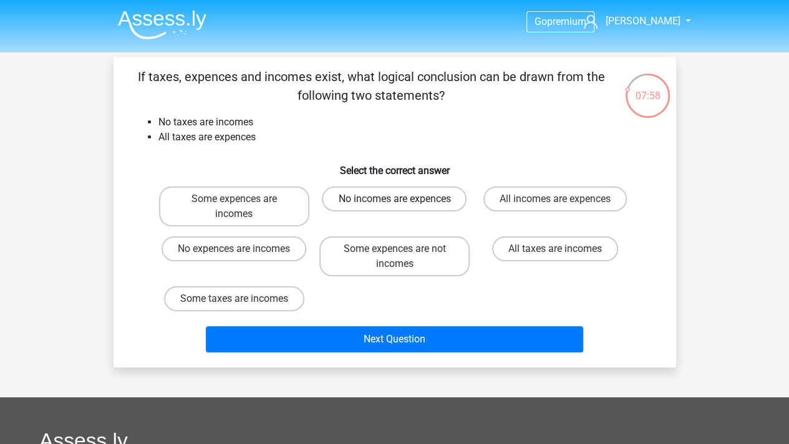
click at [446, 200] on label "No incomes are expences" at bounding box center [394, 198] width 145 height 25
click at [402, 200] on input "No incomes are expences" at bounding box center [398, 203] width 8 height 8
radio input "true"
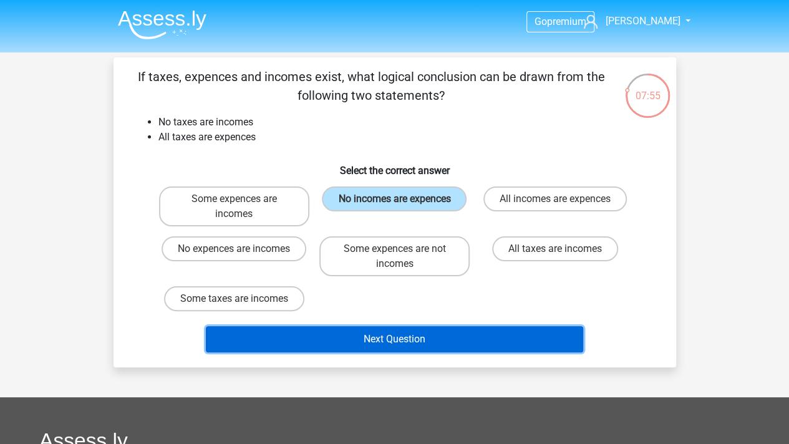
click at [412, 343] on button "Next Question" at bounding box center [394, 339] width 377 height 26
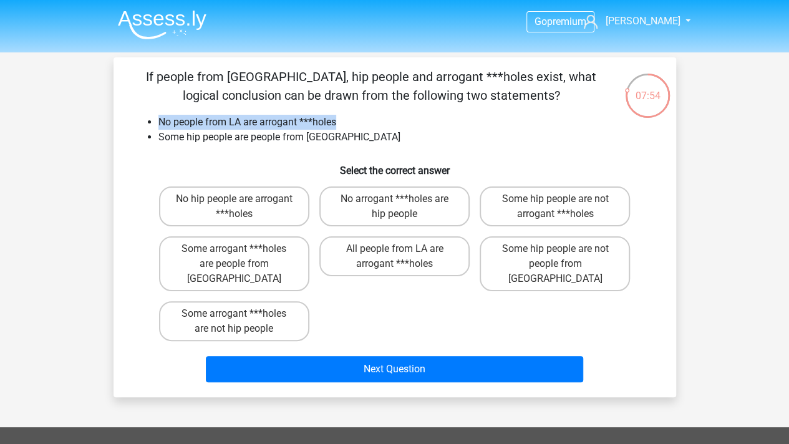
drag, startPoint x: 148, startPoint y: 118, endPoint x: 364, endPoint y: 129, distance: 215.4
click at [364, 129] on li "No people from LA are arrogant ***holes" at bounding box center [407, 122] width 498 height 15
drag, startPoint x: 362, startPoint y: 139, endPoint x: 117, endPoint y: 110, distance: 246.1
click at [117, 110] on div "If people from [GEOGRAPHIC_DATA], hip people and arrogant ***holes exist, what …" at bounding box center [394, 227] width 562 height 340
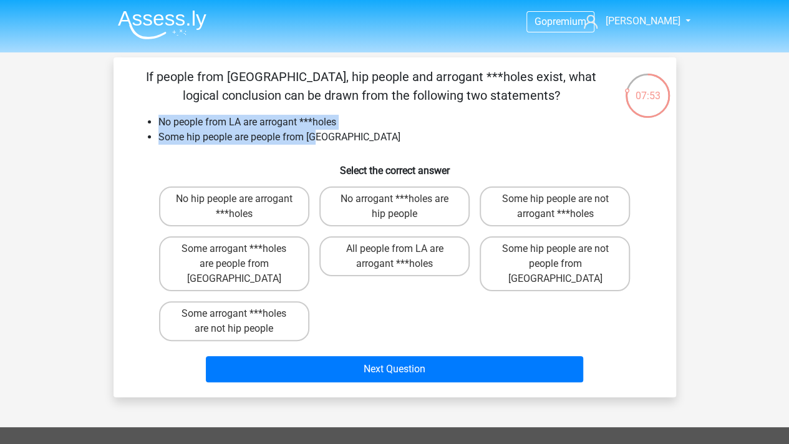
click at [117, 110] on div "If people from [GEOGRAPHIC_DATA], hip people and arrogant ***holes exist, what …" at bounding box center [394, 227] width 562 height 340
drag, startPoint x: 251, startPoint y: 122, endPoint x: 331, endPoint y: 129, distance: 80.7
click at [331, 129] on div "07:52 Question 5 of 10 Question category: deductive reasoning set 1 If people f…" at bounding box center [395, 227] width 582 height 340
click at [339, 133] on li "Some hip people are people from [GEOGRAPHIC_DATA]" at bounding box center [407, 137] width 498 height 15
drag, startPoint x: 344, startPoint y: 138, endPoint x: 115, endPoint y: 112, distance: 230.3
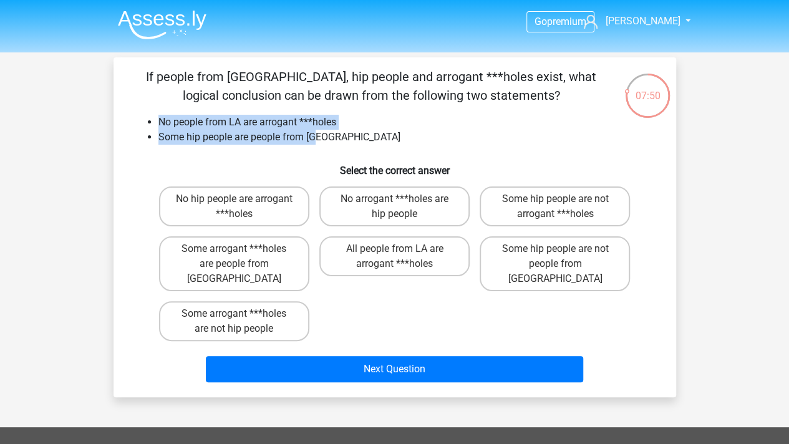
click at [115, 112] on div "If people from [GEOGRAPHIC_DATA], hip people and arrogant ***holes exist, what …" at bounding box center [394, 227] width 562 height 340
drag, startPoint x: 131, startPoint y: 107, endPoint x: 323, endPoint y: 140, distance: 195.0
click at [323, 140] on div "If people from [GEOGRAPHIC_DATA], hip people and arrogant ***holes exist, what …" at bounding box center [394, 227] width 552 height 320
click at [323, 140] on li "Some hip people are people from [GEOGRAPHIC_DATA]" at bounding box center [407, 137] width 498 height 15
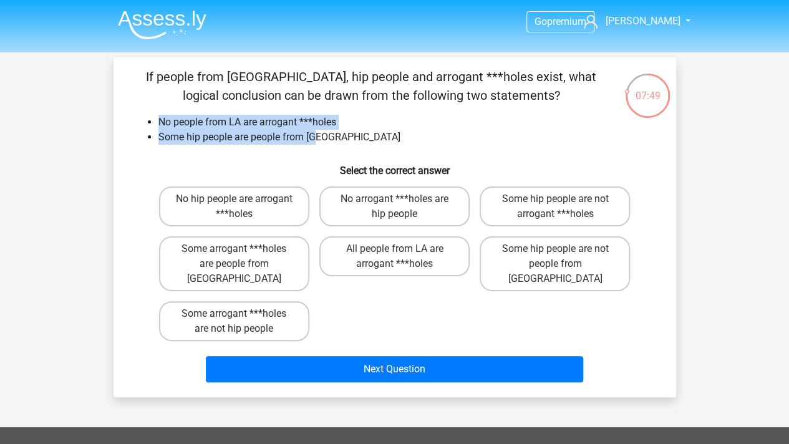
drag, startPoint x: 206, startPoint y: 116, endPoint x: 142, endPoint y: 107, distance: 64.3
click at [142, 107] on div "If people from [GEOGRAPHIC_DATA], hip people and arrogant ***holes exist, what …" at bounding box center [394, 227] width 552 height 320
drag, startPoint x: 196, startPoint y: 125, endPoint x: 339, endPoint y: 132, distance: 143.6
click at [339, 132] on div "If people from [GEOGRAPHIC_DATA], hip people and arrogant ***holes exist, what …" at bounding box center [394, 227] width 552 height 320
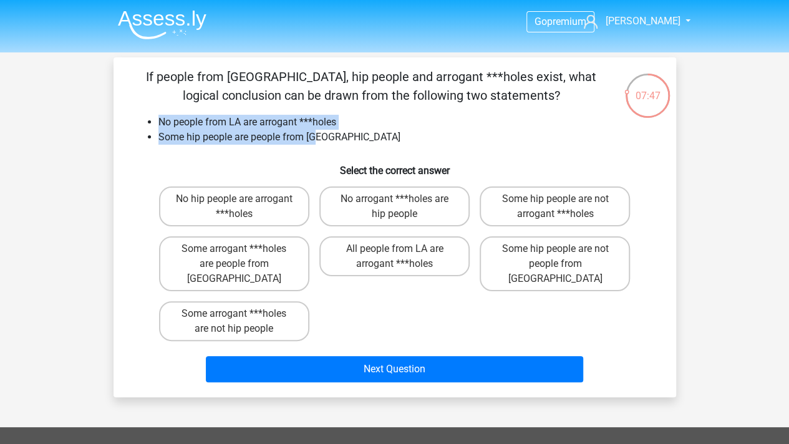
click at [339, 132] on li "Some hip people are people from [GEOGRAPHIC_DATA]" at bounding box center [407, 137] width 498 height 15
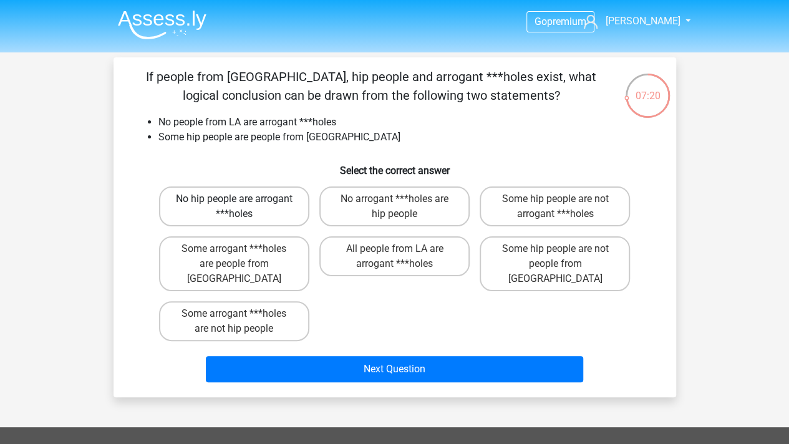
click at [272, 213] on label "No hip people are arrogant ***holes" at bounding box center [234, 206] width 150 height 40
click at [242, 207] on input "No hip people are arrogant ***holes" at bounding box center [238, 203] width 8 height 8
radio input "true"
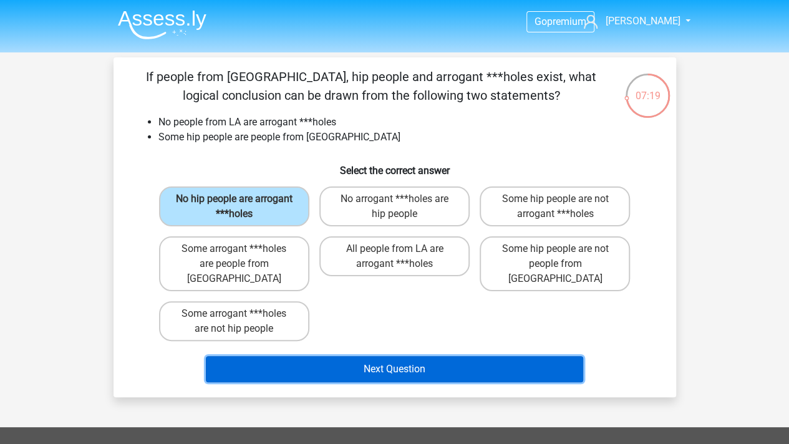
click at [400, 356] on button "Next Question" at bounding box center [394, 369] width 377 height 26
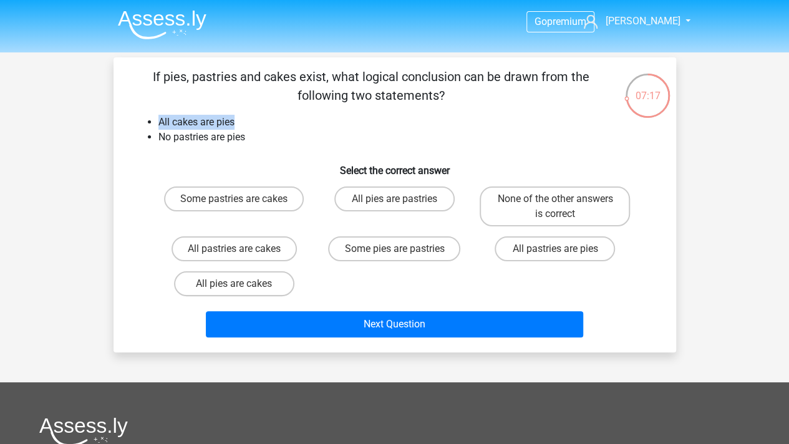
drag, startPoint x: 166, startPoint y: 121, endPoint x: 264, endPoint y: 123, distance: 97.9
click at [264, 123] on ul "All cakes are pies No pastries are pies" at bounding box center [394, 130] width 523 height 30
click at [264, 123] on li "All cakes are pies" at bounding box center [407, 122] width 498 height 15
click at [359, 284] on div "Some pastries are cakes All pies are pastries None of the other answers is corr…" at bounding box center [394, 241] width 481 height 120
click at [243, 285] on label "All pies are cakes" at bounding box center [234, 283] width 120 height 25
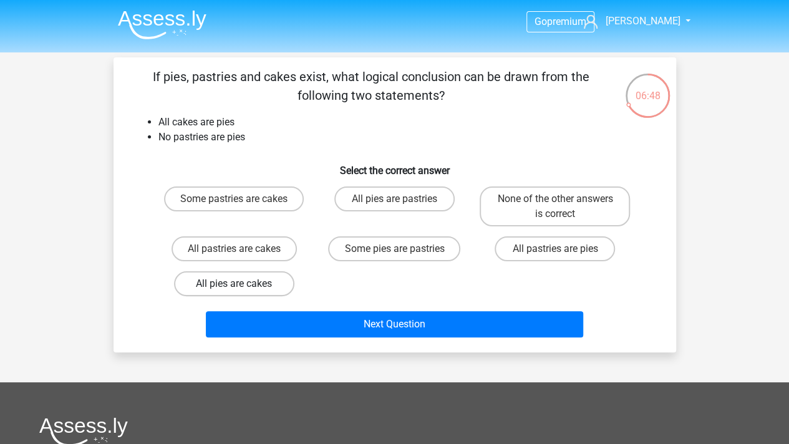
click at [242, 285] on input "All pies are cakes" at bounding box center [238, 288] width 8 height 8
radio input "true"
drag, startPoint x: 207, startPoint y: 123, endPoint x: 238, endPoint y: 127, distance: 31.3
click at [238, 127] on li "All cakes are pies" at bounding box center [407, 122] width 498 height 15
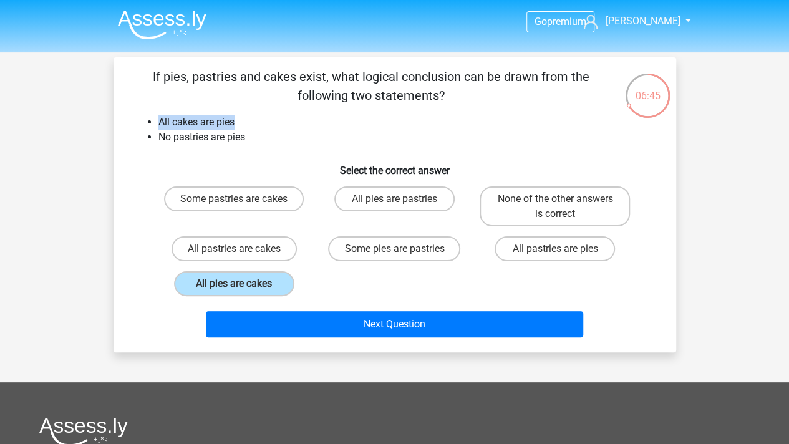
drag, startPoint x: 224, startPoint y: 124, endPoint x: 127, endPoint y: 119, distance: 96.8
click at [127, 119] on div "If pies, pastries and cakes exist, what logical conclusion can be drawn from th…" at bounding box center [394, 204] width 552 height 275
click at [128, 118] on div "If pies, pastries and cakes exist, what logical conclusion can be drawn from th…" at bounding box center [394, 204] width 552 height 275
click at [299, 117] on li "All cakes are pies" at bounding box center [407, 122] width 498 height 15
click at [583, 201] on label "None of the other answers is correct" at bounding box center [555, 206] width 150 height 40
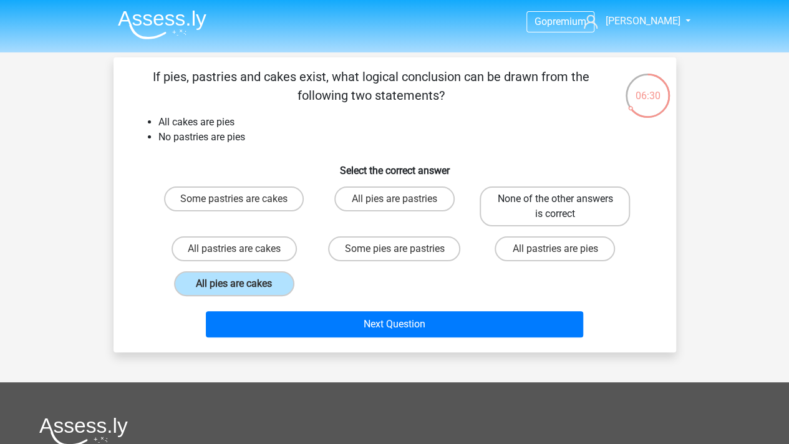
click at [563, 201] on input "None of the other answers is correct" at bounding box center [559, 203] width 8 height 8
radio input "true"
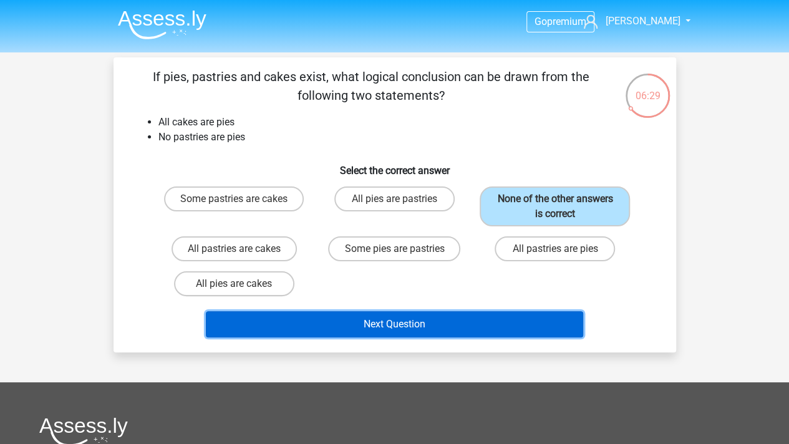
click at [435, 317] on button "Next Question" at bounding box center [394, 324] width 377 height 26
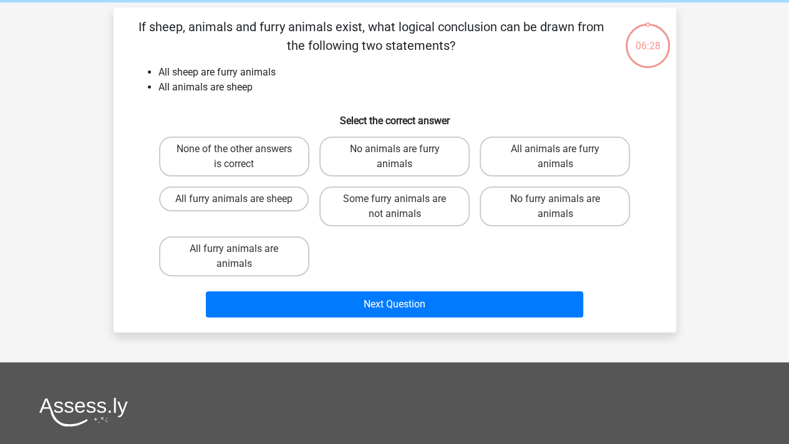
scroll to position [57, 0]
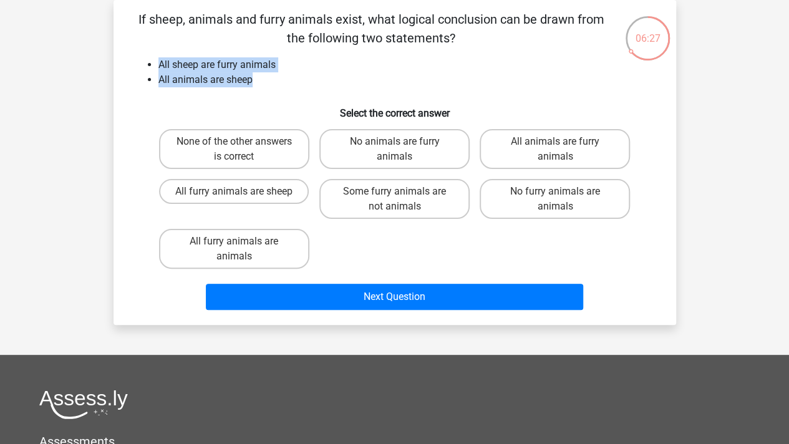
drag, startPoint x: 220, startPoint y: 67, endPoint x: 258, endPoint y: 74, distance: 38.2
click at [258, 74] on div "If sheep, animals and furry animals exist, what logical conclusion can be drawn…" at bounding box center [394, 162] width 552 height 305
click at [188, 64] on li "All sheep are furry animals" at bounding box center [407, 64] width 498 height 15
click at [109, 60] on div "06:26 Question 7 of 10 Question category: deductive reasoning set 1 If sheep, a…" at bounding box center [395, 162] width 582 height 325
drag, startPoint x: 175, startPoint y: 71, endPoint x: 309, endPoint y: 84, distance: 134.1
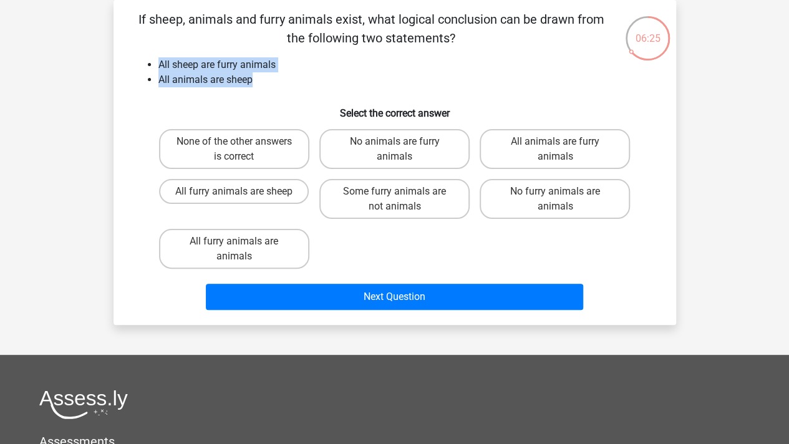
click at [309, 84] on div "If sheep, animals and furry animals exist, what logical conclusion can be drawn…" at bounding box center [394, 162] width 552 height 305
click at [309, 84] on li "All animals are sheep" at bounding box center [407, 79] width 498 height 15
click at [324, 83] on li "All animals are sheep" at bounding box center [407, 79] width 498 height 15
drag, startPoint x: 316, startPoint y: 79, endPoint x: 137, endPoint y: 42, distance: 182.2
click at [137, 42] on div "If sheep, animals and furry animals exist, what logical conclusion can be drawn…" at bounding box center [394, 162] width 552 height 305
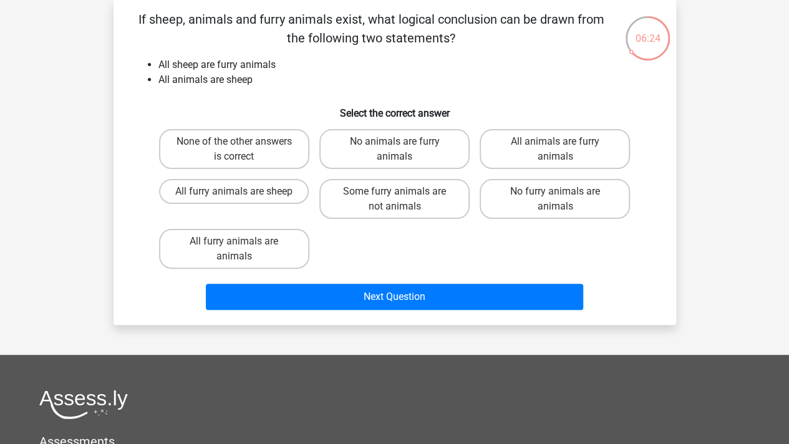
click at [137, 42] on p "If sheep, animals and furry animals exist, what logical conclusion can be drawn…" at bounding box center [371, 28] width 476 height 37
click at [262, 253] on label "All furry animals are animals" at bounding box center [234, 249] width 150 height 40
click at [242, 249] on input "All furry animals are animals" at bounding box center [238, 245] width 8 height 8
radio input "true"
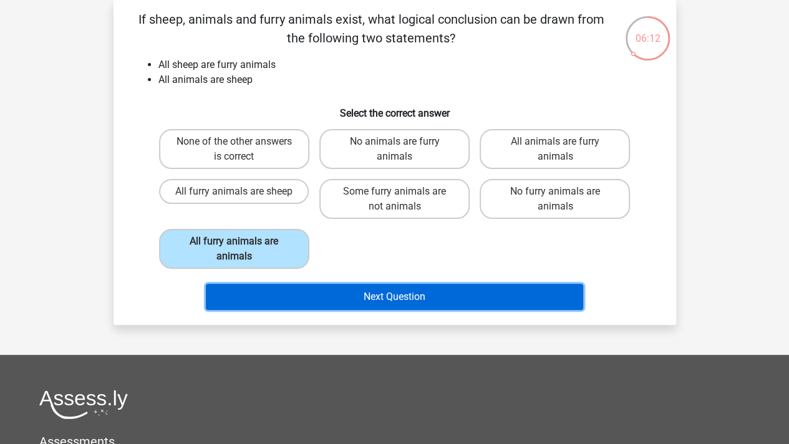
click at [395, 299] on button "Next Question" at bounding box center [394, 297] width 377 height 26
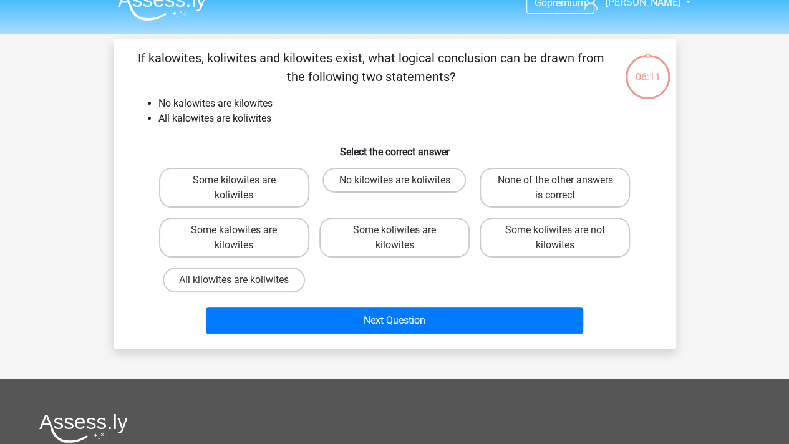
scroll to position [0, 0]
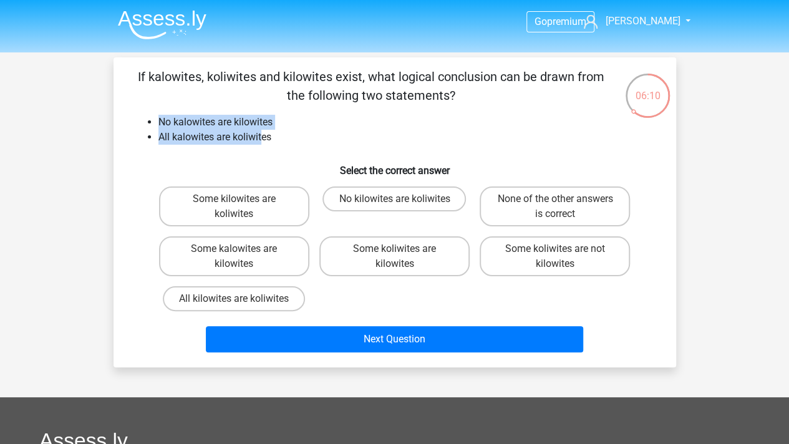
drag, startPoint x: 155, startPoint y: 125, endPoint x: 264, endPoint y: 142, distance: 110.3
click at [264, 142] on ul "No kalowites are kilowites All kalowites are koliwites" at bounding box center [394, 130] width 523 height 30
click at [264, 142] on li "All kalowites are koliwites" at bounding box center [407, 137] width 498 height 15
drag, startPoint x: 289, startPoint y: 142, endPoint x: 161, endPoint y: 120, distance: 130.2
click at [161, 120] on ul "No kalowites are kilowites All kalowites are koliwites" at bounding box center [394, 130] width 523 height 30
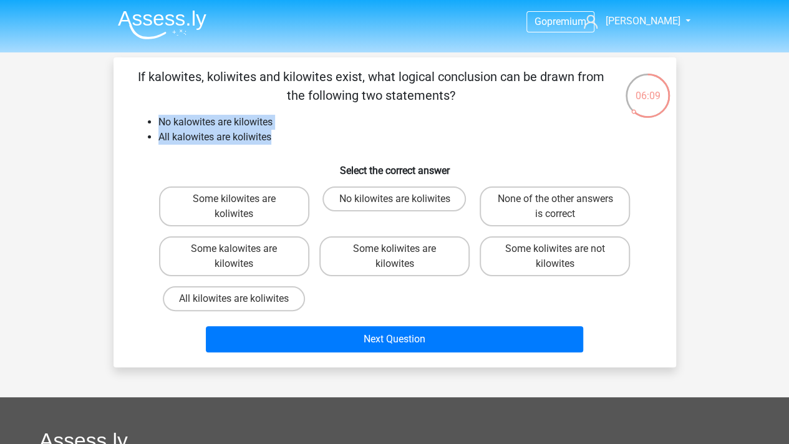
click at [161, 120] on li "No kalowites are kilowites" at bounding box center [407, 122] width 498 height 15
drag, startPoint x: 148, startPoint y: 120, endPoint x: 275, endPoint y: 134, distance: 127.4
click at [275, 134] on ul "No kalowites are kilowites All kalowites are koliwites" at bounding box center [394, 130] width 523 height 30
click at [311, 142] on li "All kalowites are koliwites" at bounding box center [407, 137] width 498 height 15
drag, startPoint x: 322, startPoint y: 142, endPoint x: 145, endPoint y: 112, distance: 179.6
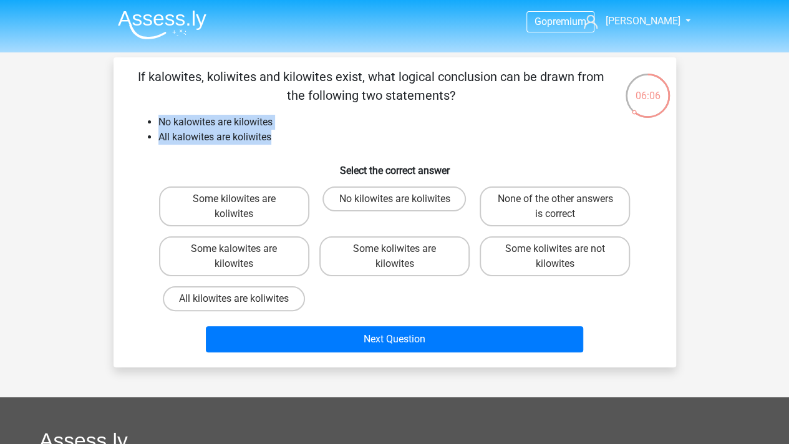
click at [145, 112] on div "If kalowites, koliwites and kilowites exist, what logical conclusion can be dra…" at bounding box center [394, 212] width 552 height 290
click at [305, 134] on li "All kalowites are koliwites" at bounding box center [407, 137] width 498 height 15
click at [268, 304] on label "All kilowites are koliwites" at bounding box center [234, 298] width 142 height 25
click at [242, 304] on input "All kilowites are koliwites" at bounding box center [238, 303] width 8 height 8
radio input "true"
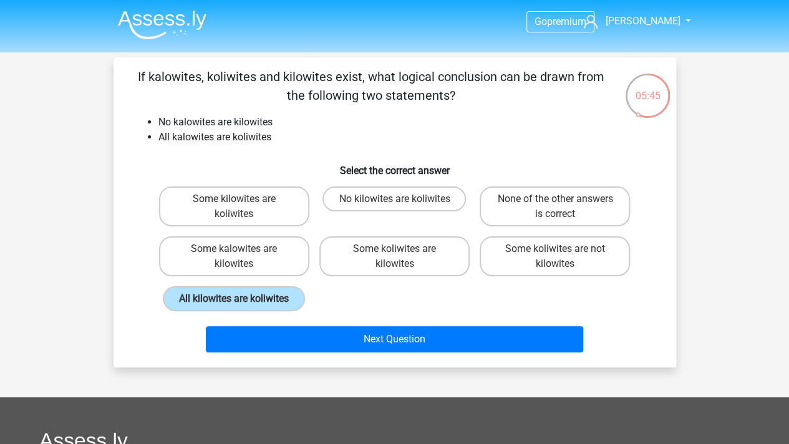
click at [208, 123] on li "No kalowites are kilowites" at bounding box center [407, 122] width 498 height 15
click at [157, 122] on ul "No kalowites are kilowites All kalowites are koliwites" at bounding box center [394, 130] width 523 height 30
drag, startPoint x: 269, startPoint y: 123, endPoint x: 316, endPoint y: 123, distance: 46.1
click at [316, 123] on ul "No kalowites are kilowites All kalowites are koliwites" at bounding box center [394, 130] width 523 height 30
click at [316, 123] on li "No kalowites are kilowites" at bounding box center [407, 122] width 498 height 15
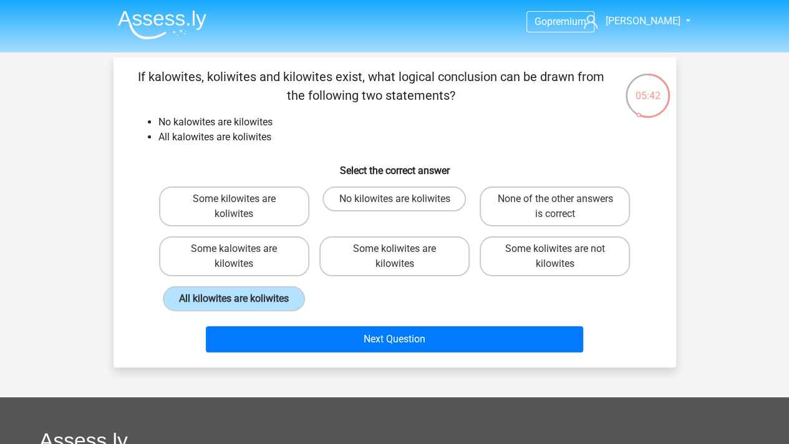
click at [500, 292] on div "Some kilowites are koliwites No kilowites are koliwites None of the other answe…" at bounding box center [394, 248] width 481 height 135
click at [619, 212] on label "None of the other answers is correct" at bounding box center [555, 206] width 150 height 40
click at [563, 207] on input "None of the other answers is correct" at bounding box center [559, 203] width 8 height 8
radio input "true"
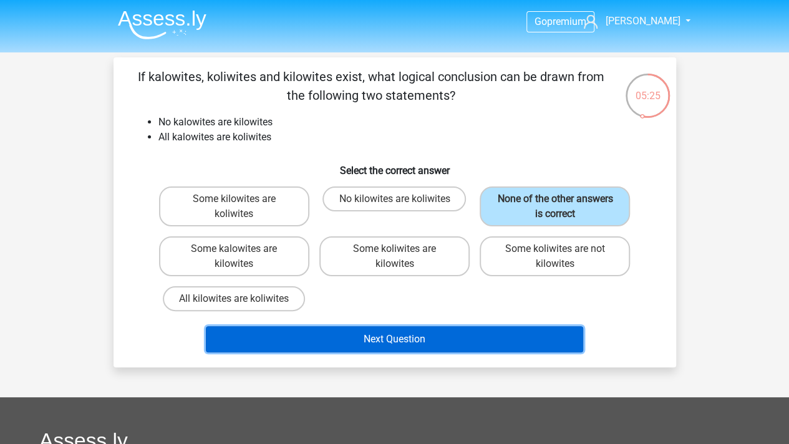
click at [430, 334] on button "Next Question" at bounding box center [394, 339] width 377 height 26
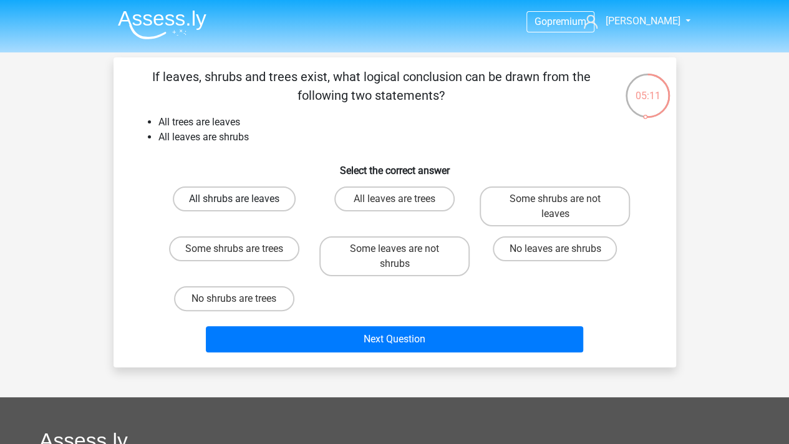
click at [250, 198] on label "All shrubs are leaves" at bounding box center [234, 198] width 123 height 25
click at [242, 199] on input "All shrubs are leaves" at bounding box center [238, 203] width 8 height 8
radio input "true"
click at [266, 301] on label "No shrubs are trees" at bounding box center [234, 298] width 120 height 25
click at [242, 301] on input "No shrubs are trees" at bounding box center [238, 303] width 8 height 8
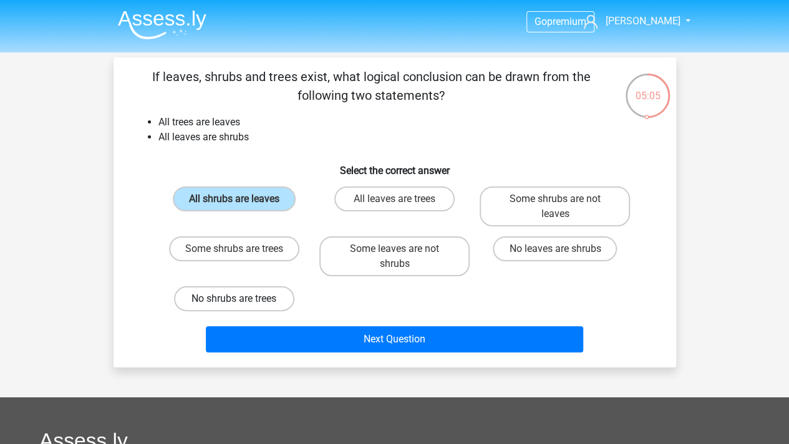
radio input "true"
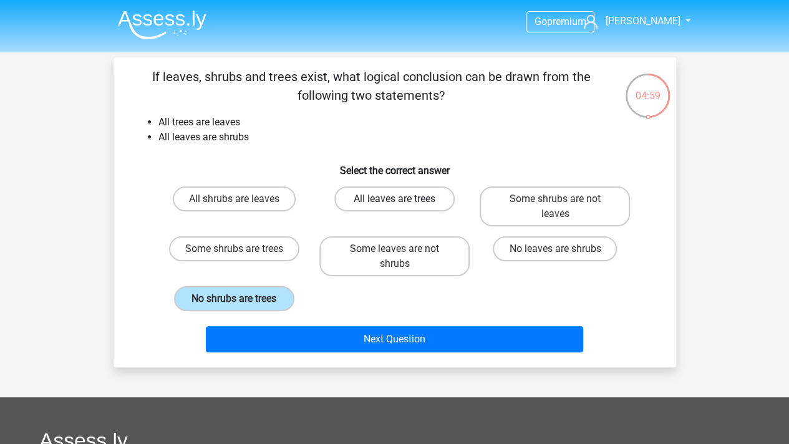
click at [370, 197] on label "All leaves are trees" at bounding box center [394, 198] width 120 height 25
click at [394, 199] on input "All leaves are trees" at bounding box center [398, 203] width 8 height 8
radio input "true"
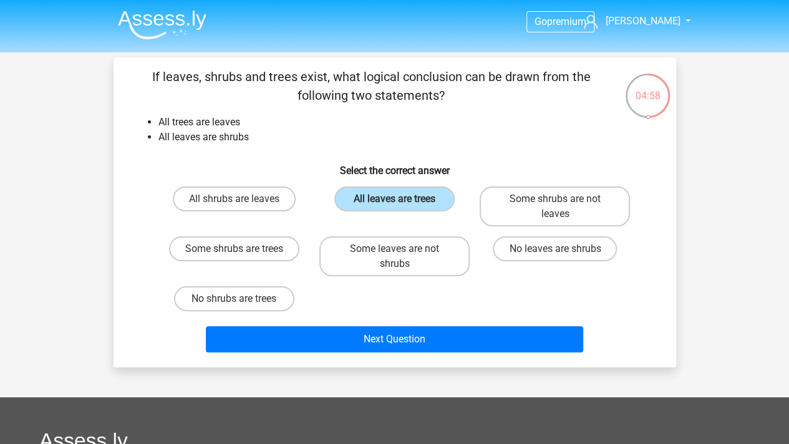
click at [559, 207] on input "Some shrubs are not leaves" at bounding box center [559, 203] width 8 height 8
radio input "true"
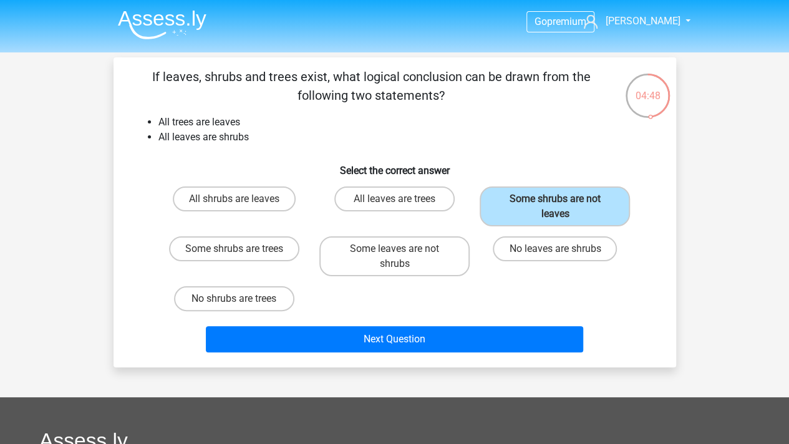
click at [238, 144] on li "All leaves are shrubs" at bounding box center [407, 137] width 498 height 15
drag, startPoint x: 222, startPoint y: 140, endPoint x: 256, endPoint y: 140, distance: 33.7
click at [256, 140] on li "All leaves are shrubs" at bounding box center [407, 137] width 498 height 15
drag, startPoint x: 252, startPoint y: 139, endPoint x: 261, endPoint y: 139, distance: 8.7
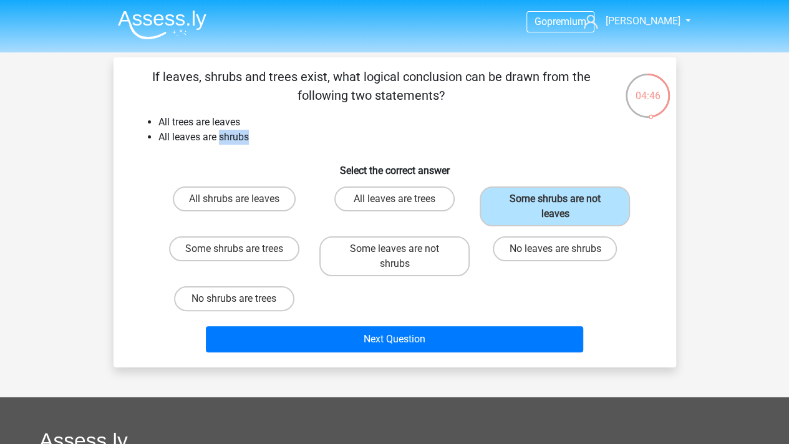
click at [261, 139] on li "All leaves are shrubs" at bounding box center [407, 137] width 498 height 15
click at [261, 195] on label "All shrubs are leaves" at bounding box center [234, 198] width 123 height 25
click at [242, 199] on input "All shrubs are leaves" at bounding box center [238, 203] width 8 height 8
radio input "true"
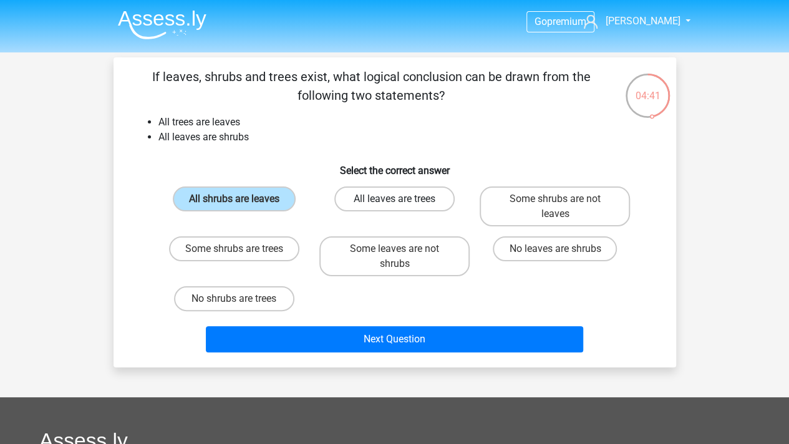
click at [373, 205] on label "All leaves are trees" at bounding box center [394, 198] width 120 height 25
click at [394, 205] on input "All leaves are trees" at bounding box center [398, 203] width 8 height 8
radio input "true"
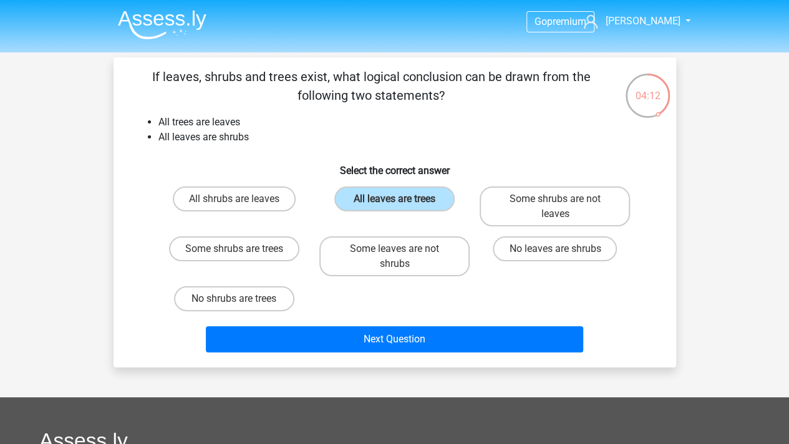
click at [329, 126] on li "All trees are leaves" at bounding box center [407, 122] width 498 height 15
click at [273, 193] on label "All shrubs are leaves" at bounding box center [234, 198] width 123 height 25
click at [242, 199] on input "All shrubs are leaves" at bounding box center [238, 203] width 8 height 8
radio input "true"
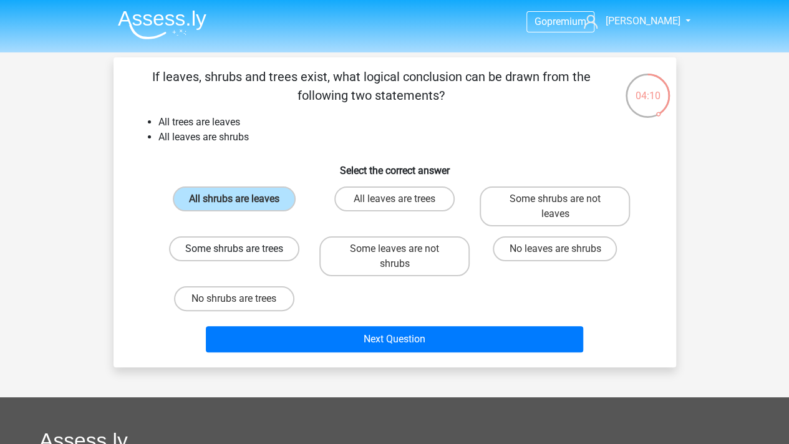
click at [249, 251] on label "Some shrubs are trees" at bounding box center [234, 248] width 130 height 25
click at [242, 251] on input "Some shrubs are trees" at bounding box center [238, 253] width 8 height 8
radio input "true"
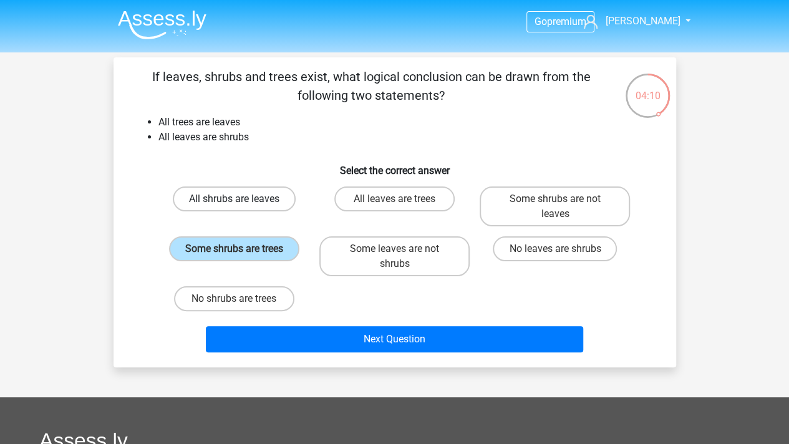
click at [253, 203] on label "All shrubs are leaves" at bounding box center [234, 198] width 123 height 25
click at [242, 203] on input "All shrubs are leaves" at bounding box center [238, 203] width 8 height 8
radio input "true"
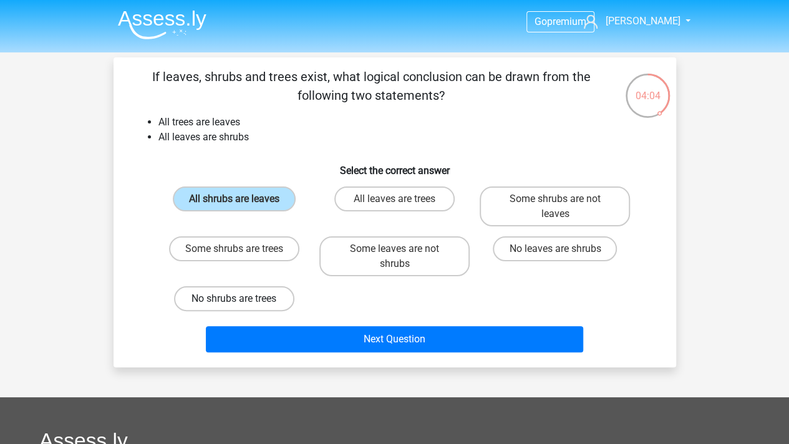
click at [278, 305] on label "No shrubs are trees" at bounding box center [234, 298] width 120 height 25
click at [242, 305] on input "No shrubs are trees" at bounding box center [238, 303] width 8 height 8
radio input "true"
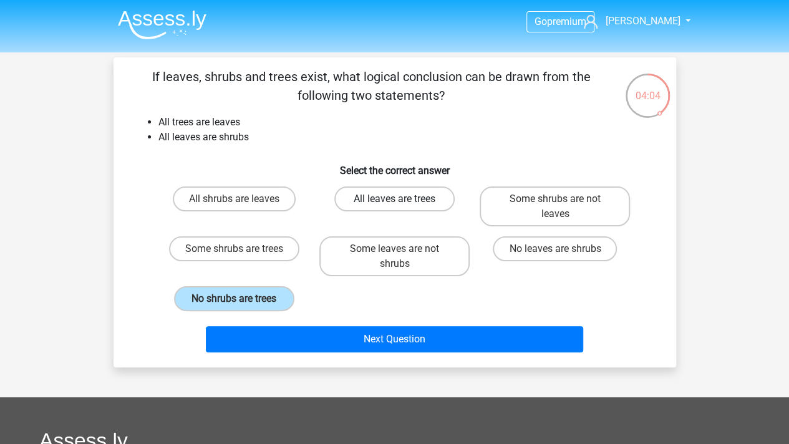
click at [377, 209] on label "All leaves are trees" at bounding box center [394, 198] width 120 height 25
click at [394, 207] on input "All leaves are trees" at bounding box center [398, 203] width 8 height 8
radio input "true"
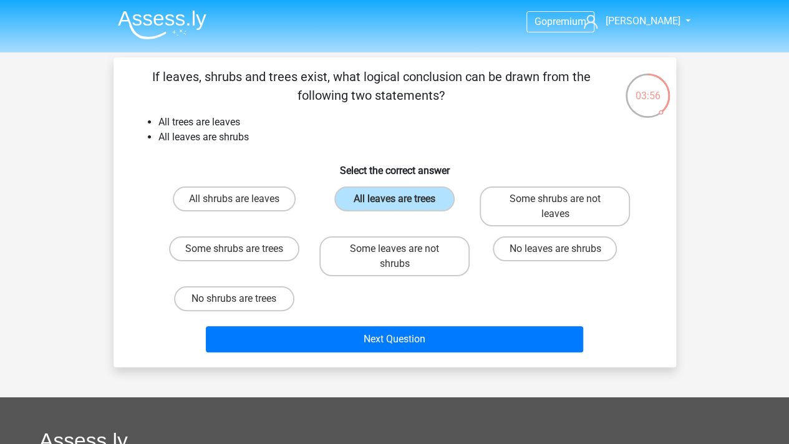
click at [236, 205] on input "All shrubs are leaves" at bounding box center [238, 203] width 8 height 8
radio input "true"
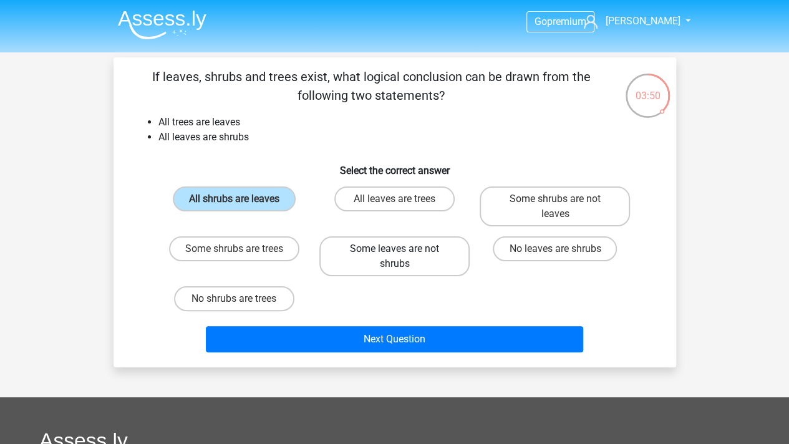
click at [390, 258] on label "Some leaves are not shrubs" at bounding box center [394, 256] width 150 height 40
click at [394, 257] on input "Some leaves are not shrubs" at bounding box center [398, 253] width 8 height 8
radio input "true"
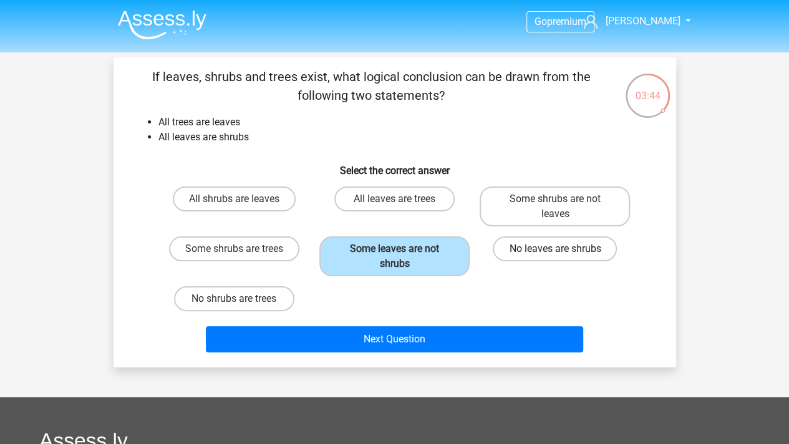
click at [537, 251] on label "No leaves are shrubs" at bounding box center [555, 248] width 124 height 25
click at [555, 251] on input "No leaves are shrubs" at bounding box center [559, 253] width 8 height 8
radio input "true"
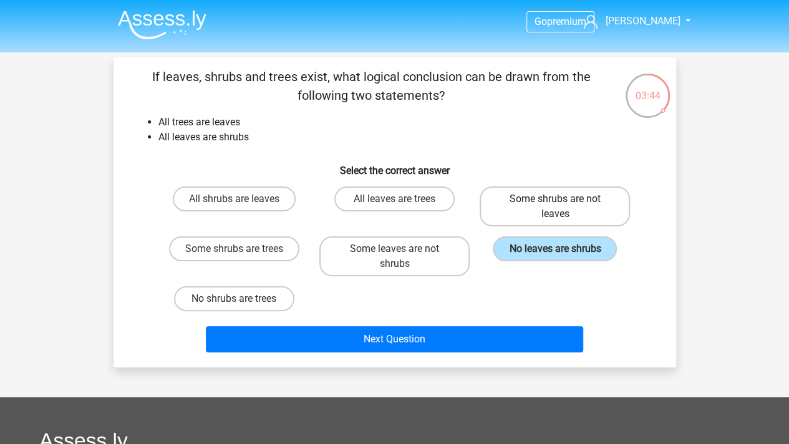
click at [538, 205] on label "Some shrubs are not leaves" at bounding box center [555, 206] width 150 height 40
click at [555, 205] on input "Some shrubs are not leaves" at bounding box center [559, 203] width 8 height 8
radio input "true"
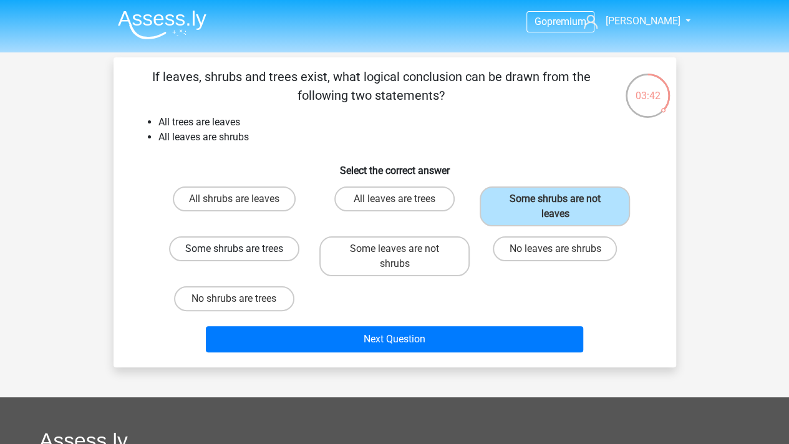
click at [251, 249] on label "Some shrubs are trees" at bounding box center [234, 248] width 130 height 25
click at [242, 249] on input "Some shrubs are trees" at bounding box center [238, 253] width 8 height 8
radio input "true"
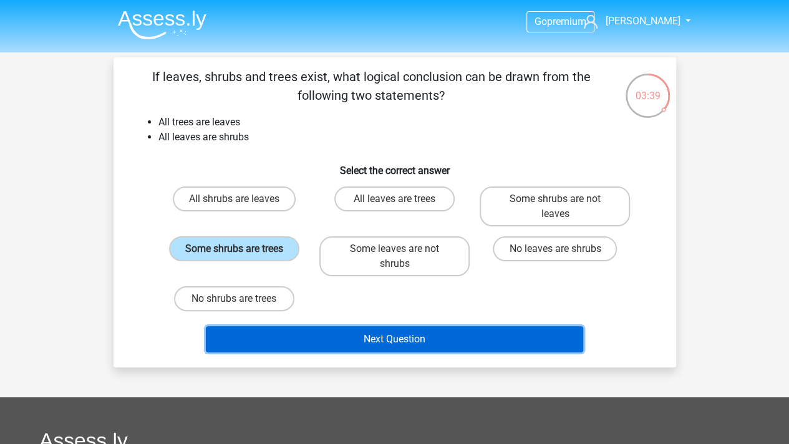
click at [357, 335] on button "Next Question" at bounding box center [394, 339] width 377 height 26
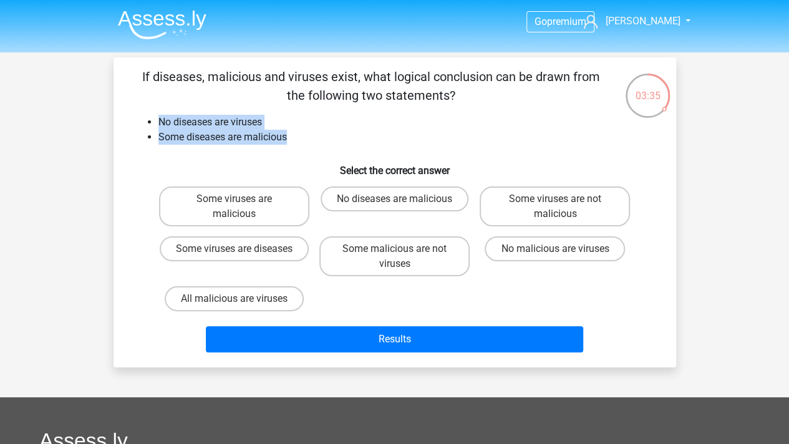
drag, startPoint x: 155, startPoint y: 119, endPoint x: 317, endPoint y: 140, distance: 162.9
click at [317, 140] on ul "No diseases are viruses Some diseases are malicious" at bounding box center [394, 130] width 523 height 30
click at [317, 140] on li "Some diseases are malicious" at bounding box center [407, 137] width 498 height 15
drag, startPoint x: 160, startPoint y: 117, endPoint x: 281, endPoint y: 117, distance: 121.6
click at [281, 117] on li "No diseases are viruses" at bounding box center [407, 122] width 498 height 15
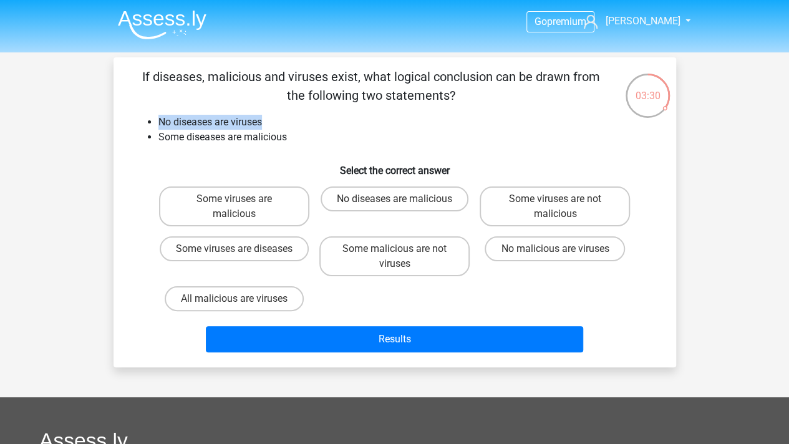
click at [281, 117] on li "No diseases are viruses" at bounding box center [407, 122] width 498 height 15
drag, startPoint x: 281, startPoint y: 117, endPoint x: 128, endPoint y: 112, distance: 152.9
click at [128, 112] on div "If diseases, malicious and viruses exist, what logical conclusion can be drawn …" at bounding box center [394, 212] width 552 height 290
click at [128, 111] on div "If diseases, malicious and viruses exist, what logical conclusion can be drawn …" at bounding box center [394, 212] width 552 height 290
click at [287, 136] on li "Some diseases are malicious" at bounding box center [407, 137] width 498 height 15
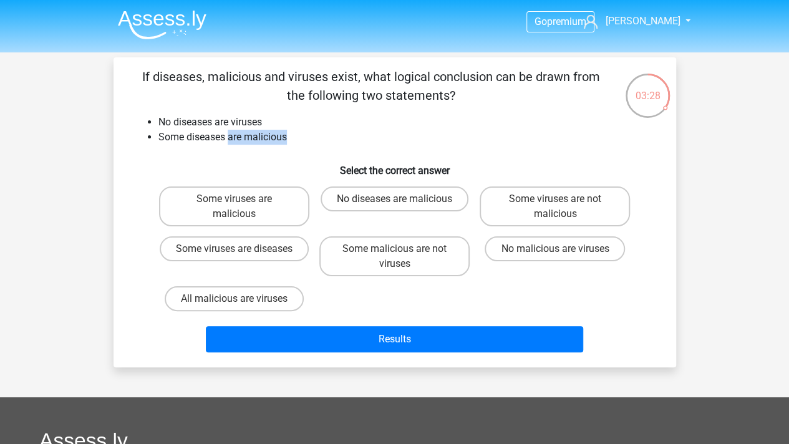
click at [287, 136] on li "Some diseases are malicious" at bounding box center [407, 137] width 498 height 15
click at [385, 198] on label "No diseases are malicious" at bounding box center [395, 198] width 148 height 25
click at [394, 199] on input "No diseases are malicious" at bounding box center [398, 203] width 8 height 8
radio input "true"
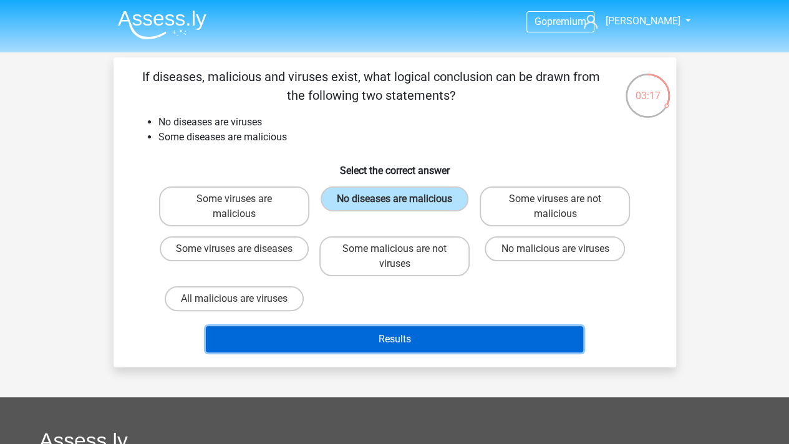
click at [437, 345] on button "Results" at bounding box center [394, 339] width 377 height 26
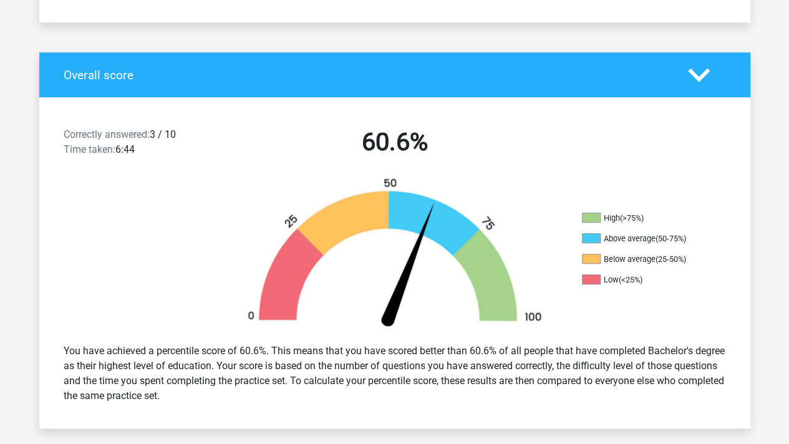
scroll to position [249, 0]
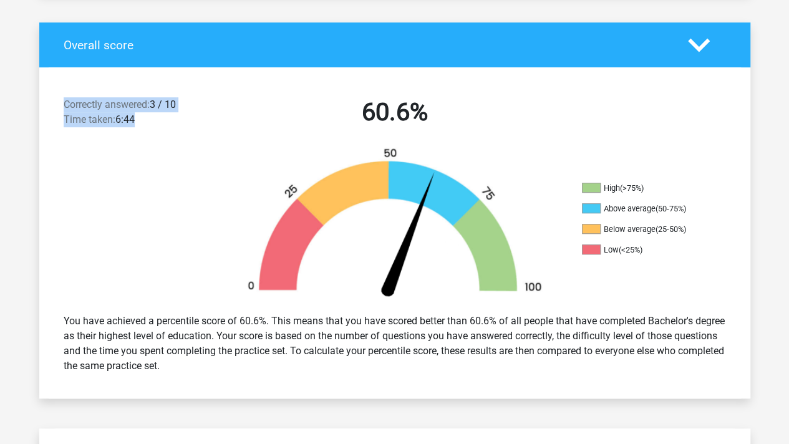
drag, startPoint x: 166, startPoint y: 112, endPoint x: 172, endPoint y: 113, distance: 6.4
click at [172, 113] on div "Correctly answered: 3 / 10 Time taken: 6:44 60.6%" at bounding box center [394, 114] width 711 height 65
click at [172, 113] on div "Correctly answered: 3 / 10 Time taken: 6:44" at bounding box center [139, 114] width 170 height 35
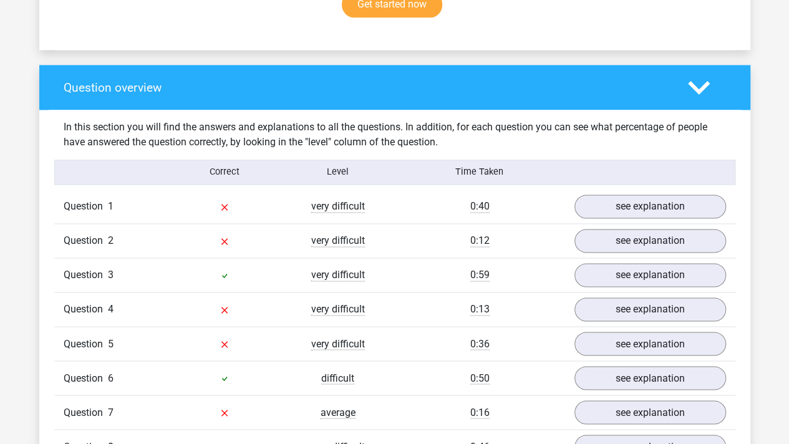
scroll to position [935, 0]
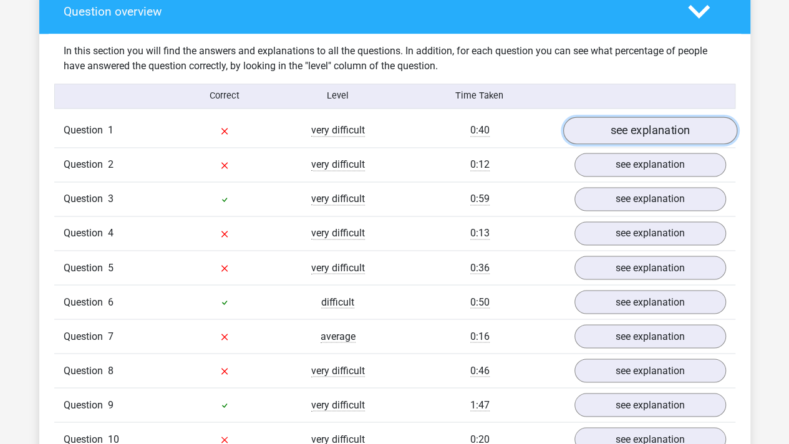
click at [655, 123] on link "see explanation" at bounding box center [649, 130] width 174 height 27
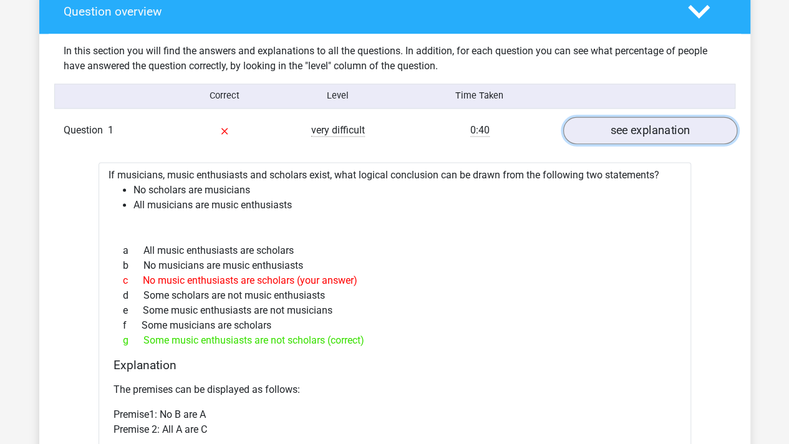
click at [655, 123] on link "see explanation" at bounding box center [649, 130] width 174 height 27
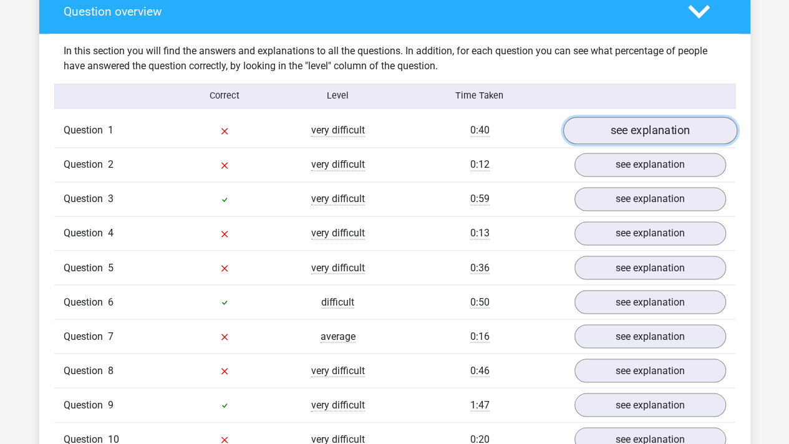
click at [655, 123] on link "see explanation" at bounding box center [649, 130] width 174 height 27
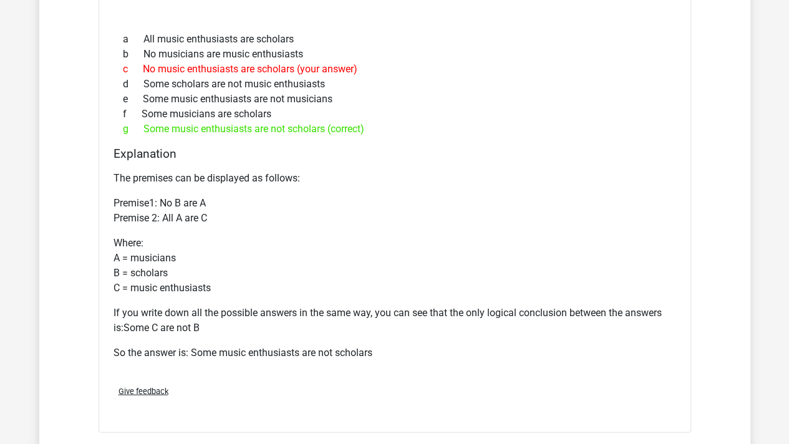
scroll to position [1185, 0]
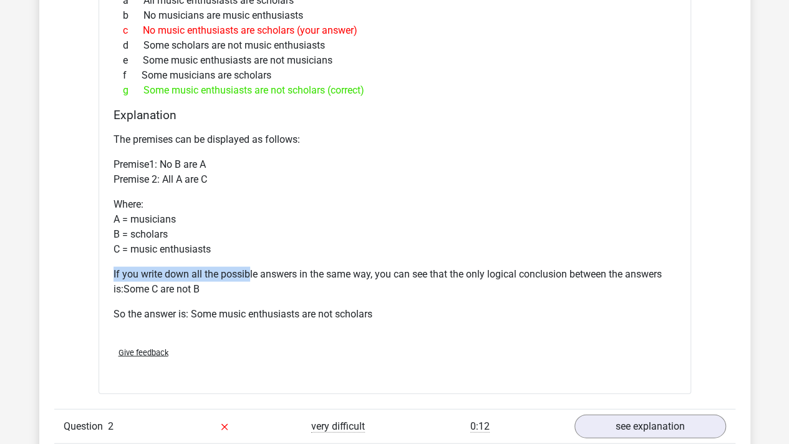
drag, startPoint x: 187, startPoint y: 270, endPoint x: 249, endPoint y: 271, distance: 62.4
click at [249, 271] on div "If musicians, music enthusiasts and scholars exist, what logical conclusion can…" at bounding box center [395, 153] width 592 height 481
click at [249, 271] on p "If you write down all the possible answers in the same way, you can see that th…" at bounding box center [394, 282] width 562 height 30
click at [261, 281] on p "If you write down all the possible answers in the same way, you can see that th…" at bounding box center [394, 282] width 562 height 30
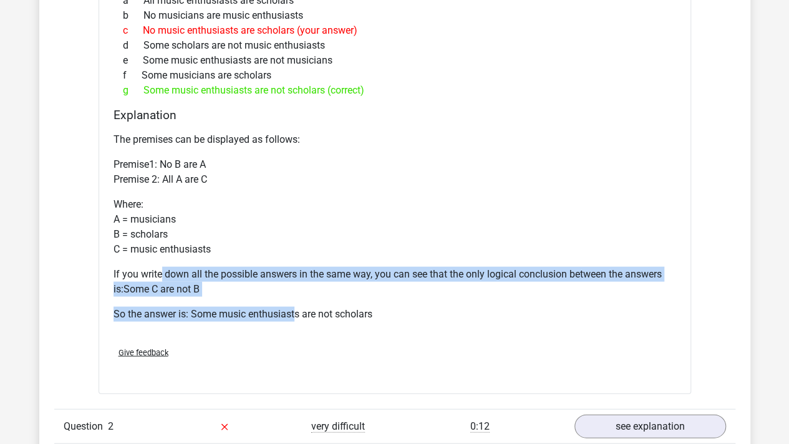
drag, startPoint x: 294, startPoint y: 299, endPoint x: 160, endPoint y: 280, distance: 136.1
click at [160, 280] on div "The premises can be displayed as follows: Premise1: No B are A Premise 2: All A…" at bounding box center [394, 232] width 562 height 210
click at [160, 279] on p "If you write down all the possible answers in the same way, you can see that th…" at bounding box center [394, 282] width 562 height 30
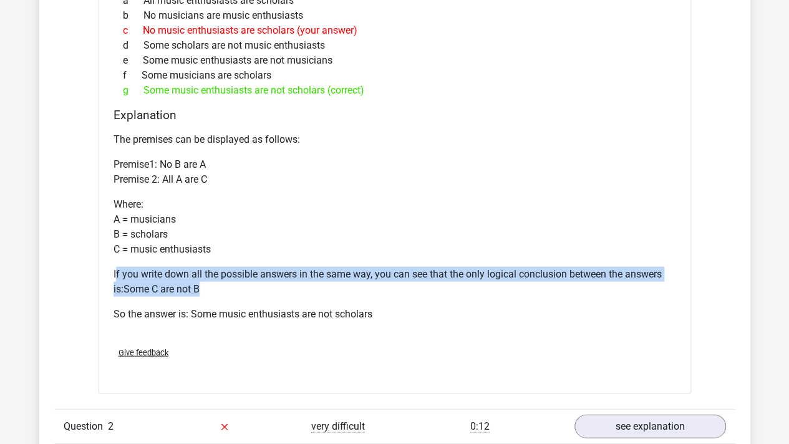
drag, startPoint x: 165, startPoint y: 282, endPoint x: 225, endPoint y: 286, distance: 60.6
click at [225, 286] on p "If you write down all the possible answers in the same way, you can see that th…" at bounding box center [394, 282] width 562 height 30
click at [224, 286] on p "If you write down all the possible answers in the same way, you can see that th…" at bounding box center [394, 282] width 562 height 30
drag, startPoint x: 236, startPoint y: 286, endPoint x: 90, endPoint y: 273, distance: 147.2
click at [90, 273] on div "Question 1 very difficult 0:40 see explanation If musicians, music enthusiasts …" at bounding box center [395, 291] width 662 height 854
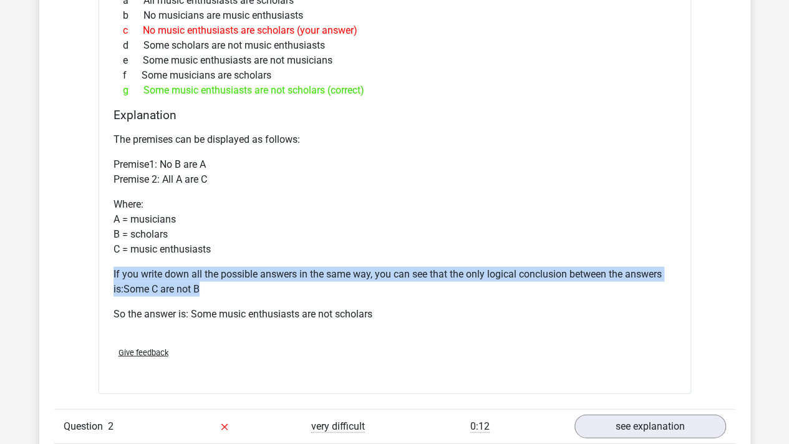
click at [92, 272] on div "Question 1 very difficult 0:40 see explanation If musicians, music enthusiasts …" at bounding box center [395, 291] width 662 height 854
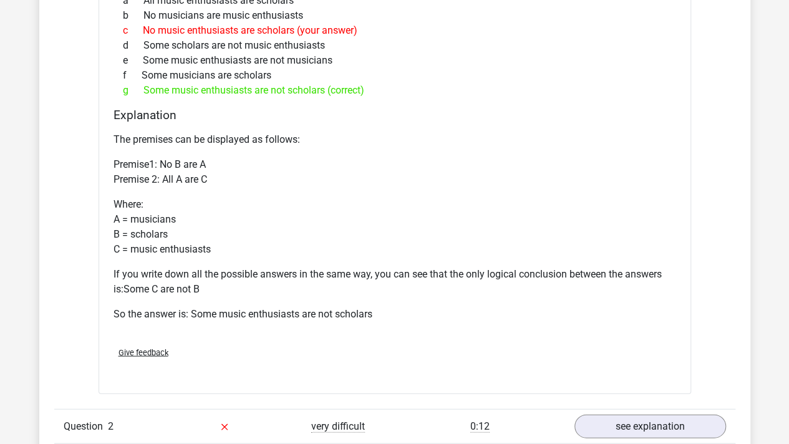
click at [172, 312] on p "So the answer is: Some music enthusiasts are not scholars" at bounding box center [394, 314] width 562 height 15
drag, startPoint x: 133, startPoint y: 287, endPoint x: 231, endPoint y: 289, distance: 97.9
click at [231, 289] on p "If you write down all the possible answers in the same way, you can see that th…" at bounding box center [394, 282] width 562 height 30
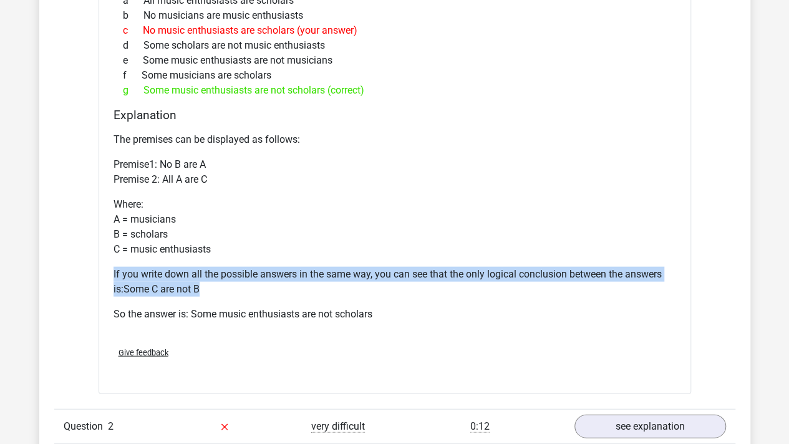
drag, startPoint x: 251, startPoint y: 289, endPoint x: 84, endPoint y: 269, distance: 168.9
click at [84, 269] on div "Question 1 very difficult 0:40 see explanation If musicians, music enthusiasts …" at bounding box center [395, 291] width 662 height 854
drag, startPoint x: 103, startPoint y: 268, endPoint x: 247, endPoint y: 281, distance: 144.7
click at [247, 281] on div "Question 1 very difficult 0:40 see explanation If musicians, music enthusiasts …" at bounding box center [395, 291] width 662 height 854
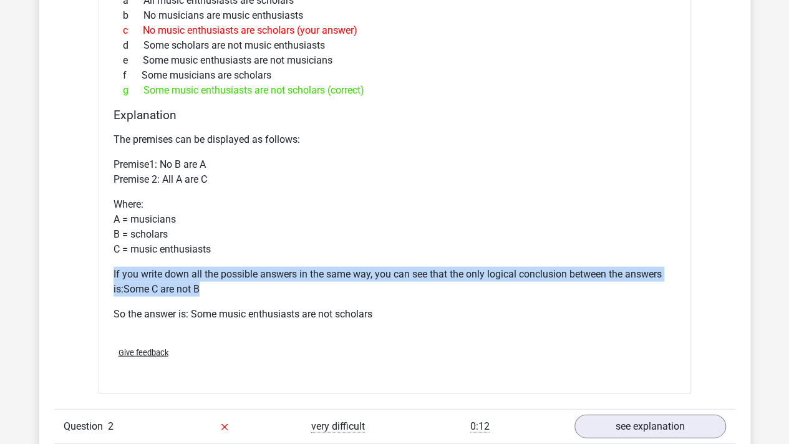
click at [247, 281] on p "If you write down all the possible answers in the same way, you can see that th…" at bounding box center [394, 282] width 562 height 30
drag, startPoint x: 192, startPoint y: 275, endPoint x: 60, endPoint y: 251, distance: 133.7
click at [60, 251] on div "In this section you will find the answers and explanations to all the questions…" at bounding box center [395, 255] width 692 height 943
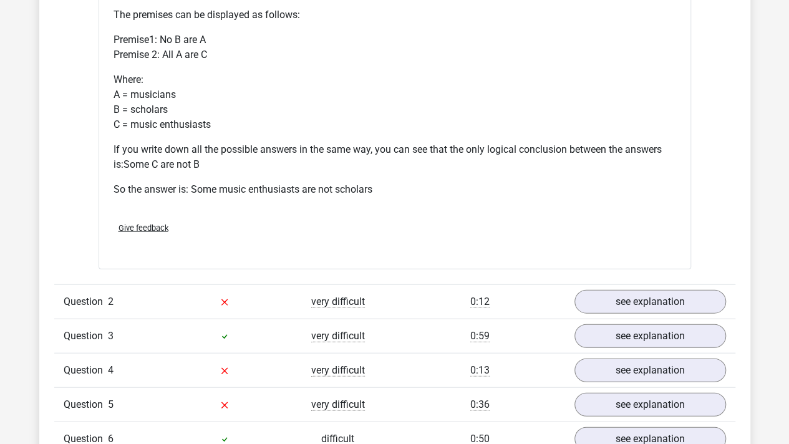
scroll to position [1434, 0]
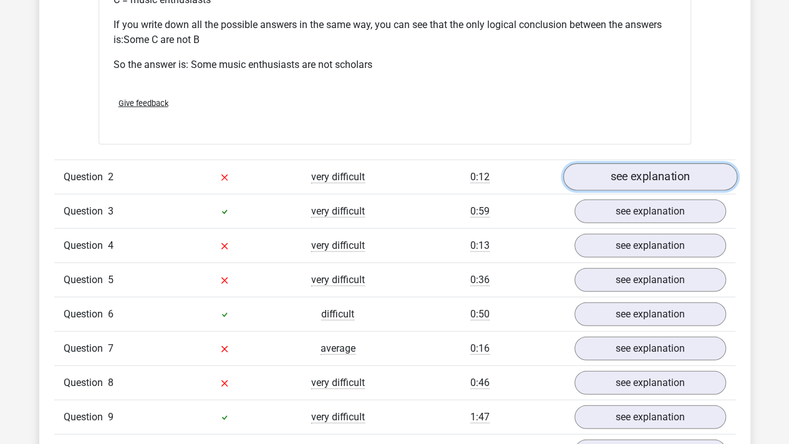
click at [655, 176] on link "see explanation" at bounding box center [649, 176] width 174 height 27
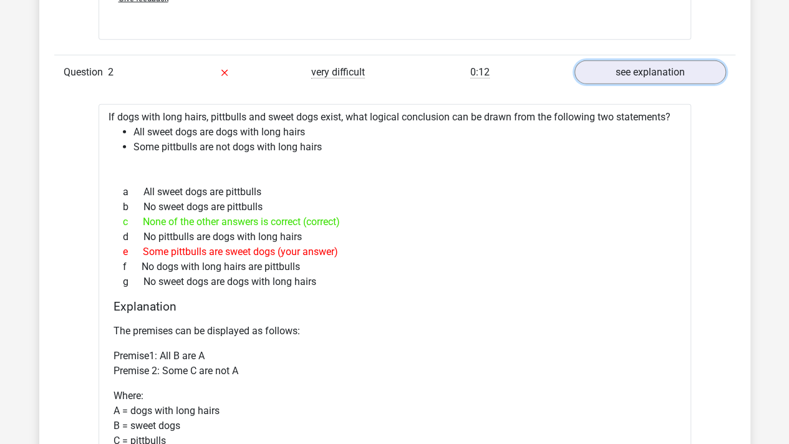
scroll to position [1559, 0]
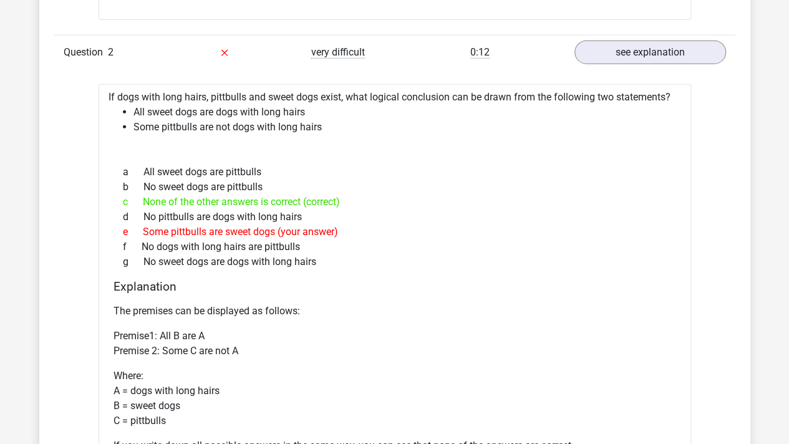
drag, startPoint x: 142, startPoint y: 199, endPoint x: 427, endPoint y: 199, distance: 285.0
click at [427, 199] on div "c None of the other answers is correct (correct)" at bounding box center [394, 202] width 562 height 15
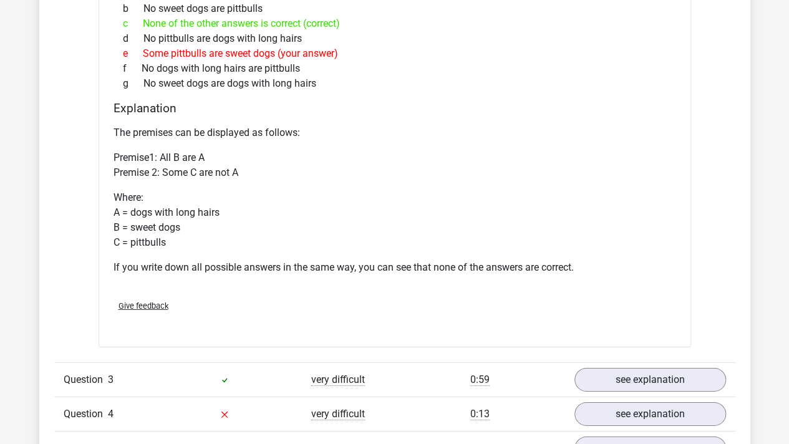
scroll to position [1746, 0]
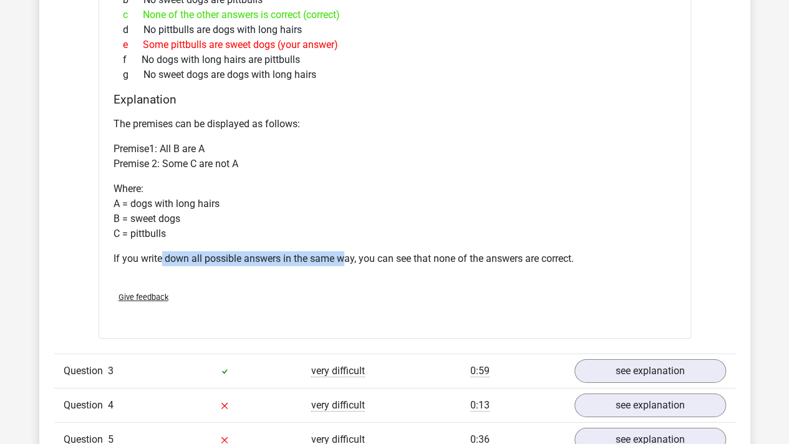
drag, startPoint x: 343, startPoint y: 256, endPoint x: 374, endPoint y: 256, distance: 31.2
click at [367, 256] on p "If you write down all possible answers in the same way, you can see that none o…" at bounding box center [394, 258] width 562 height 15
click at [383, 256] on p "If you write down all possible answers in the same way, you can see that none o…" at bounding box center [394, 258] width 562 height 15
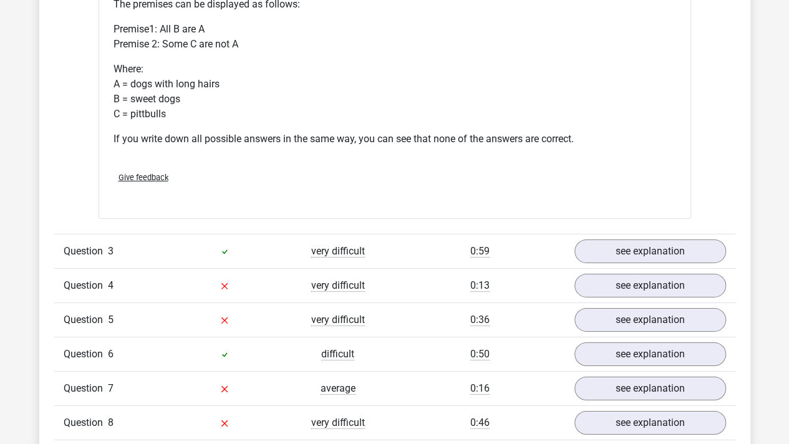
scroll to position [1871, 0]
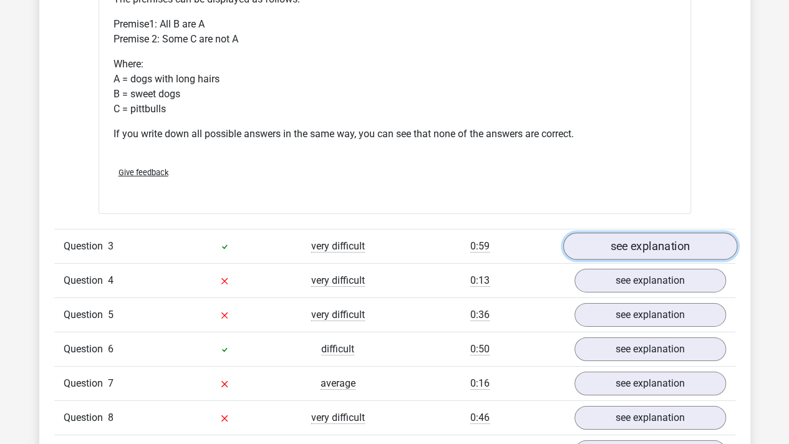
click at [609, 239] on link "see explanation" at bounding box center [649, 246] width 174 height 27
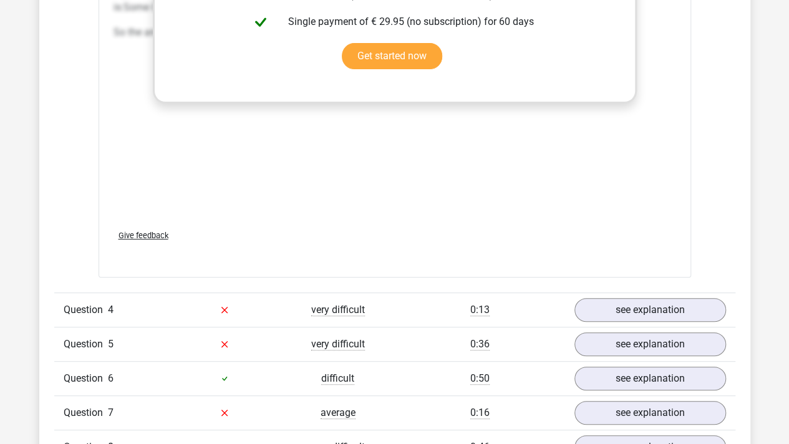
scroll to position [2557, 0]
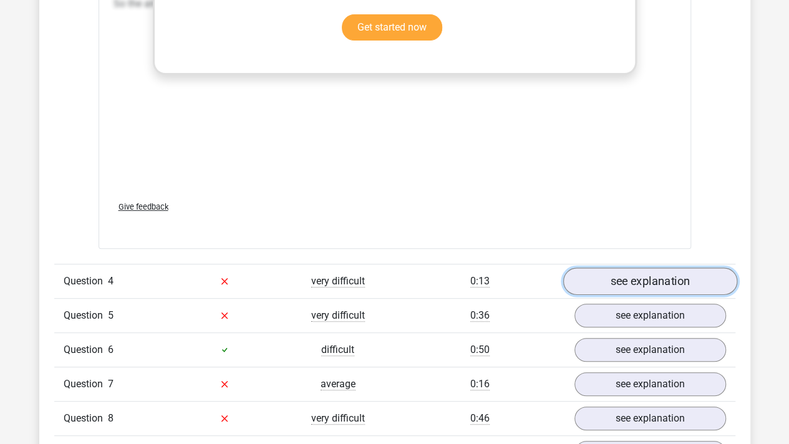
click at [620, 268] on link "see explanation" at bounding box center [649, 281] width 174 height 27
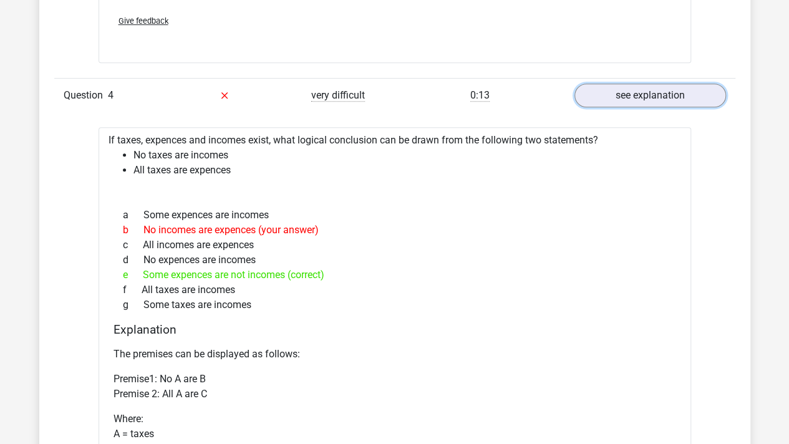
scroll to position [2744, 0]
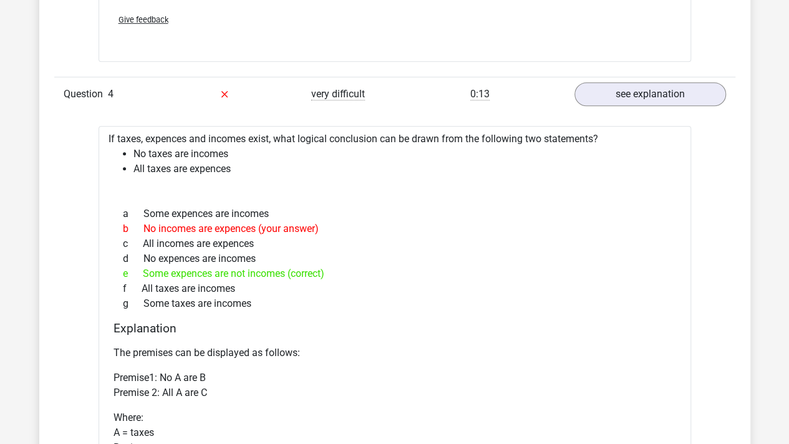
drag, startPoint x: 193, startPoint y: 227, endPoint x: 295, endPoint y: 235, distance: 102.0
click at [295, 234] on div "a Some expences are incomes b No incomes are expences (your answer) c All incom…" at bounding box center [394, 258] width 562 height 115
click at [295, 236] on div "c All incomes are expences" at bounding box center [394, 243] width 562 height 15
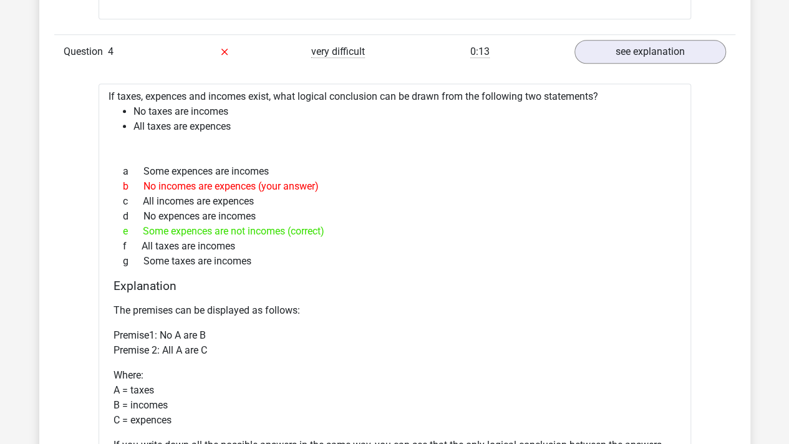
scroll to position [2806, 0]
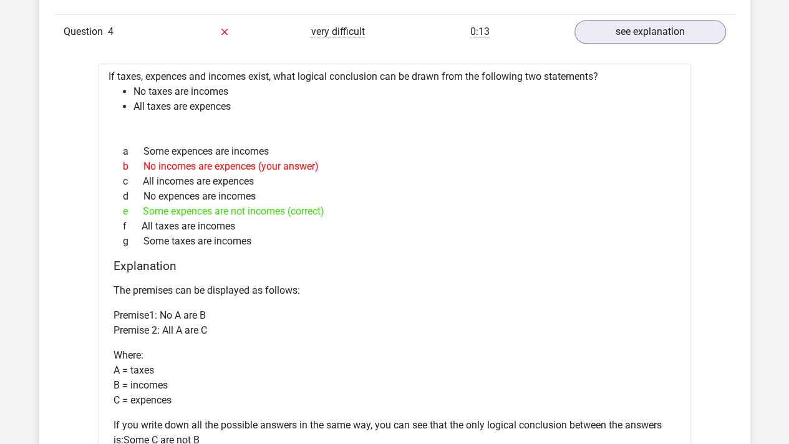
drag, startPoint x: 143, startPoint y: 208, endPoint x: 347, endPoint y: 210, distance: 203.9
click at [347, 210] on div "e Some expences are not incomes (correct)" at bounding box center [394, 211] width 562 height 15
drag, startPoint x: 360, startPoint y: 210, endPoint x: 94, endPoint y: 194, distance: 266.8
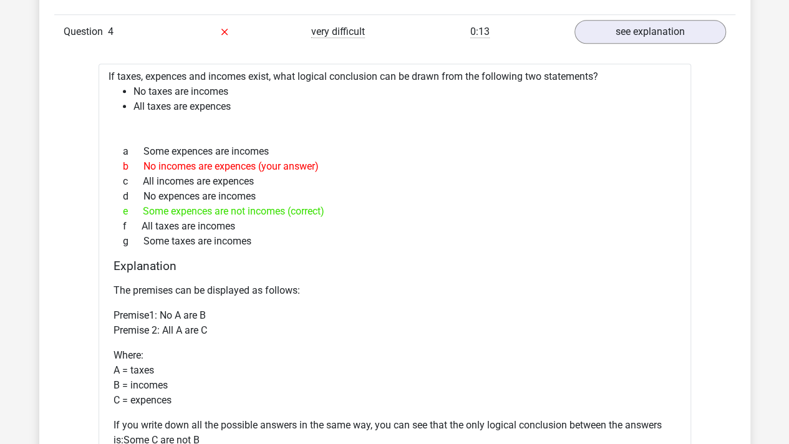
click at [139, 204] on span "e" at bounding box center [133, 211] width 20 height 15
drag, startPoint x: 136, startPoint y: 211, endPoint x: 378, endPoint y: 211, distance: 242.0
click at [378, 211] on div "e Some expences are not incomes (correct)" at bounding box center [394, 211] width 562 height 15
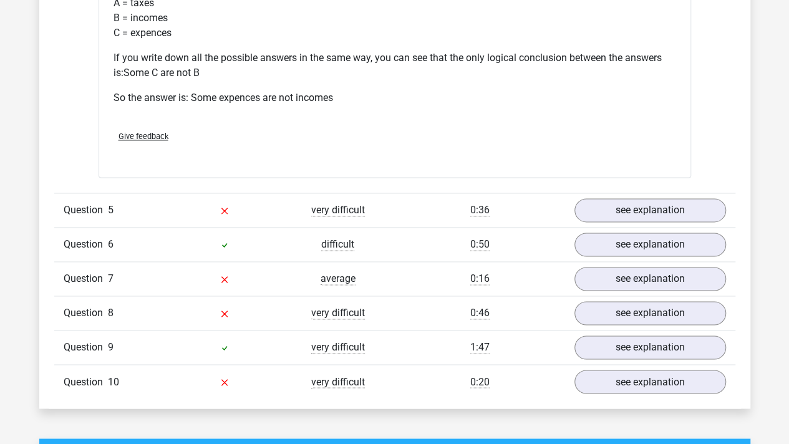
scroll to position [3249, 0]
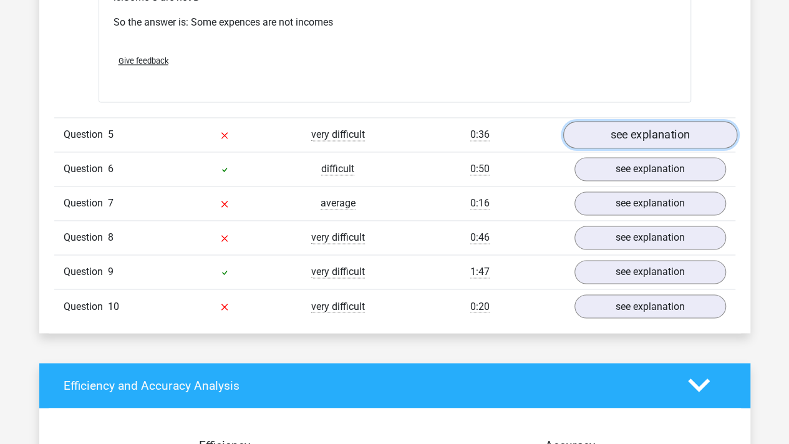
click at [640, 138] on link "see explanation" at bounding box center [649, 134] width 174 height 27
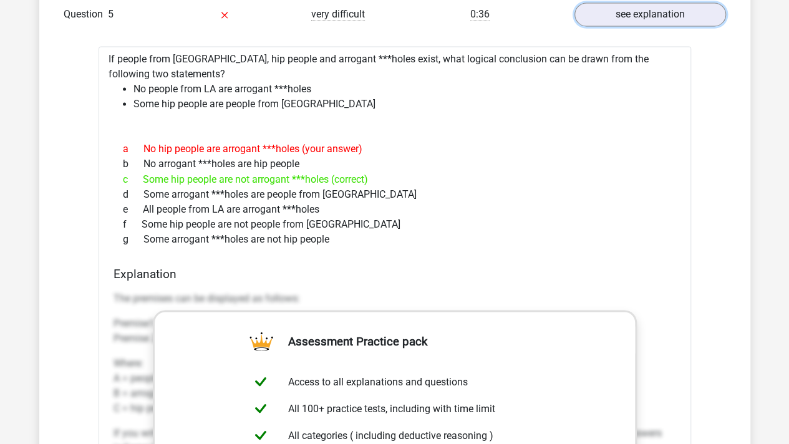
scroll to position [3369, 0]
drag, startPoint x: 163, startPoint y: 171, endPoint x: 395, endPoint y: 171, distance: 232.0
click at [395, 172] on div "c Some hip people are not arrogant ***holes (correct)" at bounding box center [394, 179] width 562 height 15
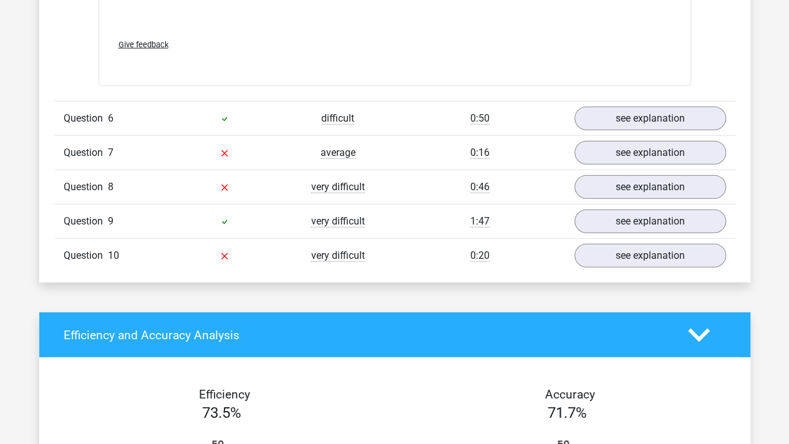
scroll to position [4001, 0]
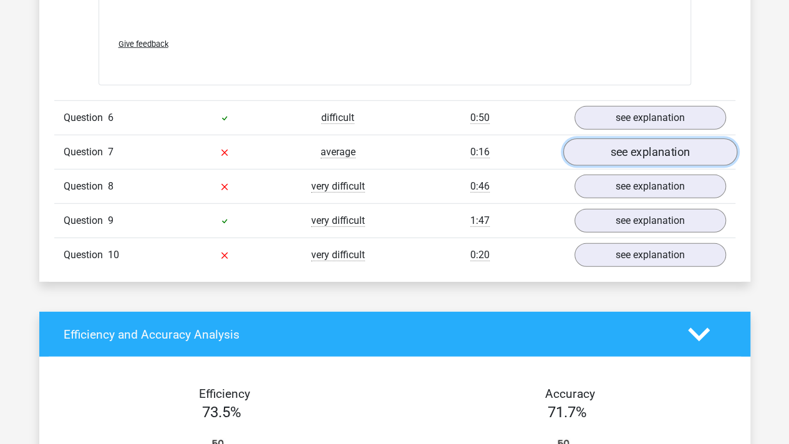
click at [673, 138] on link "see explanation" at bounding box center [649, 151] width 174 height 27
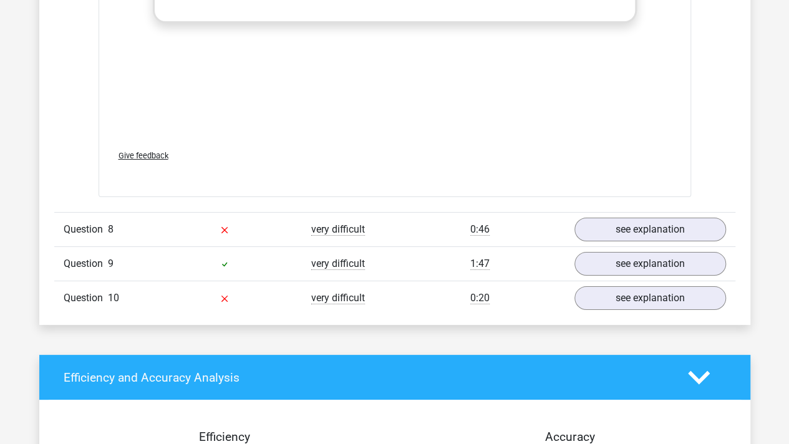
scroll to position [4665, 0]
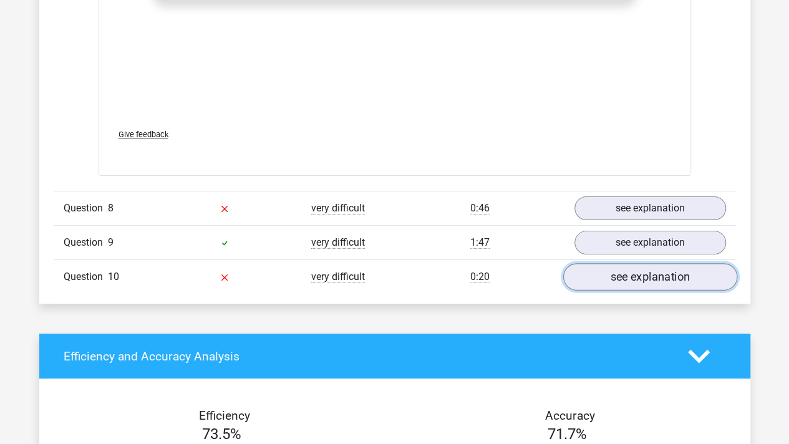
click at [628, 264] on link "see explanation" at bounding box center [649, 276] width 174 height 27
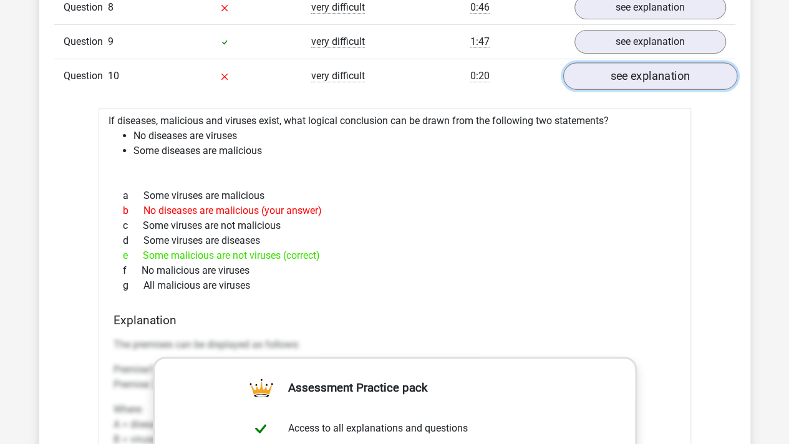
scroll to position [4915, 0]
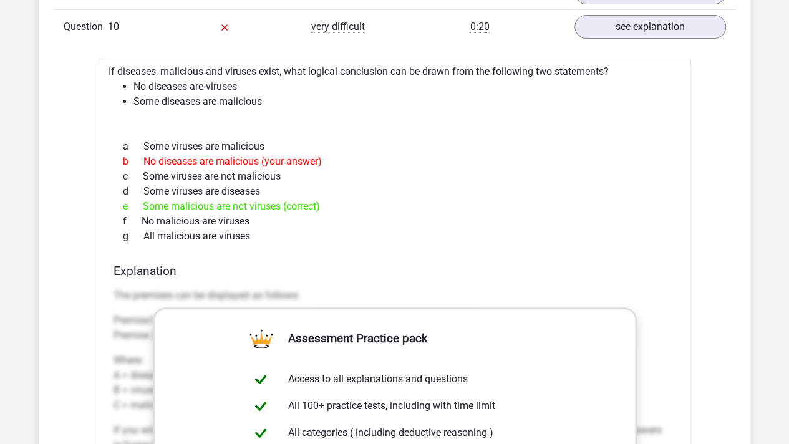
drag, startPoint x: 145, startPoint y: 195, endPoint x: 436, endPoint y: 236, distance: 293.6
click at [436, 236] on div "a Some viruses are malicious b No diseases are malicious (your answer) c Some v…" at bounding box center [394, 191] width 562 height 115
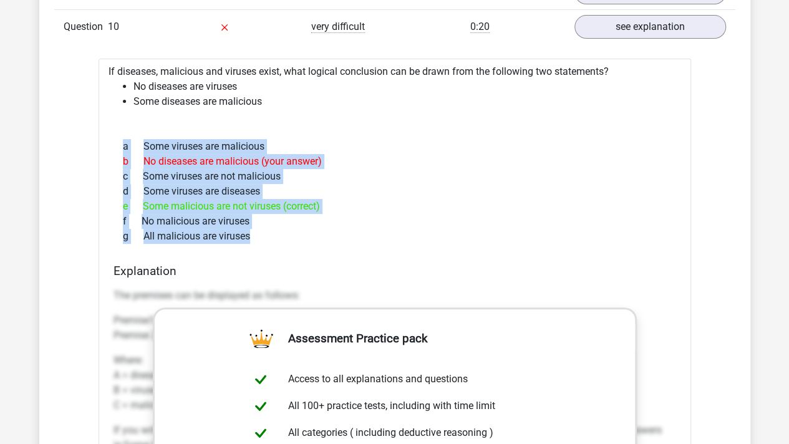
drag, startPoint x: 436, startPoint y: 236, endPoint x: 70, endPoint y: 132, distance: 380.7
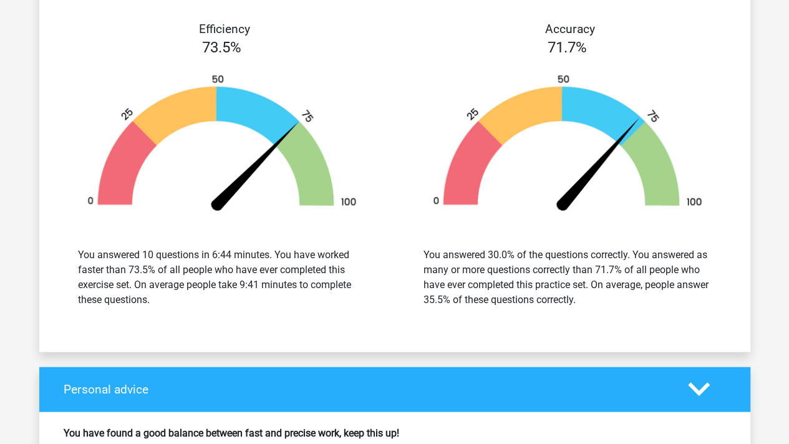
scroll to position [5737, 0]
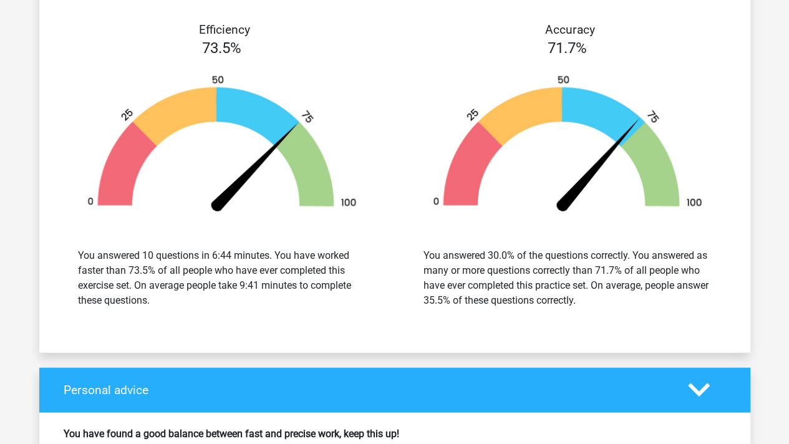
drag, startPoint x: 574, startPoint y: 248, endPoint x: 707, endPoint y: 302, distance: 143.8
click at [707, 302] on div "You answered 30.0% of the questions correctly. You answered as many or more que…" at bounding box center [567, 278] width 327 height 90
drag, startPoint x: 551, startPoint y: 264, endPoint x: 682, endPoint y: 326, distance: 145.6
click at [682, 326] on div "Efficiency 73.5% You answered 10 questions in 6:44 minutes. You have worked fas…" at bounding box center [394, 171] width 711 height 329
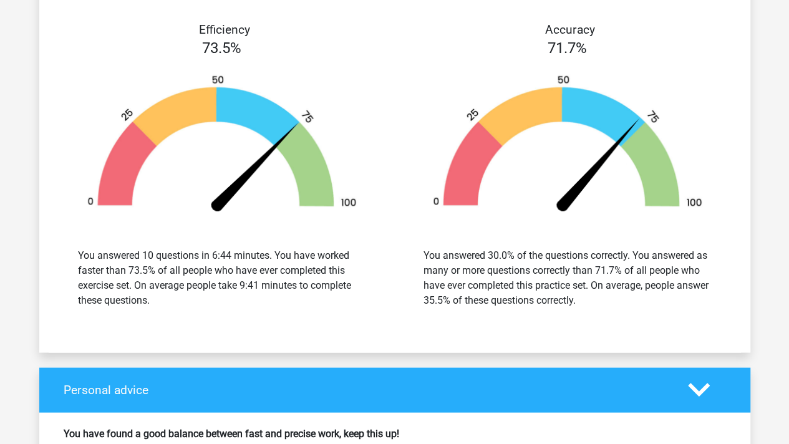
click at [682, 326] on div "Efficiency 73.5% You answered 10 questions in 6:44 minutes. You have worked fas…" at bounding box center [394, 171] width 711 height 329
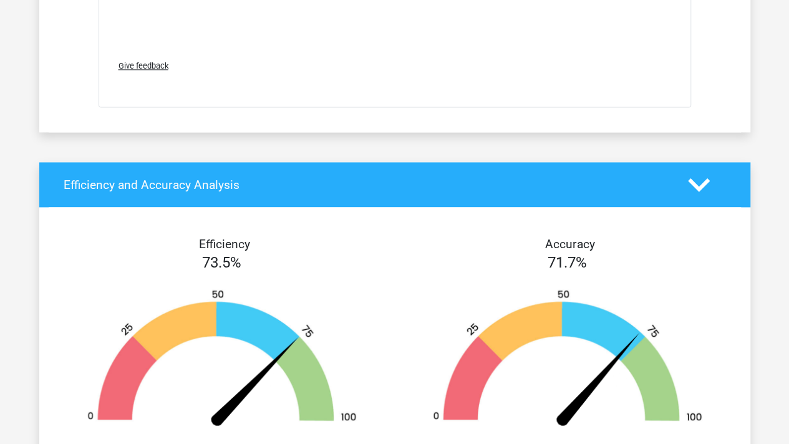
scroll to position [5524, 0]
